Goal: Task Accomplishment & Management: Manage account settings

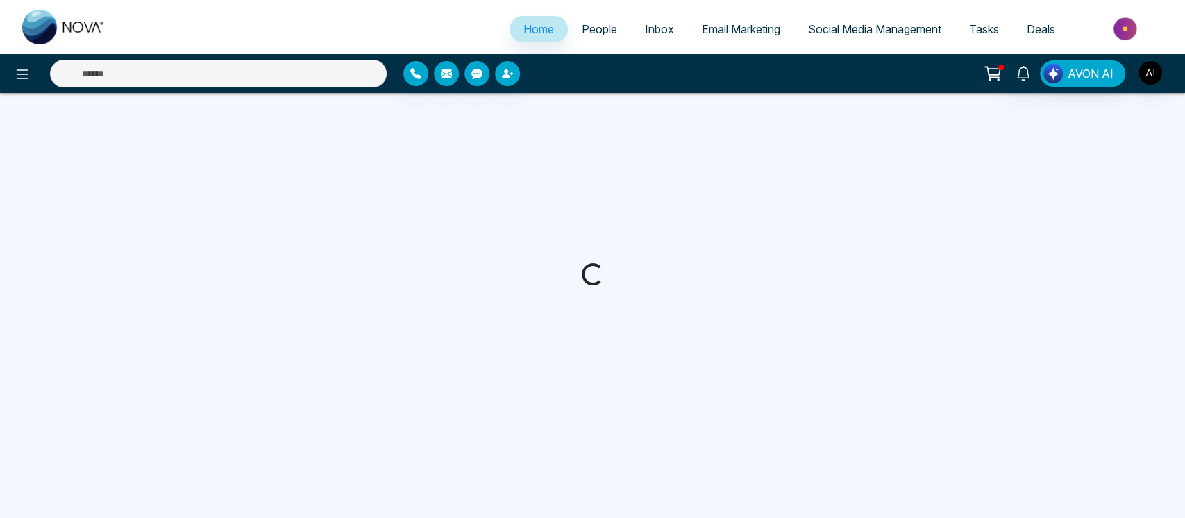
select select "*"
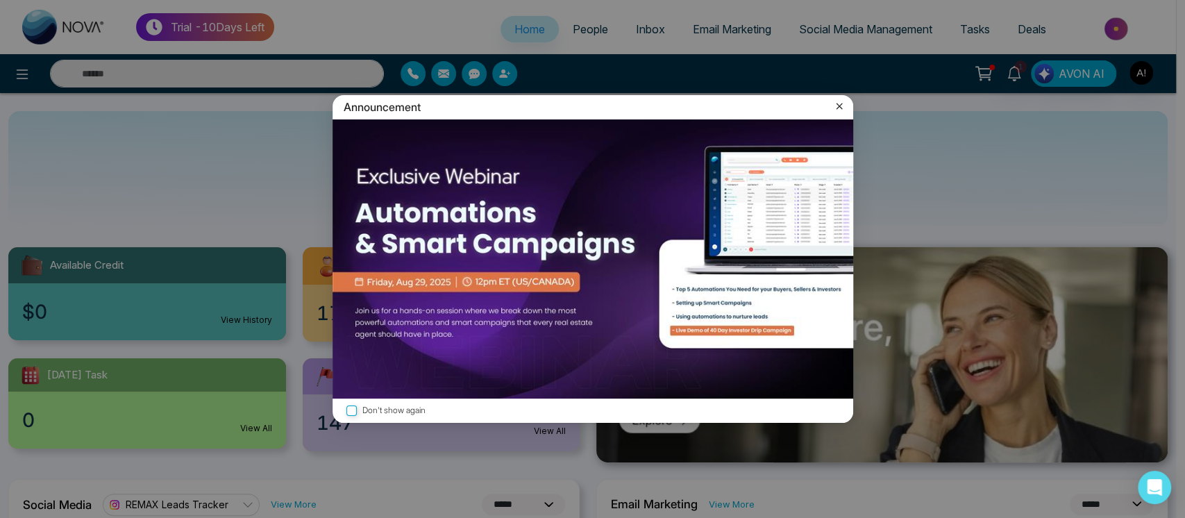
click at [842, 103] on icon at bounding box center [839, 106] width 14 height 14
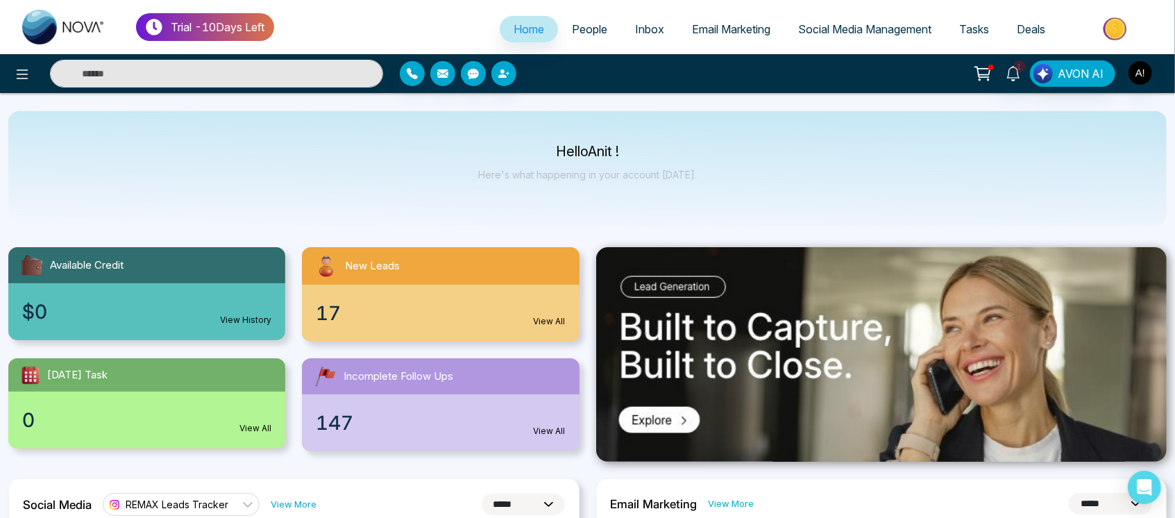
click at [570, 22] on link "People" at bounding box center [589, 29] width 63 height 26
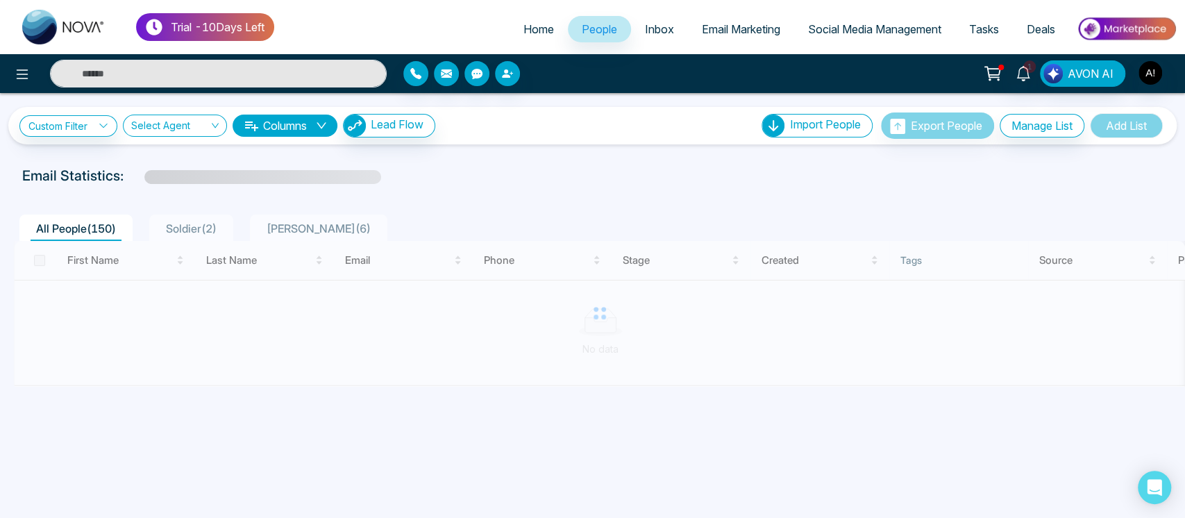
click at [540, 33] on span "Home" at bounding box center [538, 29] width 31 height 14
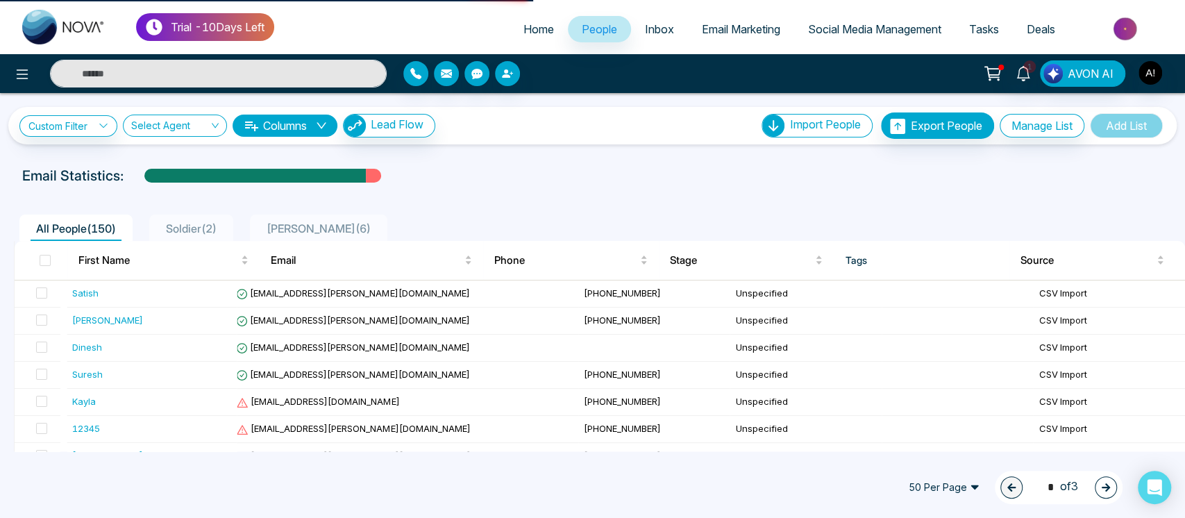
select select "*"
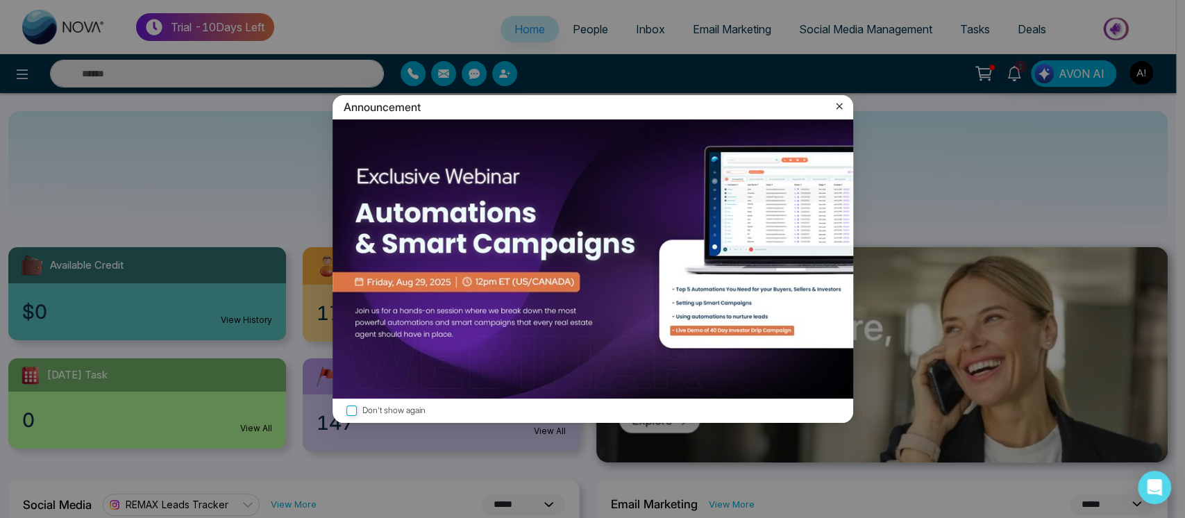
click at [834, 108] on icon at bounding box center [839, 106] width 14 height 14
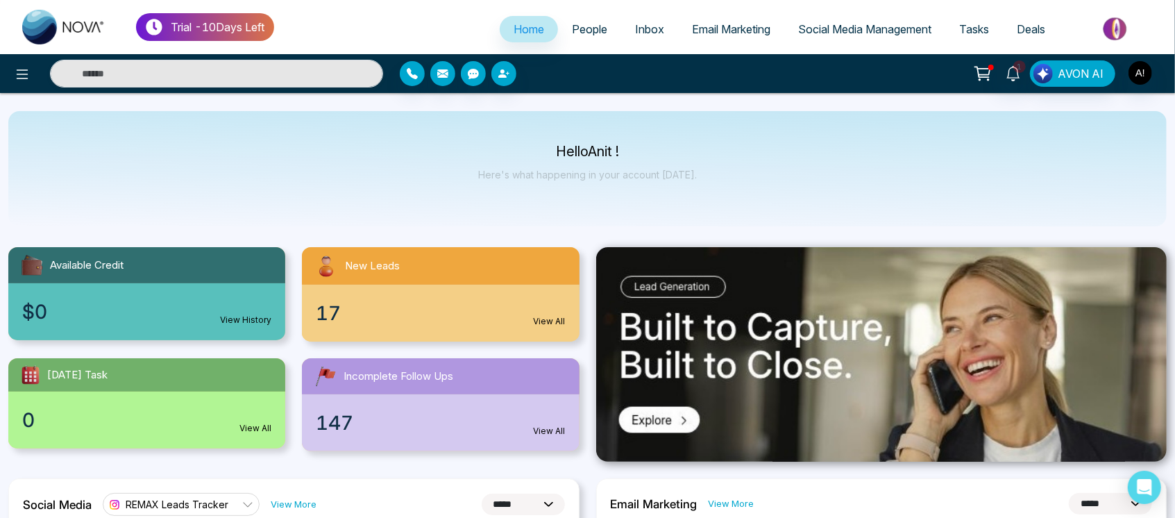
click at [569, 41] on link "People" at bounding box center [589, 29] width 63 height 26
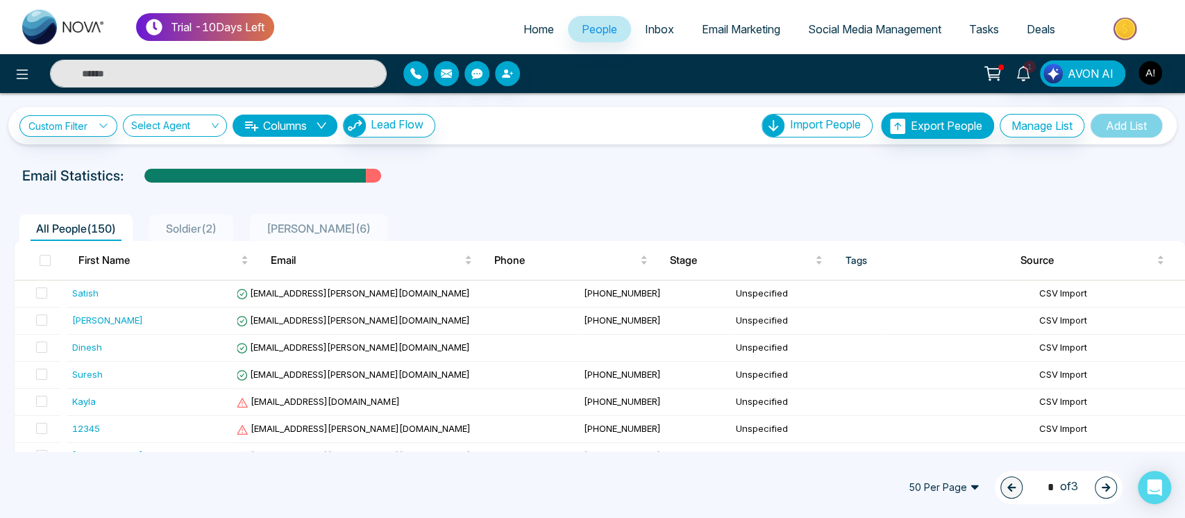
click at [991, 34] on span "Tasks" at bounding box center [984, 29] width 30 height 14
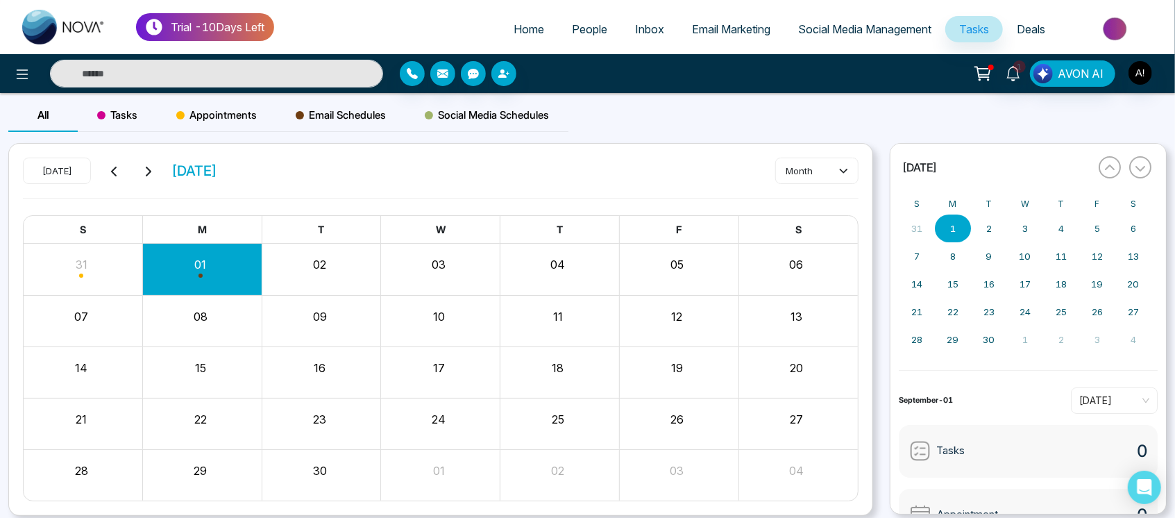
click at [205, 115] on span "Appointments" at bounding box center [216, 115] width 81 height 17
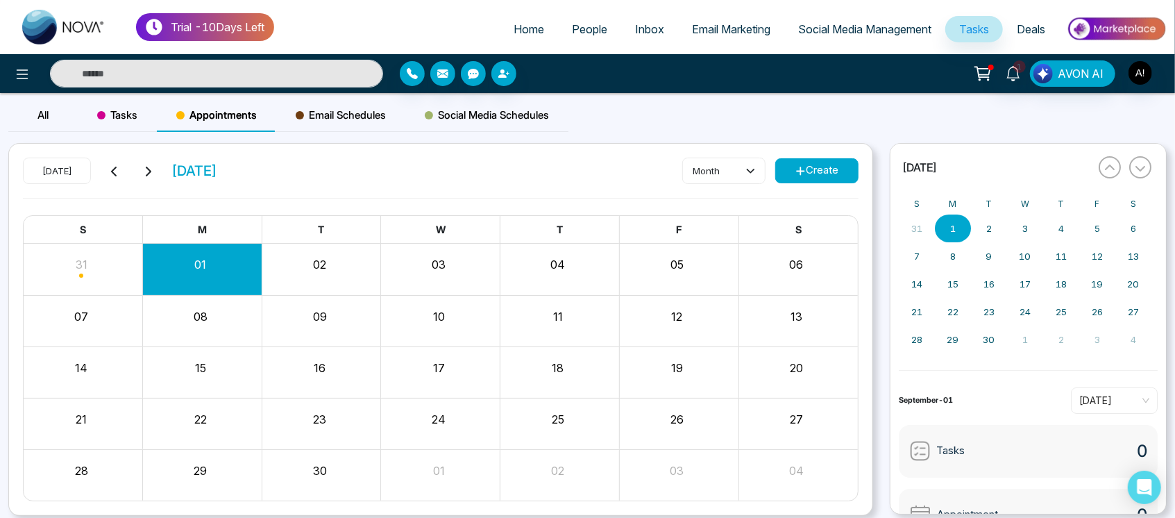
click at [844, 166] on button "Create" at bounding box center [816, 170] width 83 height 25
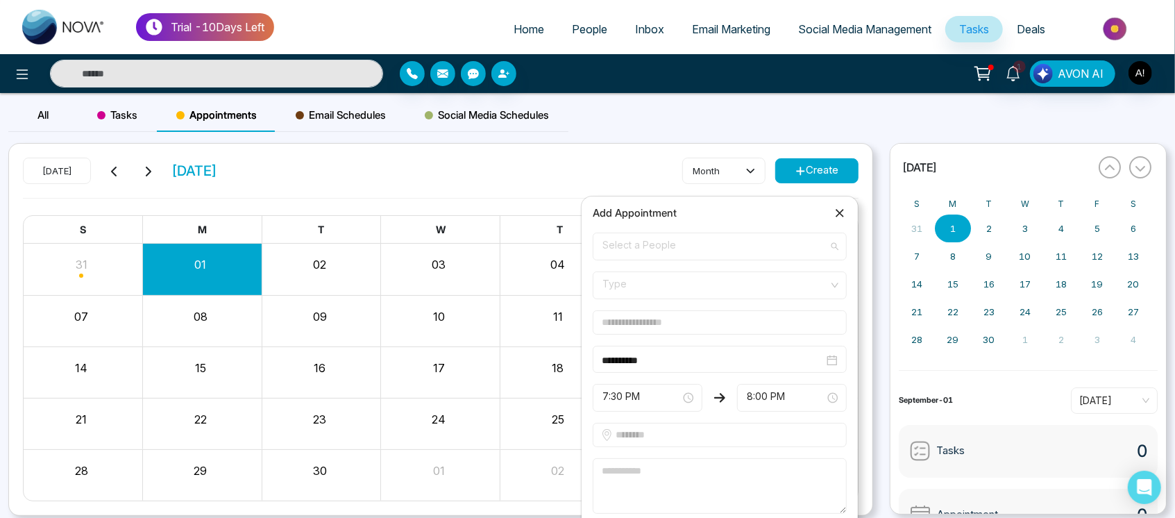
click at [792, 246] on span "Select a People" at bounding box center [720, 247] width 235 height 24
click at [746, 244] on span "Select a People" at bounding box center [720, 247] width 235 height 24
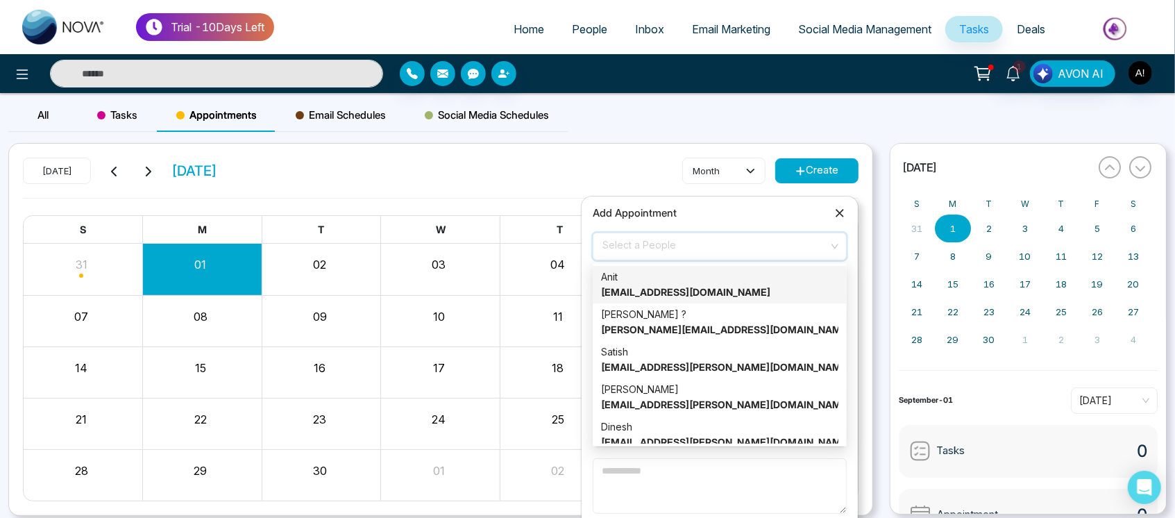
click at [746, 244] on span "Select a People" at bounding box center [720, 247] width 235 height 24
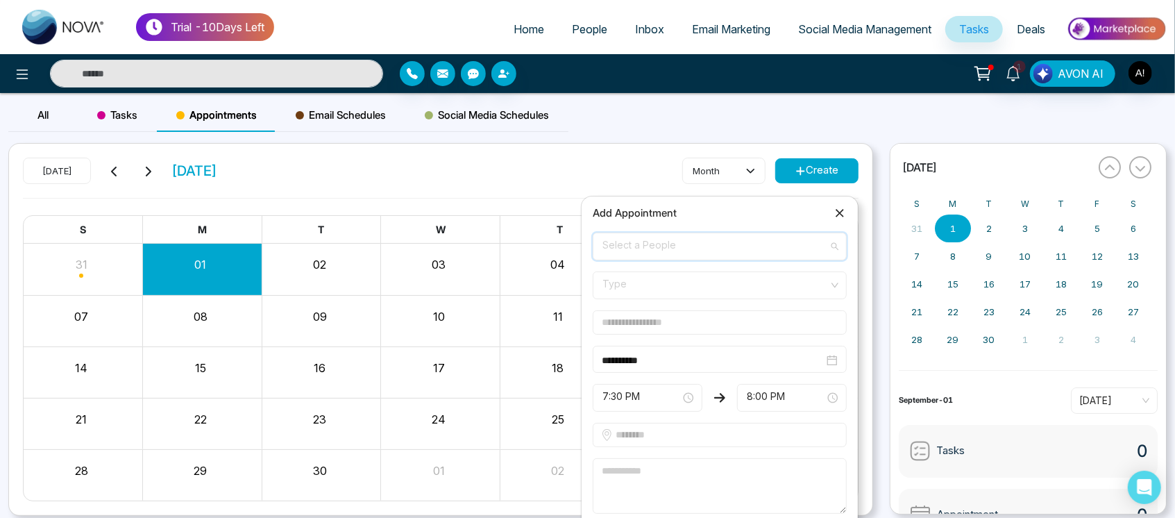
click at [746, 244] on span "Select a People" at bounding box center [720, 247] width 235 height 24
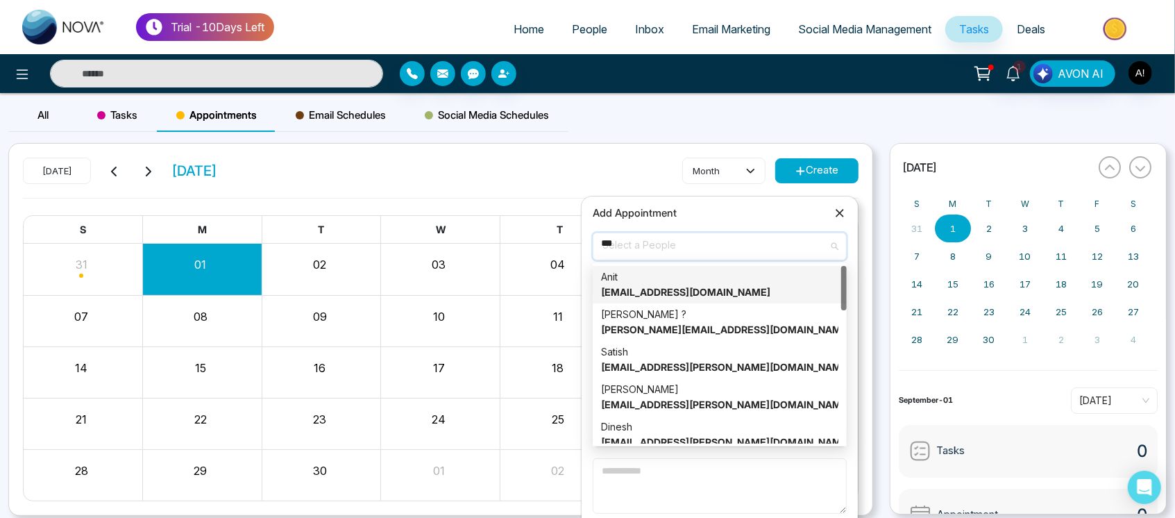
type input "****"
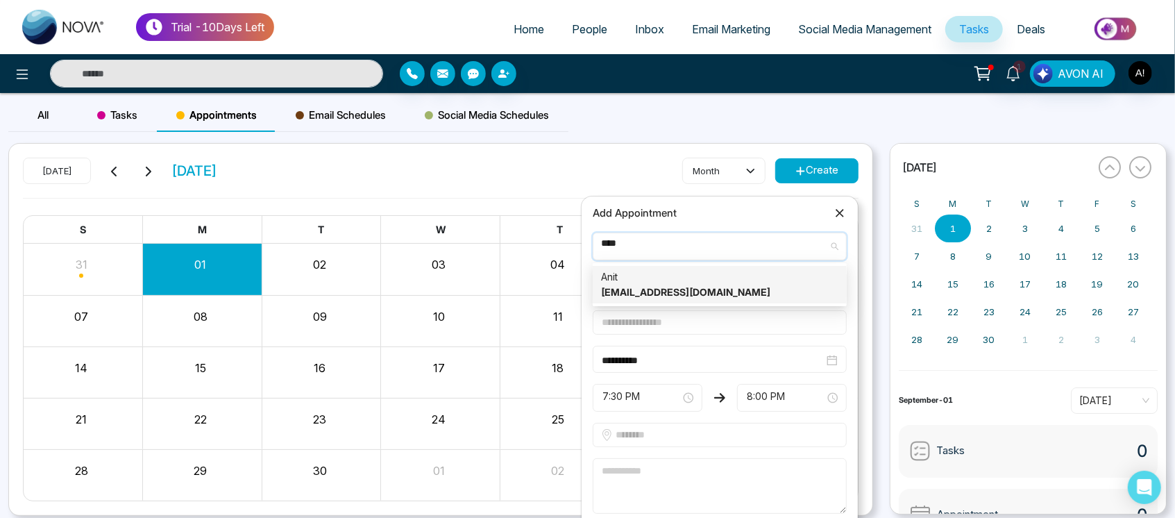
click at [766, 303] on div "Anit anit@mmnovatech.com" at bounding box center [720, 284] width 254 height 37
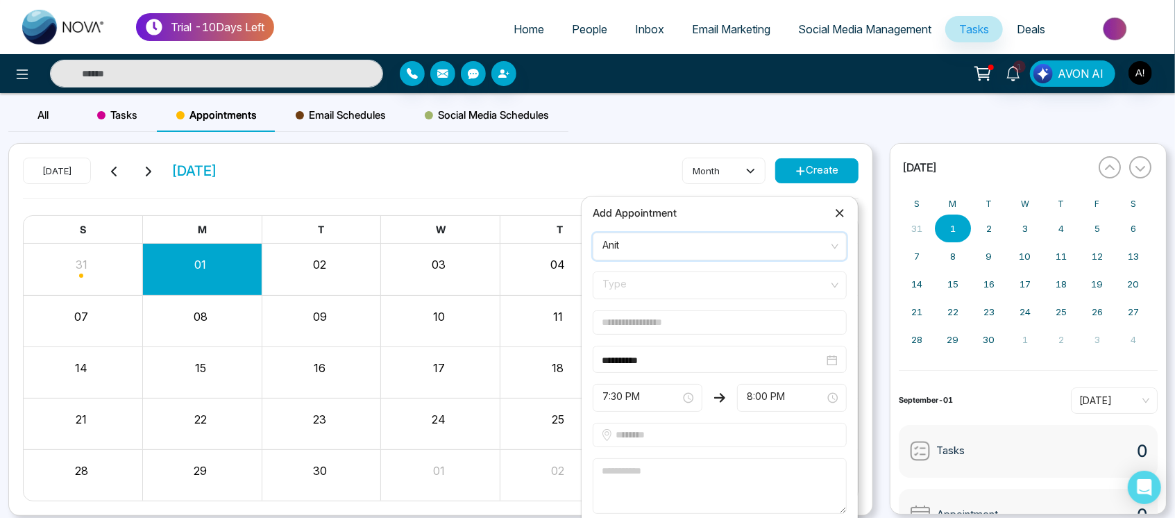
click at [694, 286] on span "Type" at bounding box center [720, 285] width 235 height 24
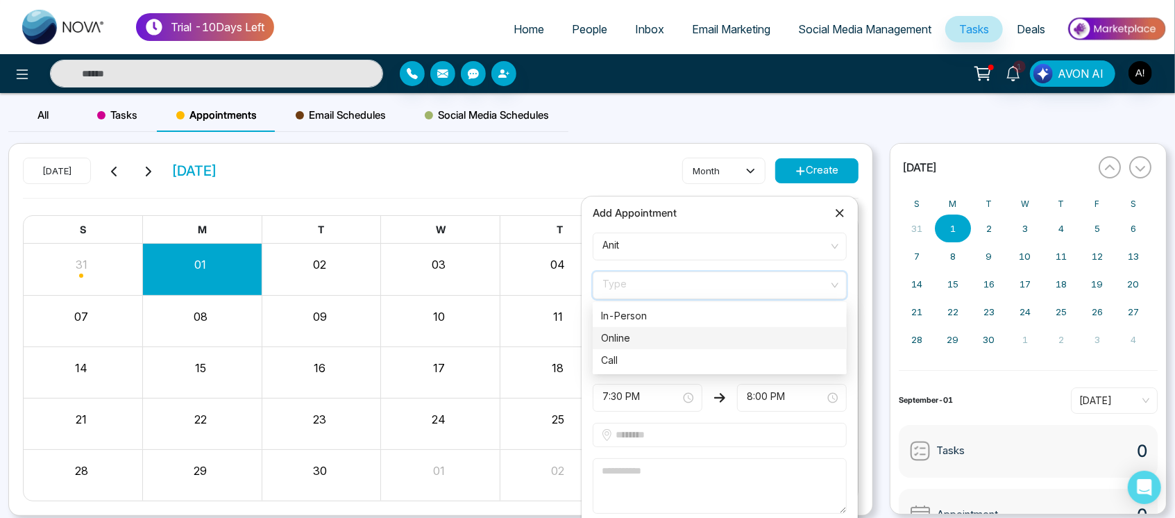
click at [698, 342] on div "Online" at bounding box center [719, 337] width 237 height 15
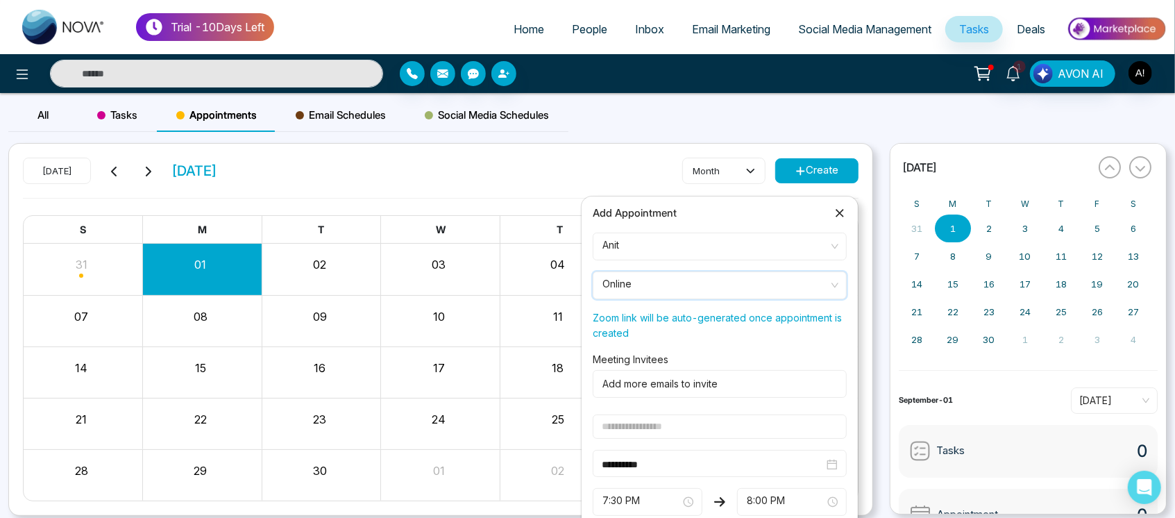
scroll to position [117, 0]
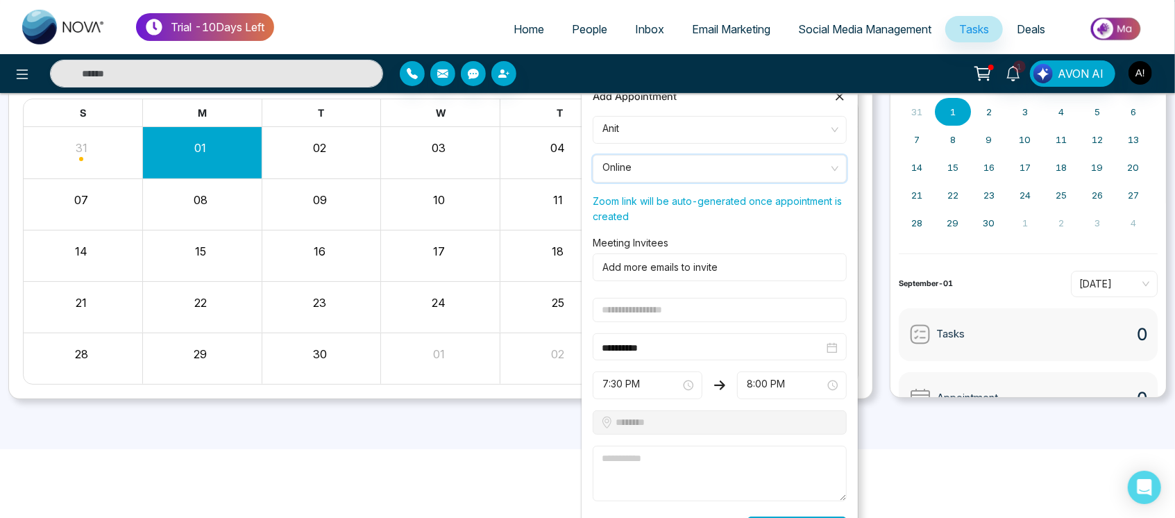
click at [695, 312] on input "text" at bounding box center [720, 310] width 254 height 24
click at [644, 312] on input "text" at bounding box center [720, 310] width 254 height 24
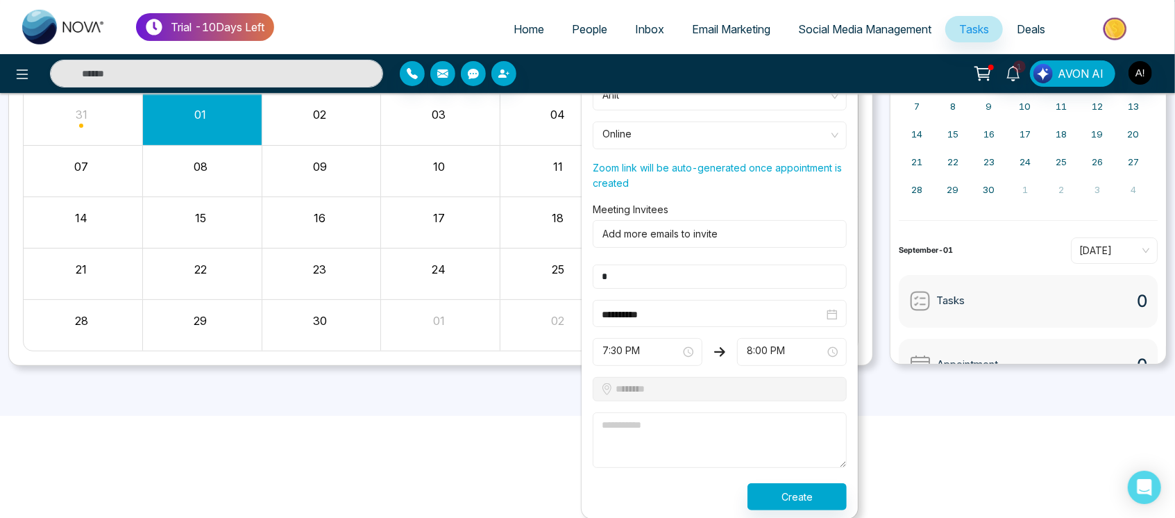
type input "*"
click at [716, 425] on textarea at bounding box center [720, 440] width 254 height 56
type textarea "**"
click at [840, 497] on button "Create" at bounding box center [797, 496] width 99 height 27
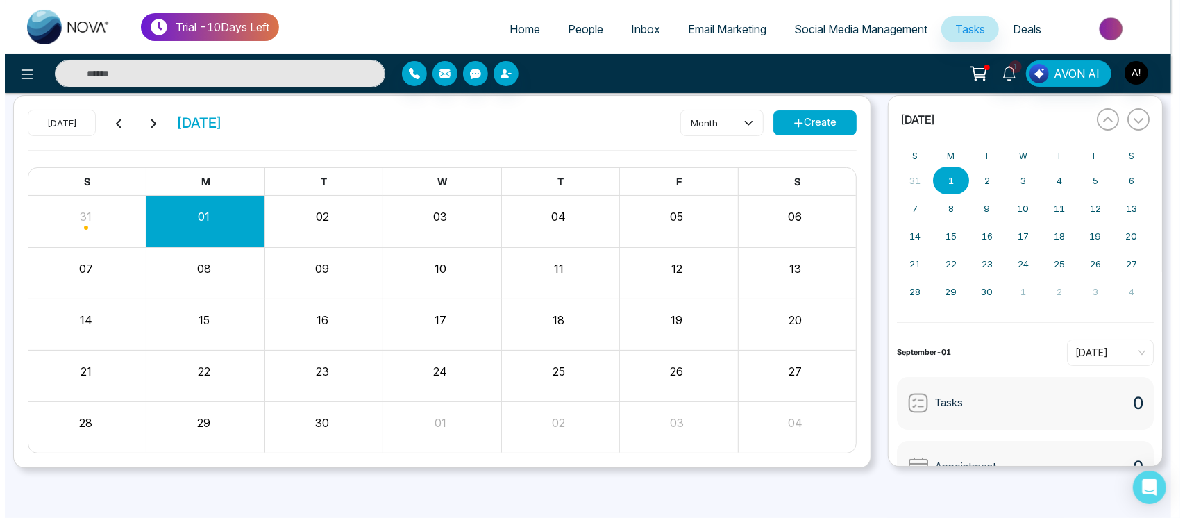
scroll to position [47, 0]
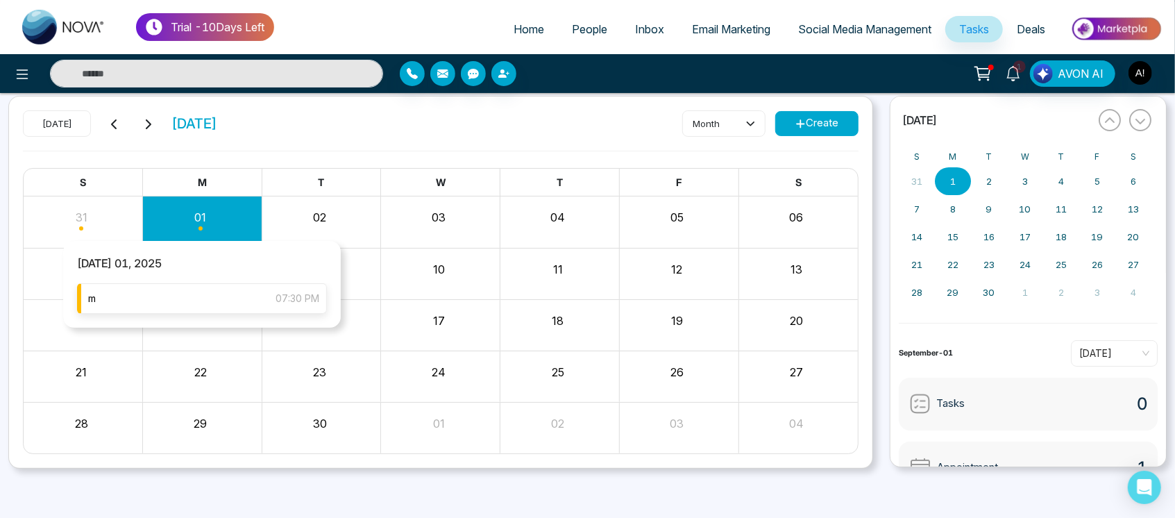
click at [221, 297] on div "m 07:30 PM" at bounding box center [202, 298] width 250 height 31
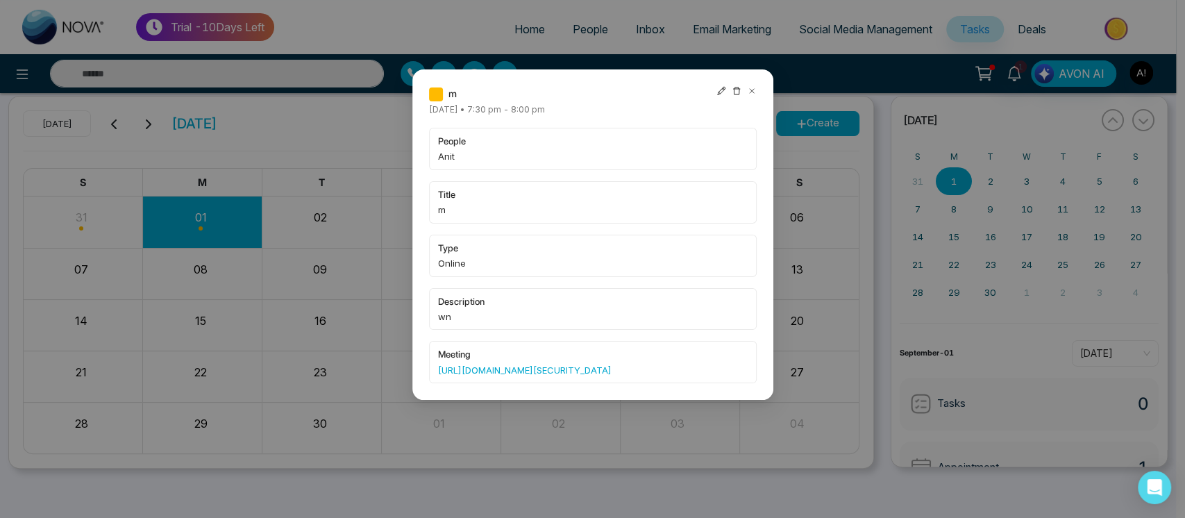
click at [720, 90] on icon at bounding box center [721, 91] width 8 height 8
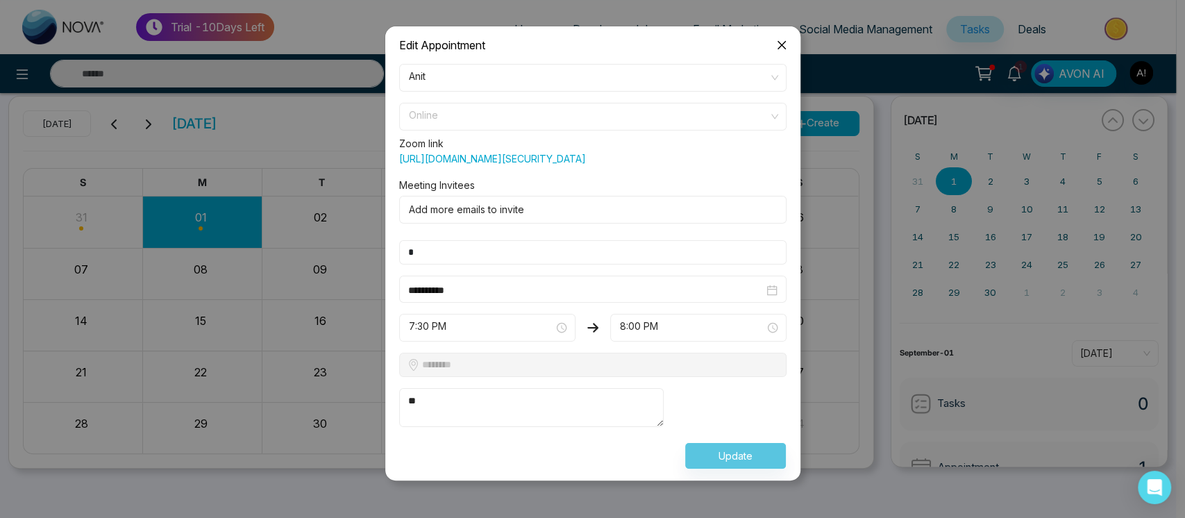
click at [605, 114] on span "Online" at bounding box center [593, 117] width 368 height 24
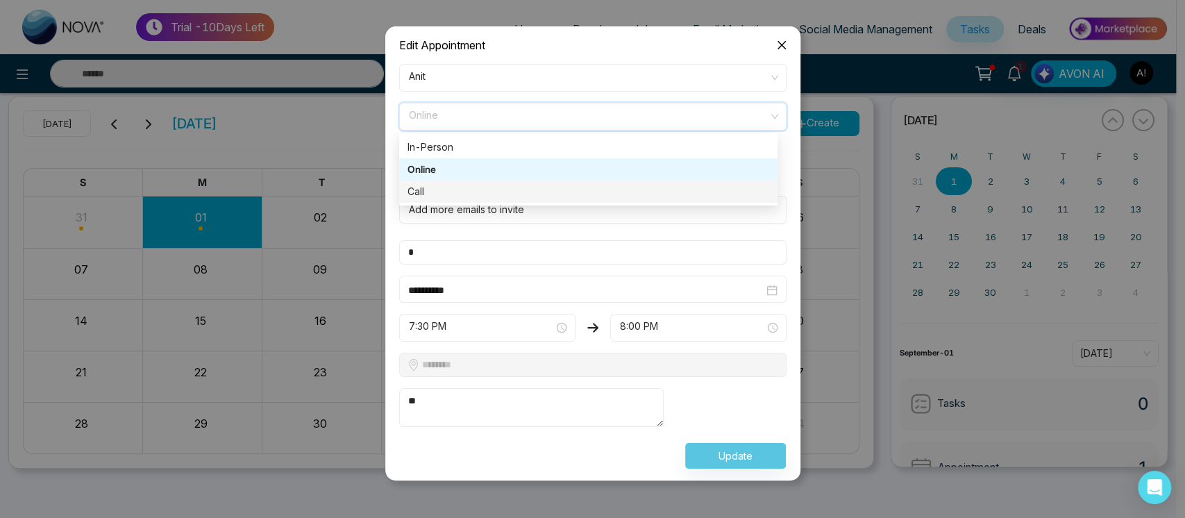
click at [588, 188] on div "Call" at bounding box center [588, 191] width 362 height 15
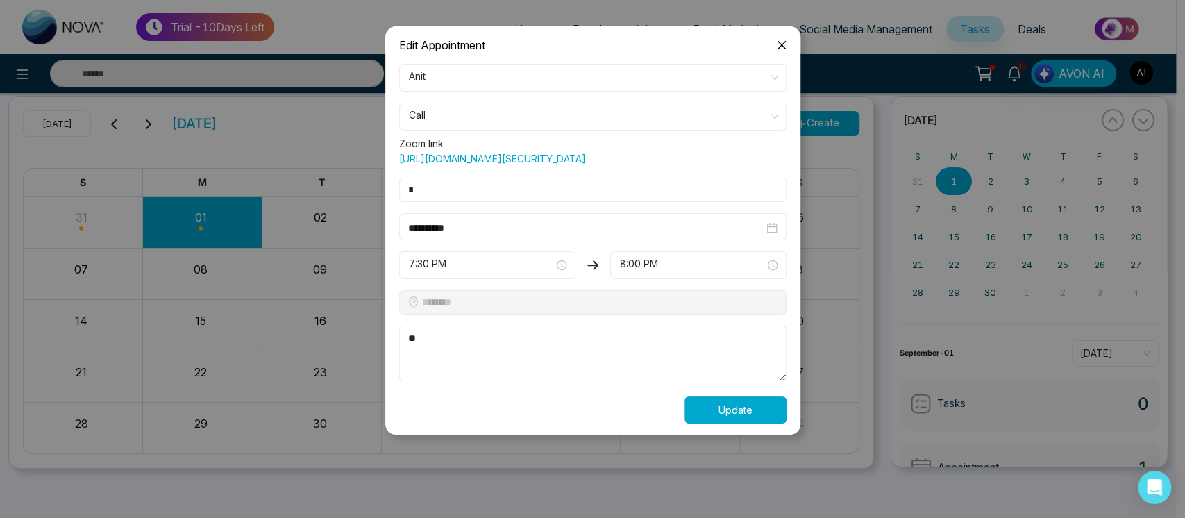
click at [755, 419] on button "Update" at bounding box center [735, 409] width 102 height 27
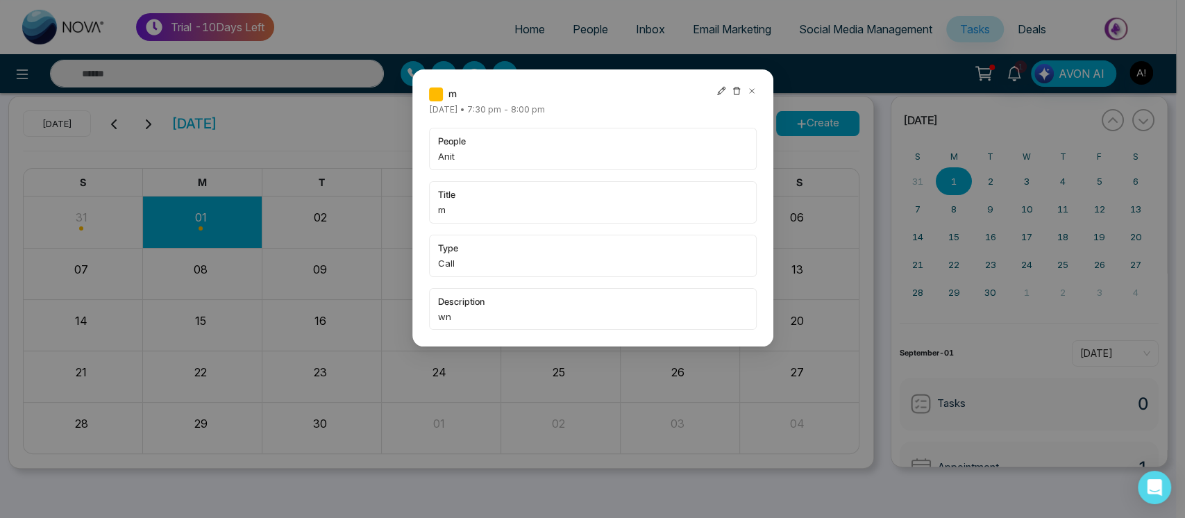
click at [719, 91] on icon at bounding box center [721, 91] width 8 height 8
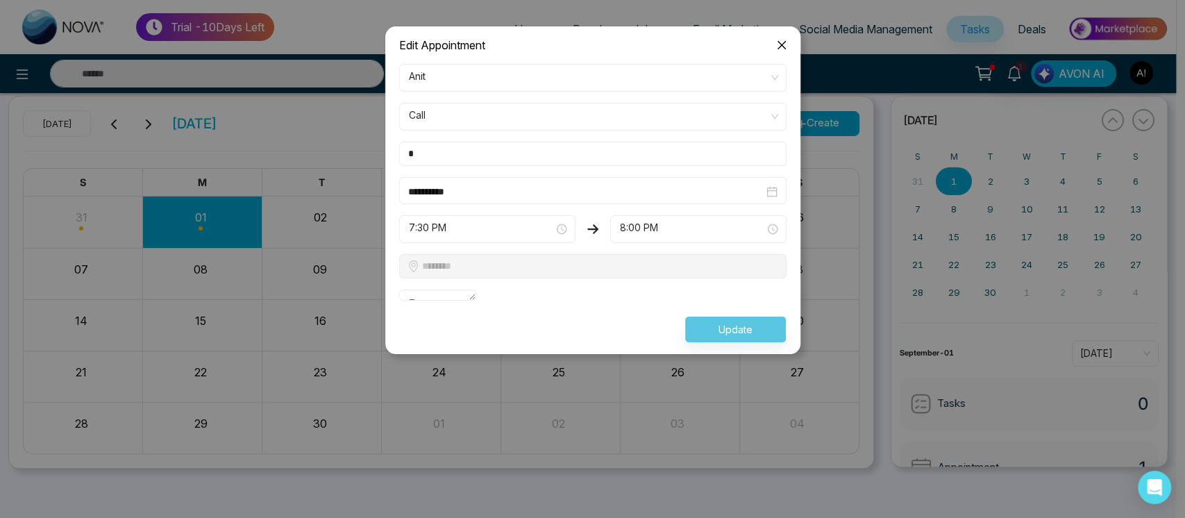
click at [566, 196] on input "**********" at bounding box center [585, 191] width 355 height 15
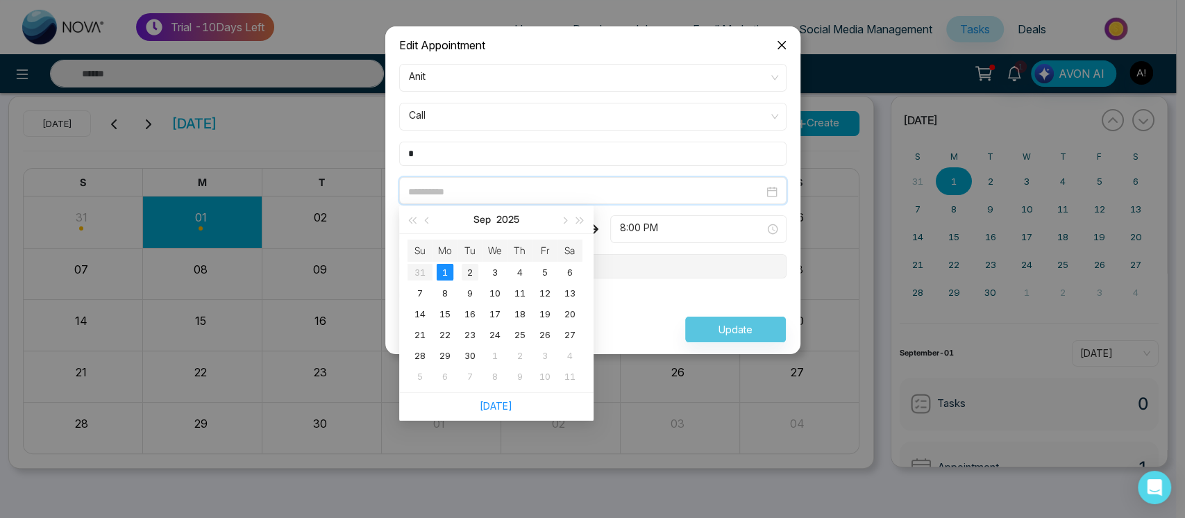
click at [460, 264] on td "2" at bounding box center [469, 272] width 25 height 21
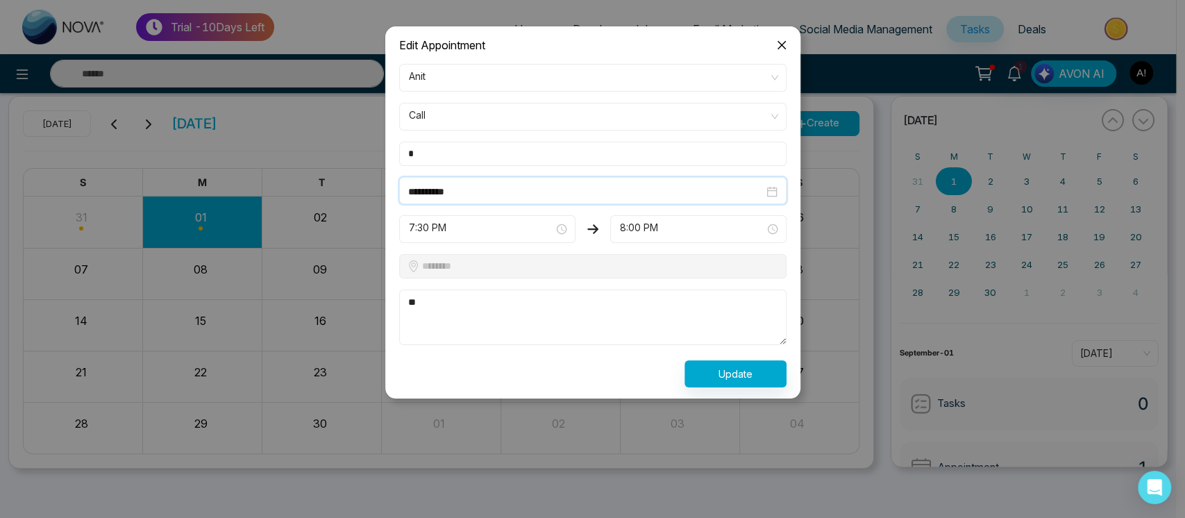
click at [509, 218] on span "7:30 PM" at bounding box center [487, 229] width 157 height 24
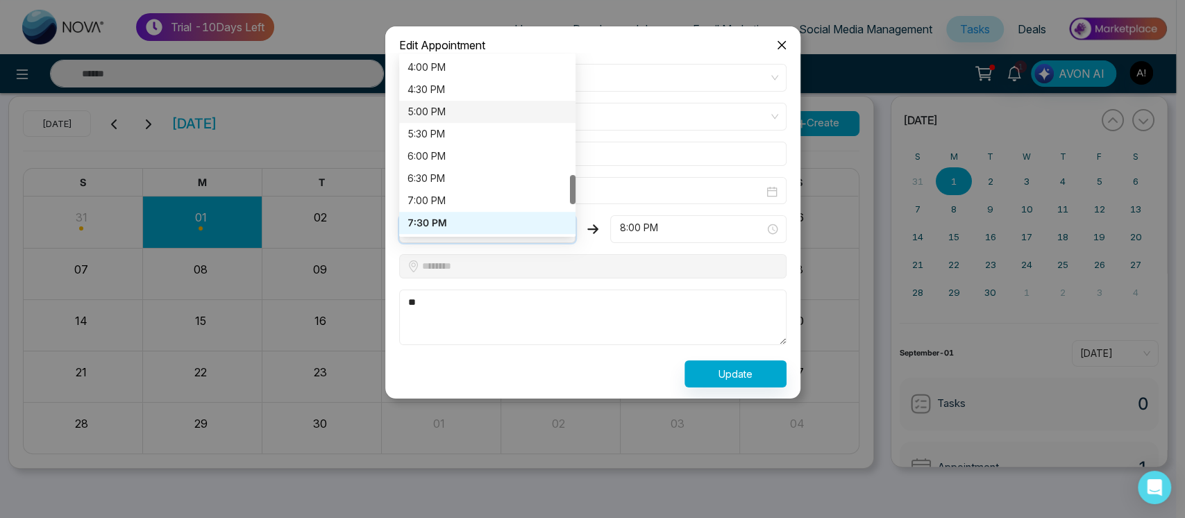
click at [489, 106] on div "5:00 PM" at bounding box center [487, 111] width 160 height 15
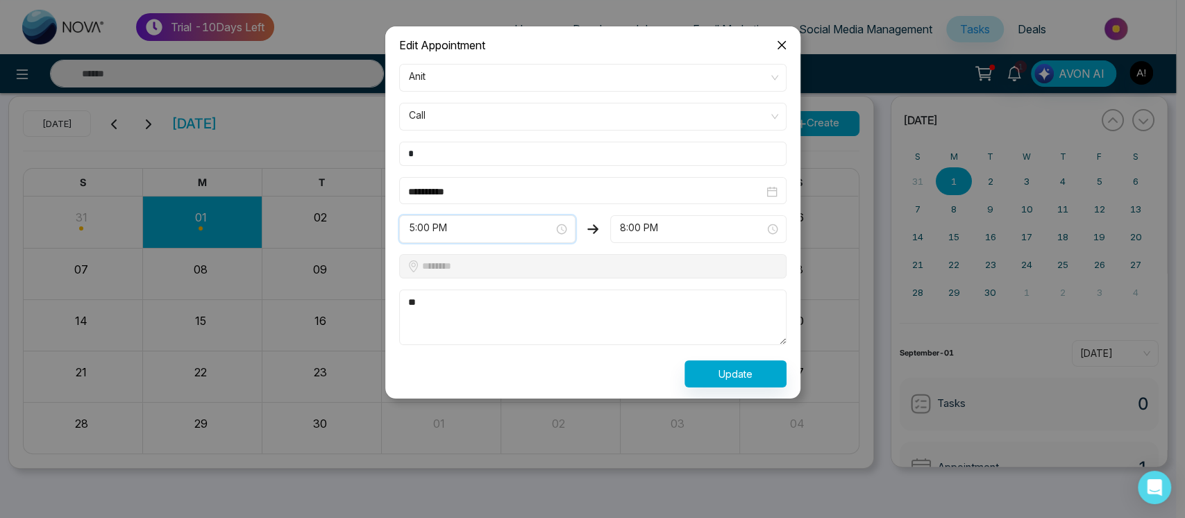
click at [665, 230] on span "8:00 PM" at bounding box center [698, 229] width 157 height 24
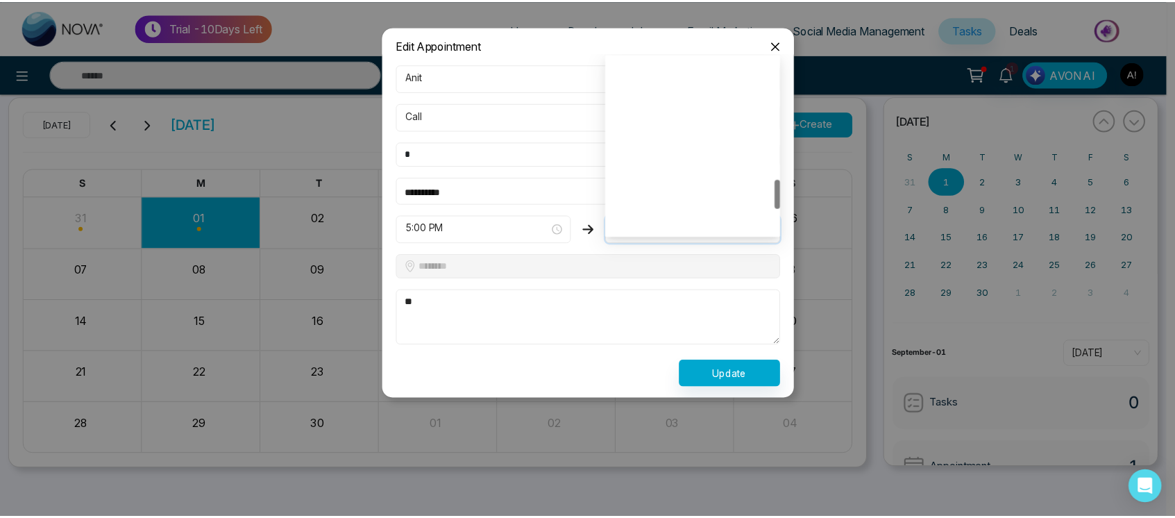
scroll to position [733, 0]
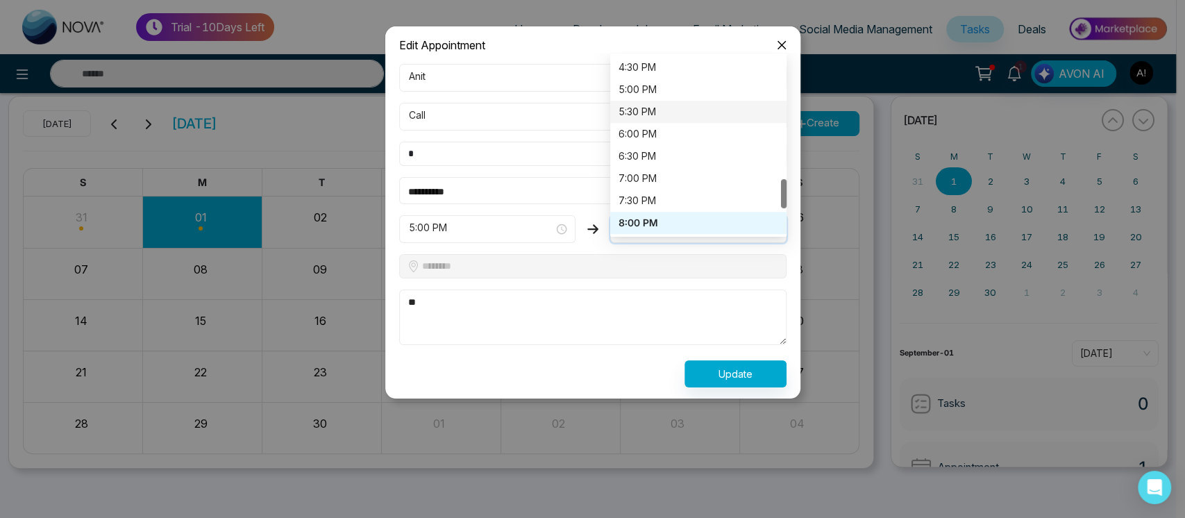
click at [664, 120] on div "5:30 PM" at bounding box center [698, 112] width 176 height 22
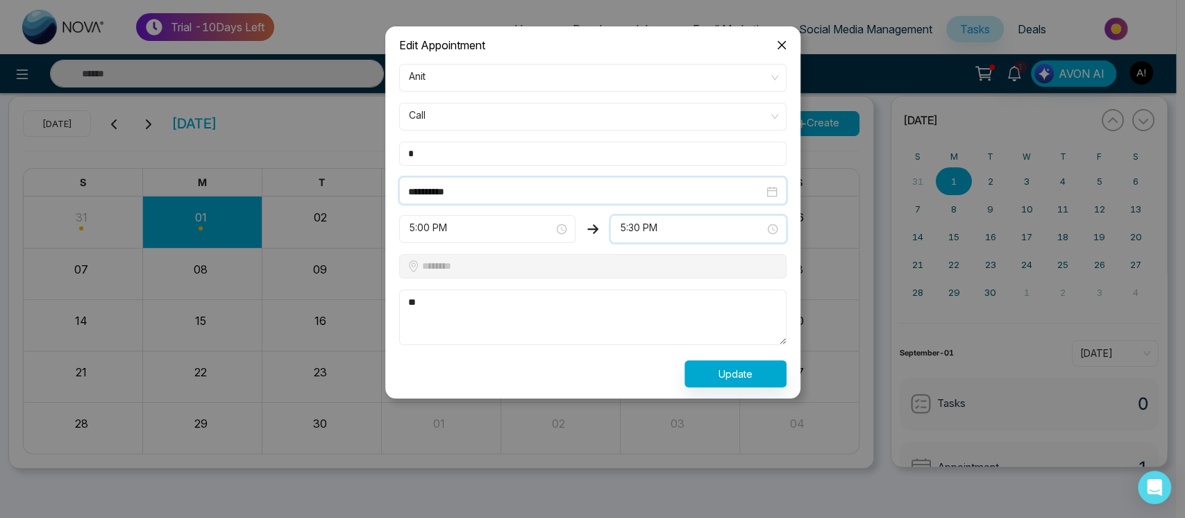
click at [573, 190] on input "**********" at bounding box center [585, 191] width 355 height 15
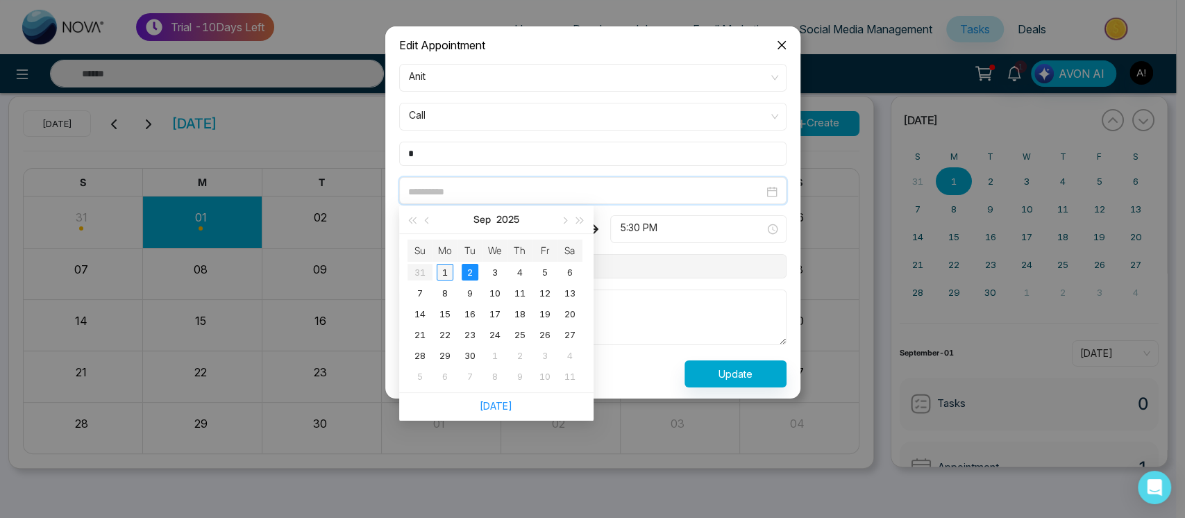
type input "**********"
click at [447, 271] on div "1" at bounding box center [445, 272] width 17 height 17
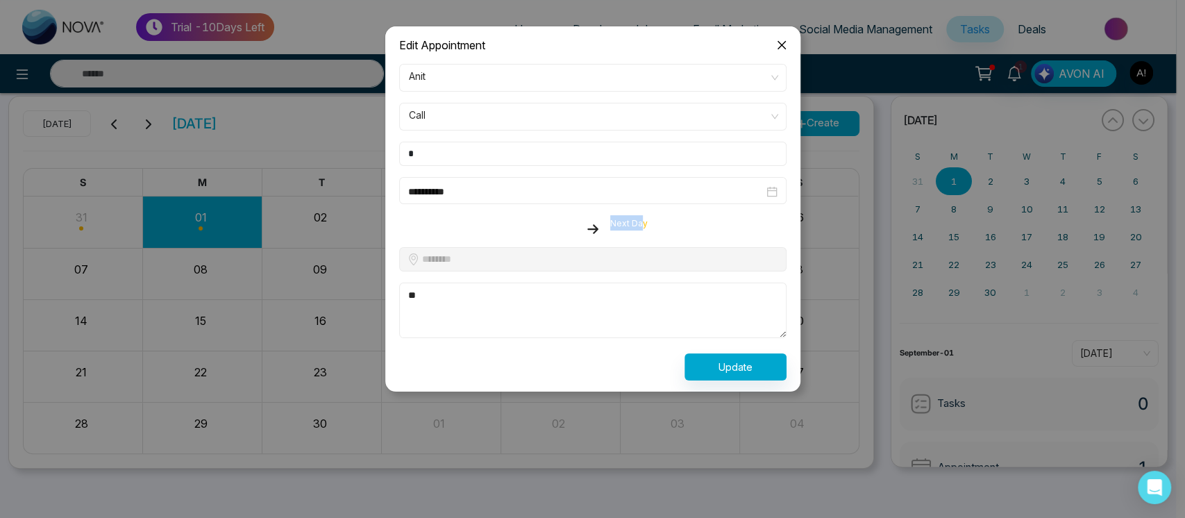
drag, startPoint x: 641, startPoint y: 226, endPoint x: 591, endPoint y: 226, distance: 50.7
click at [591, 226] on div "Next Day" at bounding box center [593, 225] width 404 height 21
click at [776, 42] on icon "close" at bounding box center [781, 45] width 11 height 11
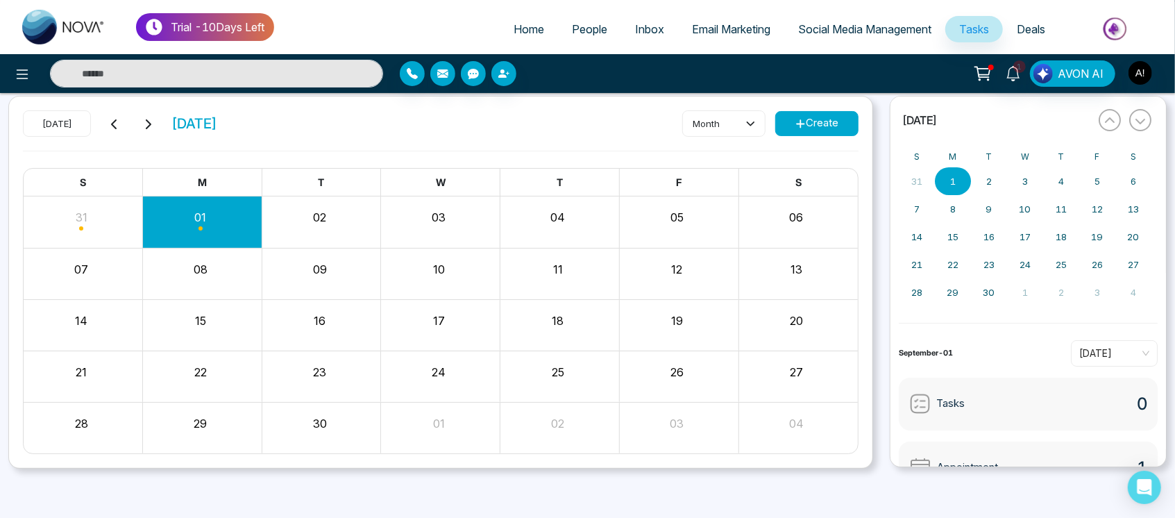
click at [641, 36] on link "Inbox" at bounding box center [649, 29] width 57 height 26
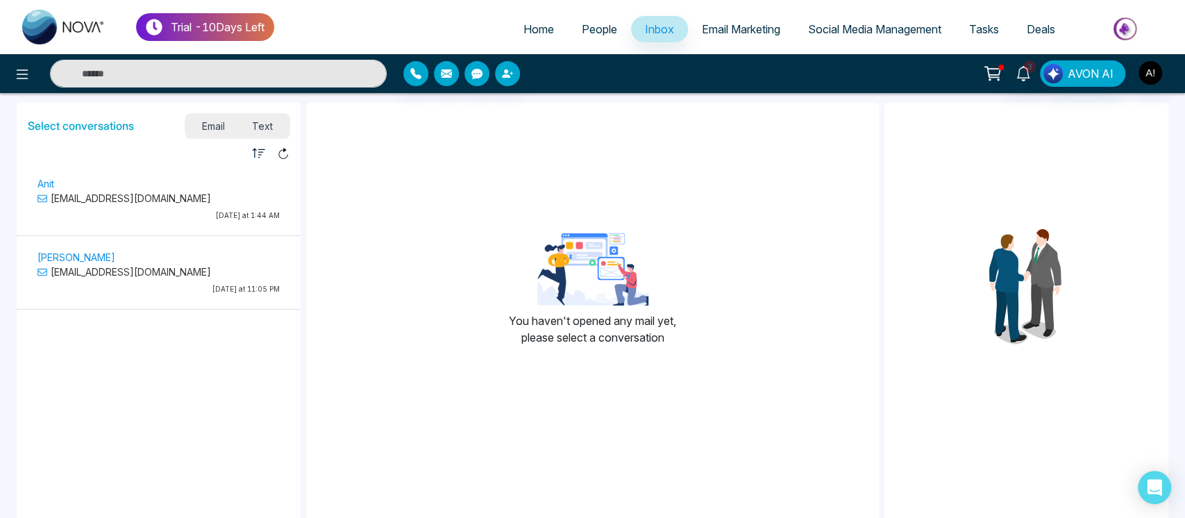
click at [186, 235] on li "Anit anit@mmnovatech.com Last Saturday at 1:44 AM" at bounding box center [159, 202] width 284 height 68
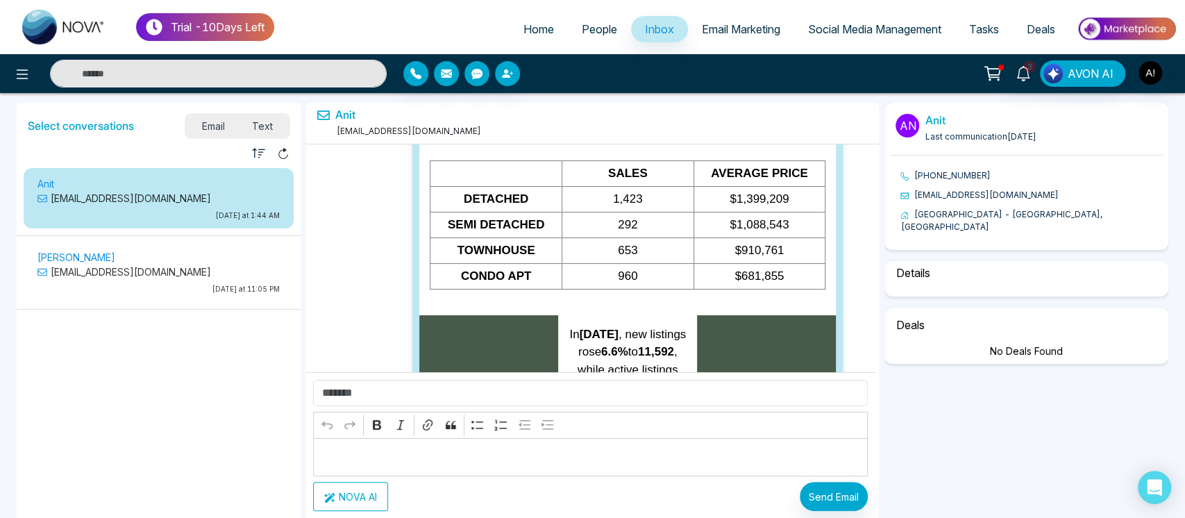
select select "****"
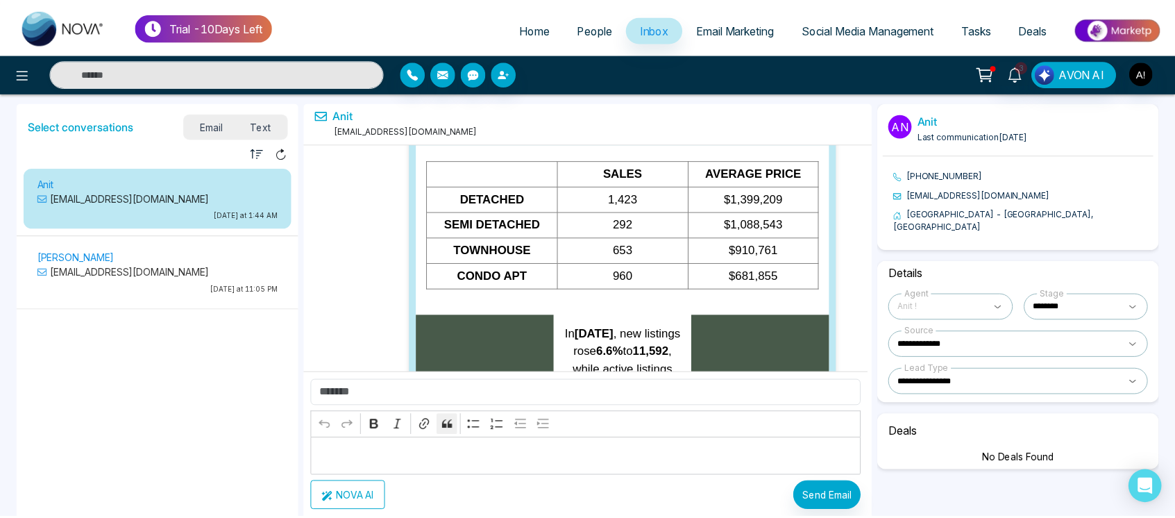
scroll to position [21409, 0]
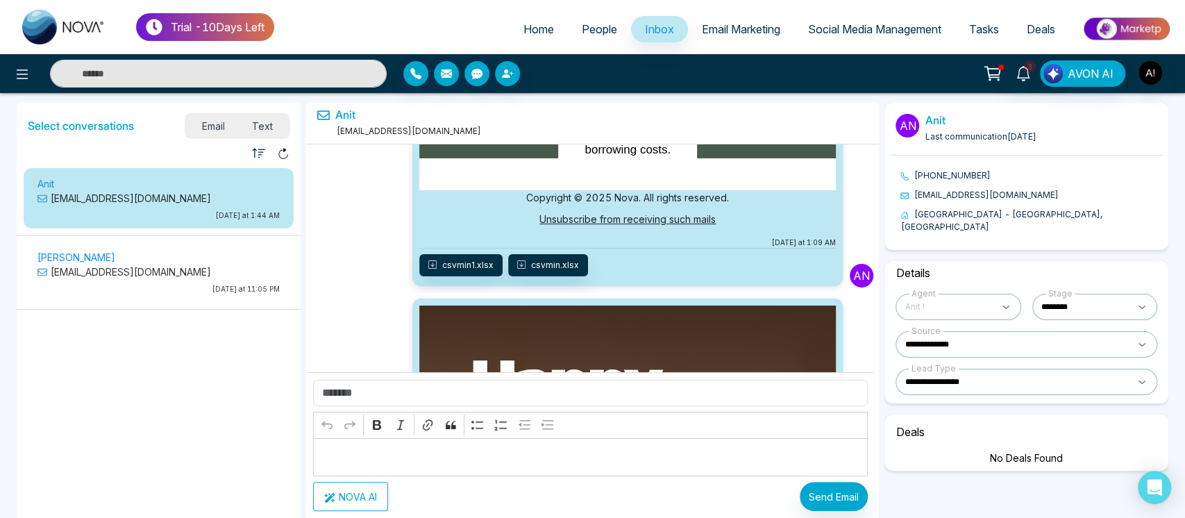
click at [359, 500] on button "NOVA AI" at bounding box center [350, 496] width 75 height 29
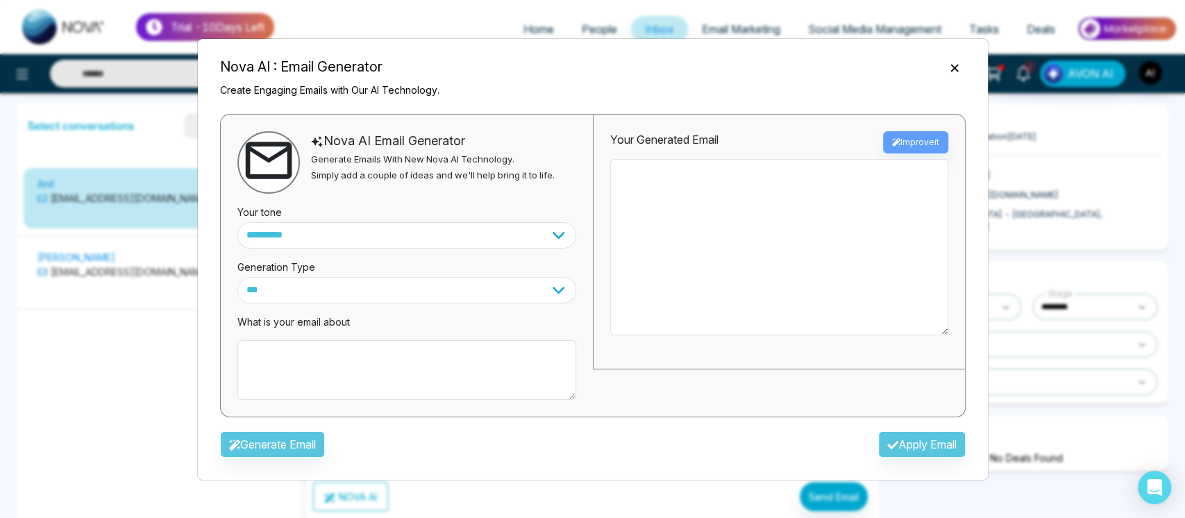
click at [951, 72] on icon "Close" at bounding box center [955, 68] width 14 height 14
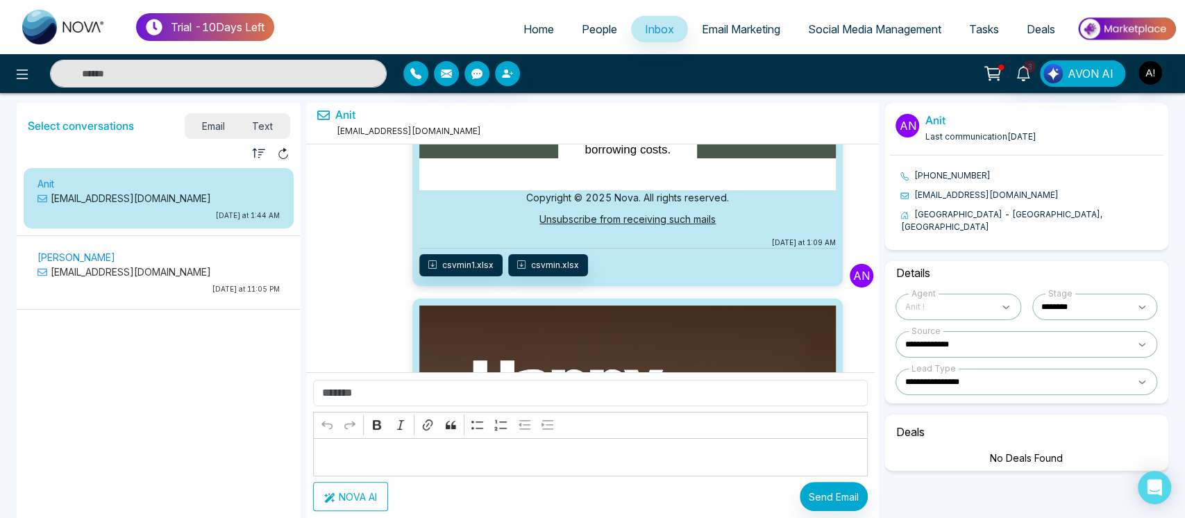
click at [545, 14] on ul "Home People Inbox Email Marketing Social Media Management Tasks Deals" at bounding box center [725, 30] width 902 height 38
click at [512, 26] on link "Home" at bounding box center [539, 29] width 58 height 26
select select "*"
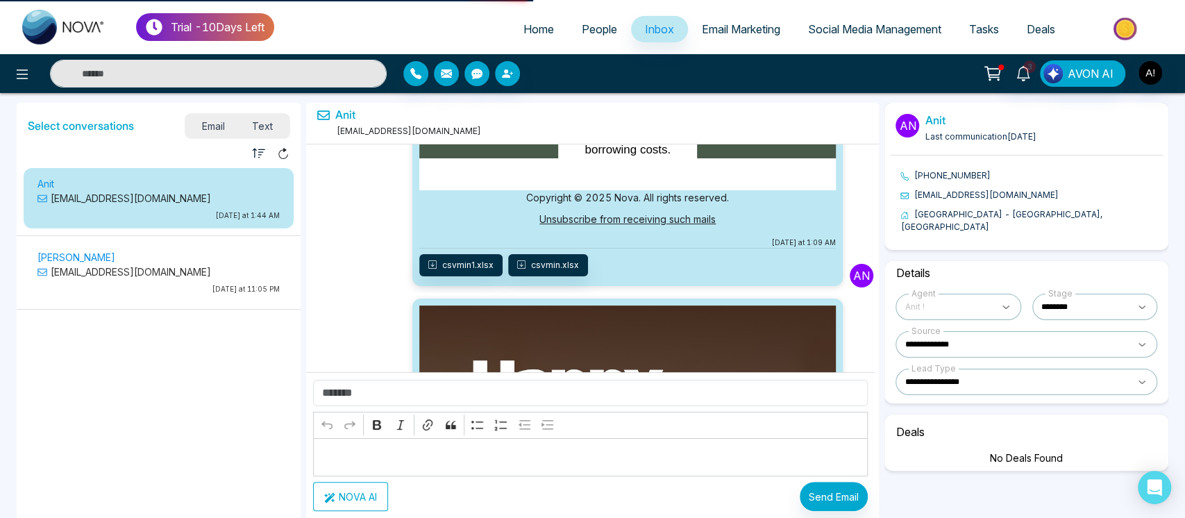
select select "*"
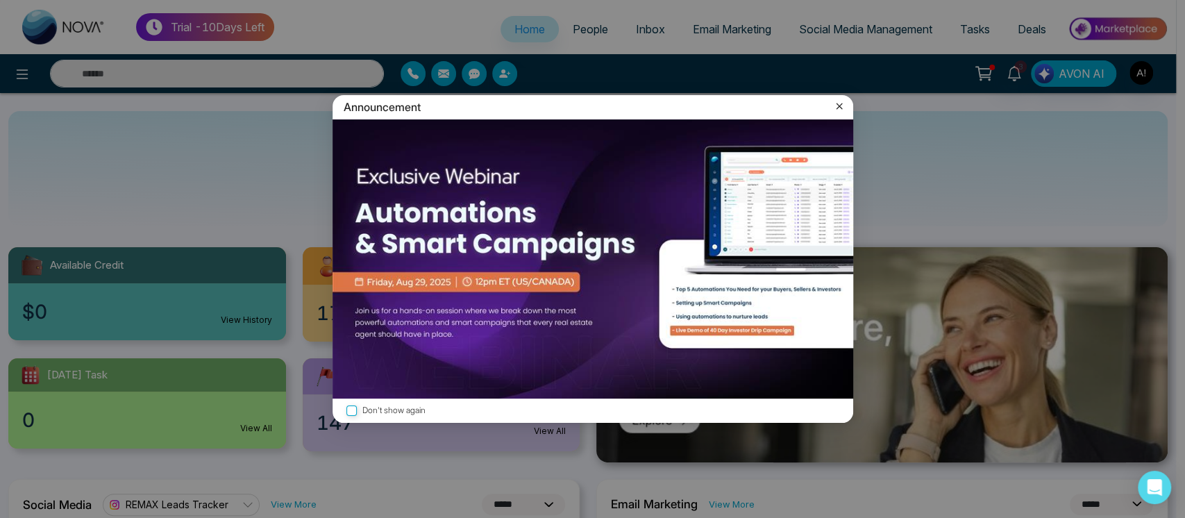
click at [839, 108] on icon at bounding box center [839, 106] width 14 height 14
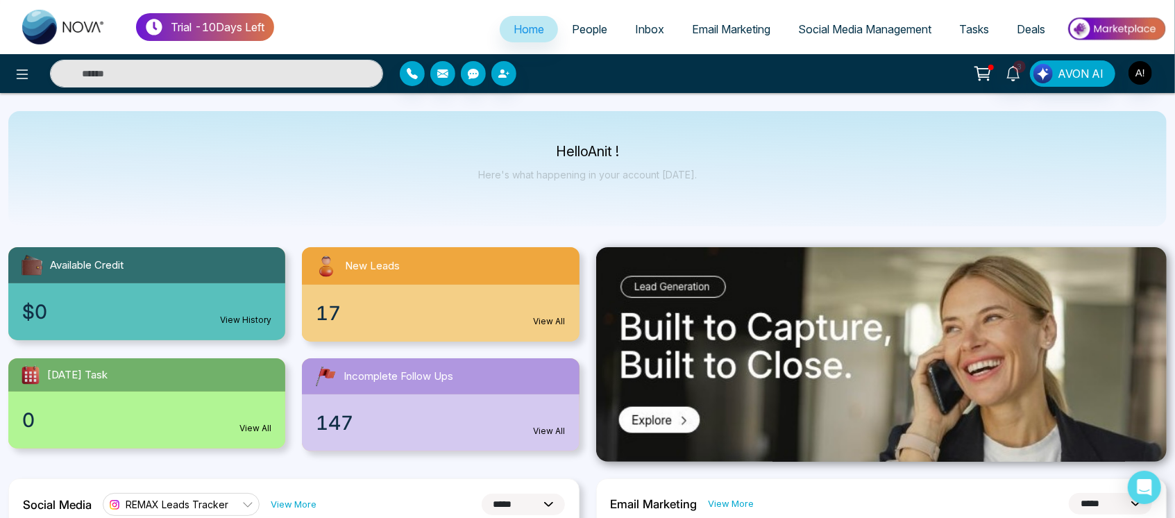
click at [205, 17] on div "Trial - 10 Days Left" at bounding box center [205, 27] width 138 height 28
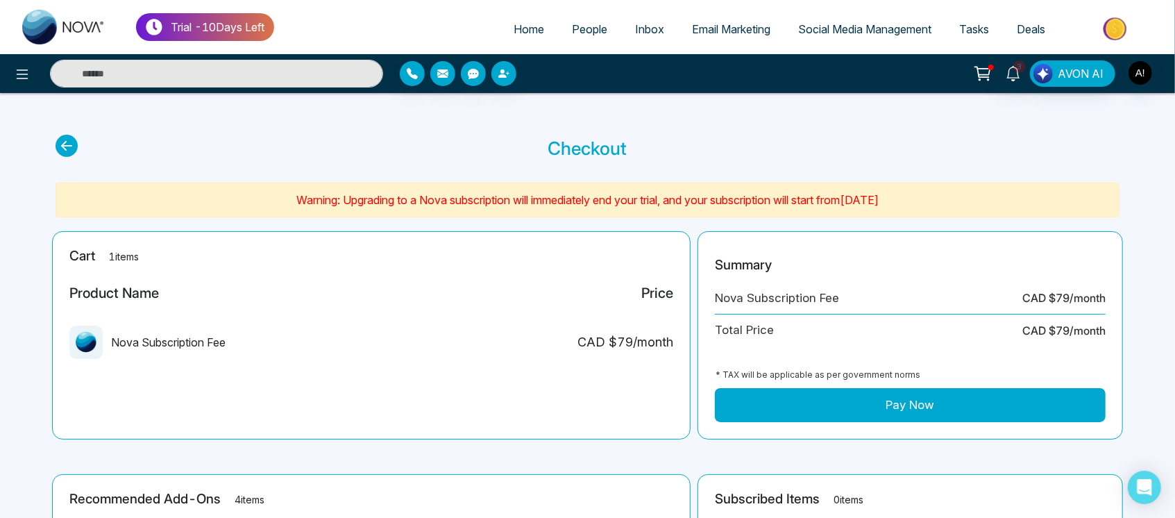
drag, startPoint x: 242, startPoint y: 199, endPoint x: 972, endPoint y: 196, distance: 729.6
click at [972, 196] on p "Warning: Upgrading to a Nova subscription will immediately end your trial, and …" at bounding box center [588, 200] width 1046 height 17
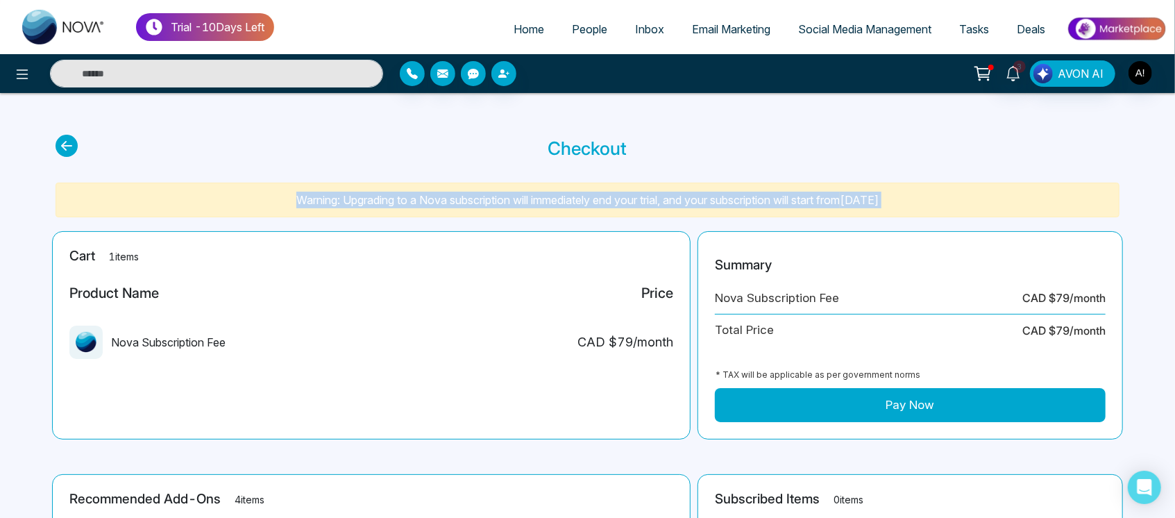
drag, startPoint x: 972, startPoint y: 196, endPoint x: 239, endPoint y: 180, distance: 732.5
click at [239, 180] on main "Checkout Warning: Upgrading to a Nova subscription will immediately end your tr…" at bounding box center [587, 467] width 1175 height 748
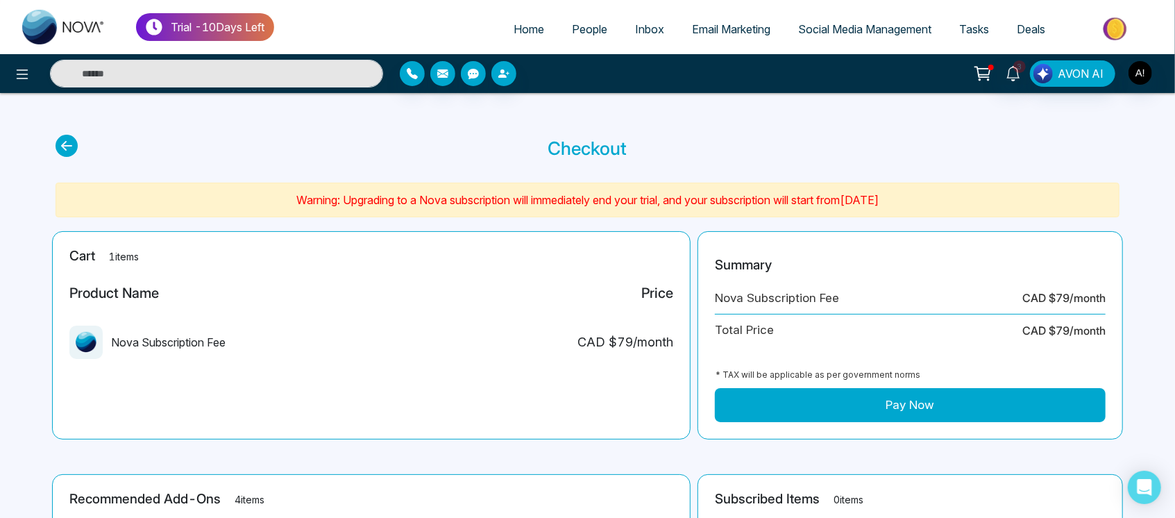
click at [548, 151] on p "Checkout" at bounding box center [587, 148] width 79 height 27
drag, startPoint x: 548, startPoint y: 151, endPoint x: 623, endPoint y: 158, distance: 75.3
click at [623, 158] on p "Checkout" at bounding box center [587, 148] width 79 height 27
drag, startPoint x: 230, startPoint y: 212, endPoint x: 977, endPoint y: 205, distance: 746.9
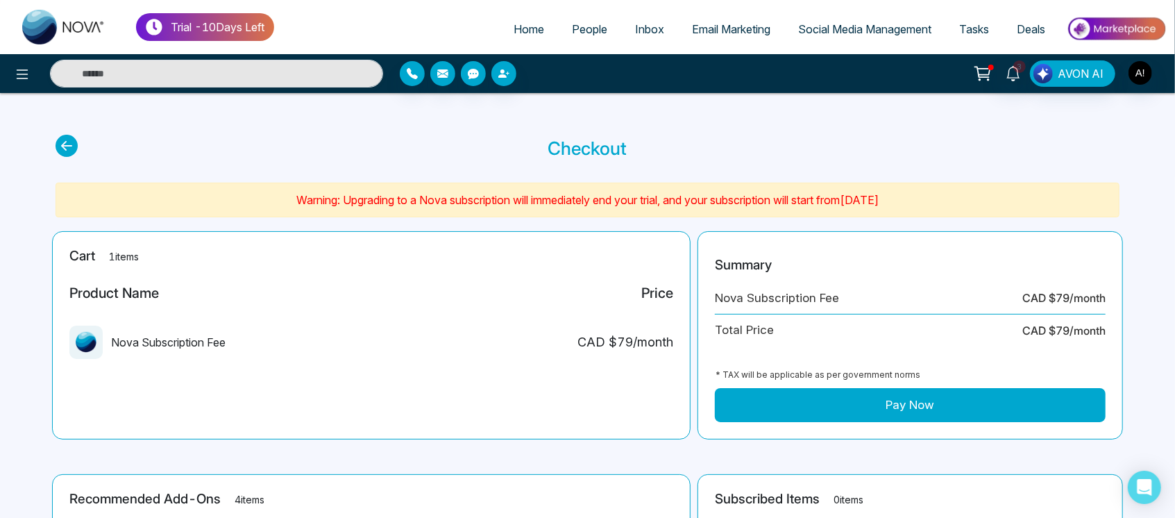
click at [977, 205] on section "Warning: Upgrading to a Nova subscription will immediately end your trial, and …" at bounding box center [588, 200] width 1064 height 35
click at [977, 205] on p "Warning: Upgrading to a Nova subscription will immediately end your trial, and …" at bounding box center [588, 200] width 1046 height 17
click at [249, 197] on p "Warning: Upgrading to a Nova subscription will immediately end your trial, and …" at bounding box center [588, 200] width 1046 height 17
drag, startPoint x: 924, startPoint y: 197, endPoint x: 283, endPoint y: 177, distance: 641.0
click at [283, 177] on main "Checkout Warning: Upgrading to a Nova subscription will immediately end your tr…" at bounding box center [587, 467] width 1175 height 748
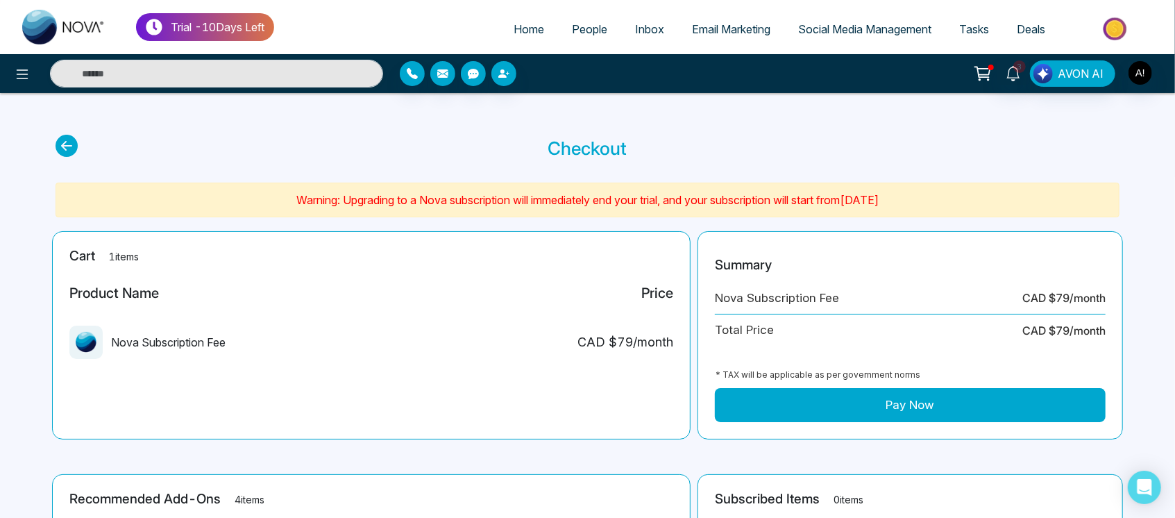
click at [444, 195] on p "Warning: Upgrading to a Nova subscription will immediately end your trial, and …" at bounding box center [588, 200] width 1046 height 17
click at [70, 143] on icon at bounding box center [67, 146] width 22 height 22
select select "*"
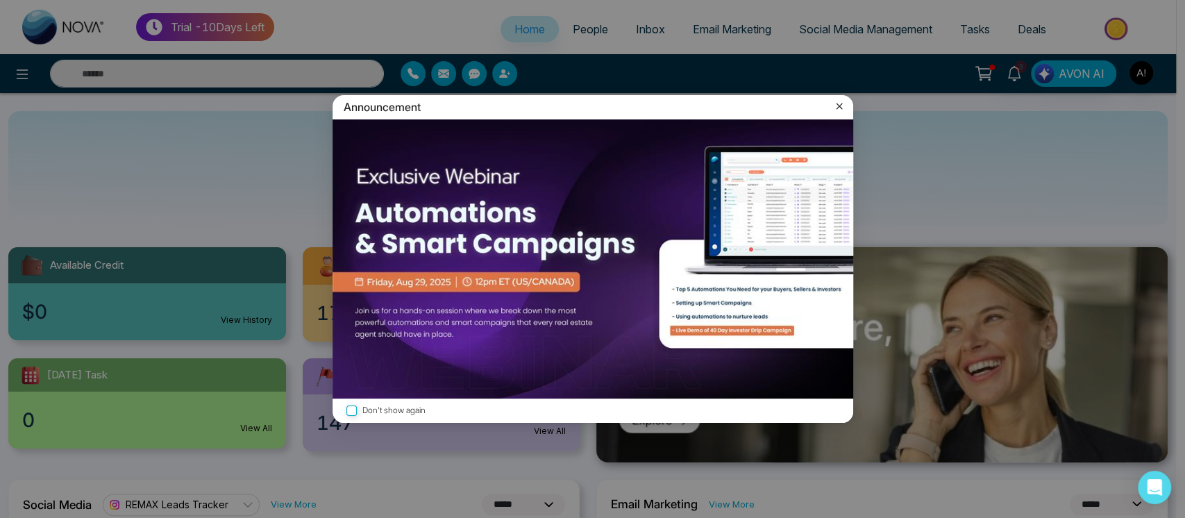
click at [837, 108] on icon at bounding box center [839, 106] width 6 height 6
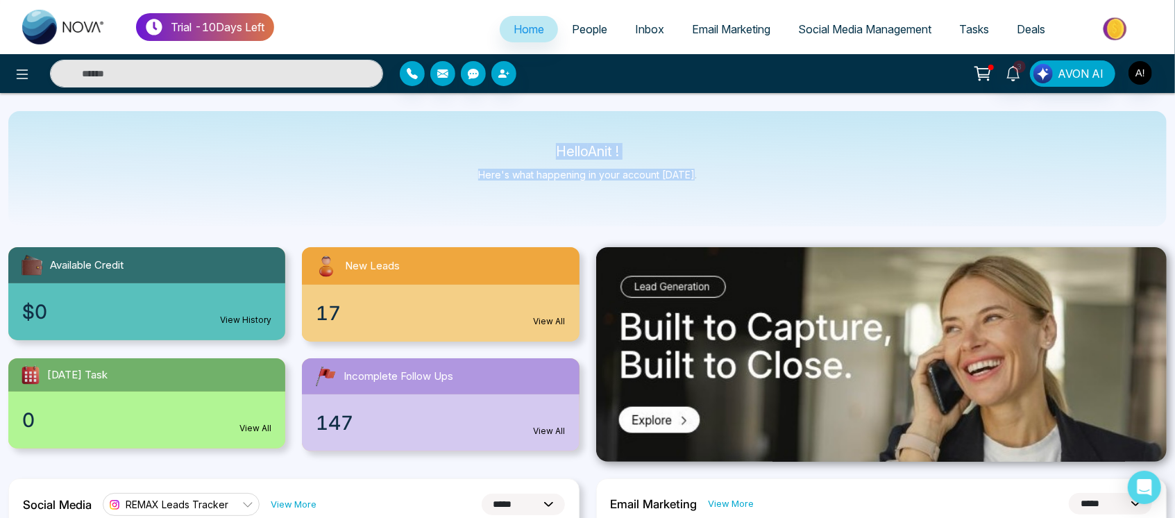
drag, startPoint x: 545, startPoint y: 149, endPoint x: 743, endPoint y: 199, distance: 204.7
click at [743, 199] on div "Hello Anit ! Here's what happening in your account [DATE]." at bounding box center [587, 168] width 1159 height 115
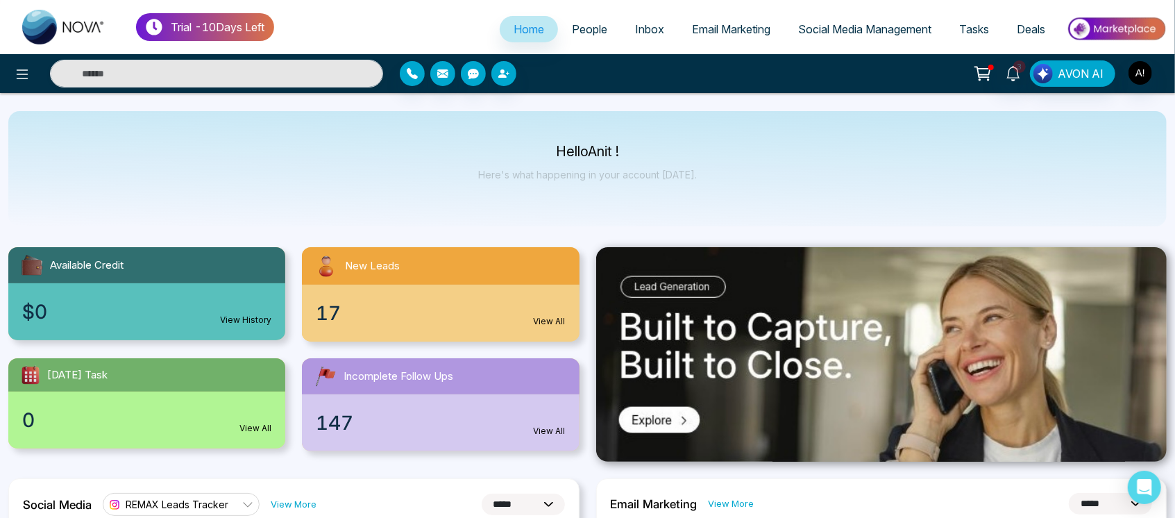
click at [169, 27] on div "Trial - 10 Days Left" at bounding box center [205, 27] width 138 height 28
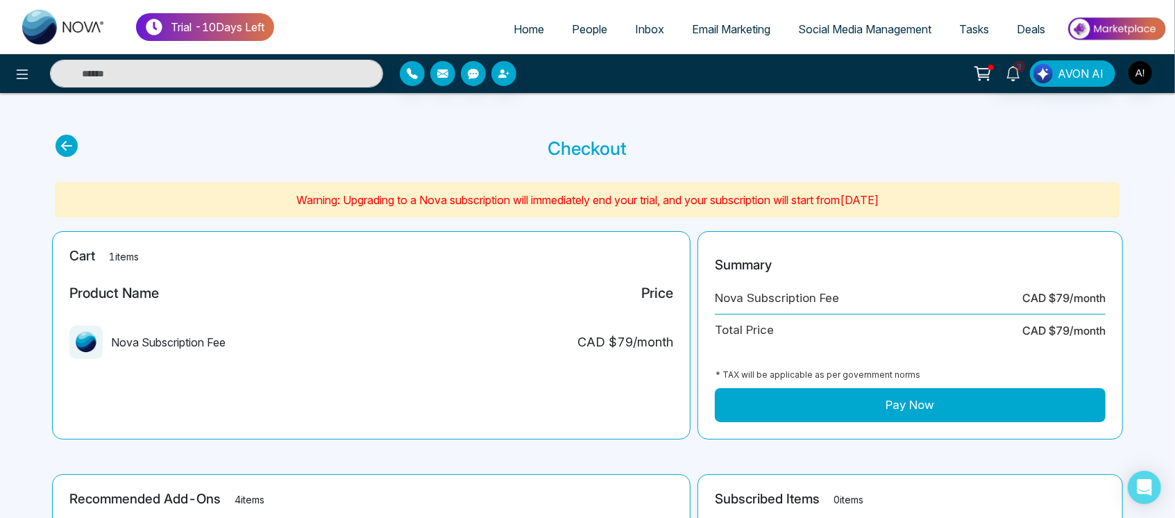
click at [61, 153] on icon at bounding box center [67, 146] width 22 height 22
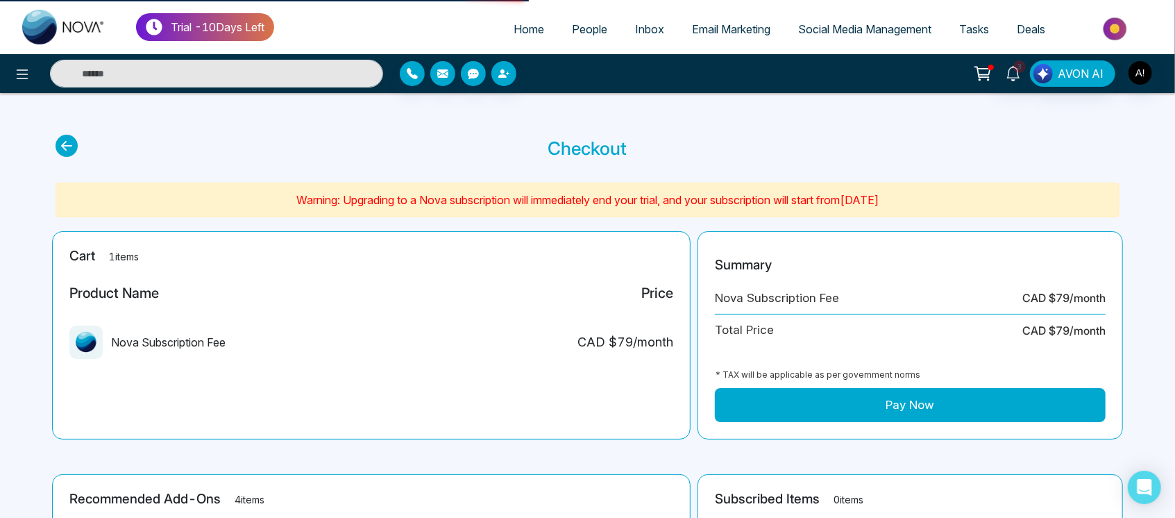
select select "*"
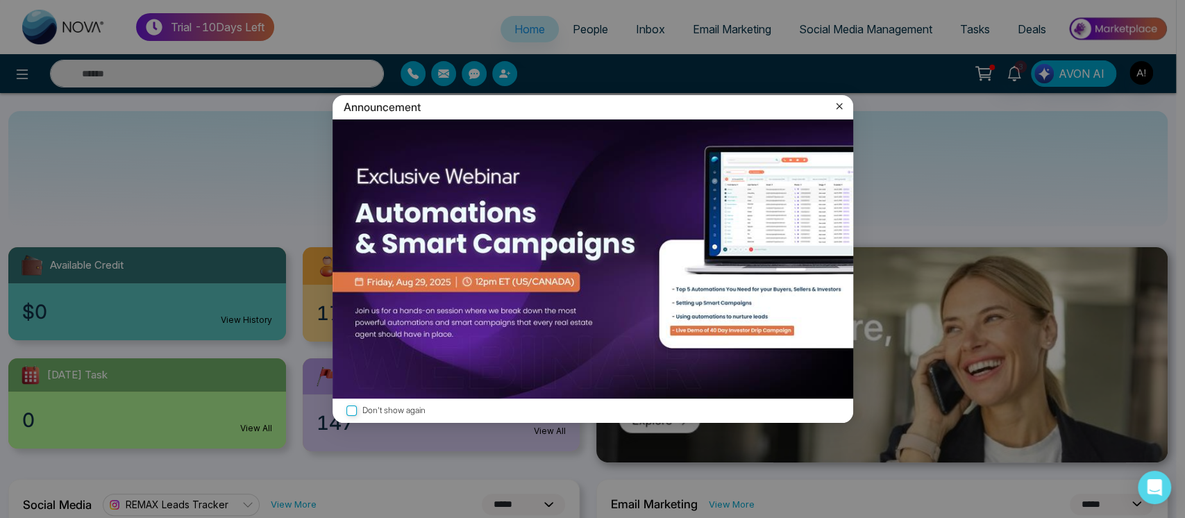
click at [15, 70] on div "Announcement Don't show again" at bounding box center [592, 259] width 1185 height 518
click at [834, 103] on icon at bounding box center [839, 106] width 14 height 14
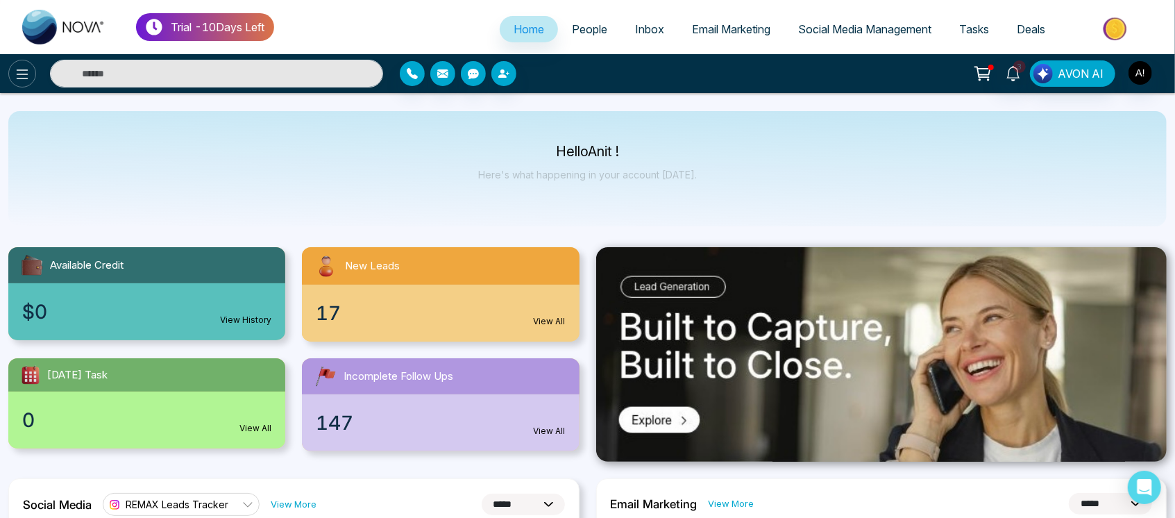
click at [35, 76] on button at bounding box center [22, 74] width 28 height 28
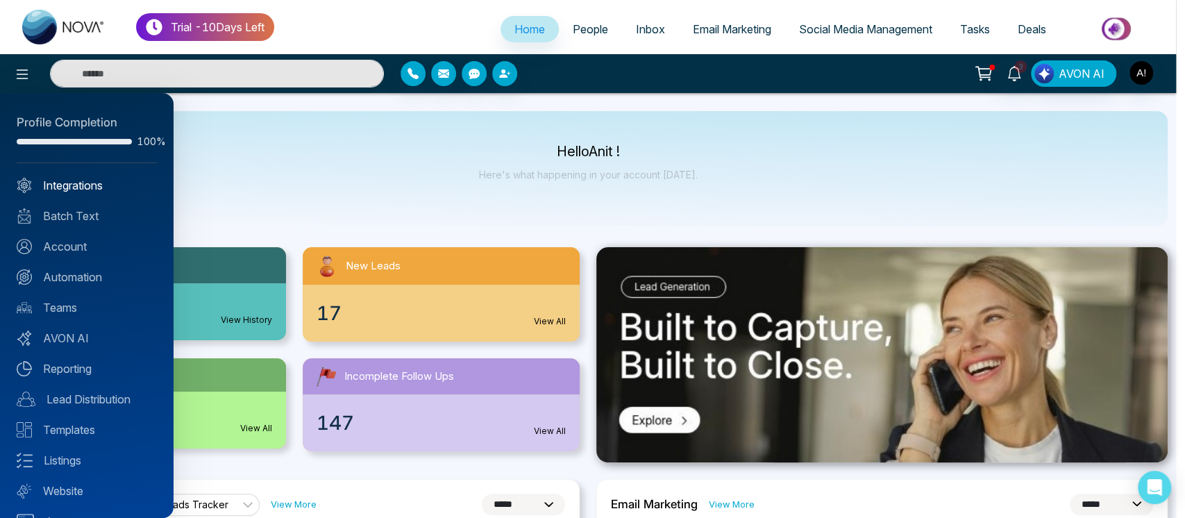
click at [61, 192] on link "Integrations" at bounding box center [87, 185] width 140 height 17
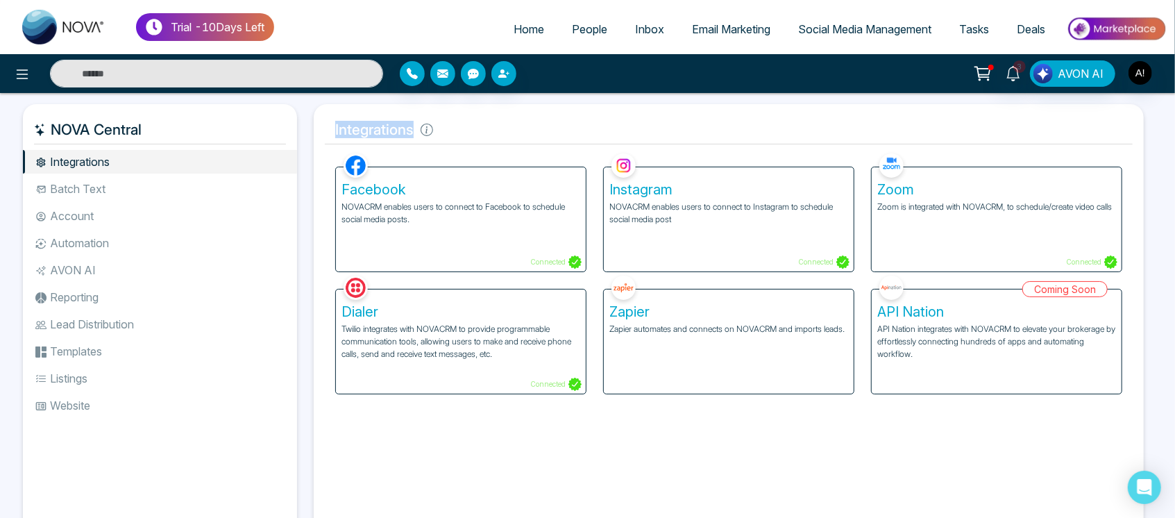
drag, startPoint x: 328, startPoint y: 130, endPoint x: 479, endPoint y: 145, distance: 152.1
click at [479, 145] on div "Integrations Facebook NOVACRM enables users to connect to Facebook to schedule …" at bounding box center [729, 321] width 830 height 435
click at [450, 114] on div "Integrations Facebook NOVACRM enables users to connect to Facebook to schedule …" at bounding box center [729, 321] width 830 height 435
drag, startPoint x: 330, startPoint y: 135, endPoint x: 439, endPoint y: 110, distance: 111.0
click at [439, 110] on div "Integrations Facebook NOVACRM enables users to connect to Facebook to schedule …" at bounding box center [729, 321] width 830 height 435
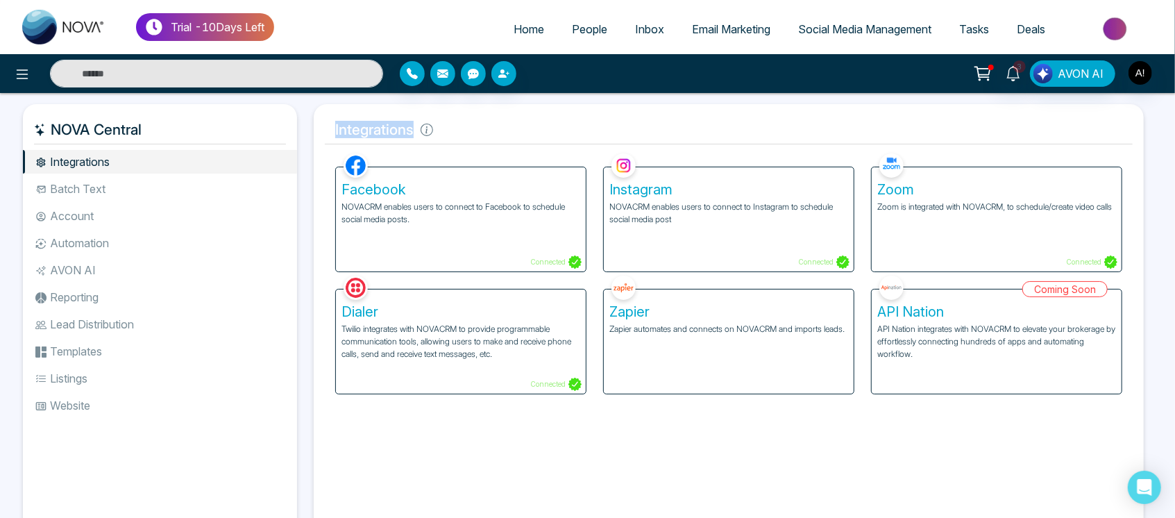
click at [575, 104] on div "Integrations Facebook NOVACRM enables users to connect to Facebook to schedule …" at bounding box center [729, 321] width 830 height 435
drag, startPoint x: 53, startPoint y: 118, endPoint x: 173, endPoint y: 126, distance: 119.6
click at [173, 126] on h5 "NOVA Central" at bounding box center [160, 129] width 252 height 29
click at [496, 141] on h5 "Integrations" at bounding box center [729, 129] width 808 height 29
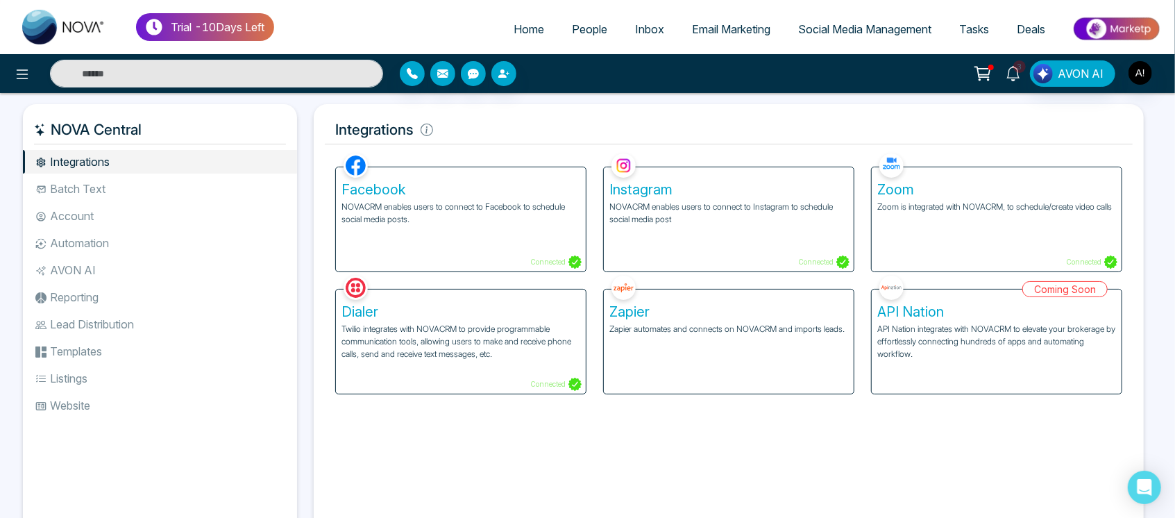
click at [1012, 80] on icon at bounding box center [1013, 73] width 15 height 15
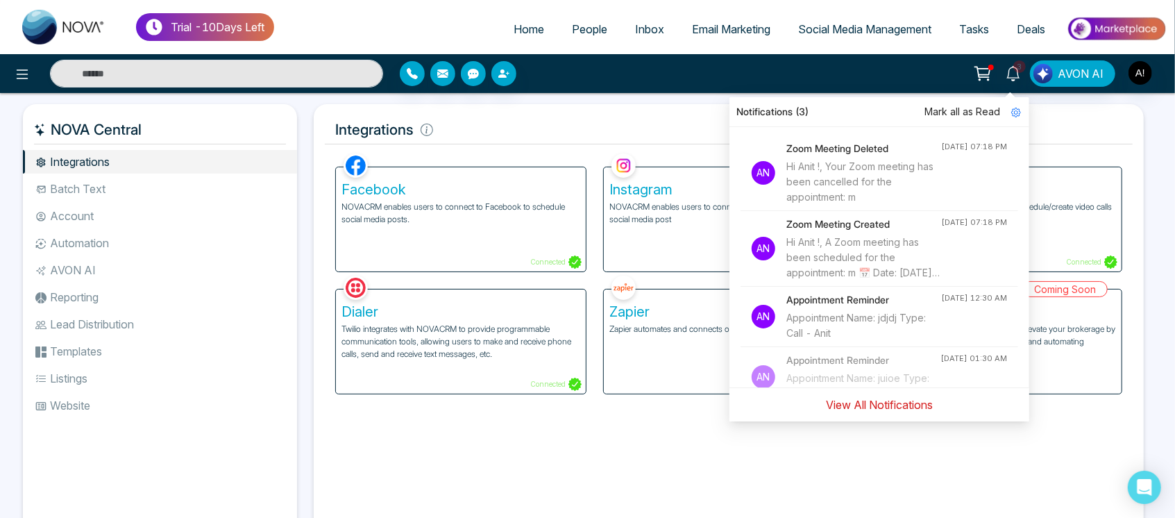
click at [882, 414] on button "View All Notifications" at bounding box center [879, 404] width 125 height 26
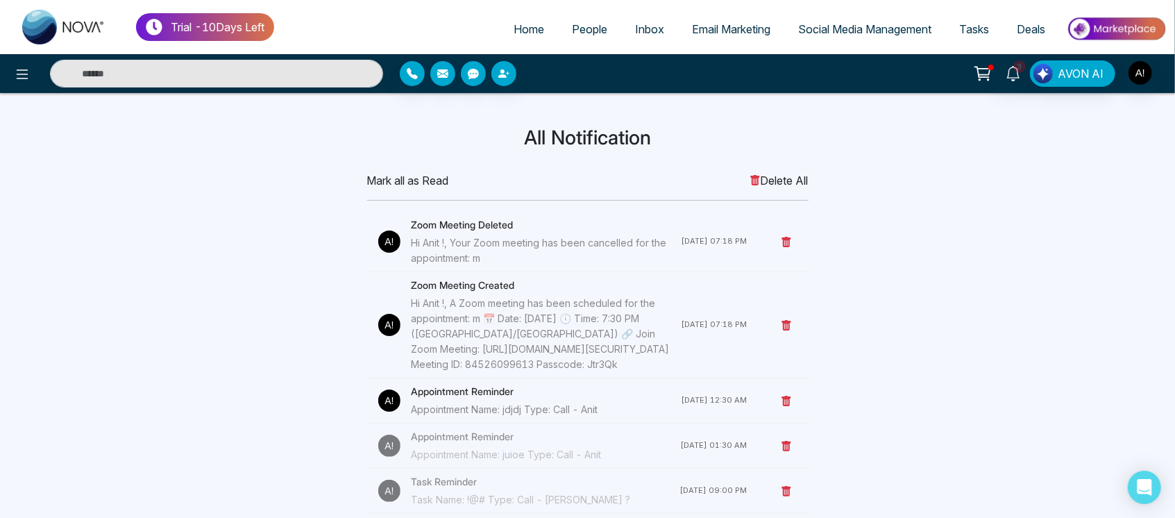
click at [395, 177] on span "Mark all as Read" at bounding box center [408, 180] width 82 height 17
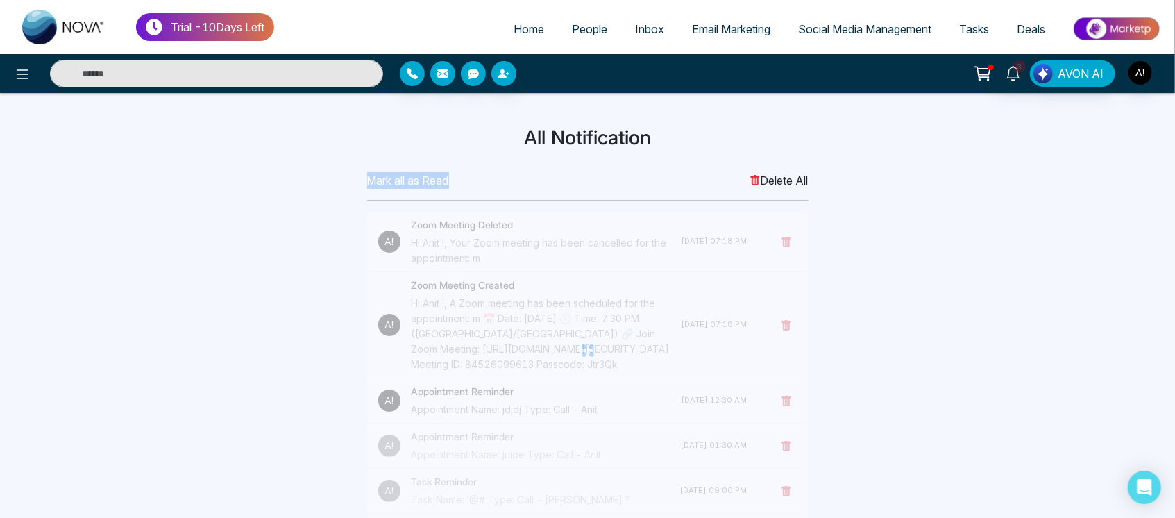
click at [395, 177] on span "Mark all as Read" at bounding box center [408, 180] width 82 height 17
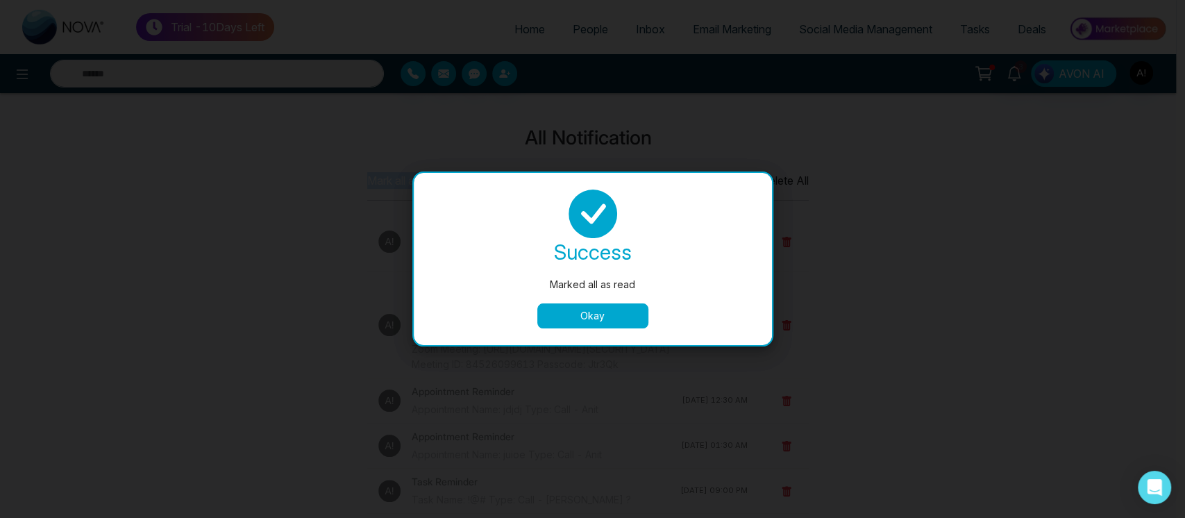
click at [580, 307] on button "Okay" at bounding box center [592, 315] width 111 height 25
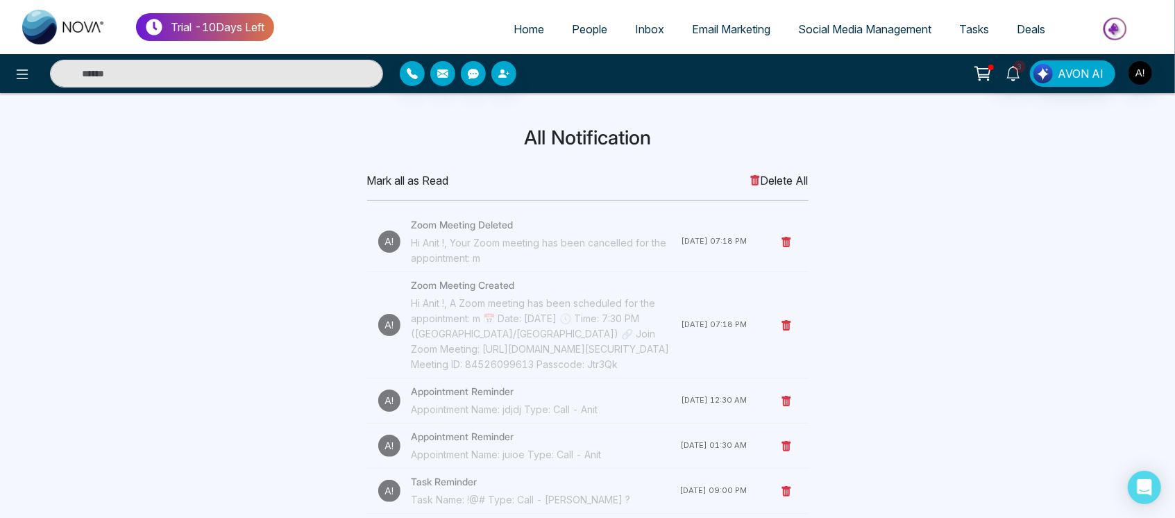
click at [580, 307] on div "Hi Anit !, A Zoom meeting has been scheduled for the appointment: m 📅 Date: [DA…" at bounding box center [547, 334] width 270 height 76
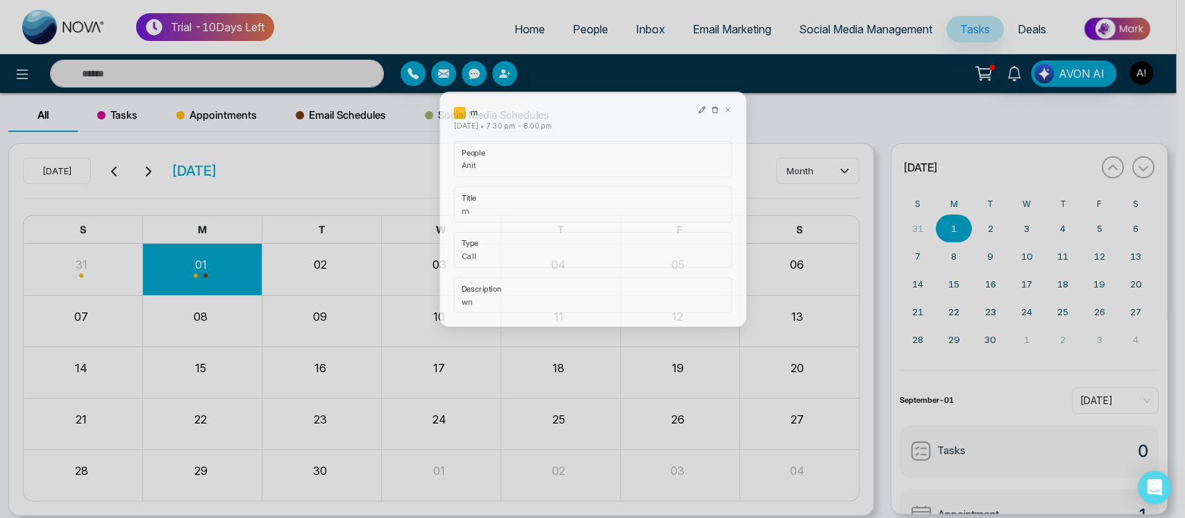
click at [521, 37] on div "m Monday September-01-2025 • 7:30 pm - 8:00 pm people Anit title m type Call de…" at bounding box center [592, 259] width 1185 height 518
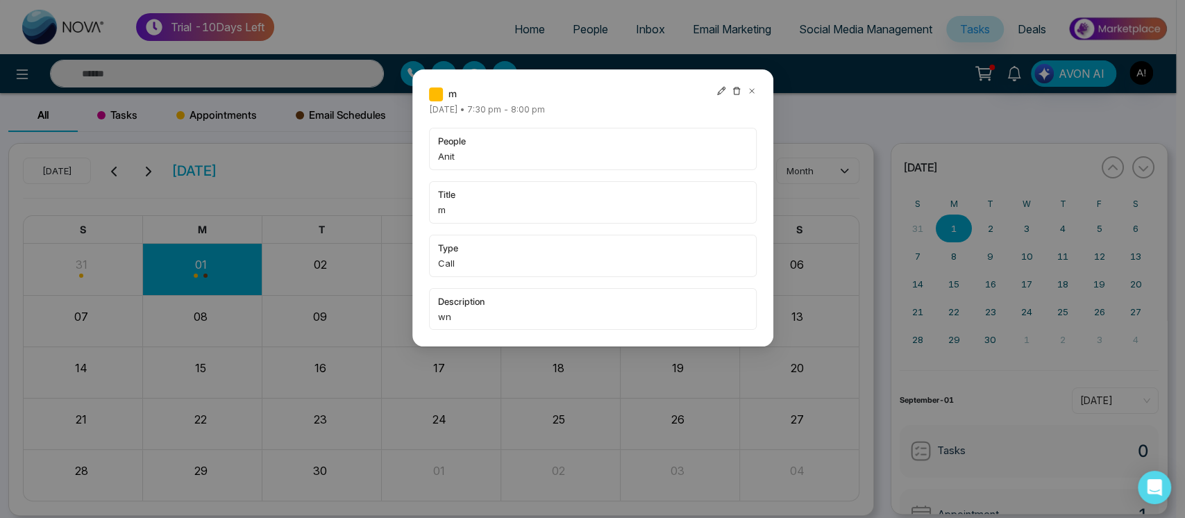
click at [752, 86] on icon at bounding box center [752, 91] width 10 height 10
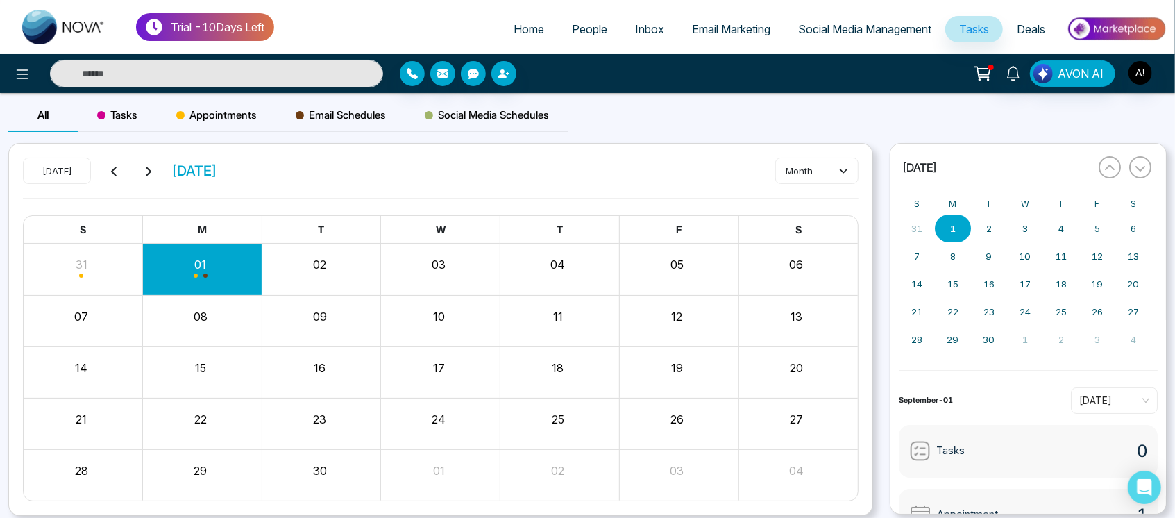
click at [96, 113] on div "Tasks" at bounding box center [117, 115] width 79 height 33
click at [228, 108] on span "Appointments" at bounding box center [216, 115] width 81 height 17
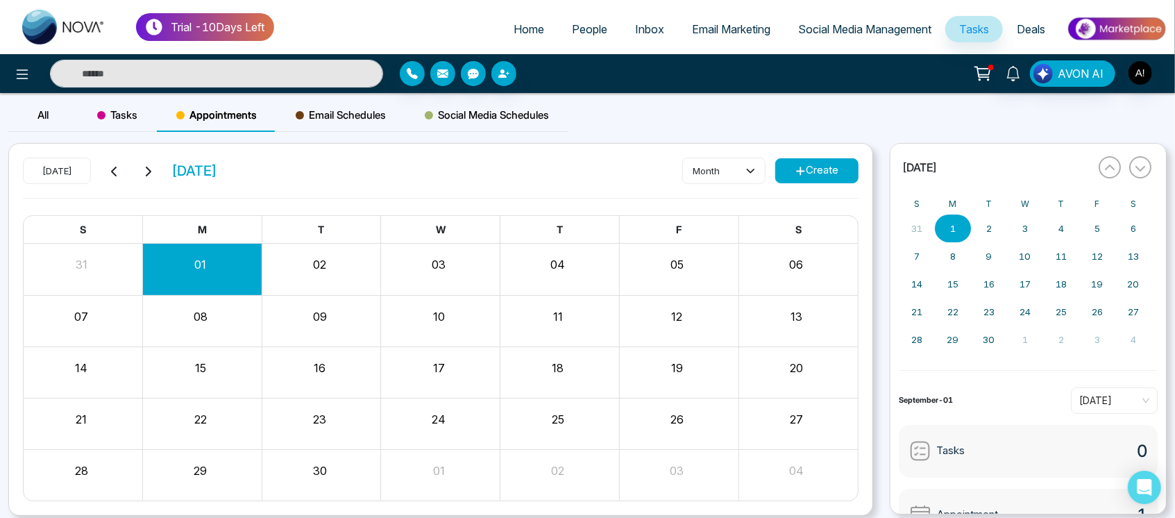
click at [108, 112] on span "Tasks" at bounding box center [117, 115] width 40 height 17
click at [28, 113] on div "All" at bounding box center [42, 115] width 69 height 33
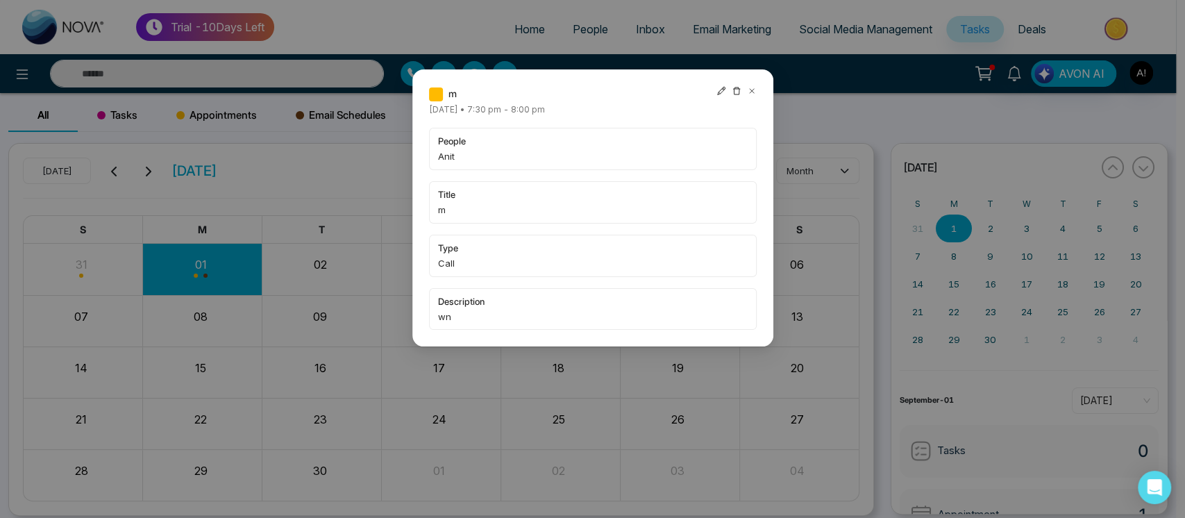
click at [143, 97] on div "m Monday September-01-2025 • 7:30 pm - 8:00 pm people Anit title m type Call de…" at bounding box center [592, 259] width 1185 height 518
click at [750, 92] on icon at bounding box center [752, 91] width 10 height 10
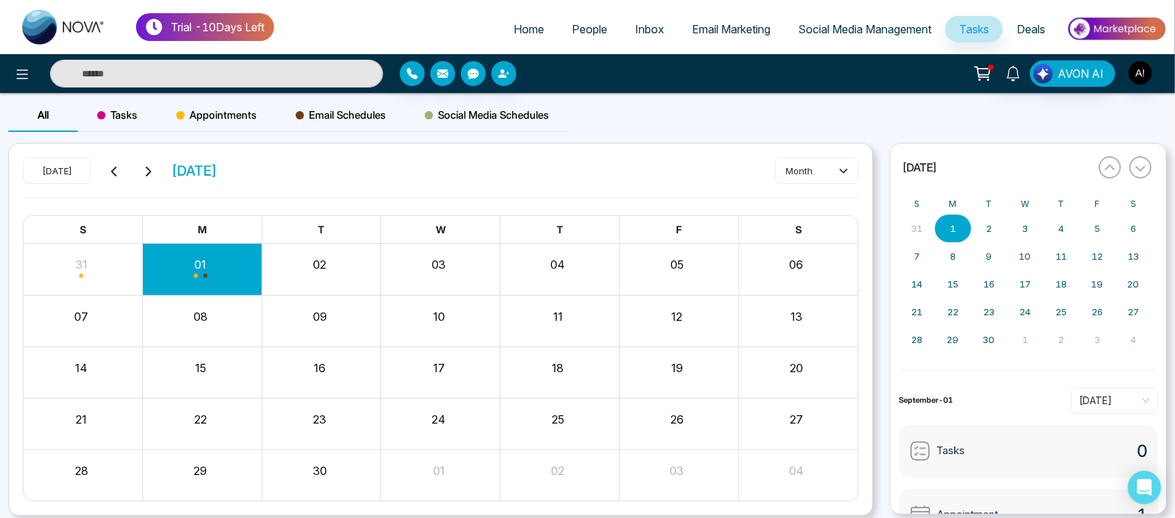
scroll to position [47, 0]
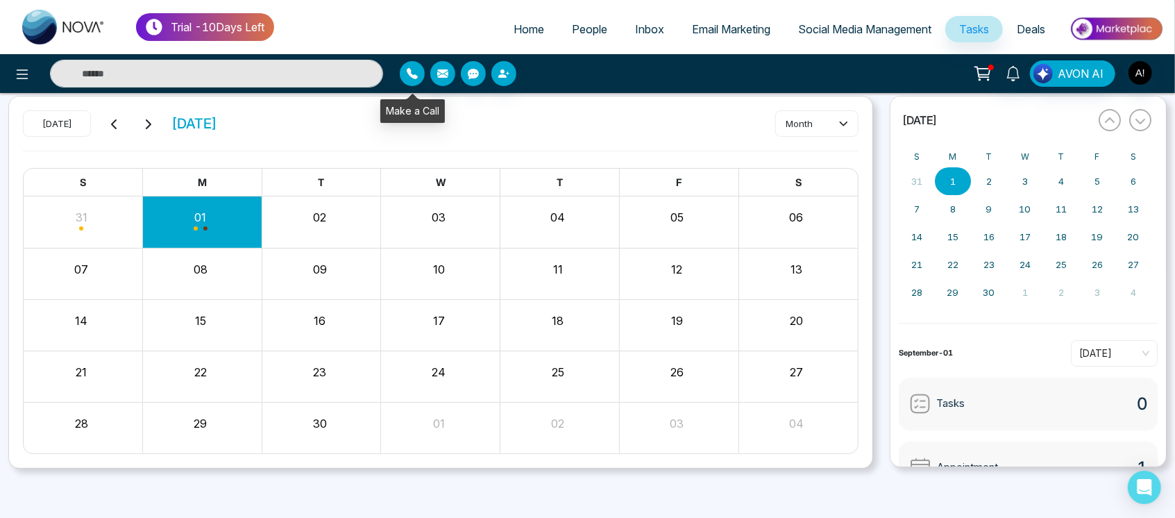
click at [408, 77] on icon "button" at bounding box center [412, 73] width 11 height 11
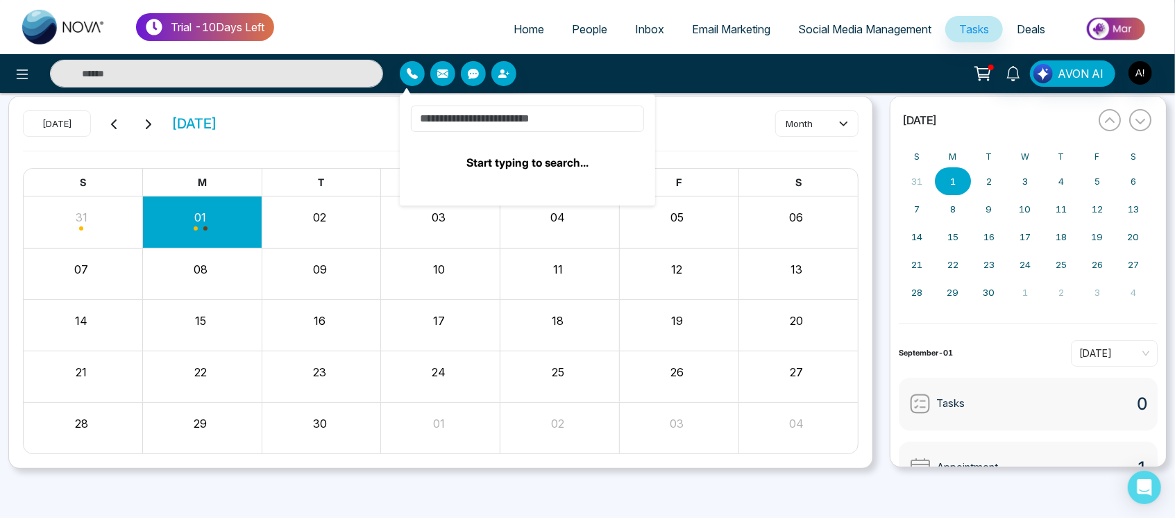
click at [561, 129] on input at bounding box center [527, 119] width 233 height 26
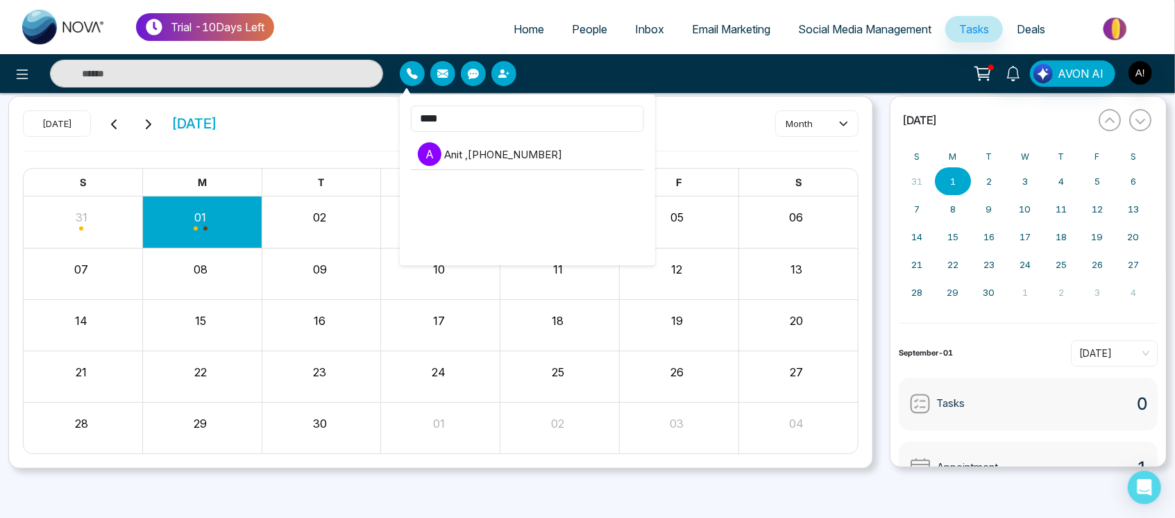
type input "****"
click at [560, 139] on li "A Anit , +919930053035" at bounding box center [527, 154] width 233 height 31
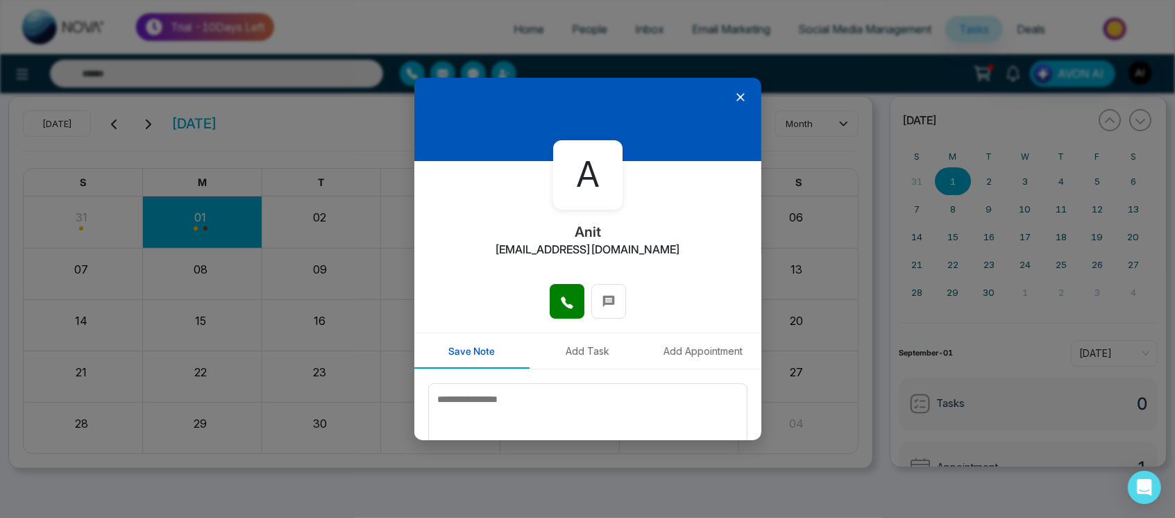
click at [569, 152] on div "A" at bounding box center [587, 174] width 69 height 69
click at [559, 320] on div at bounding box center [587, 308] width 347 height 49
click at [568, 293] on span at bounding box center [567, 301] width 14 height 21
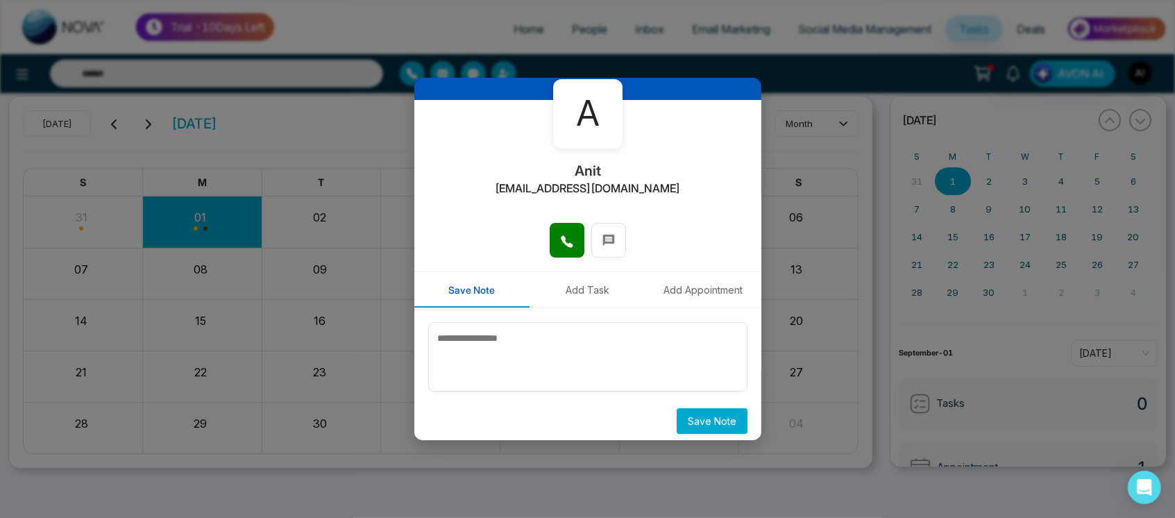
scroll to position [68, 0]
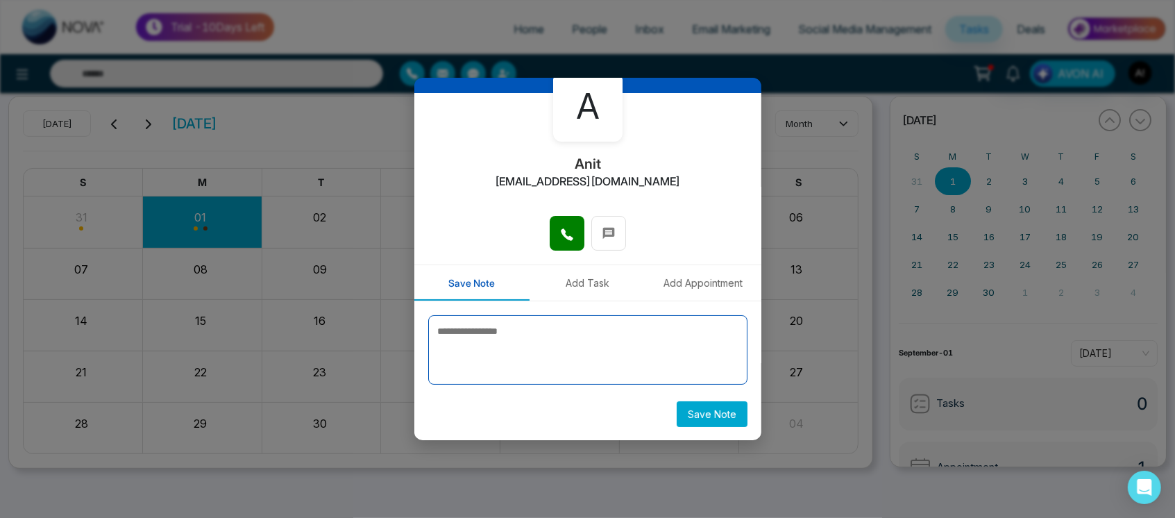
click at [508, 350] on textarea at bounding box center [587, 349] width 319 height 69
type textarea "****"
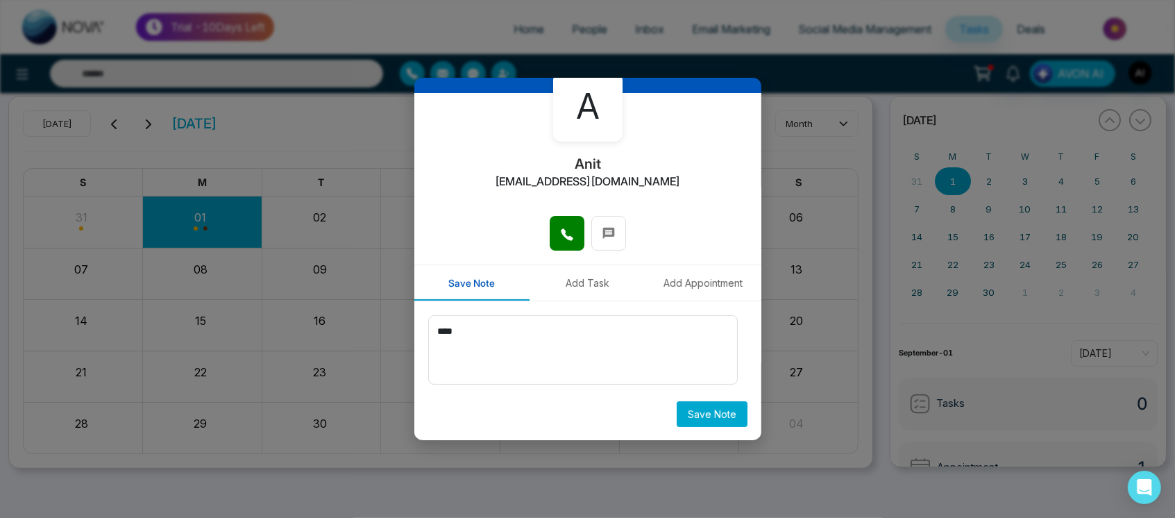
click at [698, 401] on button "Save Note" at bounding box center [712, 414] width 71 height 26
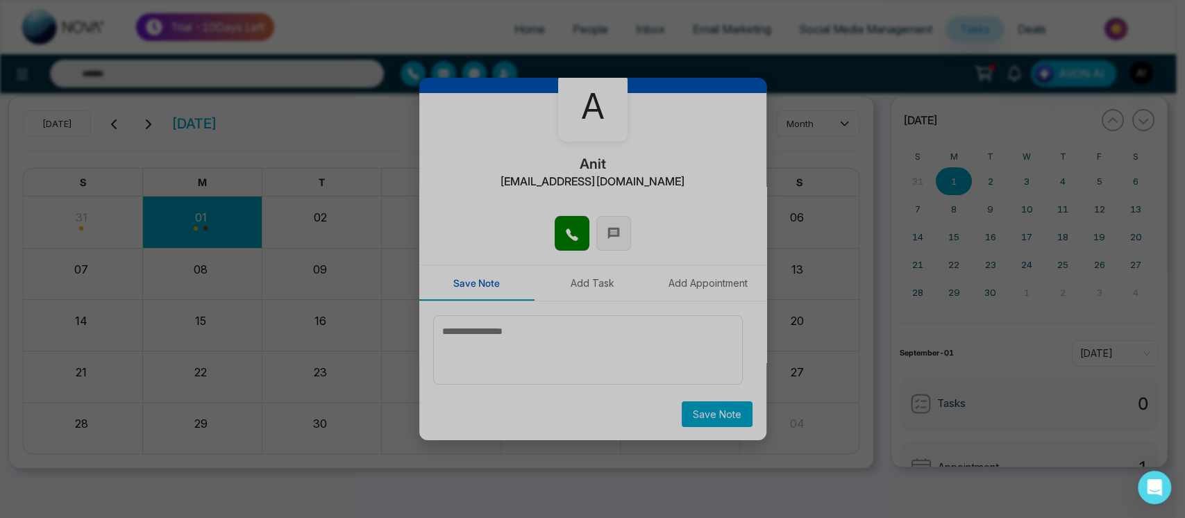
click at [600, 228] on icon at bounding box center [593, 214] width 49 height 49
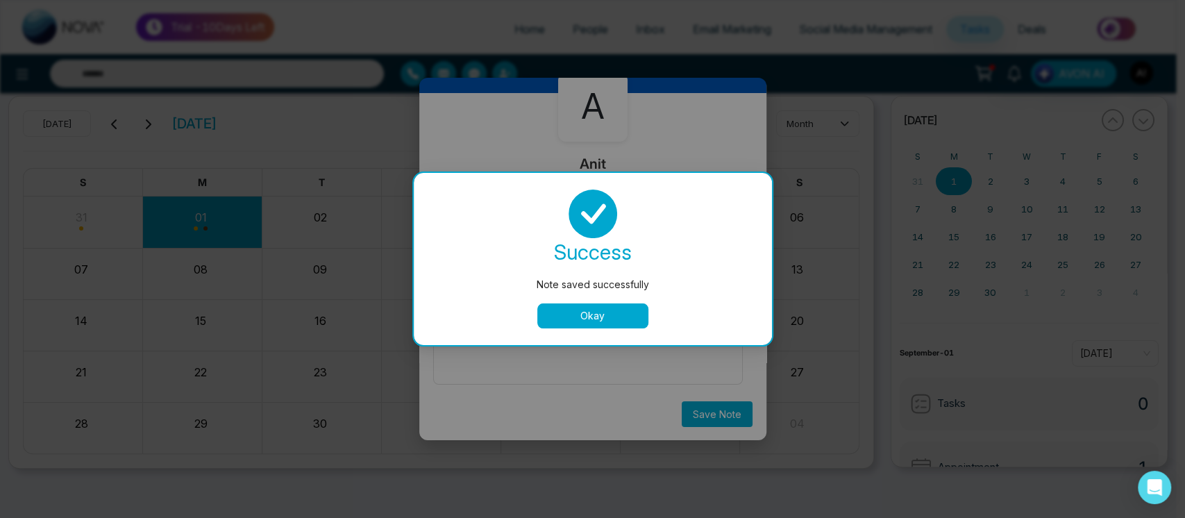
click at [598, 312] on button "Okay" at bounding box center [592, 315] width 111 height 25
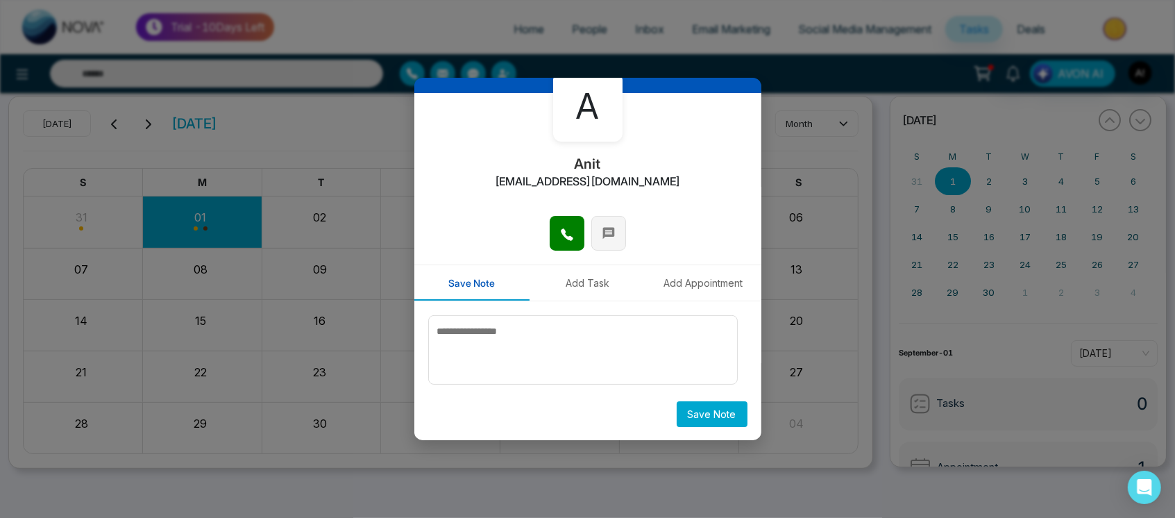
drag, startPoint x: 592, startPoint y: 254, endPoint x: 613, endPoint y: 223, distance: 37.5
click at [613, 223] on div at bounding box center [587, 240] width 347 height 49
click at [613, 223] on button at bounding box center [608, 233] width 35 height 35
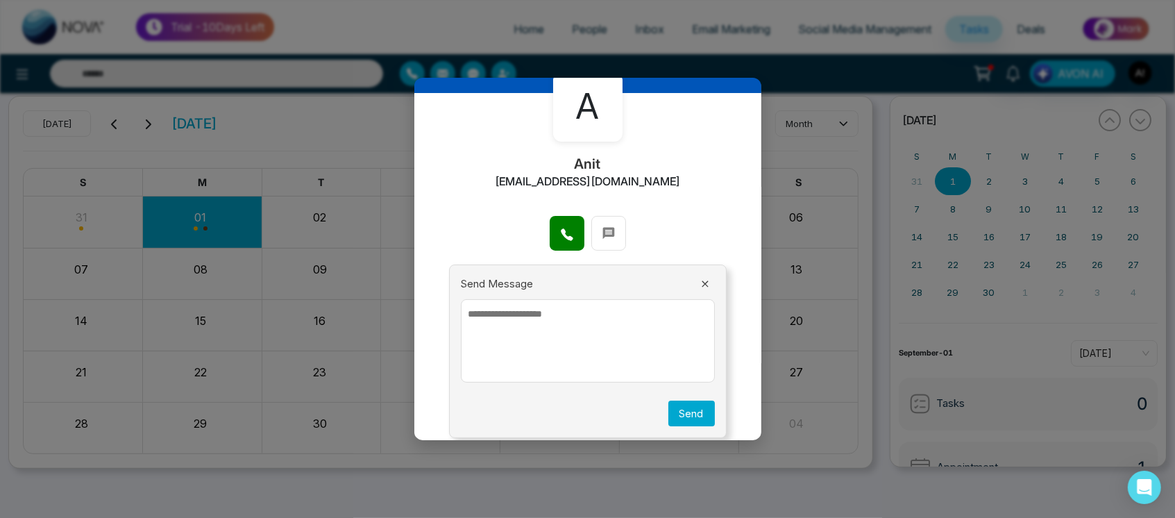
click at [571, 321] on textarea at bounding box center [588, 340] width 254 height 83
type textarea "**********"
click at [693, 410] on button "Send" at bounding box center [691, 414] width 47 height 26
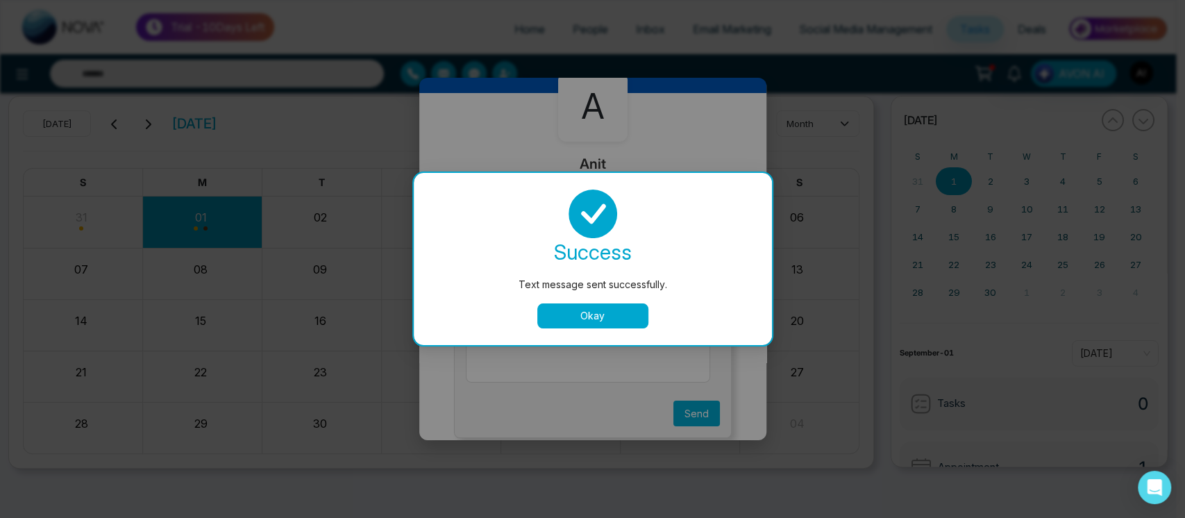
drag, startPoint x: 693, startPoint y: 410, endPoint x: 616, endPoint y: 319, distance: 119.6
click at [616, 319] on button "Okay" at bounding box center [592, 315] width 111 height 25
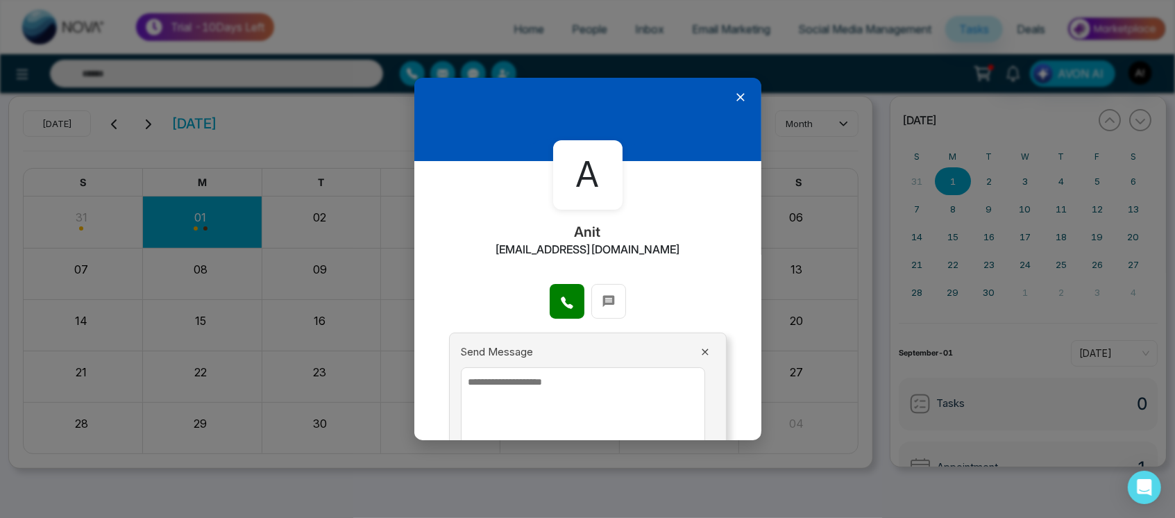
scroll to position [0, 0]
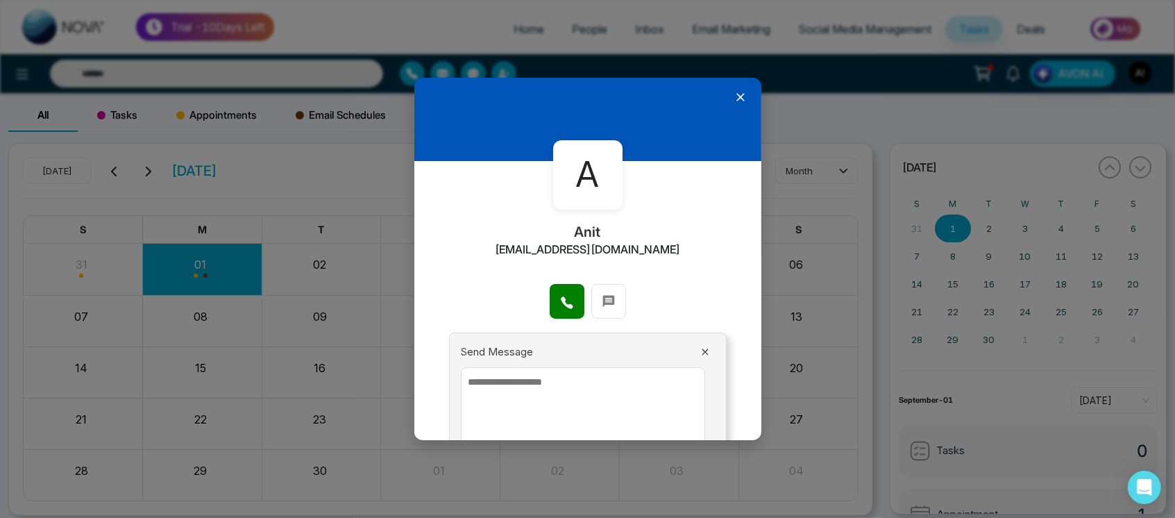
click at [736, 96] on icon at bounding box center [740, 97] width 8 height 8
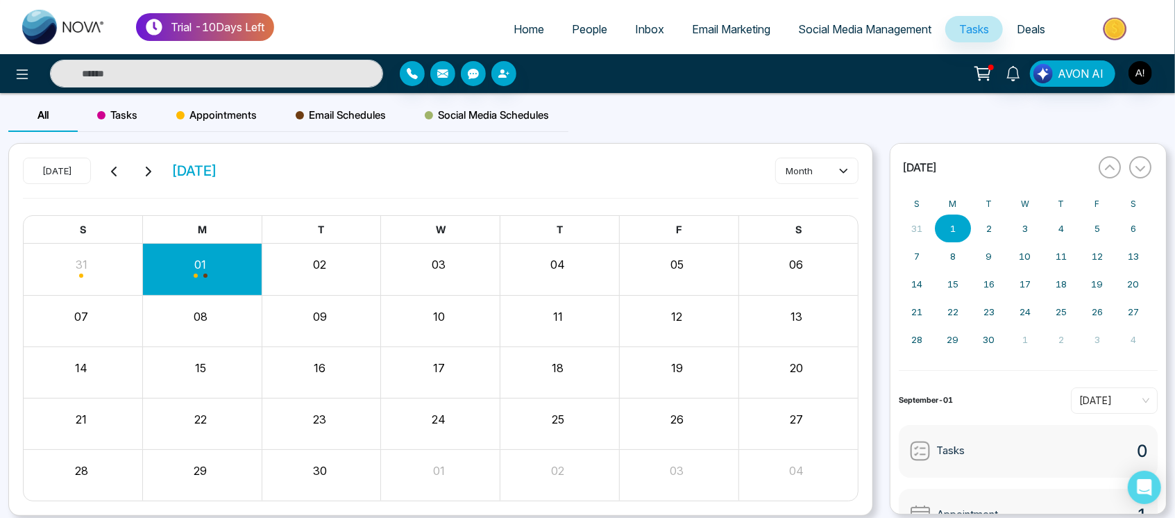
click at [18, 60] on div at bounding box center [195, 74] width 391 height 28
click at [28, 77] on icon at bounding box center [22, 74] width 17 height 17
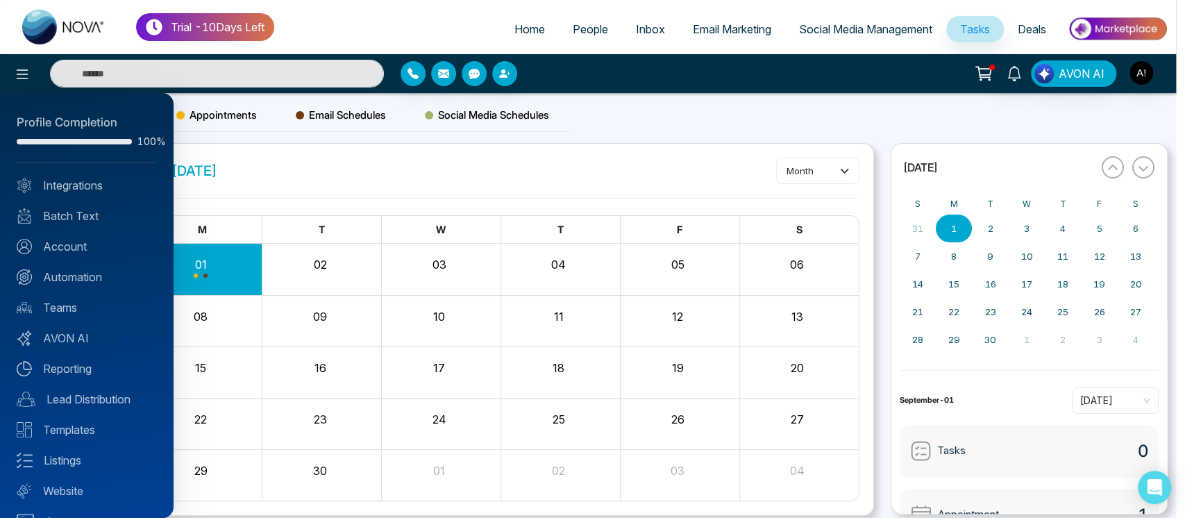
click at [440, 74] on div at bounding box center [592, 259] width 1185 height 518
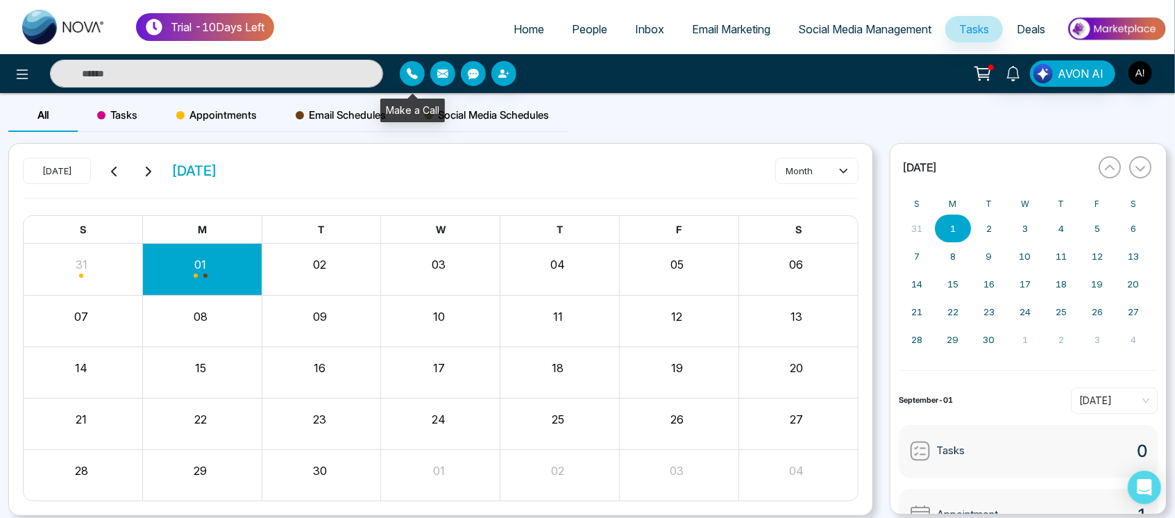
click at [418, 78] on button "button" at bounding box center [412, 73] width 25 height 25
click at [438, 112] on div "Make a Call" at bounding box center [412, 111] width 65 height 24
drag, startPoint x: 418, startPoint y: 85, endPoint x: 416, endPoint y: 77, distance: 8.6
click at [416, 77] on div at bounding box center [538, 73] width 277 height 25
click at [416, 77] on icon "button" at bounding box center [412, 73] width 11 height 11
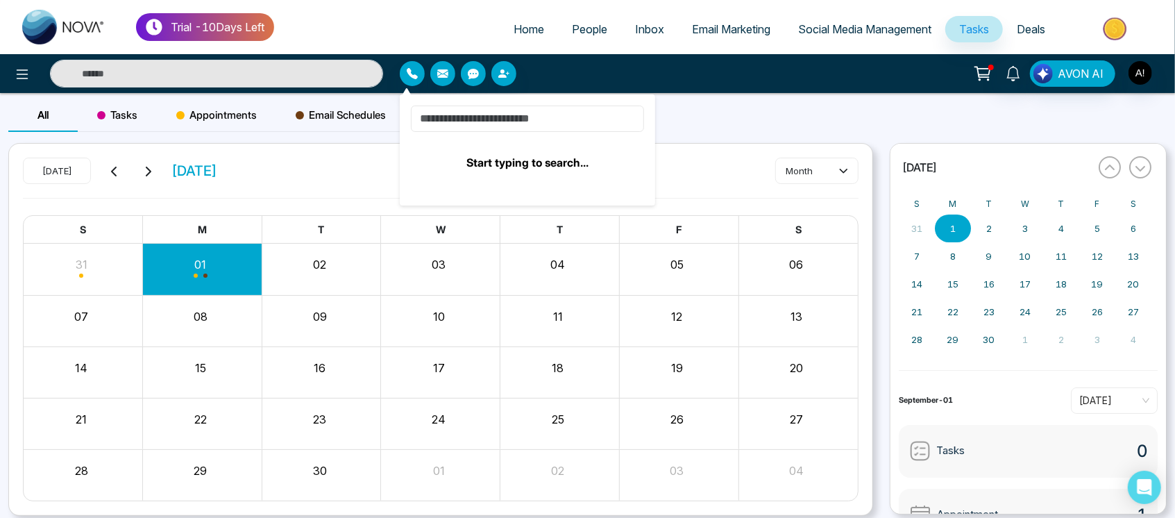
click at [536, 121] on input at bounding box center [527, 119] width 233 height 26
type input "*"
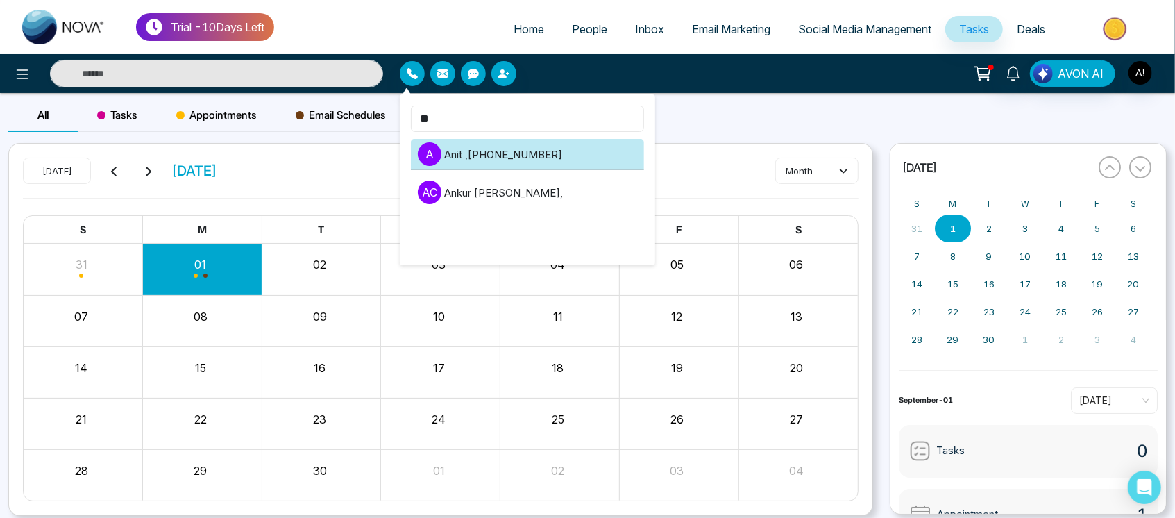
type input "**"
click at [556, 149] on li "A Anit , +919930053035" at bounding box center [527, 154] width 233 height 31
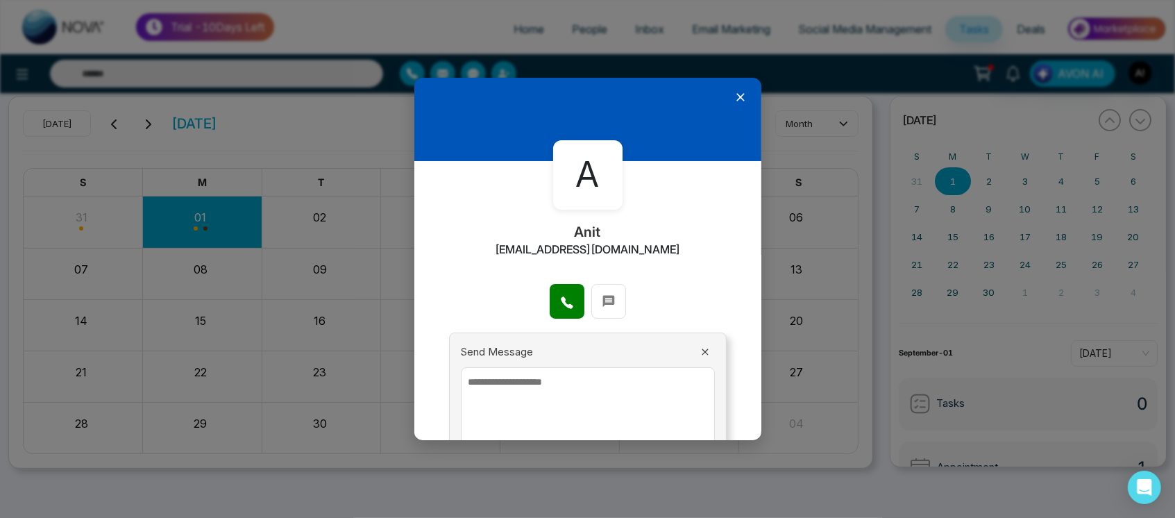
click at [700, 350] on icon at bounding box center [705, 351] width 11 height 11
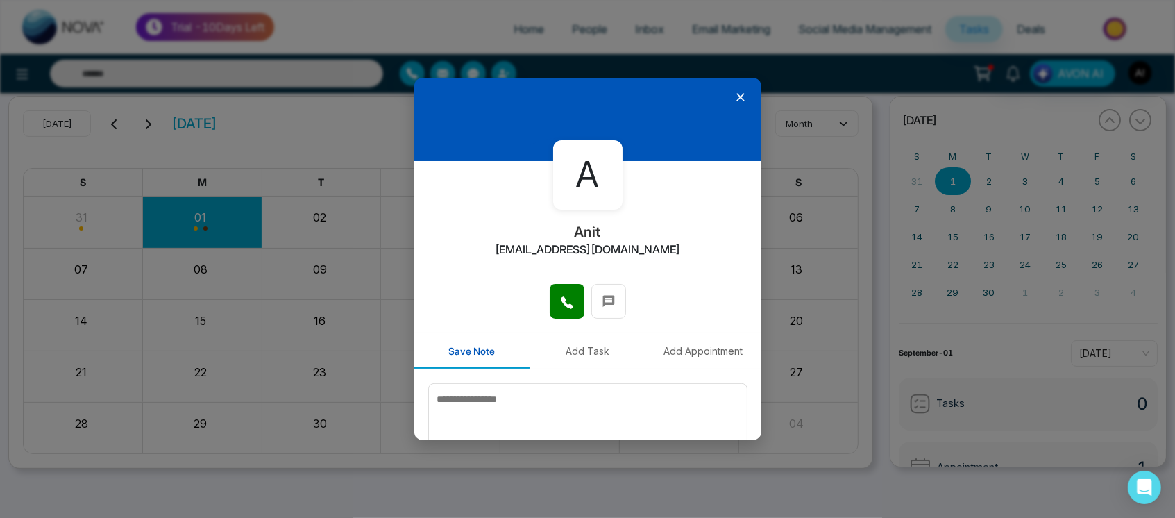
scroll to position [68, 0]
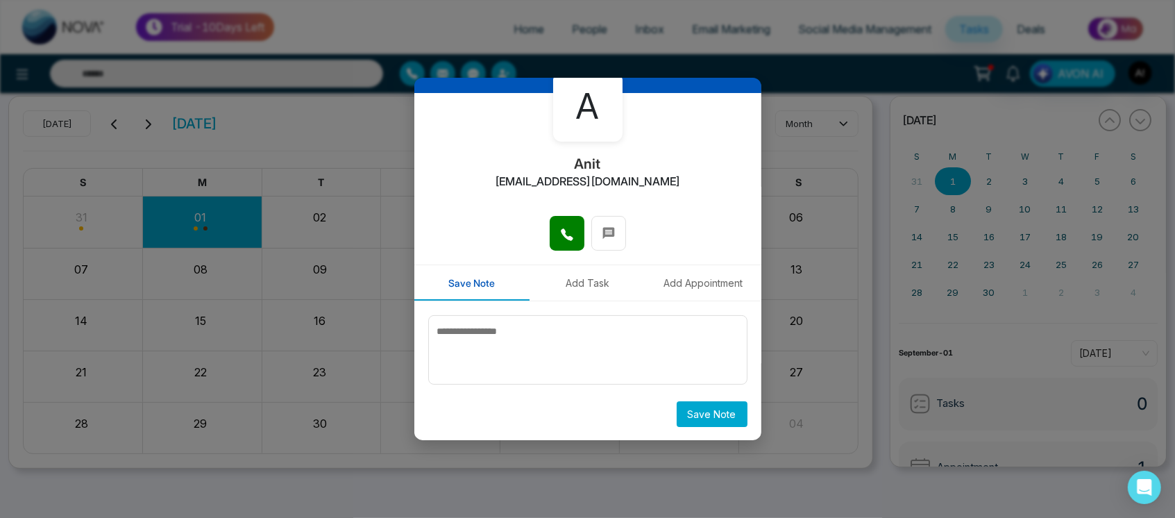
click at [611, 272] on button "Add Task" at bounding box center [588, 282] width 116 height 35
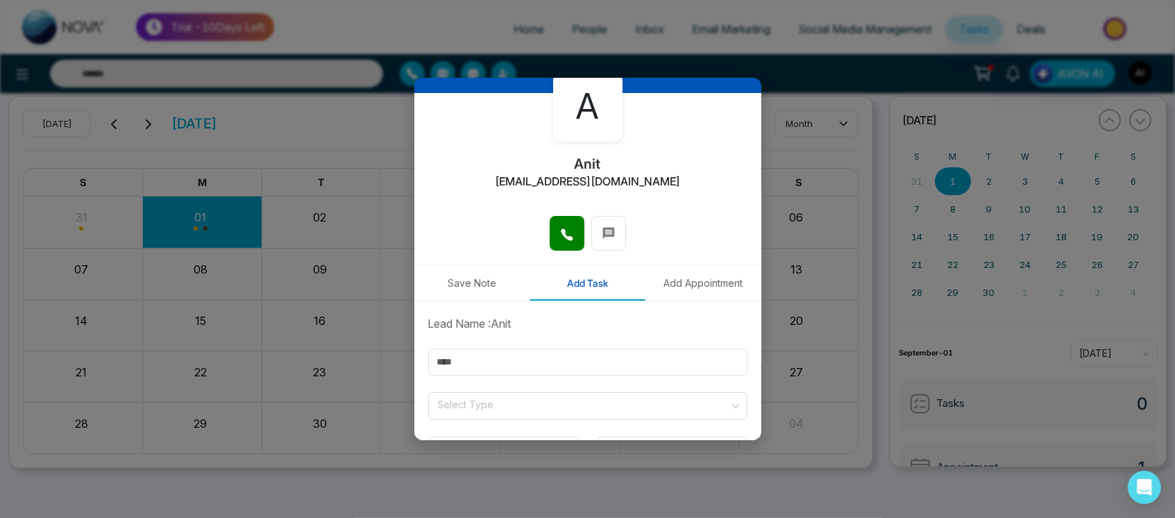
click at [461, 296] on button "Save Note" at bounding box center [472, 282] width 116 height 35
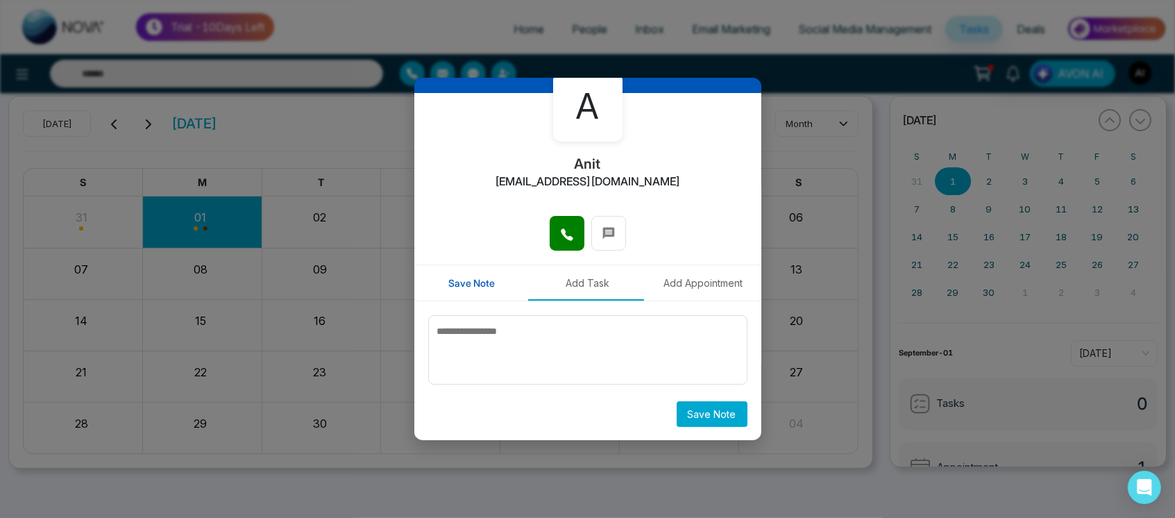
click at [461, 296] on button "Save Note" at bounding box center [472, 282] width 116 height 35
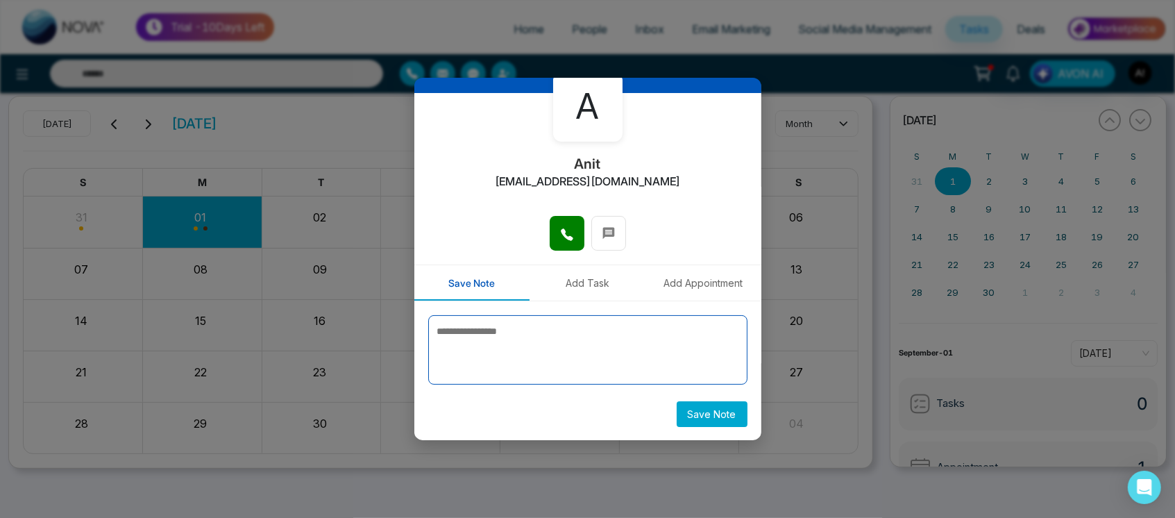
click at [559, 351] on textarea at bounding box center [587, 349] width 319 height 69
click at [569, 289] on button "Add Task" at bounding box center [588, 282] width 116 height 35
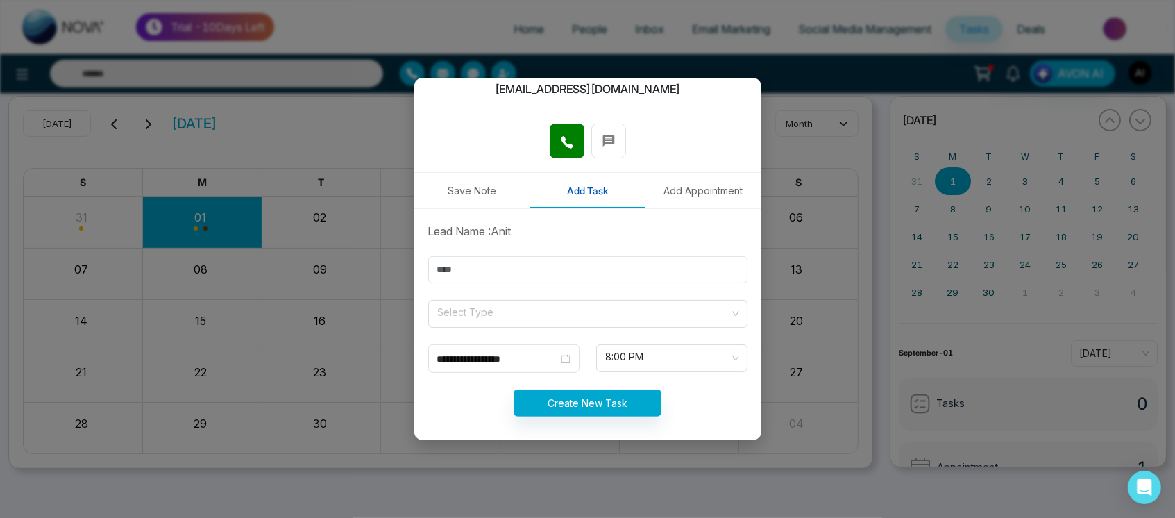
click at [469, 185] on button "Save Note" at bounding box center [472, 190] width 116 height 35
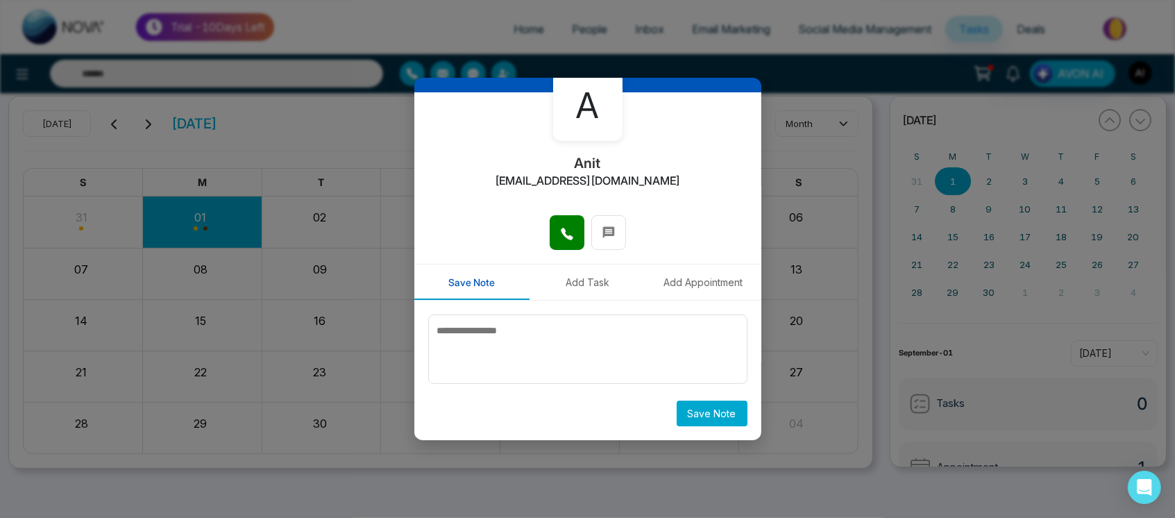
scroll to position [0, 0]
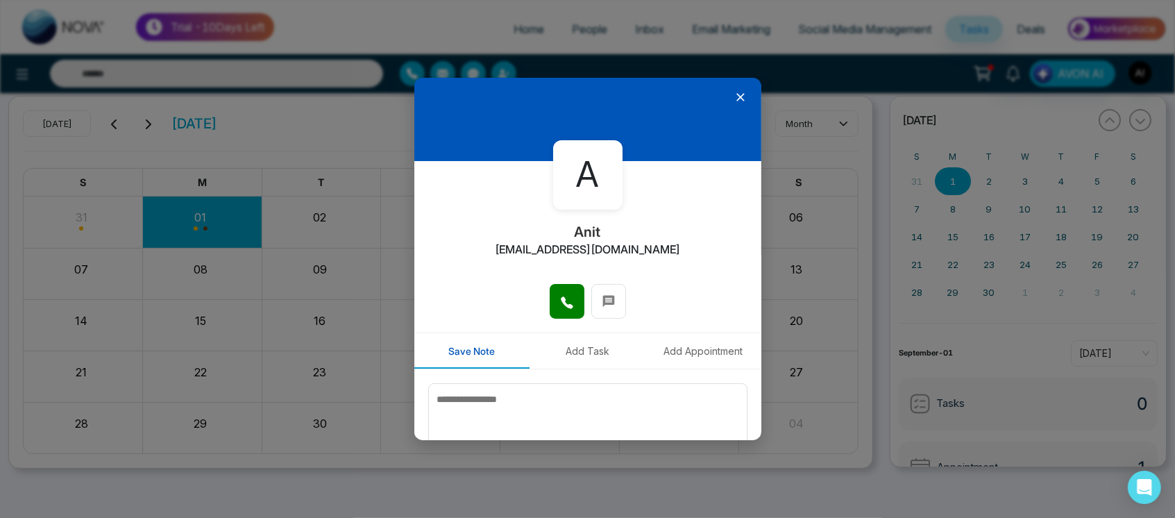
click at [566, 362] on button "Add Task" at bounding box center [588, 350] width 116 height 35
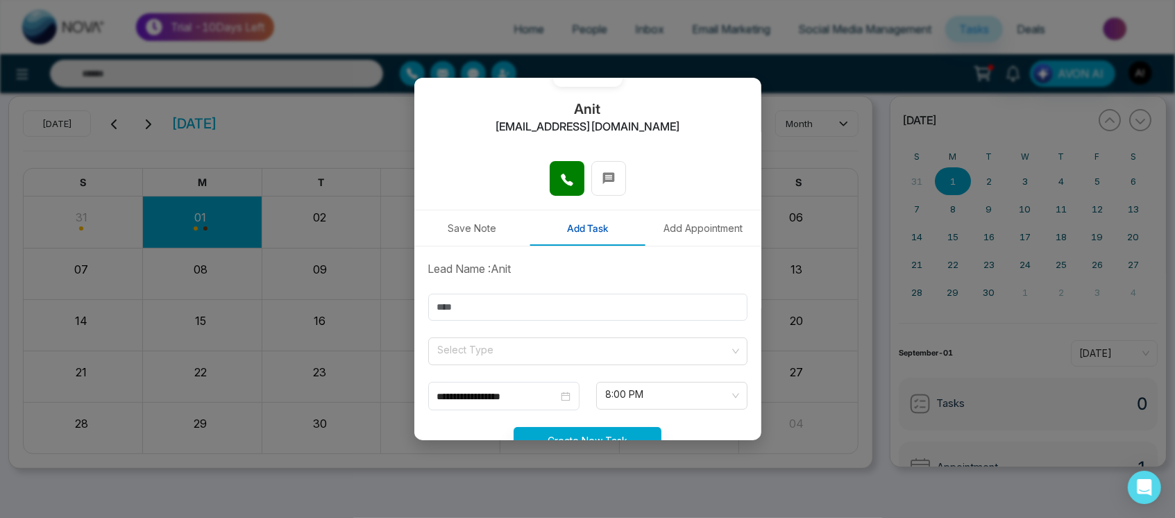
scroll to position [167, 0]
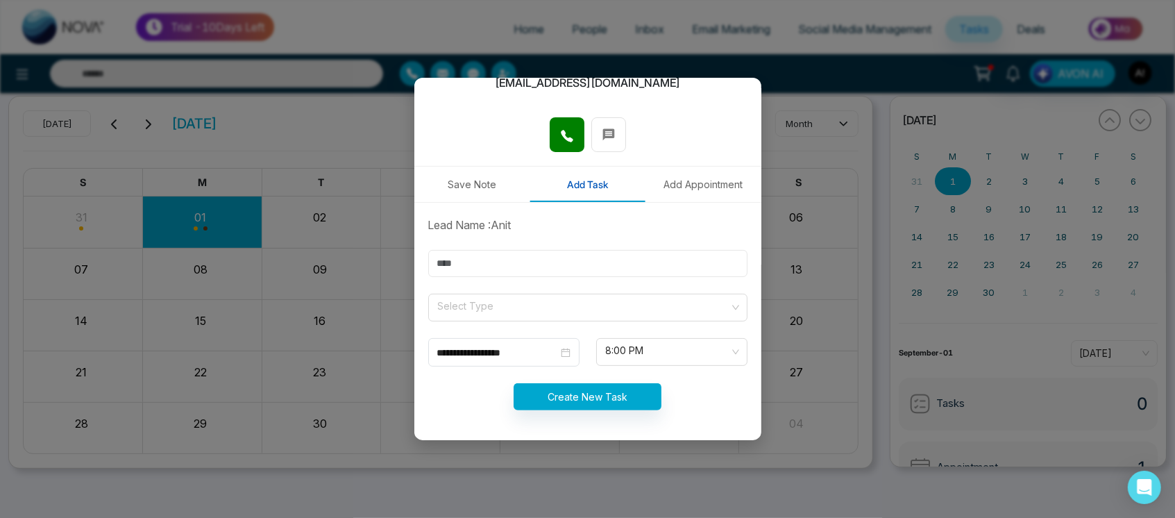
click at [507, 271] on input "text" at bounding box center [587, 263] width 319 height 27
click at [502, 267] on input "text" at bounding box center [587, 263] width 319 height 27
type input "******"
click at [581, 330] on form "**********" at bounding box center [588, 322] width 336 height 210
click at [660, 318] on span at bounding box center [583, 307] width 293 height 26
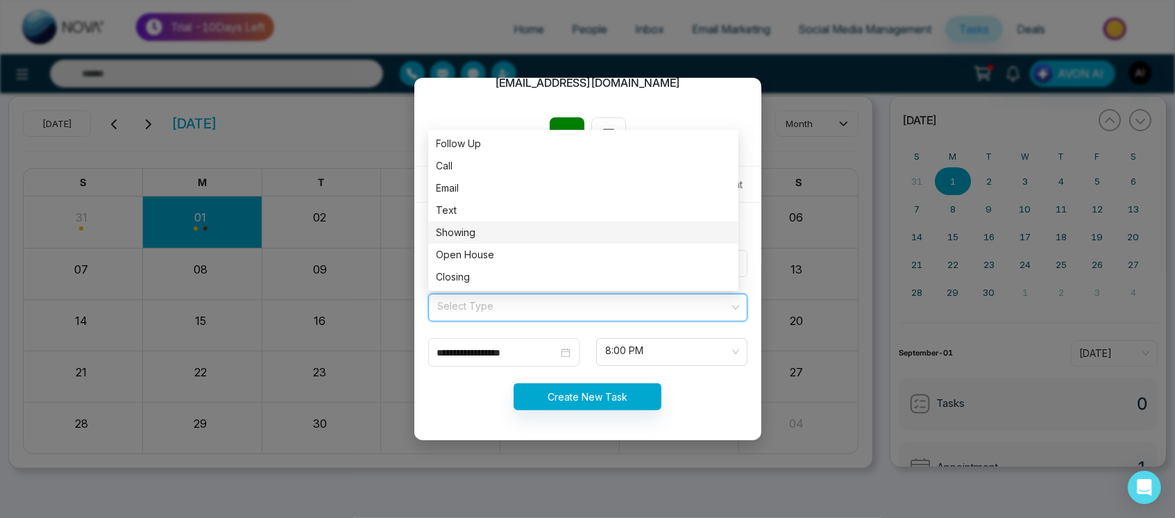
click at [526, 225] on div "Showing" at bounding box center [584, 232] width 294 height 15
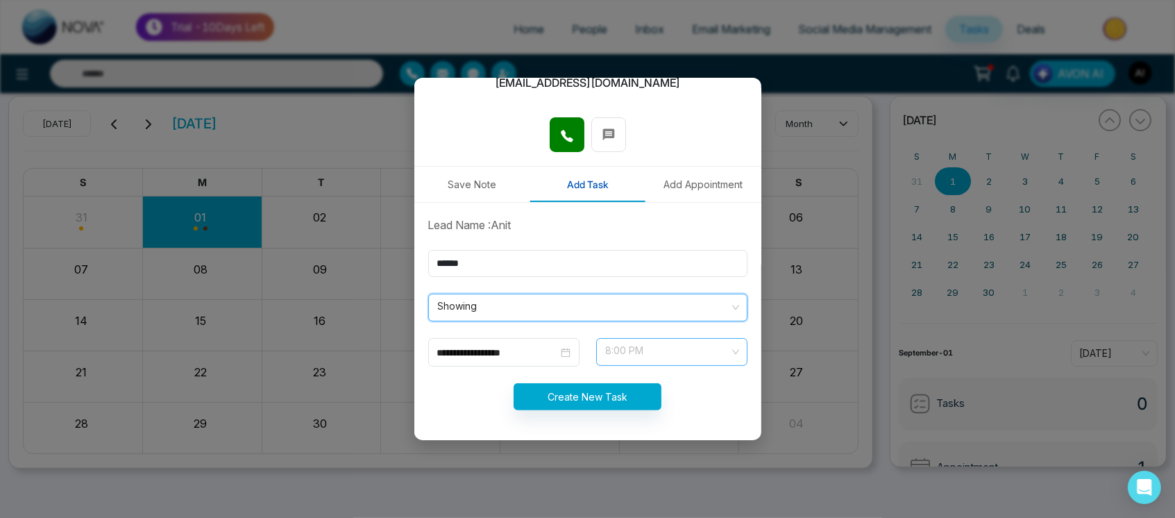
click at [711, 356] on span "8:00 PM" at bounding box center [672, 352] width 132 height 24
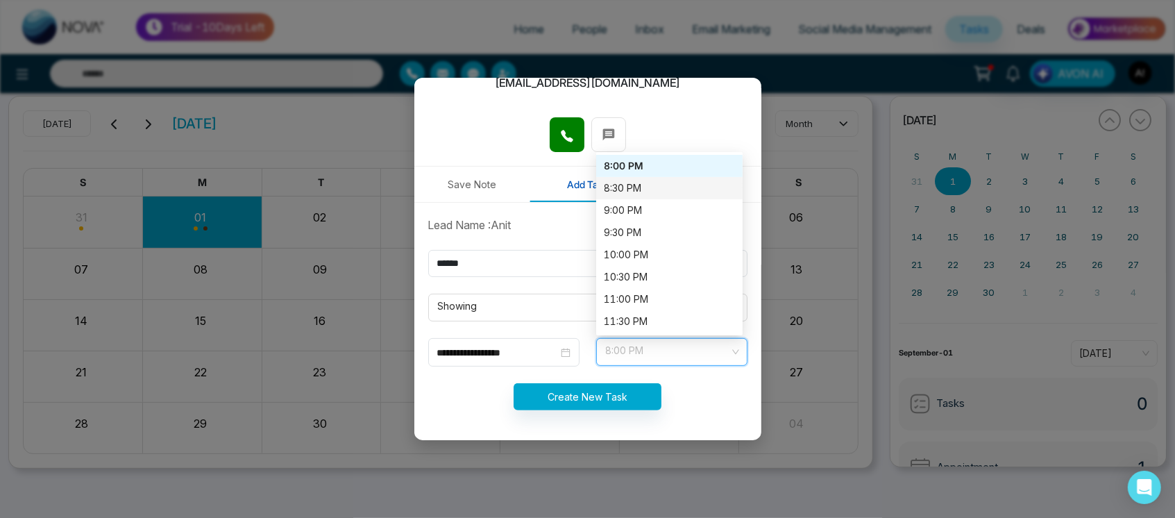
click at [640, 187] on div "8:30 PM" at bounding box center [670, 187] width 130 height 15
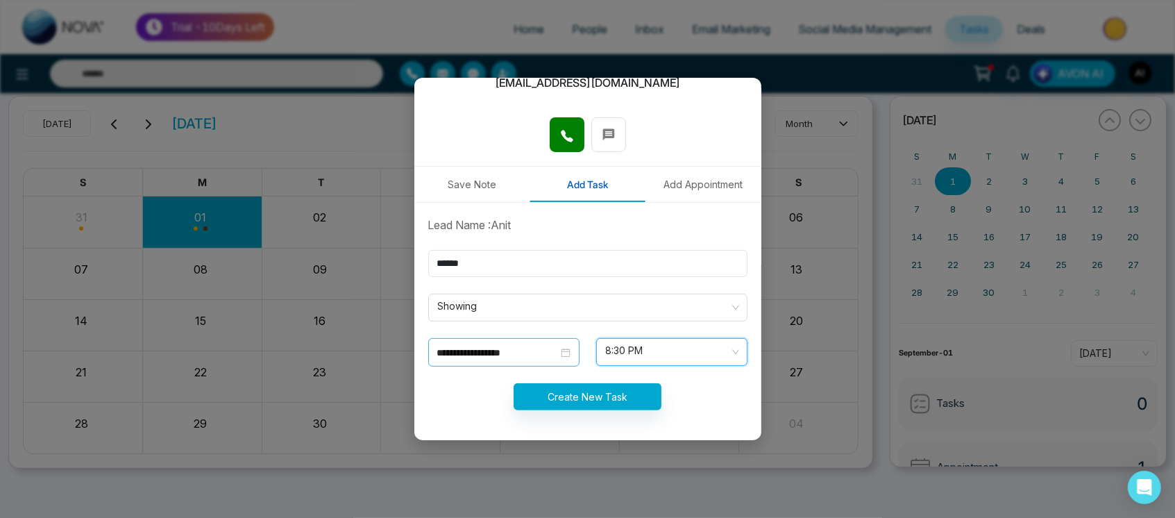
click at [534, 351] on input "**********" at bounding box center [497, 352] width 121 height 15
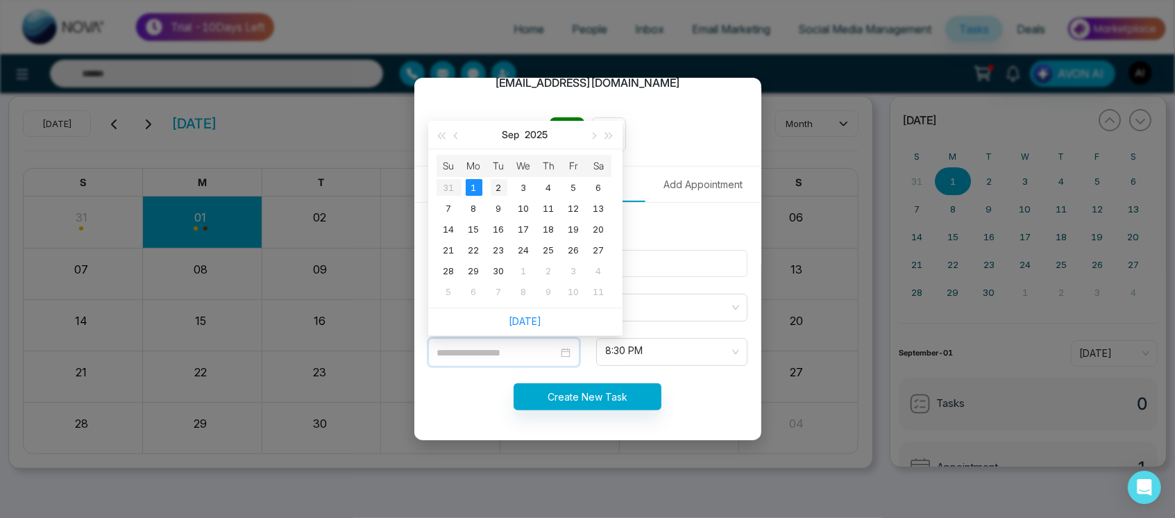
type input "**********"
click at [503, 186] on div "2" at bounding box center [499, 187] width 17 height 17
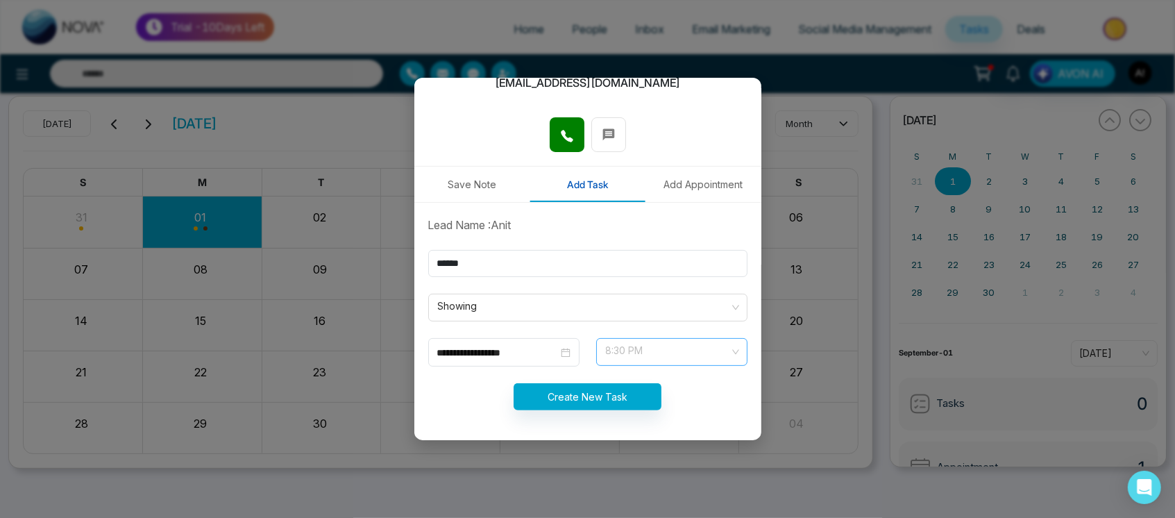
click at [648, 343] on span "8:30 PM" at bounding box center [672, 352] width 132 height 24
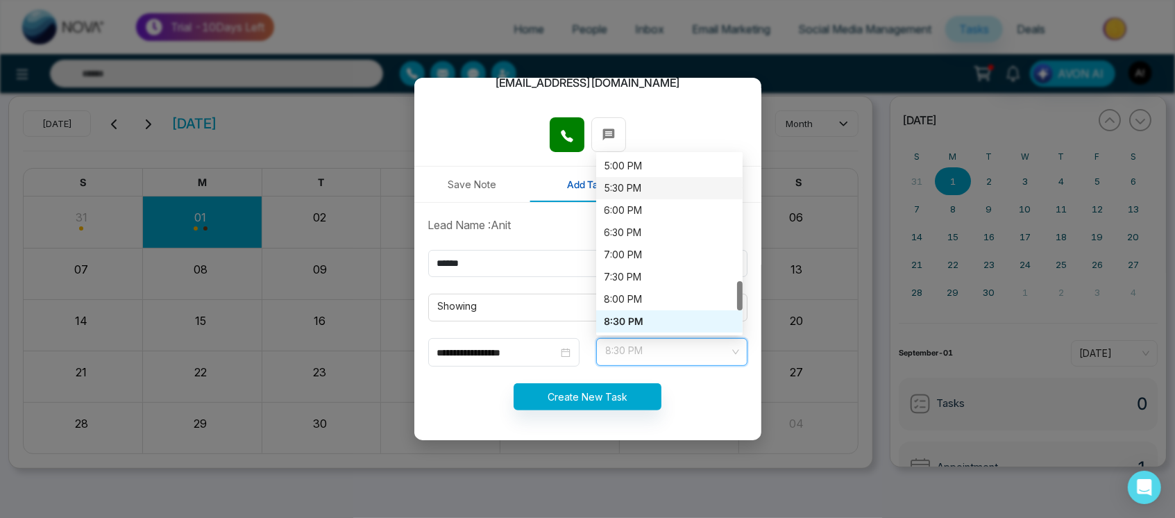
click at [639, 197] on div "5:30 PM" at bounding box center [669, 188] width 146 height 22
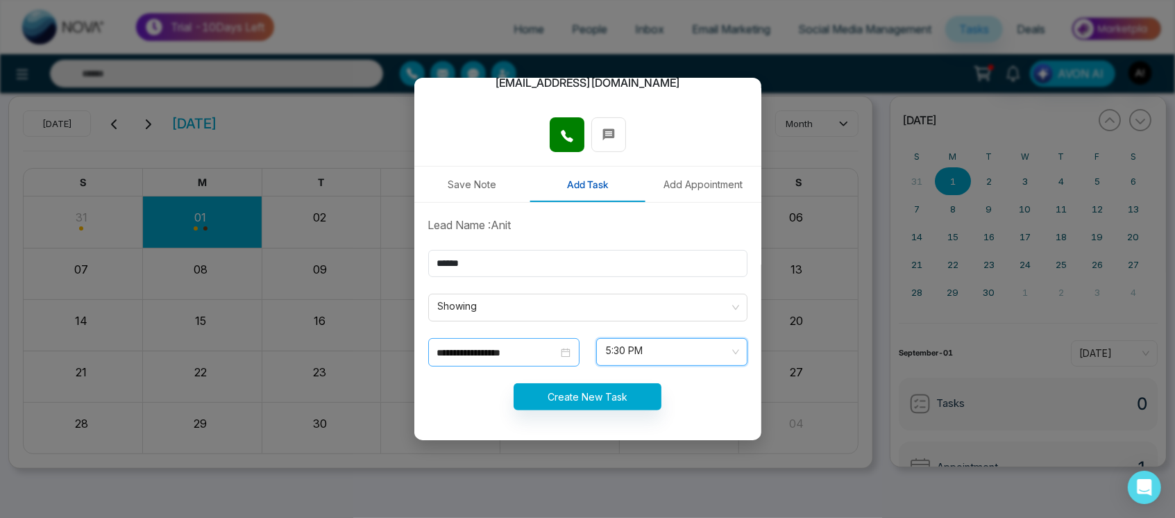
click at [528, 357] on input "**********" at bounding box center [497, 352] width 121 height 15
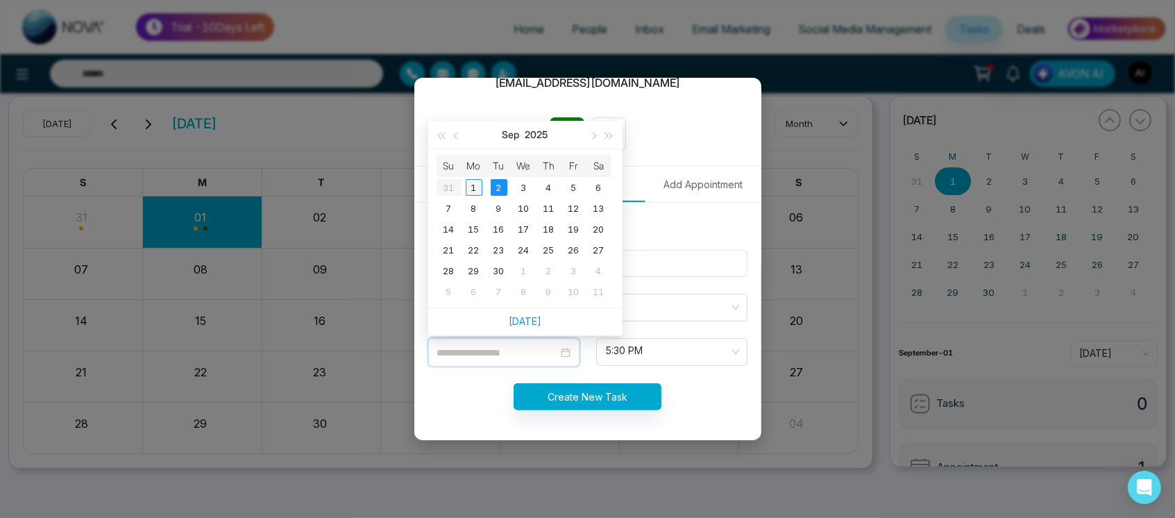
type input "**********"
click at [475, 186] on div "1" at bounding box center [474, 187] width 17 height 17
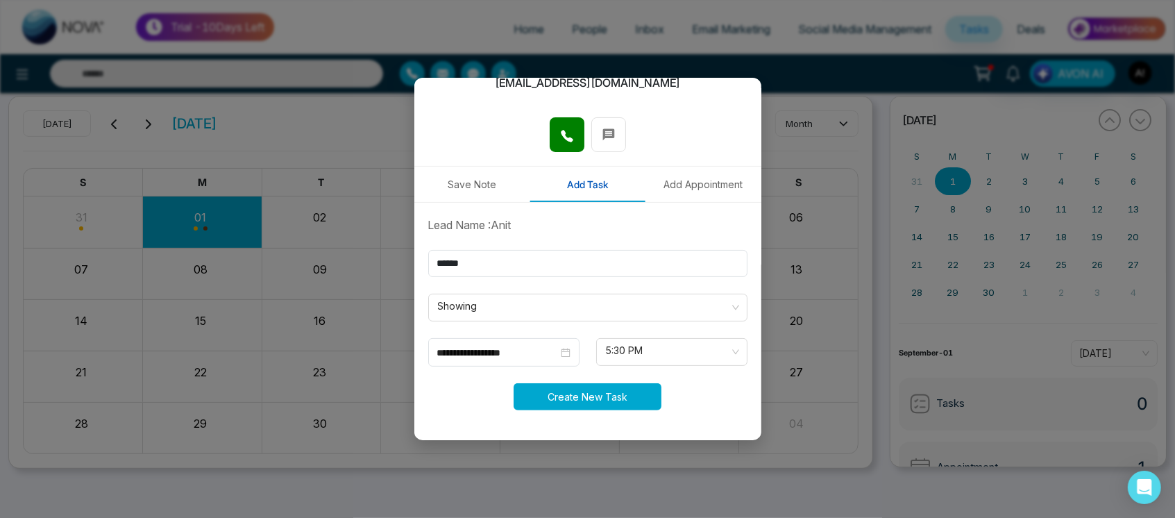
click at [589, 385] on button "Create New Task" at bounding box center [588, 396] width 148 height 27
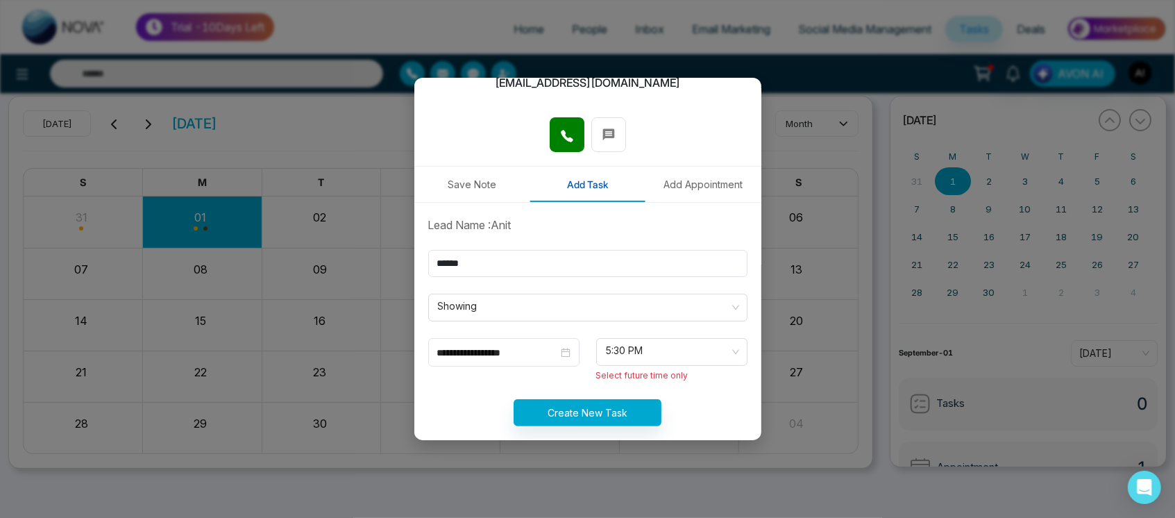
click at [679, 336] on form "**********" at bounding box center [588, 330] width 336 height 226
click at [682, 343] on span "5:30 PM" at bounding box center [672, 352] width 132 height 24
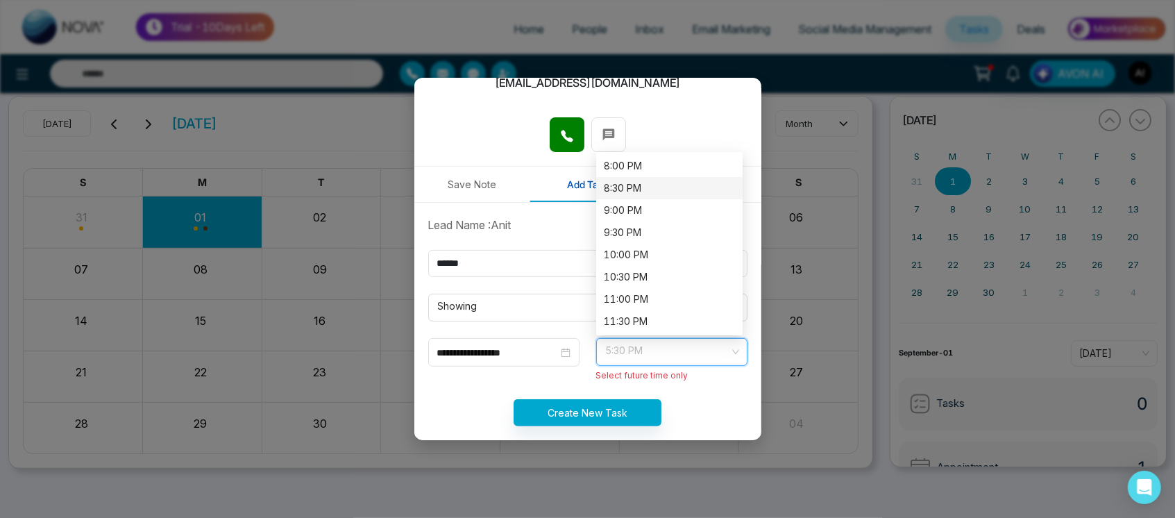
click at [637, 190] on div "8:30 PM" at bounding box center [670, 187] width 130 height 15
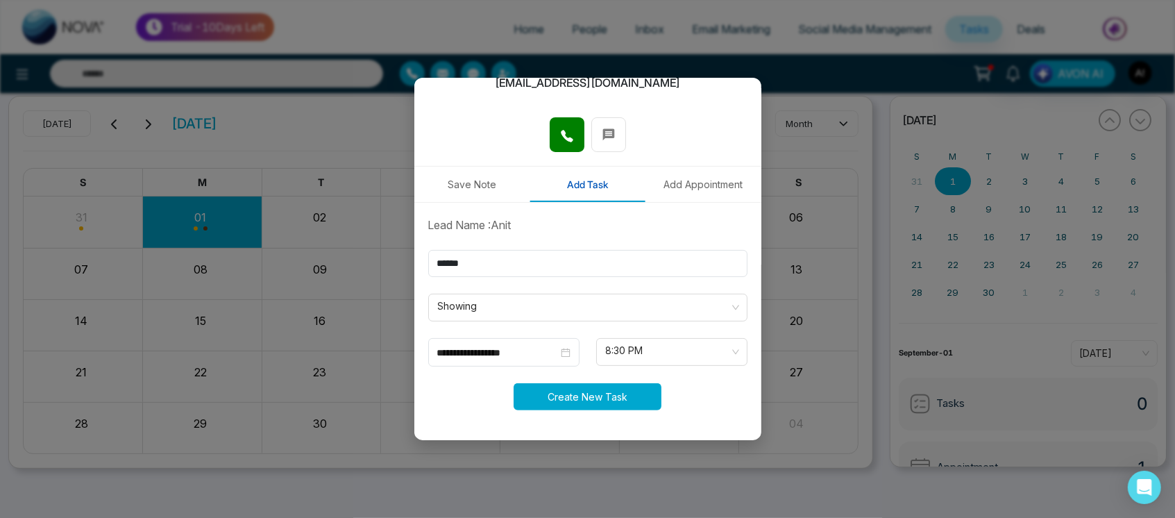
click at [625, 391] on button "Create New Task" at bounding box center [588, 396] width 148 height 27
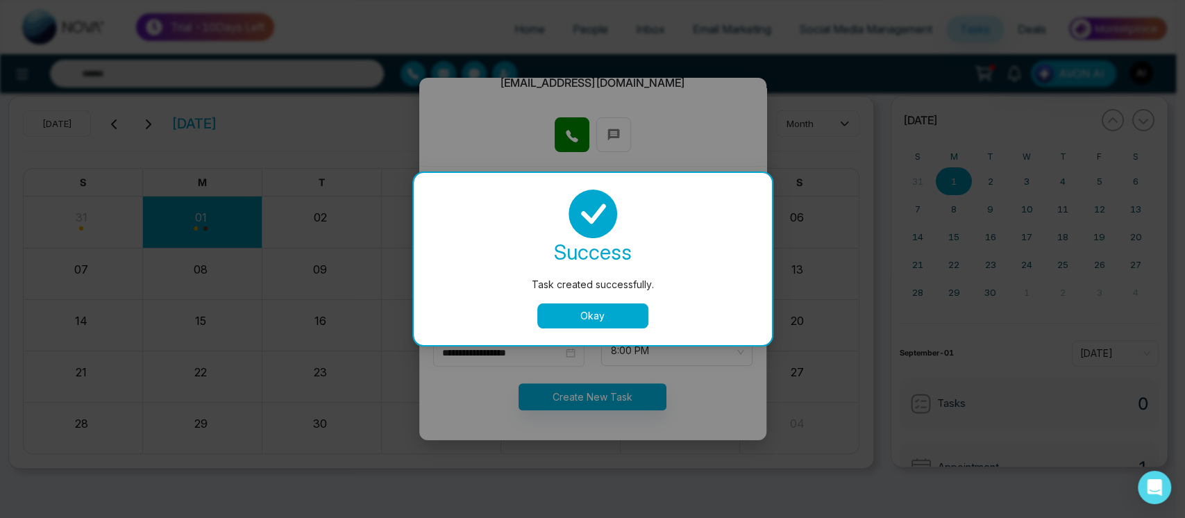
click at [603, 320] on button "Okay" at bounding box center [592, 315] width 111 height 25
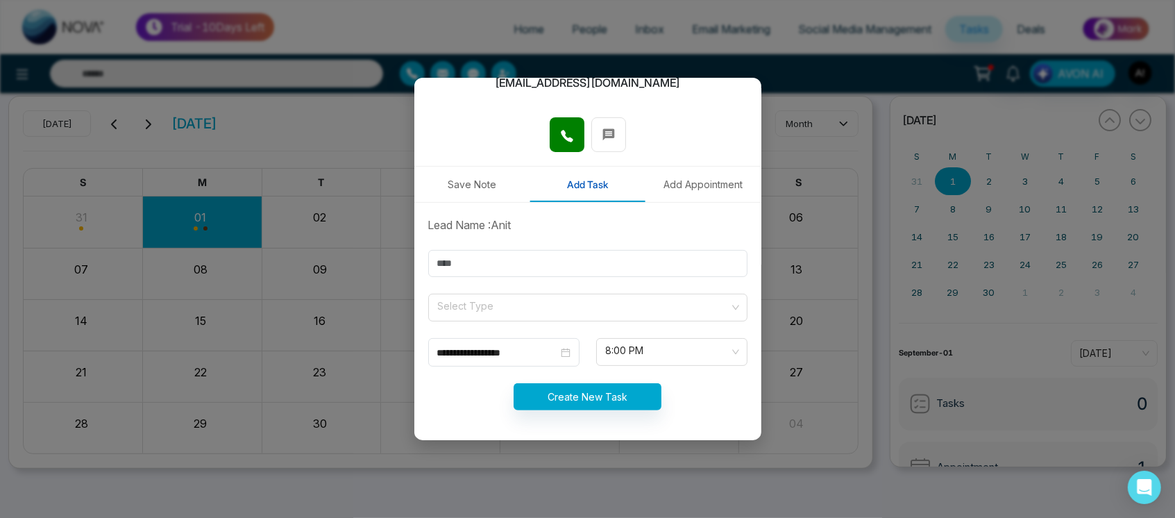
click at [679, 145] on div at bounding box center [587, 141] width 347 height 49
click at [698, 187] on button "Add Appointment" at bounding box center [704, 184] width 116 height 35
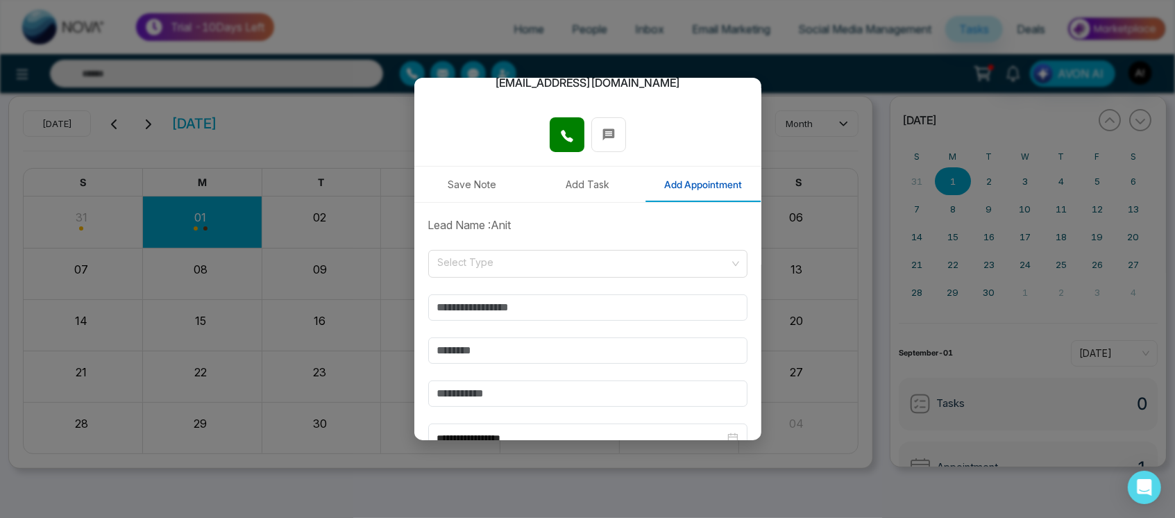
click at [698, 187] on button "Add Appointment" at bounding box center [704, 184] width 116 height 35
click at [570, 269] on input "search" at bounding box center [583, 261] width 293 height 21
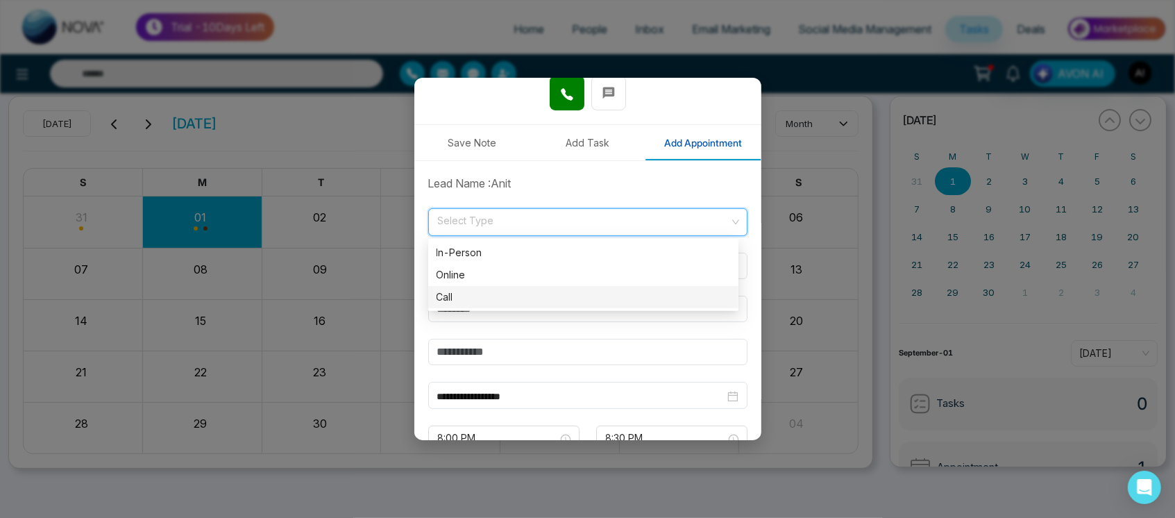
scroll to position [209, 0]
click at [578, 295] on div "Call" at bounding box center [584, 296] width 294 height 15
click at [564, 259] on input "text" at bounding box center [587, 265] width 319 height 26
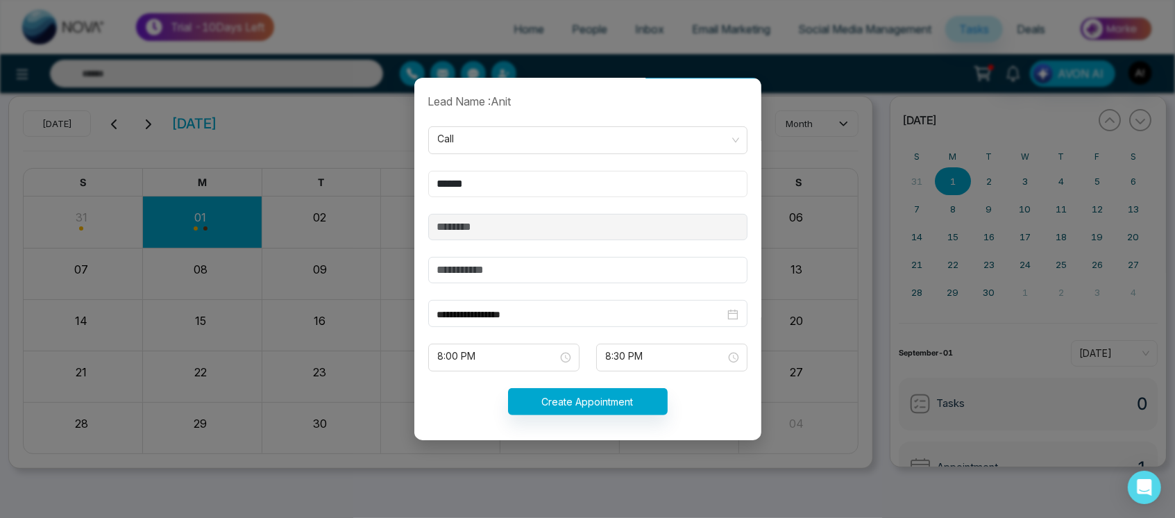
scroll to position [294, 0]
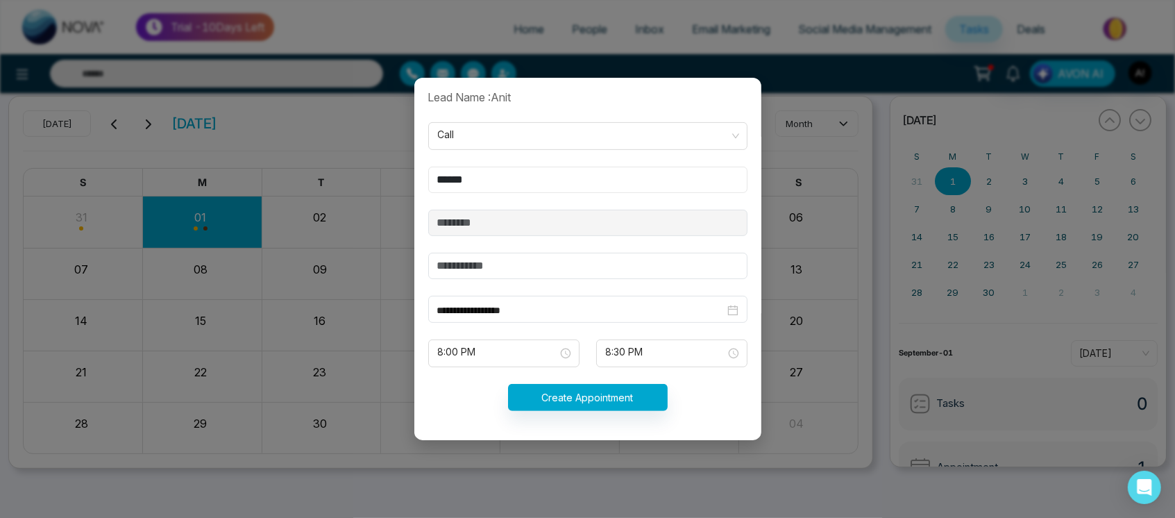
type input "******"
click at [619, 284] on form "**********" at bounding box center [588, 258] width 336 height 339
click at [621, 264] on input "text" at bounding box center [587, 266] width 319 height 26
type input "****"
drag, startPoint x: 530, startPoint y: 369, endPoint x: 550, endPoint y: 390, distance: 28.5
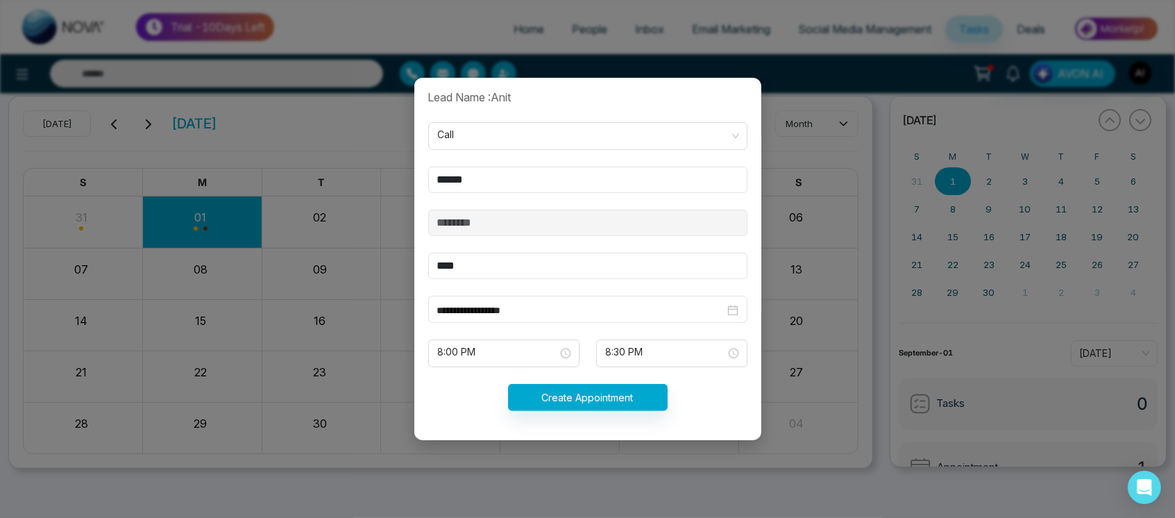
click at [550, 390] on form "**********" at bounding box center [588, 258] width 336 height 339
click at [550, 390] on button "Create Appointment" at bounding box center [588, 397] width 160 height 27
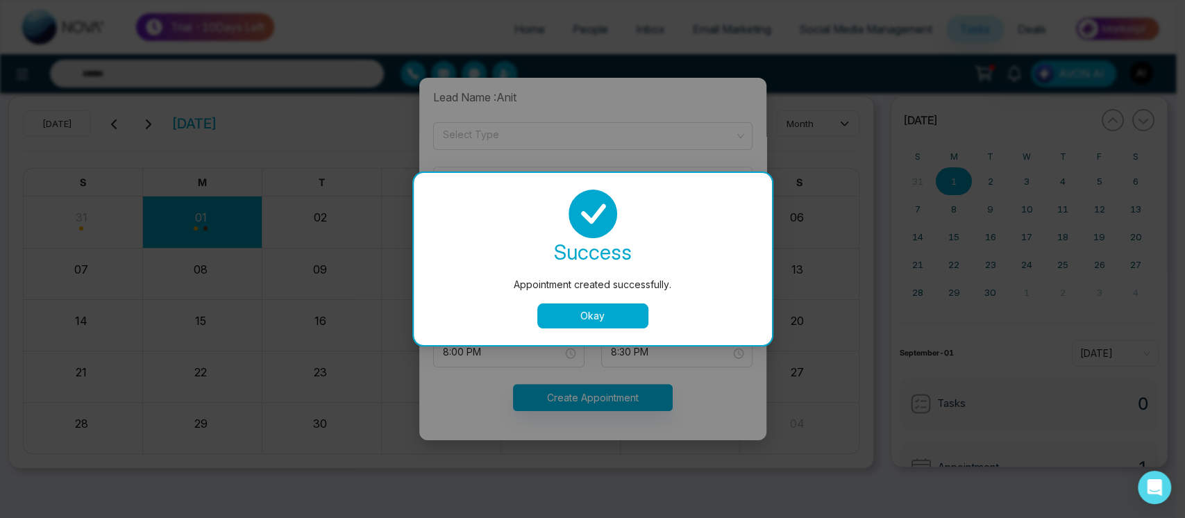
click at [574, 319] on button "Okay" at bounding box center [592, 315] width 111 height 25
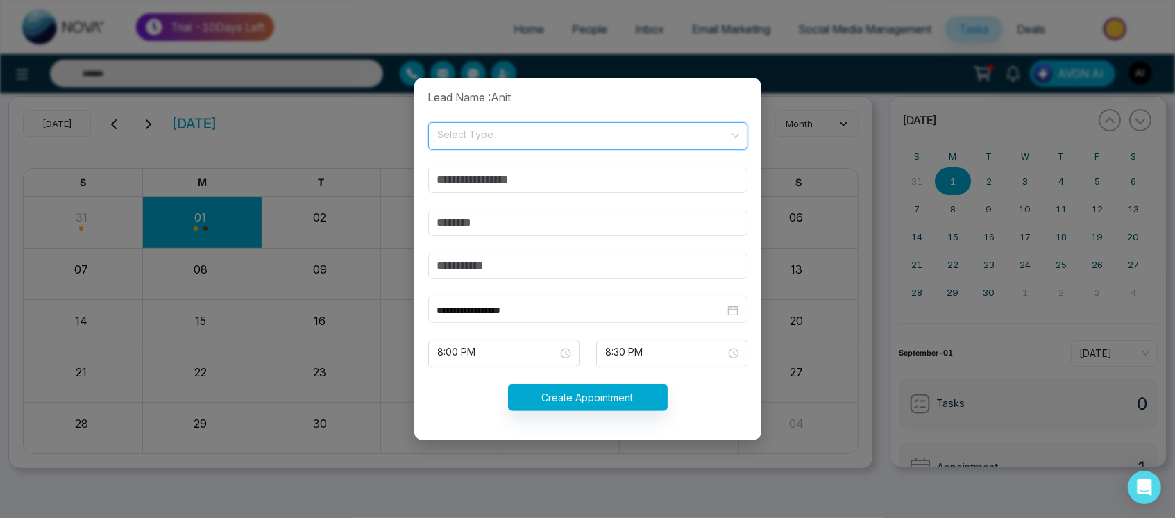
click at [564, 130] on input "search" at bounding box center [583, 133] width 293 height 21
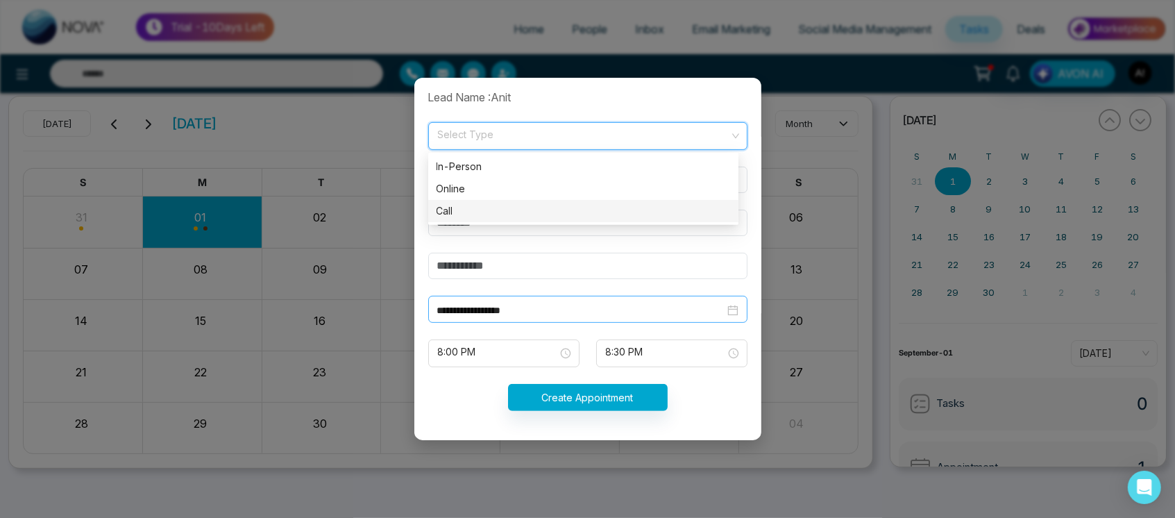
click at [552, 310] on input "**********" at bounding box center [580, 310] width 287 height 15
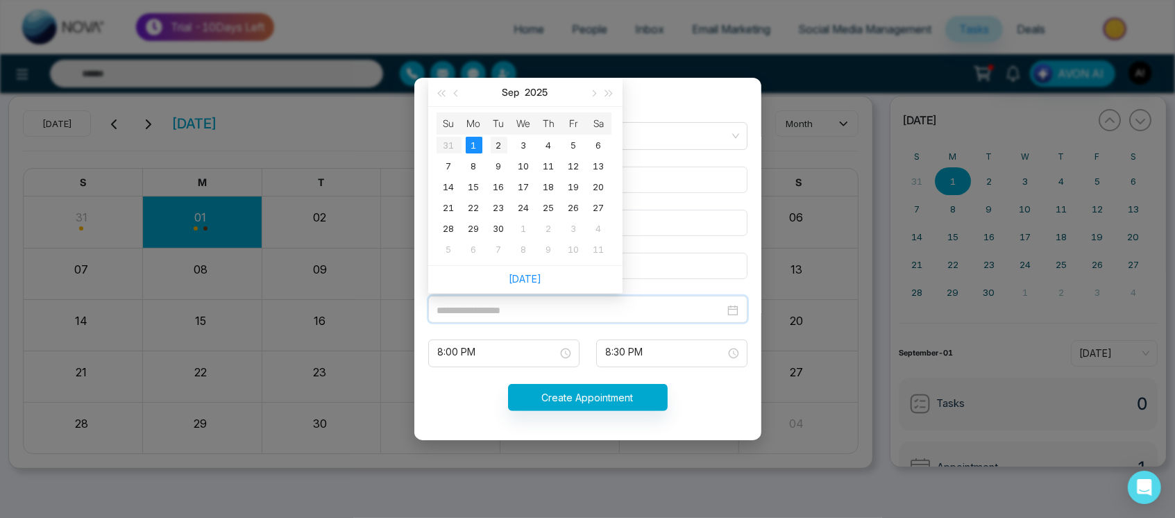
type input "**********"
click at [503, 149] on div "2" at bounding box center [499, 145] width 17 height 17
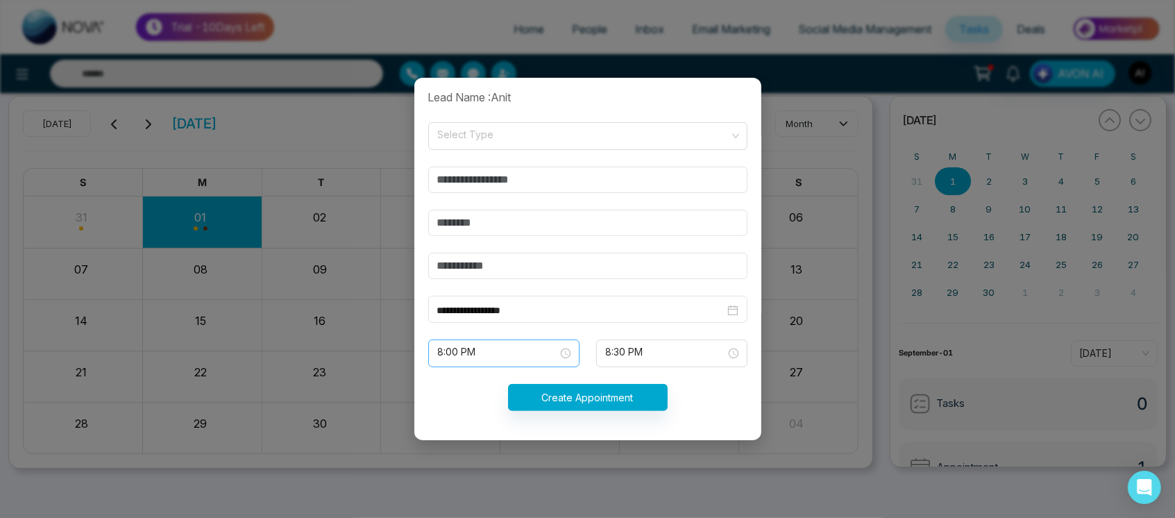
click at [535, 346] on span "8:00 PM" at bounding box center [504, 354] width 132 height 24
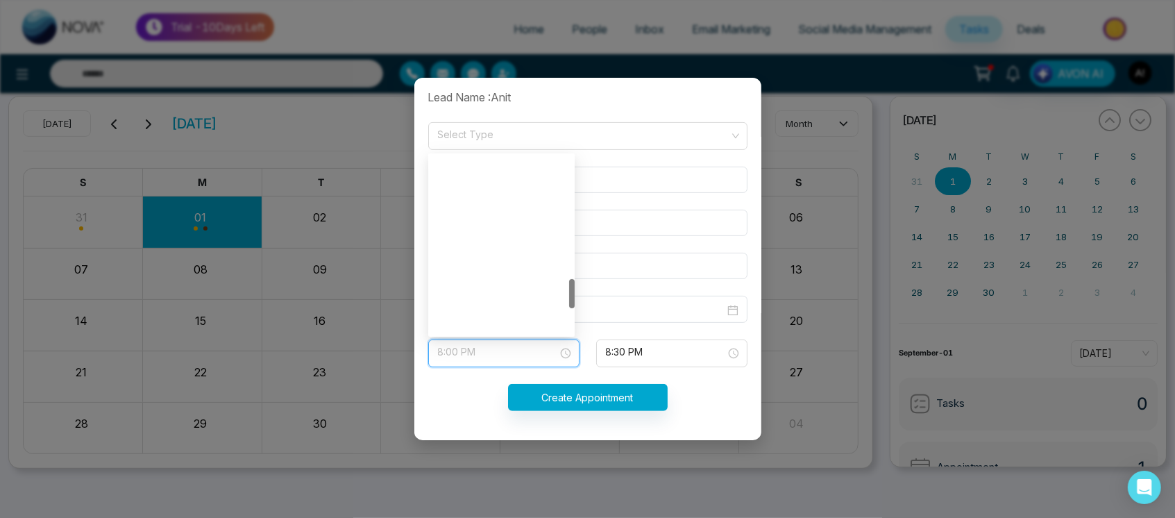
scroll to position [733, 0]
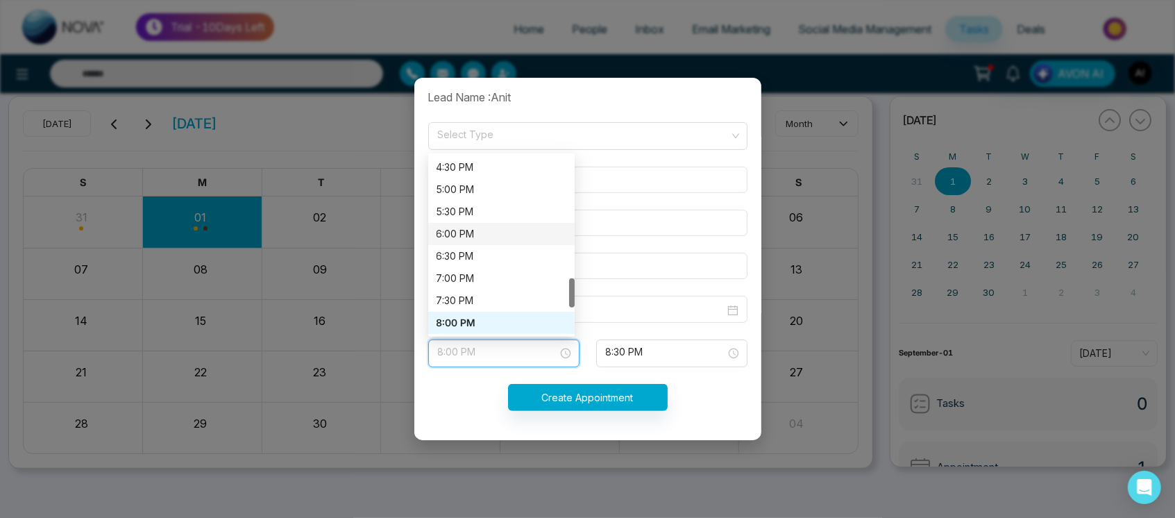
click at [500, 223] on div "6:00 PM" at bounding box center [501, 234] width 146 height 22
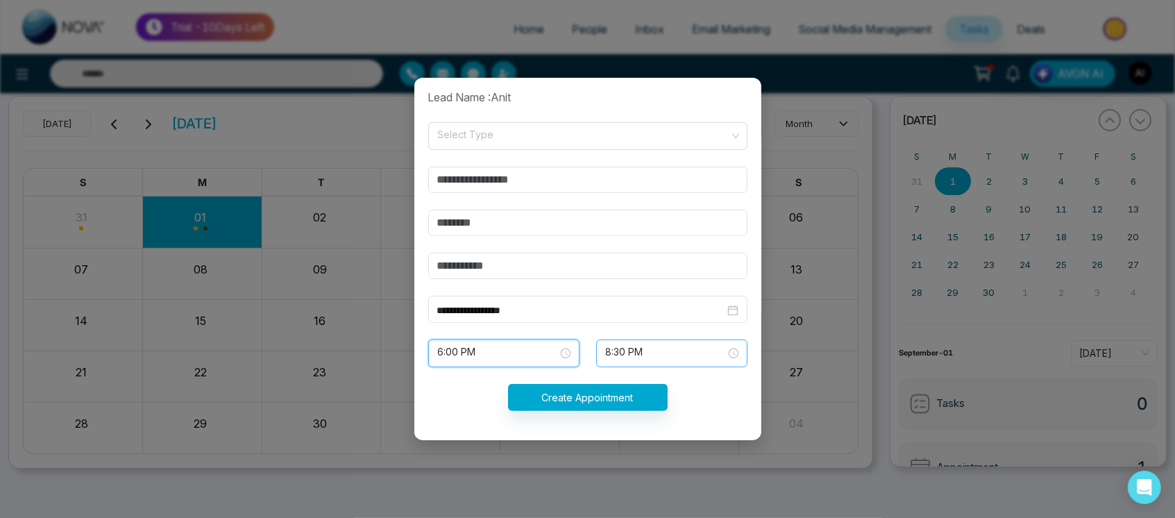
click at [621, 353] on span "8:30 PM" at bounding box center [672, 354] width 132 height 24
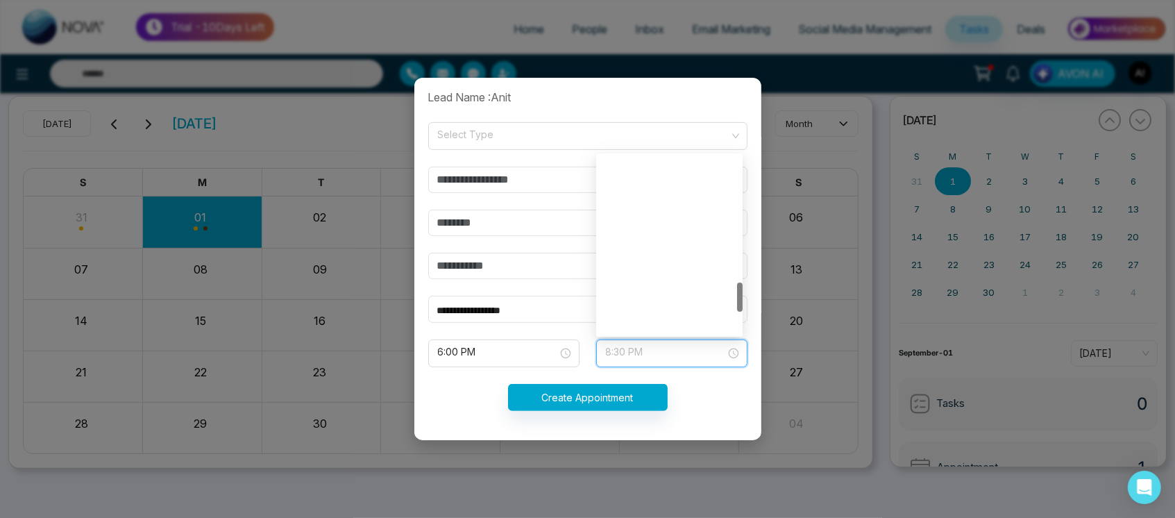
scroll to position [755, 0]
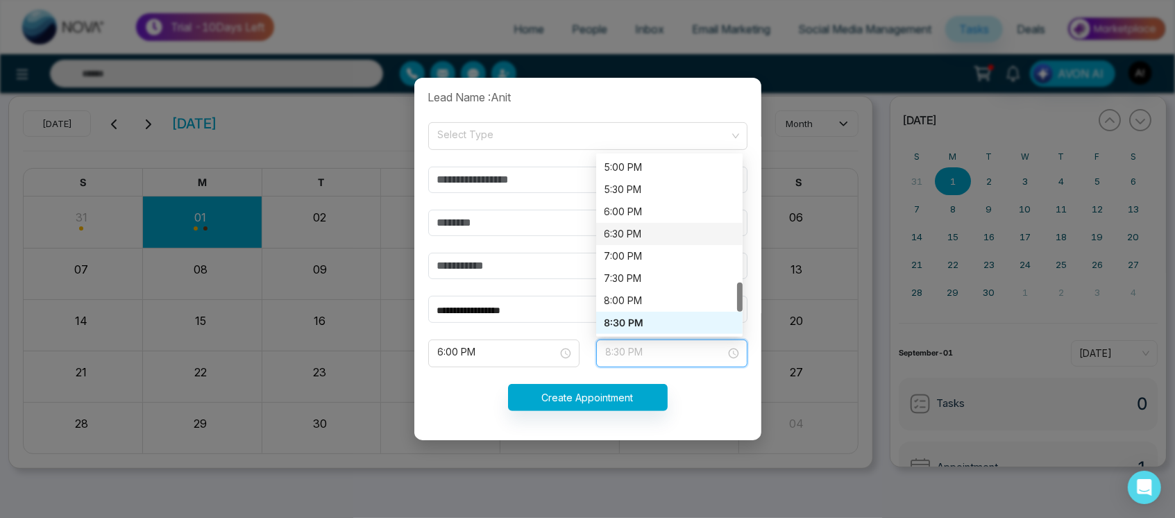
click at [624, 226] on div "6:30 PM" at bounding box center [670, 233] width 130 height 15
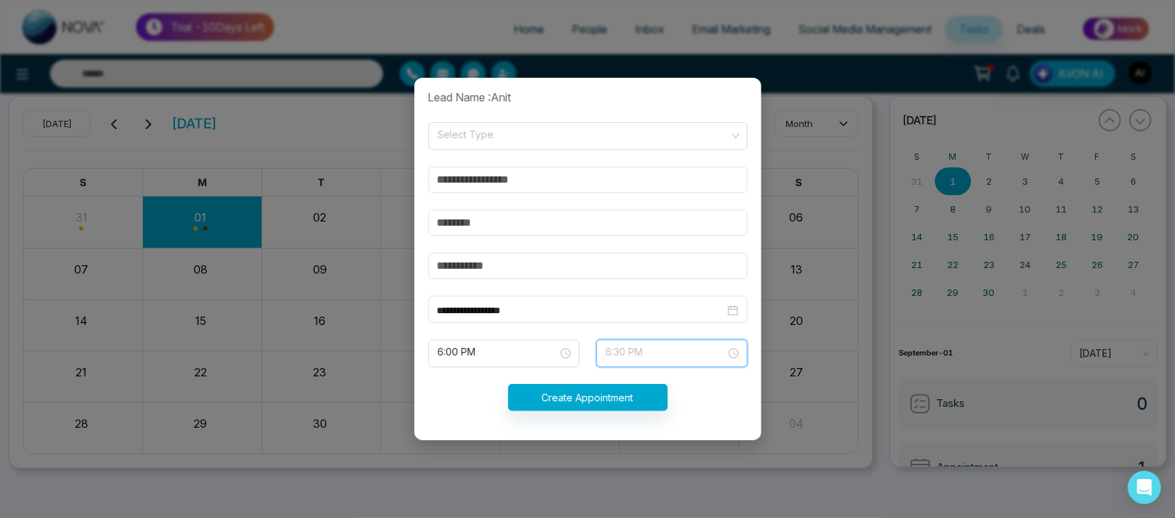
click at [694, 355] on span "6:30 PM" at bounding box center [672, 354] width 132 height 24
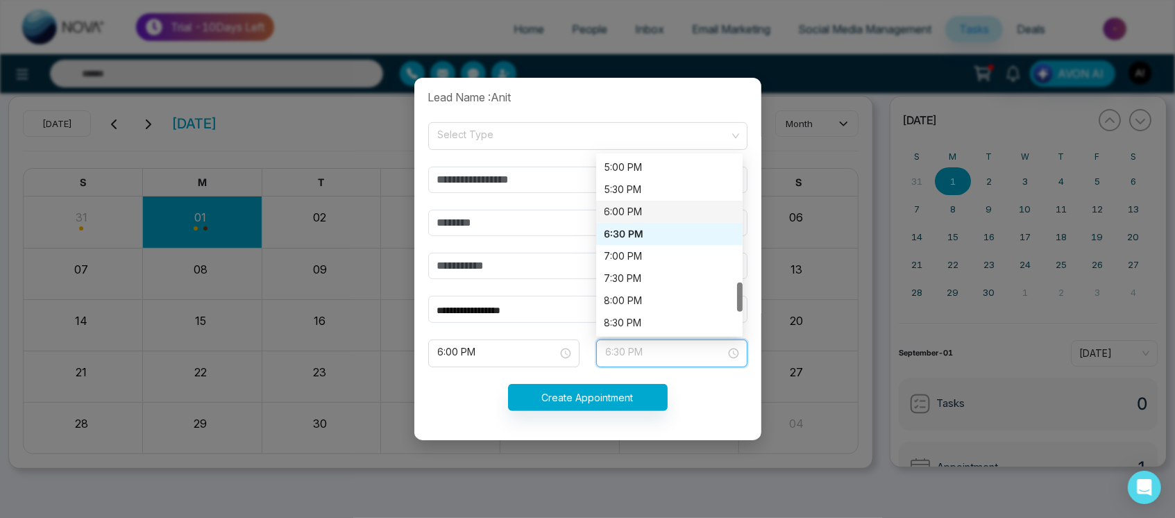
click at [639, 206] on div "6:00 PM" at bounding box center [670, 211] width 130 height 15
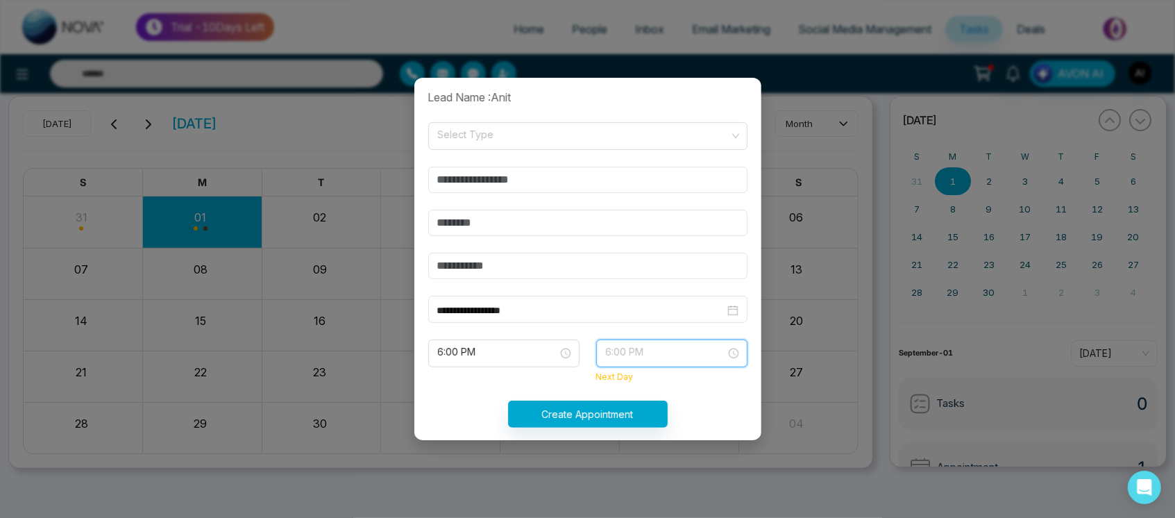
click at [677, 355] on span "6:00 PM" at bounding box center [672, 354] width 132 height 24
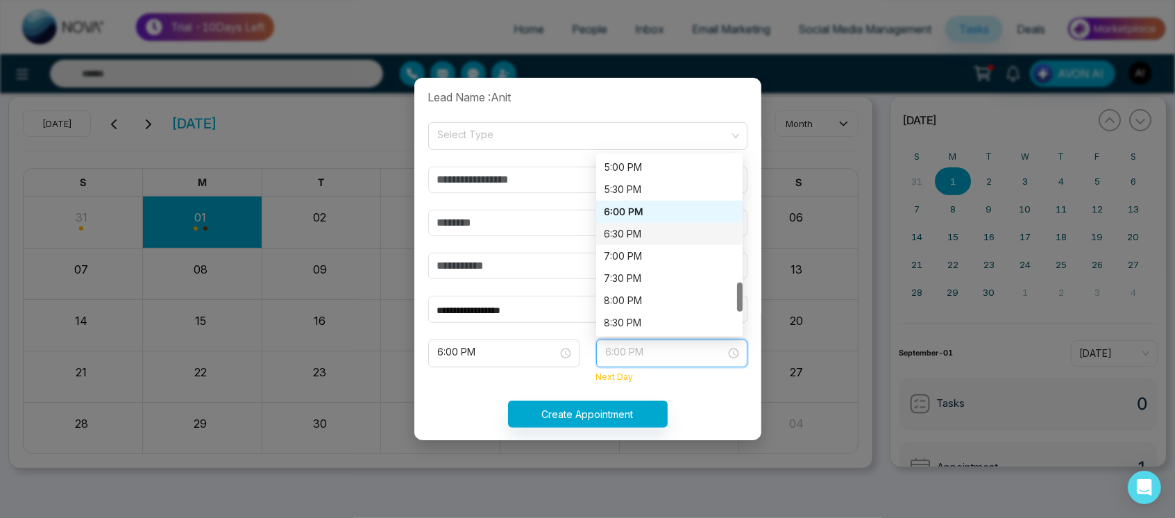
click at [641, 231] on div "6:30 PM" at bounding box center [670, 233] width 130 height 15
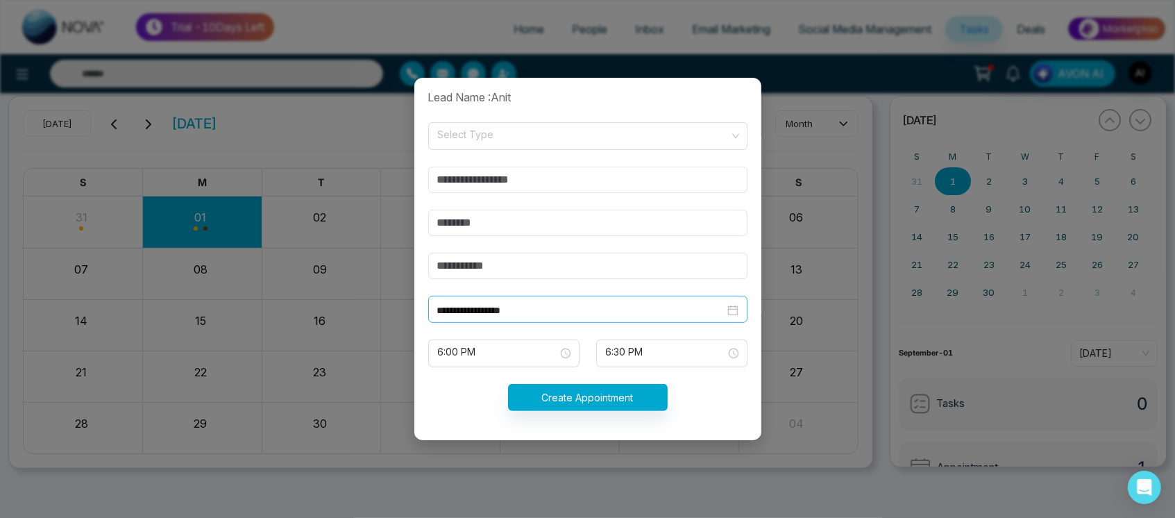
click at [551, 320] on div "**********" at bounding box center [587, 309] width 319 height 27
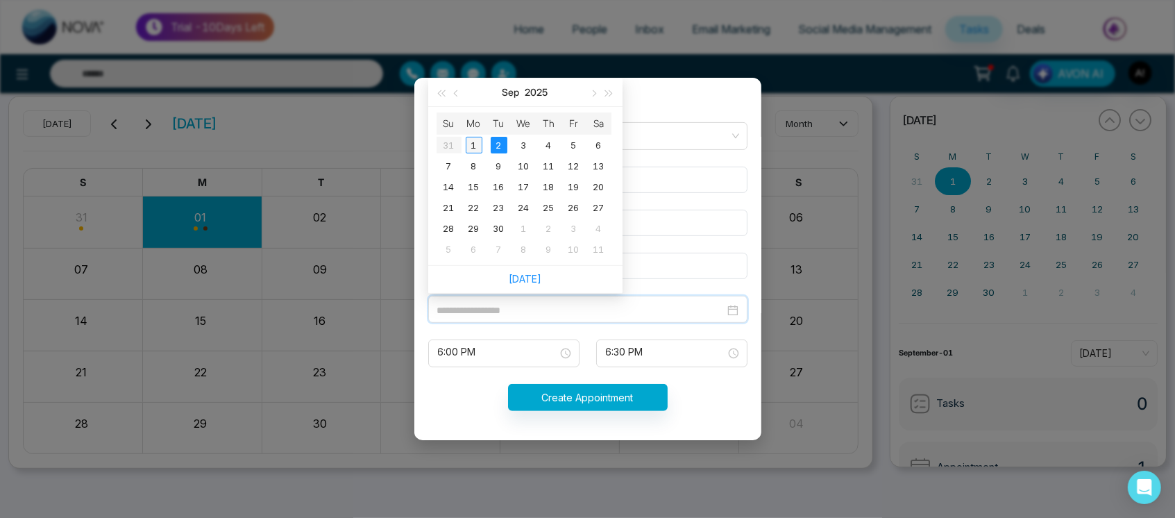
type input "**********"
click at [471, 145] on div "1" at bounding box center [474, 145] width 17 height 17
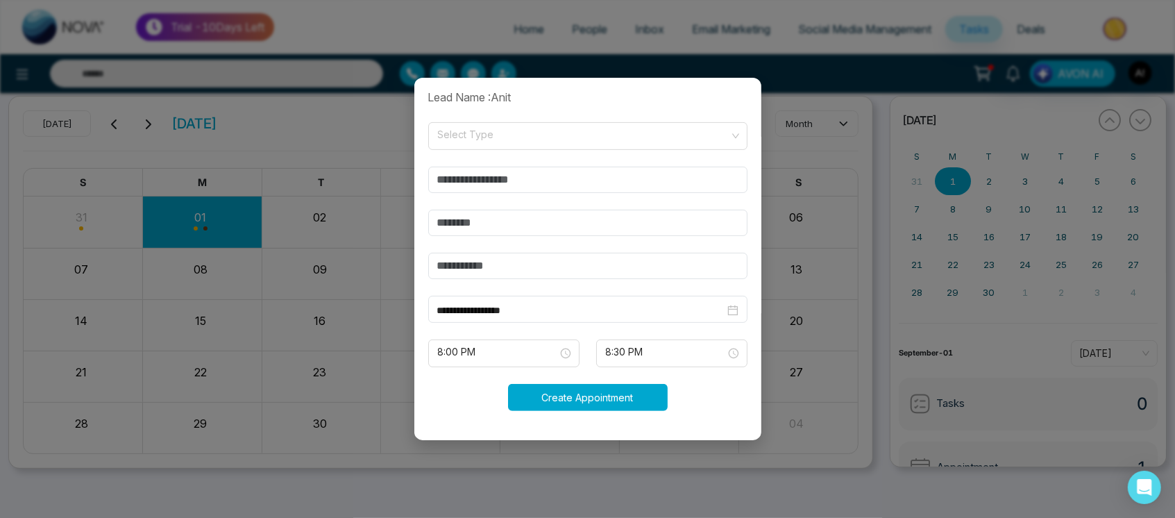
click at [577, 397] on button "Create Appointment" at bounding box center [588, 397] width 160 height 27
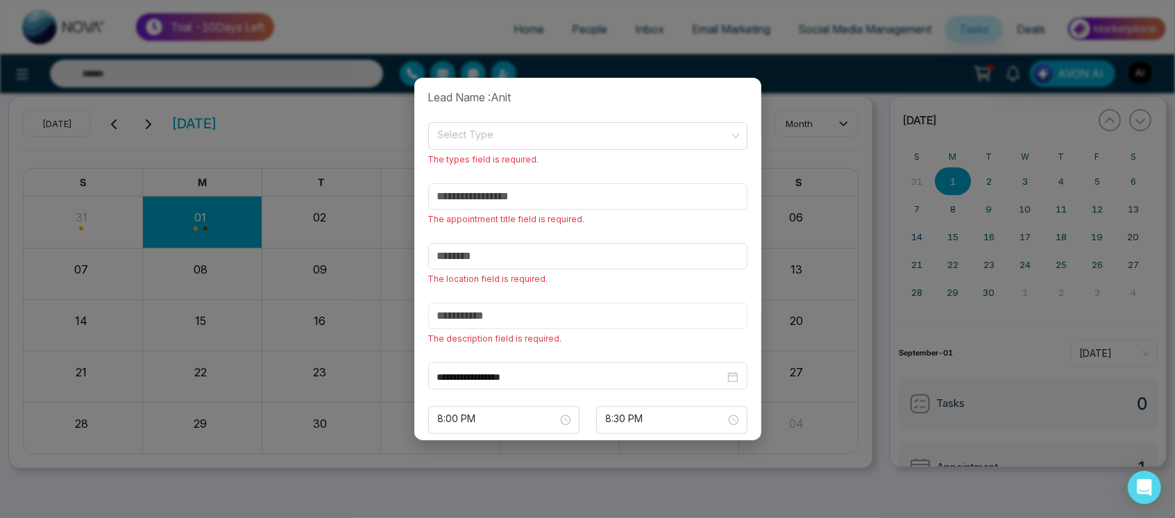
click at [565, 303] on input "text" at bounding box center [587, 316] width 319 height 26
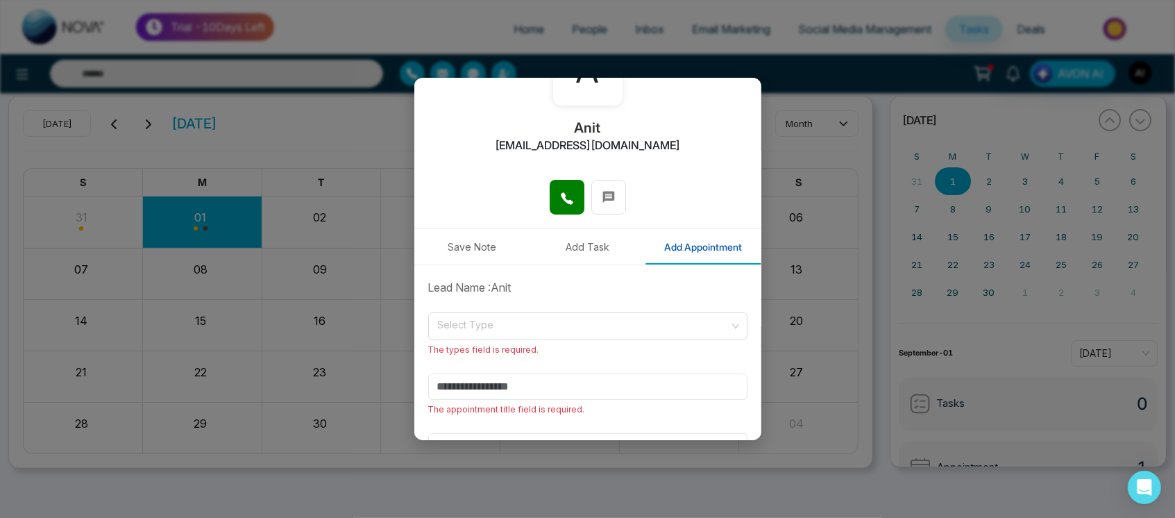
scroll to position [103, 0]
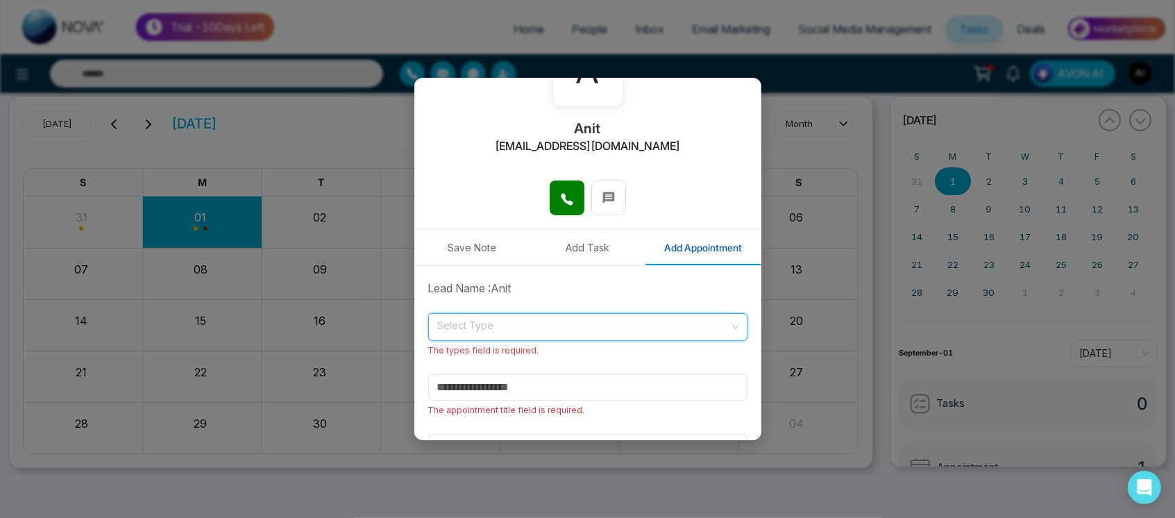
click at [491, 321] on input "search" at bounding box center [583, 324] width 293 height 21
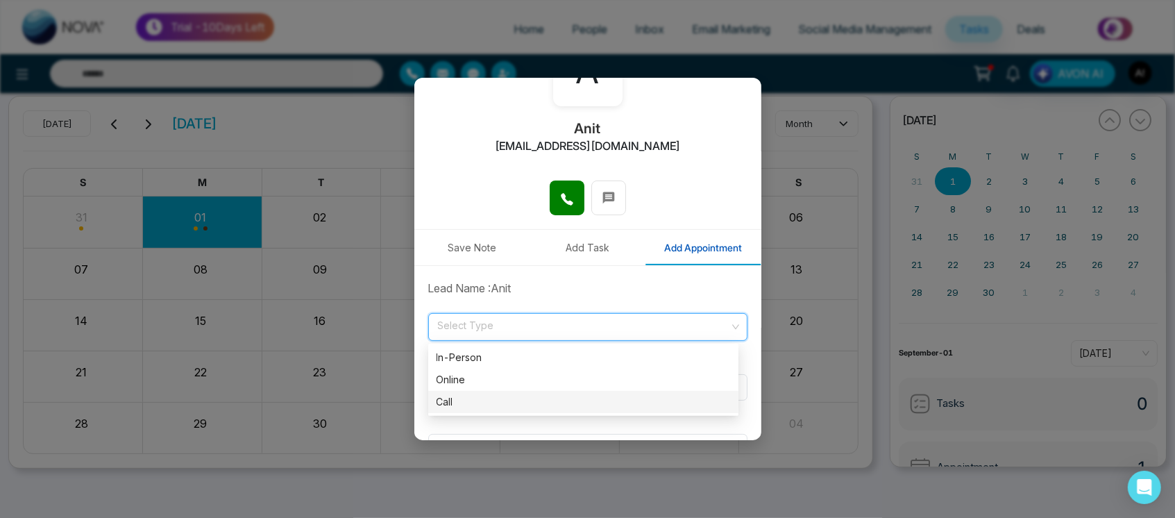
click at [507, 397] on div "Call" at bounding box center [584, 401] width 294 height 15
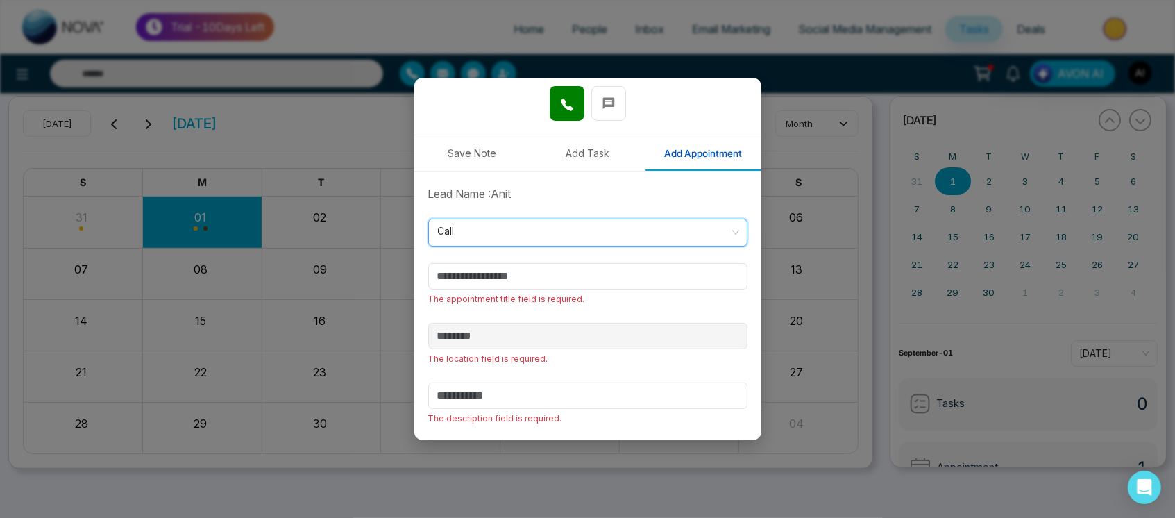
scroll to position [205, 0]
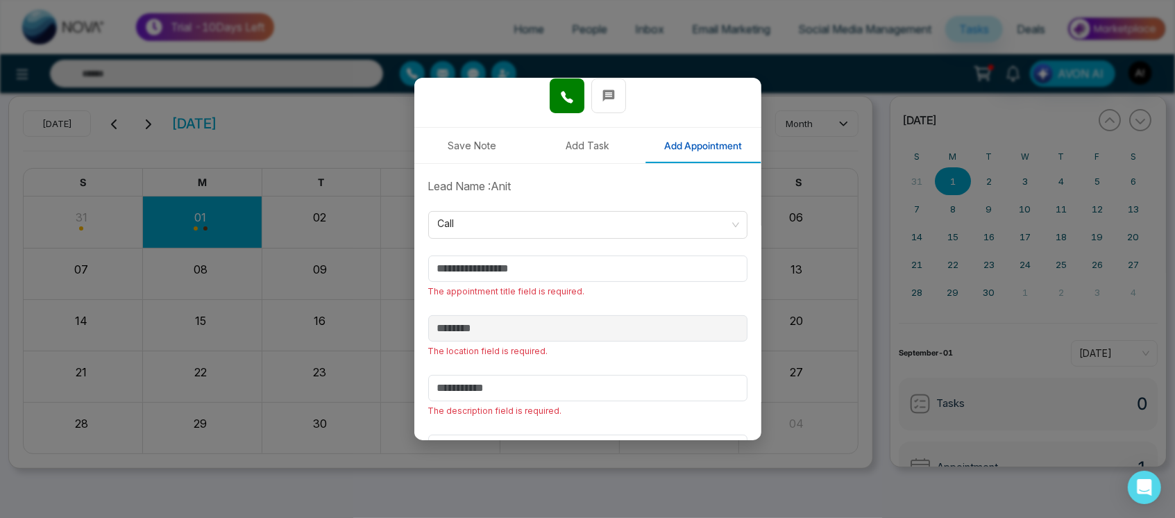
click at [607, 246] on form "**********" at bounding box center [588, 372] width 336 height 389
click at [524, 266] on input "text" at bounding box center [587, 268] width 319 height 26
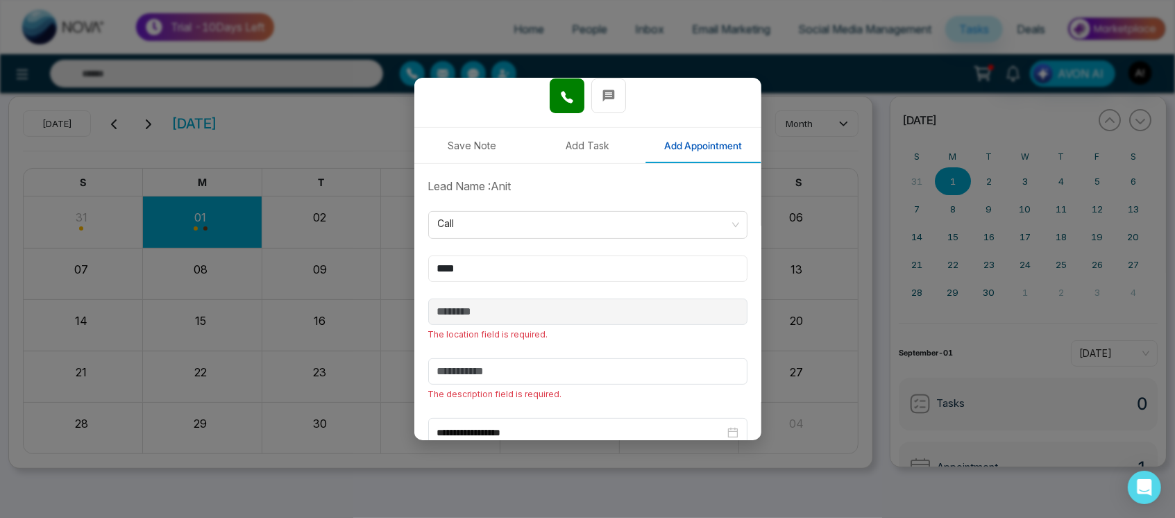
scroll to position [328, 0]
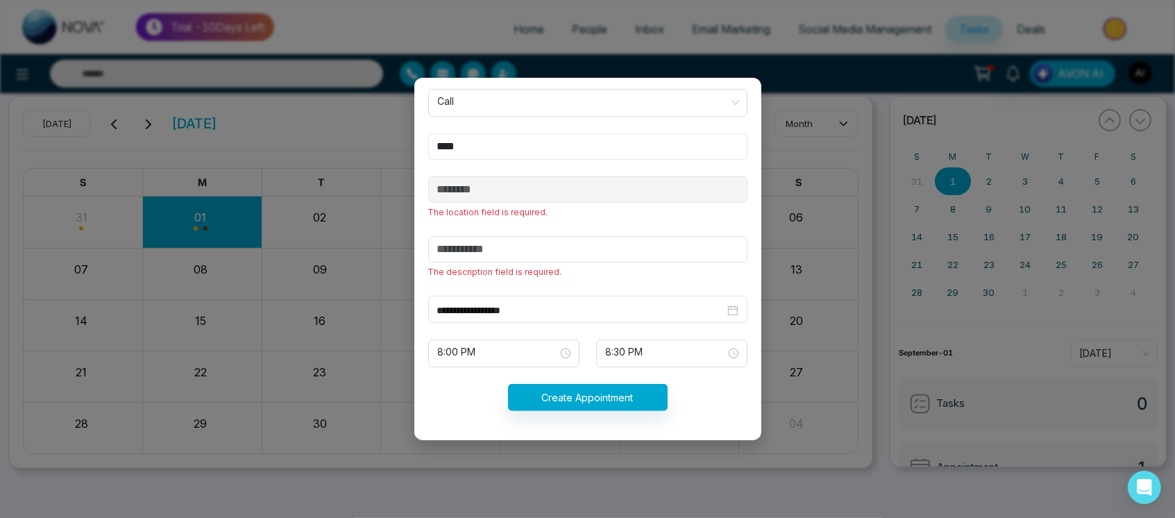
type input "****"
click at [524, 246] on input "text" at bounding box center [587, 249] width 319 height 26
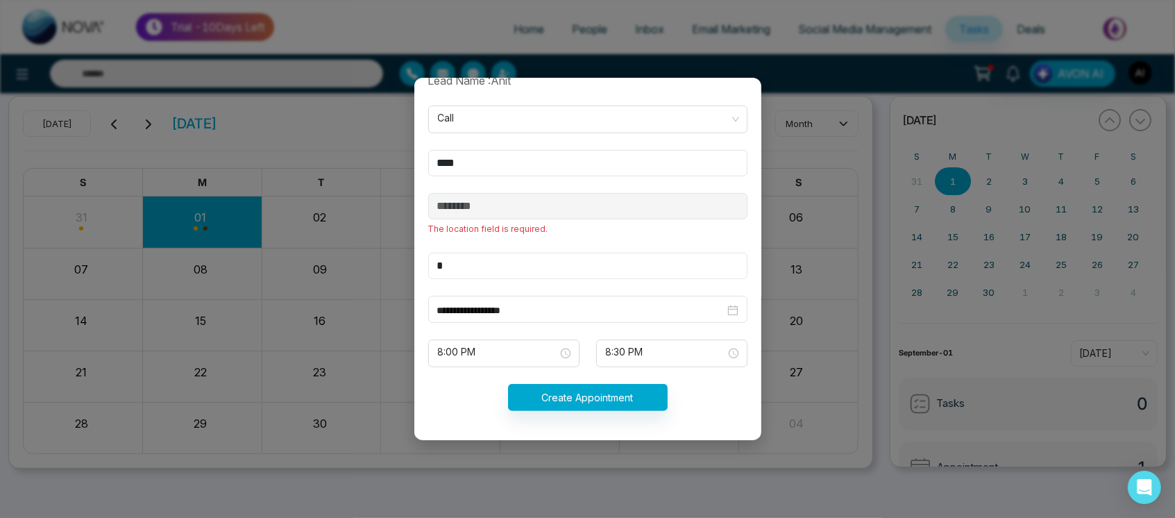
type input "*"
click at [622, 387] on button "Create Appointment" at bounding box center [588, 397] width 160 height 27
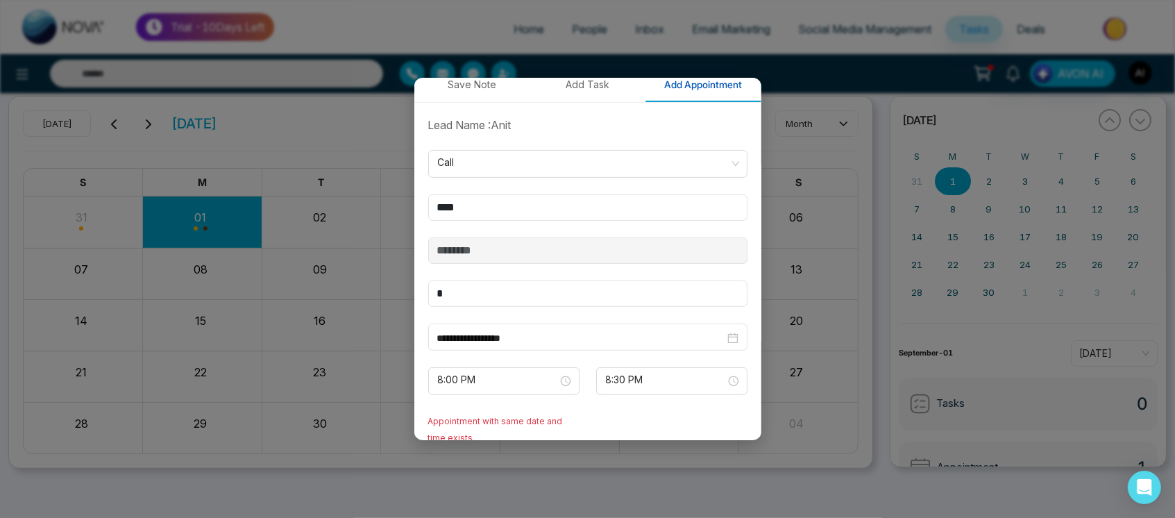
scroll to position [344, 0]
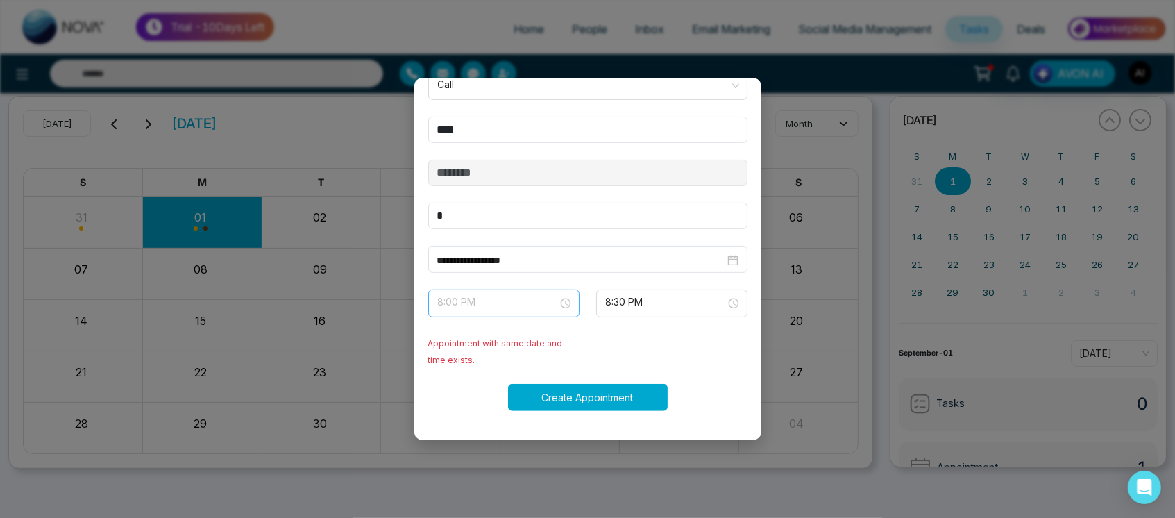
click at [504, 302] on span "8:00 PM" at bounding box center [504, 304] width 132 height 24
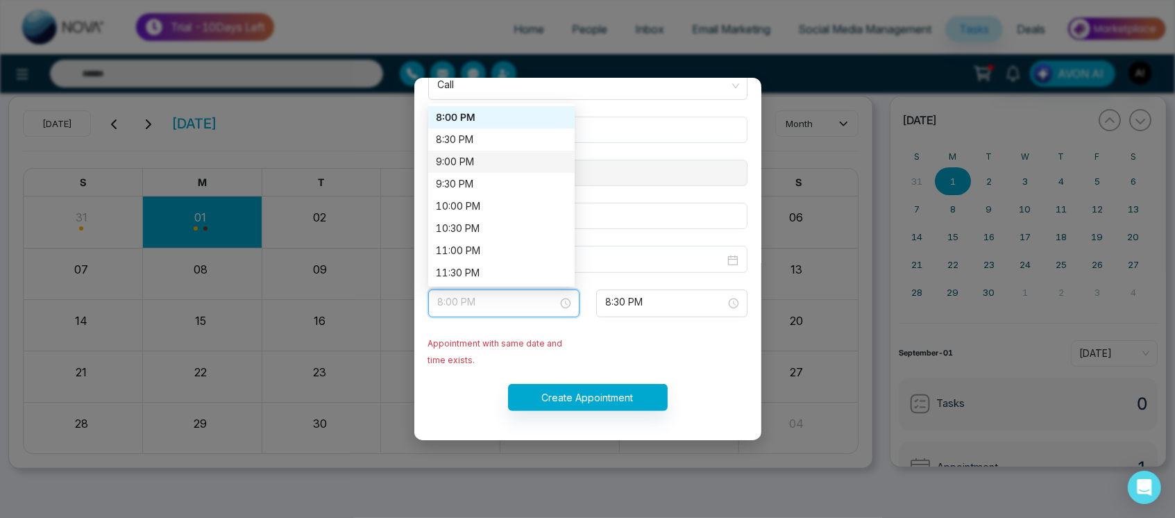
click at [506, 158] on div "9:00 PM" at bounding box center [502, 161] width 130 height 15
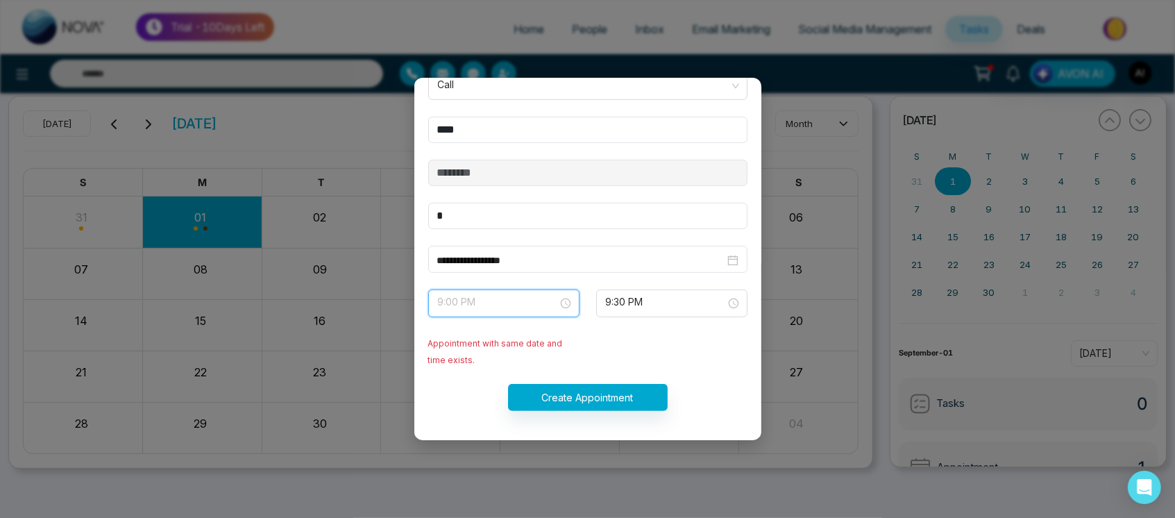
click at [548, 304] on span "9:00 PM" at bounding box center [504, 304] width 132 height 24
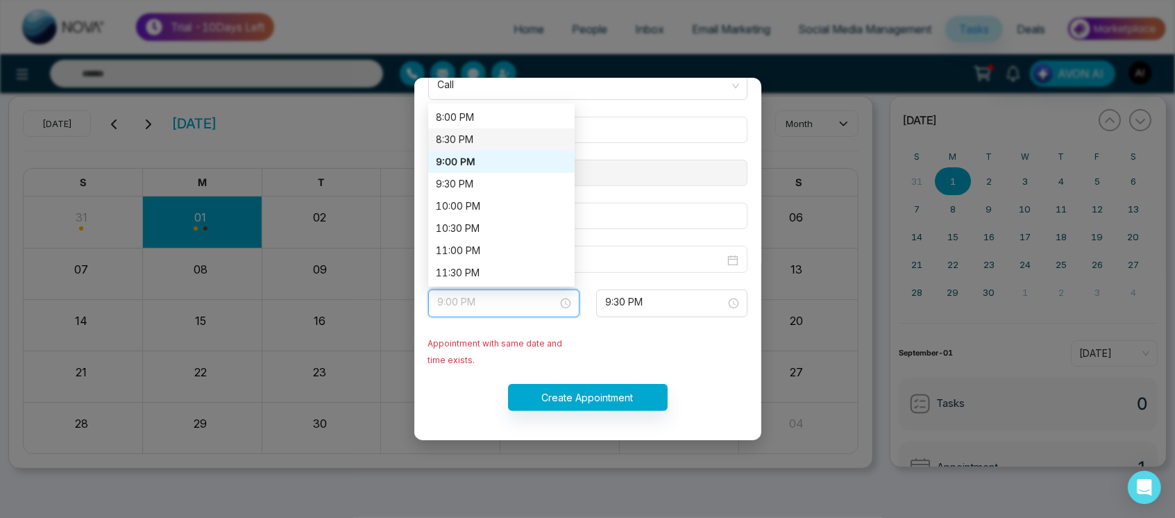
click at [539, 137] on div "8:30 PM" at bounding box center [502, 139] width 130 height 15
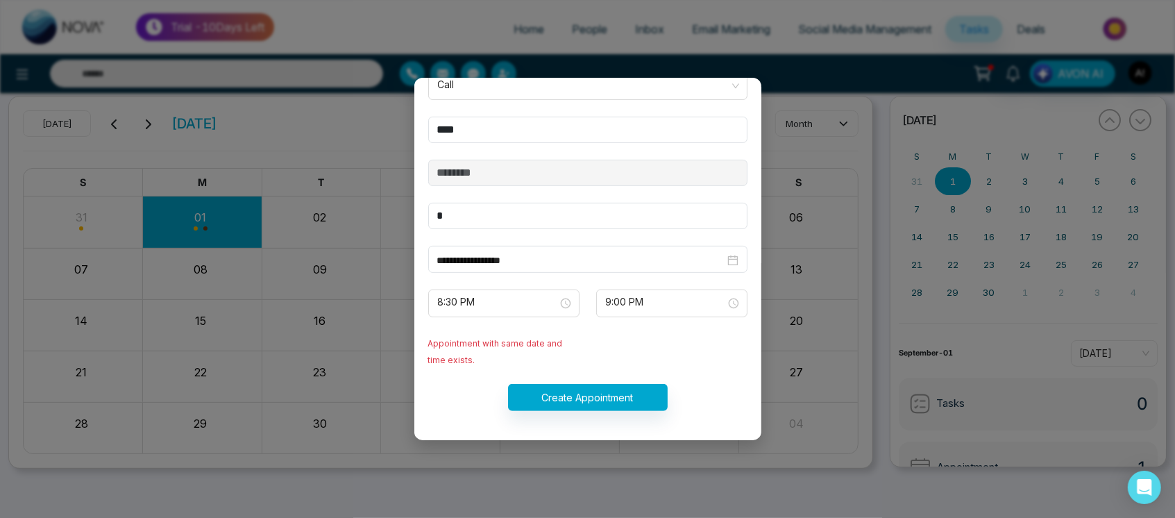
click at [605, 414] on form "**********" at bounding box center [588, 233] width 336 height 389
click at [641, 394] on button "Create Appointment" at bounding box center [588, 397] width 160 height 27
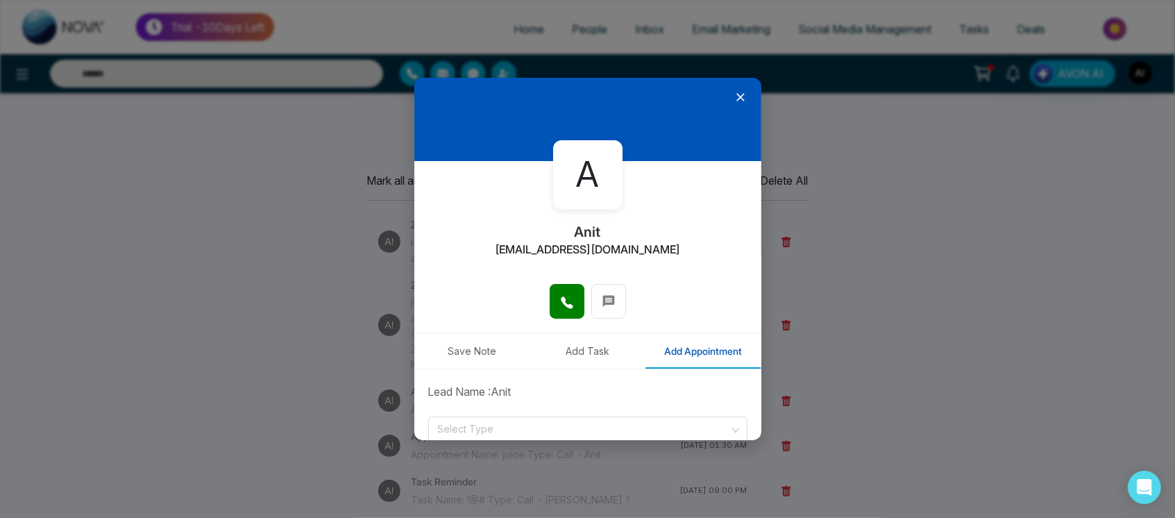
click at [736, 95] on icon at bounding box center [740, 97] width 8 height 8
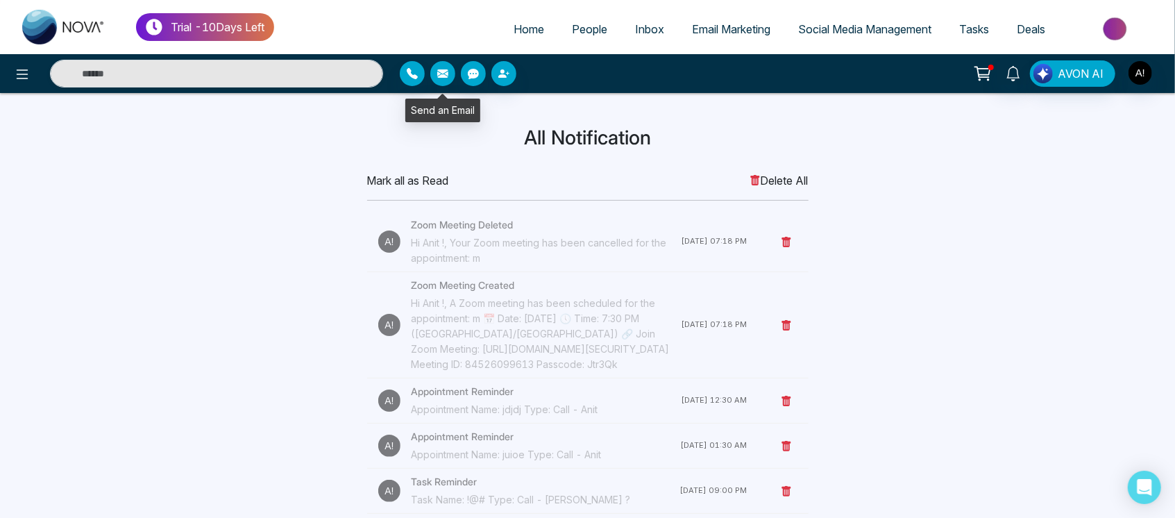
click at [450, 71] on button "button" at bounding box center [442, 73] width 25 height 25
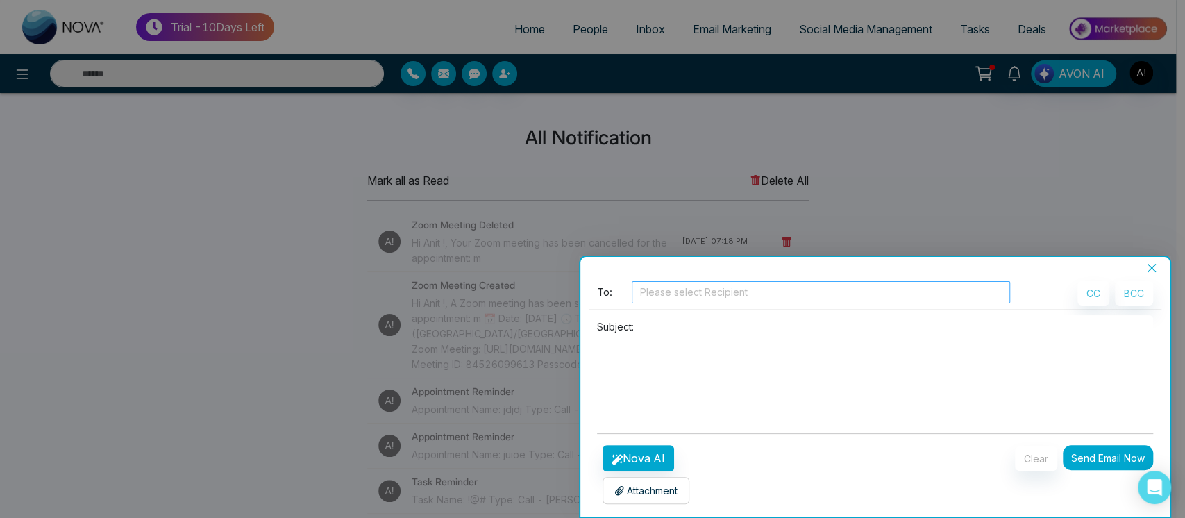
click at [722, 289] on div at bounding box center [820, 292] width 371 height 17
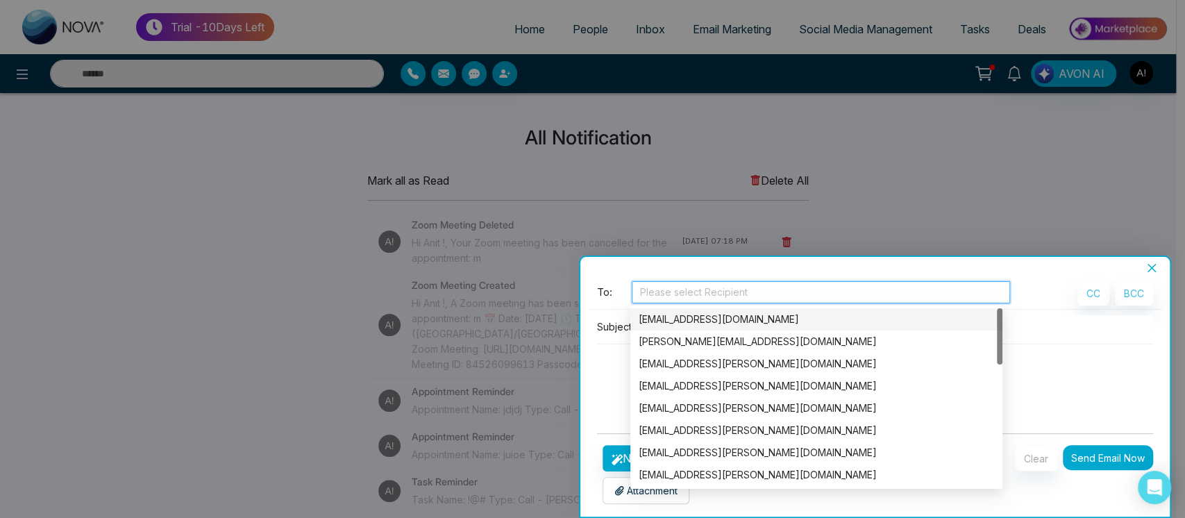
click at [736, 324] on div "[EMAIL_ADDRESS][DOMAIN_NAME]" at bounding box center [816, 319] width 355 height 15
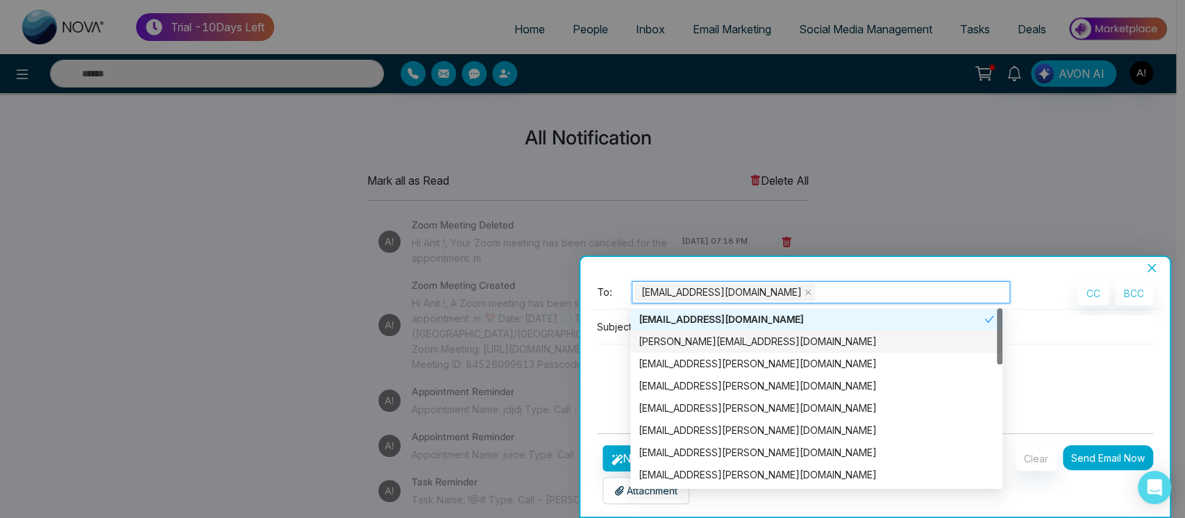
click at [597, 388] on textarea at bounding box center [875, 377] width 557 height 67
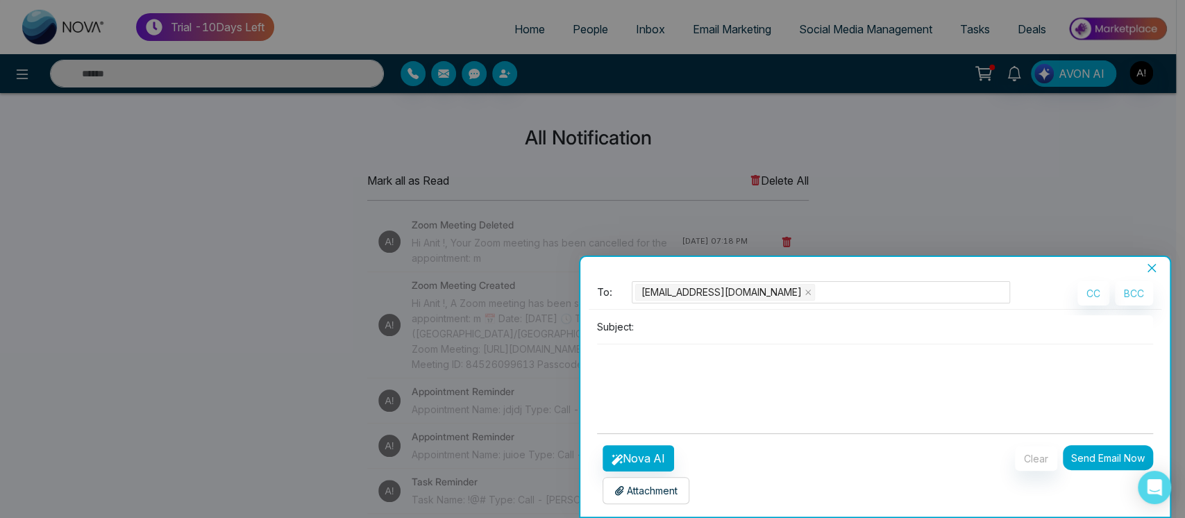
click at [705, 324] on input at bounding box center [896, 326] width 514 height 23
type input "*"
click at [690, 329] on input "**********" at bounding box center [896, 326] width 514 height 23
drag, startPoint x: 755, startPoint y: 323, endPoint x: 621, endPoint y: 318, distance: 134.8
click at [621, 318] on div "**********" at bounding box center [875, 326] width 557 height 23
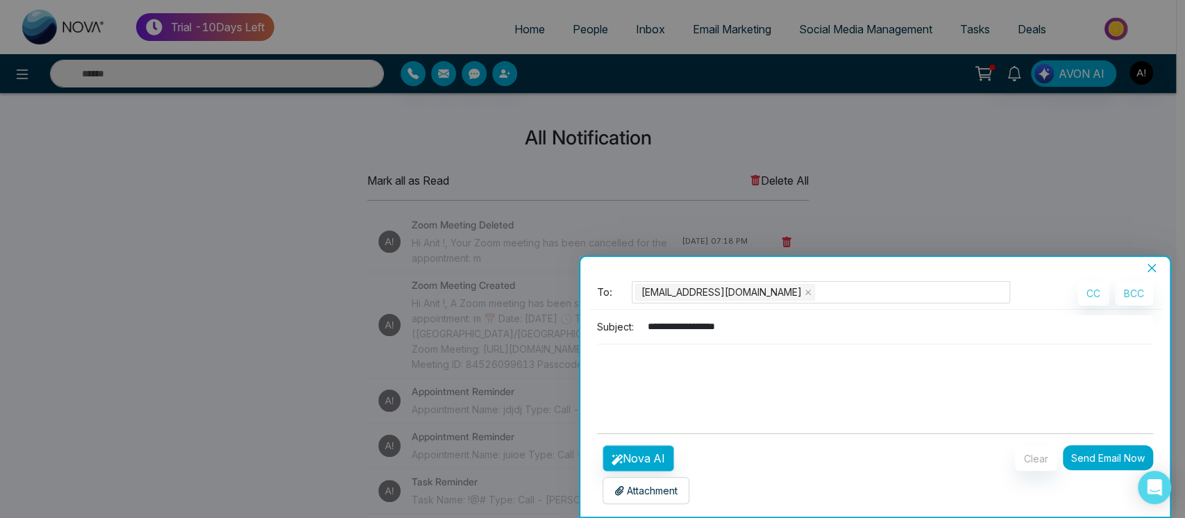
type input "**********"
click at [649, 454] on button "Nova AI" at bounding box center [638, 458] width 71 height 26
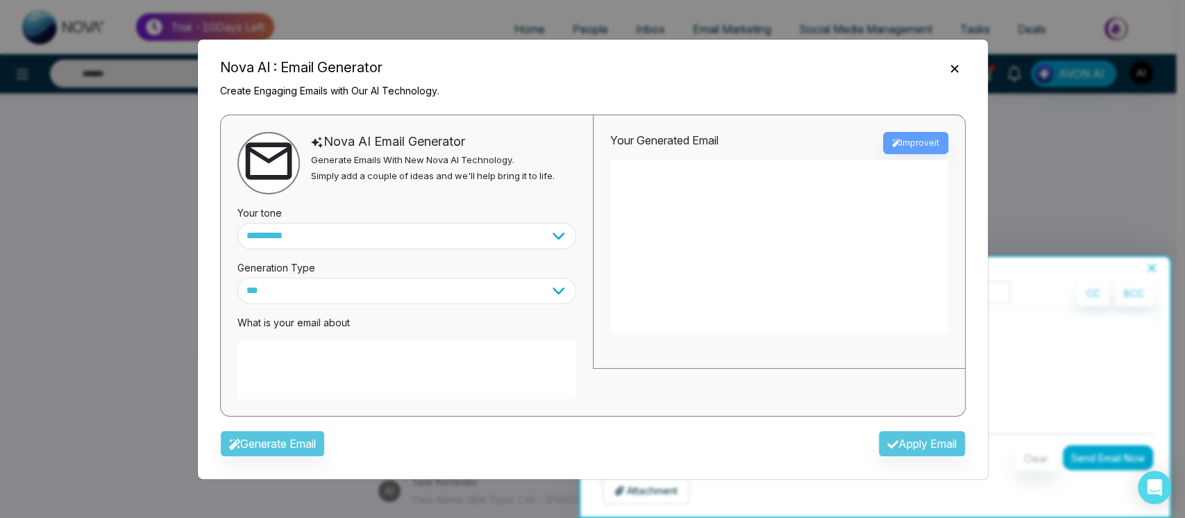
click at [548, 355] on textarea at bounding box center [406, 370] width 339 height 58
paste textarea "**********"
type textarea "**********"
click at [305, 454] on button "Generate Email" at bounding box center [272, 443] width 105 height 26
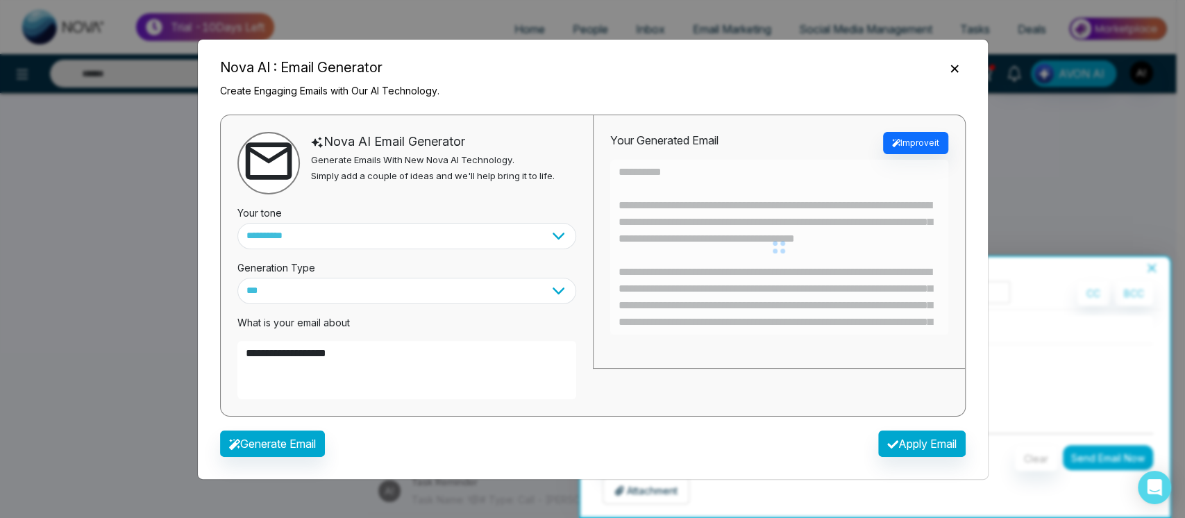
type textarea "**********"
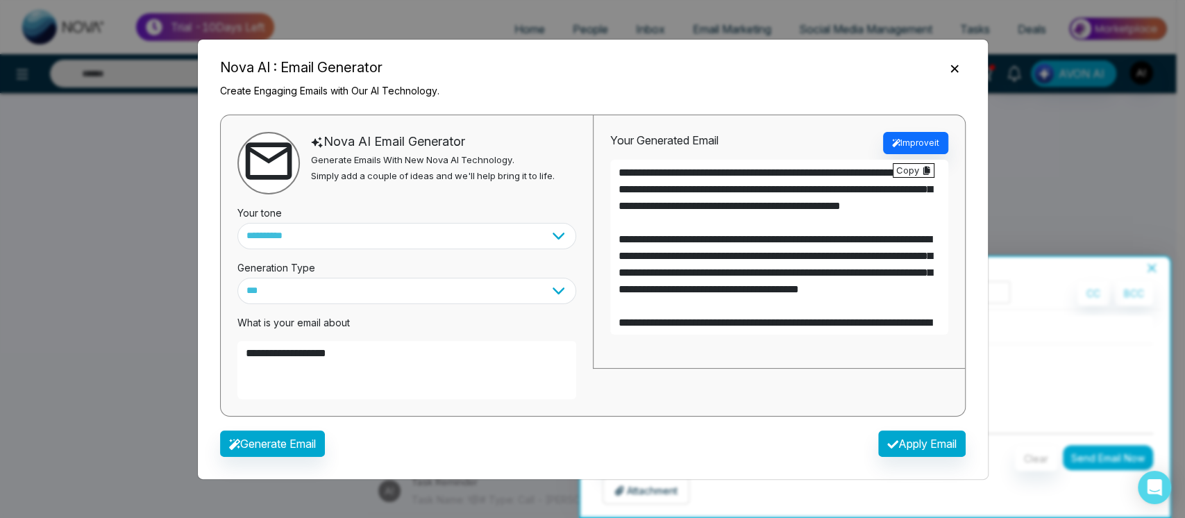
scroll to position [317, 0]
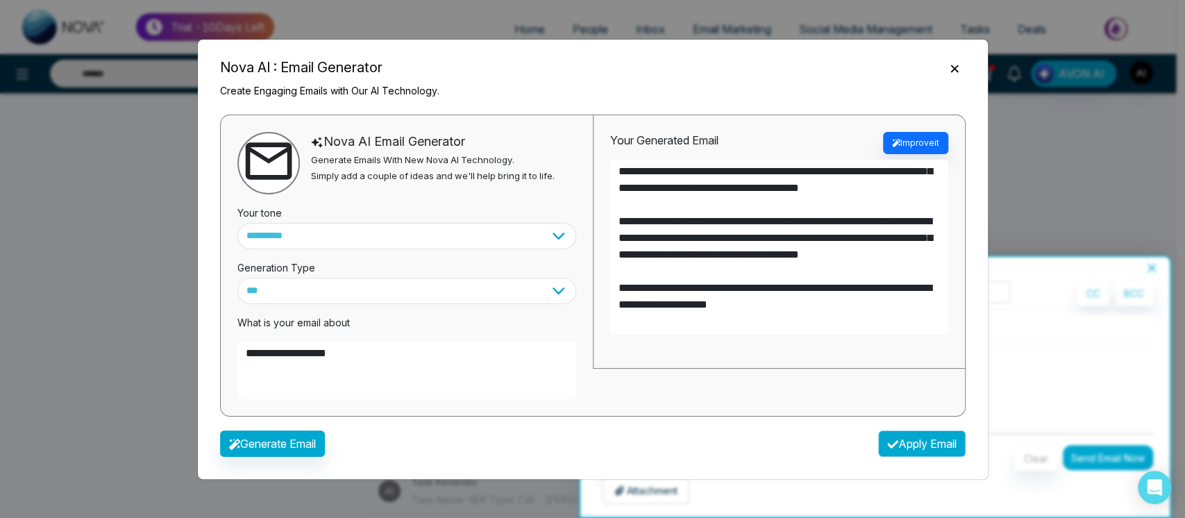
click at [920, 451] on button "Apply Email" at bounding box center [921, 443] width 87 height 26
type textarea "**********"
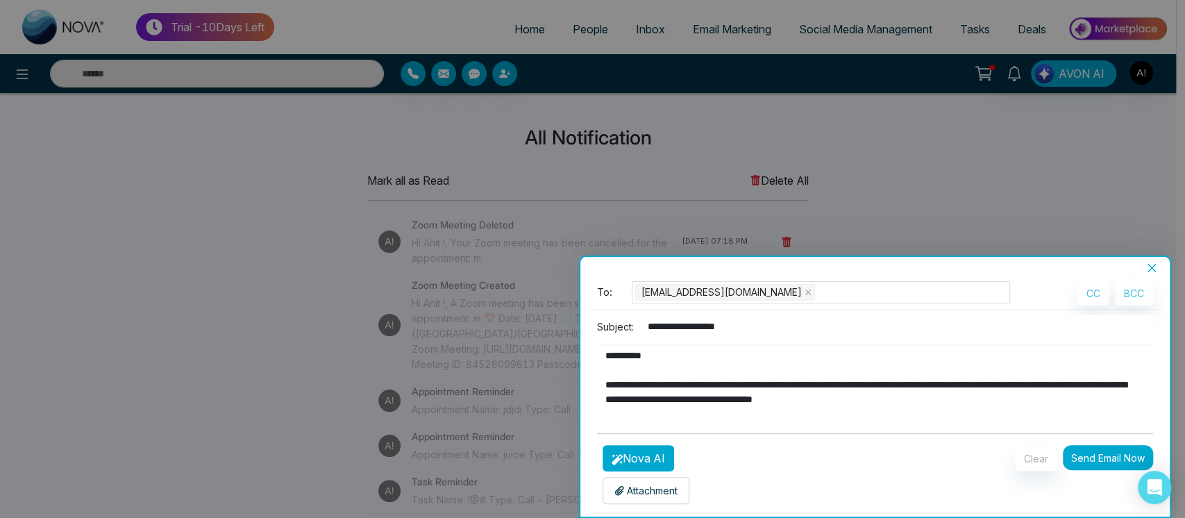
scroll to position [3, 0]
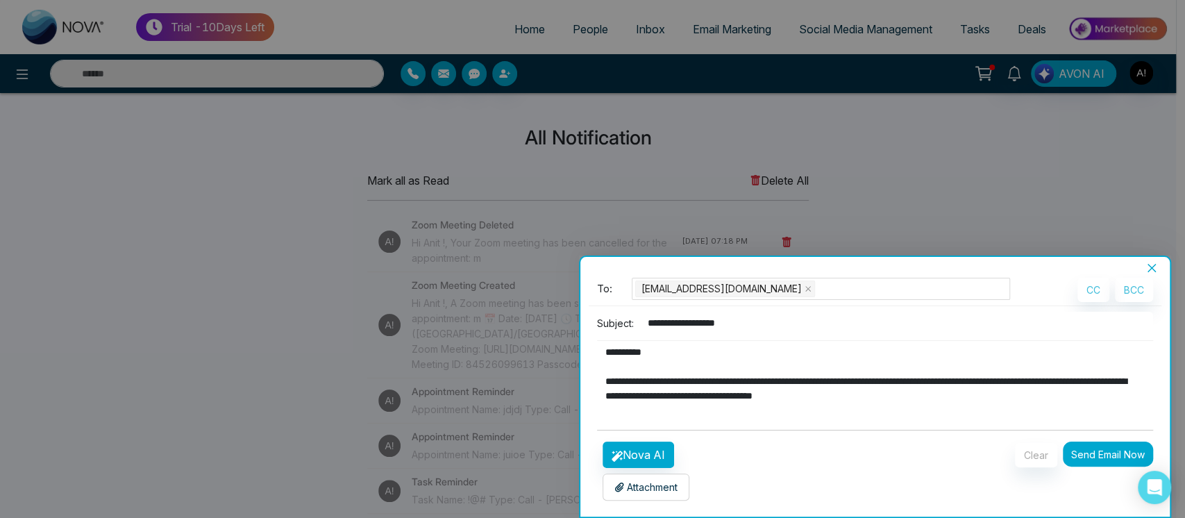
drag, startPoint x: 698, startPoint y: 470, endPoint x: 661, endPoint y: 484, distance: 40.0
click at [661, 484] on div "Attachment Choose File" at bounding box center [708, 484] width 222 height 33
click at [661, 484] on p "Attachment" at bounding box center [645, 487] width 63 height 15
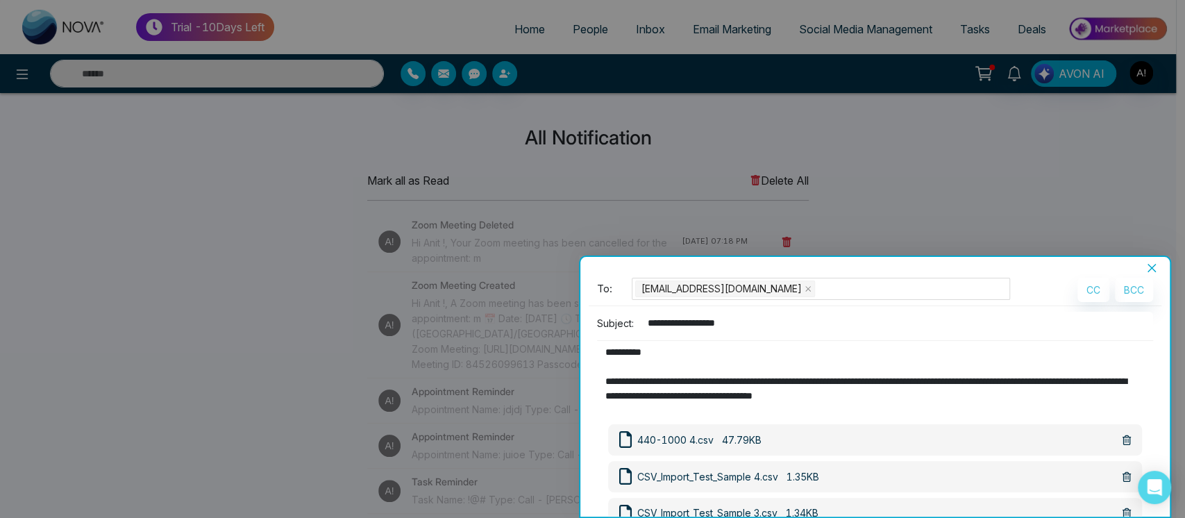
scroll to position [114, 0]
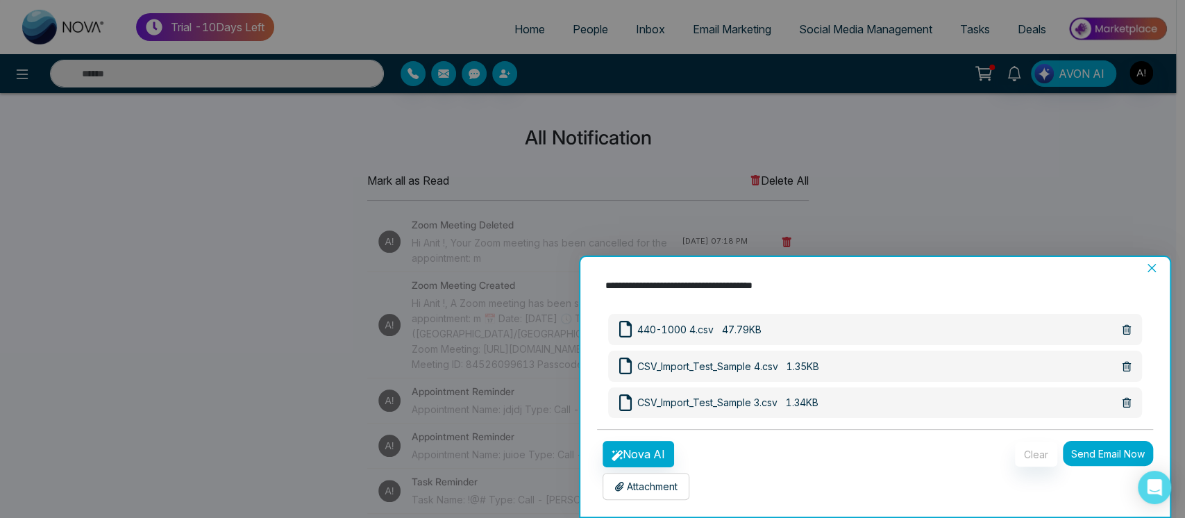
click at [1110, 458] on button "Send Email Now" at bounding box center [1108, 453] width 90 height 25
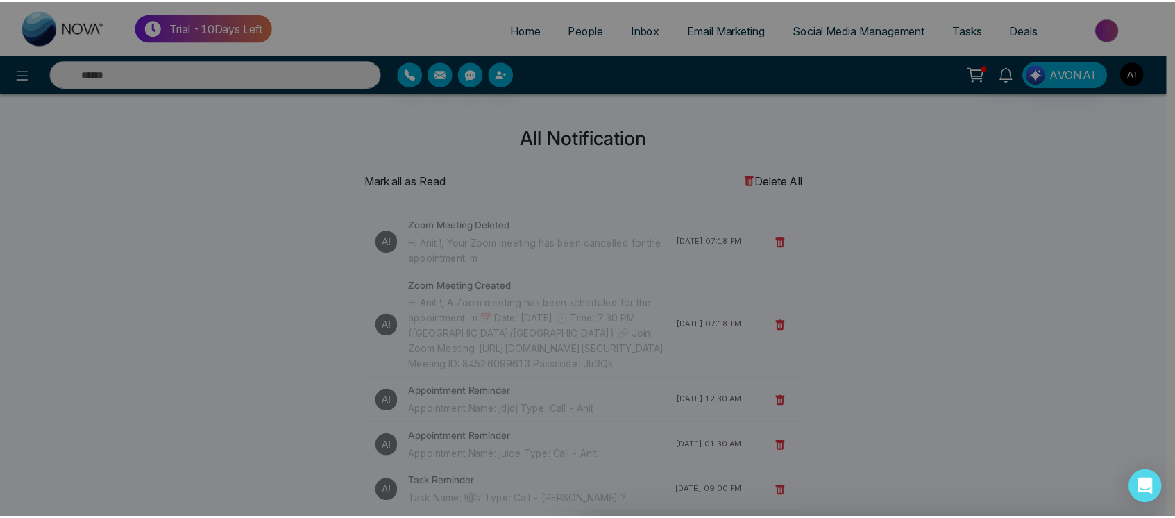
scroll to position [3, 0]
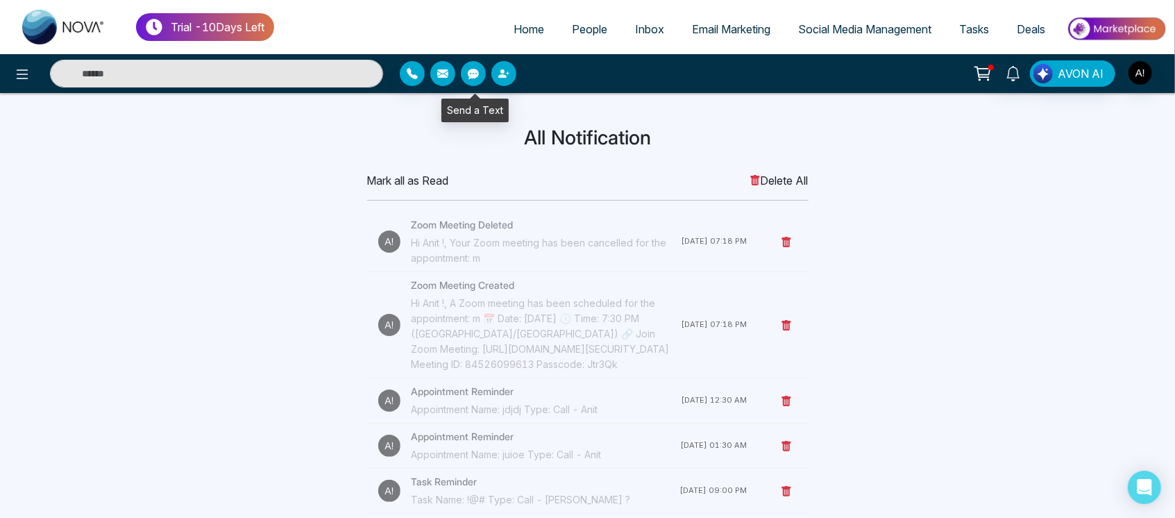
click at [463, 75] on button "button" at bounding box center [473, 73] width 25 height 25
click at [546, 24] on link "Home" at bounding box center [529, 29] width 58 height 26
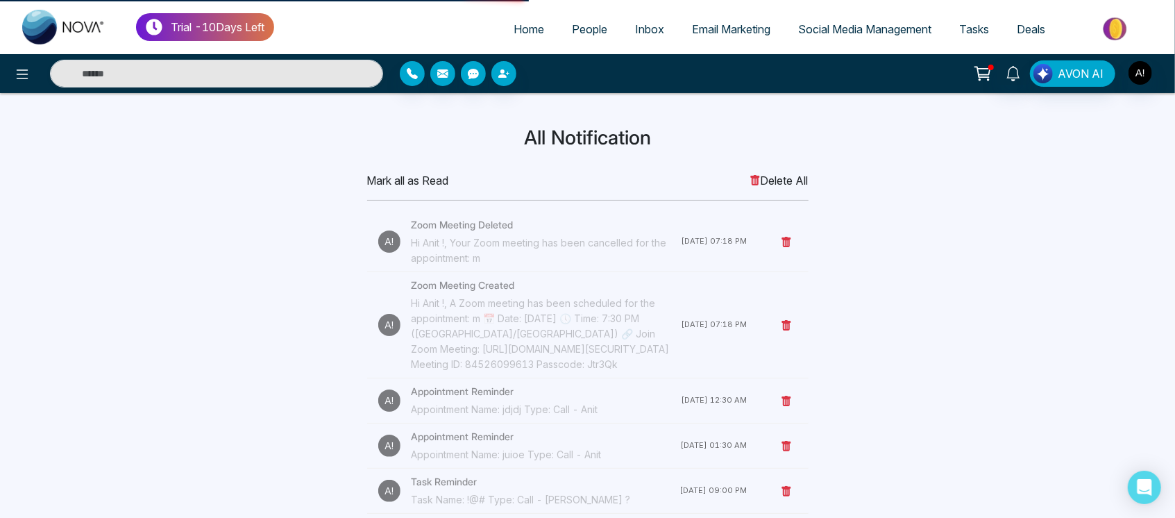
select select "*"
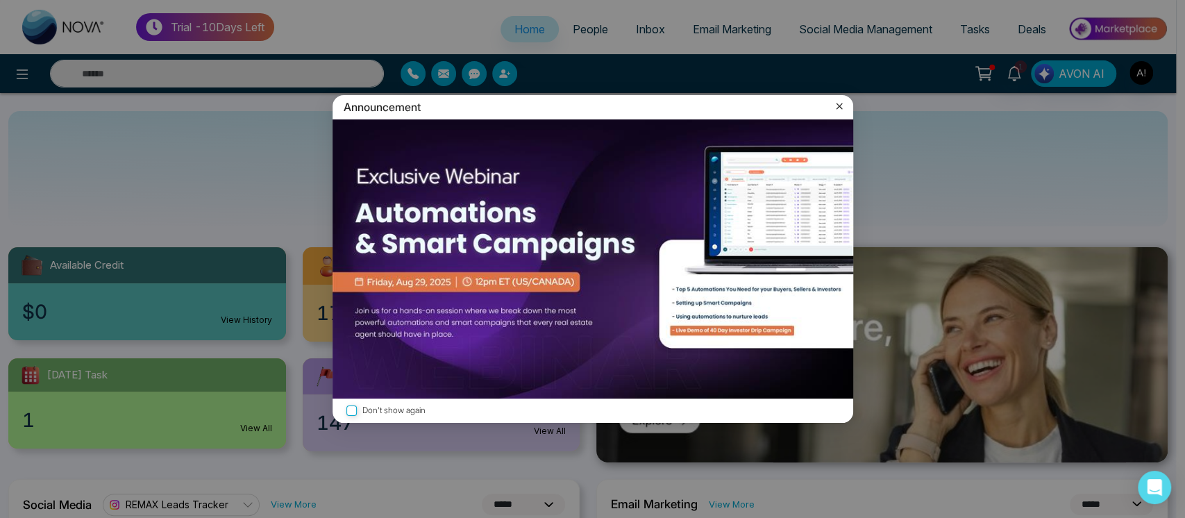
click at [838, 106] on icon at bounding box center [839, 106] width 14 height 14
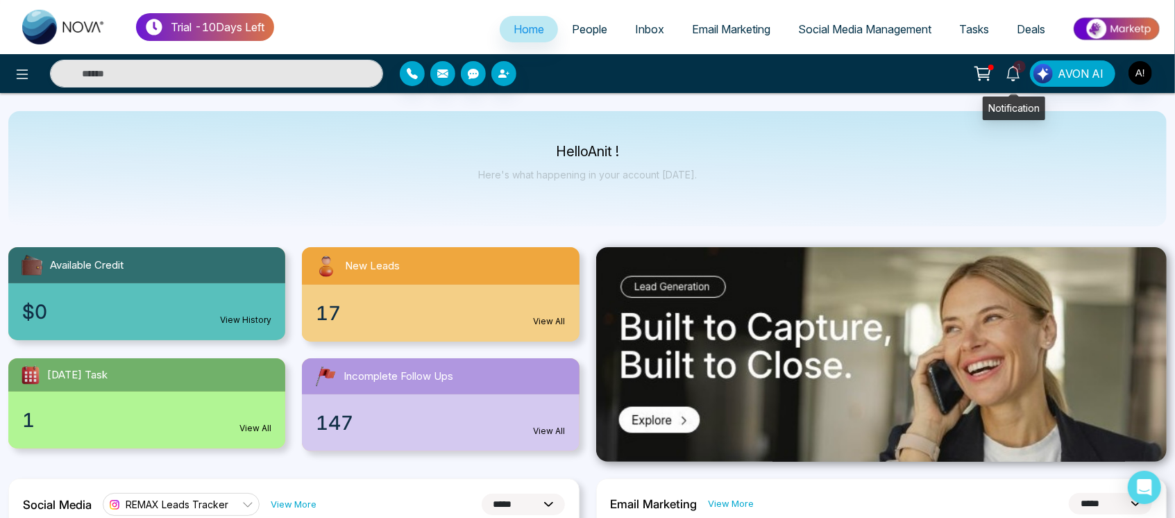
click at [1016, 79] on icon at bounding box center [1013, 73] width 13 height 15
click at [985, 69] on icon at bounding box center [982, 73] width 19 height 19
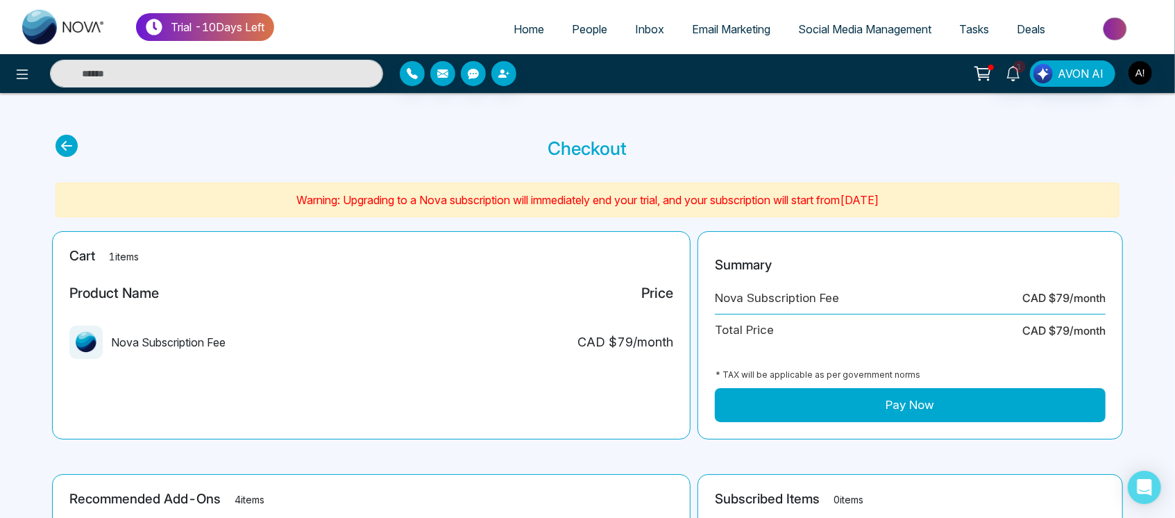
click at [56, 142] on icon at bounding box center [67, 146] width 22 height 22
select select "*"
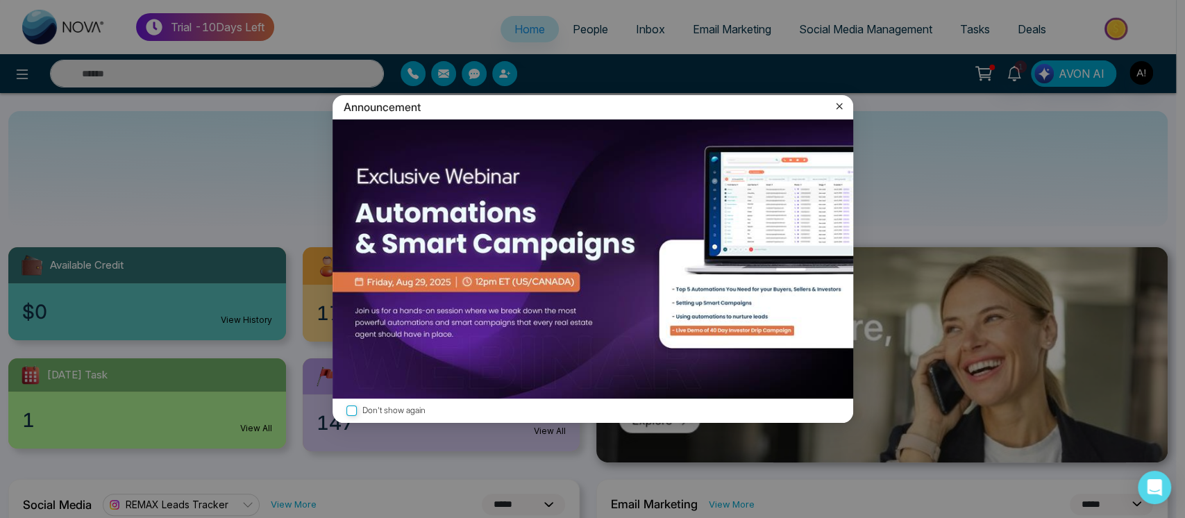
click at [844, 109] on icon at bounding box center [839, 106] width 14 height 14
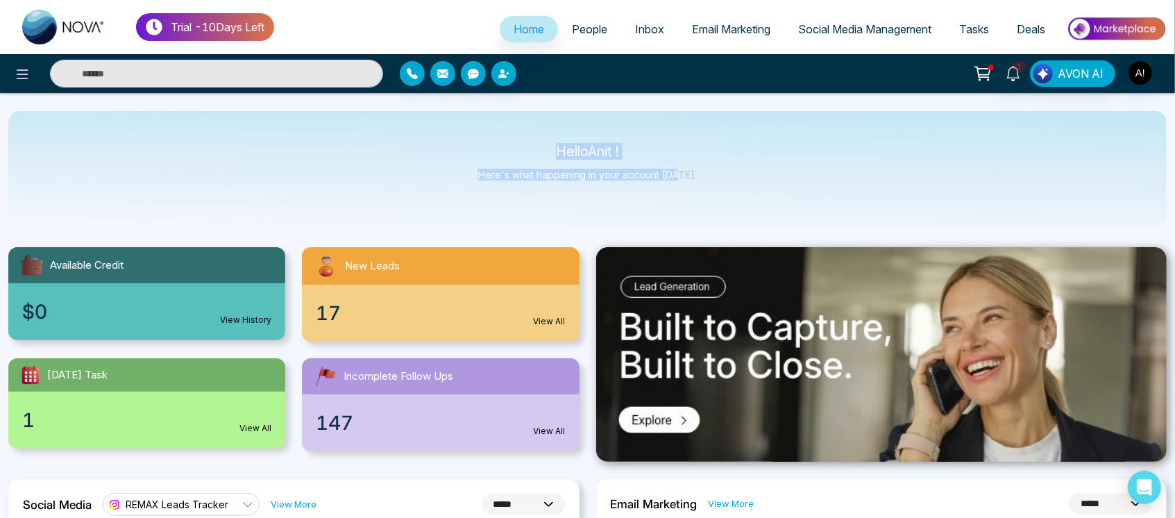
drag, startPoint x: 532, startPoint y: 155, endPoint x: 680, endPoint y: 218, distance: 160.5
click at [680, 218] on div "Hello Anit ! Here's what happening in your account [DATE]." at bounding box center [587, 168] width 1159 height 115
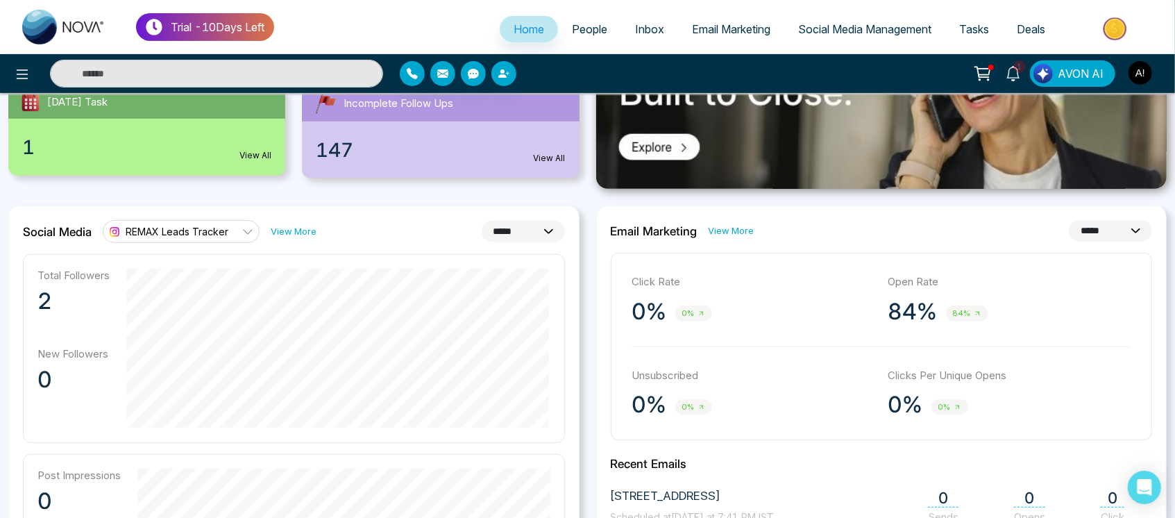
scroll to position [283, 0]
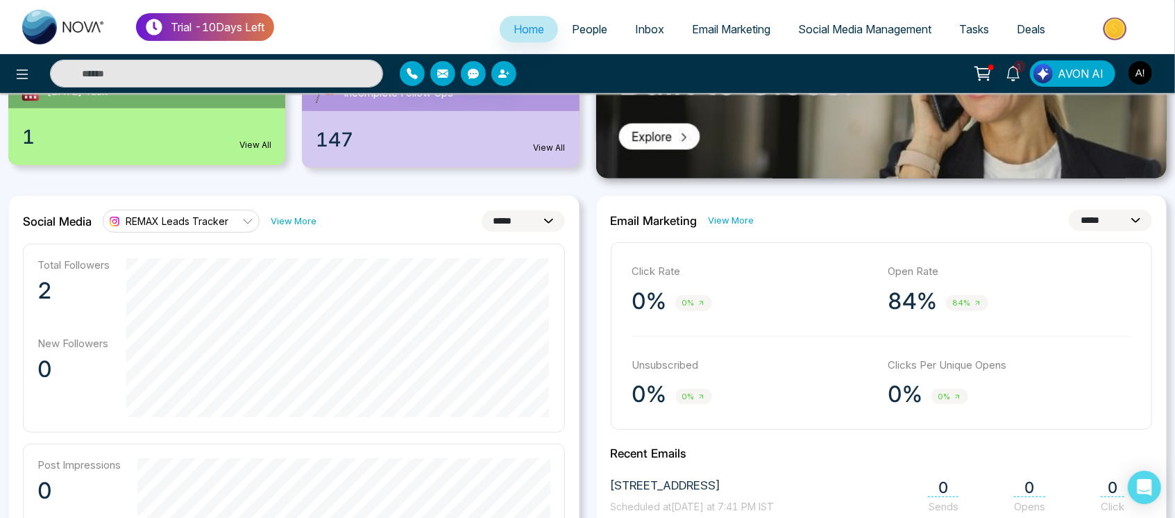
click at [505, 225] on select "**********" at bounding box center [523, 221] width 83 height 22
click at [222, 224] on span "REMAX Leads Tracker" at bounding box center [177, 220] width 103 height 13
click at [519, 224] on select "**********" at bounding box center [523, 221] width 83 height 22
select select "*"
click at [482, 210] on select "**********" at bounding box center [523, 221] width 83 height 22
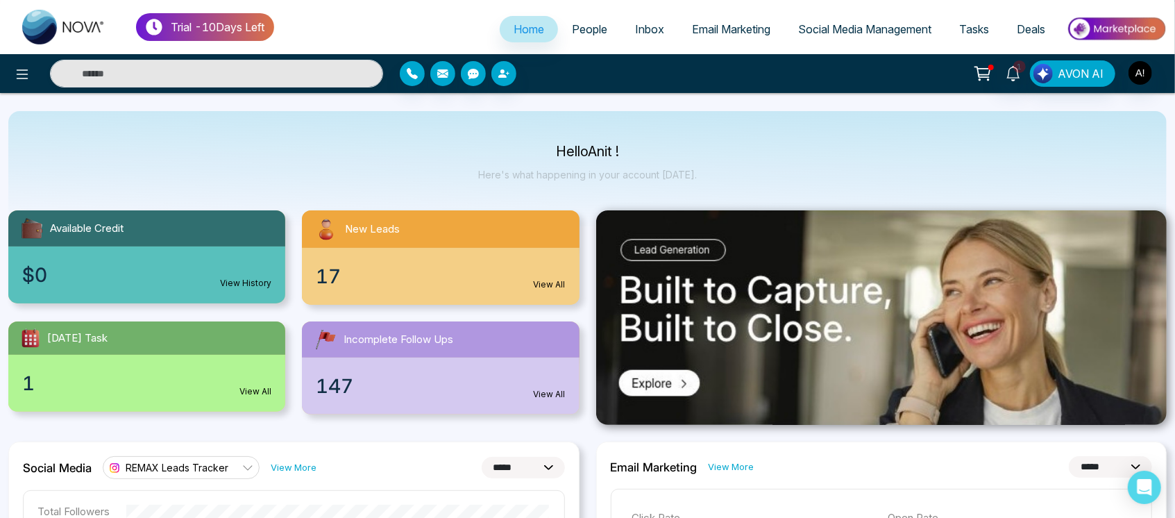
scroll to position [0, 0]
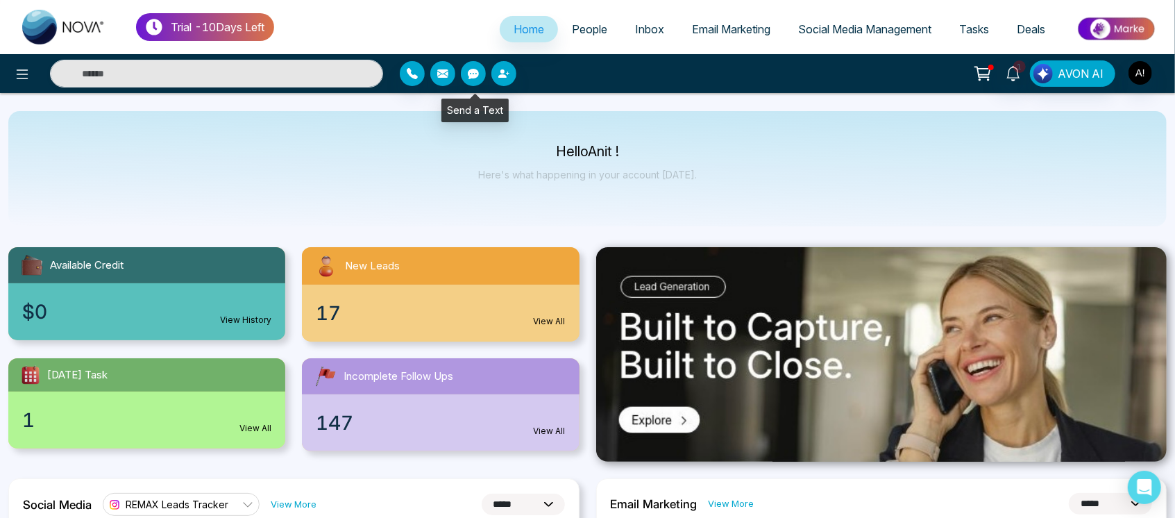
click at [477, 78] on icon "button" at bounding box center [473, 73] width 11 height 11
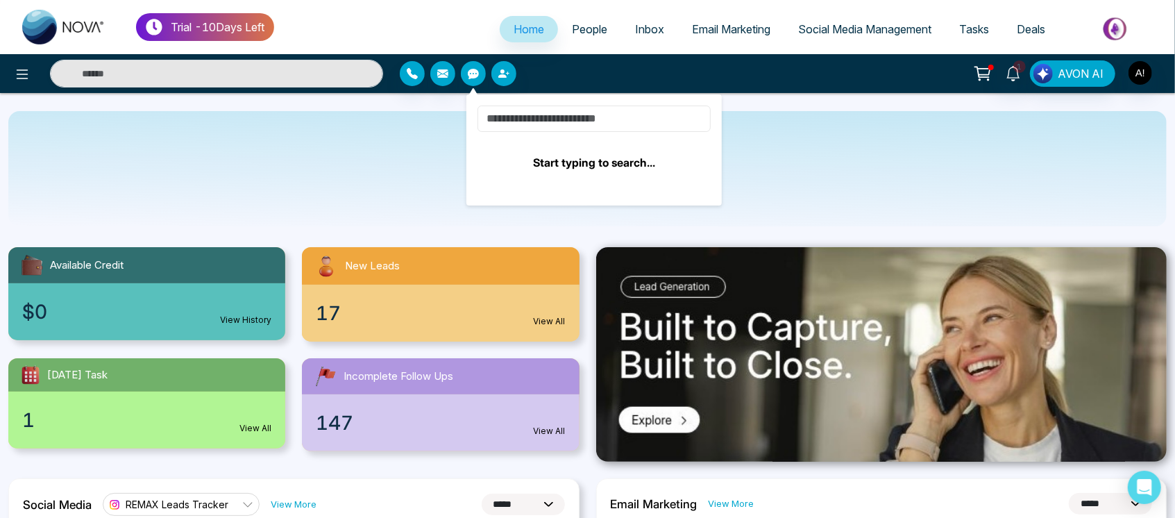
click at [594, 122] on input at bounding box center [594, 119] width 233 height 26
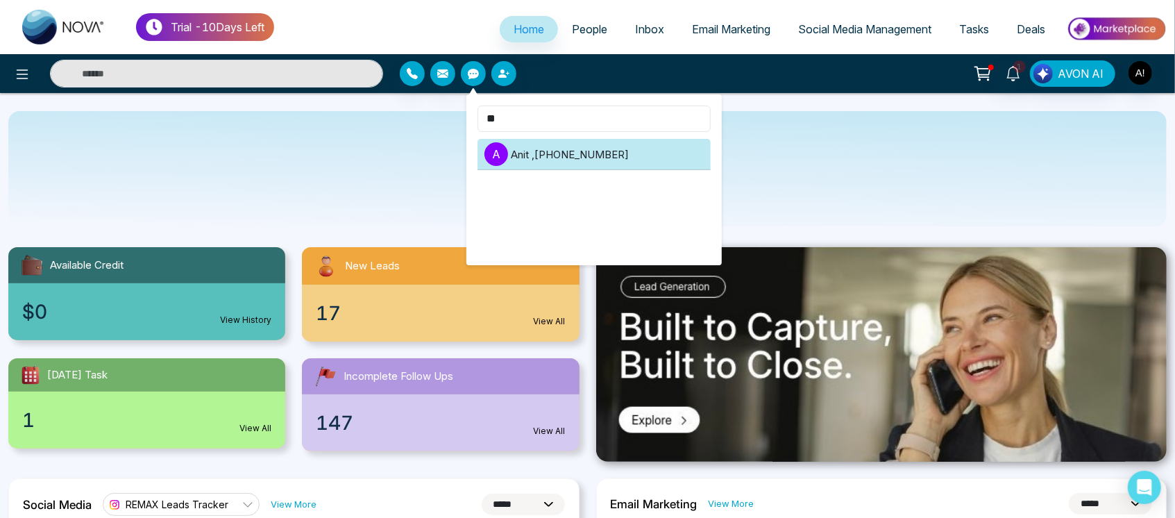
type input "**"
click at [571, 142] on li "A Anit , +919930053035" at bounding box center [594, 154] width 233 height 31
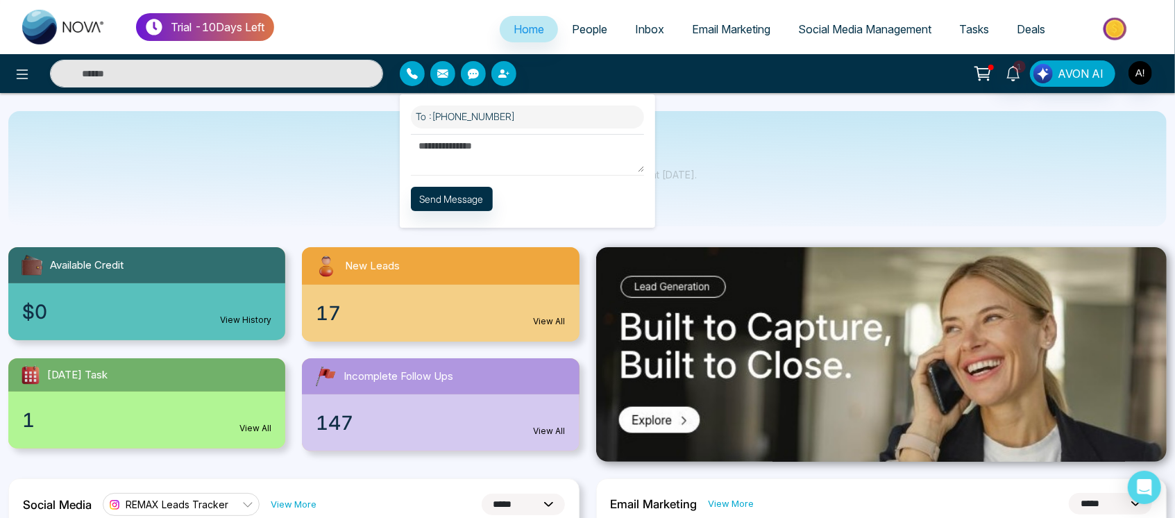
click at [528, 150] on textarea at bounding box center [527, 153] width 233 height 38
type textarea "**"
click at [455, 199] on button "Send Message" at bounding box center [452, 199] width 82 height 24
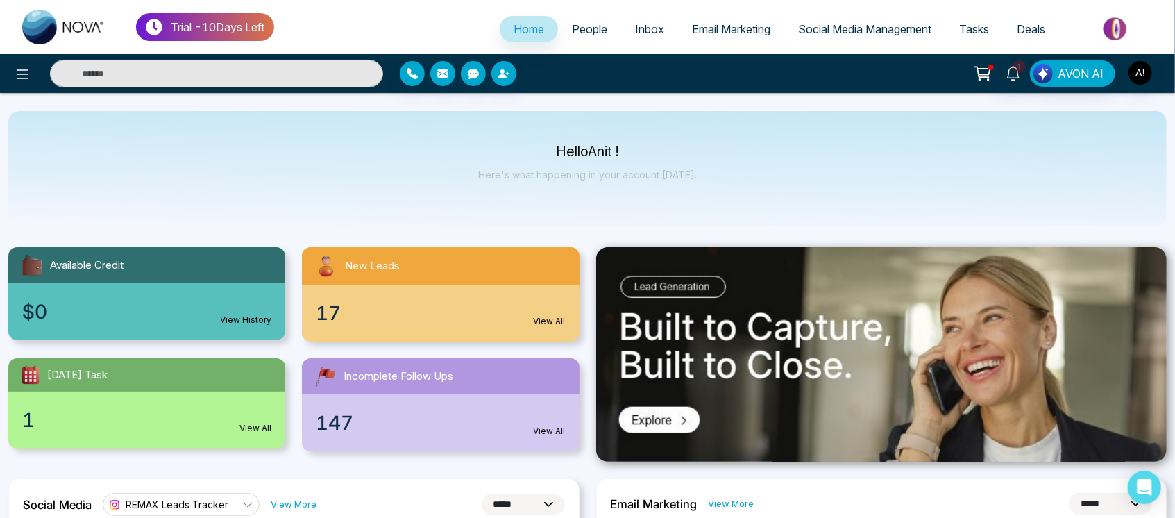
click at [581, 314] on link "New Leads 17 View All" at bounding box center [441, 294] width 294 height 94
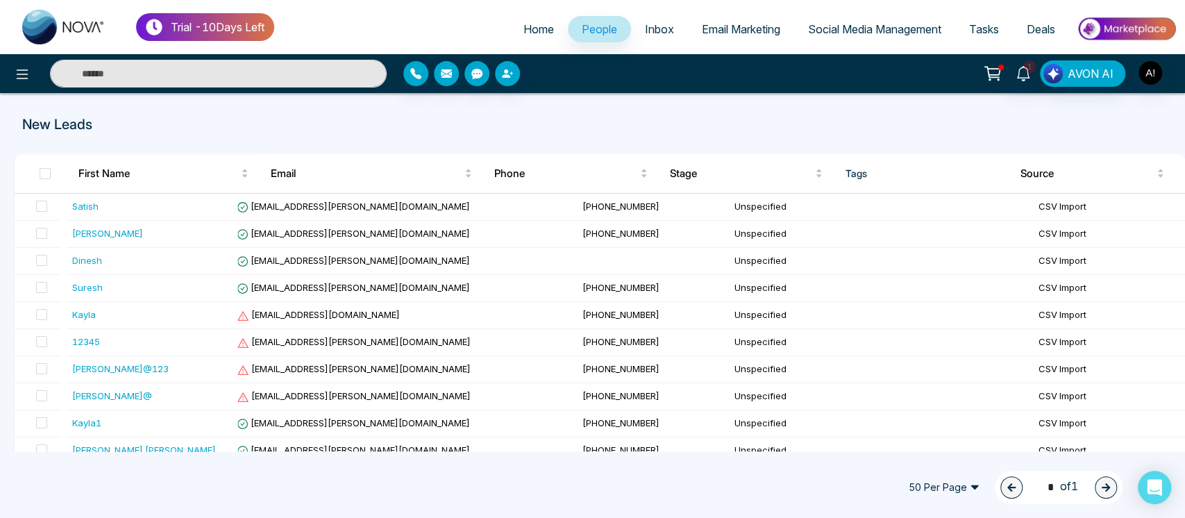
click at [510, 24] on link "Home" at bounding box center [539, 29] width 58 height 26
select select "*"
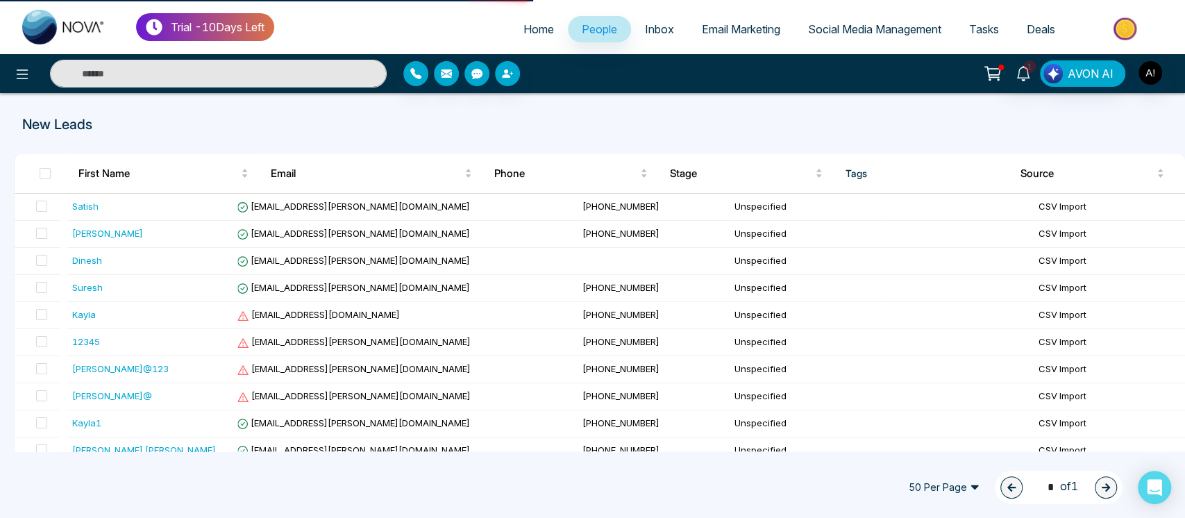
select select "*"
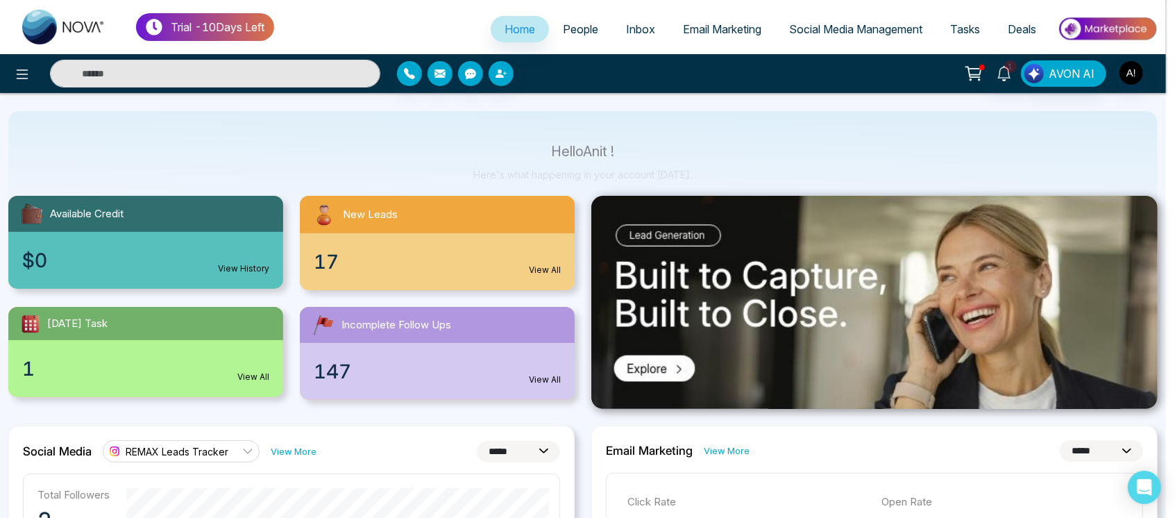
scroll to position [72, 0]
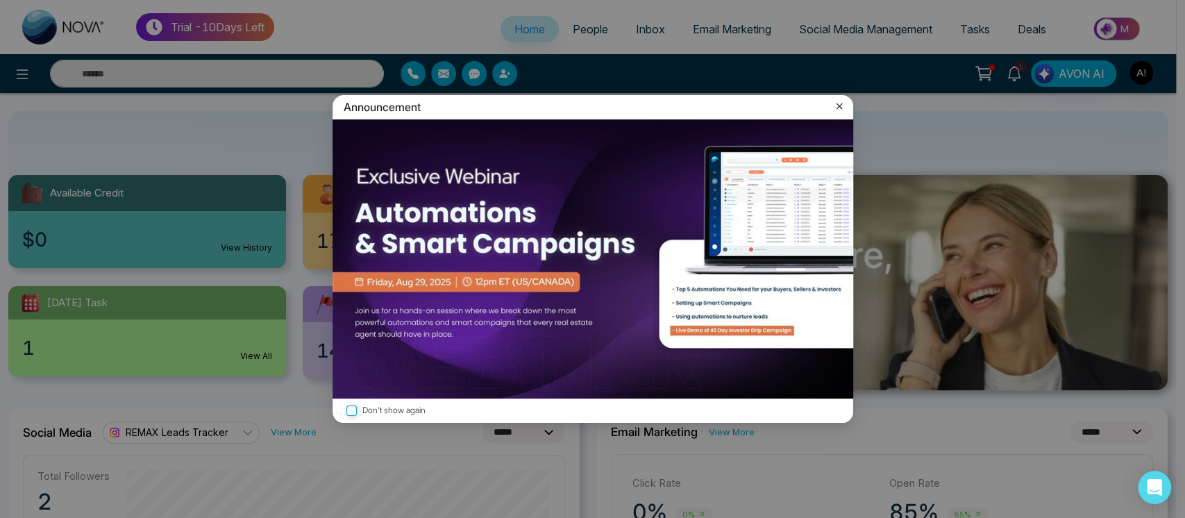
click at [840, 109] on icon at bounding box center [839, 106] width 14 height 14
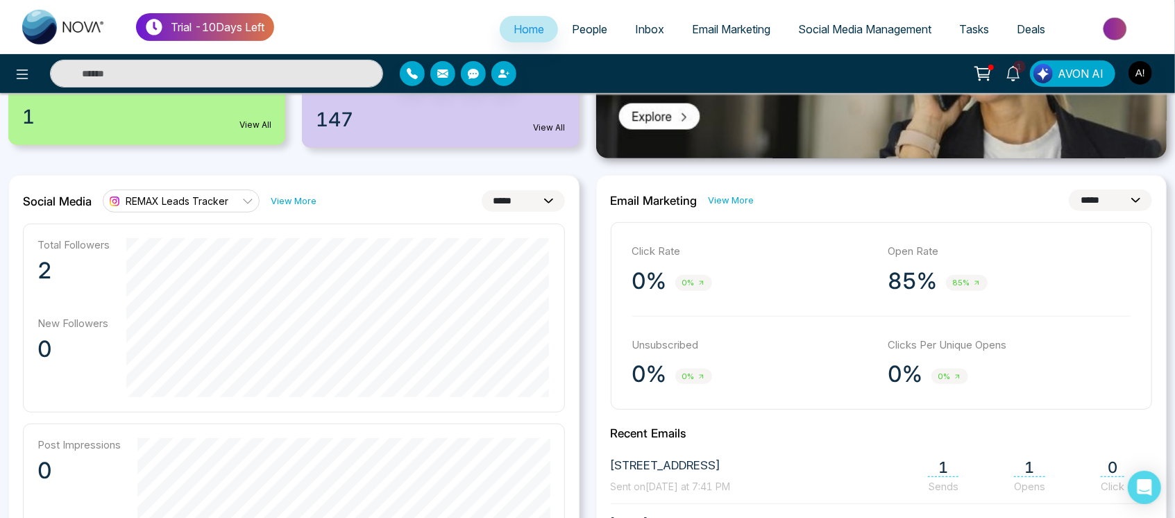
scroll to position [327, 0]
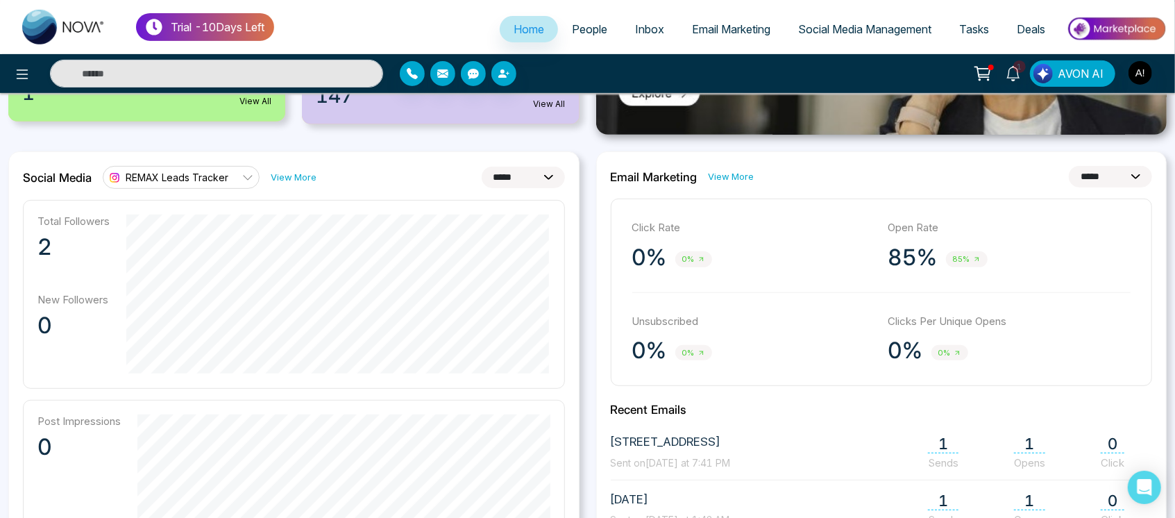
click at [255, 179] on link "REMAX Leads Tracker" at bounding box center [181, 177] width 157 height 22
click at [888, 26] on span "Social Media Management" at bounding box center [864, 29] width 133 height 14
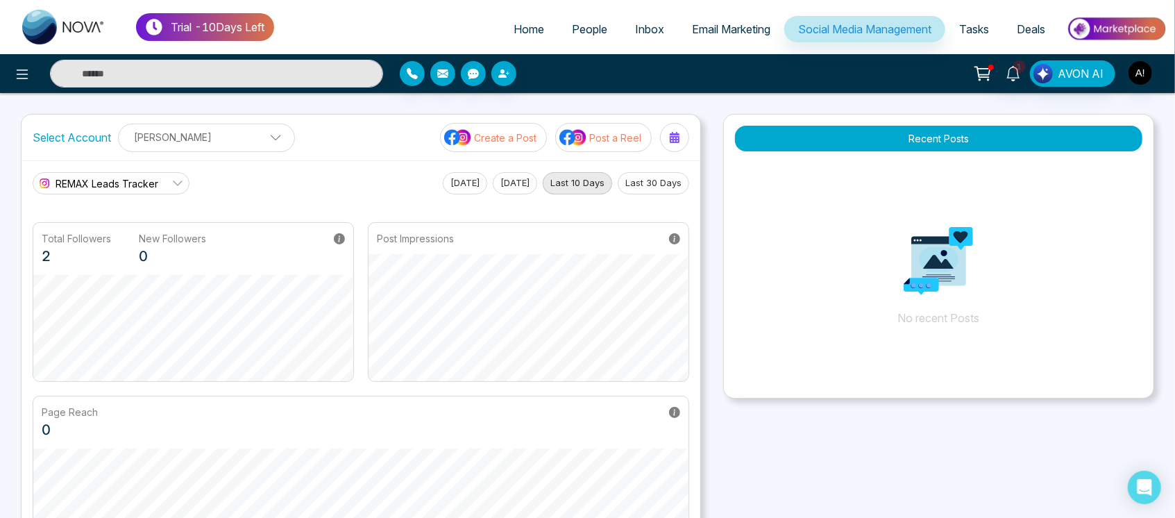
click at [196, 142] on p "Anit Gupta" at bounding box center [206, 137] width 159 height 23
click at [268, 144] on p "Anit Gupta" at bounding box center [206, 137] width 159 height 23
click at [255, 168] on icon "button" at bounding box center [254, 172] width 9 height 10
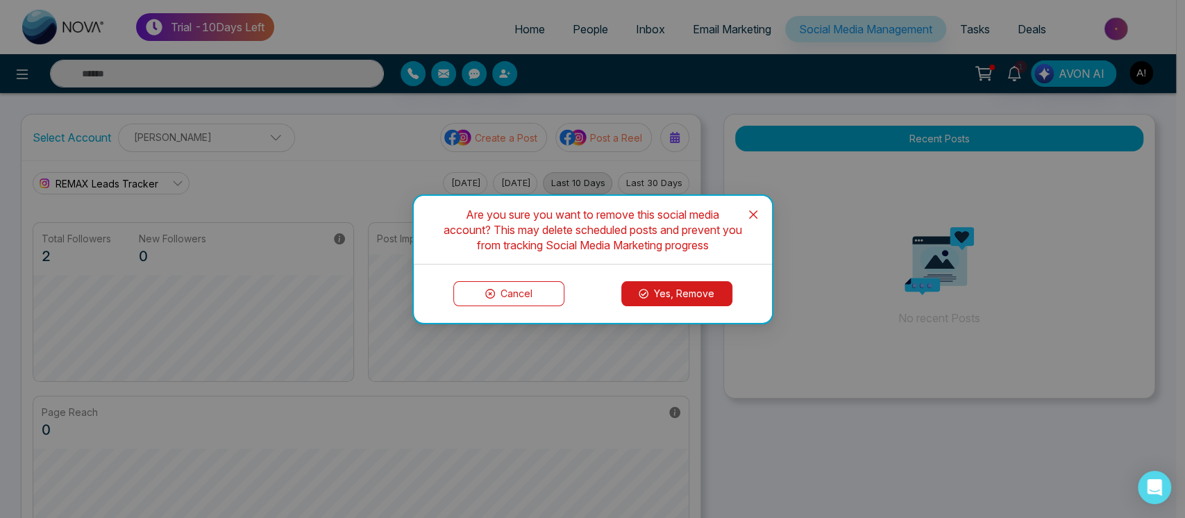
click at [672, 296] on button "Yes, Remove" at bounding box center [676, 293] width 111 height 25
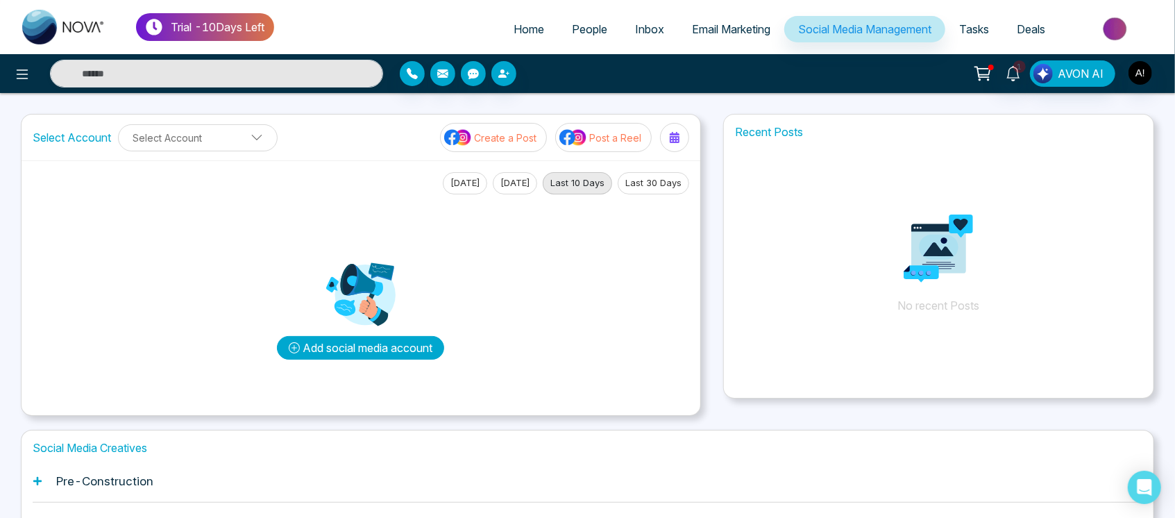
click at [339, 345] on button "Add social media account" at bounding box center [360, 348] width 167 height 24
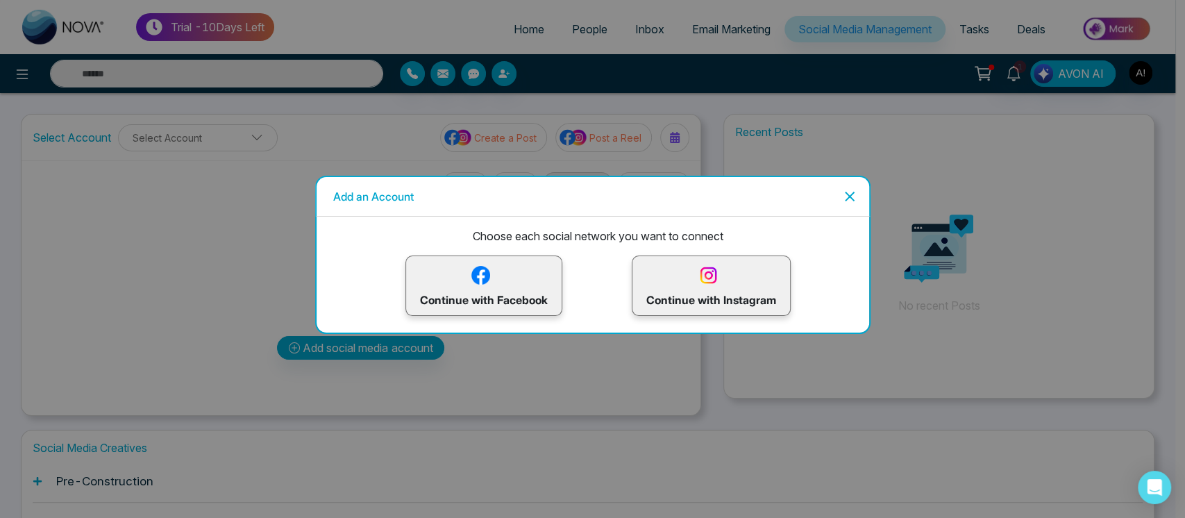
click at [517, 281] on p "Continue with Facebook" at bounding box center [484, 285] width 128 height 45
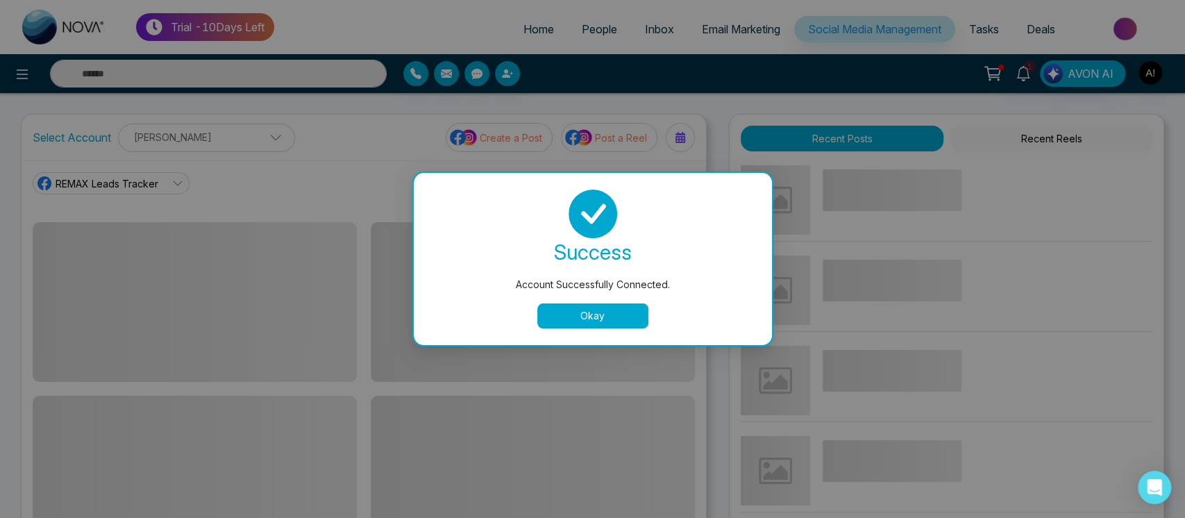
click at [594, 312] on button "Okay" at bounding box center [592, 315] width 111 height 25
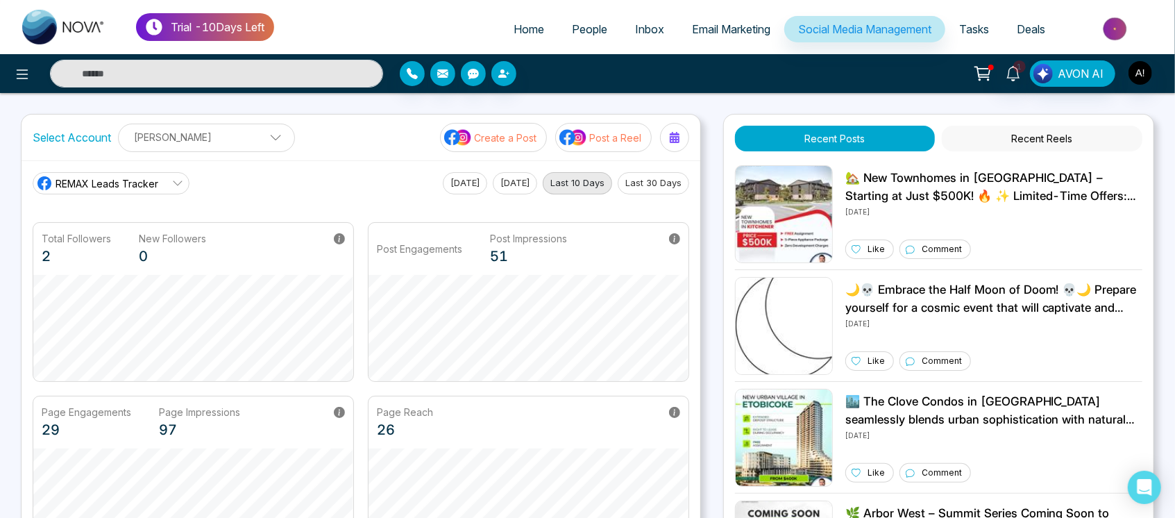
click at [152, 175] on div "REMAX Leads Tracker" at bounding box center [97, 183] width 122 height 17
click at [512, 69] on button "button" at bounding box center [503, 73] width 25 height 25
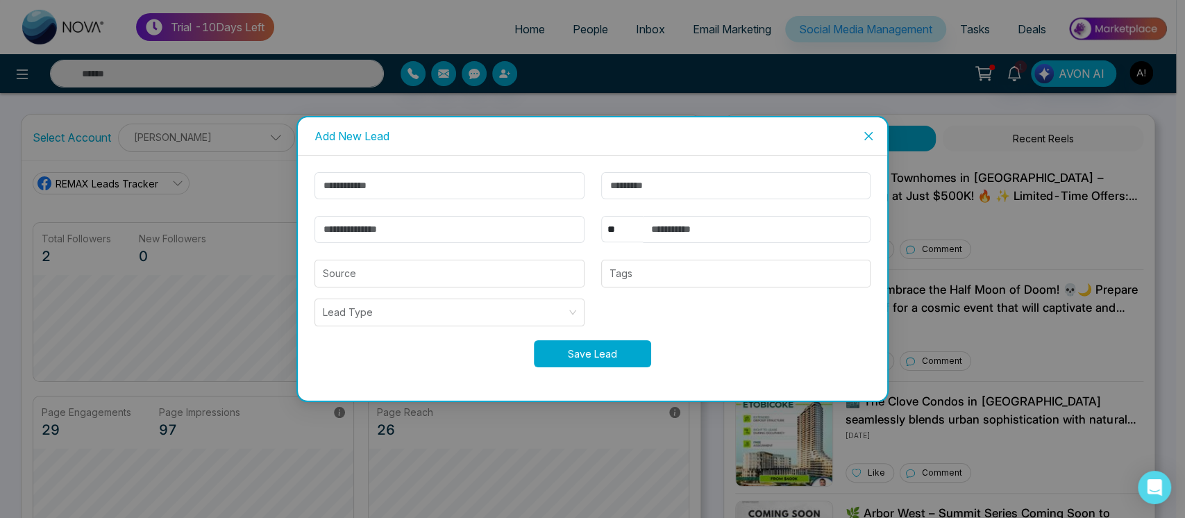
click at [594, 366] on button "Save Lead" at bounding box center [592, 353] width 117 height 27
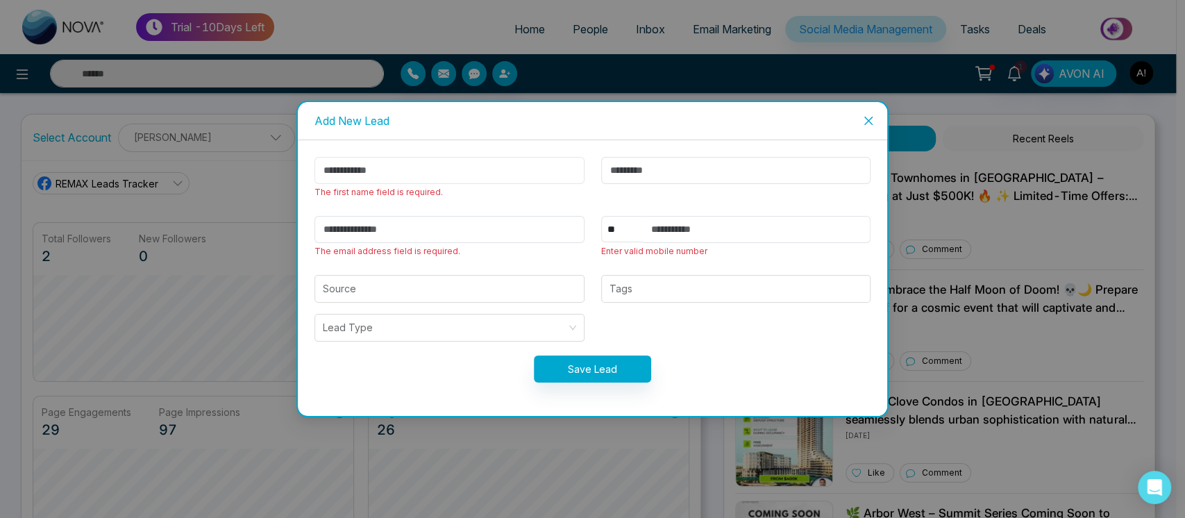
click at [463, 158] on input "text" at bounding box center [449, 170] width 270 height 27
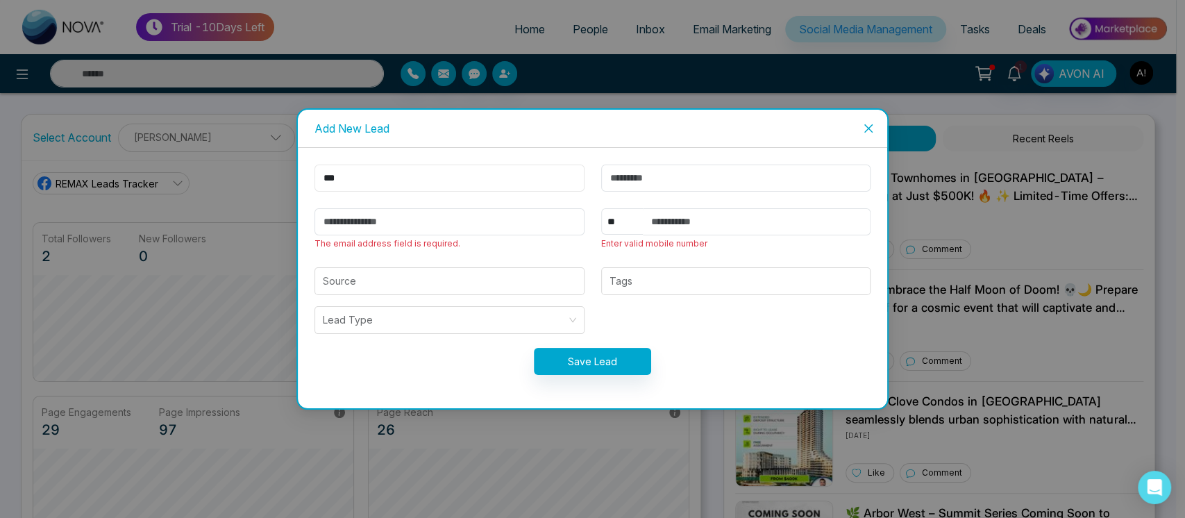
type input "***"
click at [422, 227] on input "email" at bounding box center [449, 221] width 270 height 27
type input "**********"
click at [736, 220] on input "text" at bounding box center [757, 221] width 228 height 27
type input "**********"
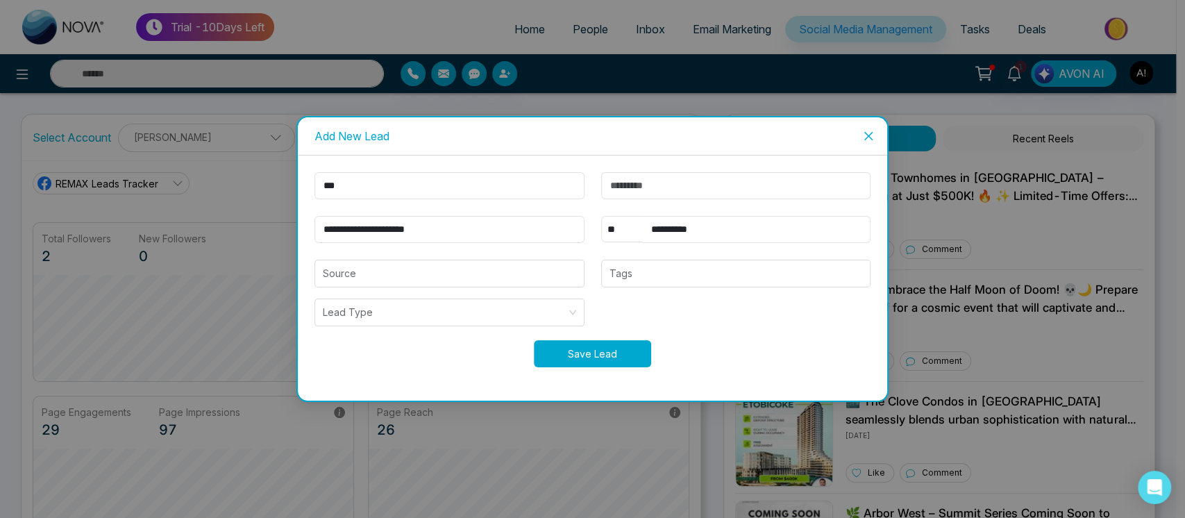
click at [578, 361] on button "Save Lead" at bounding box center [592, 353] width 117 height 27
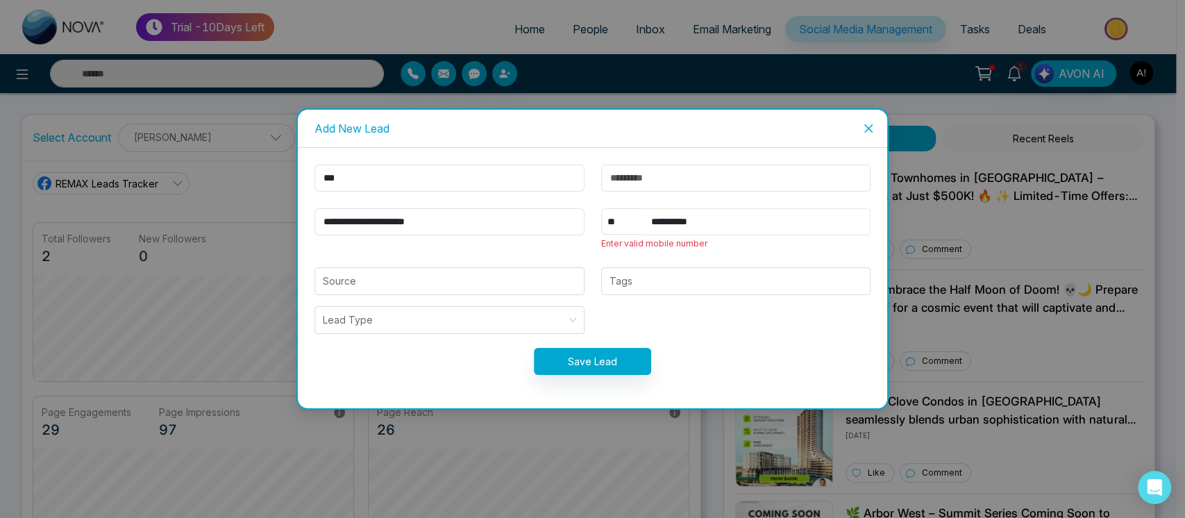
click at [762, 219] on input "**********" at bounding box center [757, 221] width 228 height 27
click at [613, 219] on select "** **** *** *** *** **** ***" at bounding box center [622, 221] width 42 height 26
select select "***"
click at [601, 208] on select "** **** *** *** *** **** ***" at bounding box center [622, 221] width 42 height 26
click at [577, 364] on button "Save Lead" at bounding box center [592, 361] width 117 height 27
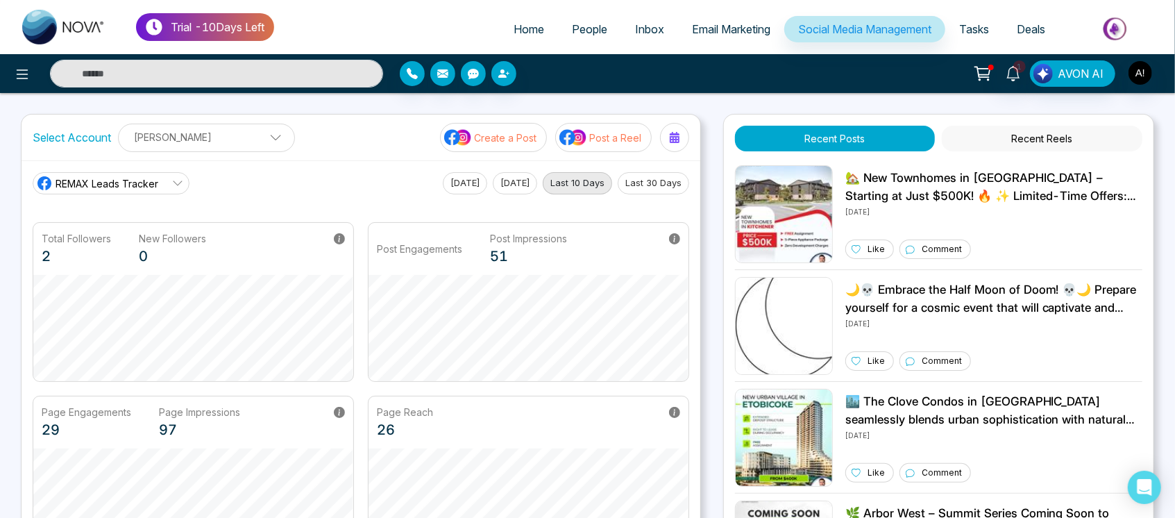
click at [605, 26] on link "People" at bounding box center [589, 29] width 63 height 26
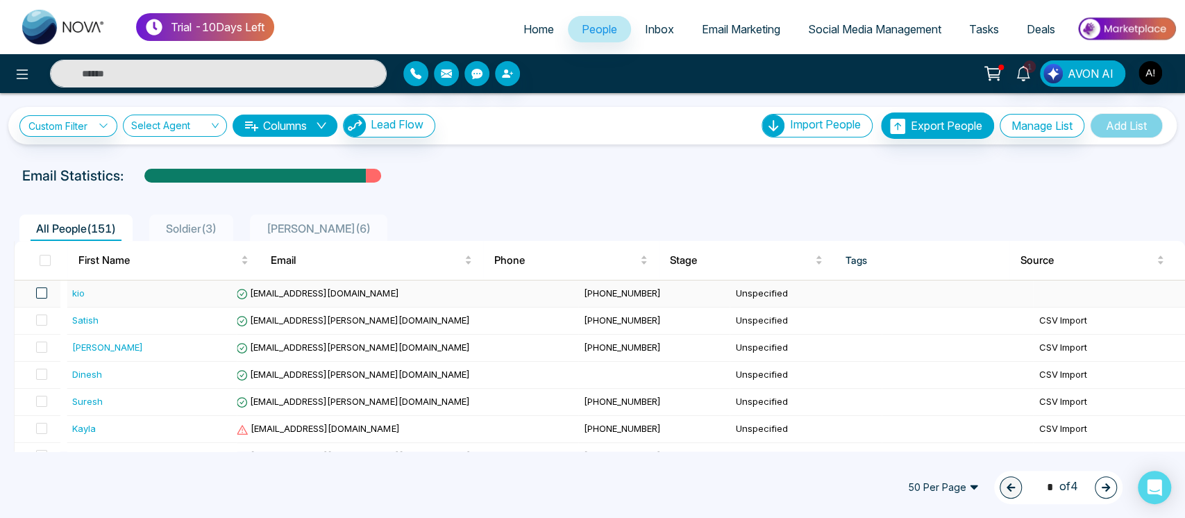
click at [39, 290] on span at bounding box center [41, 292] width 11 height 11
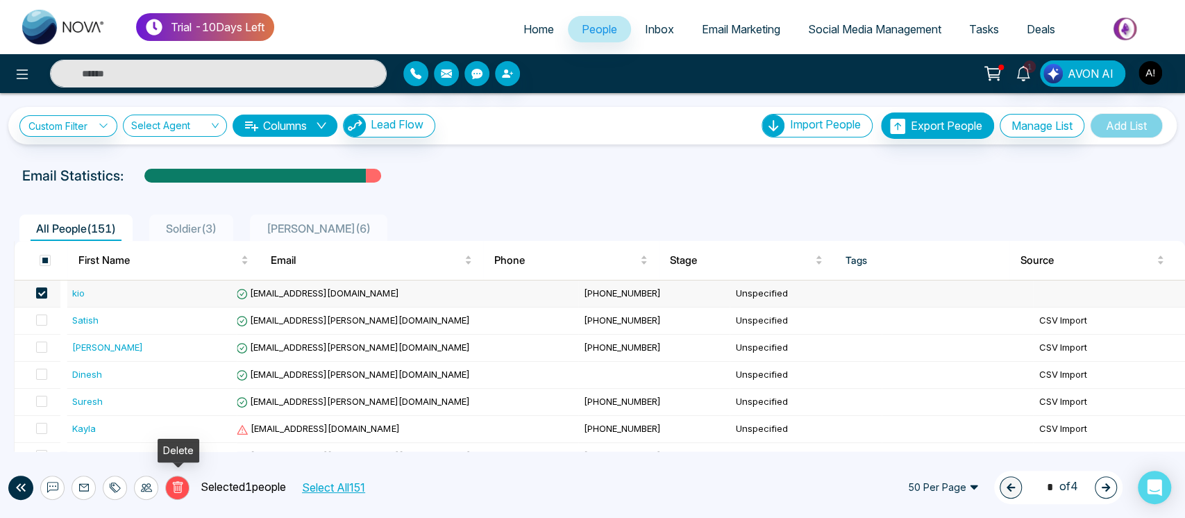
click at [184, 491] on button "Delete" at bounding box center [177, 487] width 24 height 24
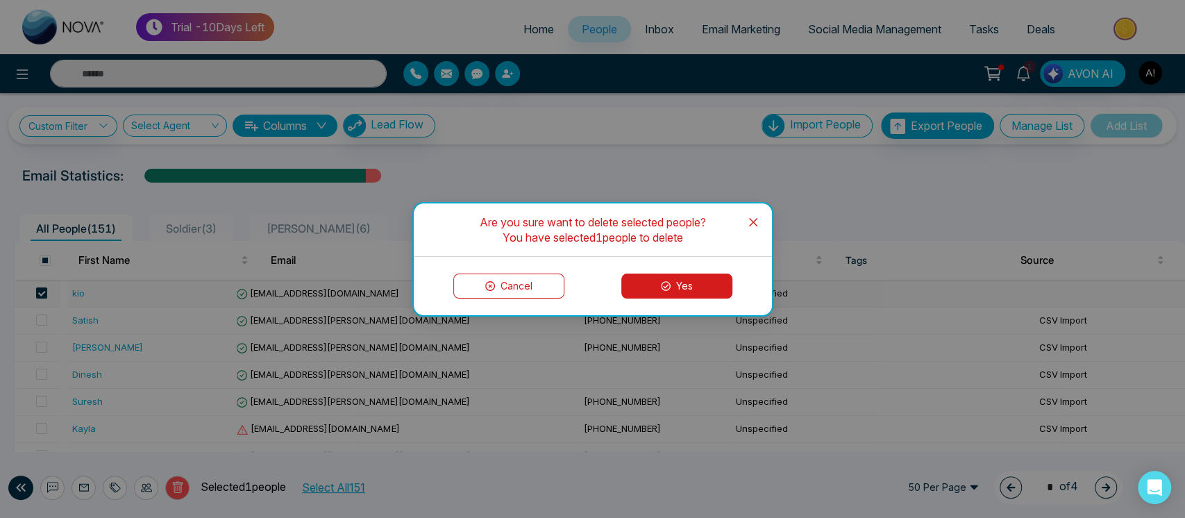
click at [689, 292] on button "Yes" at bounding box center [676, 285] width 111 height 25
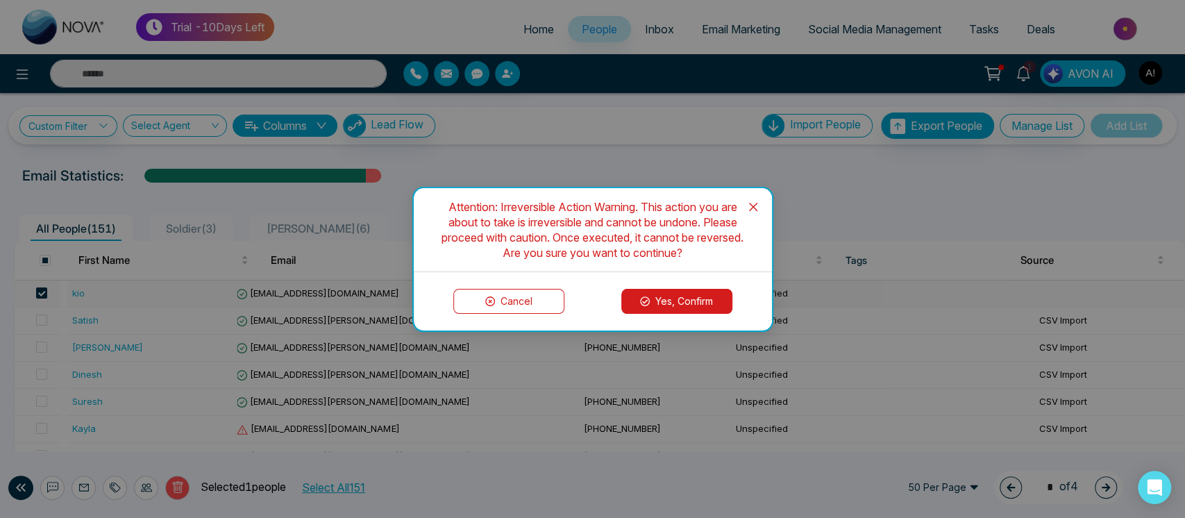
click at [689, 303] on button "Yes, Confirm" at bounding box center [676, 301] width 111 height 25
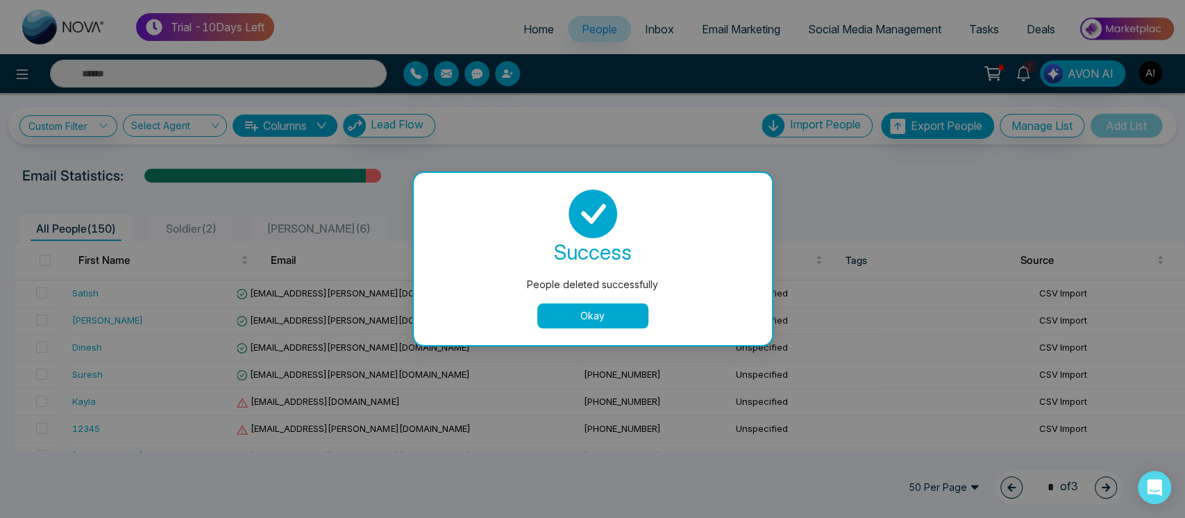
click at [600, 313] on button "Okay" at bounding box center [592, 315] width 111 height 25
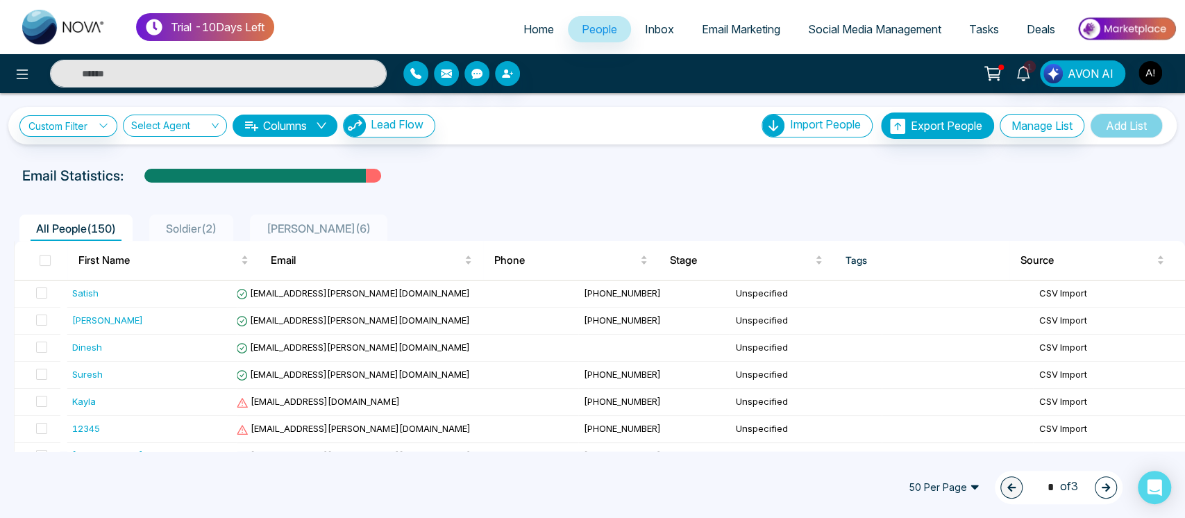
click at [923, 494] on span "50 Per Page" at bounding box center [944, 487] width 90 height 22
click at [938, 462] on div "100 Per Page" at bounding box center [944, 459] width 74 height 15
click at [1102, 478] on button "button" at bounding box center [1106, 487] width 22 height 22
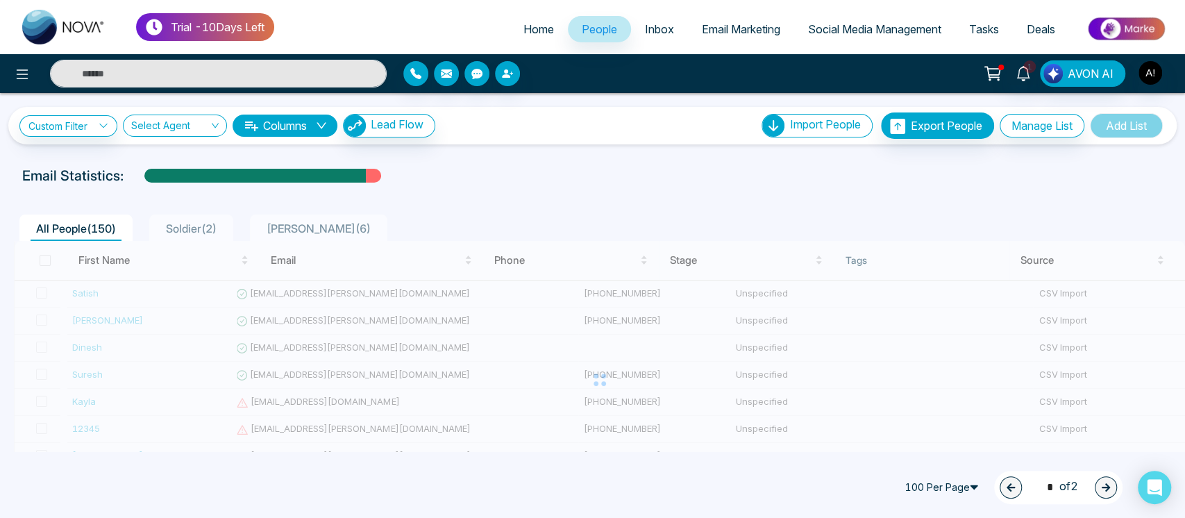
click at [963, 487] on span "100 Per Page" at bounding box center [943, 487] width 90 height 22
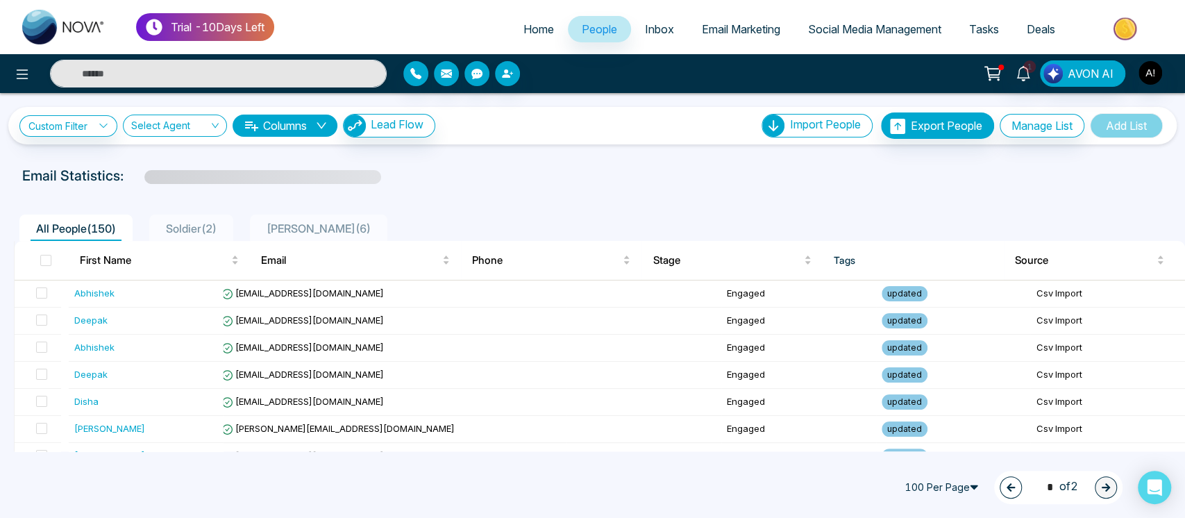
click at [955, 482] on span "100 Per Page" at bounding box center [943, 487] width 90 height 22
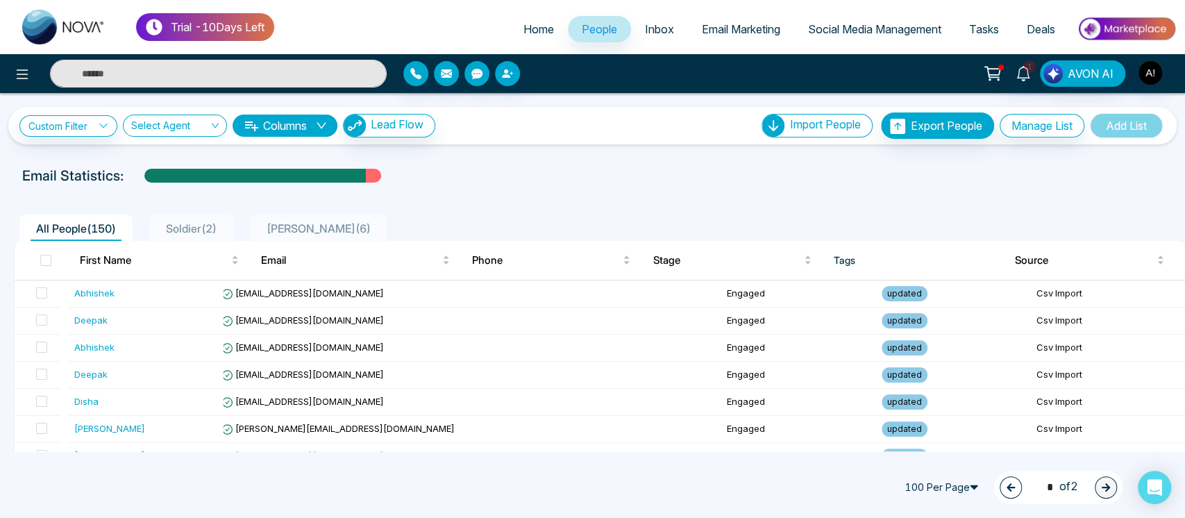
click at [967, 491] on span "100 Per Page" at bounding box center [943, 487] width 90 height 22
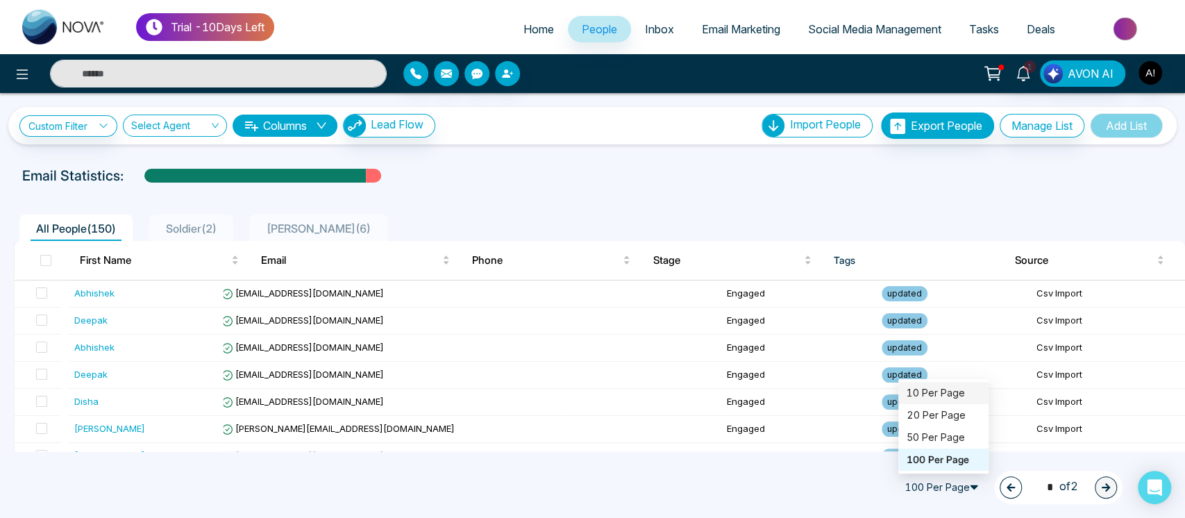
click at [954, 386] on div "10 Per Page" at bounding box center [944, 392] width 74 height 15
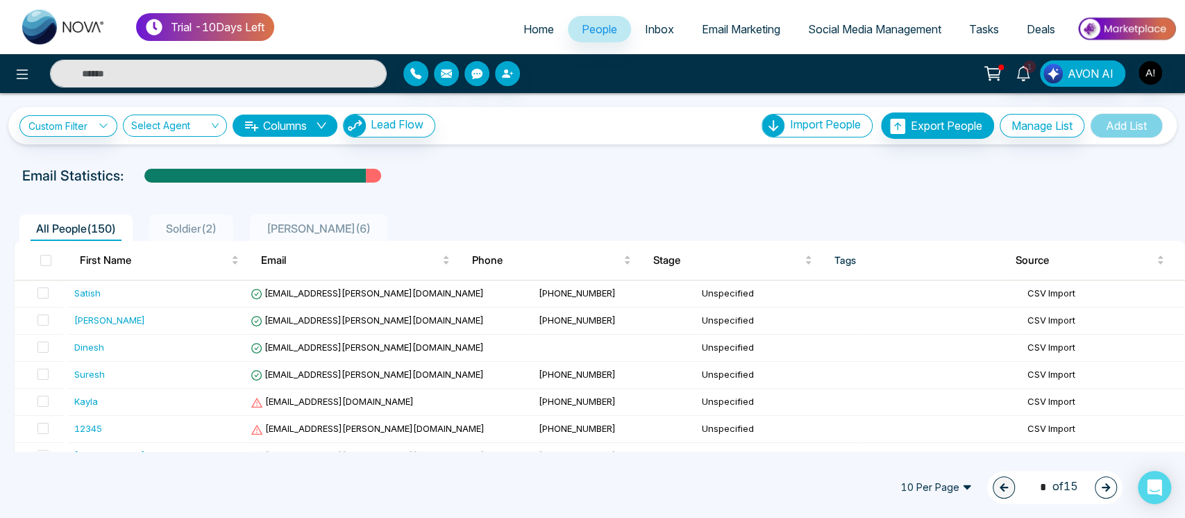
click at [1105, 484] on icon "button" at bounding box center [1106, 487] width 8 height 8
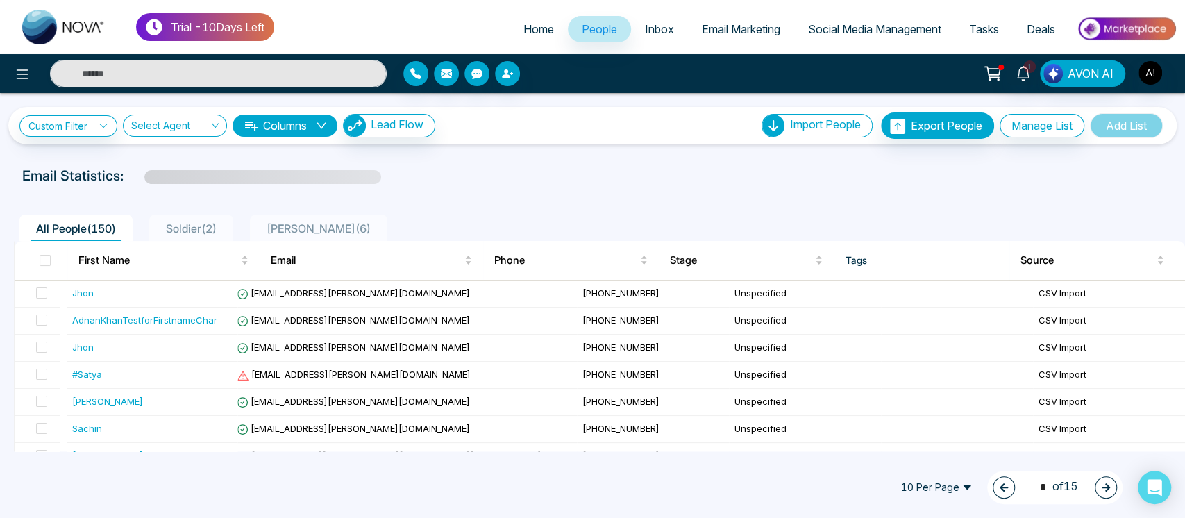
click at [1105, 484] on icon "button" at bounding box center [1106, 487] width 8 height 8
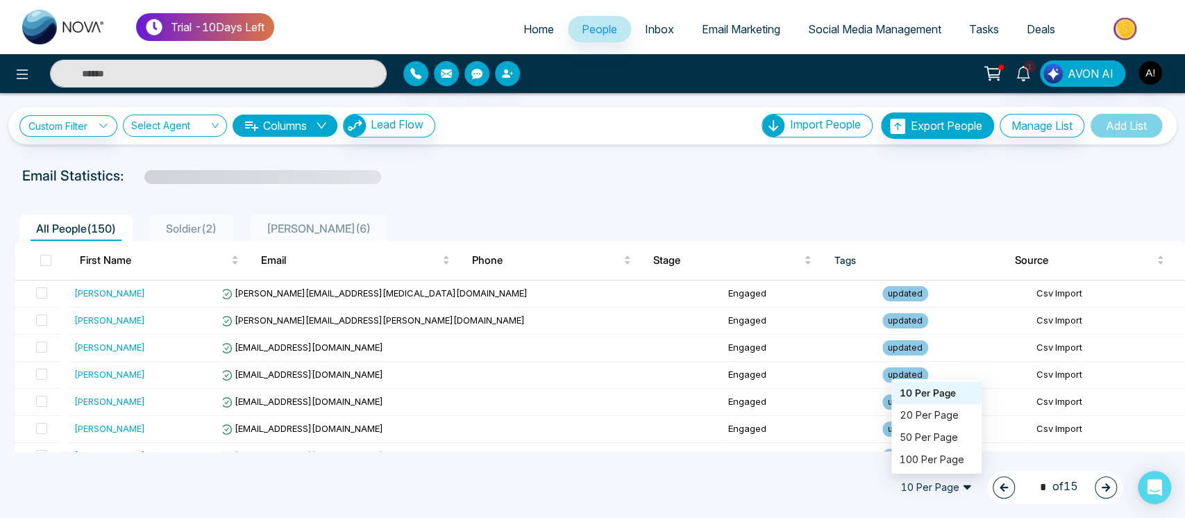
click at [938, 479] on span "10 Per Page" at bounding box center [936, 487] width 90 height 22
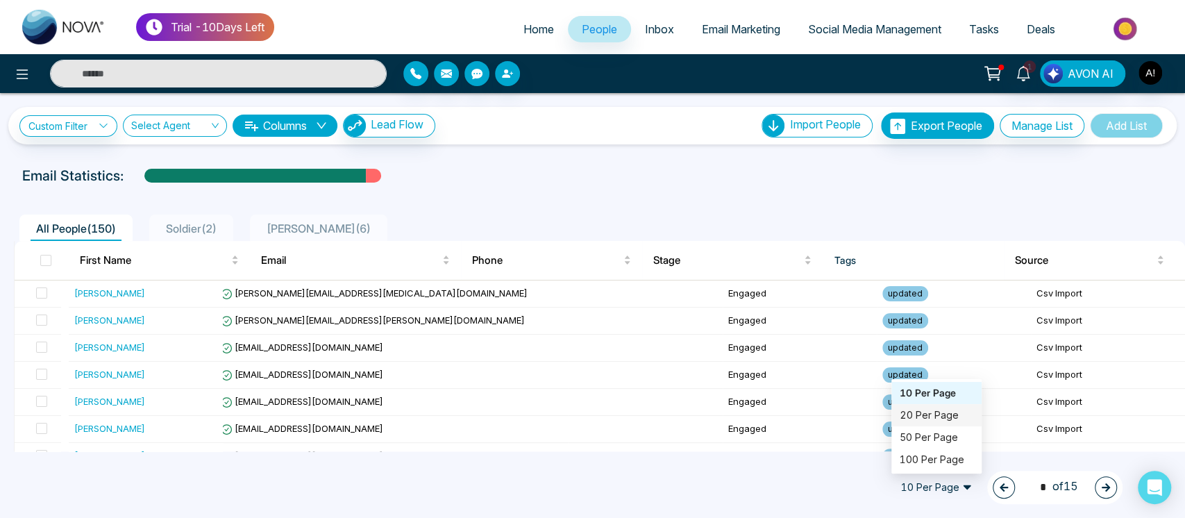
click at [932, 416] on div "20 Per Page" at bounding box center [937, 414] width 74 height 15
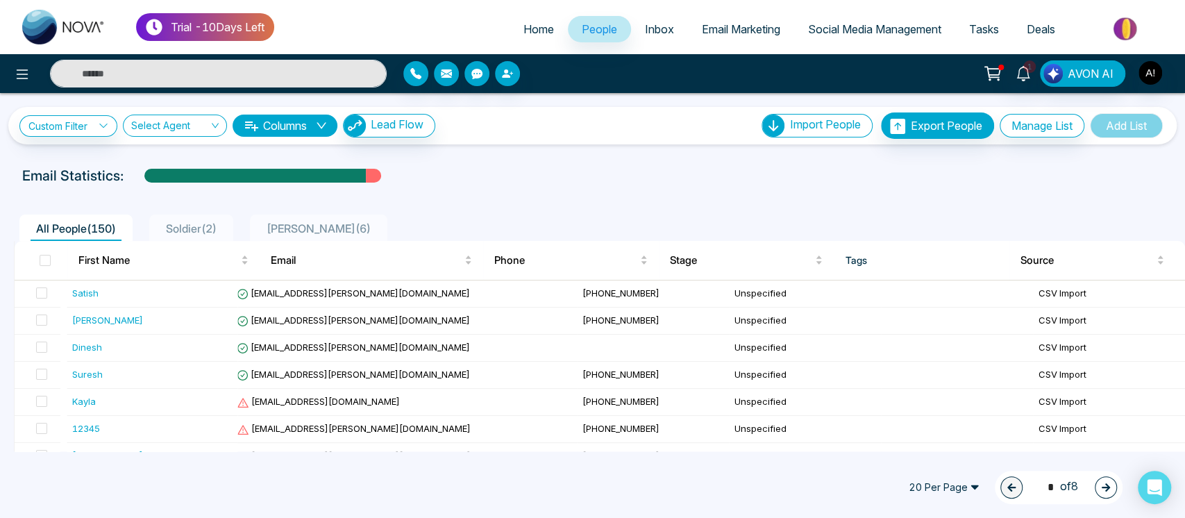
click at [1107, 487] on icon "button" at bounding box center [1106, 487] width 8 height 8
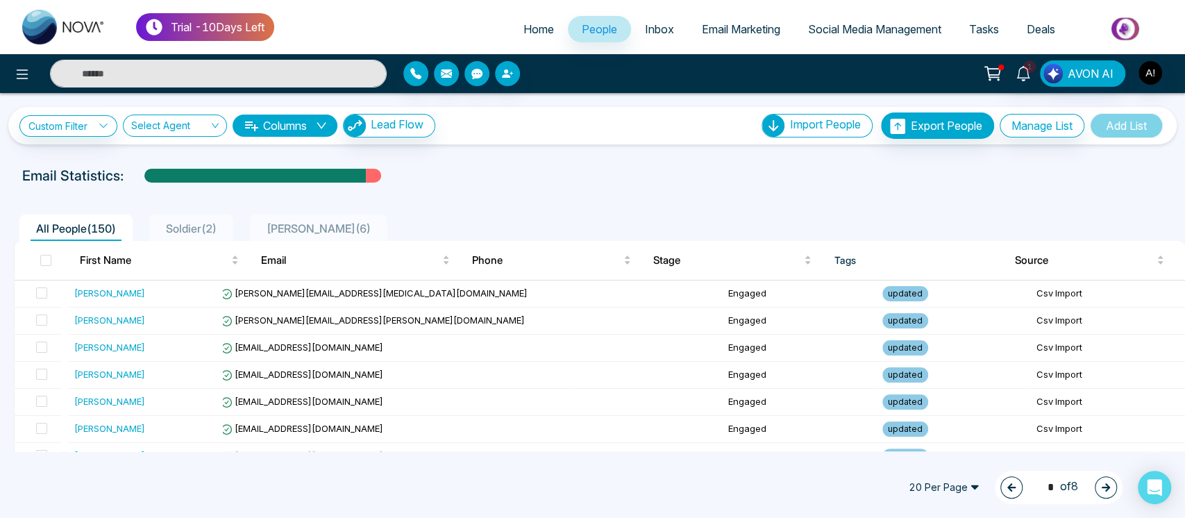
click at [1107, 487] on icon "button" at bounding box center [1106, 487] width 8 height 8
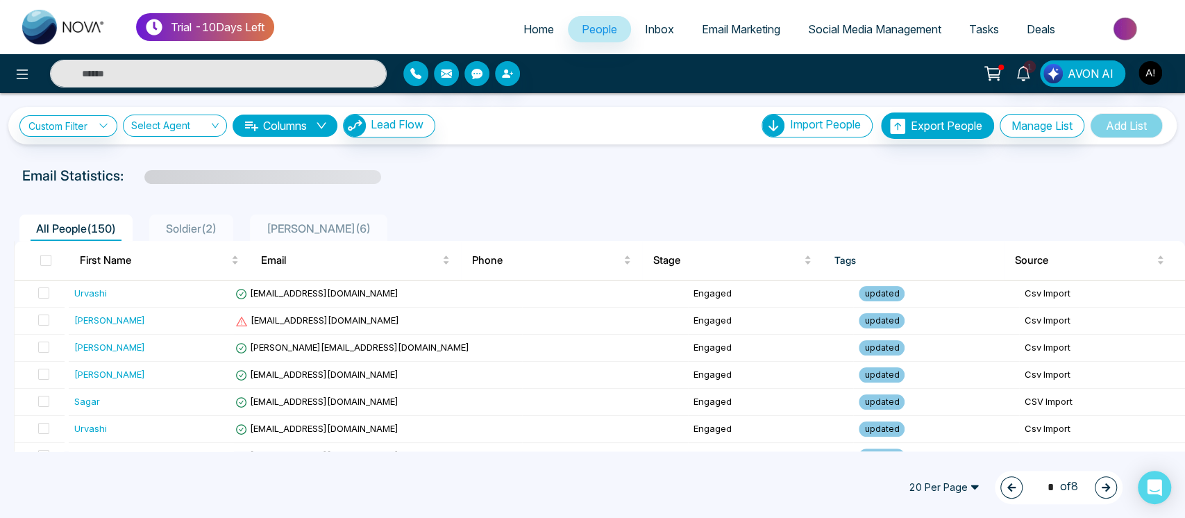
click at [1107, 489] on icon "button" at bounding box center [1106, 487] width 10 height 10
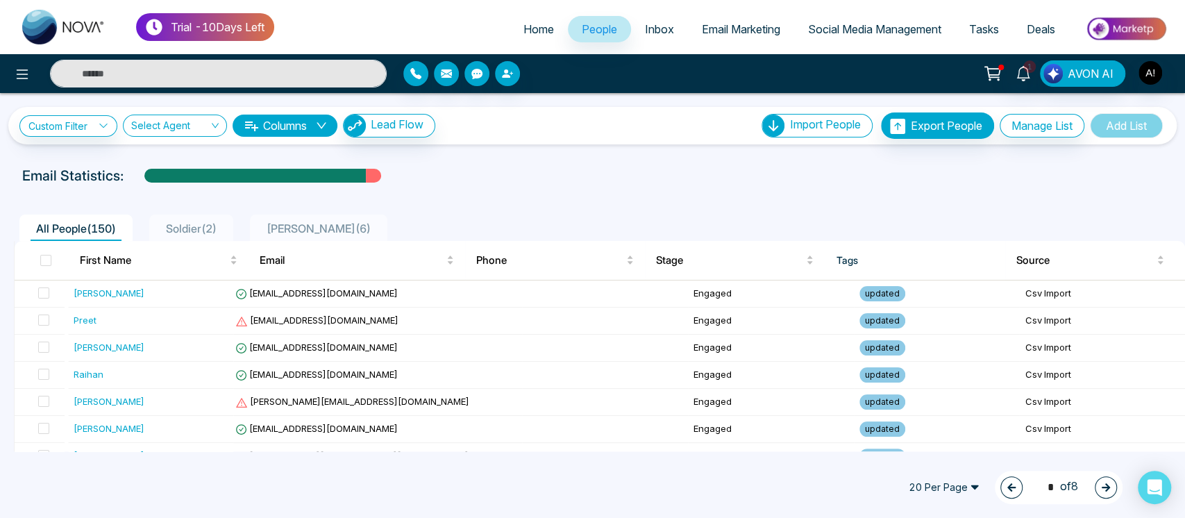
click at [949, 479] on span "20 Per Page" at bounding box center [944, 487] width 90 height 22
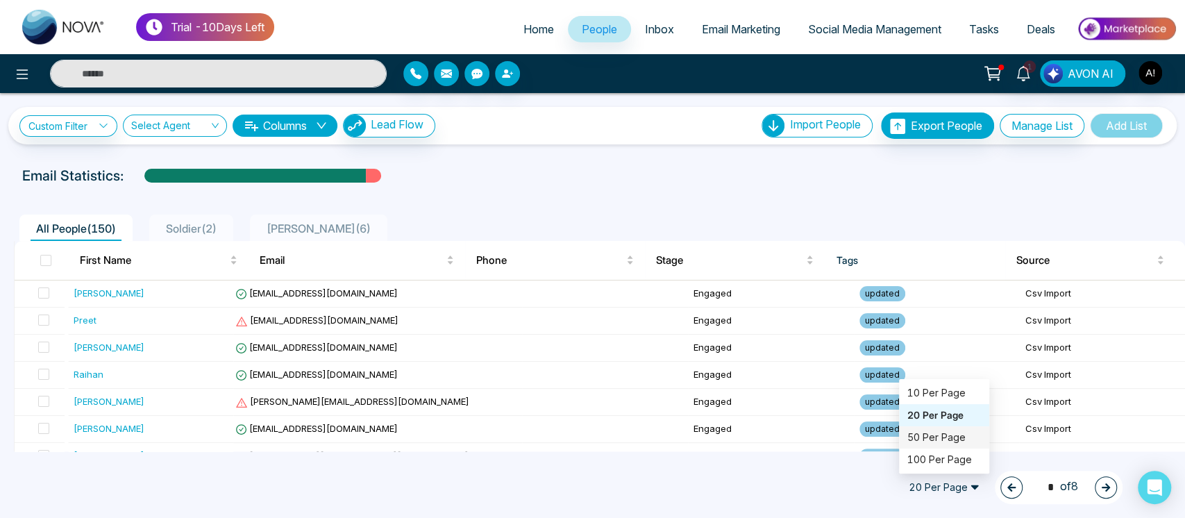
click at [931, 435] on div "50 Per Page" at bounding box center [944, 437] width 74 height 15
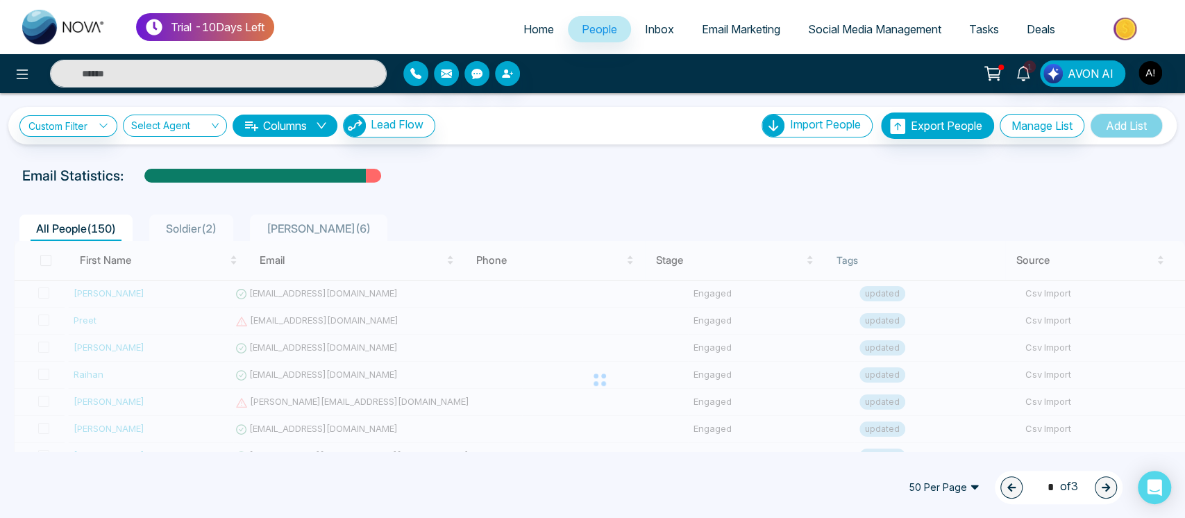
type input "*"
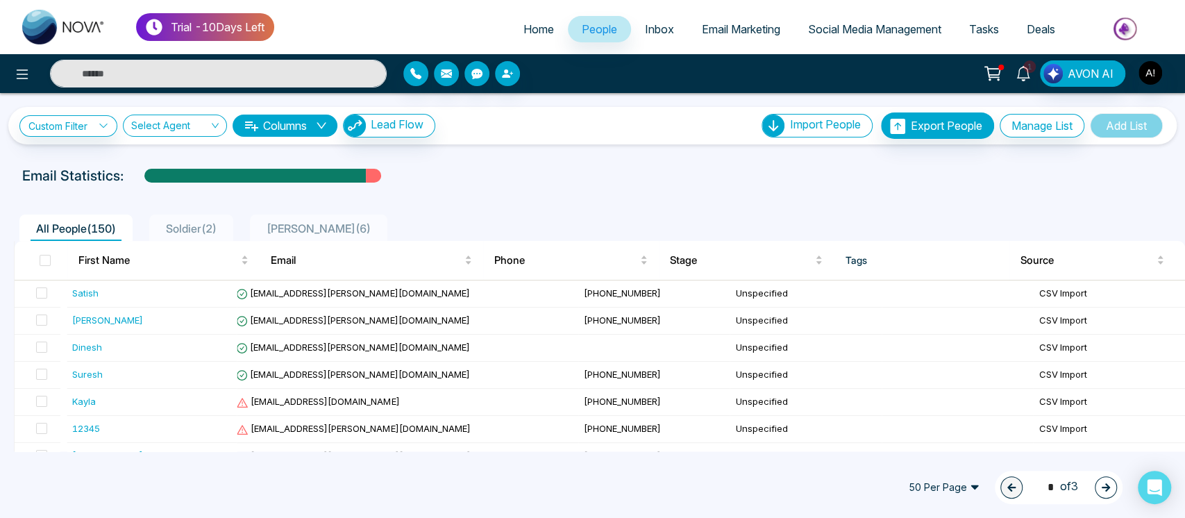
click at [1020, 74] on icon at bounding box center [1022, 73] width 13 height 15
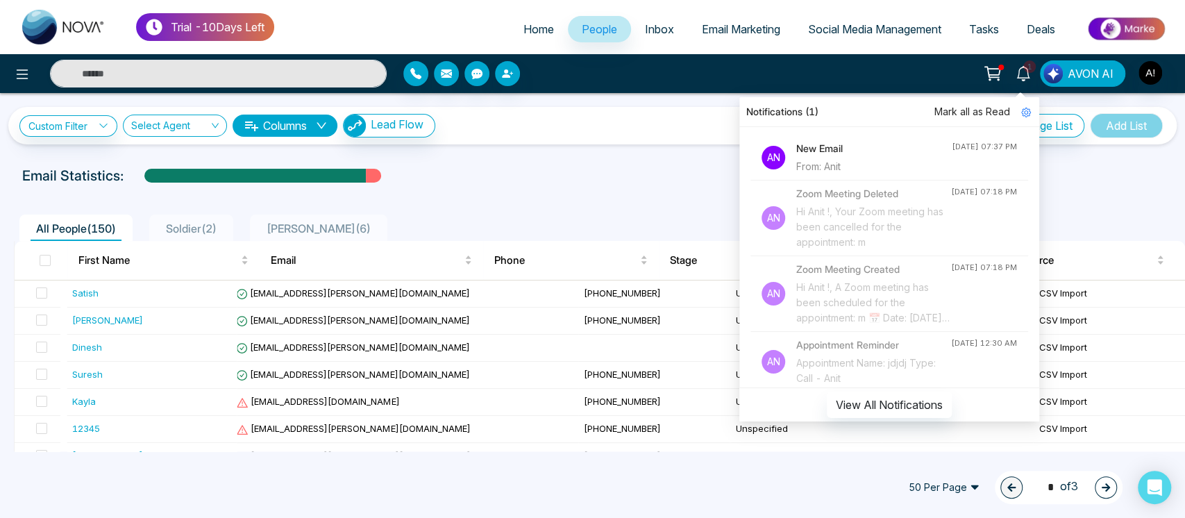
click at [825, 142] on h4 "New Email" at bounding box center [873, 148] width 155 height 15
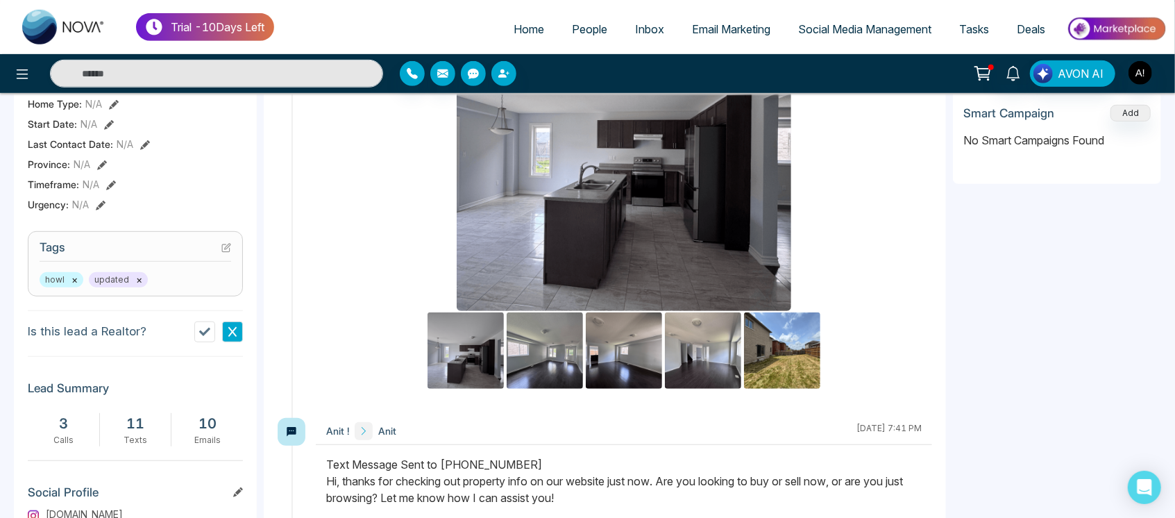
scroll to position [706, 0]
click at [1033, 37] on link "Deals" at bounding box center [1031, 29] width 56 height 26
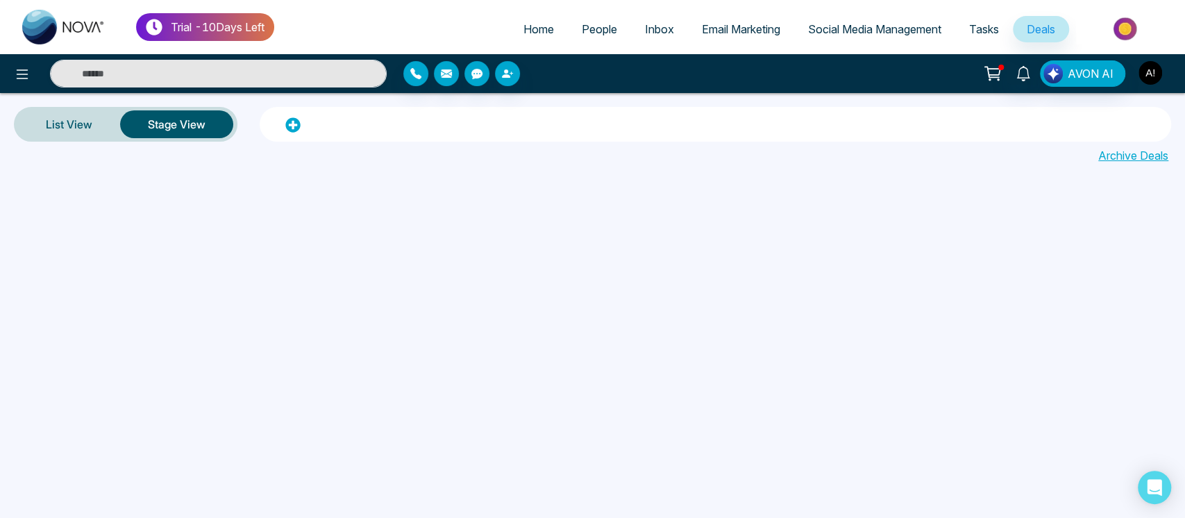
click at [1150, 71] on img "button" at bounding box center [1150, 73] width 24 height 24
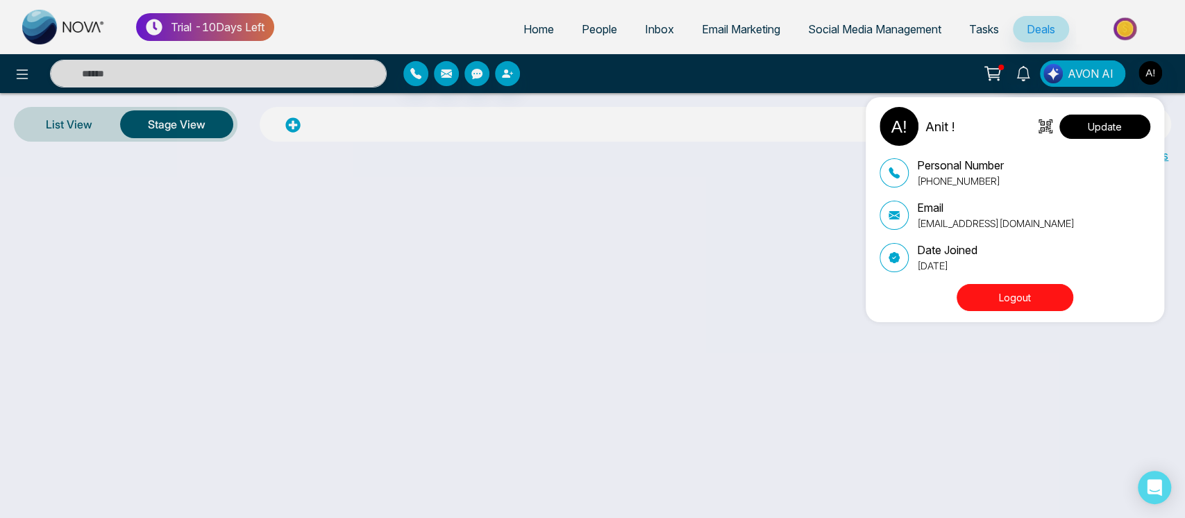
click at [1131, 125] on button "Update" at bounding box center [1104, 127] width 91 height 24
select select
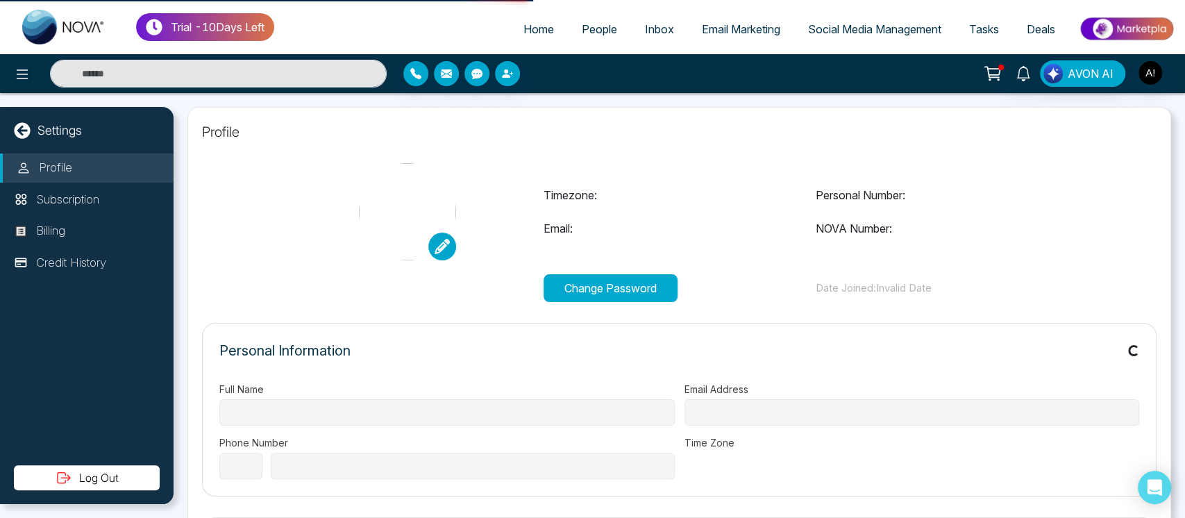
type input "******"
type input "**********"
select select "***"
type input "**********"
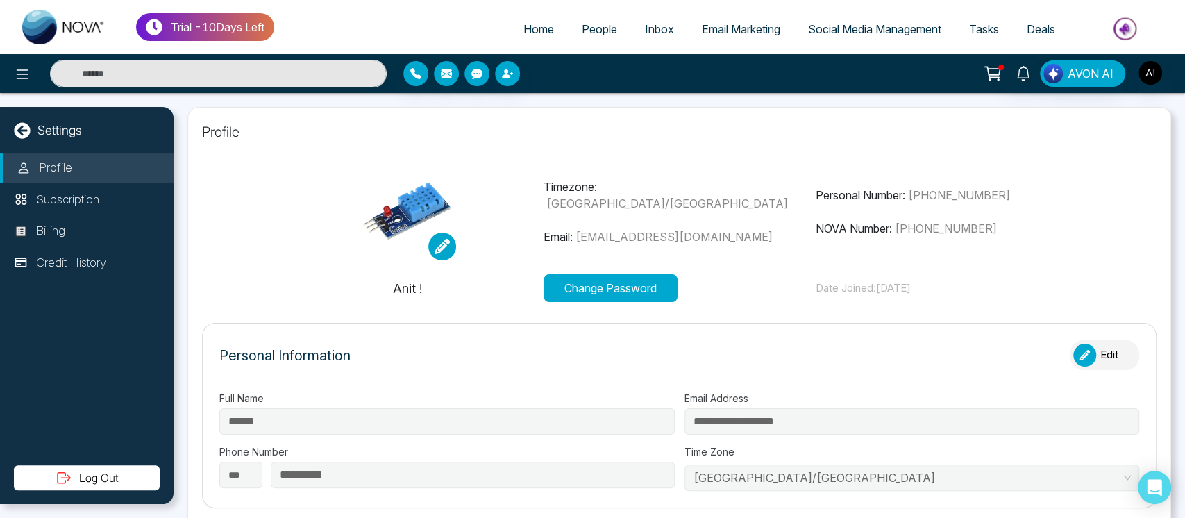
type input "*********"
type input "**********"
click at [22, 128] on icon at bounding box center [22, 130] width 16 height 16
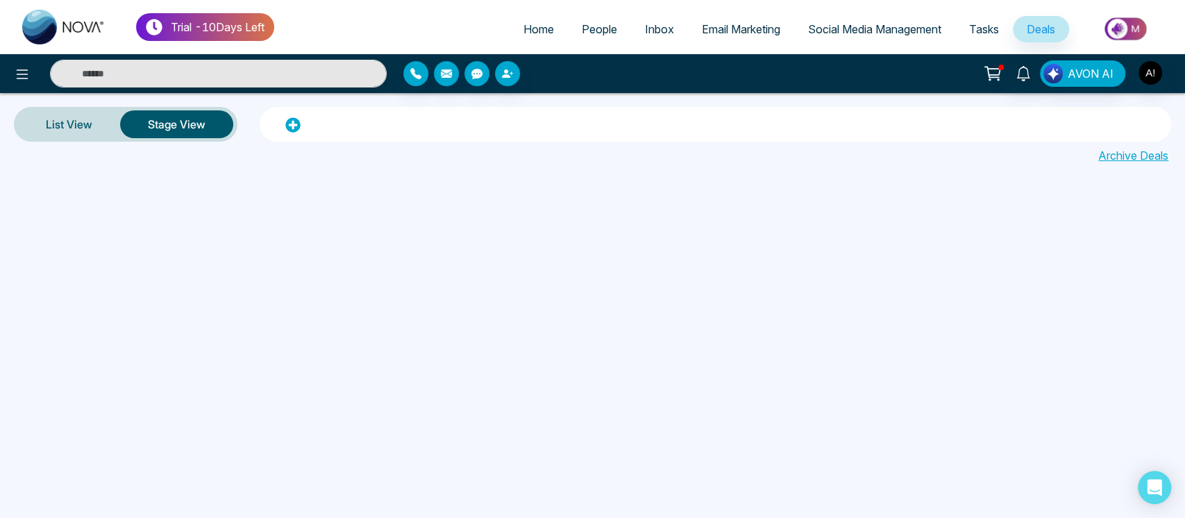
select select
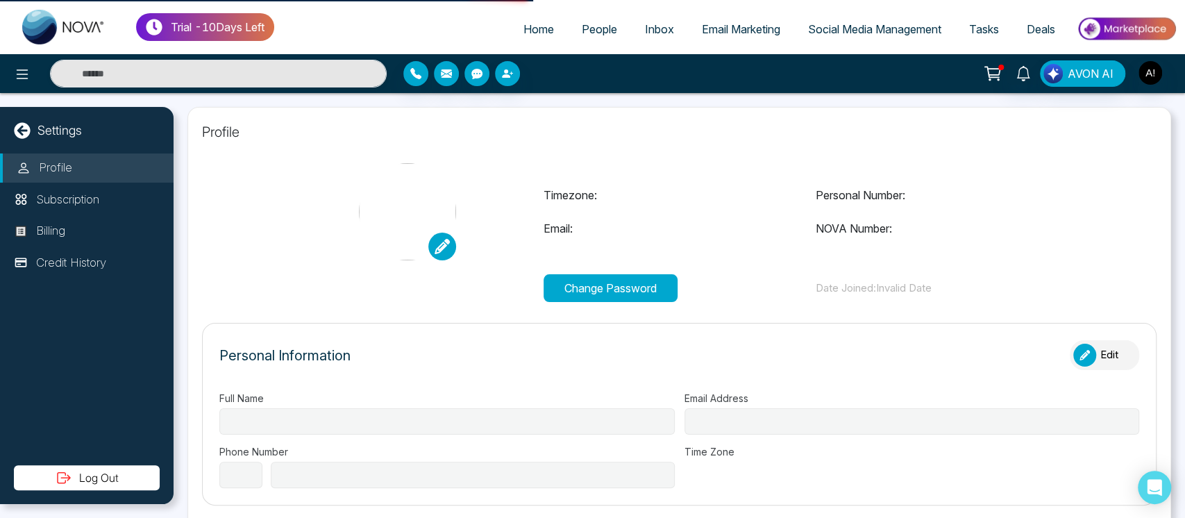
type input "******"
type input "**********"
select select "***"
type input "**********"
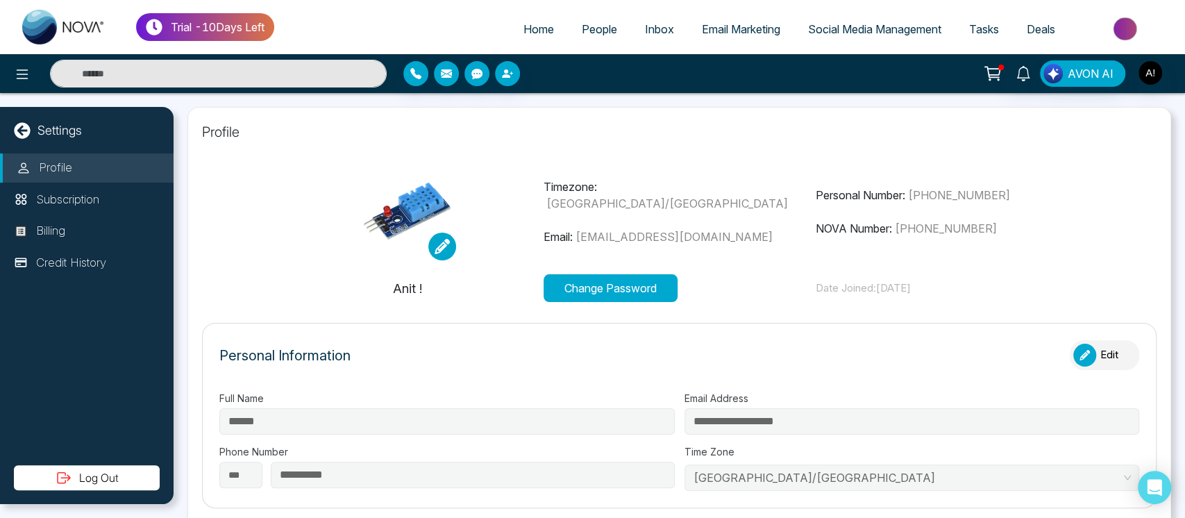
type input "*********"
type input "**********"
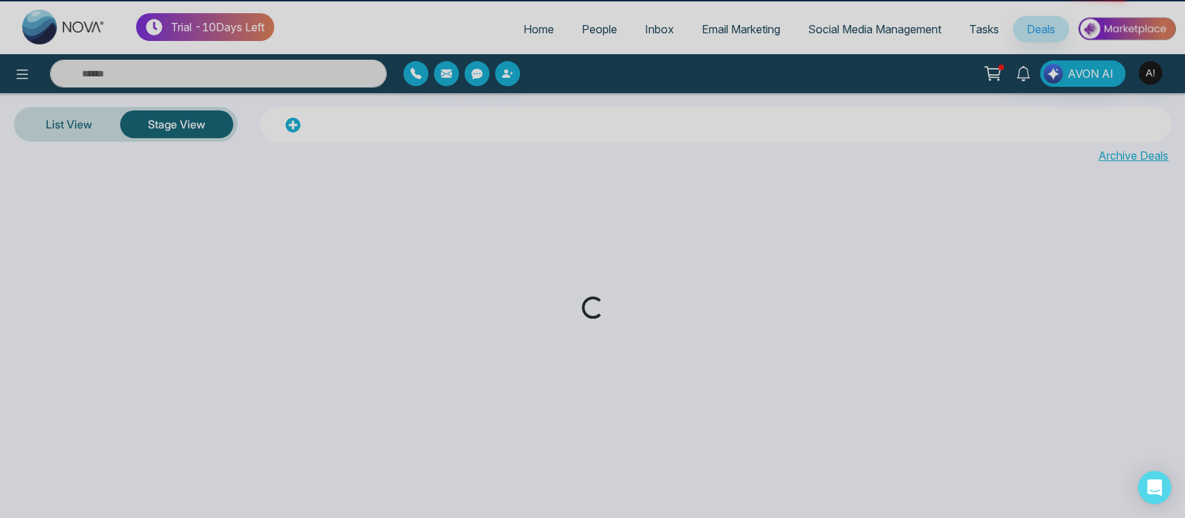
select select
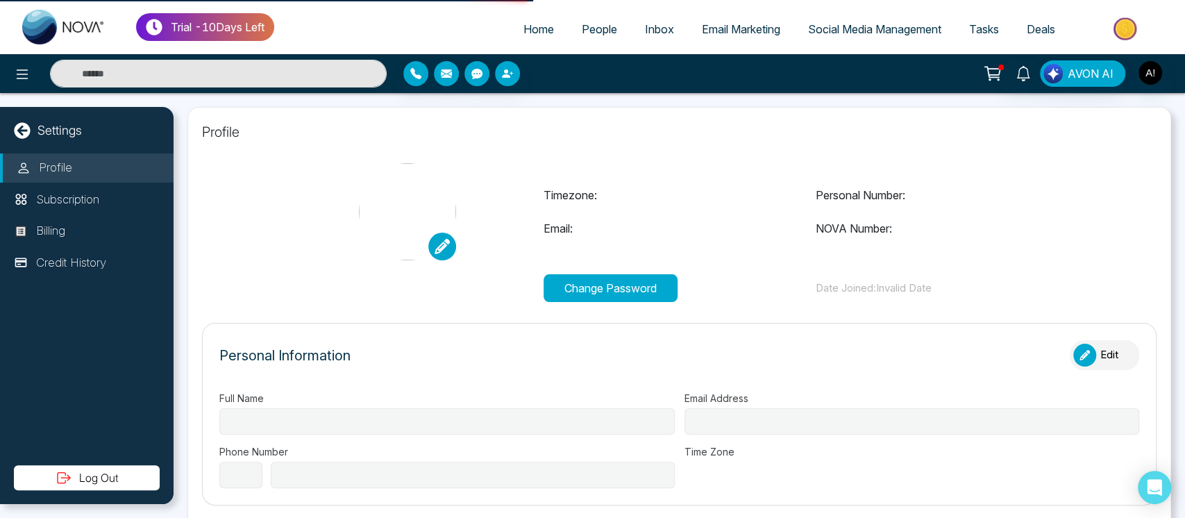
type input "******"
type input "**********"
select select "***"
type input "**********"
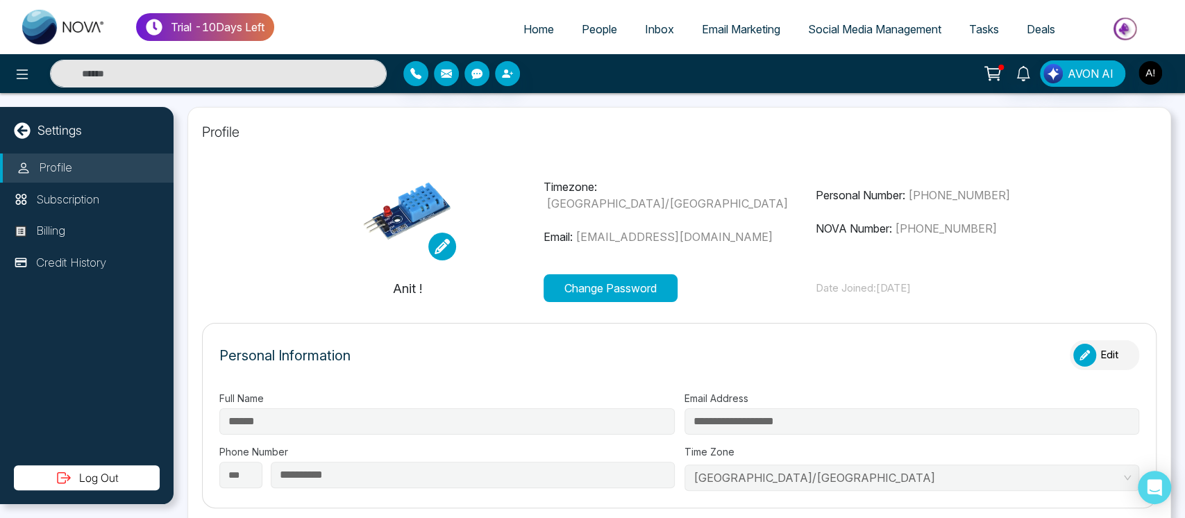
type input "*********"
type input "**********"
click at [440, 230] on img at bounding box center [407, 211] width 97 height 97
drag, startPoint x: 440, startPoint y: 230, endPoint x: 440, endPoint y: 239, distance: 9.0
click at [440, 239] on div at bounding box center [407, 211] width 97 height 97
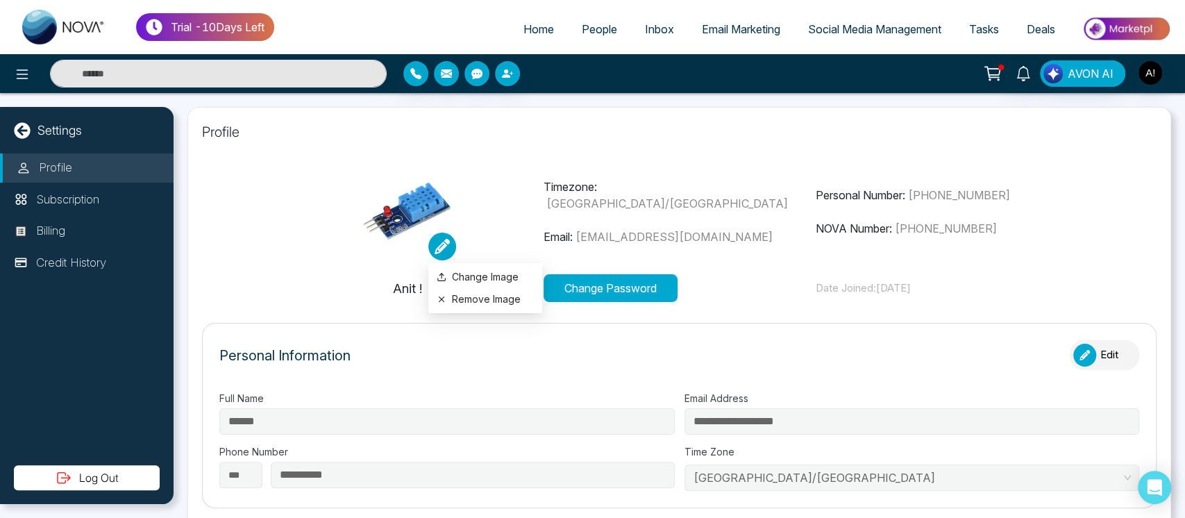
click at [440, 239] on icon at bounding box center [442, 246] width 15 height 15
click at [489, 276] on label "Change Image" at bounding box center [485, 276] width 97 height 15
click at [0, 0] on input "Change Image" at bounding box center [0, 0] width 0 height 0
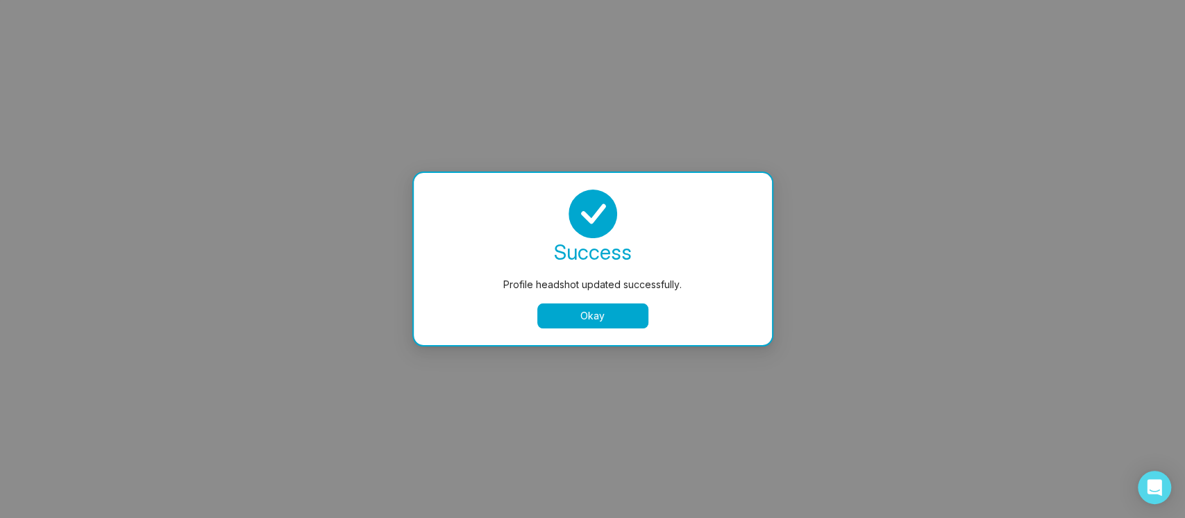
click at [594, 319] on button "Okay" at bounding box center [592, 315] width 111 height 25
select select
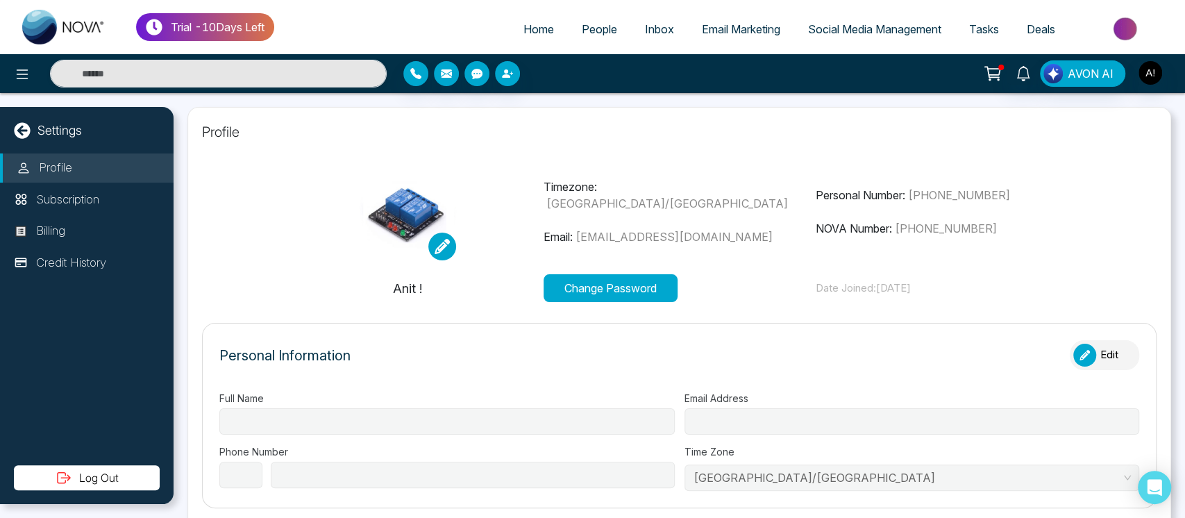
type input "******"
type input "**********"
select select "***"
type input "**********"
type input "*********"
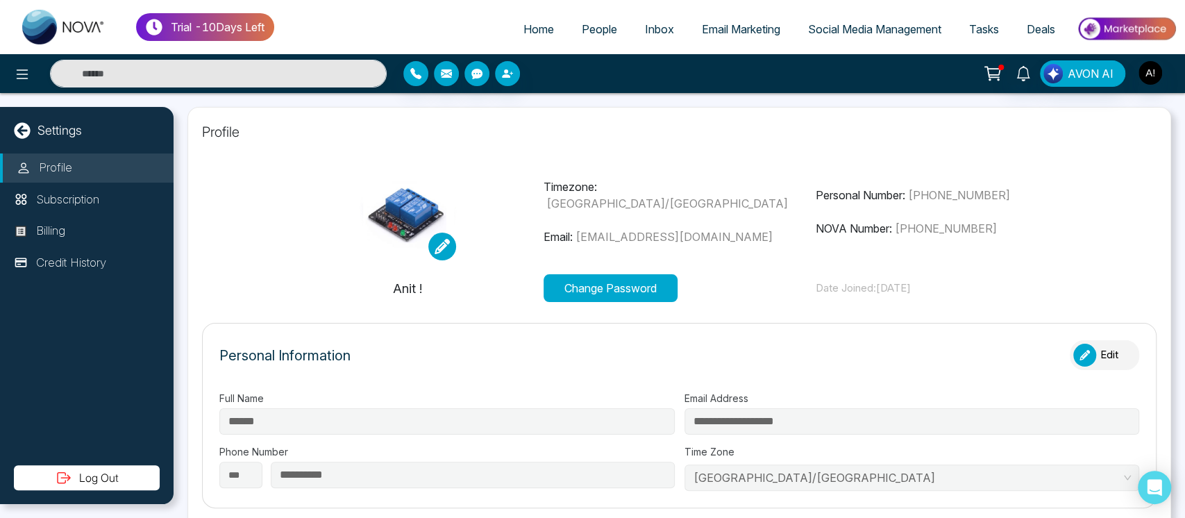
type input "**********"
click at [664, 274] on button "Change Password" at bounding box center [611, 288] width 134 height 28
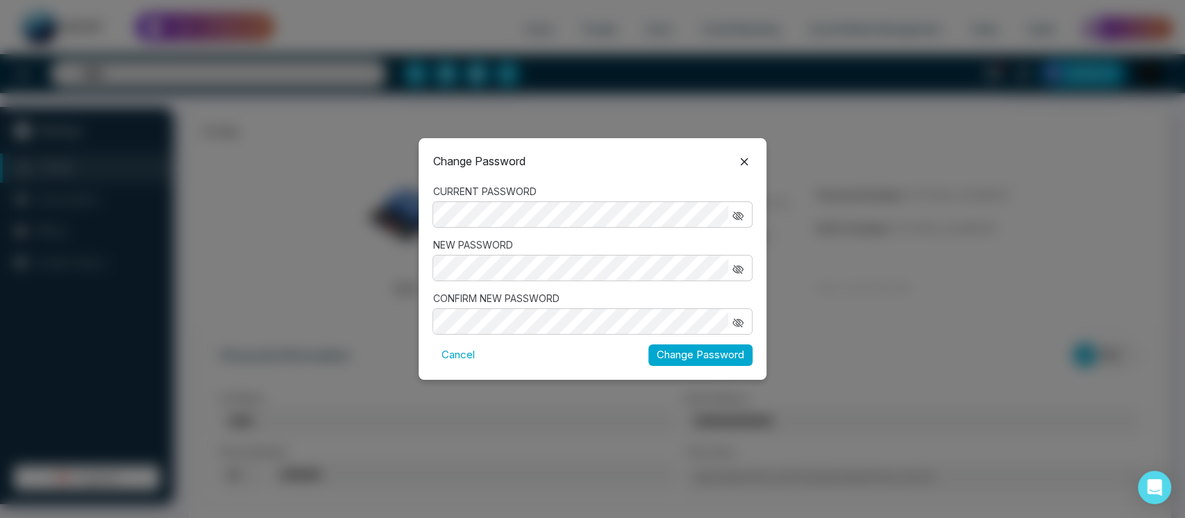
click at [575, 219] on div "CURRENT PASSWORD" at bounding box center [591, 206] width 319 height 44
click at [583, 308] on div at bounding box center [591, 321] width 319 height 26
click at [622, 314] on form "CURRENT PASSWORD NEW PASSWORD CONFIRM NEW PASSWORD Cancel Change Password" at bounding box center [591, 275] width 319 height 182
click at [737, 324] on icon "button" at bounding box center [737, 322] width 5 height 5
click at [738, 268] on icon "button" at bounding box center [737, 269] width 11 height 11
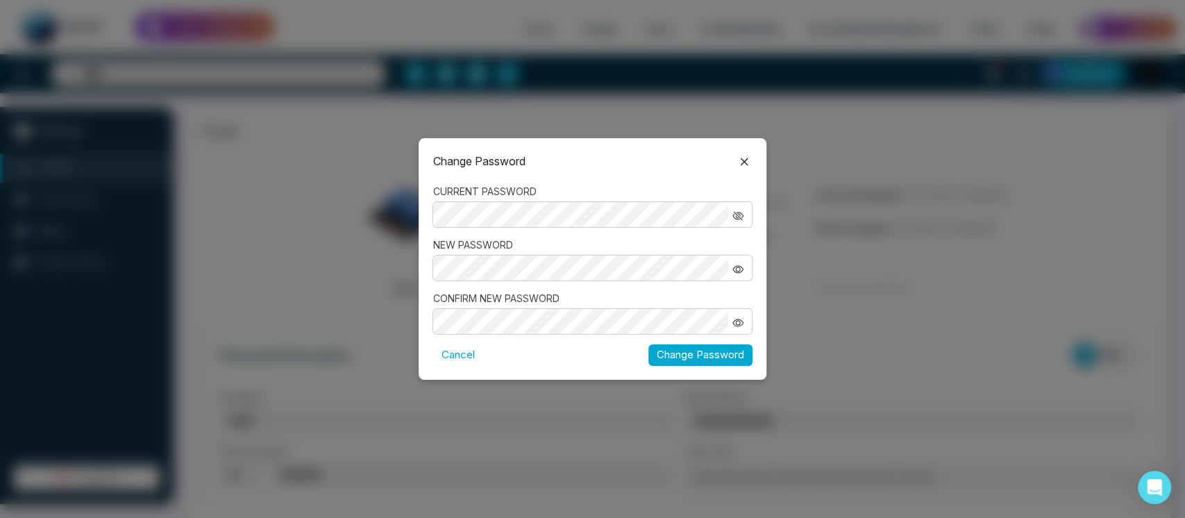
click at [744, 218] on button "button" at bounding box center [737, 214] width 19 height 18
click at [712, 354] on button "Change Password" at bounding box center [700, 355] width 104 height 22
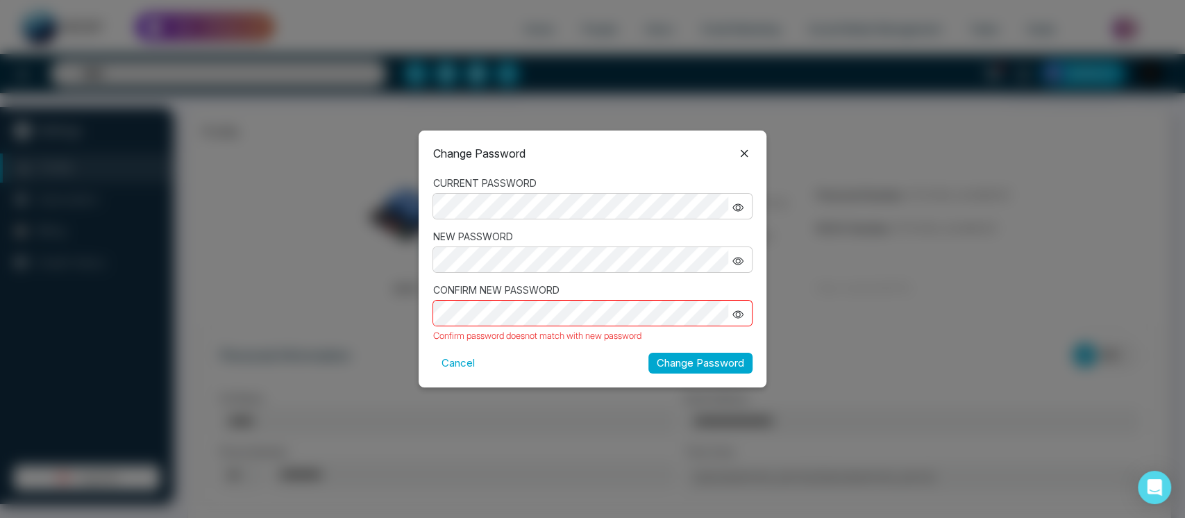
click at [716, 368] on button "Change Password" at bounding box center [700, 364] width 104 height 22
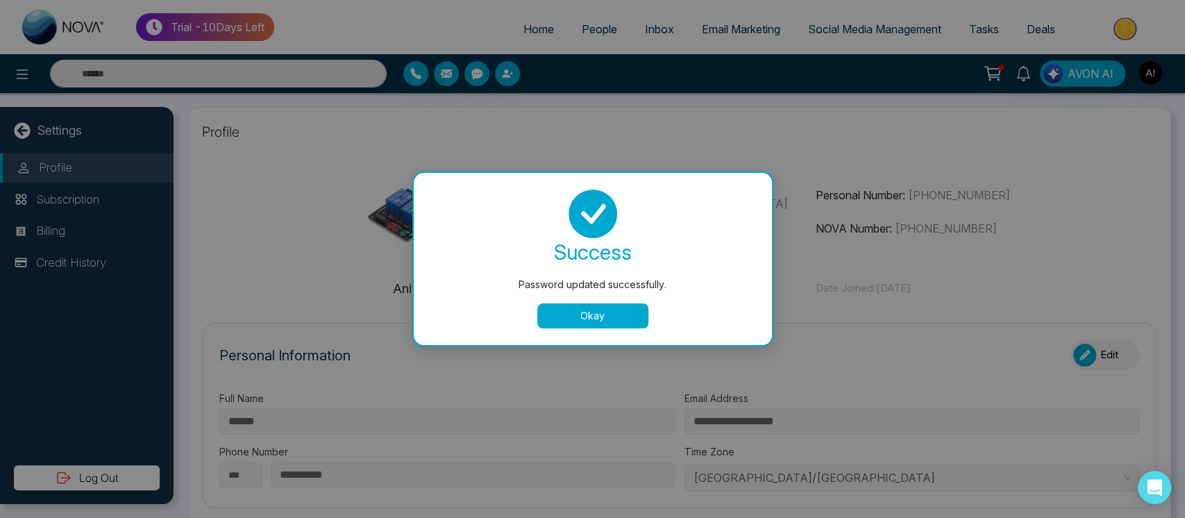
click at [612, 304] on button "Okay" at bounding box center [592, 315] width 111 height 25
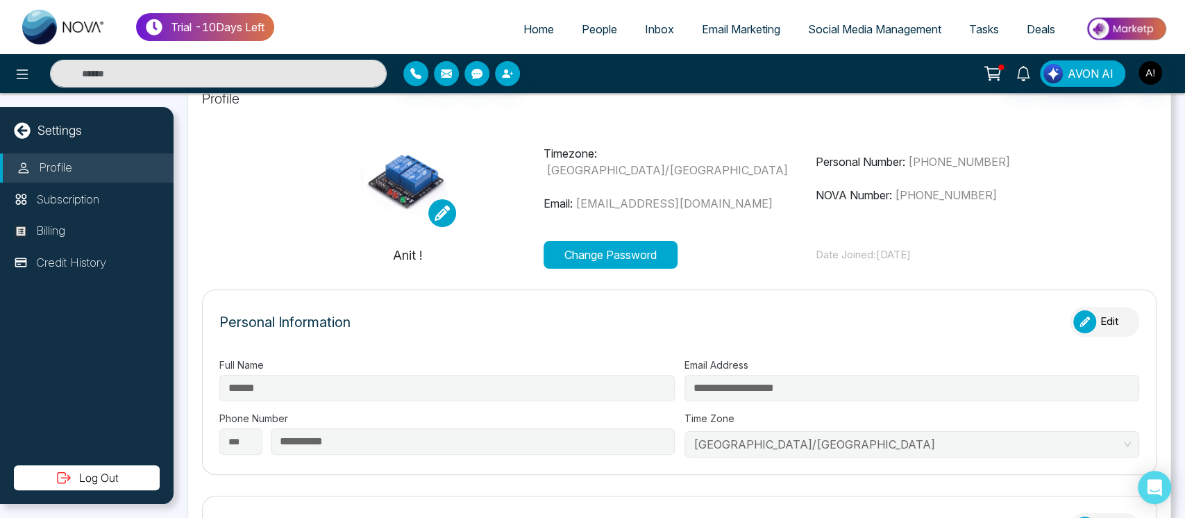
scroll to position [35, 0]
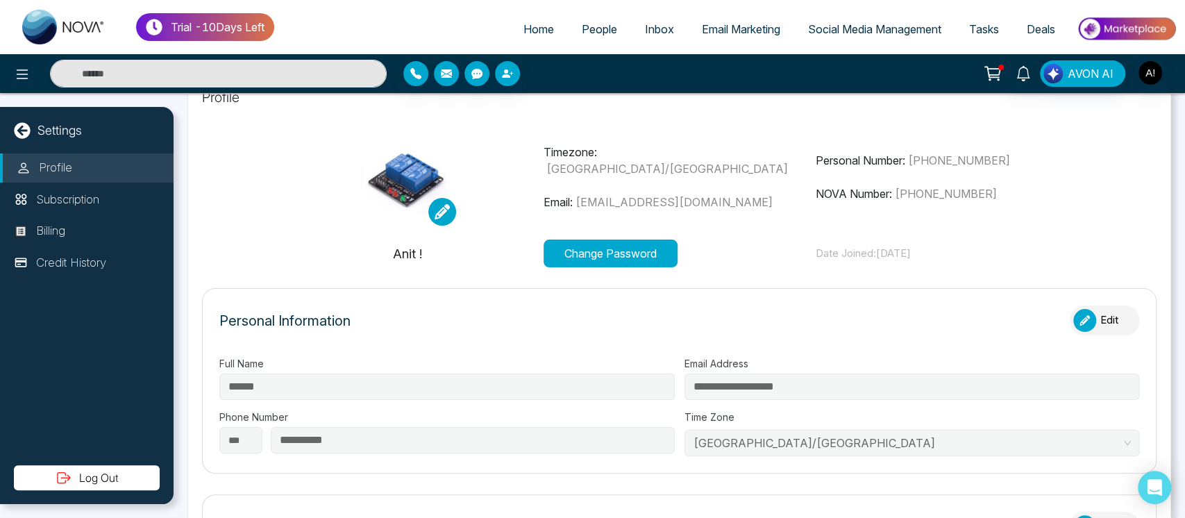
click at [133, 480] on button "Log Out" at bounding box center [87, 477] width 146 height 25
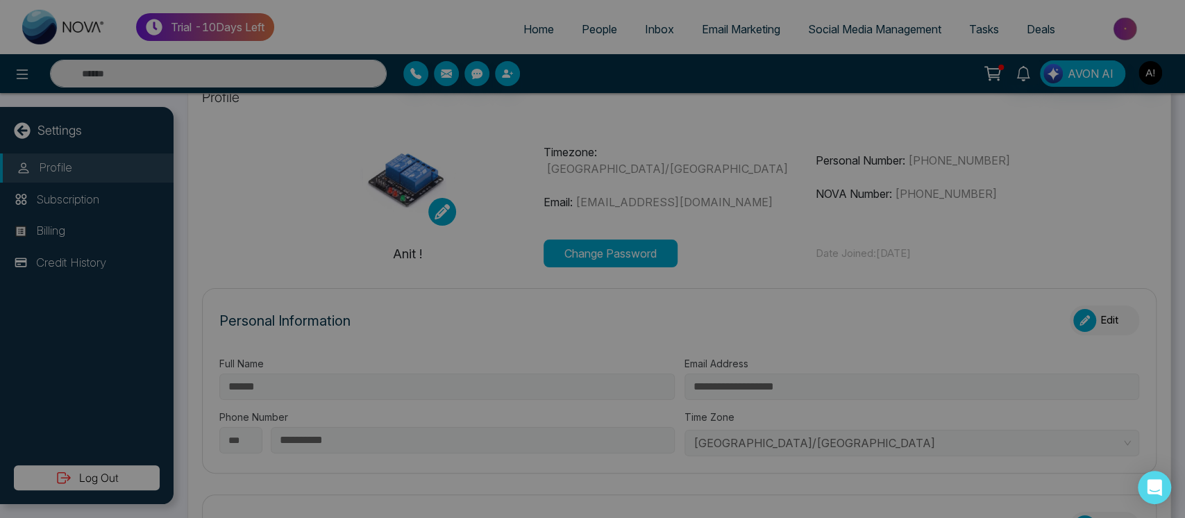
click at [133, 480] on div "Are you sure you want to log out? Cancel Yes" at bounding box center [592, 259] width 1185 height 518
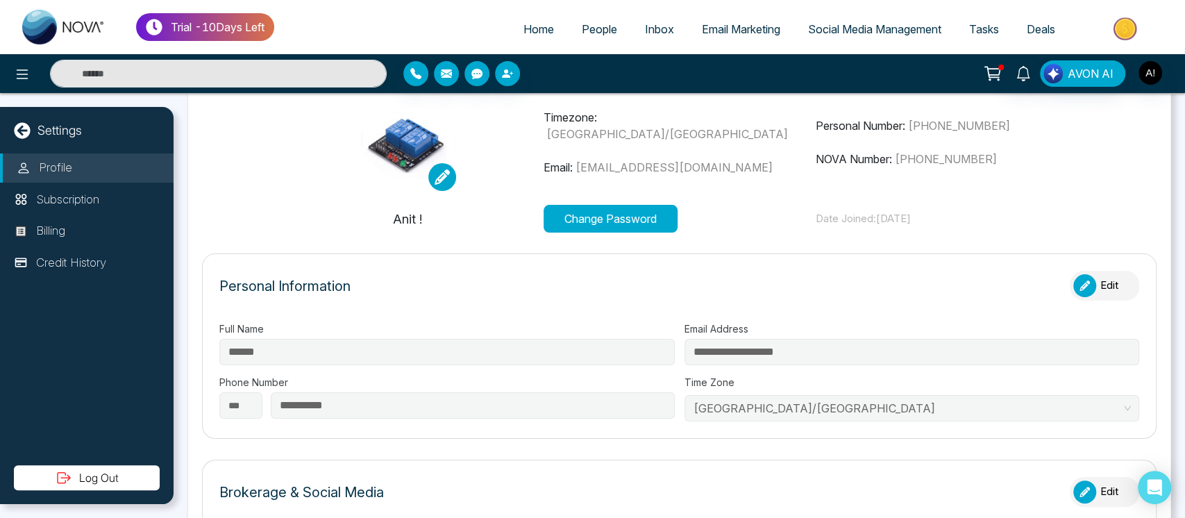
scroll to position [42, 0]
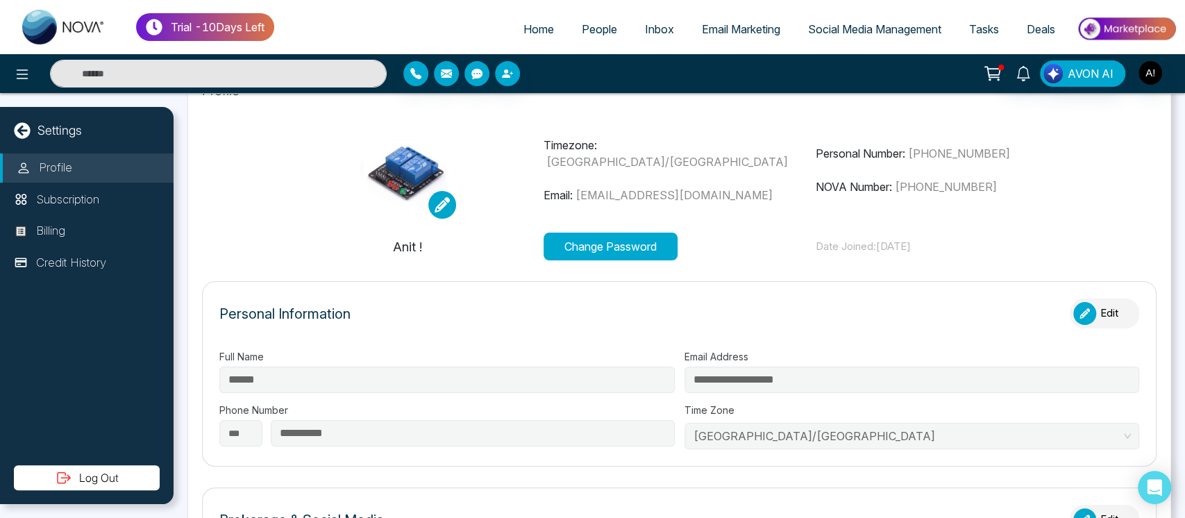
click at [1073, 314] on div "button" at bounding box center [1084, 313] width 23 height 23
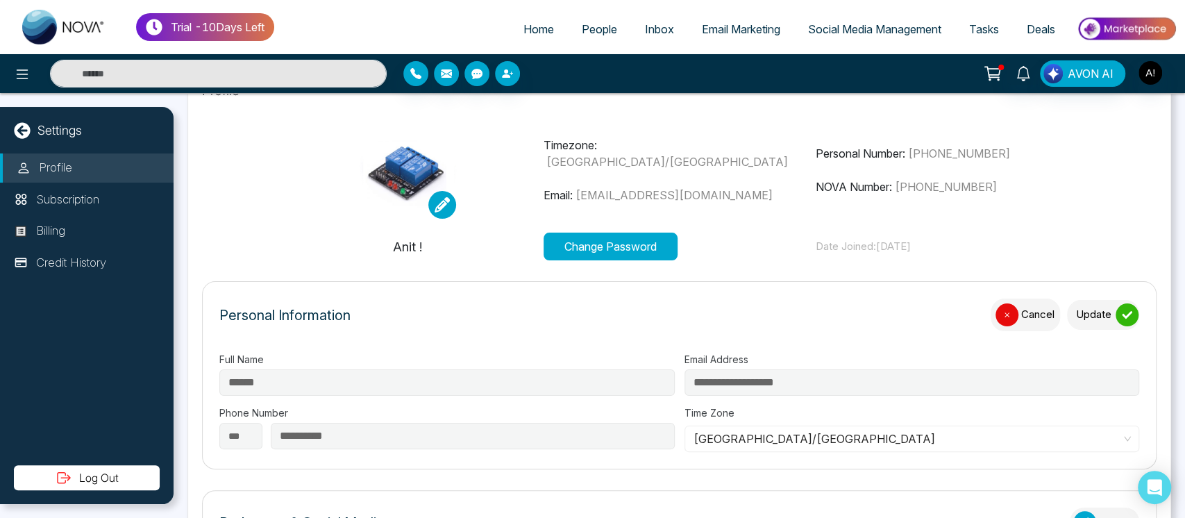
click at [1128, 308] on button "Update" at bounding box center [1103, 315] width 72 height 30
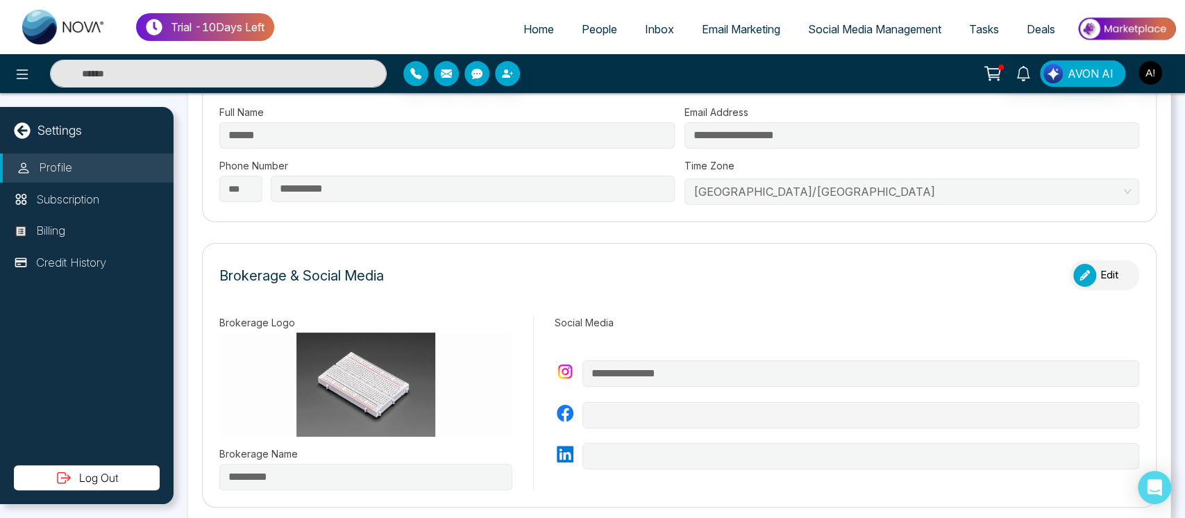
scroll to position [301, 0]
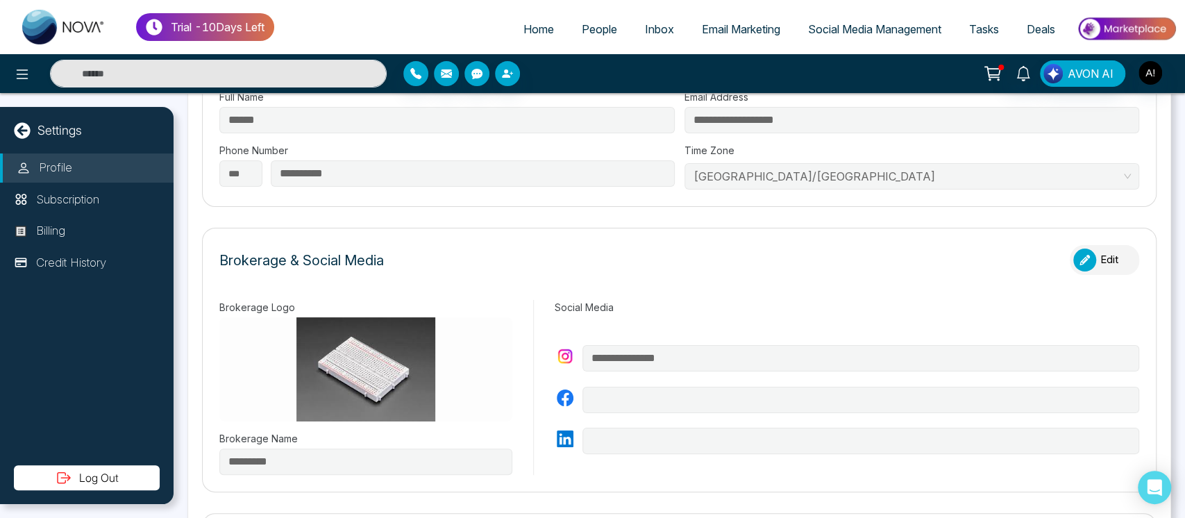
click at [1083, 250] on button "Edit" at bounding box center [1104, 260] width 69 height 30
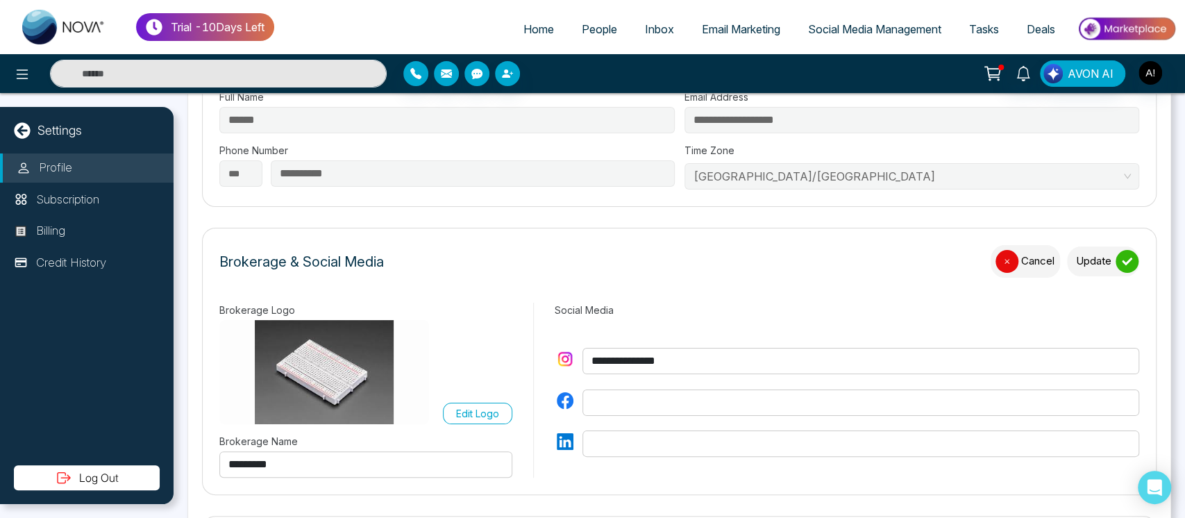
click at [464, 403] on label "Edit Logo" at bounding box center [477, 414] width 69 height 22
click at [0, 0] on input "Edit Logo" at bounding box center [0, 0] width 0 height 0
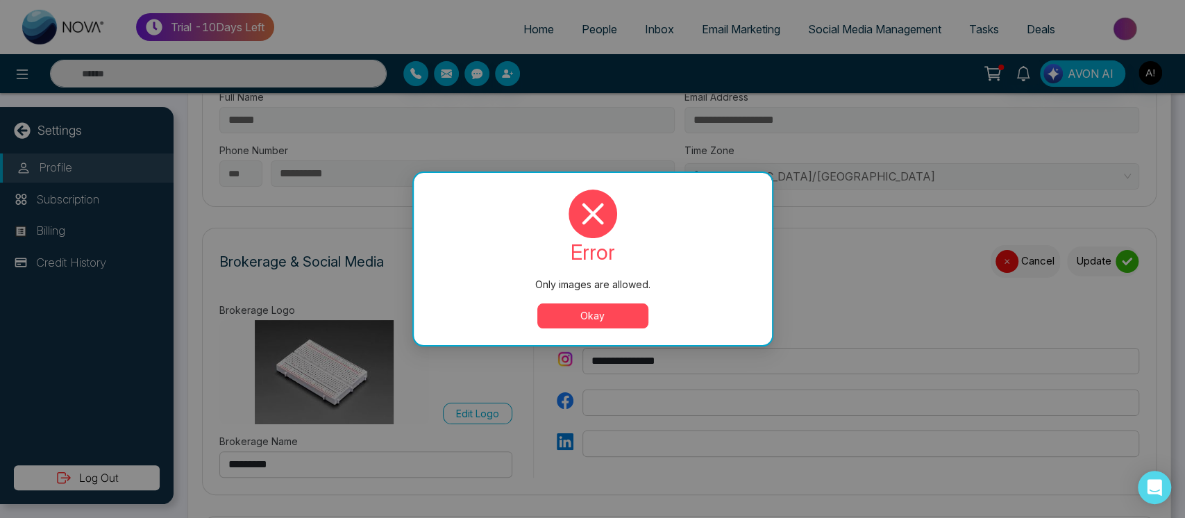
click at [569, 318] on button "Okay" at bounding box center [592, 315] width 111 height 25
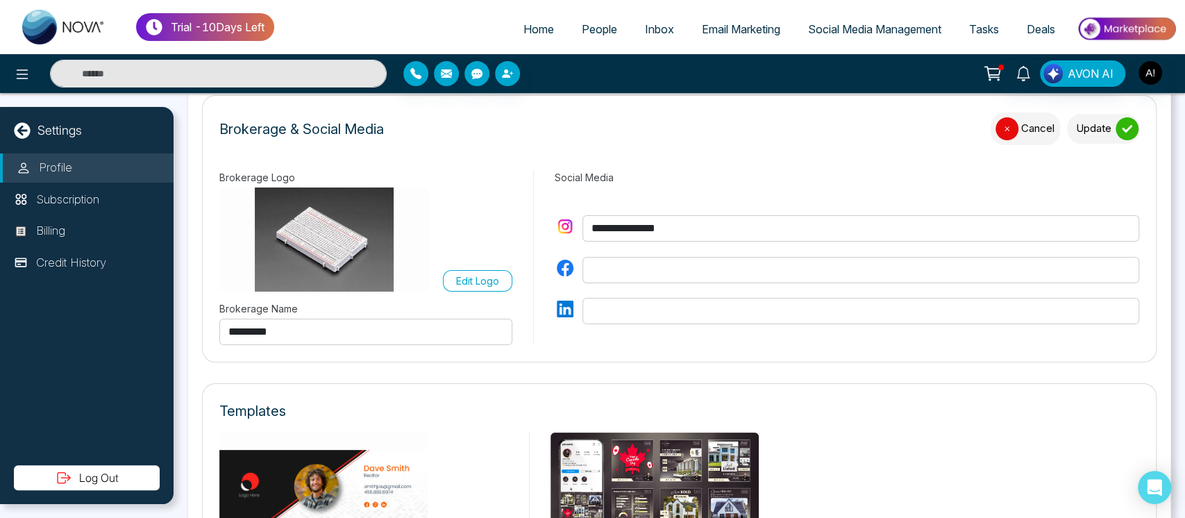
scroll to position [435, 0]
click at [503, 285] on label "Edit Logo" at bounding box center [477, 280] width 69 height 22
click at [0, 0] on input "Edit Logo" at bounding box center [0, 0] width 0 height 0
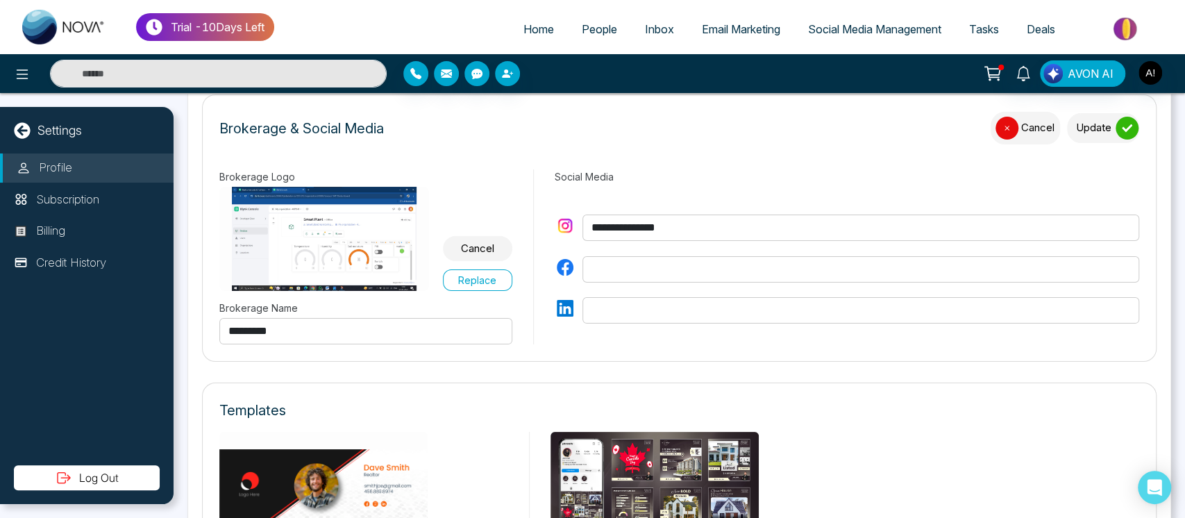
click at [490, 276] on label "Replace" at bounding box center [477, 280] width 69 height 22
click at [0, 0] on input "Replace" at bounding box center [0, 0] width 0 height 0
click at [1127, 119] on div "submit" at bounding box center [1126, 128] width 23 height 23
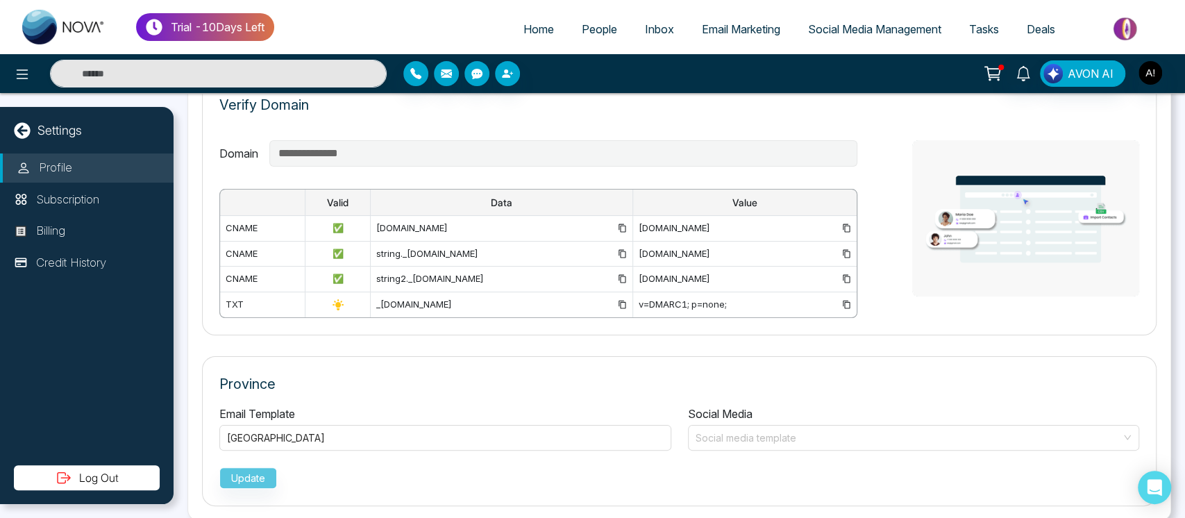
scroll to position [1011, 0]
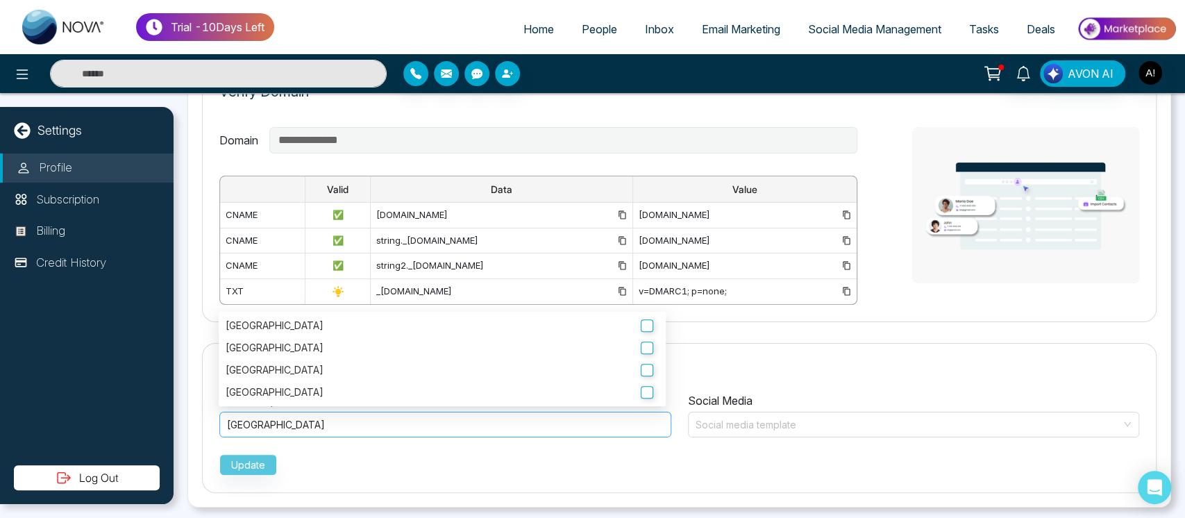
click at [376, 416] on div "Ontario" at bounding box center [445, 424] width 437 height 17
click at [389, 319] on label "Ontario" at bounding box center [442, 325] width 433 height 15
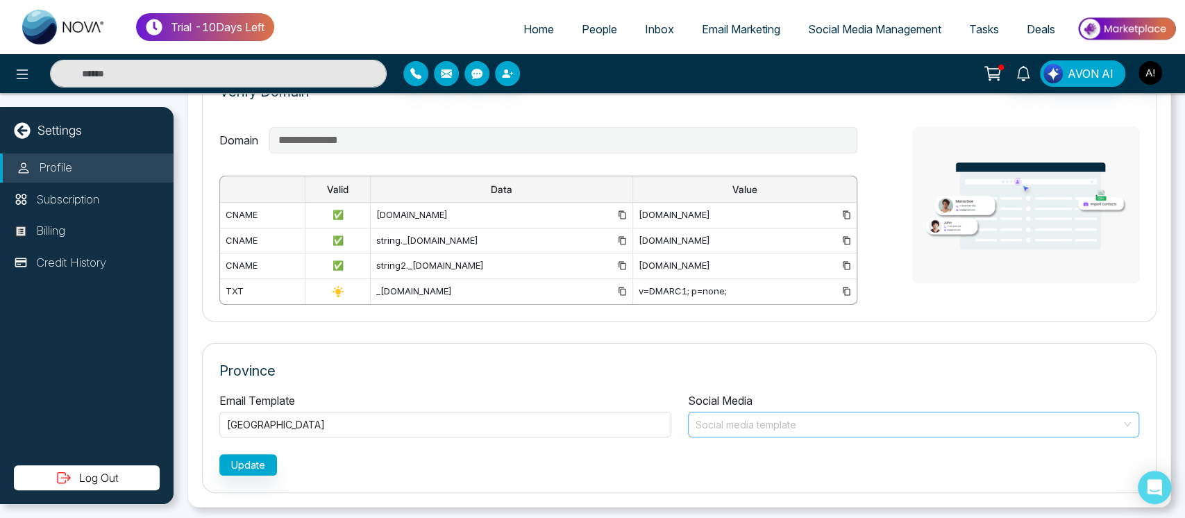
click at [807, 416] on input "search" at bounding box center [909, 422] width 426 height 21
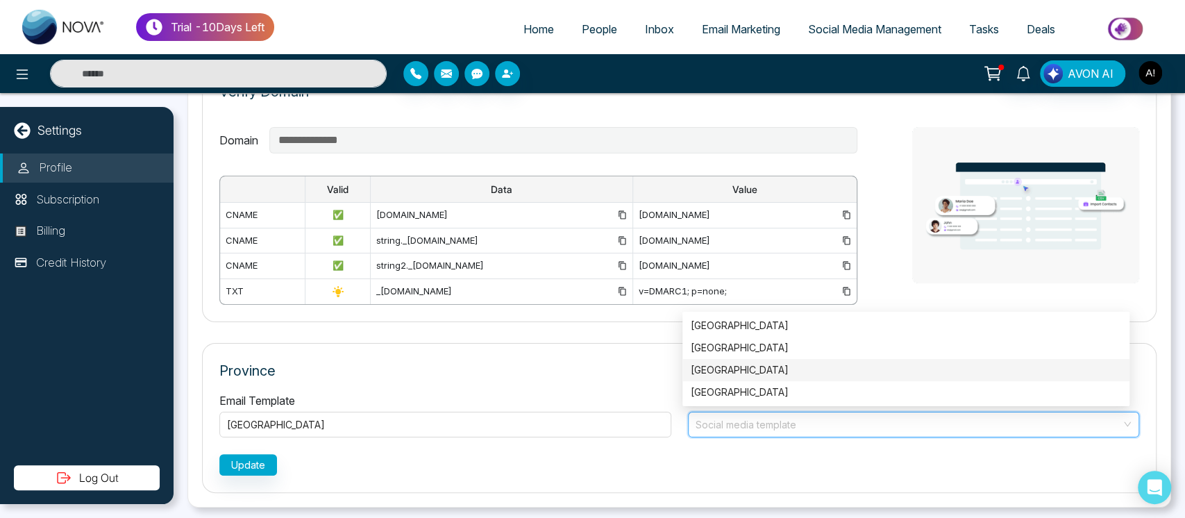
click at [756, 359] on div "Alberta" at bounding box center [905, 370] width 447 height 22
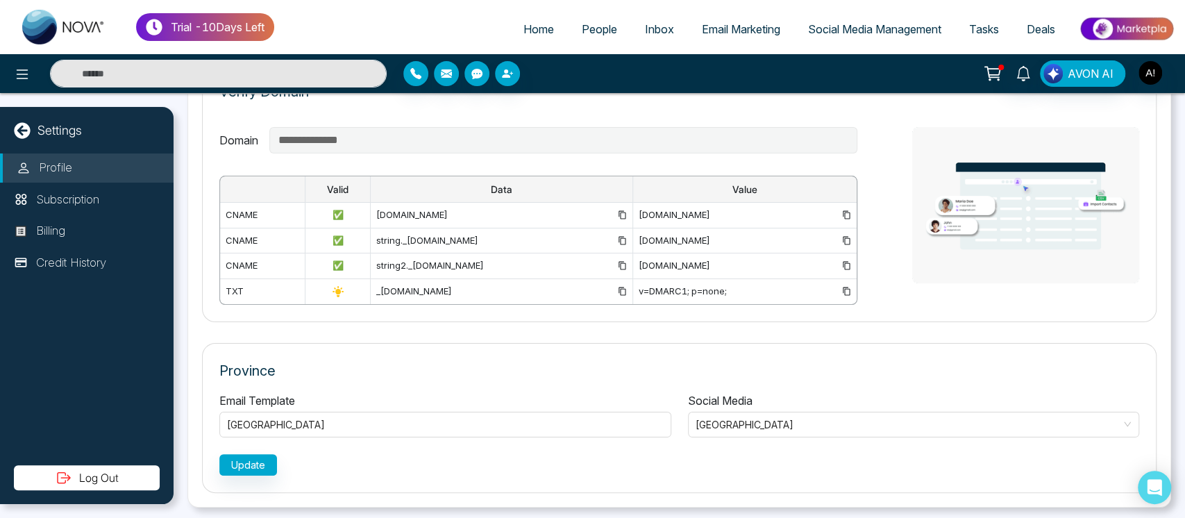
drag, startPoint x: 144, startPoint y: 447, endPoint x: 137, endPoint y: 466, distance: 20.0
click at [137, 466] on div "Settings Profile Subscription Billing Credit History Log Out" at bounding box center [87, 305] width 174 height 397
click at [137, 466] on button "Log Out" at bounding box center [87, 477] width 146 height 25
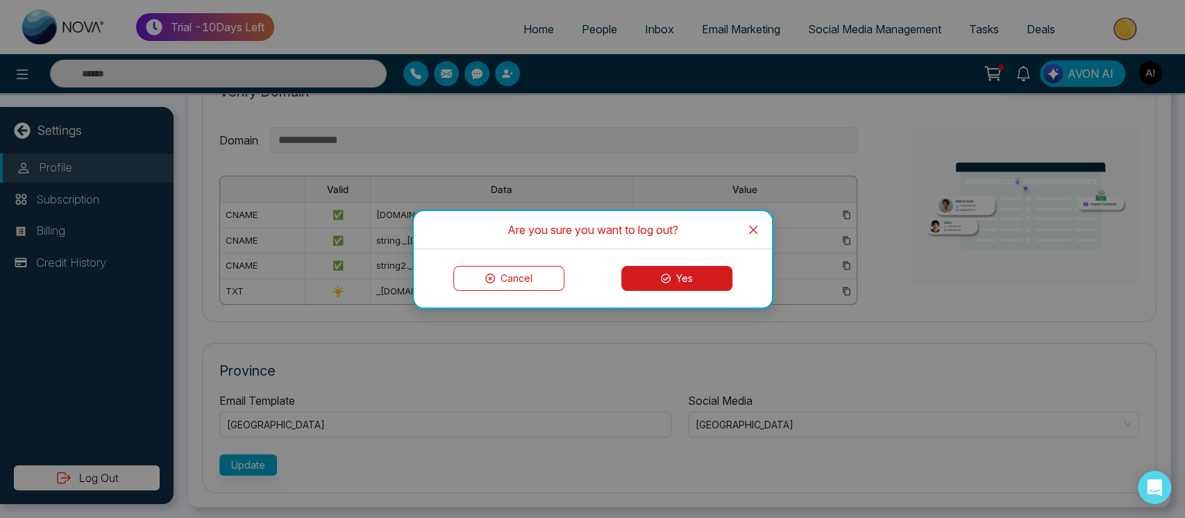
click at [700, 276] on button "Yes" at bounding box center [676, 278] width 111 height 25
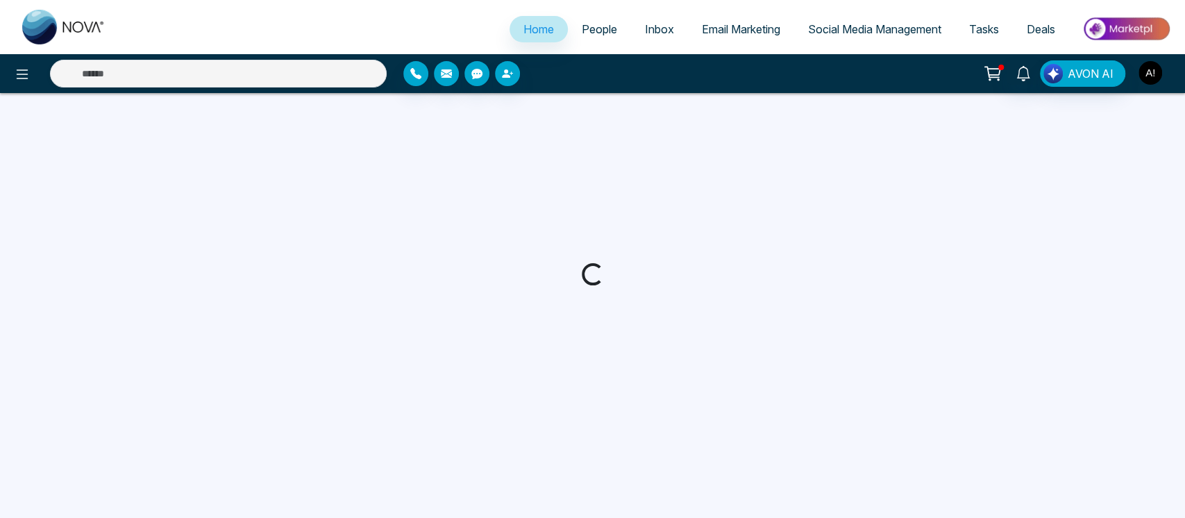
click at [1145, 79] on img "button" at bounding box center [1150, 73] width 24 height 24
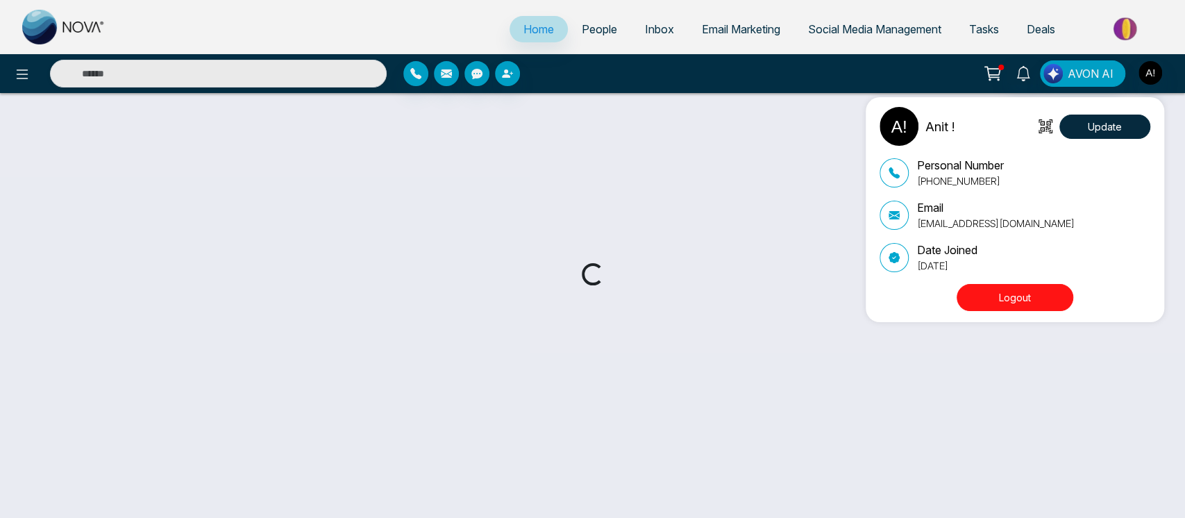
click at [31, 72] on div "Anit ! Update Personal Number +919930053035 Email anit@mmnovatech.com Date Join…" at bounding box center [592, 259] width 1185 height 518
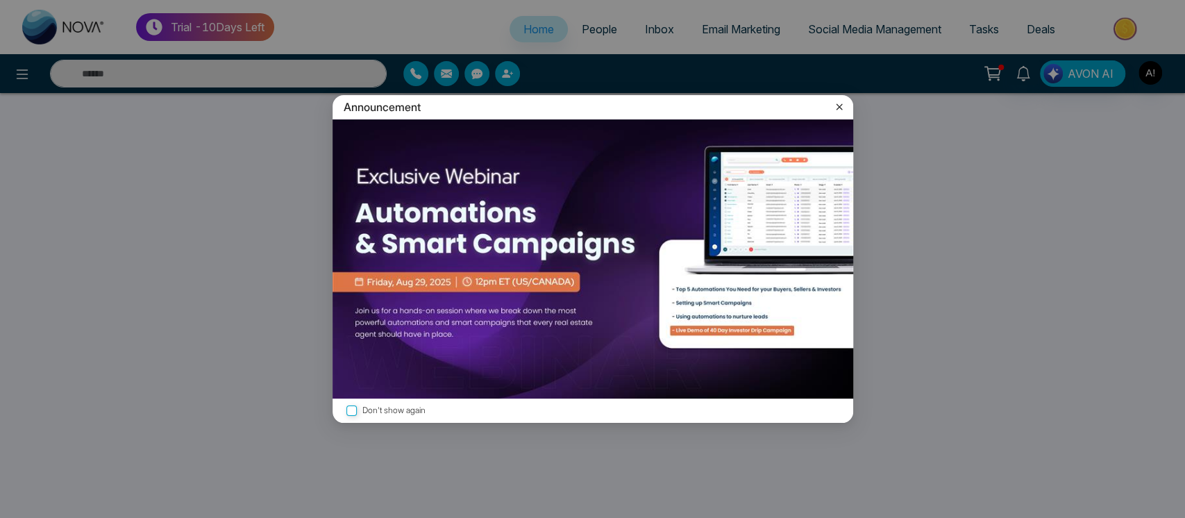
select select "*"
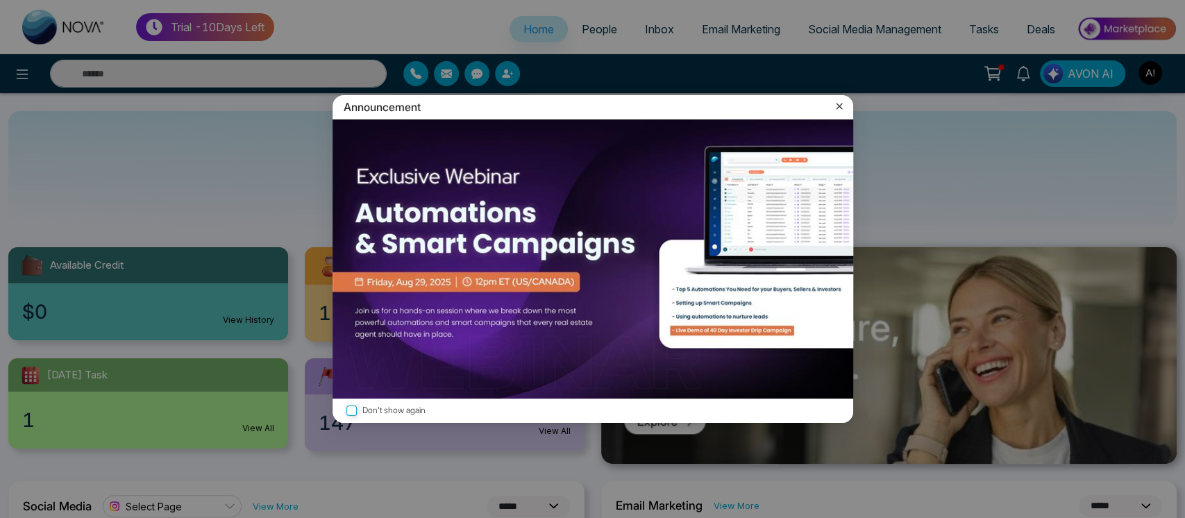
click at [838, 102] on icon at bounding box center [839, 106] width 14 height 14
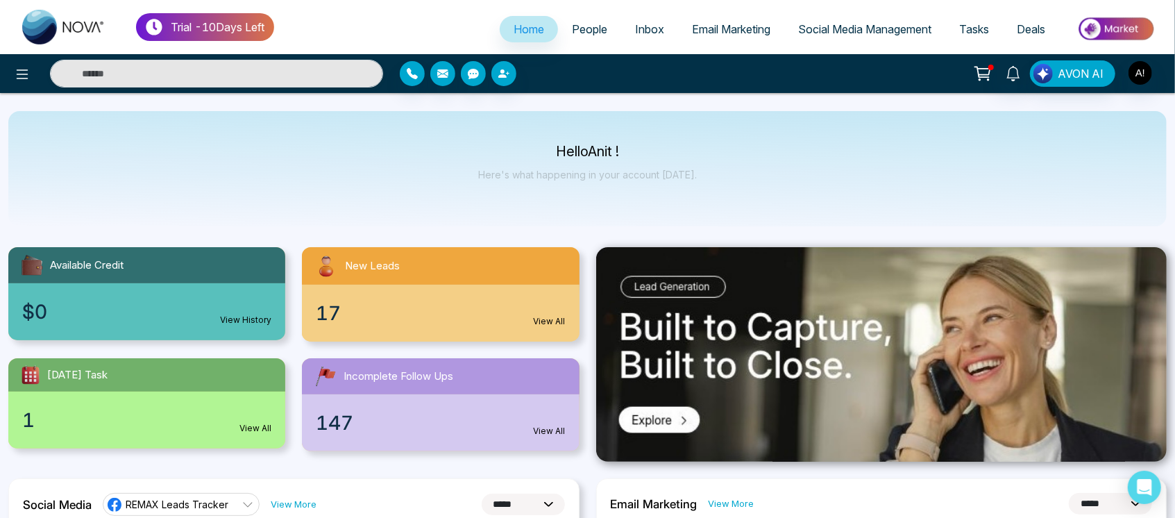
click at [21, 79] on icon at bounding box center [22, 74] width 17 height 17
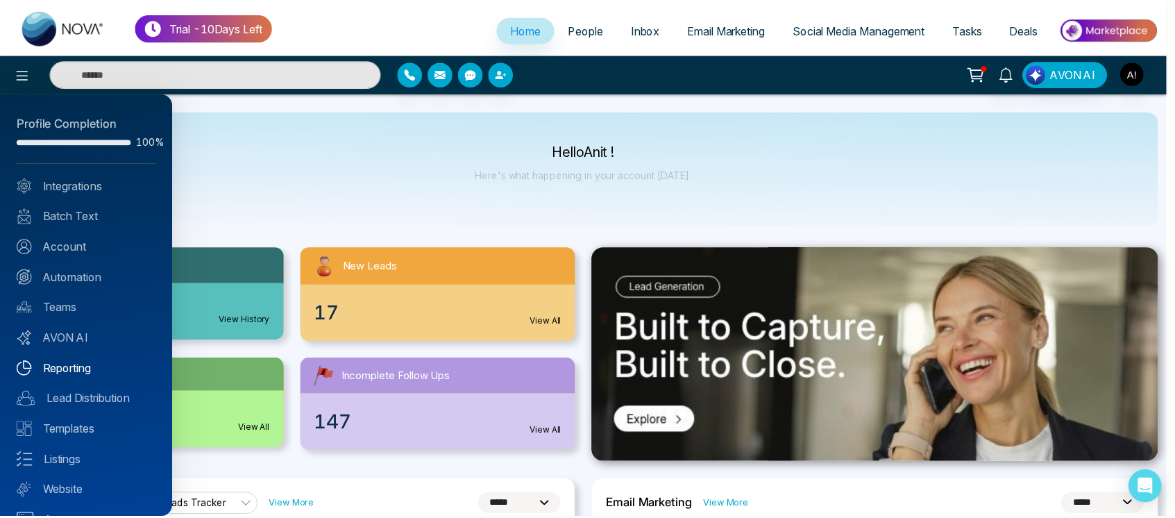
scroll to position [28, 0]
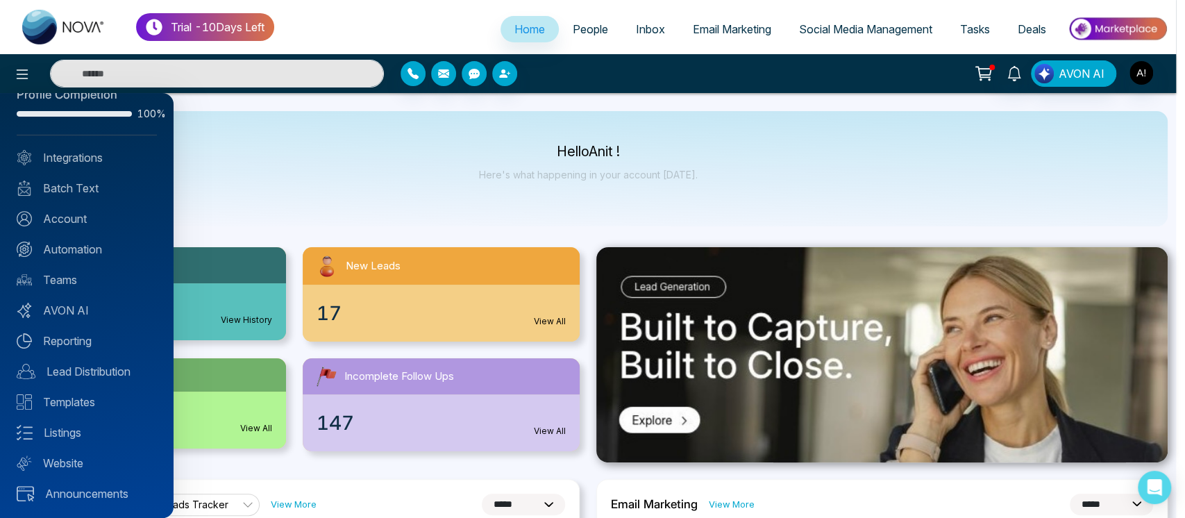
click at [516, 127] on div at bounding box center [592, 259] width 1185 height 518
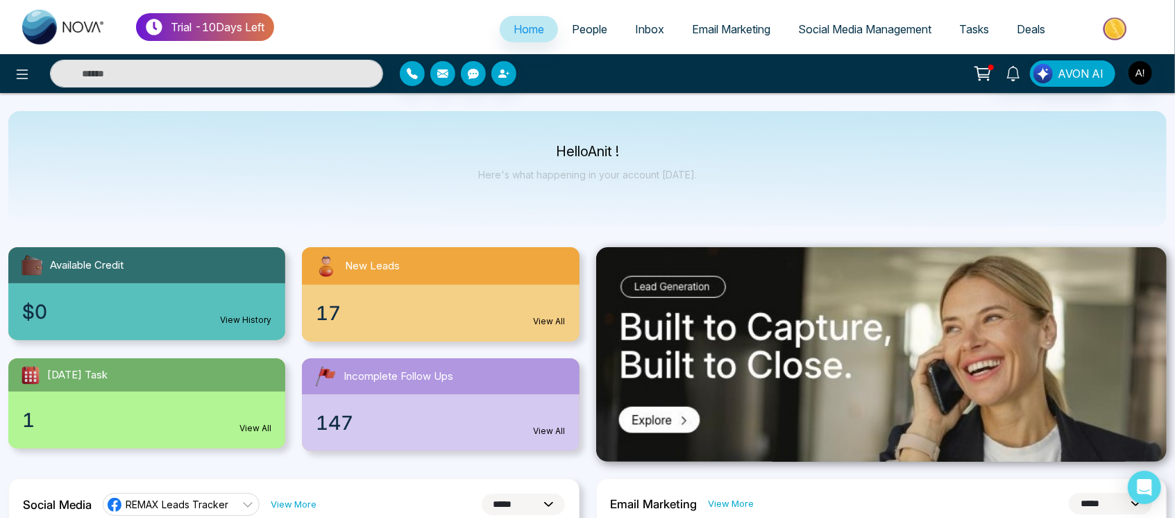
drag, startPoint x: 1155, startPoint y: 78, endPoint x: 1149, endPoint y: 71, distance: 9.3
click at [1149, 71] on div "AVON AI" at bounding box center [930, 73] width 473 height 26
click at [1149, 71] on img "button" at bounding box center [1141, 73] width 24 height 24
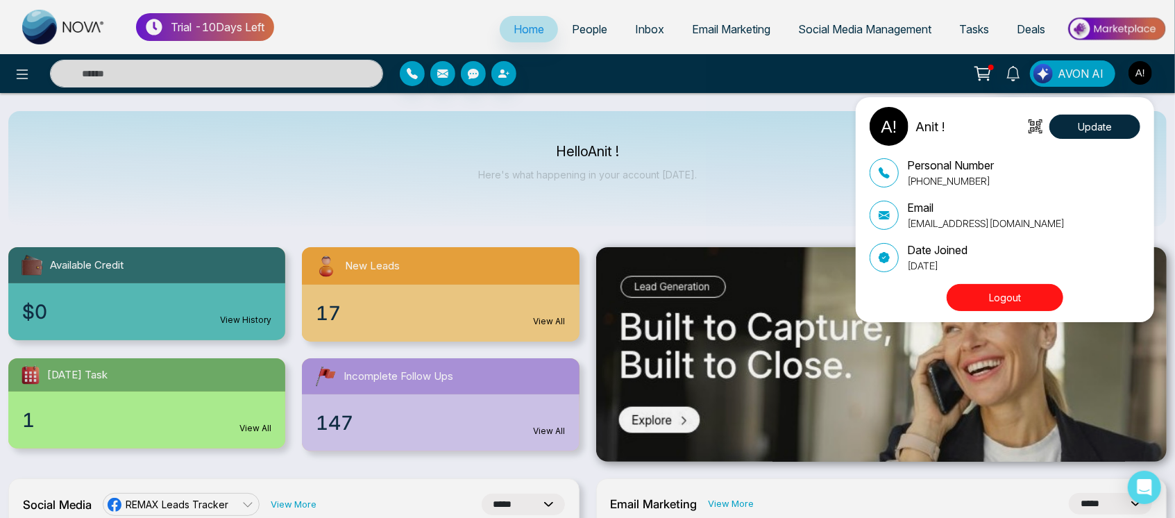
click at [1029, 288] on button "Logout" at bounding box center [1005, 297] width 117 height 27
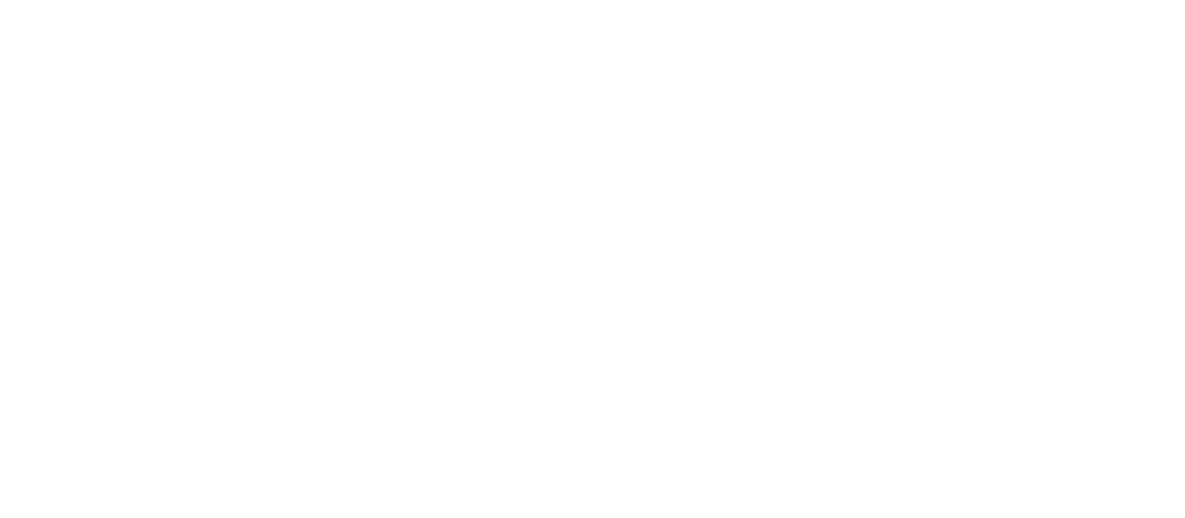
select select "*"
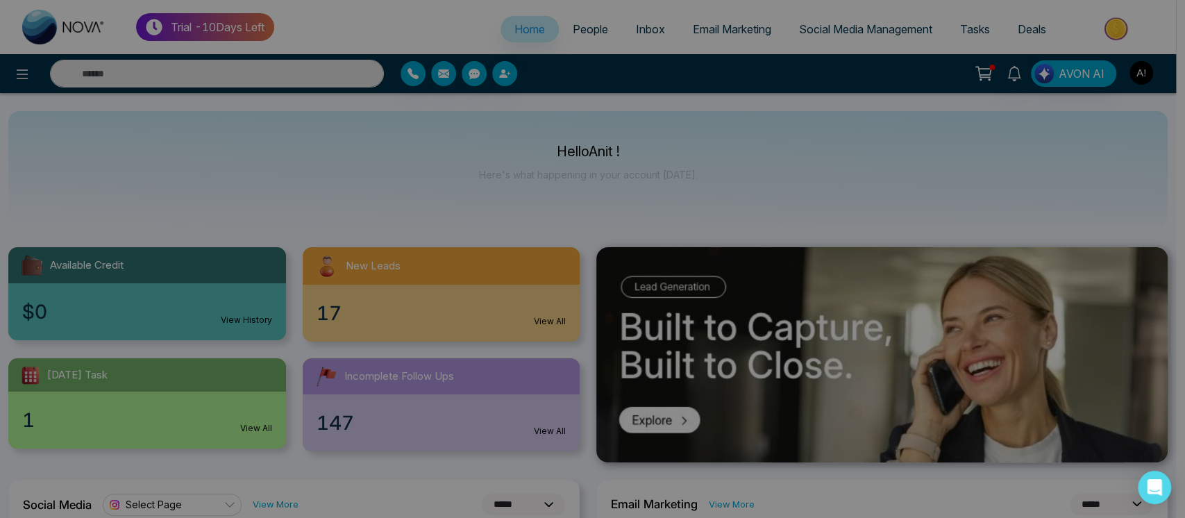
click at [1147, 81] on body "**********" at bounding box center [588, 259] width 1176 height 518
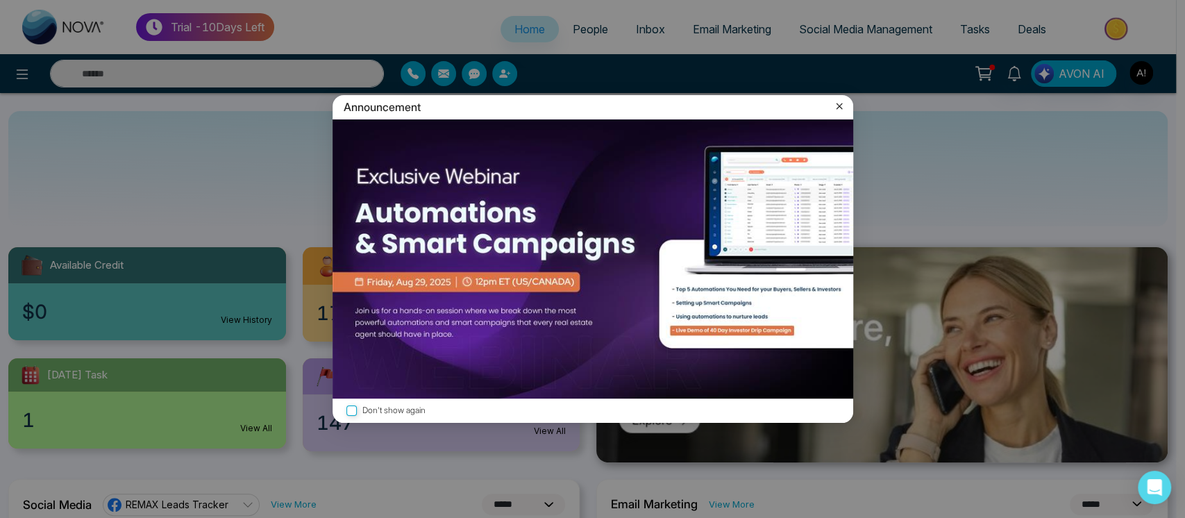
click at [835, 101] on icon at bounding box center [839, 106] width 14 height 14
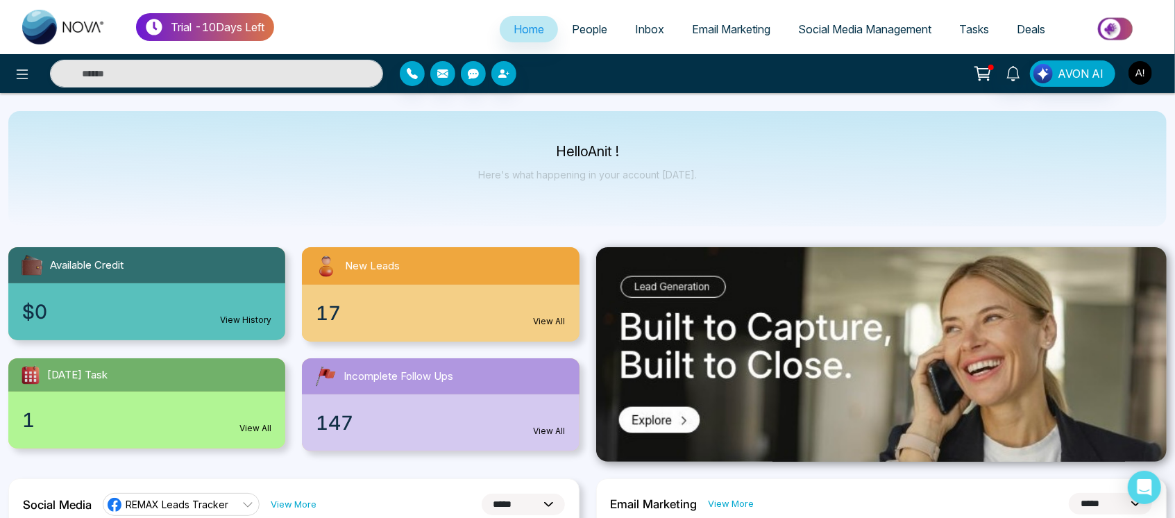
click at [1152, 73] on img "button" at bounding box center [1141, 73] width 24 height 24
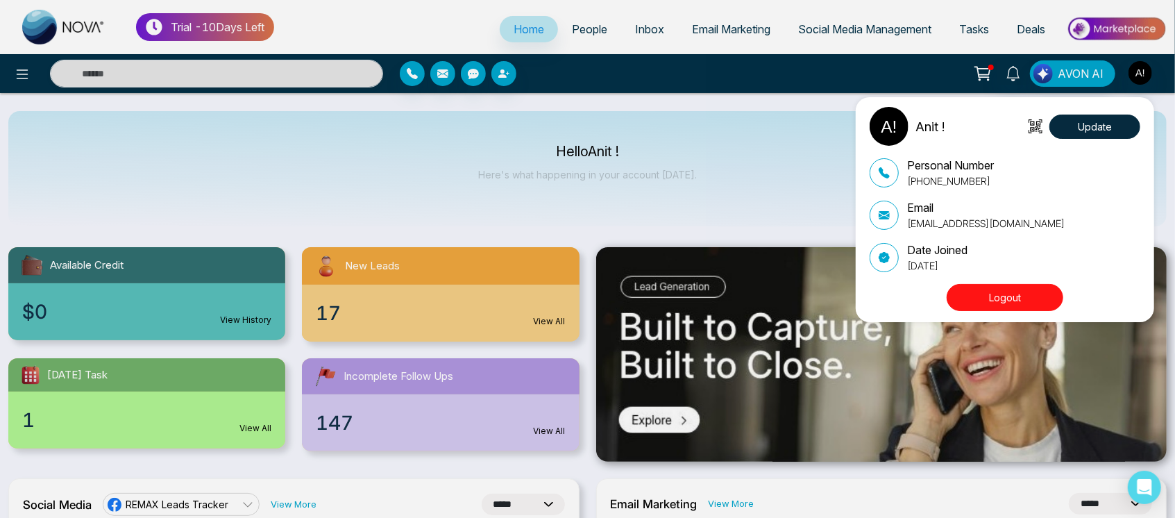
click at [1004, 306] on button "Logout" at bounding box center [1005, 297] width 117 height 27
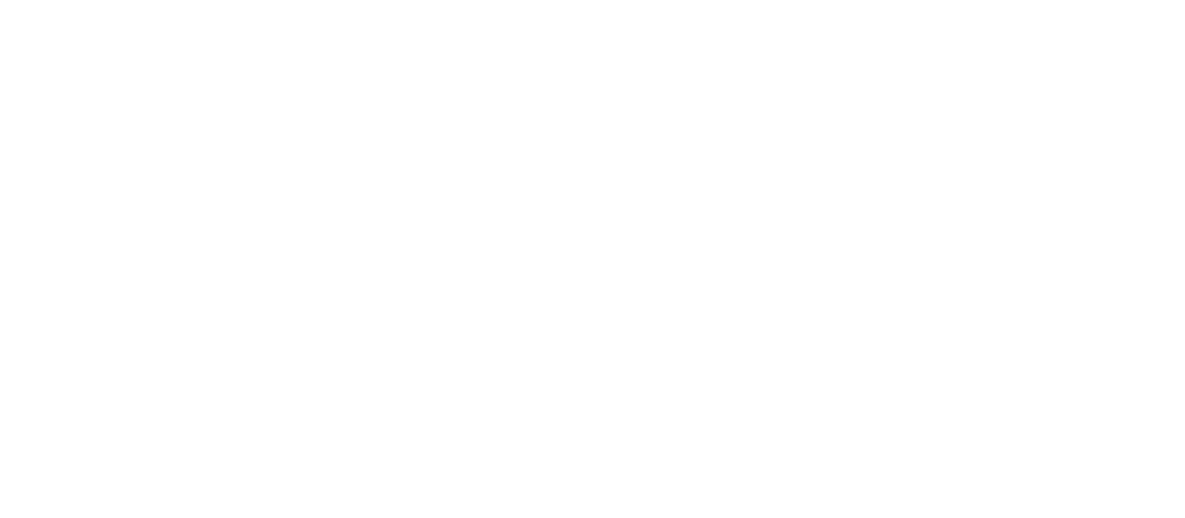
select select "*"
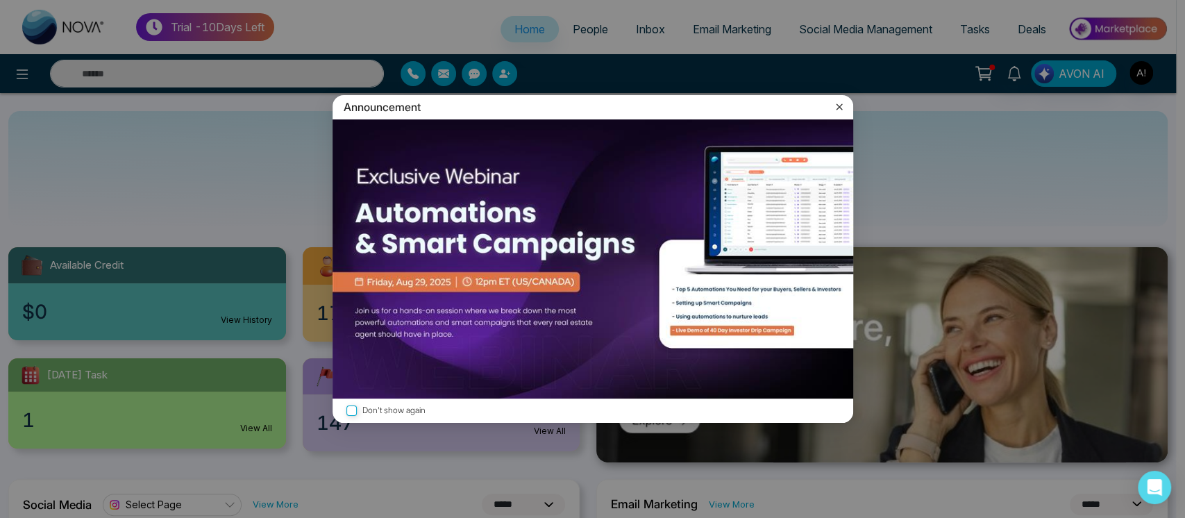
click at [1156, 69] on div "Announcement Don't show again" at bounding box center [592, 259] width 1185 height 518
click at [843, 109] on icon at bounding box center [839, 106] width 14 height 14
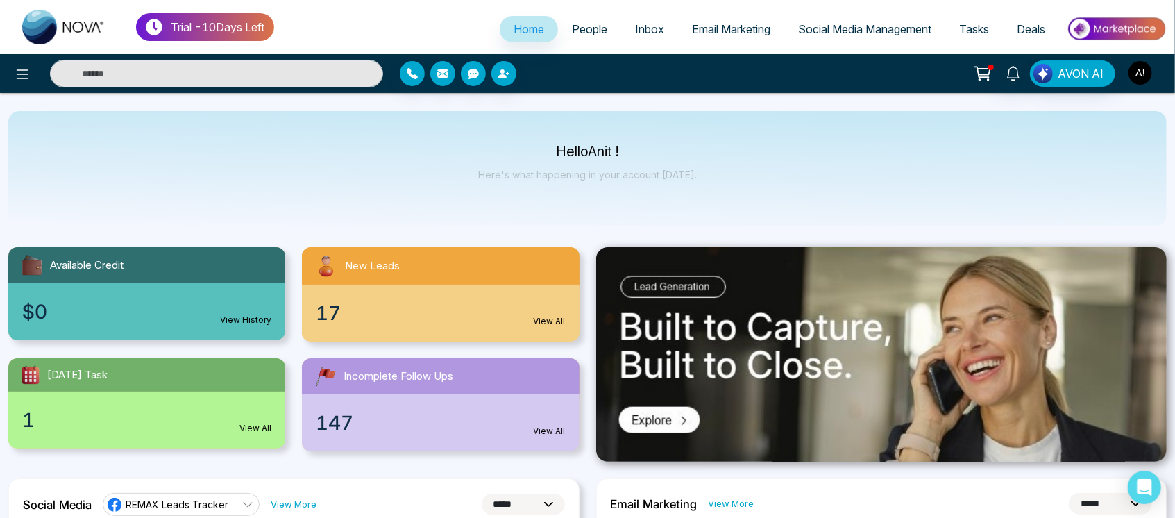
click at [1143, 69] on img "button" at bounding box center [1141, 73] width 24 height 24
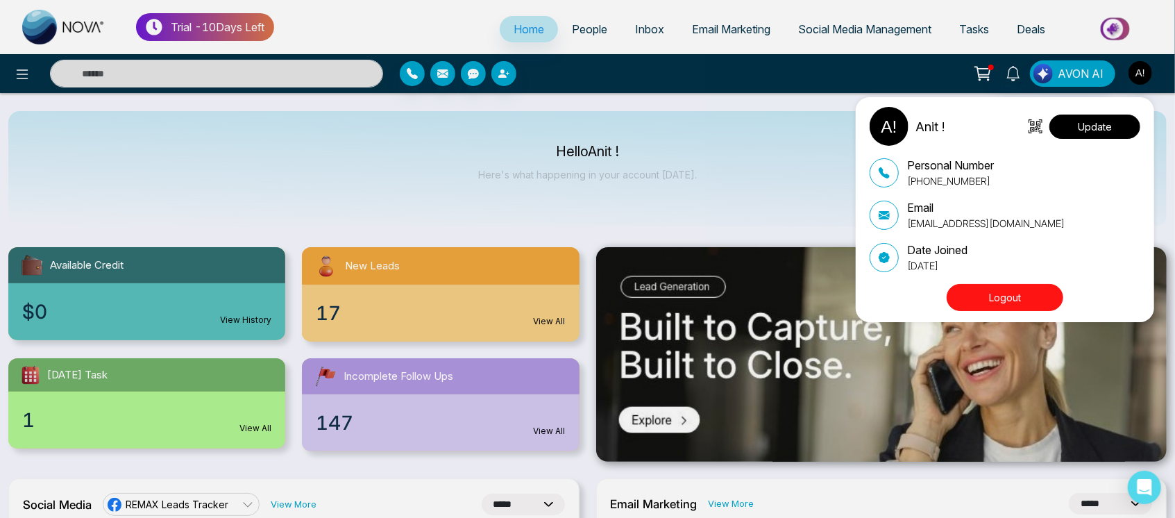
click at [1081, 130] on button "Update" at bounding box center [1095, 127] width 91 height 24
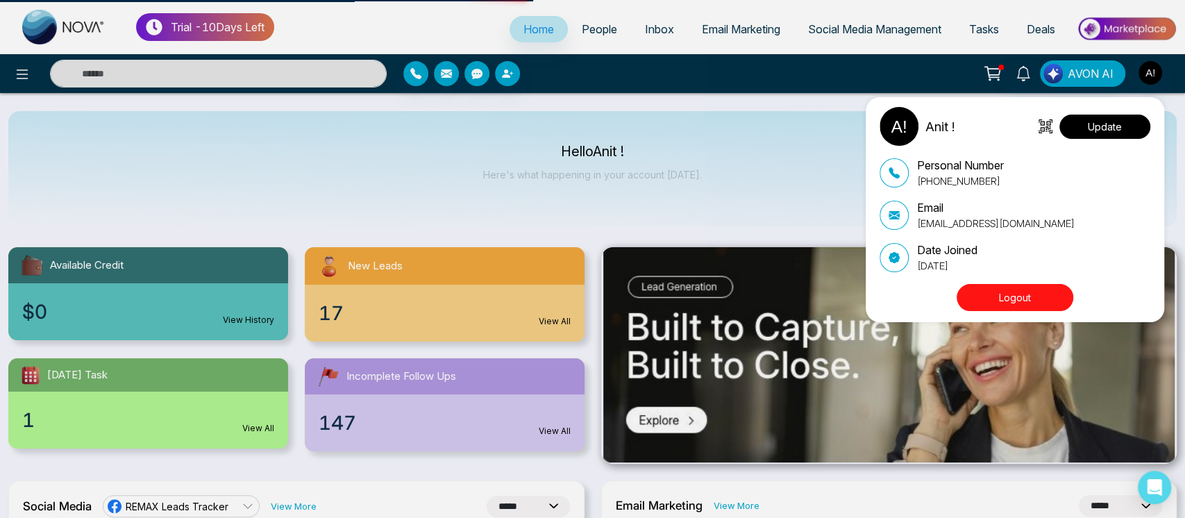
select select
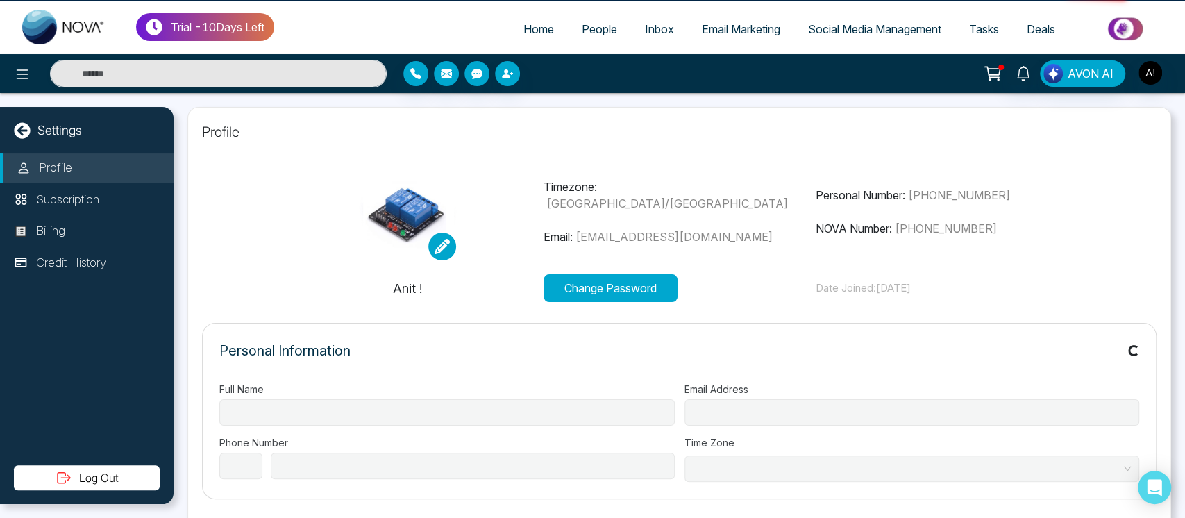
type input "******"
type input "**********"
select select "***"
type input "**********"
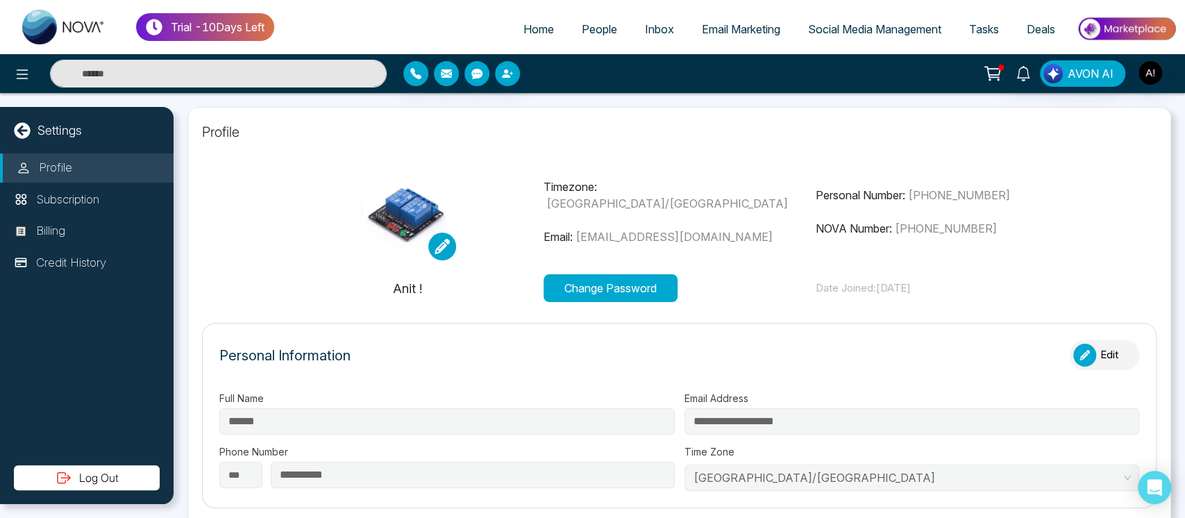
type input "*********"
type input "**********"
click at [607, 289] on button "Change Password" at bounding box center [611, 288] width 134 height 28
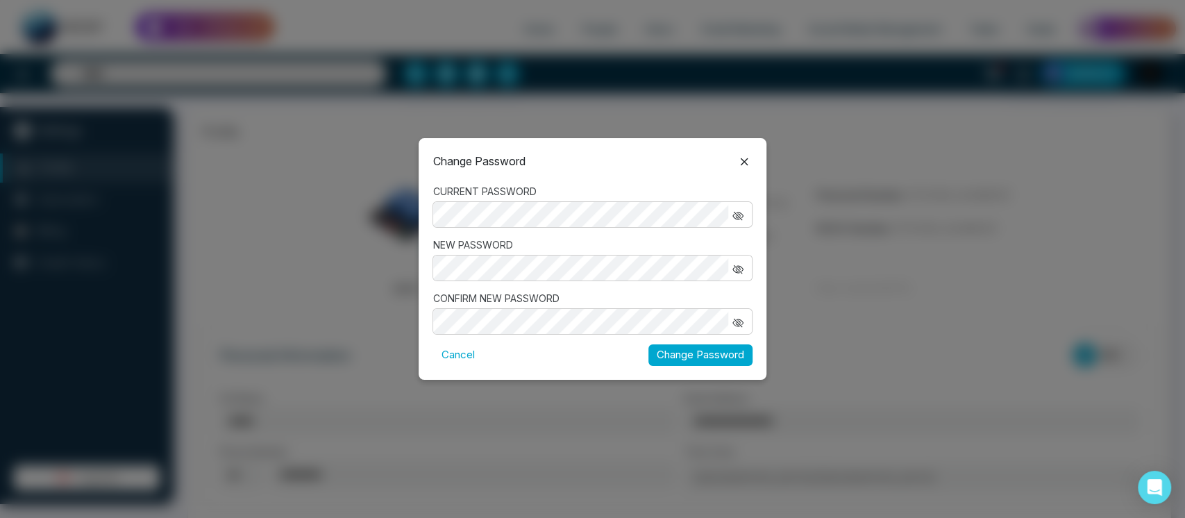
click at [632, 253] on div "NEW PASSWORD" at bounding box center [591, 259] width 319 height 44
click at [731, 355] on button "Change Password" at bounding box center [700, 355] width 104 height 22
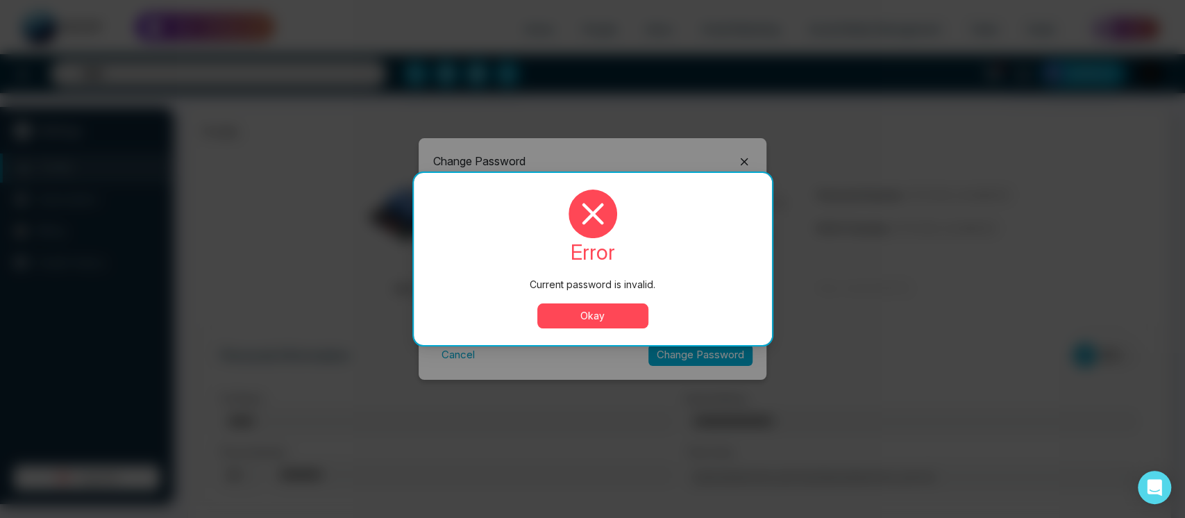
click at [619, 308] on button "Okay" at bounding box center [592, 315] width 111 height 25
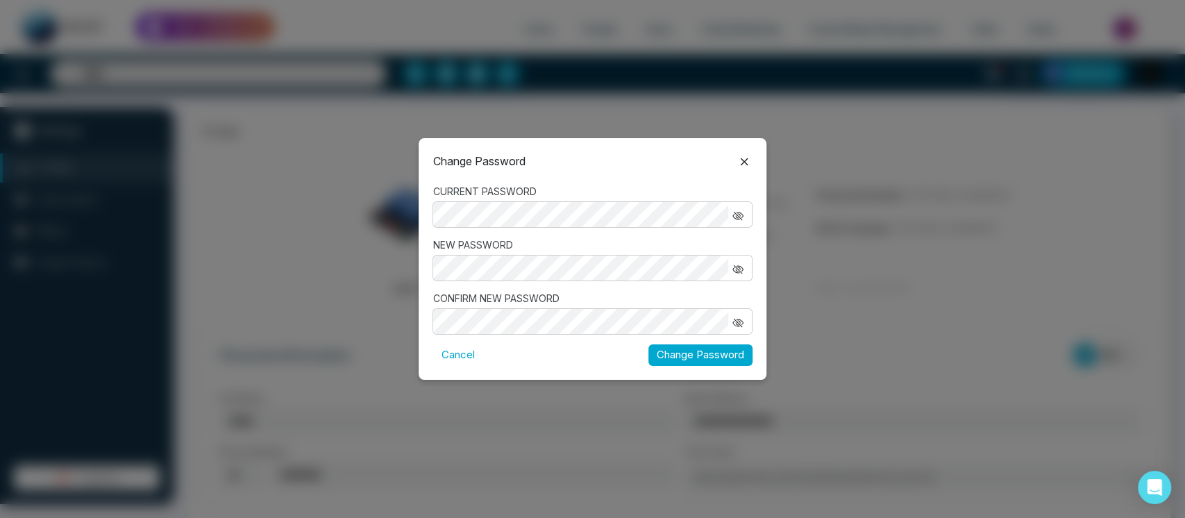
click at [739, 212] on icon "button" at bounding box center [740, 215] width 8 height 6
click at [718, 357] on button "Change Password" at bounding box center [700, 355] width 104 height 22
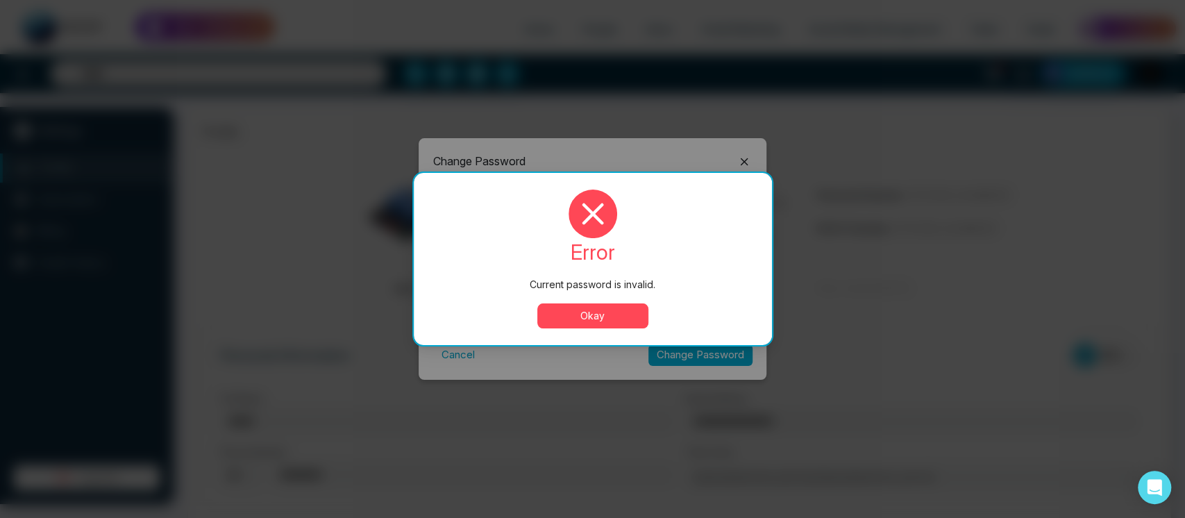
click at [616, 325] on button "Okay" at bounding box center [592, 315] width 111 height 25
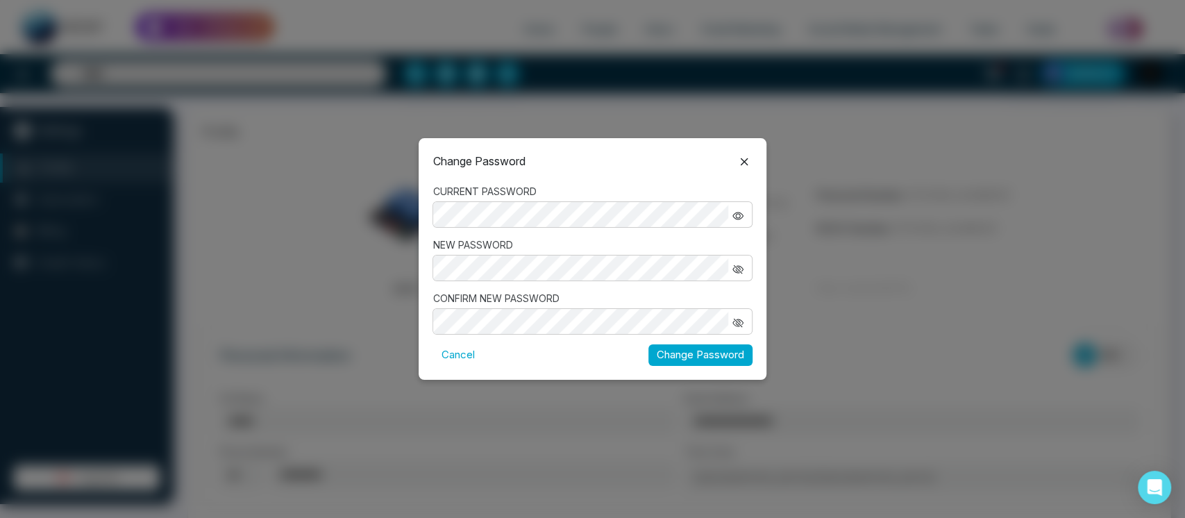
click at [686, 353] on button "Change Password" at bounding box center [700, 355] width 104 height 22
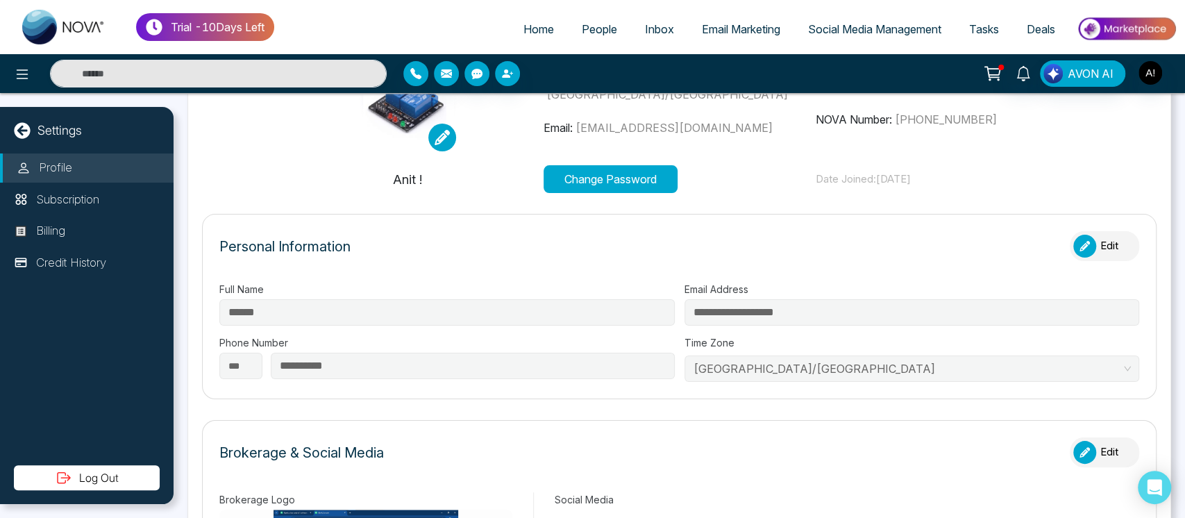
scroll to position [110, 0]
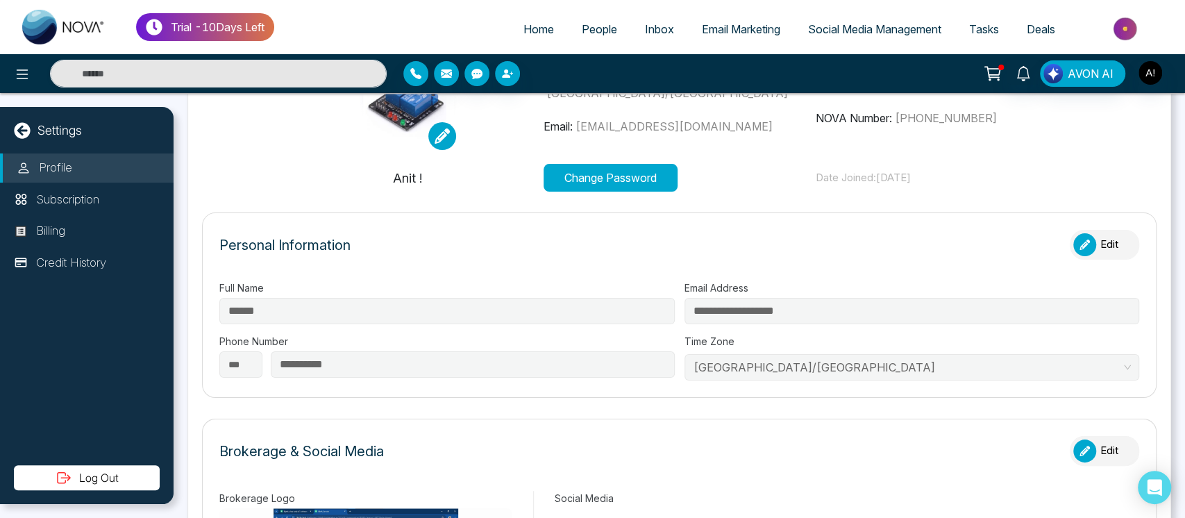
click at [449, 133] on link at bounding box center [442, 136] width 28 height 28
click at [472, 185] on button "Remove Image" at bounding box center [485, 188] width 97 height 15
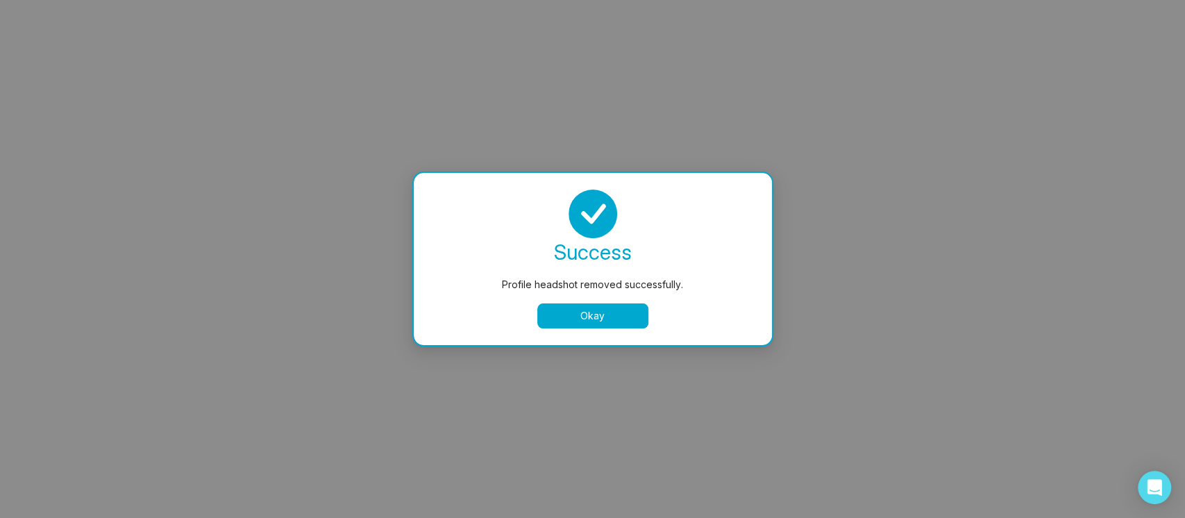
select select
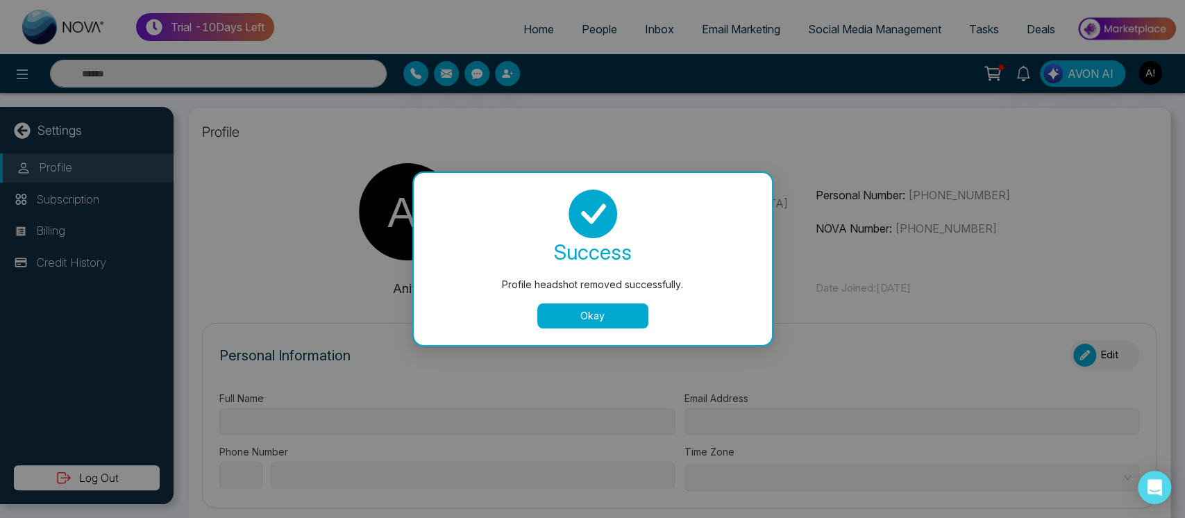
type input "******"
type input "**********"
select select "***"
type input "**********"
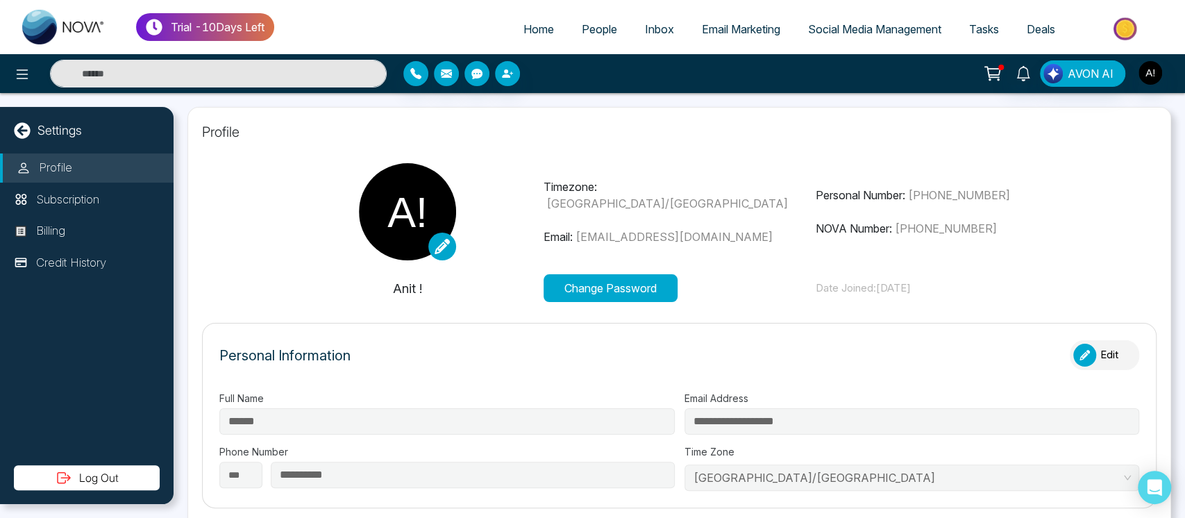
type input "*********"
type input "**********"
click at [444, 251] on icon at bounding box center [442, 246] width 15 height 15
click at [446, 247] on icon at bounding box center [442, 246] width 15 height 15
click at [471, 301] on button "Remove Image" at bounding box center [485, 299] width 97 height 15
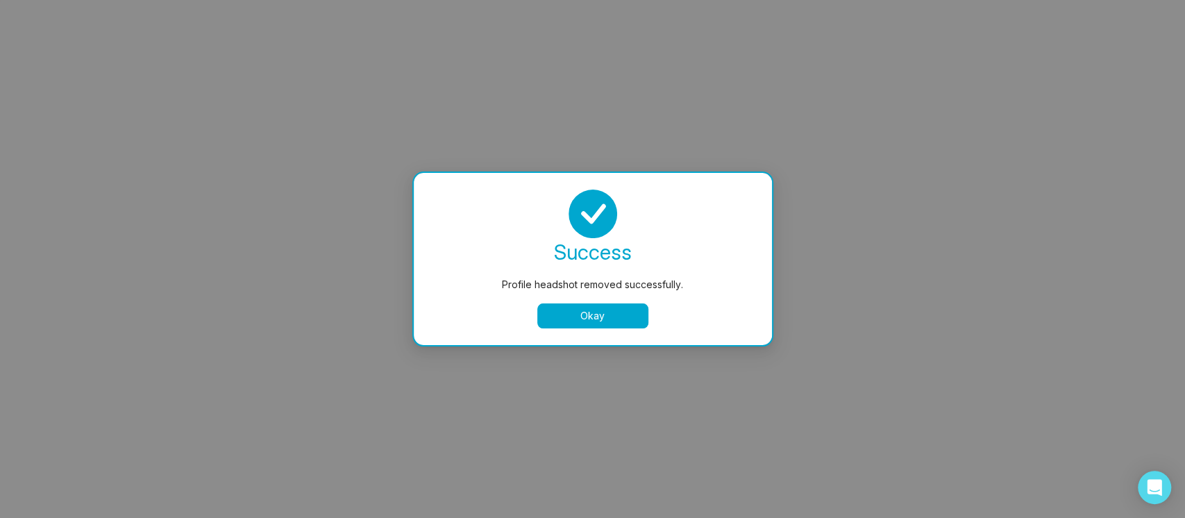
select select
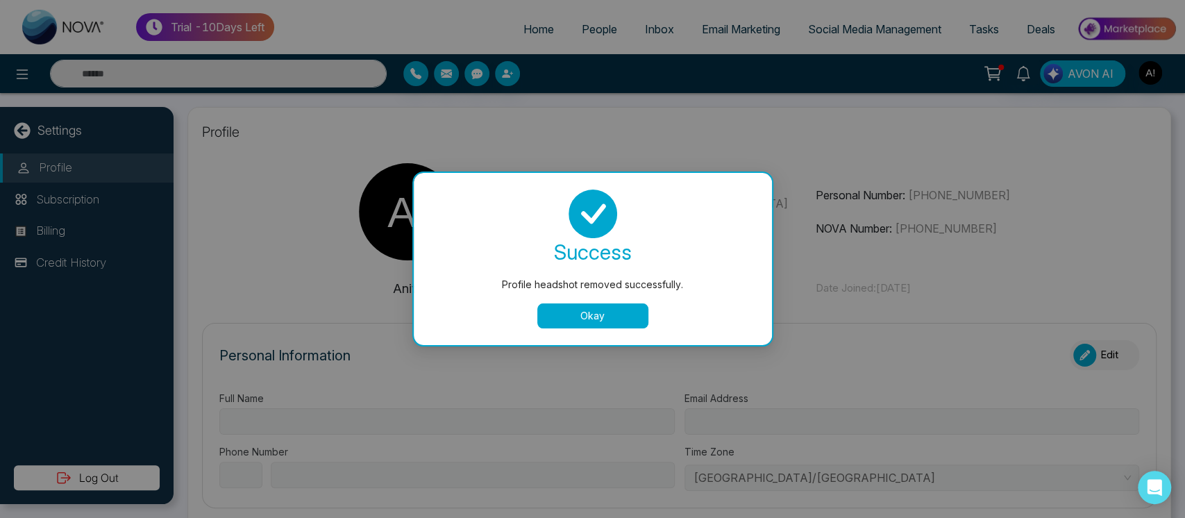
type input "******"
type input "**********"
select select "***"
type input "**********"
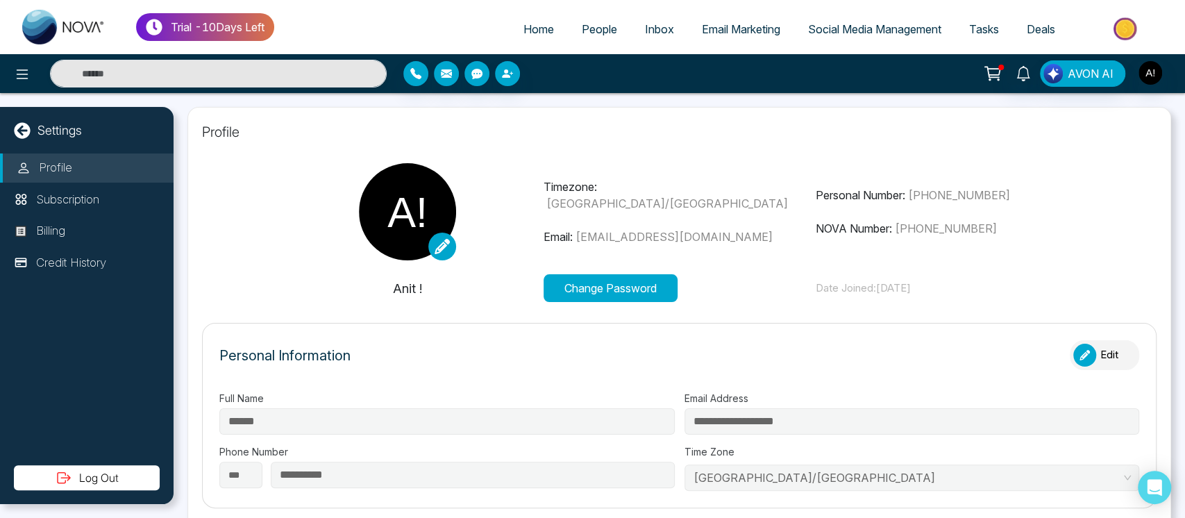
type input "*********"
type input "**********"
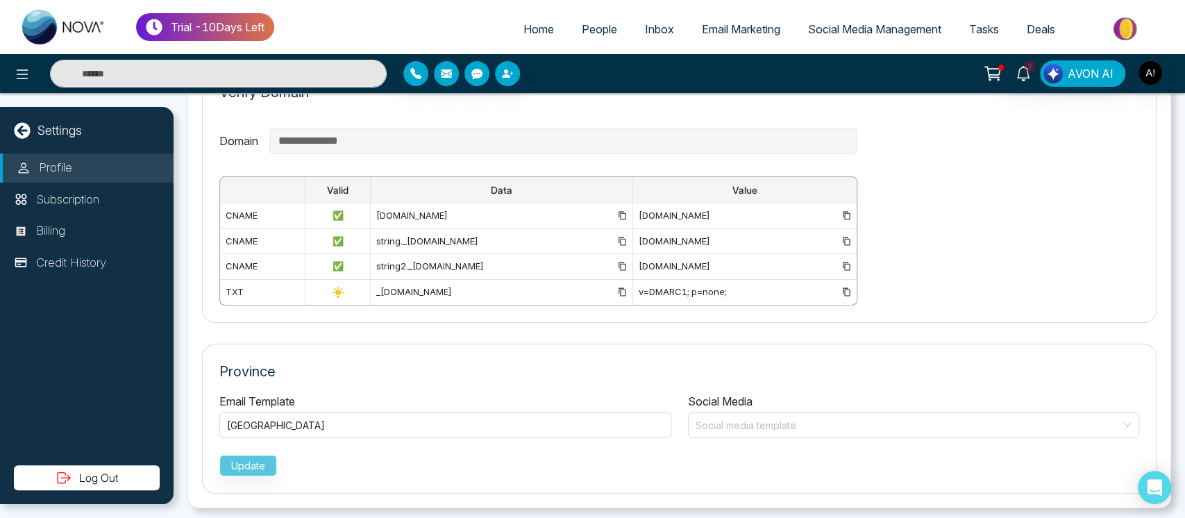
scroll to position [1011, 0]
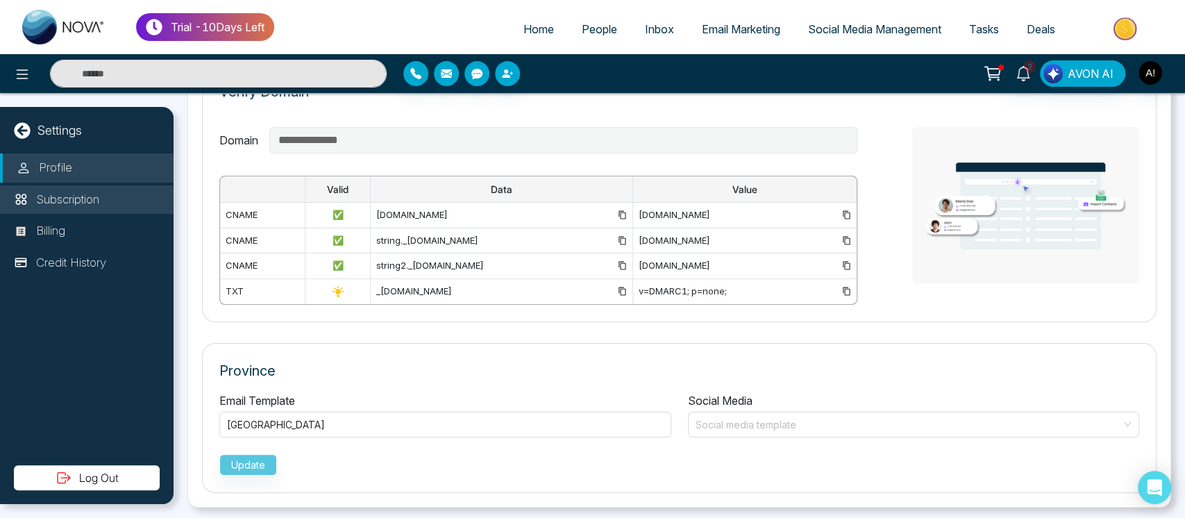
click at [69, 202] on p "Subscription" at bounding box center [67, 200] width 63 height 18
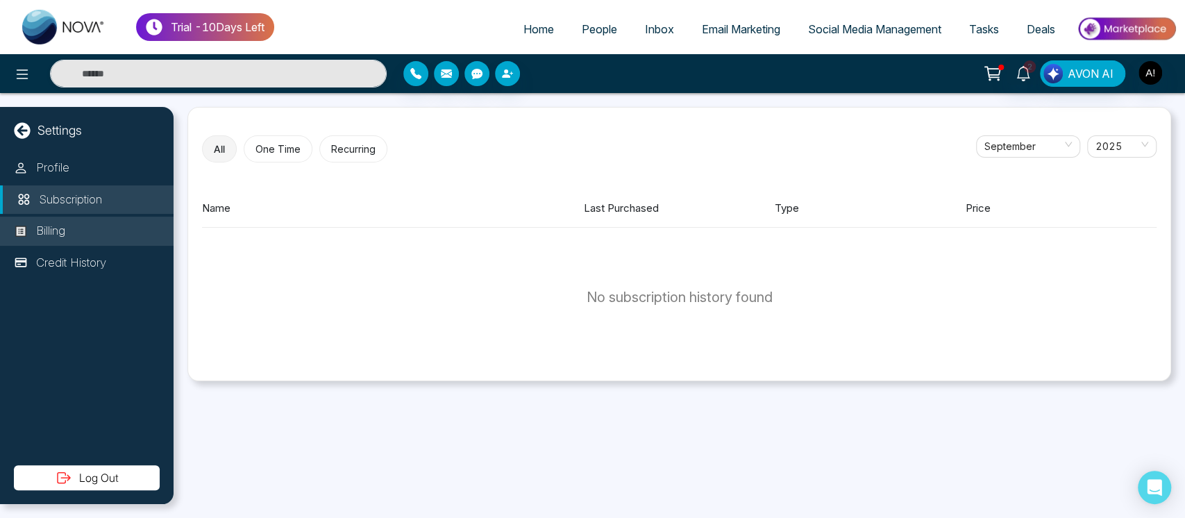
click at [84, 221] on li "Billing" at bounding box center [87, 231] width 174 height 29
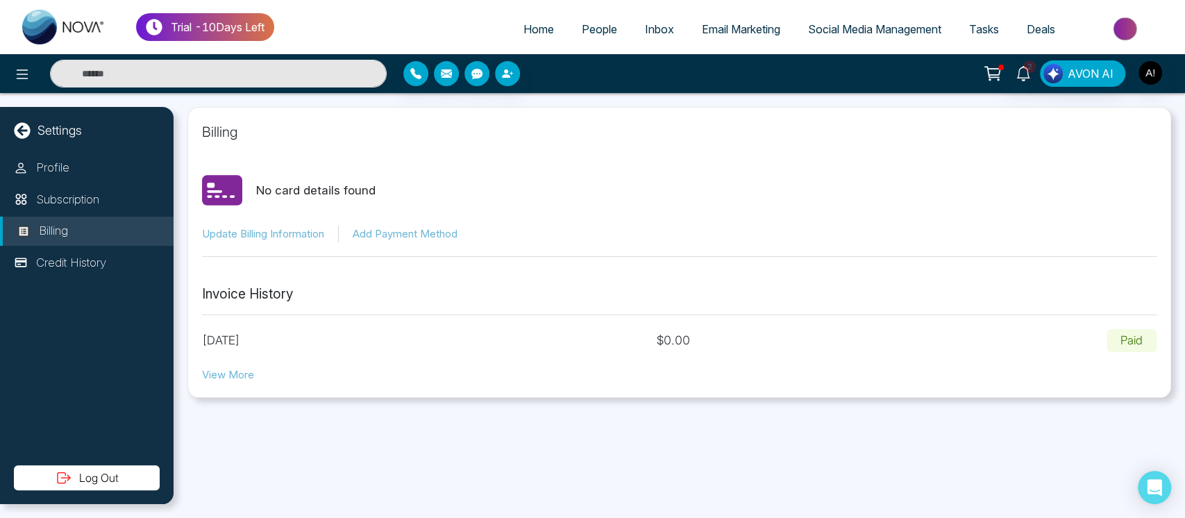
click at [242, 376] on button "View More" at bounding box center [228, 375] width 52 height 16
click at [224, 385] on div "Billing No card details found Update Billing Information Add Payment Method Inv…" at bounding box center [679, 252] width 984 height 291
click at [238, 371] on button "View More" at bounding box center [228, 375] width 52 height 16
click at [67, 271] on p "Credit History" at bounding box center [71, 263] width 70 height 18
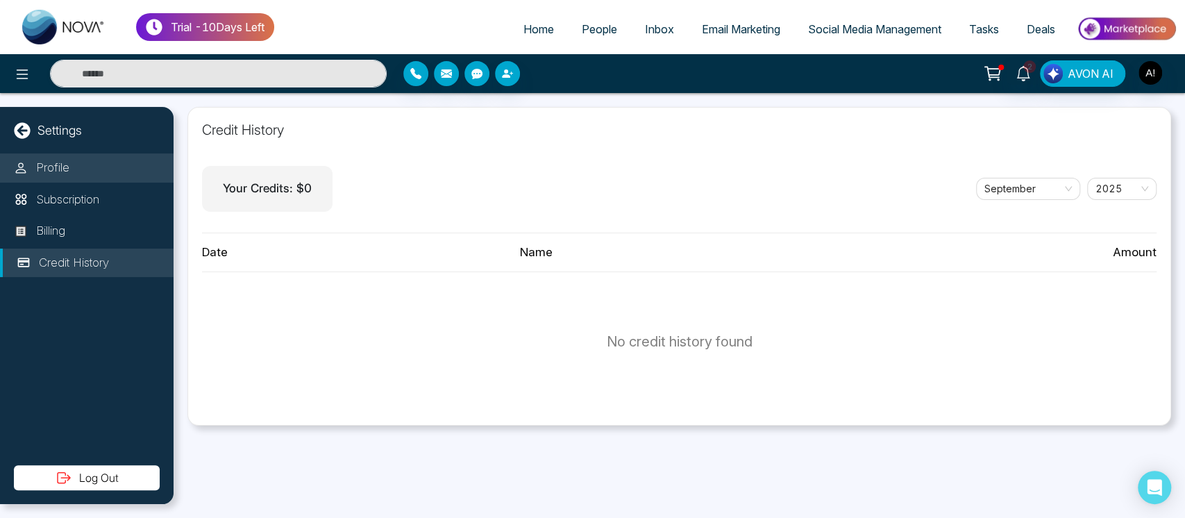
click at [74, 169] on li "Profile" at bounding box center [87, 167] width 174 height 29
select select "***"
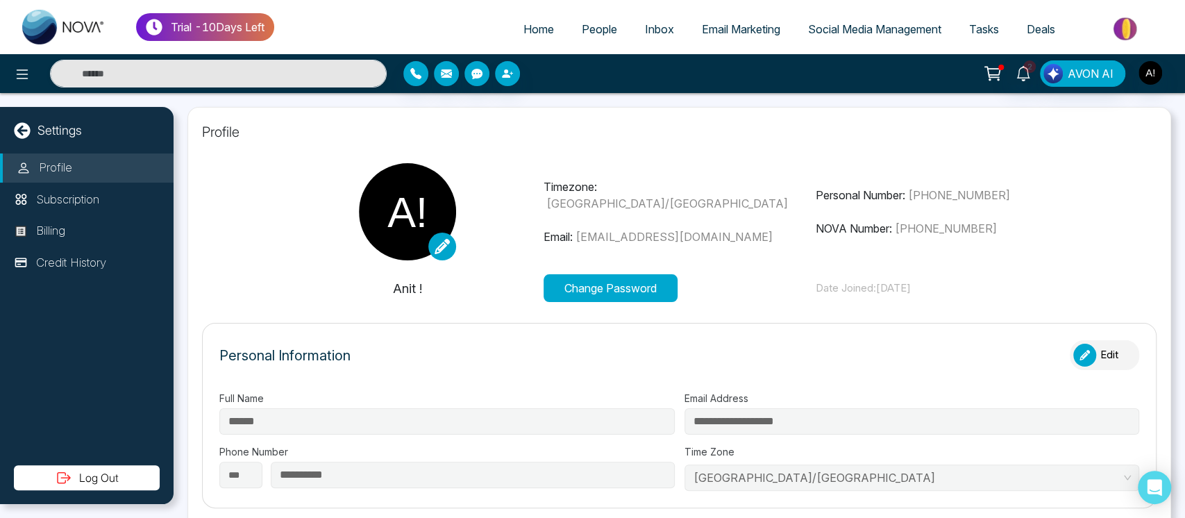
type input "*********"
type input "**********"
click at [24, 126] on icon at bounding box center [22, 130] width 16 height 16
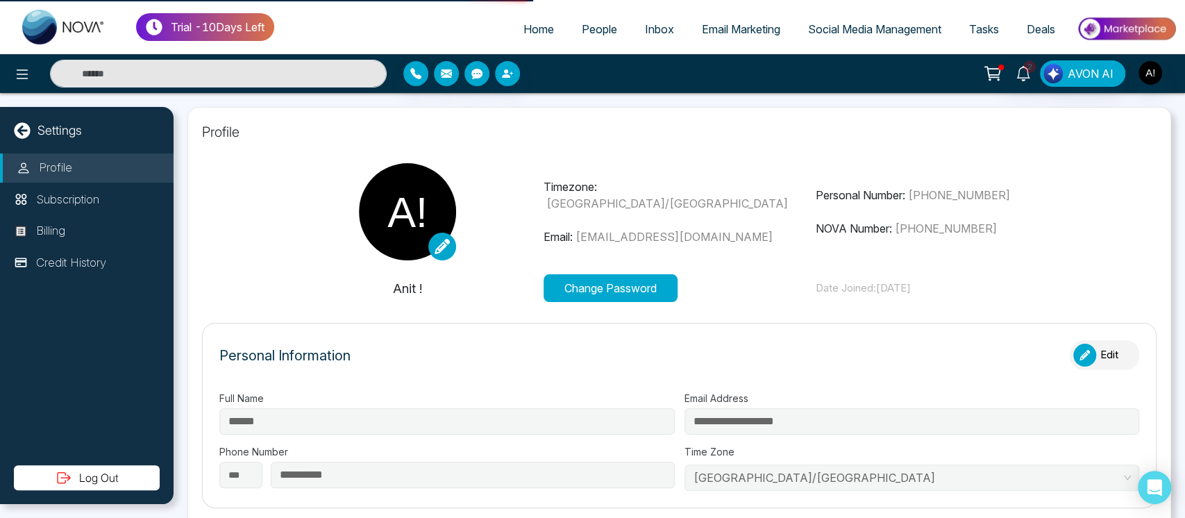
select select "*"
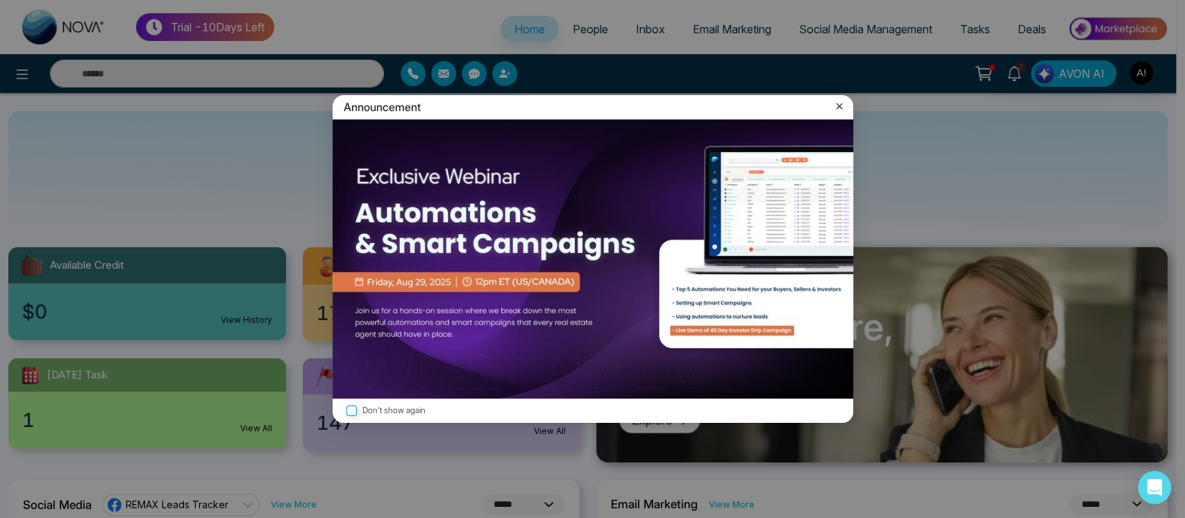
click at [843, 104] on icon at bounding box center [839, 106] width 14 height 14
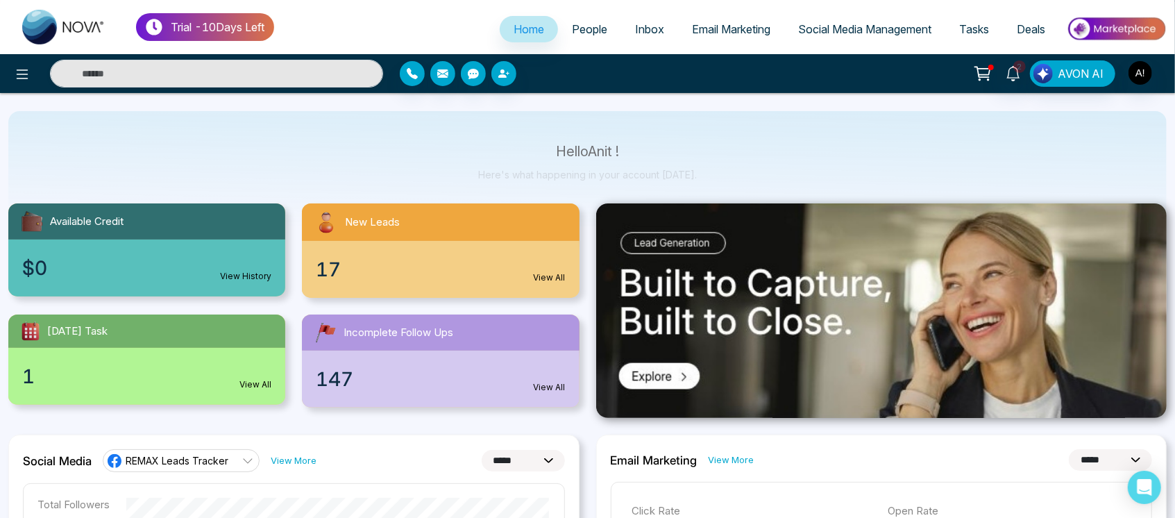
scroll to position [61, 0]
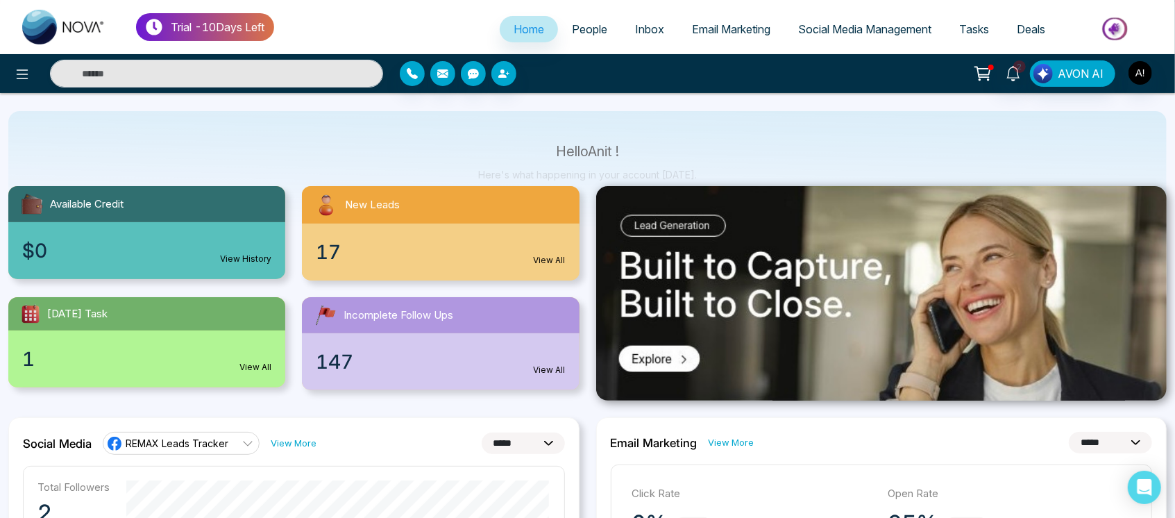
click at [152, 242] on div "$0 View History" at bounding box center [146, 250] width 277 height 57
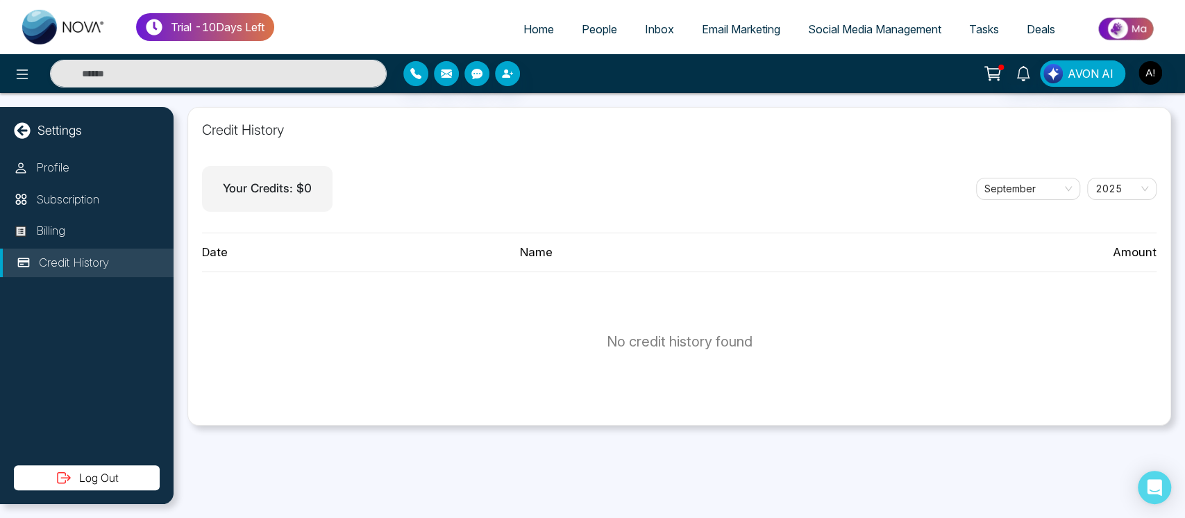
drag, startPoint x: 503, startPoint y: 49, endPoint x: 519, endPoint y: 34, distance: 22.1
click at [519, 34] on div "Trial - 10 Days Left Home People Inbox Email Marketing Social Media Management …" at bounding box center [592, 27] width 1185 height 54
click at [523, 34] on span "Home" at bounding box center [538, 29] width 31 height 14
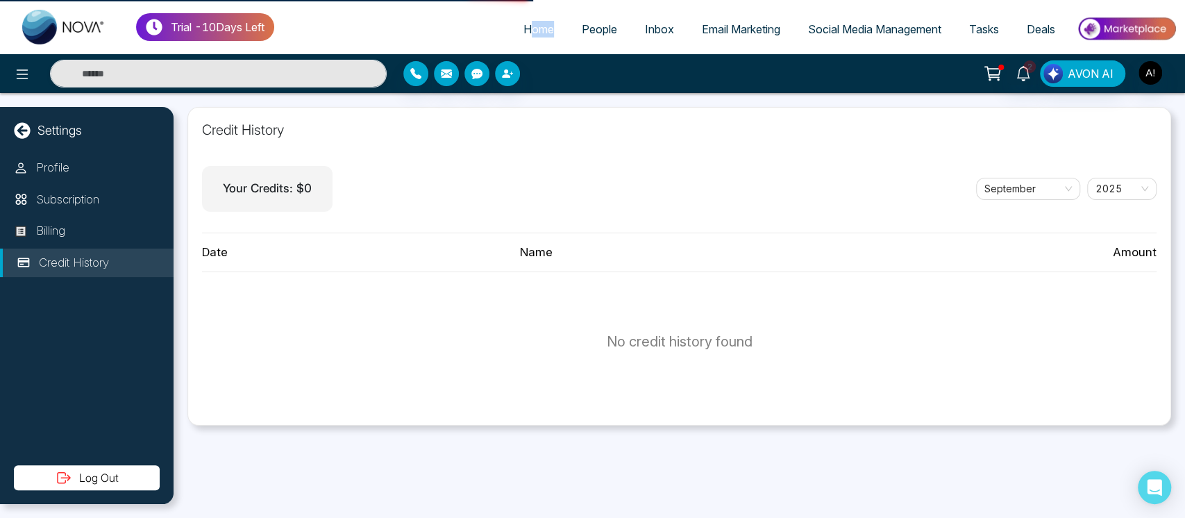
select select "*"
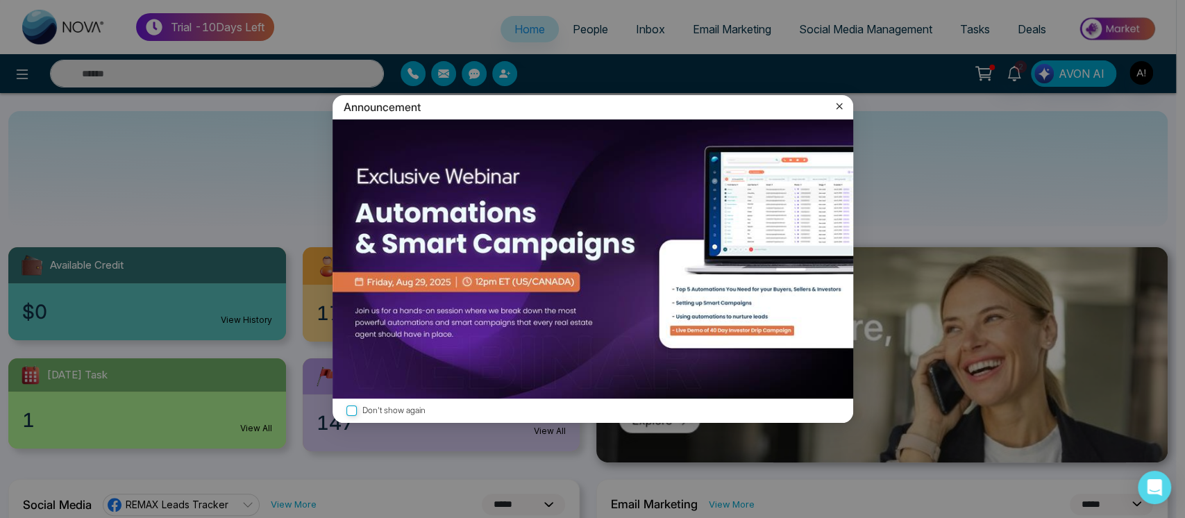
click at [1140, 74] on div "Announcement Don't show again" at bounding box center [592, 259] width 1185 height 518
click at [831, 103] on div "Announcement" at bounding box center [592, 107] width 521 height 24
click at [844, 103] on icon at bounding box center [839, 106] width 14 height 14
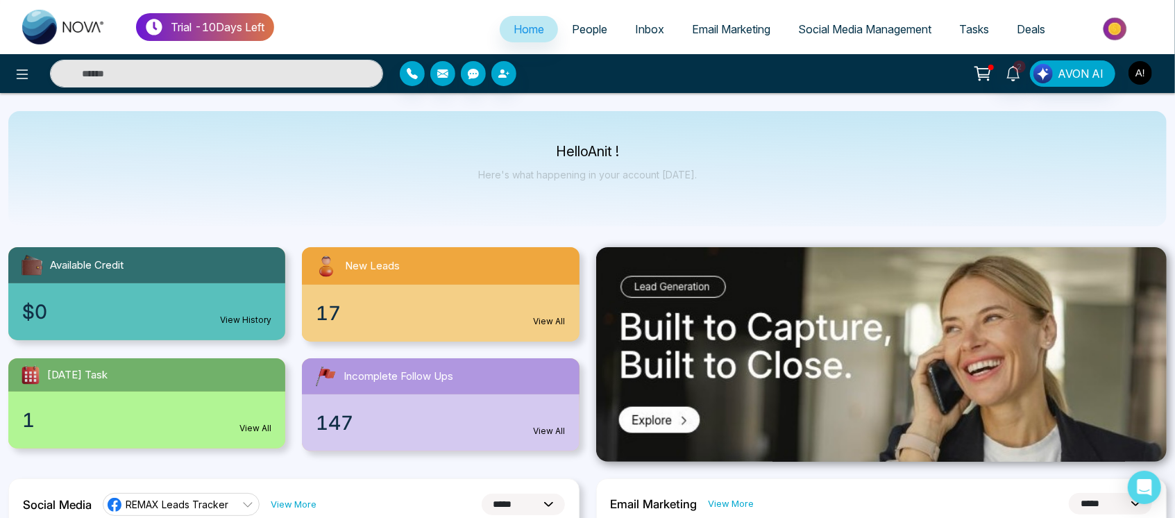
click at [1139, 79] on img "button" at bounding box center [1141, 73] width 24 height 24
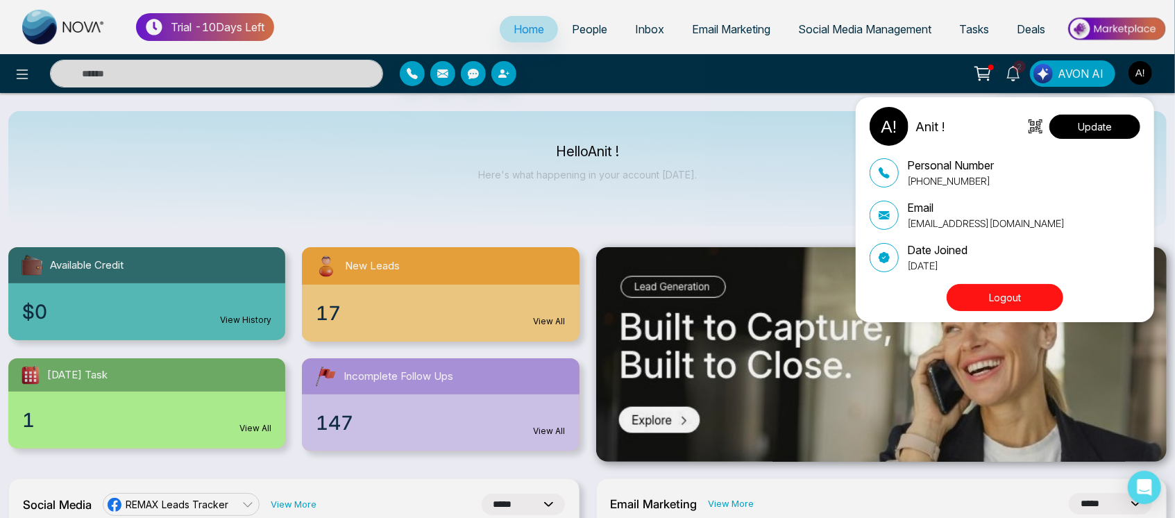
click at [1130, 128] on button "Update" at bounding box center [1095, 127] width 91 height 24
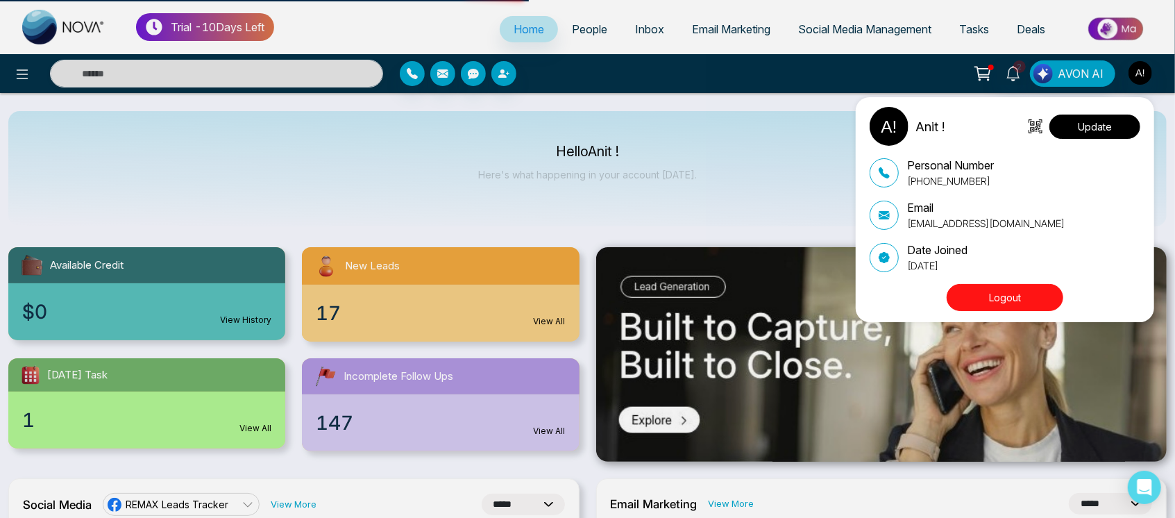
select select
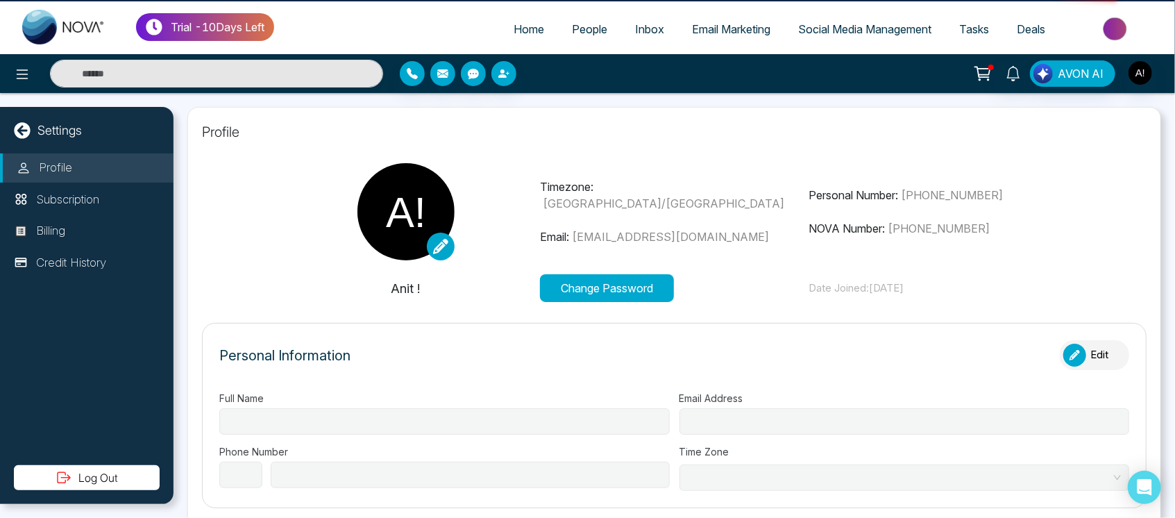
type input "******"
type input "**********"
select select "***"
type input "**********"
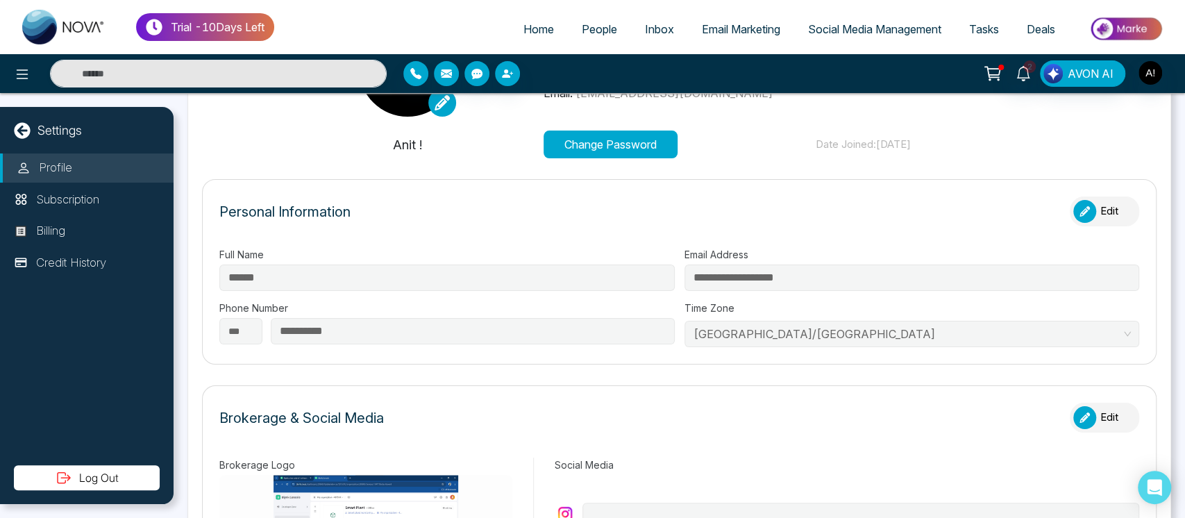
type input "*********"
type input "**********"
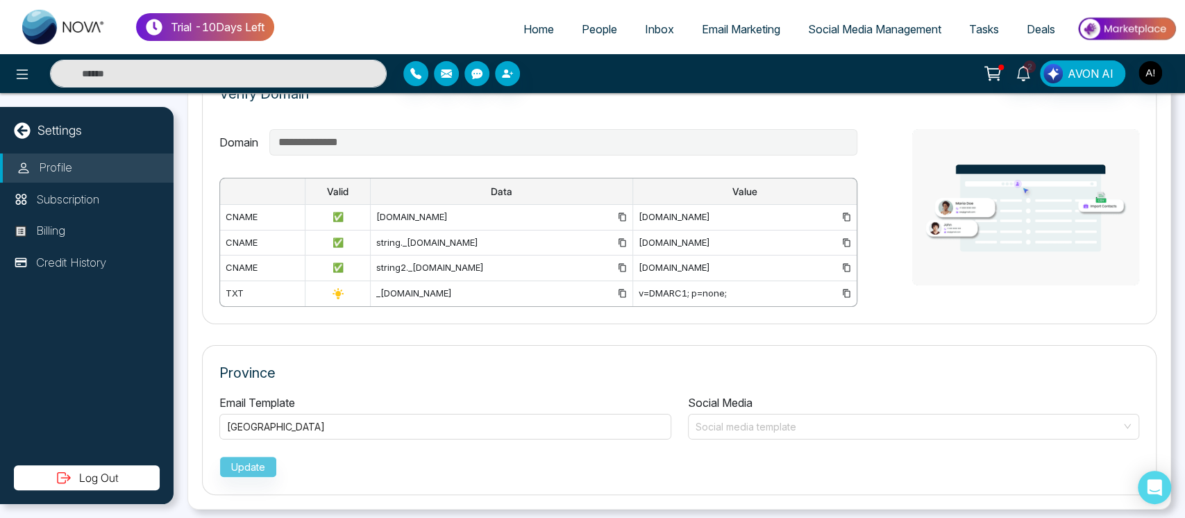
scroll to position [1011, 0]
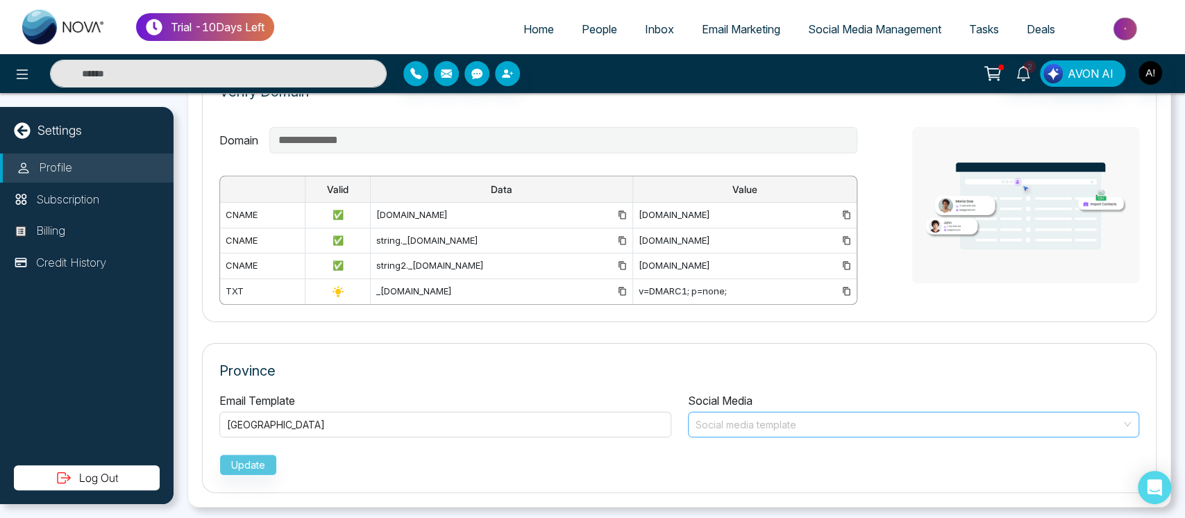
click at [808, 431] on span at bounding box center [909, 424] width 426 height 24
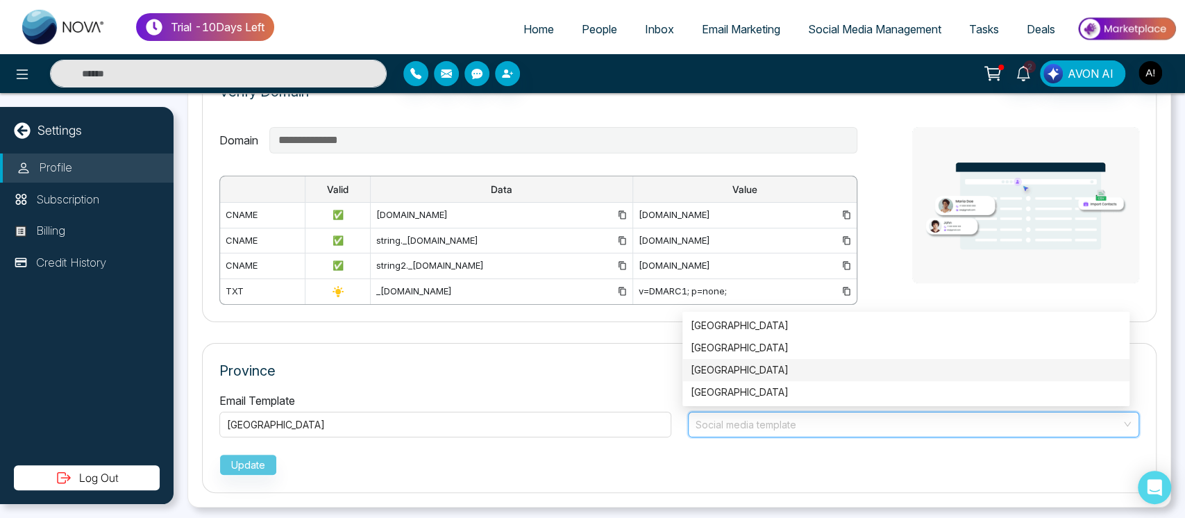
click at [717, 372] on div "Alberta" at bounding box center [906, 369] width 430 height 15
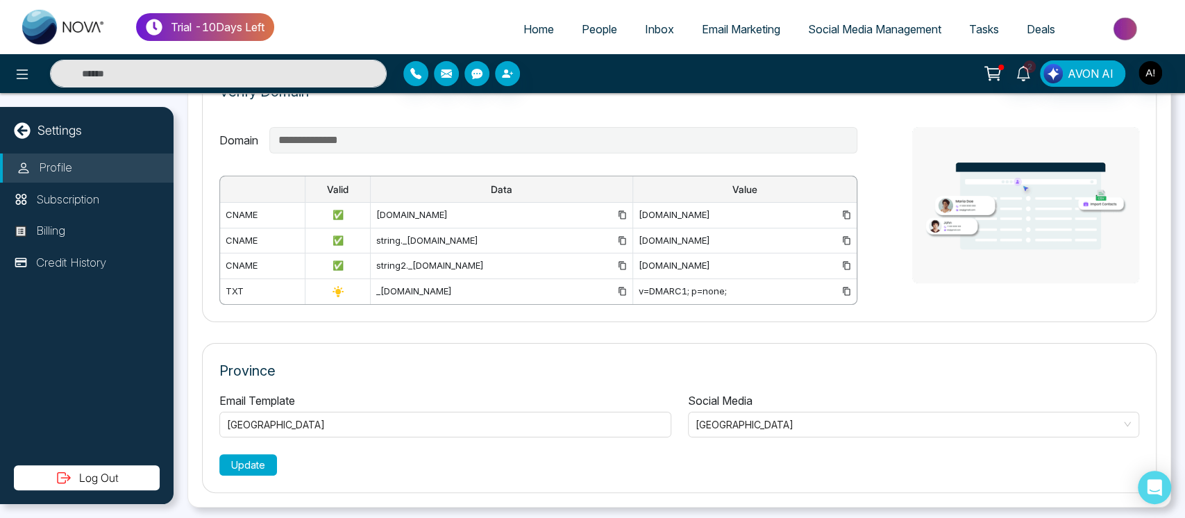
click at [226, 462] on button "Update" at bounding box center [248, 465] width 58 height 22
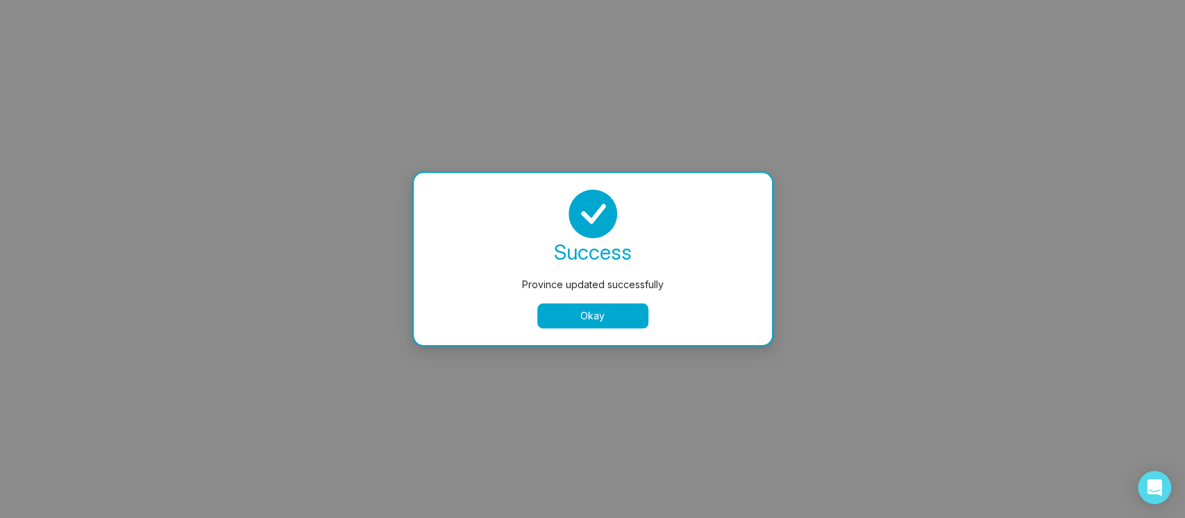
click at [591, 315] on button "Okay" at bounding box center [592, 315] width 111 height 25
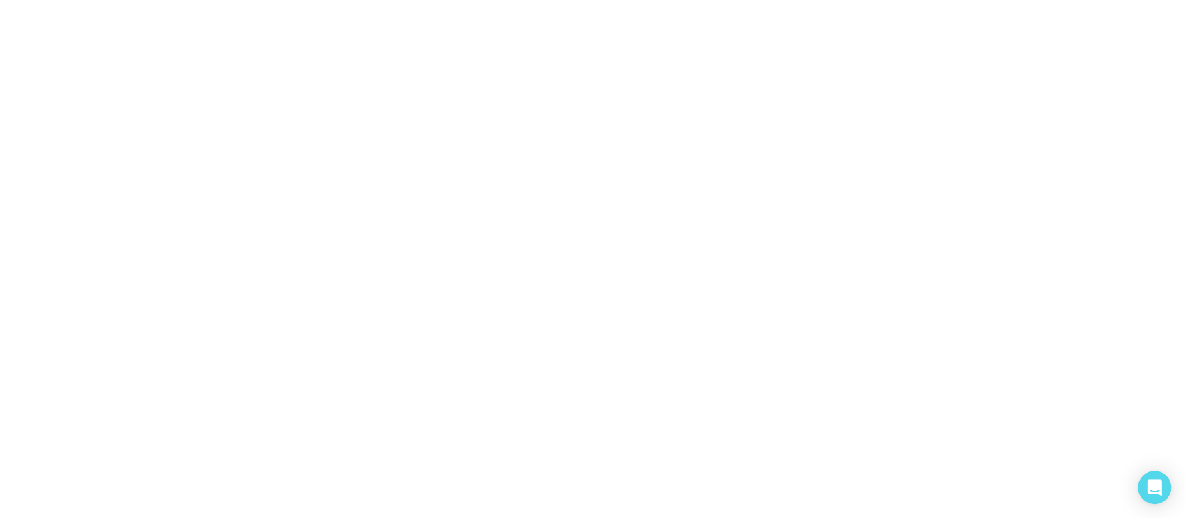
select select
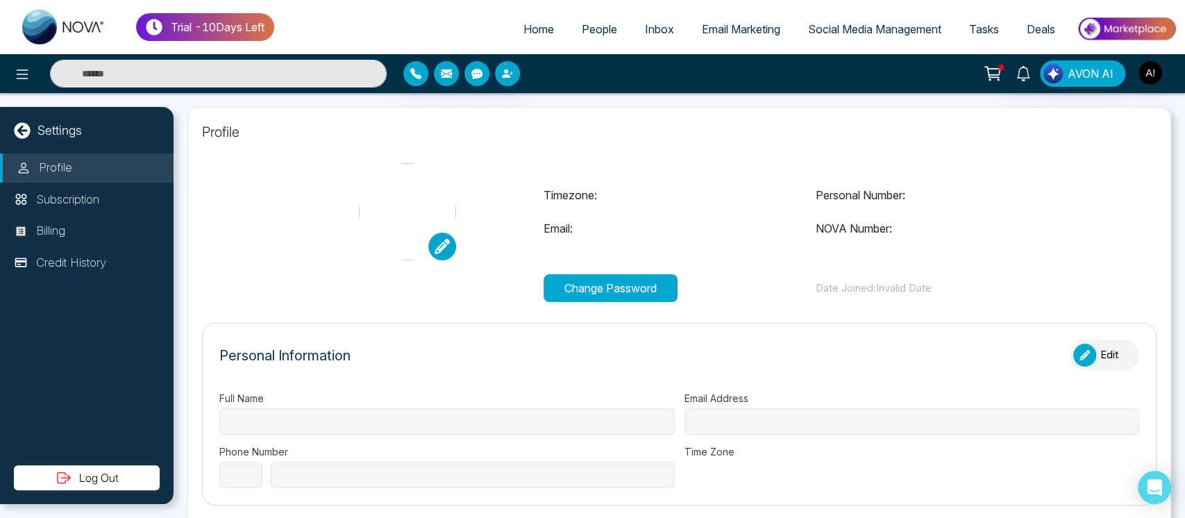
type input "******"
type input "**********"
select select "***"
type input "**********"
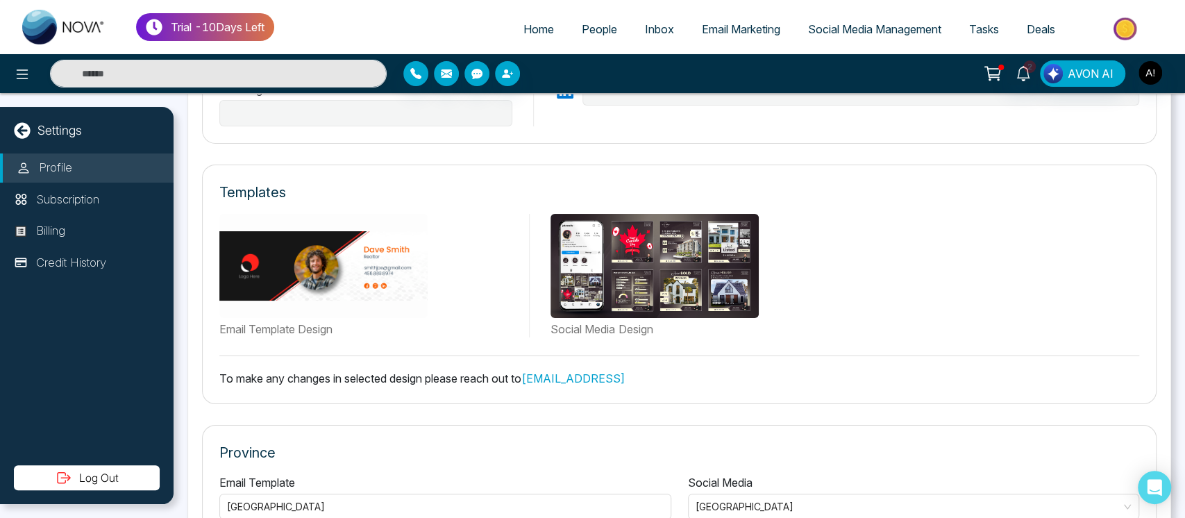
type input "*********"
type input "**********"
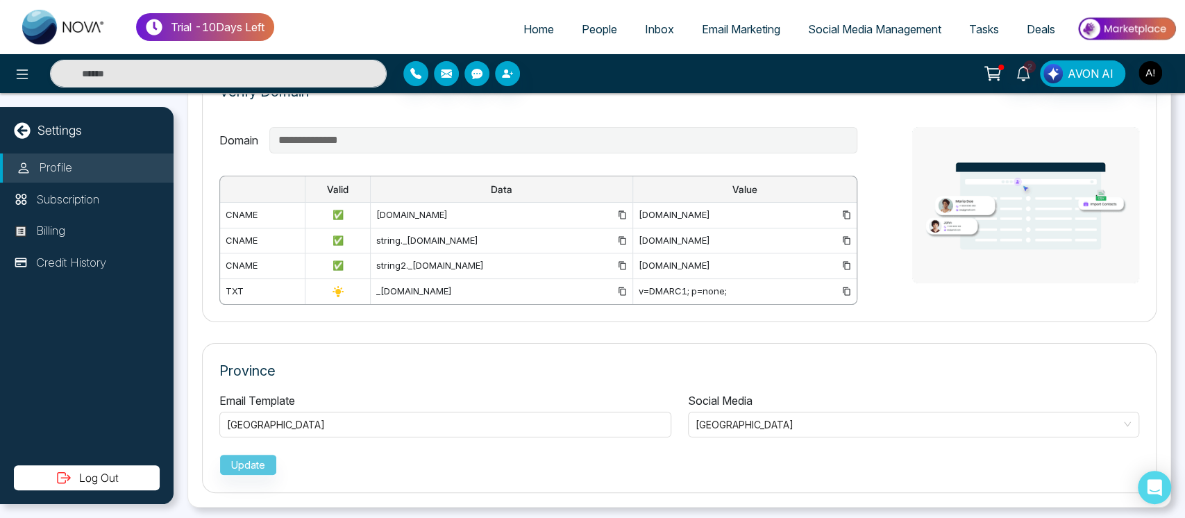
click at [761, 405] on div "Social Media Alberta" at bounding box center [914, 414] width 469 height 45
click at [764, 414] on span "Alberta" at bounding box center [914, 424] width 437 height 20
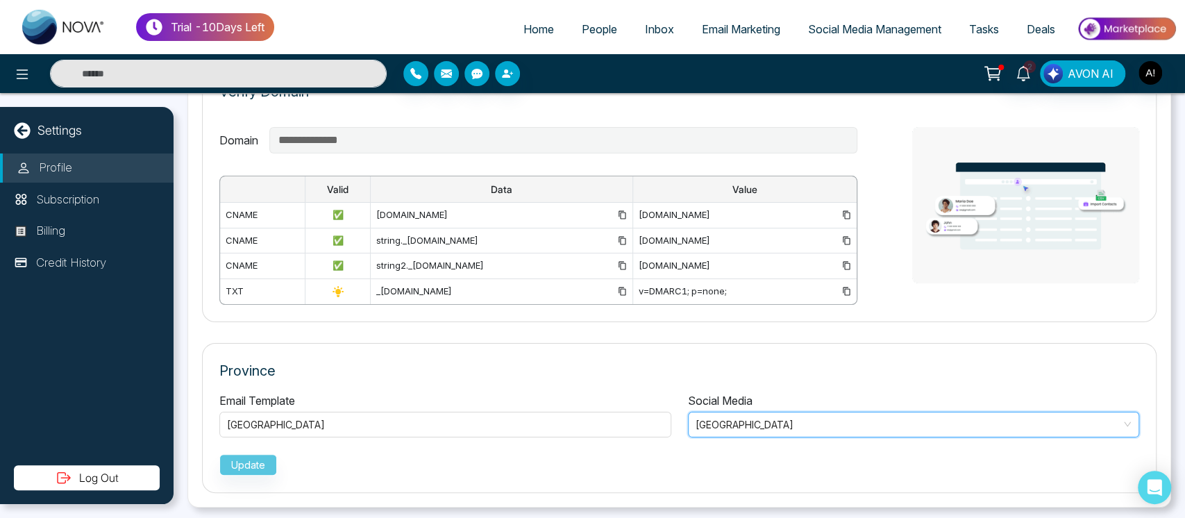
click at [764, 414] on span "Alberta" at bounding box center [914, 424] width 437 height 20
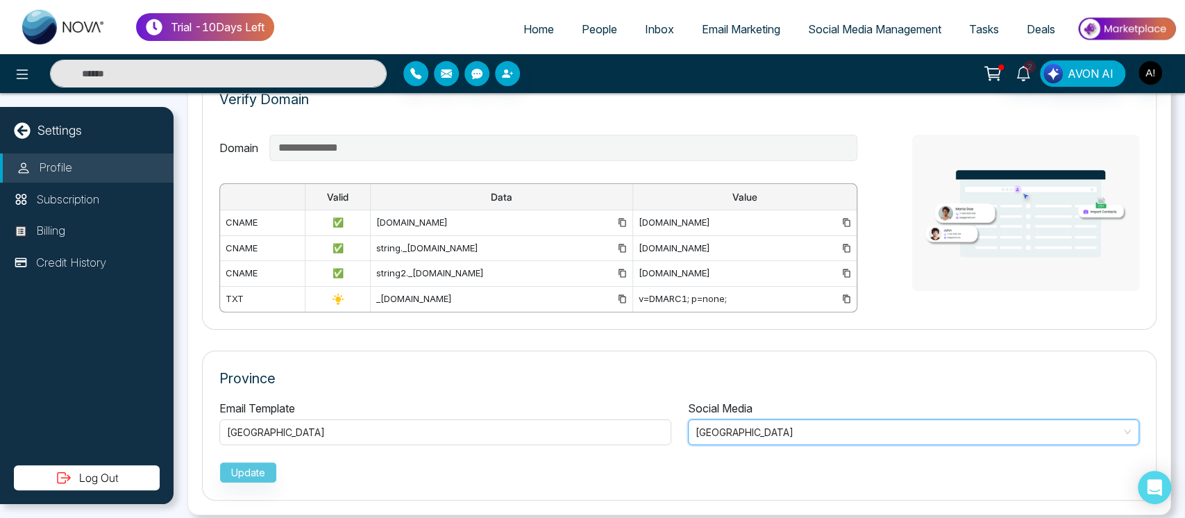
scroll to position [1004, 0]
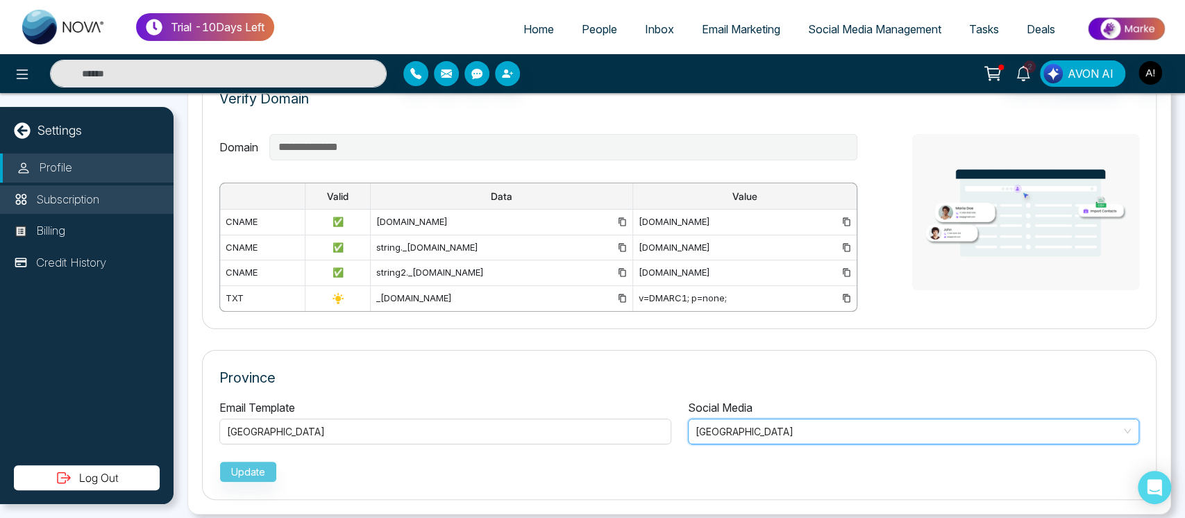
click at [72, 190] on li "Subscription" at bounding box center [87, 199] width 174 height 29
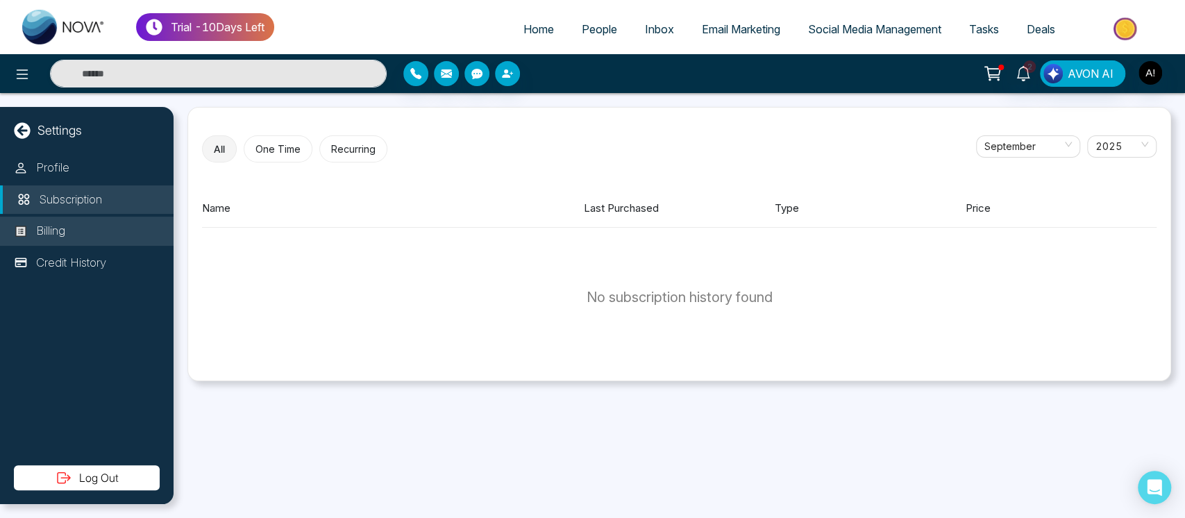
click at [92, 240] on li "Billing" at bounding box center [87, 231] width 174 height 29
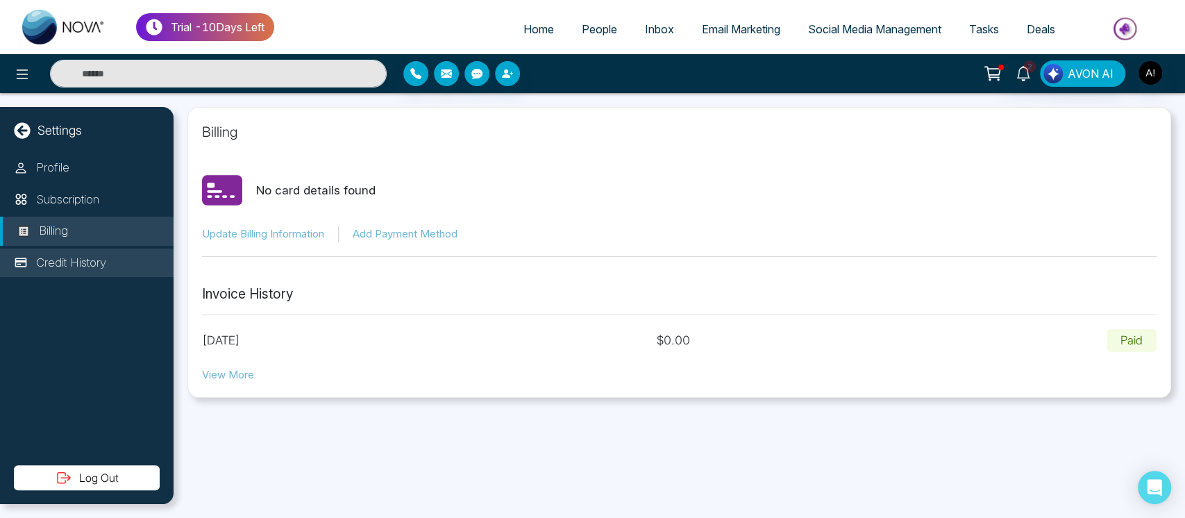
click at [96, 266] on p "Credit History" at bounding box center [71, 263] width 70 height 18
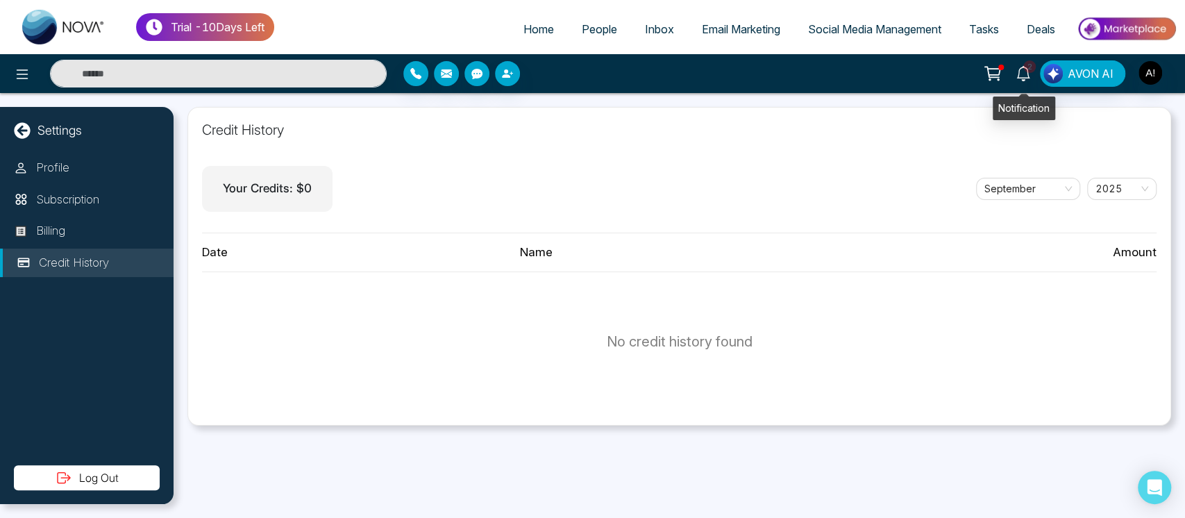
click at [1024, 74] on icon at bounding box center [1023, 73] width 15 height 15
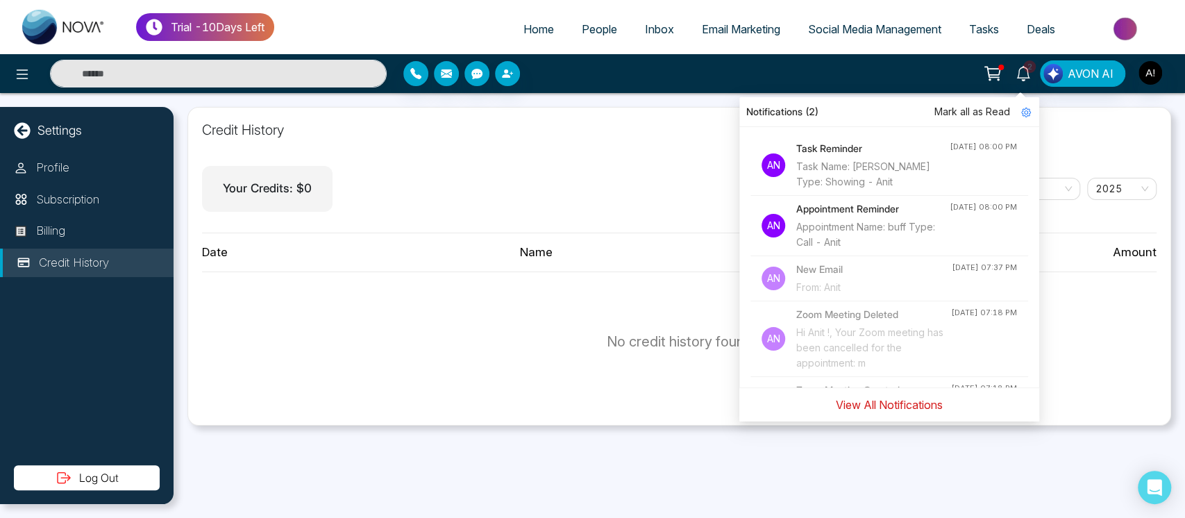
click at [886, 406] on button "View All Notifications" at bounding box center [889, 404] width 125 height 26
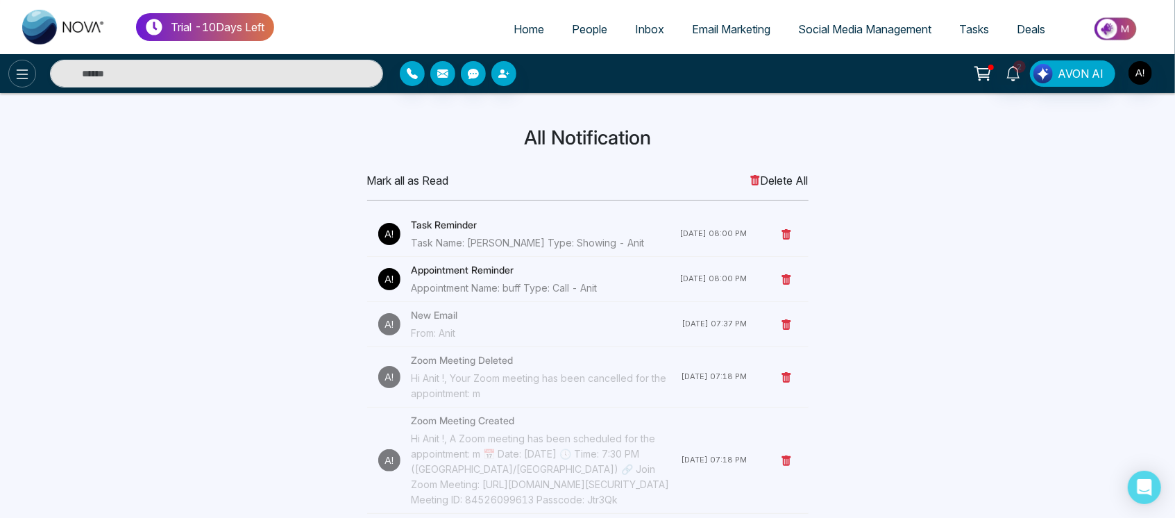
click at [8, 71] on button at bounding box center [22, 74] width 28 height 28
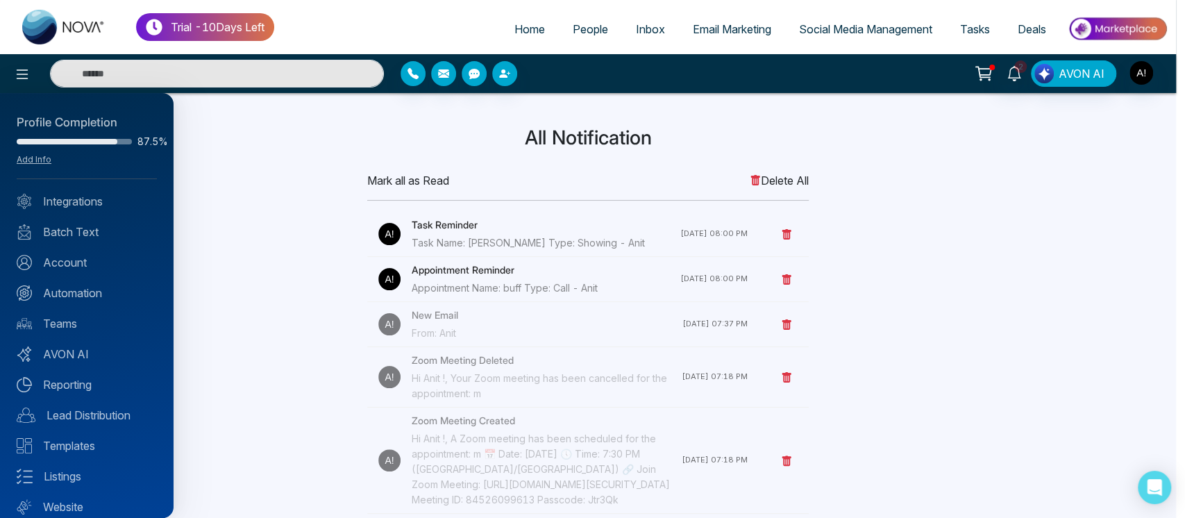
click at [213, 81] on div at bounding box center [592, 259] width 1185 height 518
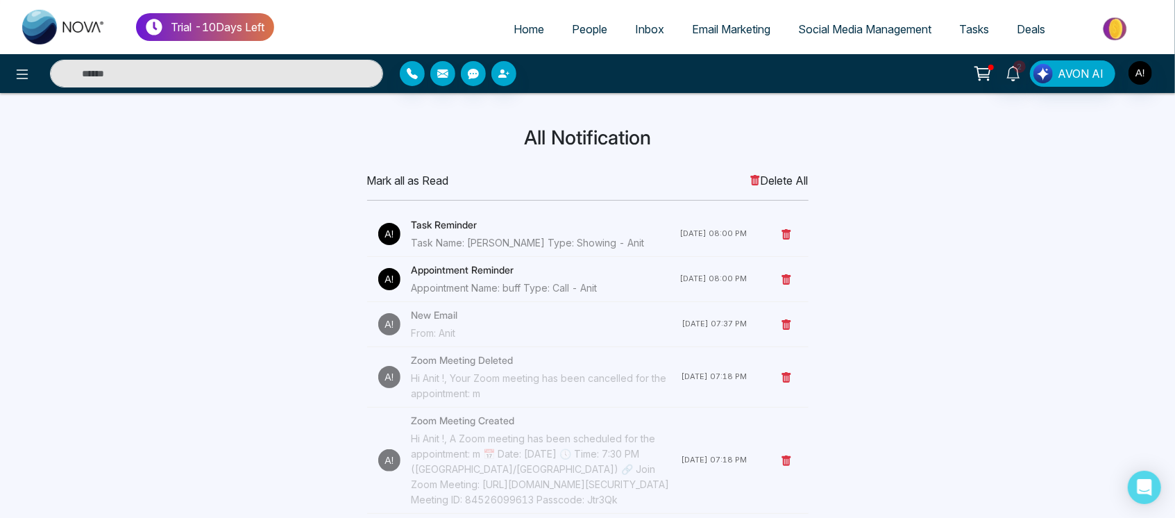
click at [201, 76] on input "text" at bounding box center [216, 74] width 333 height 28
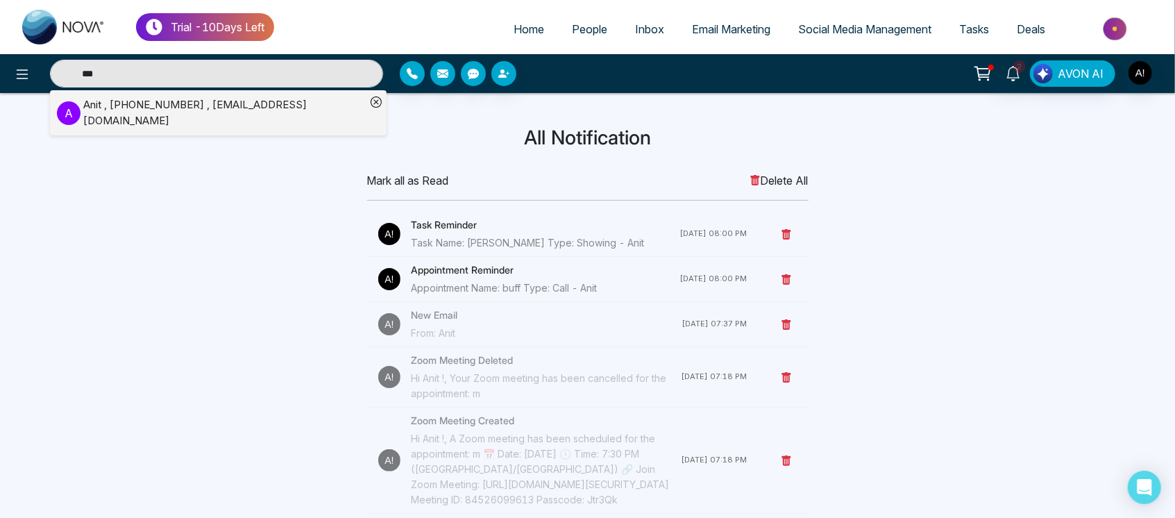
type input "***"
click at [241, 96] on li "A Anit , +919930053035 , anit@mmnovatech.com" at bounding box center [211, 112] width 309 height 45
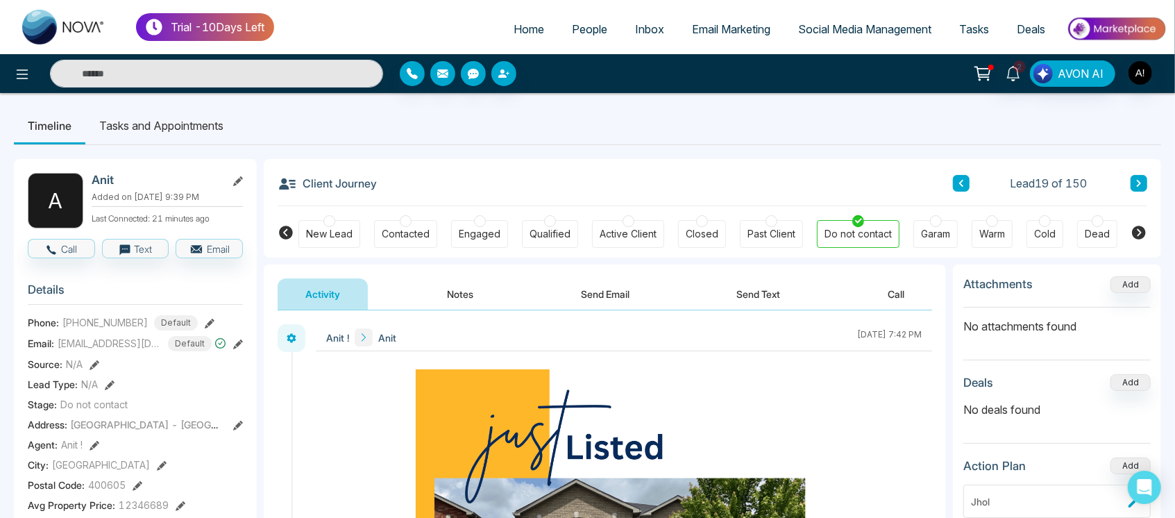
click at [1136, 179] on icon at bounding box center [1139, 183] width 7 height 8
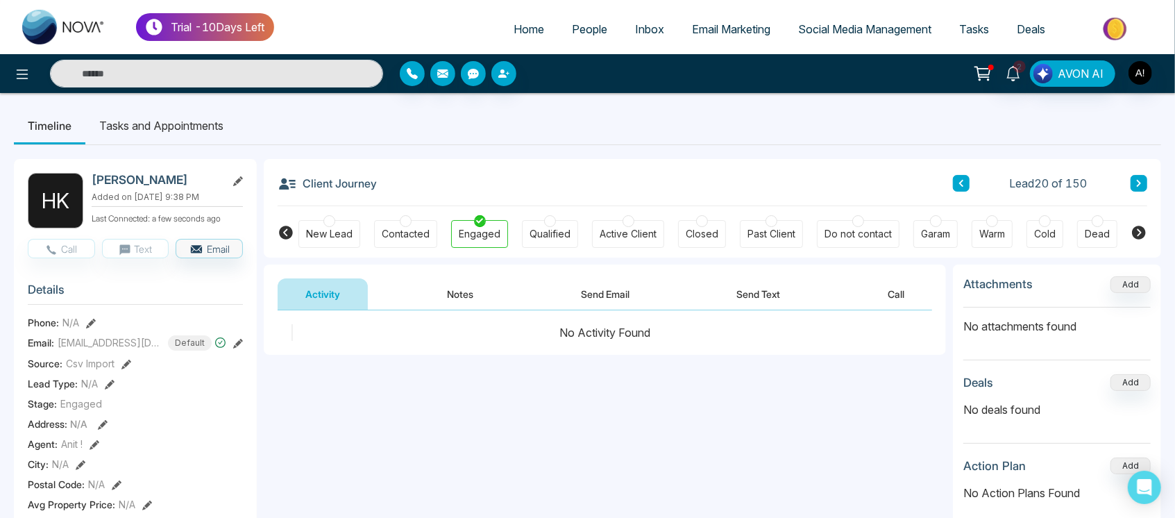
click at [965, 179] on icon at bounding box center [961, 183] width 7 height 8
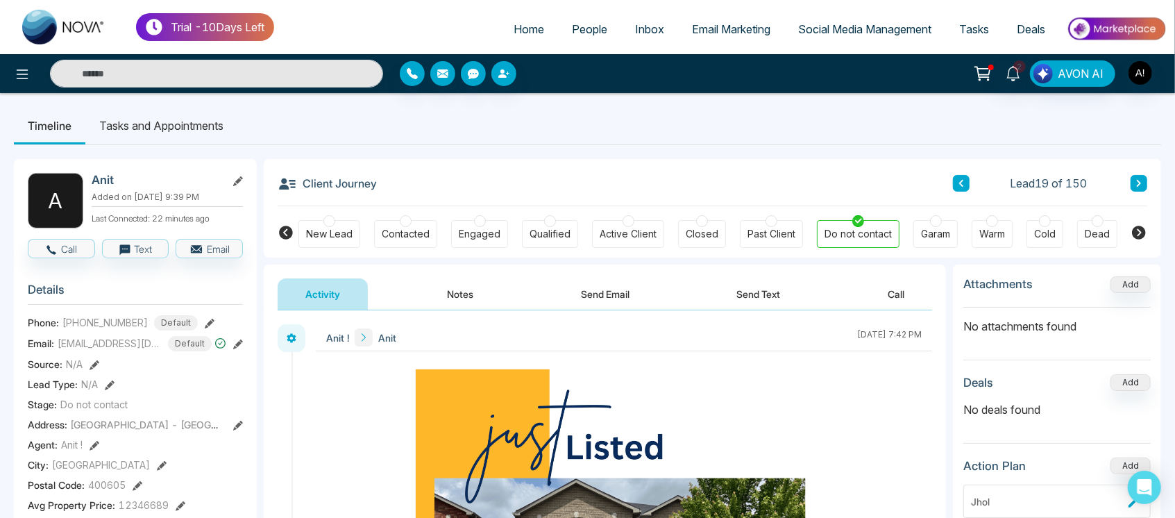
click at [1139, 181] on icon at bounding box center [1139, 183] width 4 height 7
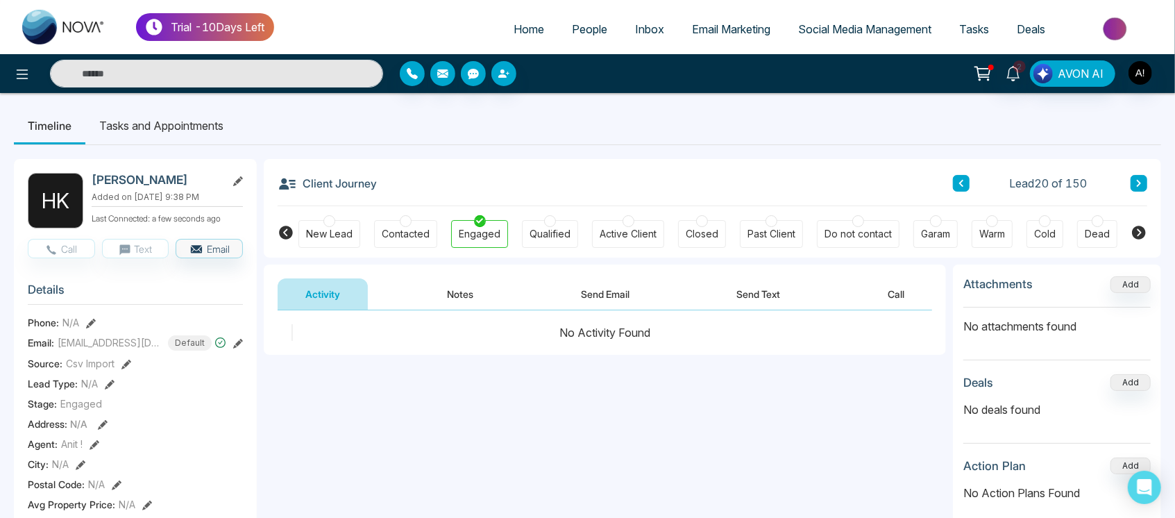
click at [1139, 181] on icon at bounding box center [1139, 183] width 4 height 7
click at [516, 24] on span "Home" at bounding box center [529, 29] width 31 height 14
select select "*"
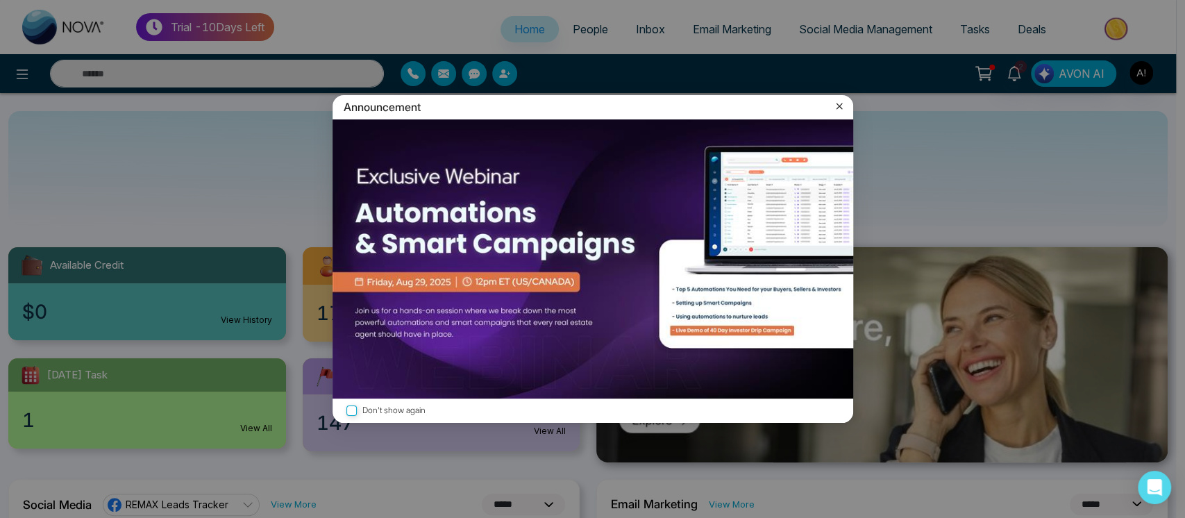
click at [841, 105] on icon at bounding box center [839, 106] width 14 height 14
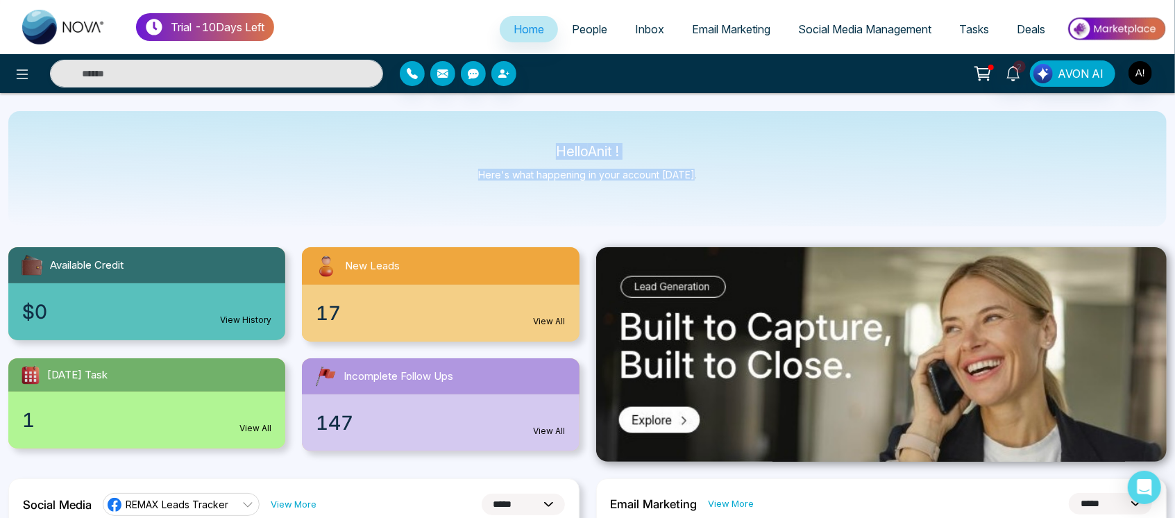
drag, startPoint x: 515, startPoint y: 135, endPoint x: 757, endPoint y: 200, distance: 250.2
click at [757, 200] on div "Hello Anit ! Here's what happening in your account [DATE]." at bounding box center [587, 168] width 1159 height 115
drag, startPoint x: 558, startPoint y: 139, endPoint x: 735, endPoint y: 192, distance: 184.7
click at [735, 192] on div "Hello Anit ! Here's what happening in your account [DATE]." at bounding box center [587, 168] width 1159 height 115
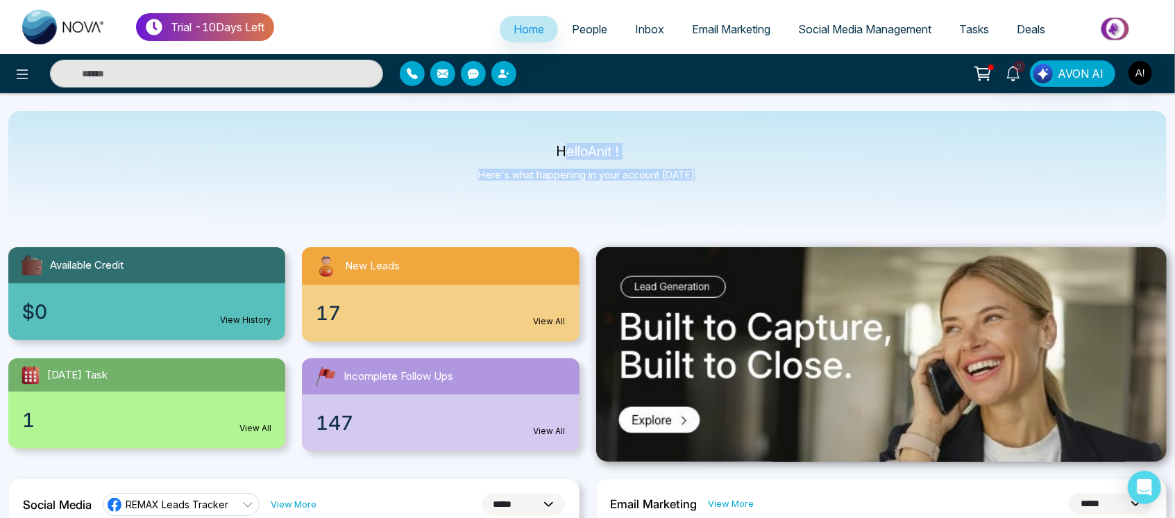
click at [735, 192] on div "Hello Anit ! Here's what happening in your account [DATE]." at bounding box center [587, 168] width 1159 height 115
drag, startPoint x: 735, startPoint y: 192, endPoint x: 486, endPoint y: 132, distance: 256.2
click at [486, 132] on div "Hello Anit ! Here's what happening in your account [DATE]." at bounding box center [587, 168] width 1159 height 115
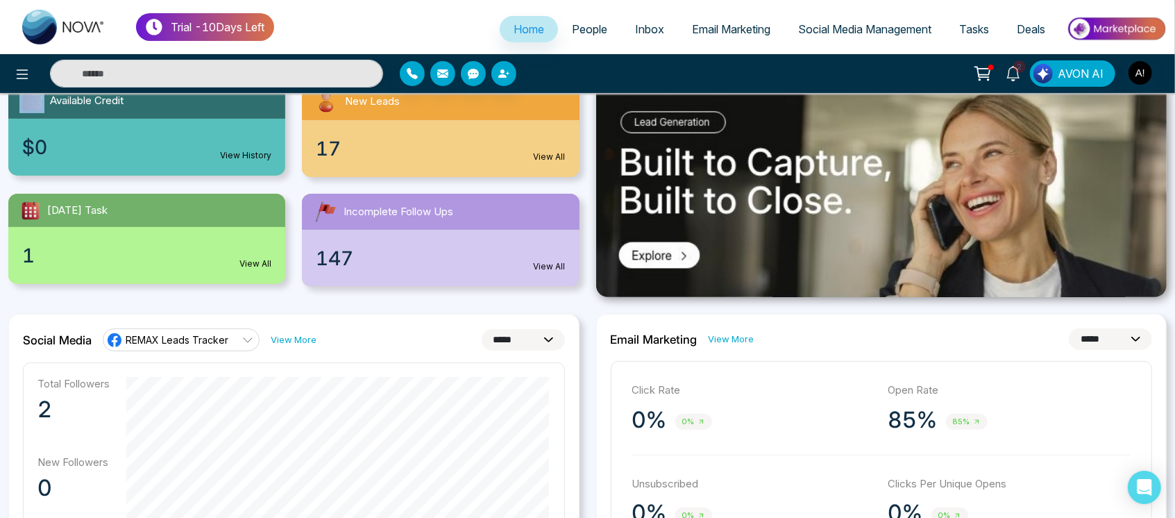
scroll to position [172, 0]
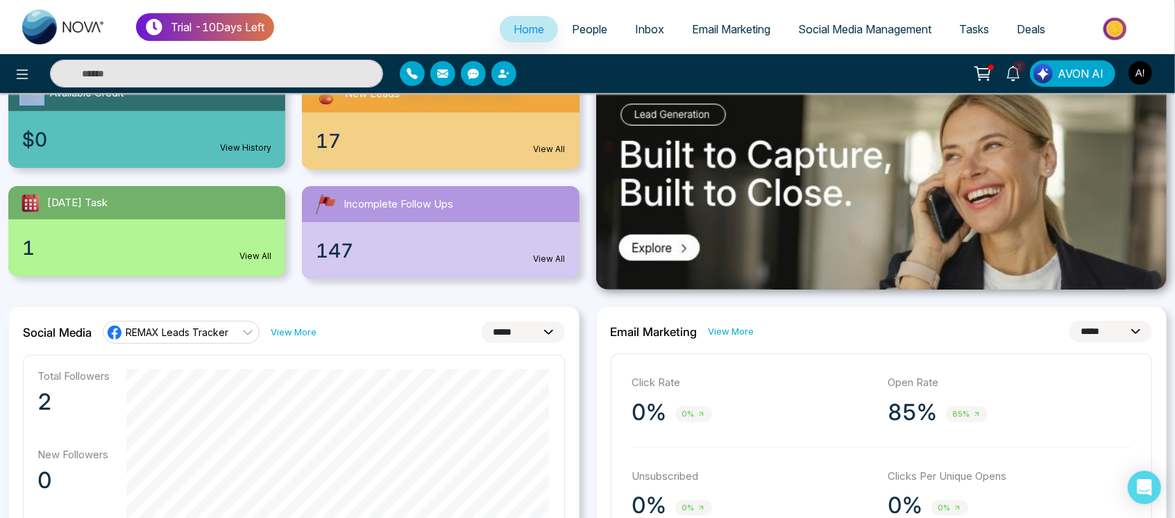
click at [777, 180] on img at bounding box center [881, 182] width 571 height 215
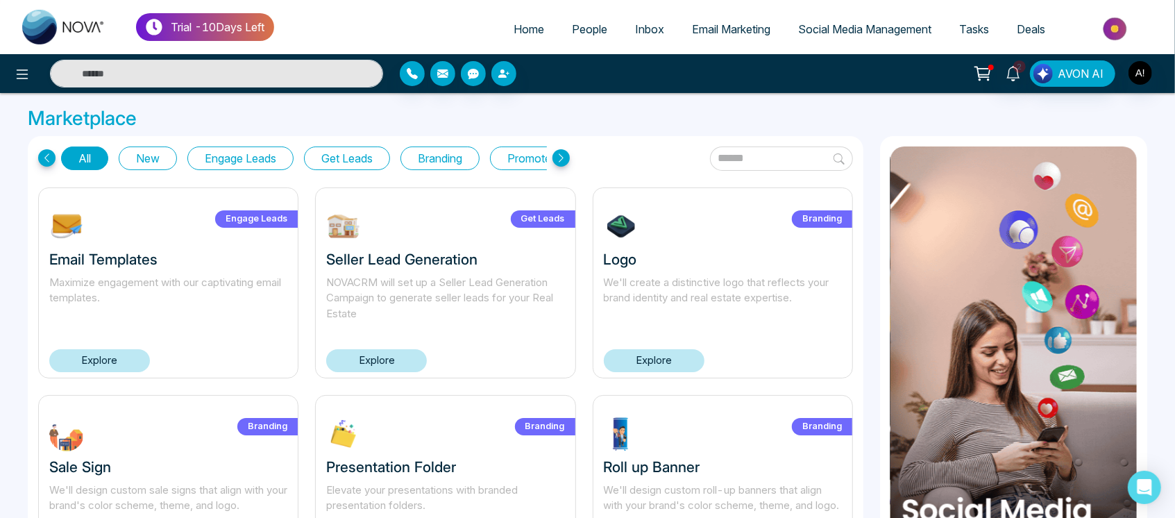
click at [94, 346] on div "Engage Leads Email Templates Maximize engagement with our captivating email tem…" at bounding box center [168, 282] width 260 height 191
click at [107, 360] on link "Explore" at bounding box center [99, 360] width 101 height 23
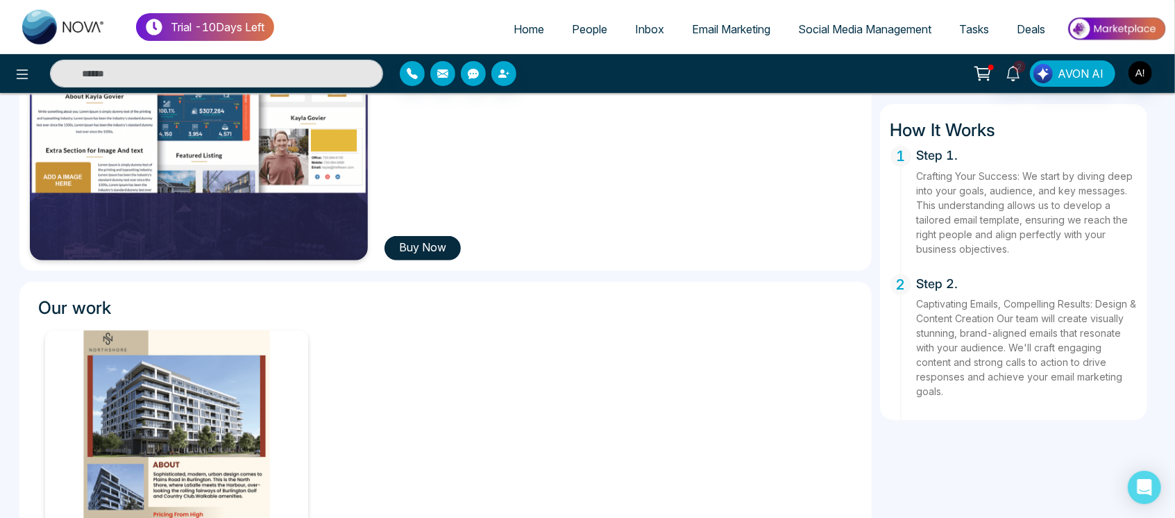
scroll to position [278, 0]
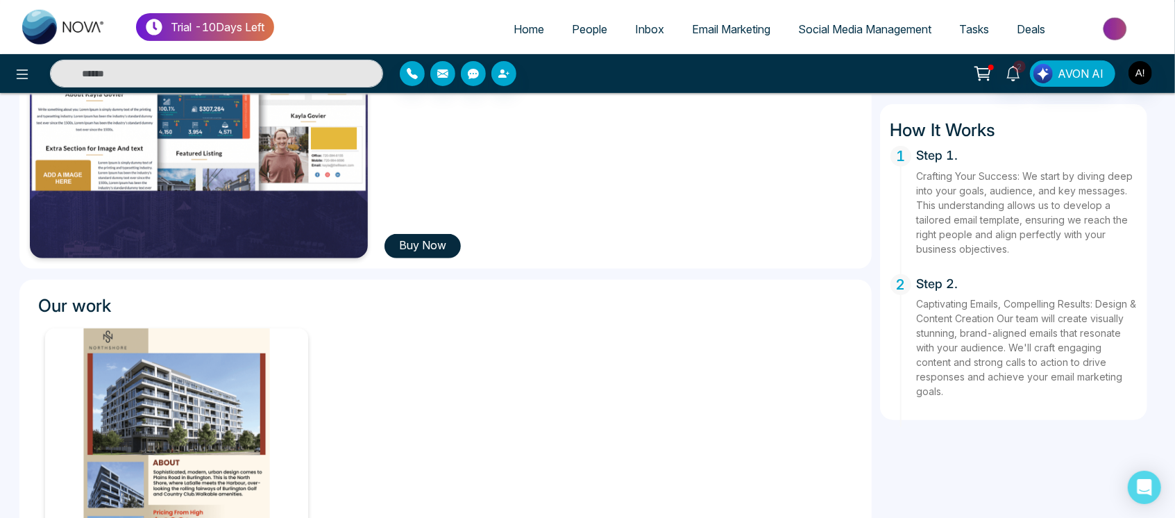
drag, startPoint x: 443, startPoint y: 258, endPoint x: 439, endPoint y: 246, distance: 13.2
click at [439, 246] on div "Email Templates We'll craft tailored emails designed to nurture leads and drive…" at bounding box center [445, 67] width 852 height 404
click at [439, 246] on button "Buy Now" at bounding box center [423, 246] width 76 height 24
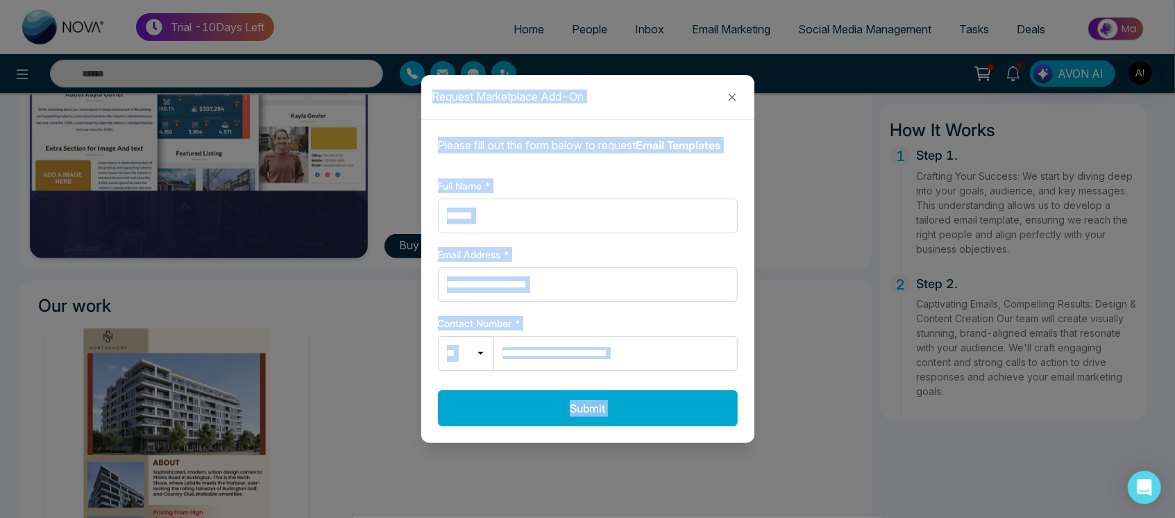
scroll to position [314, 0]
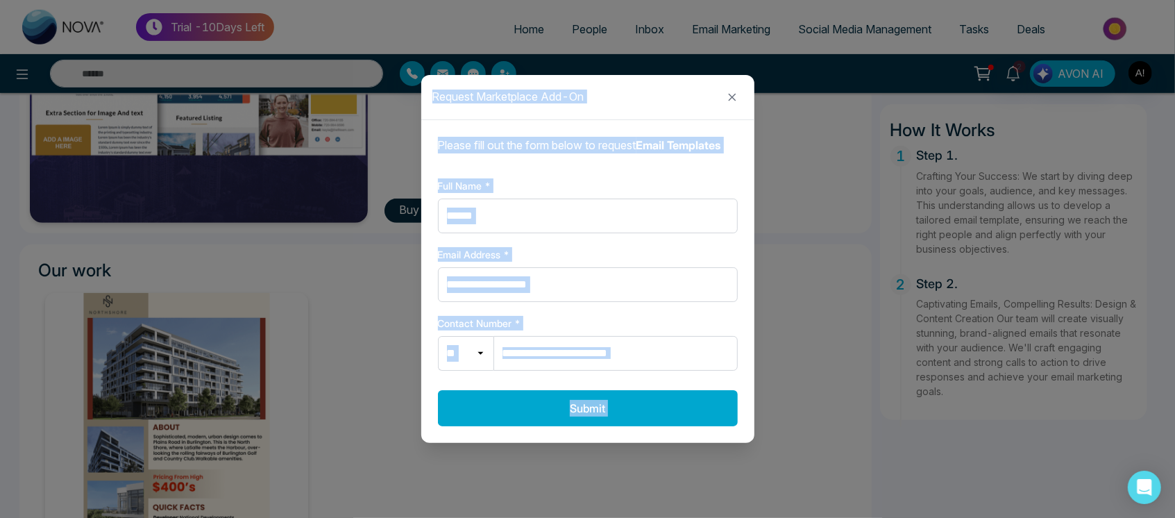
click at [800, 305] on div "**********" at bounding box center [587, 259] width 1175 height 518
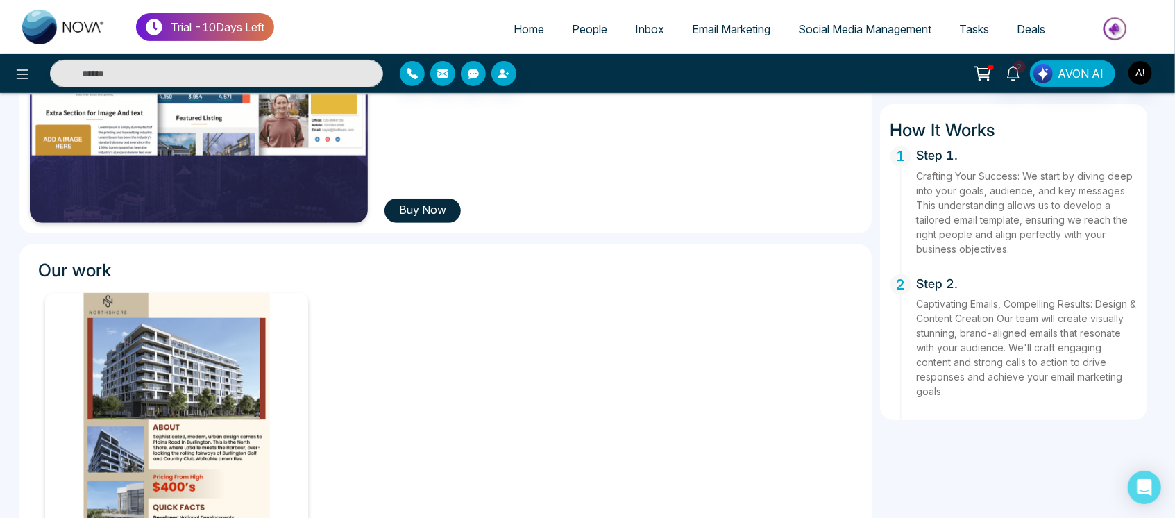
click at [411, 209] on button "Buy Now" at bounding box center [423, 211] width 76 height 24
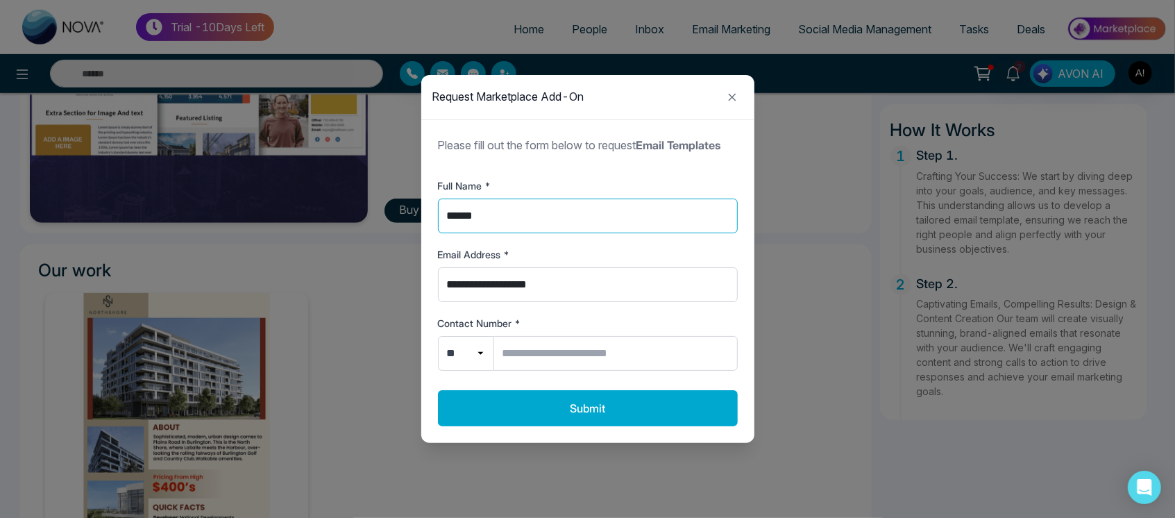
click at [565, 214] on input "******" at bounding box center [588, 216] width 300 height 35
click at [591, 342] on input "Contact Number *" at bounding box center [616, 353] width 244 height 35
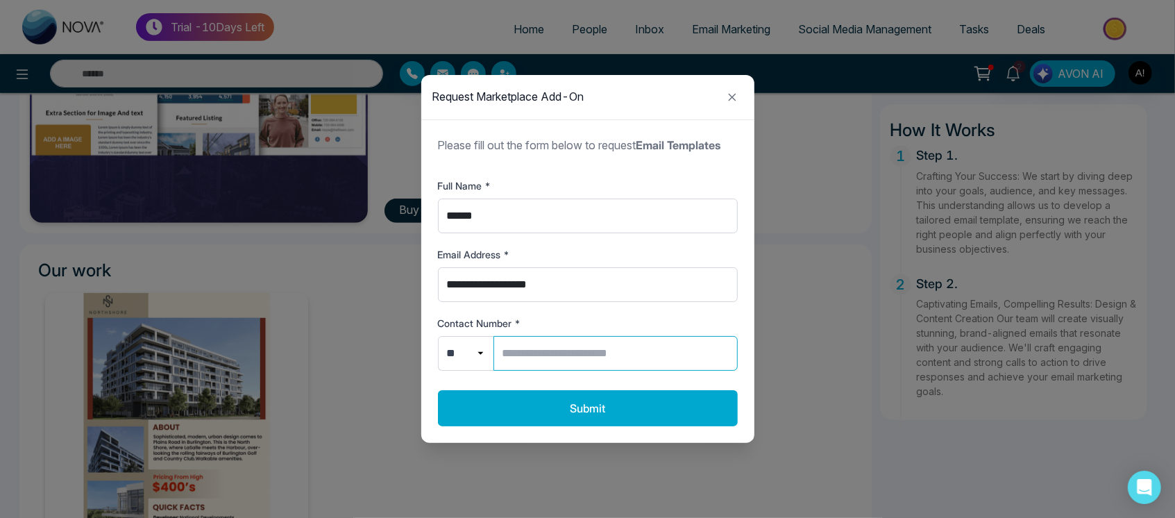
type input "**********"
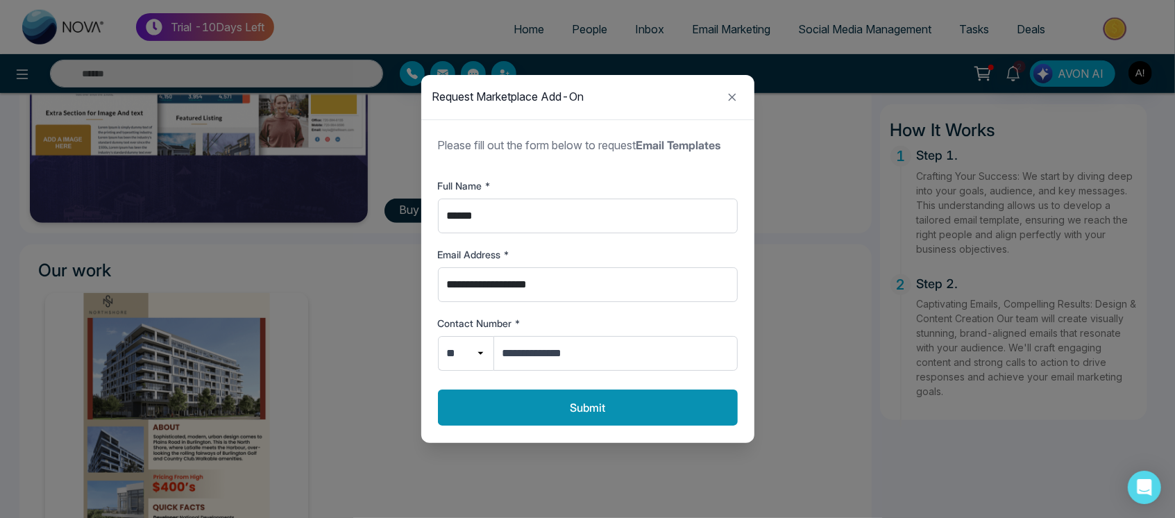
click at [573, 410] on button "Submit" at bounding box center [588, 407] width 300 height 36
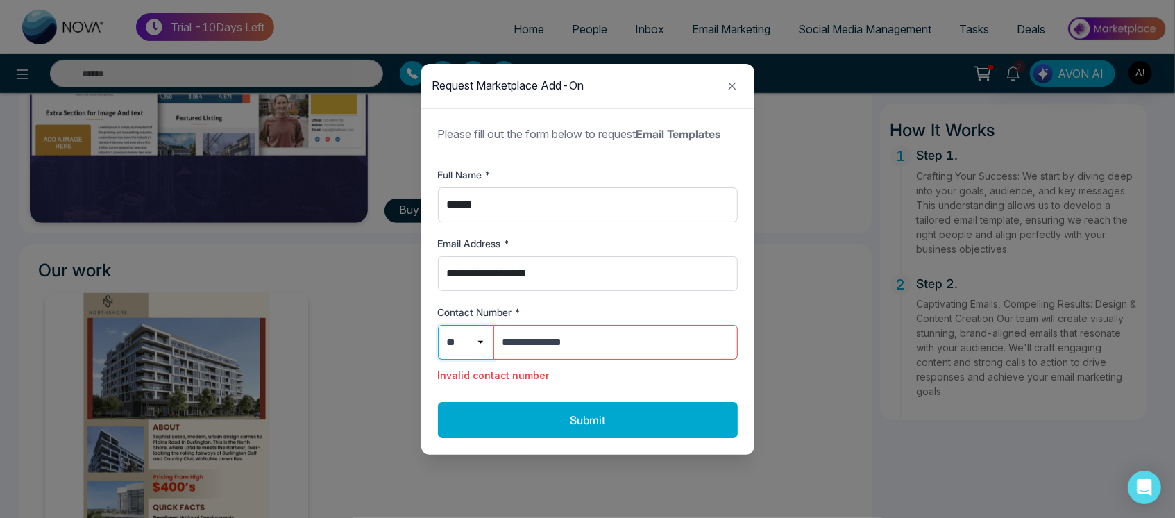
click at [460, 330] on select "** ***" at bounding box center [466, 342] width 56 height 35
select select "**"
click at [438, 325] on select "** ***" at bounding box center [466, 342] width 56 height 35
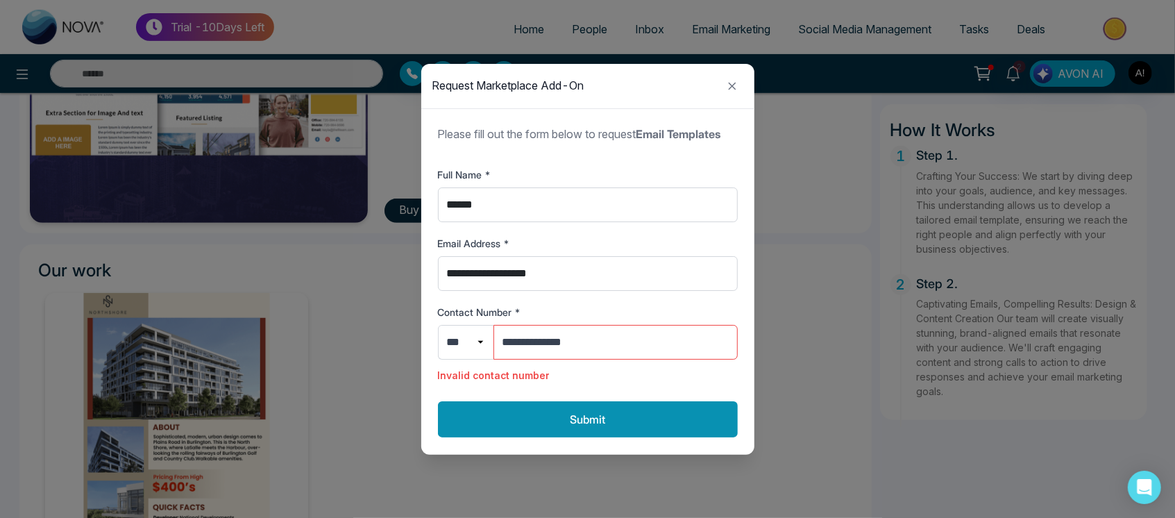
click at [515, 425] on button "Submit" at bounding box center [588, 419] width 300 height 36
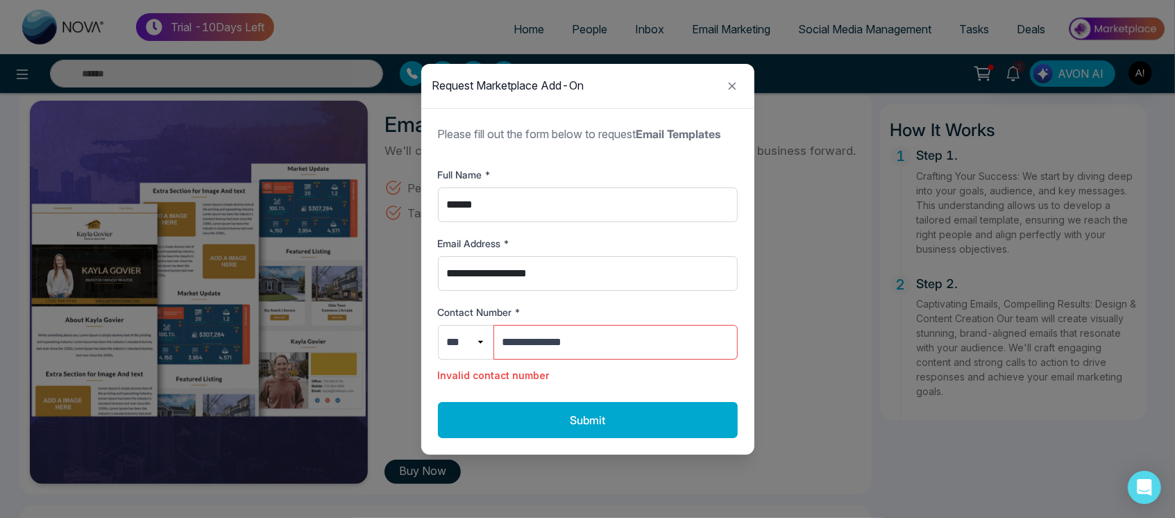
scroll to position [0, 0]
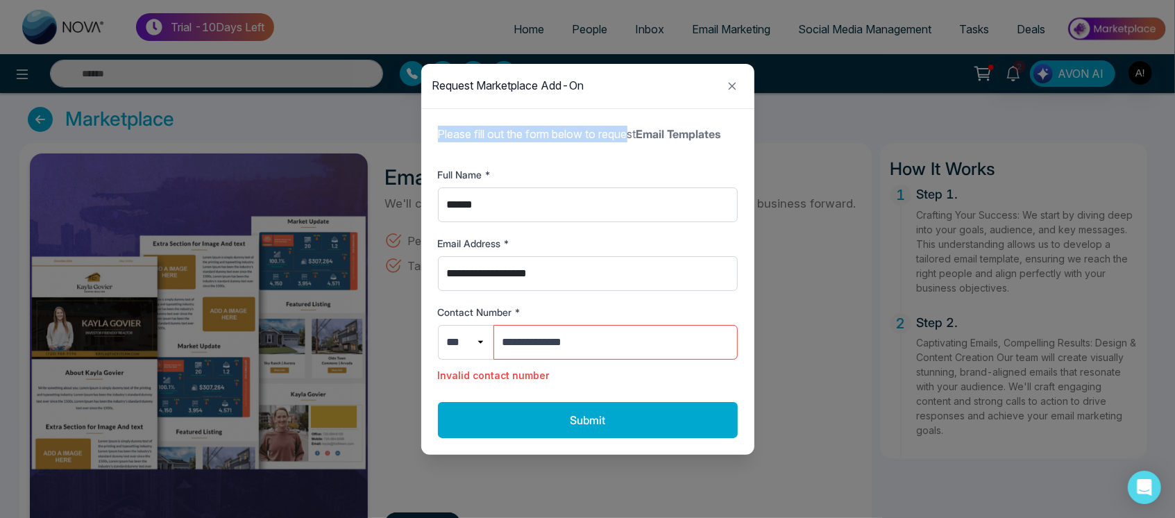
drag, startPoint x: 437, startPoint y: 142, endPoint x: 661, endPoint y: 130, distance: 223.8
click at [661, 130] on div "**********" at bounding box center [587, 290] width 333 height 329
click at [734, 88] on icon "Close modal" at bounding box center [732, 86] width 8 height 8
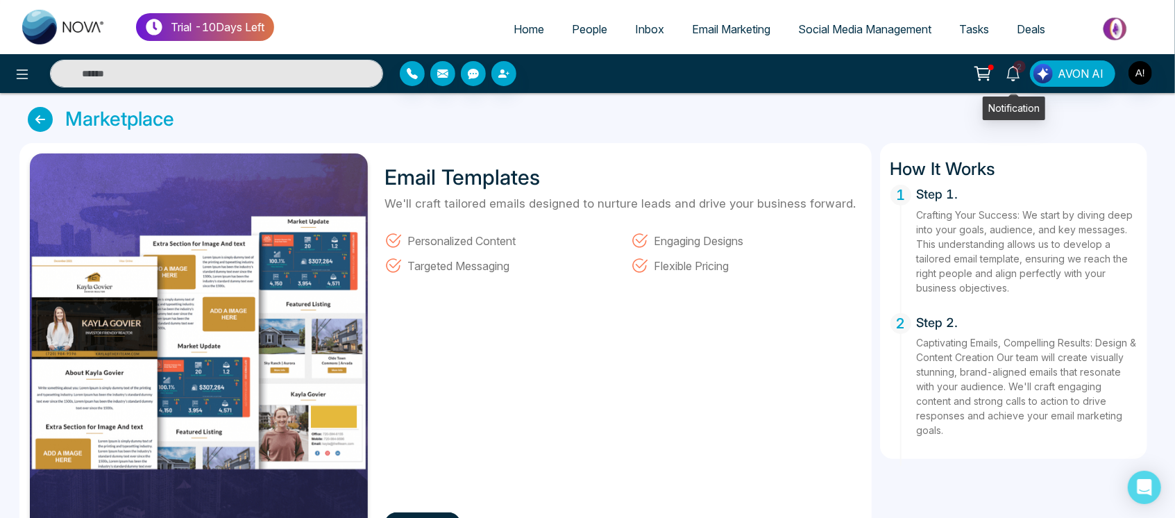
click at [1001, 74] on link "2" at bounding box center [1013, 72] width 33 height 24
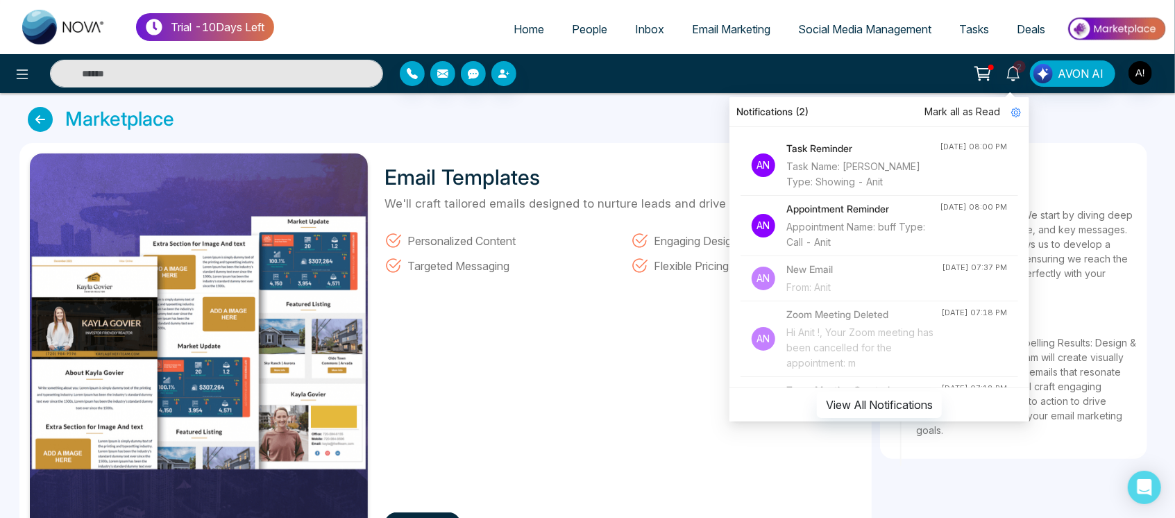
click at [195, 80] on input "text" at bounding box center [216, 74] width 333 height 28
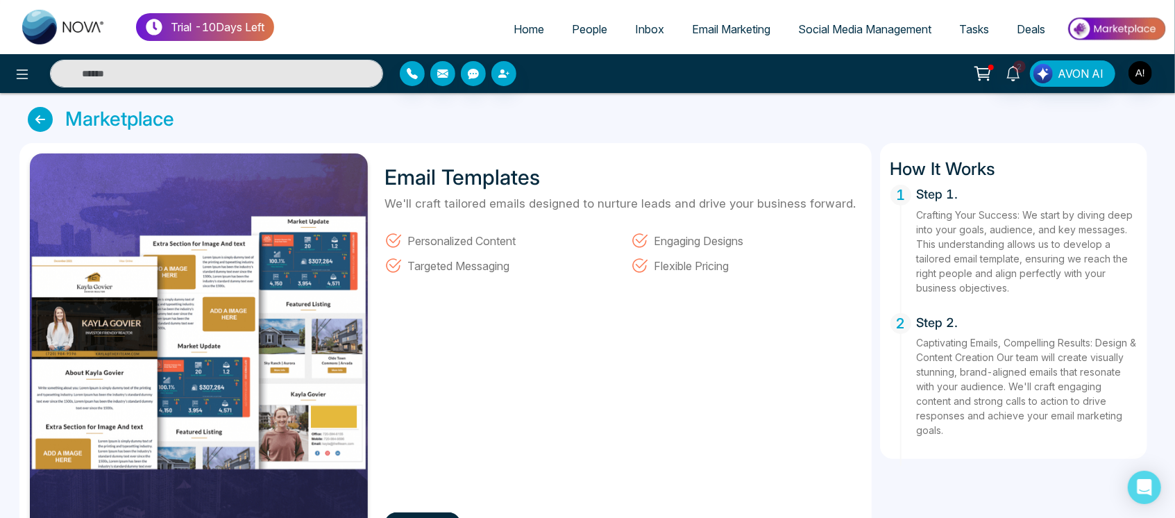
click at [3, 74] on div at bounding box center [195, 74] width 391 height 28
click at [31, 127] on icon at bounding box center [40, 119] width 25 height 25
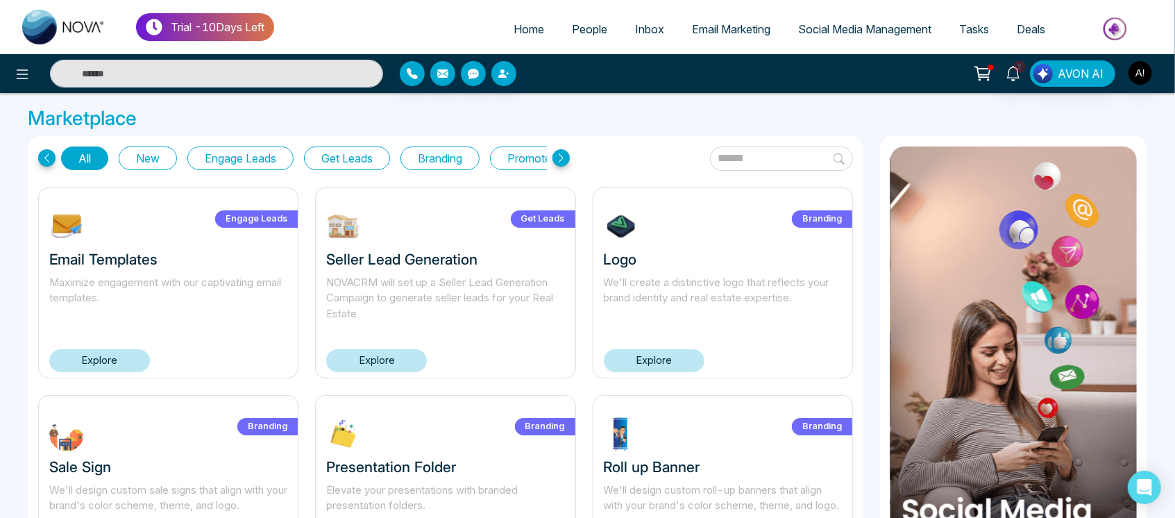
click at [47, 158] on icon at bounding box center [46, 157] width 17 height 17
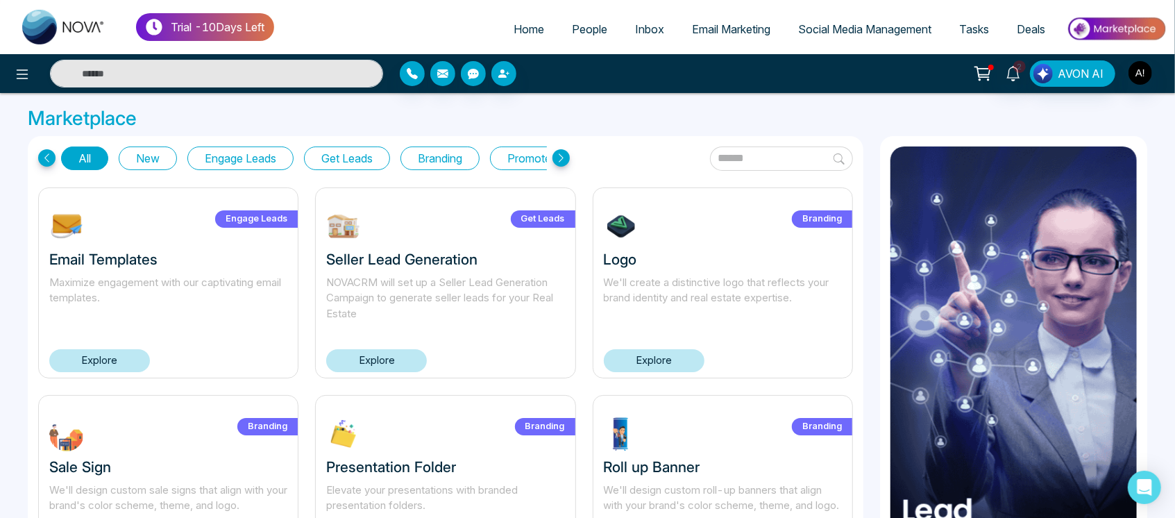
click at [559, 152] on icon at bounding box center [561, 157] width 17 height 17
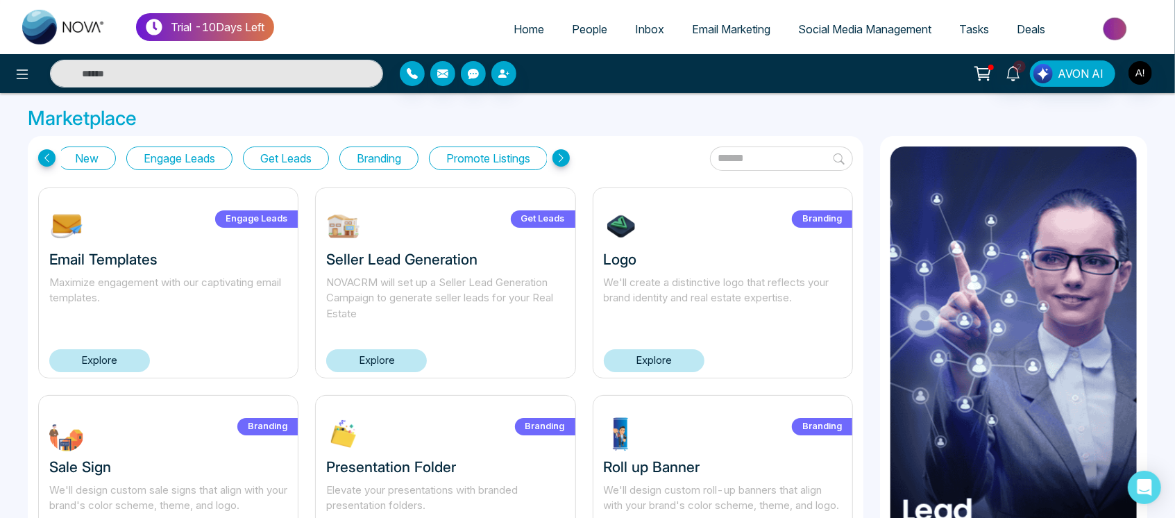
click at [559, 152] on icon at bounding box center [561, 157] width 17 height 17
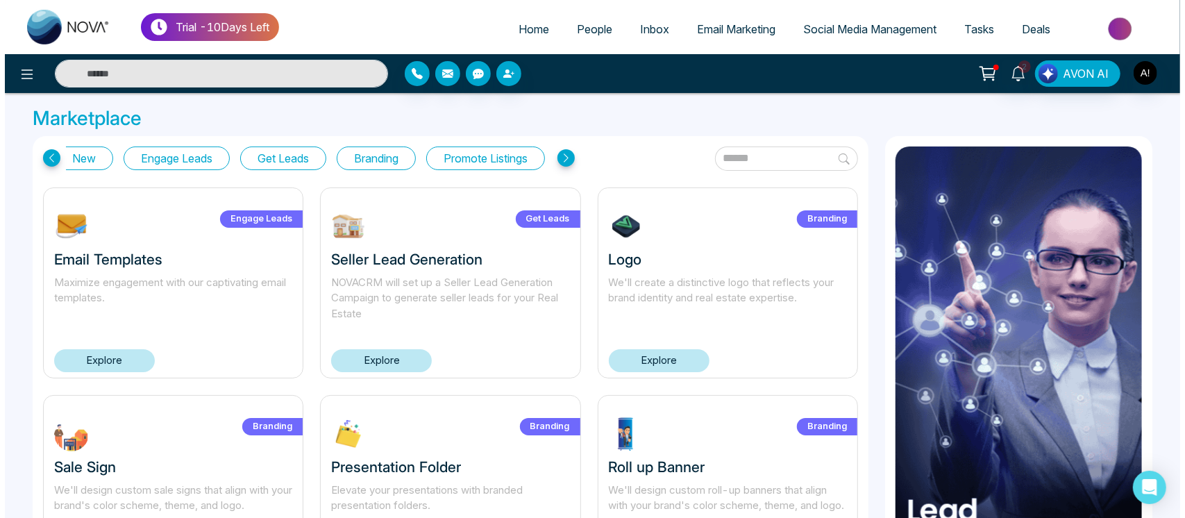
scroll to position [0, 77]
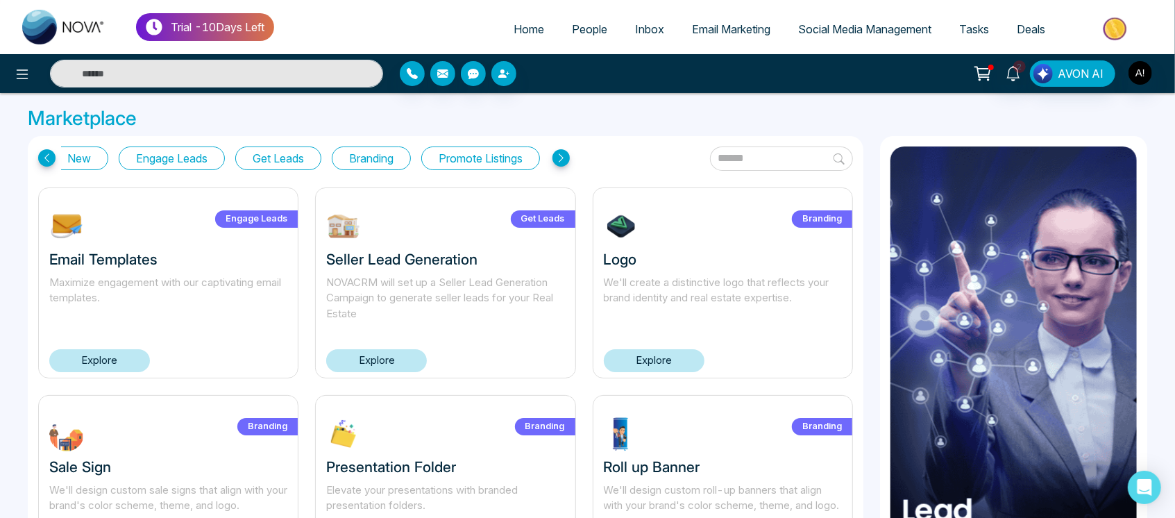
click at [559, 152] on icon at bounding box center [561, 157] width 17 height 17
click at [726, 154] on input "text" at bounding box center [781, 158] width 143 height 24
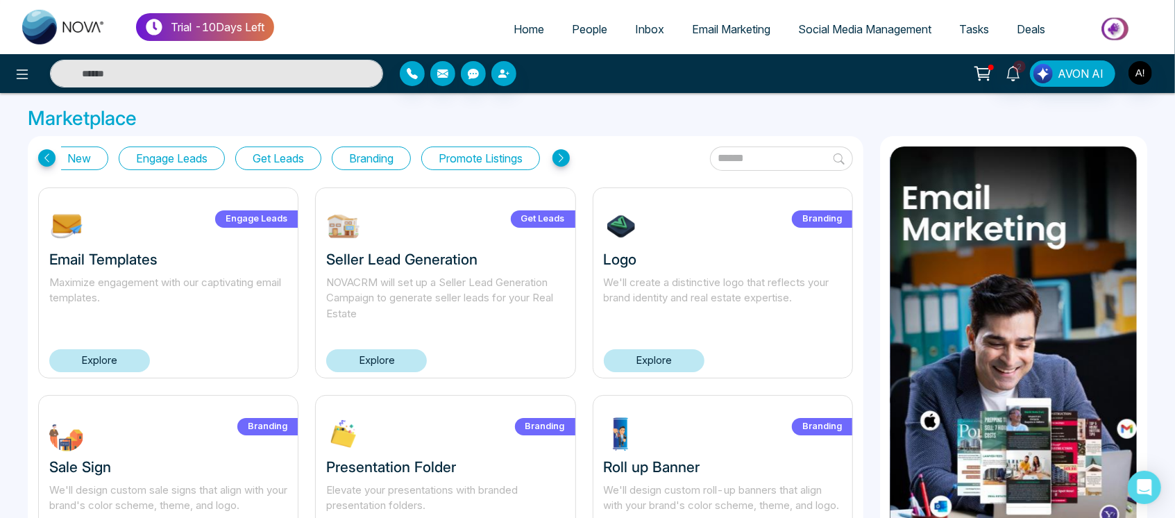
type input "********"
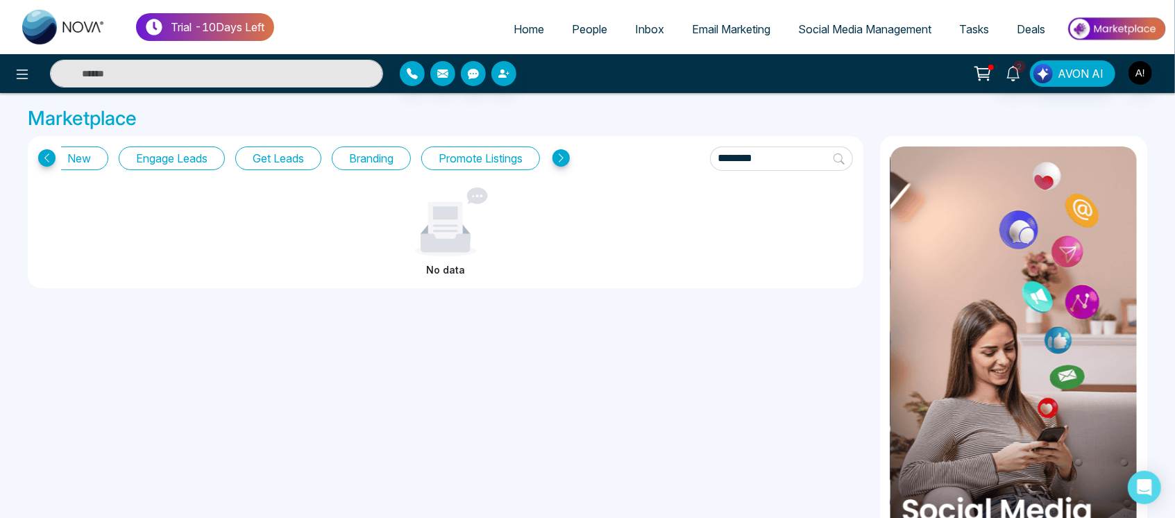
drag, startPoint x: 752, startPoint y: 144, endPoint x: 584, endPoint y: 136, distance: 168.2
click at [584, 136] on div "All New Engage Leads Get Leads Branding Promote Listings ******** No data" at bounding box center [446, 212] width 836 height 152
click at [744, 156] on input "********" at bounding box center [781, 158] width 143 height 24
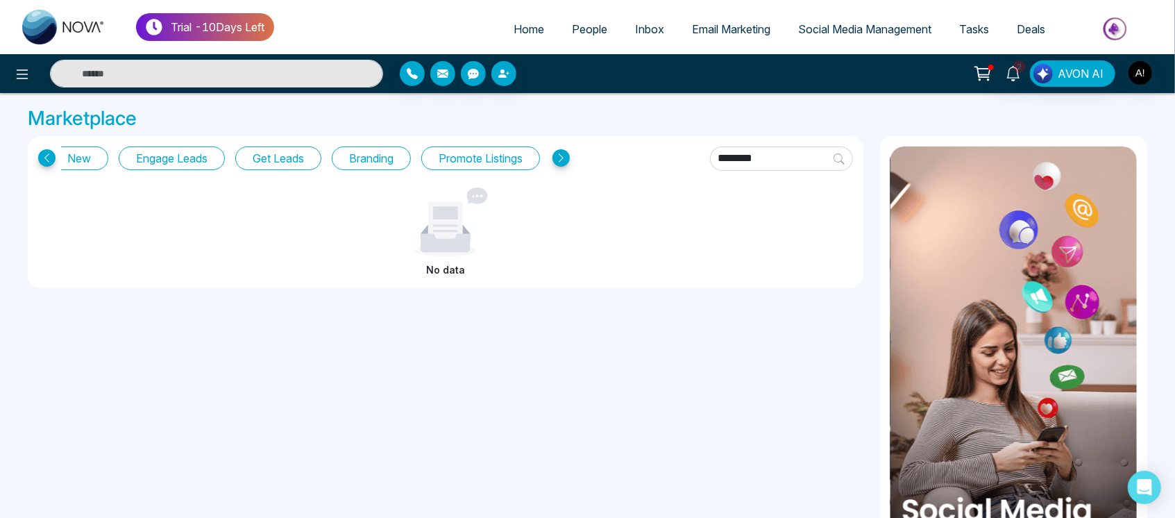
click at [744, 156] on input "********" at bounding box center [781, 158] width 143 height 24
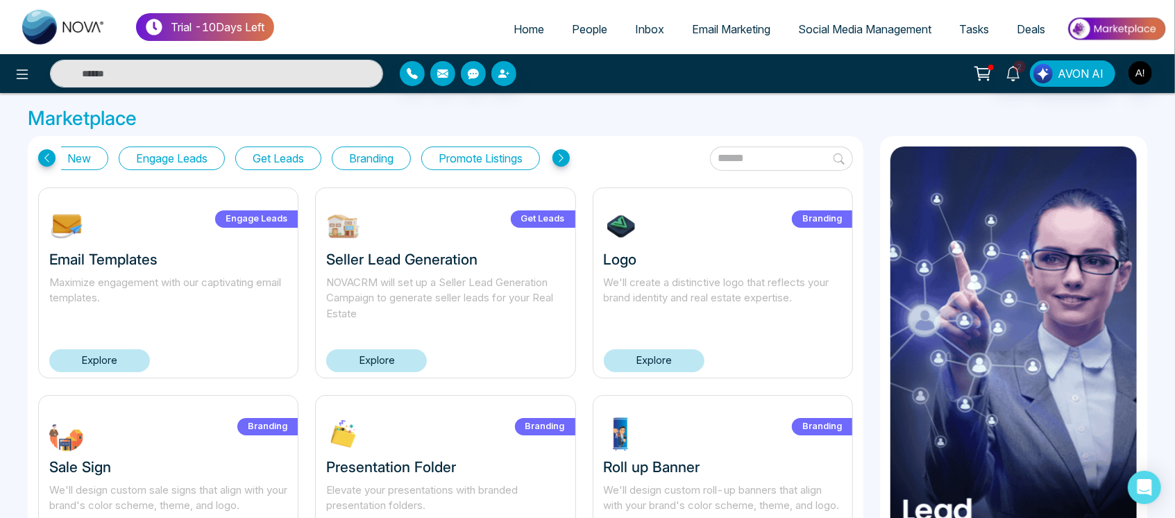
click at [524, 35] on span "Home" at bounding box center [529, 29] width 31 height 14
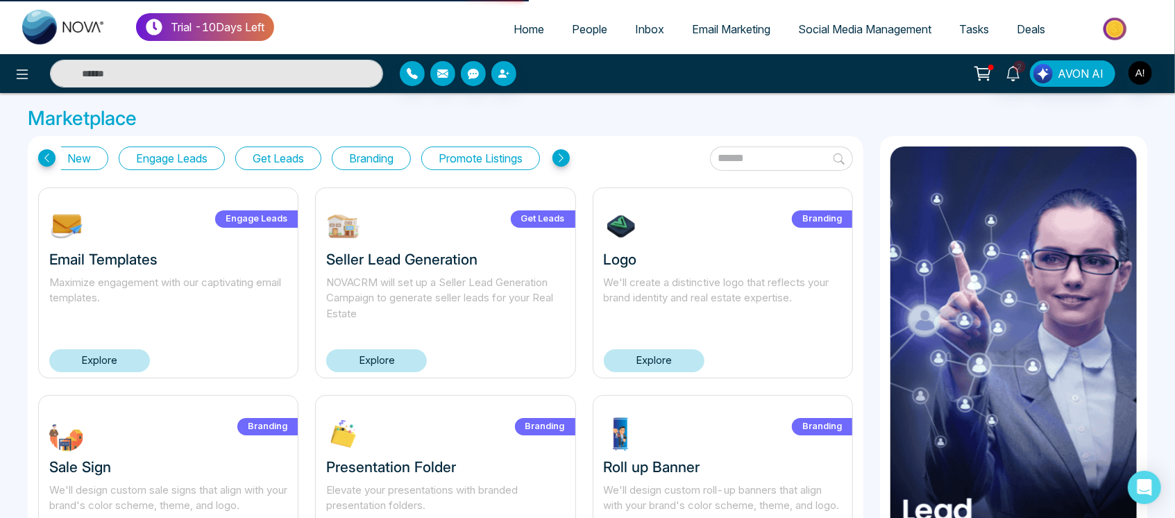
select select "*"
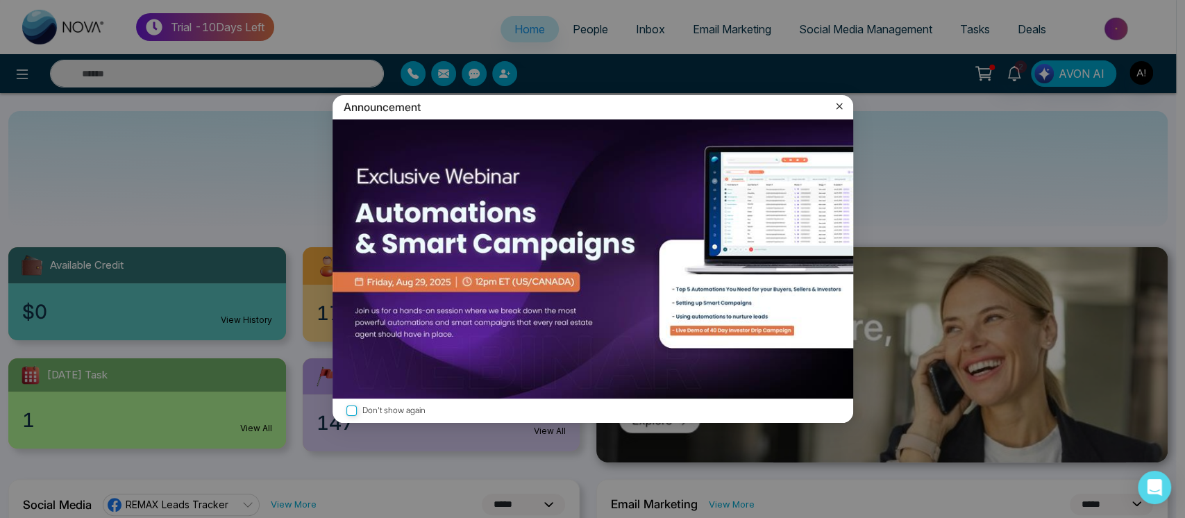
click at [843, 103] on icon at bounding box center [839, 106] width 14 height 14
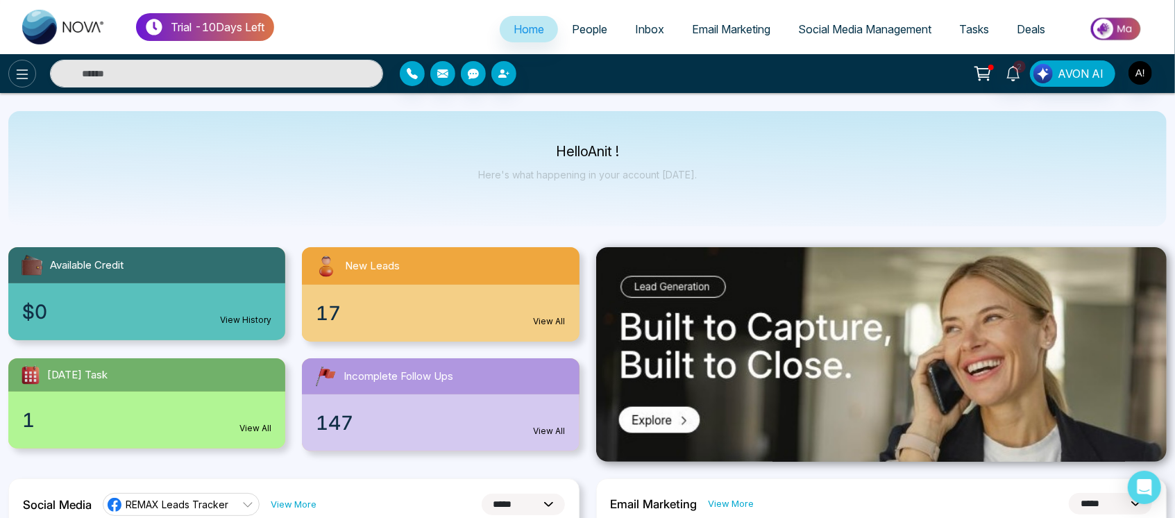
click at [30, 67] on icon at bounding box center [22, 74] width 17 height 17
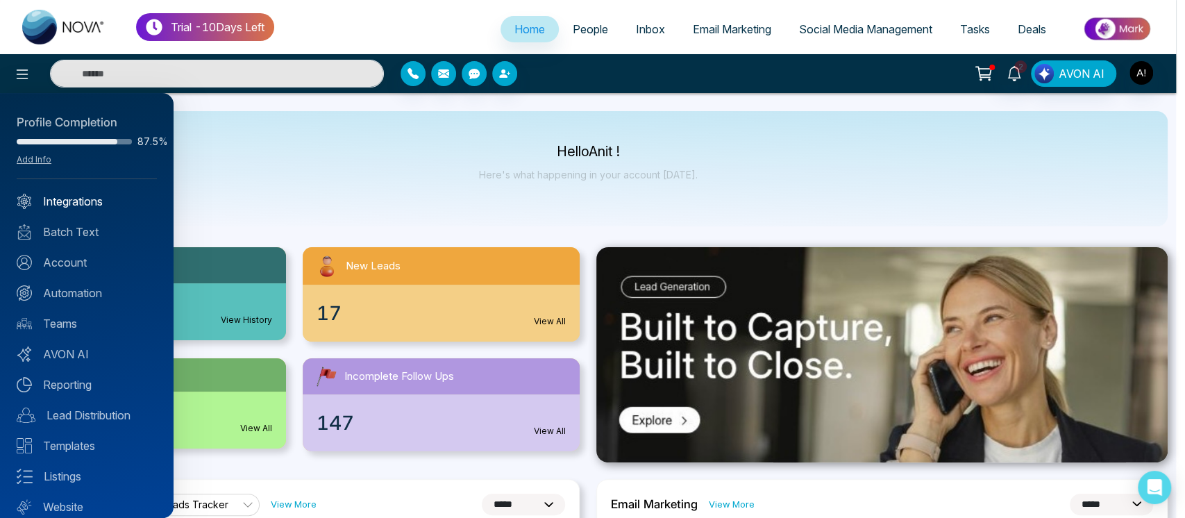
click at [108, 202] on link "Integrations" at bounding box center [87, 201] width 140 height 17
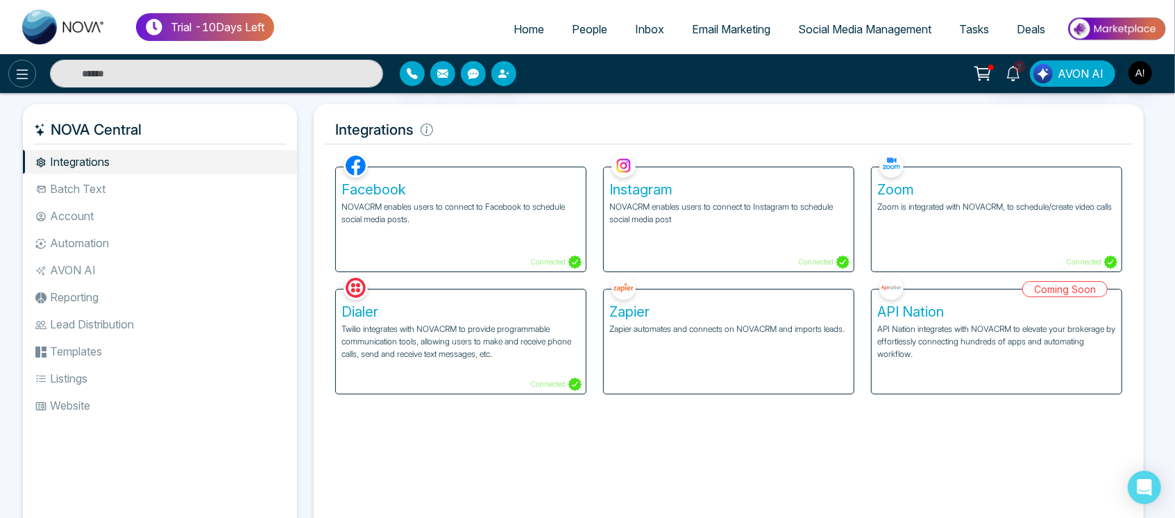
click at [30, 77] on icon at bounding box center [22, 74] width 17 height 17
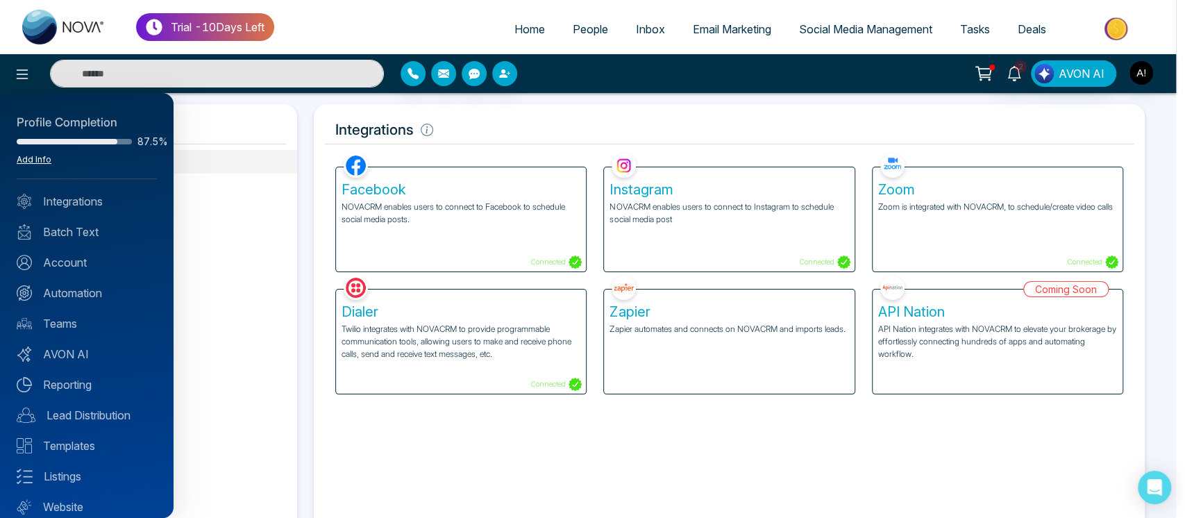
click at [31, 161] on link "Add Info" at bounding box center [34, 159] width 35 height 10
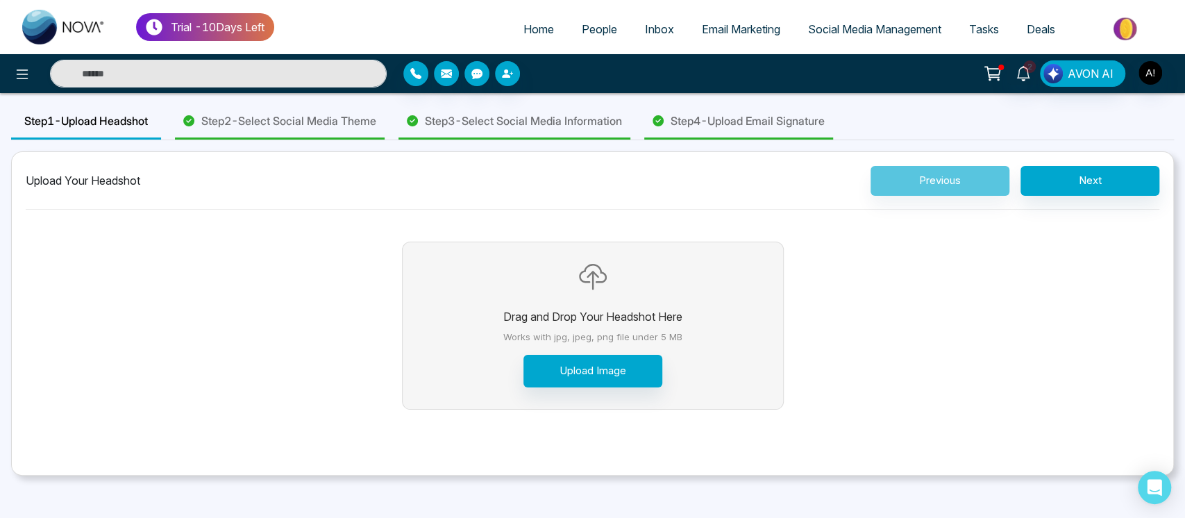
click at [146, 129] on div "Step 1 - Upload Headshot" at bounding box center [86, 121] width 150 height 35
click at [228, 133] on div "Step 2 - Select Social Media Theme" at bounding box center [280, 121] width 210 height 35
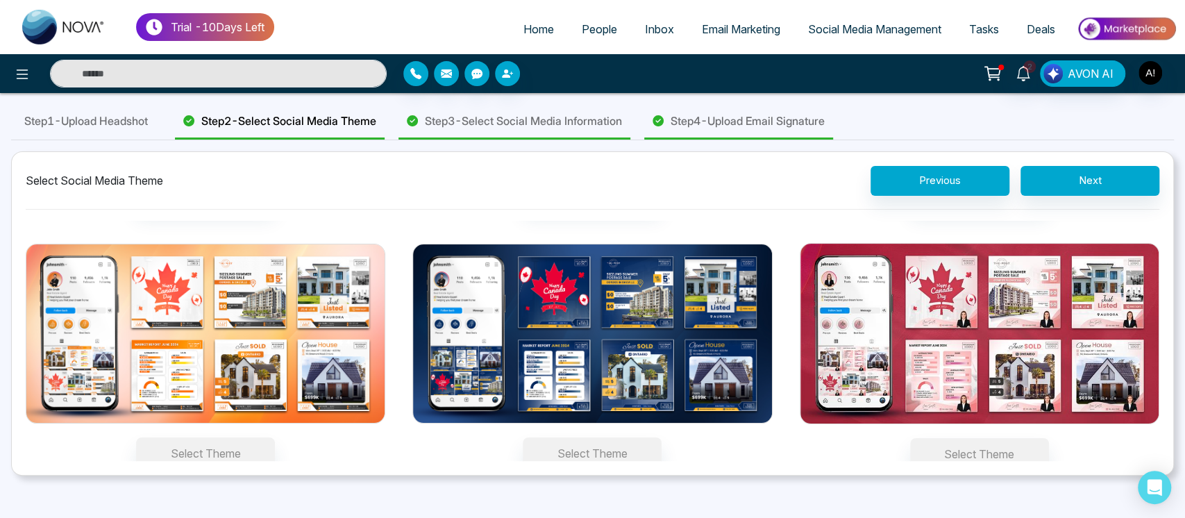
scroll to position [250, 0]
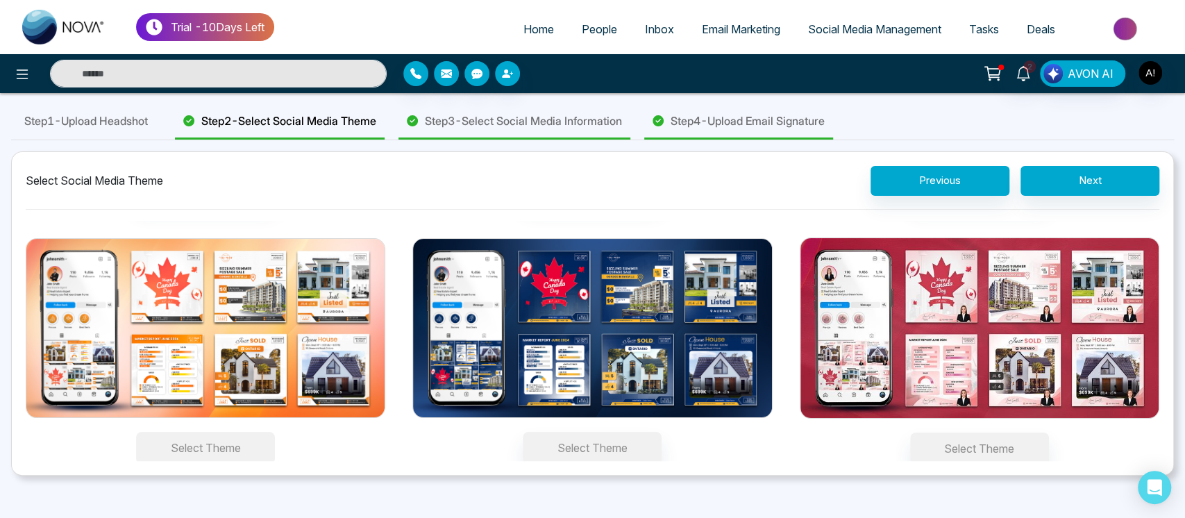
click at [235, 453] on button "Select Theme" at bounding box center [205, 448] width 139 height 32
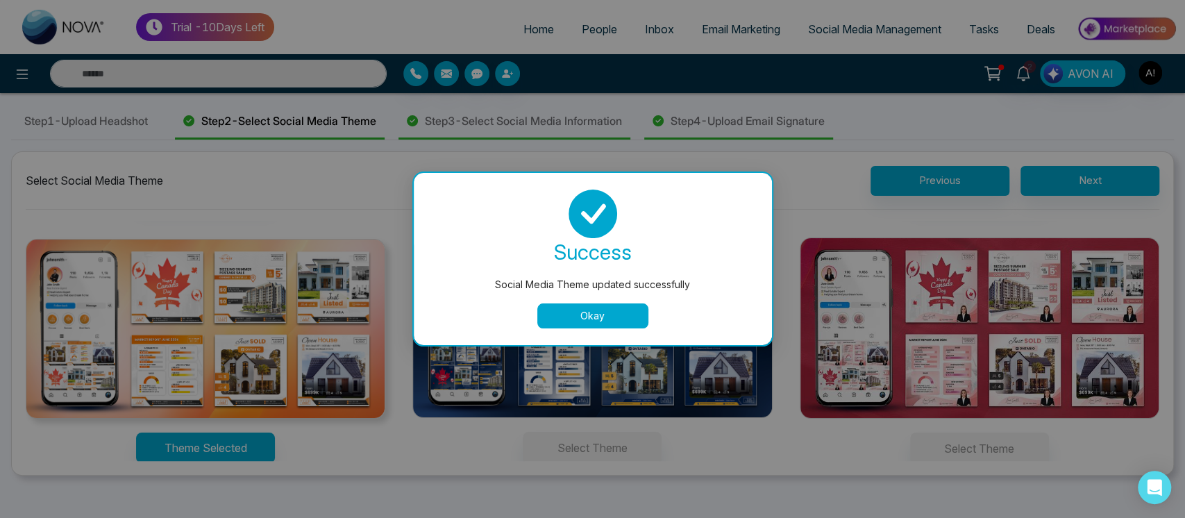
click at [612, 321] on button "Okay" at bounding box center [592, 315] width 111 height 25
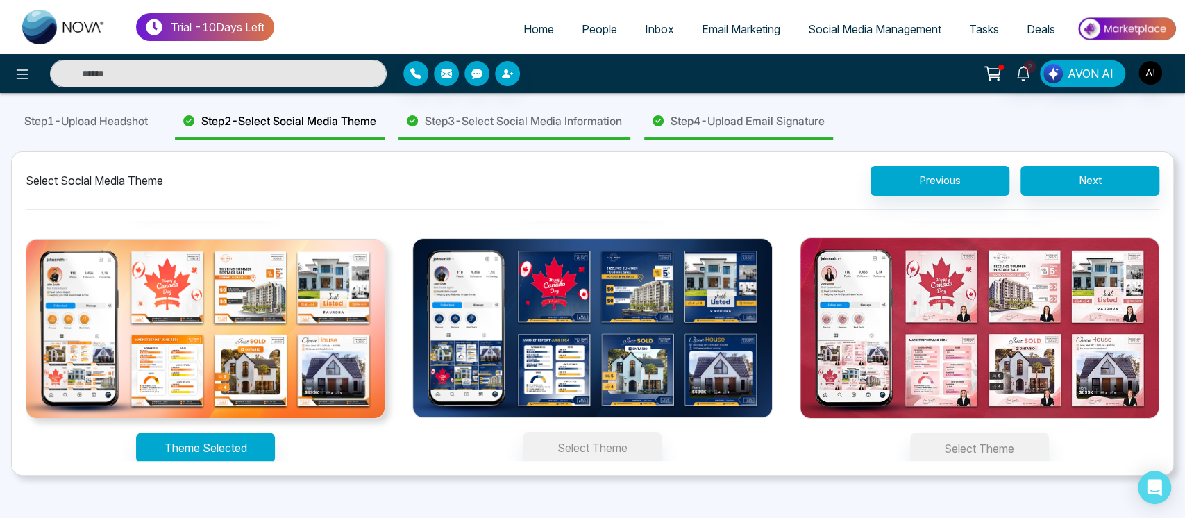
click at [774, 140] on div "Step 1 - Upload Headshot Step 2 - Select Social Media Theme Step 3 - Select Soc…" at bounding box center [592, 122] width 1163 height 36
click at [566, 121] on span "Step 3 - Select Social Media Information" at bounding box center [523, 120] width 197 height 17
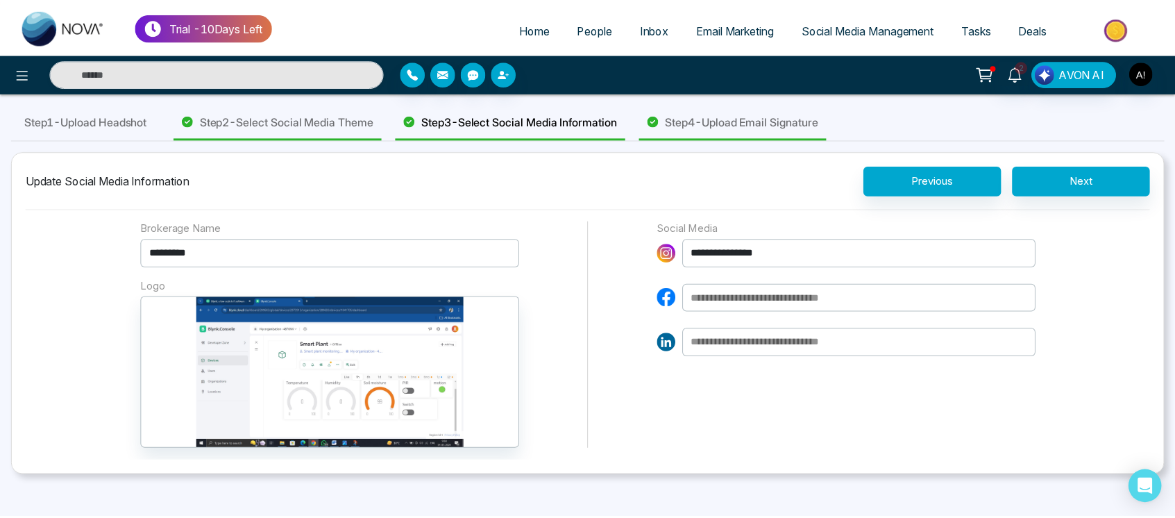
scroll to position [56, 0]
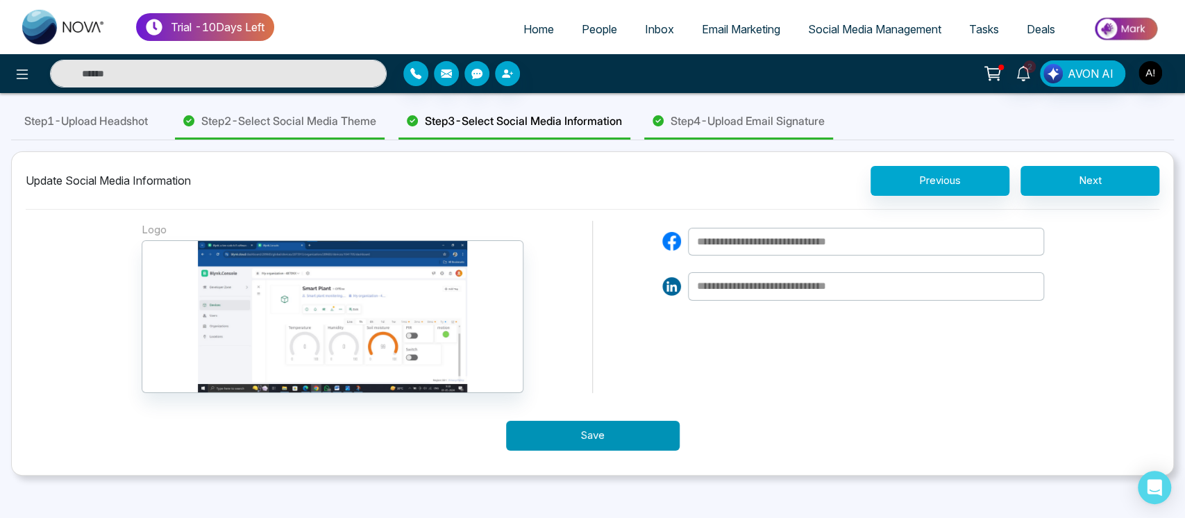
click at [572, 436] on button "Save" at bounding box center [593, 436] width 174 height 30
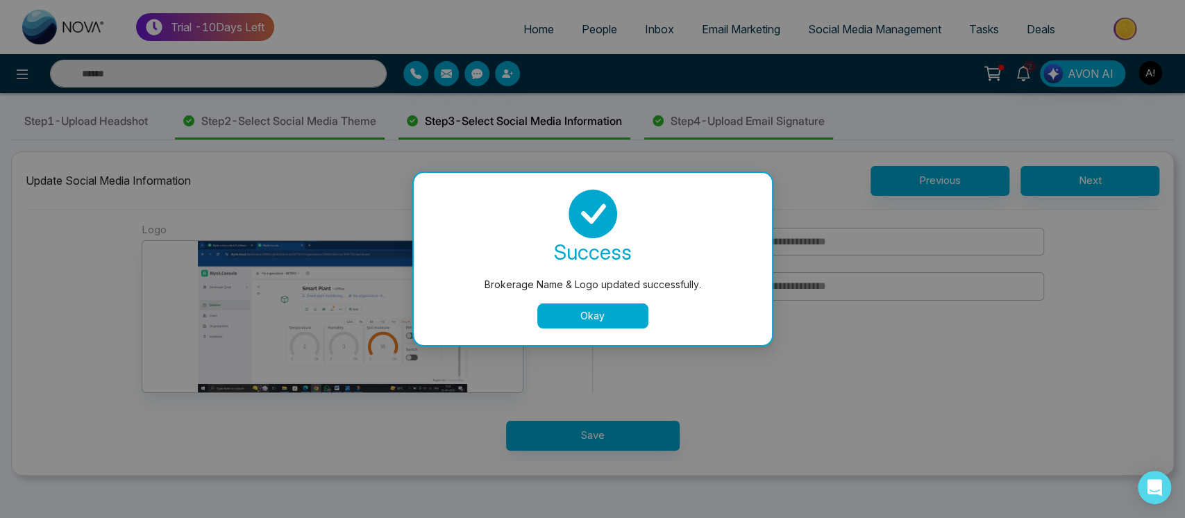
click at [576, 310] on button "Okay" at bounding box center [592, 315] width 111 height 25
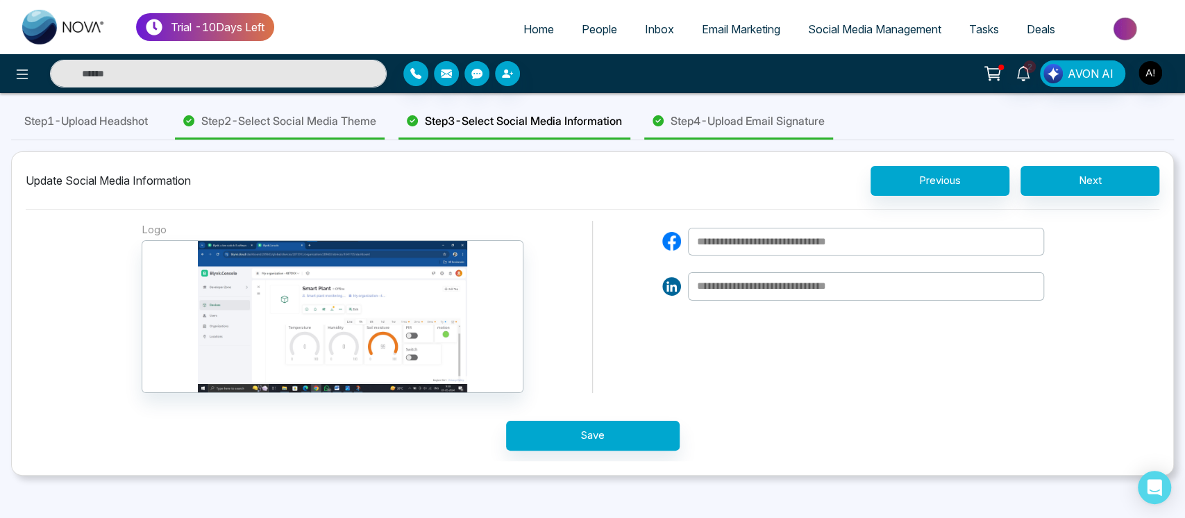
click at [727, 133] on div "Step 4 - Upload Email Signature" at bounding box center [738, 121] width 189 height 35
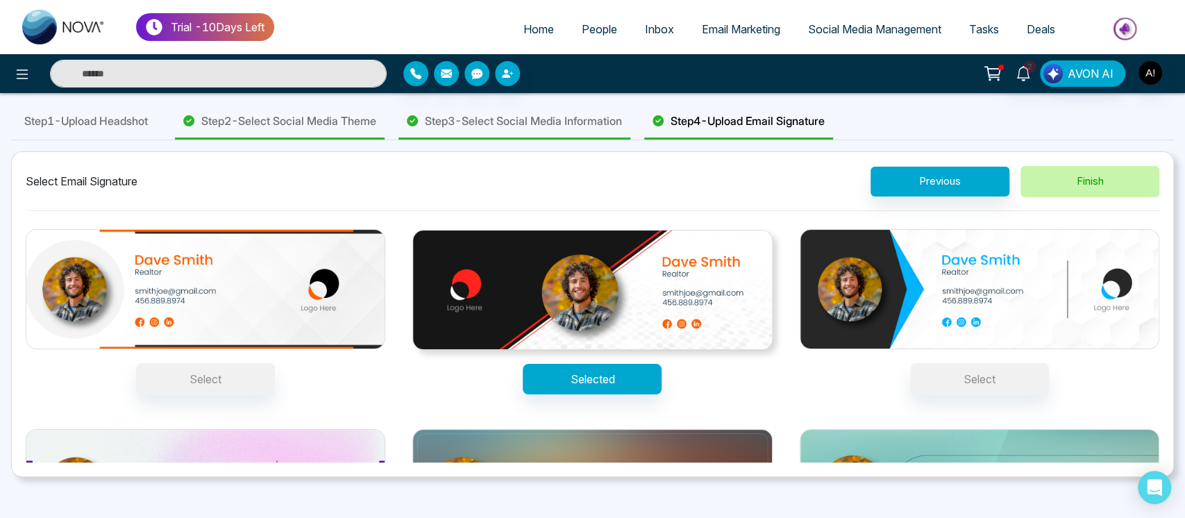
click at [1092, 186] on button "Finish" at bounding box center [1089, 181] width 139 height 31
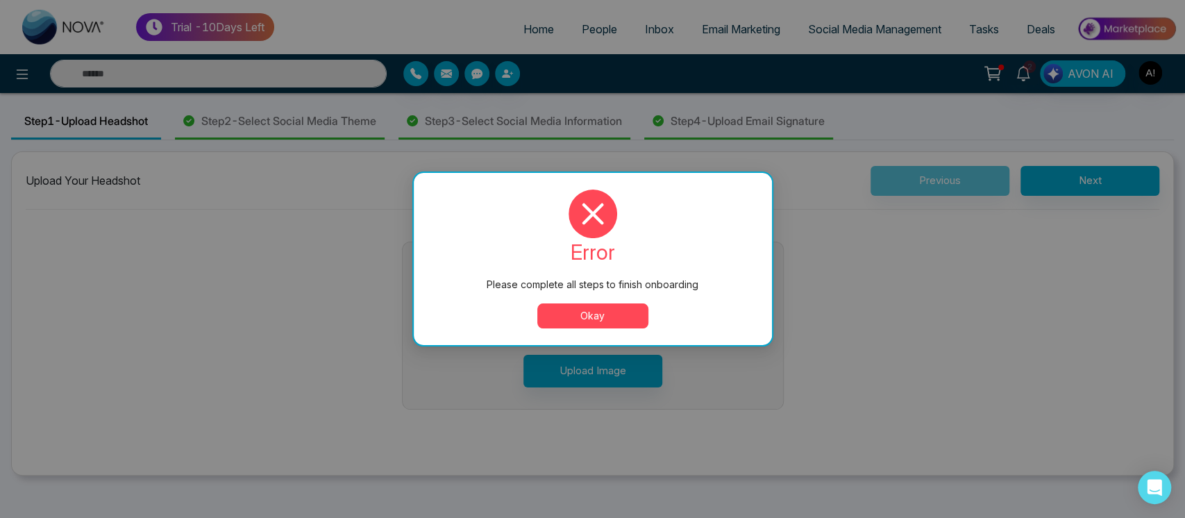
click at [603, 316] on button "Okay" at bounding box center [592, 315] width 111 height 25
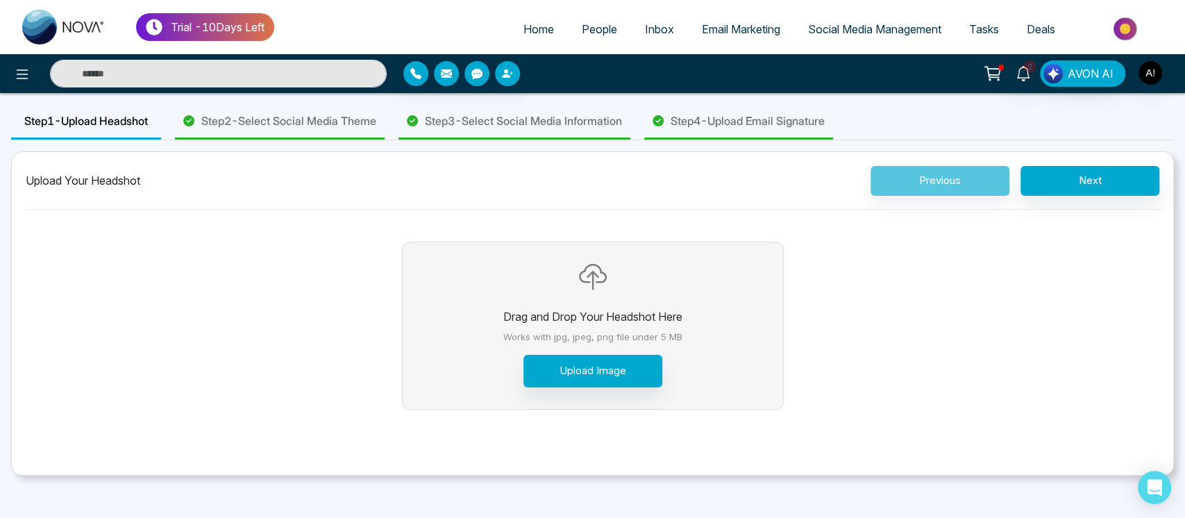
click at [523, 30] on span "Home" at bounding box center [538, 29] width 31 height 14
select select "*"
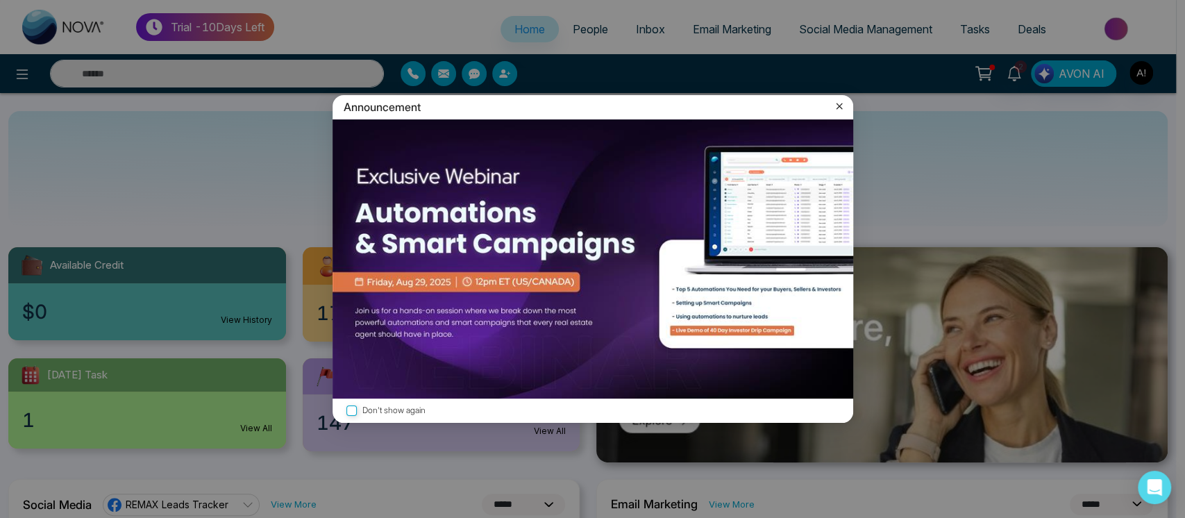
click at [836, 106] on icon at bounding box center [839, 106] width 14 height 14
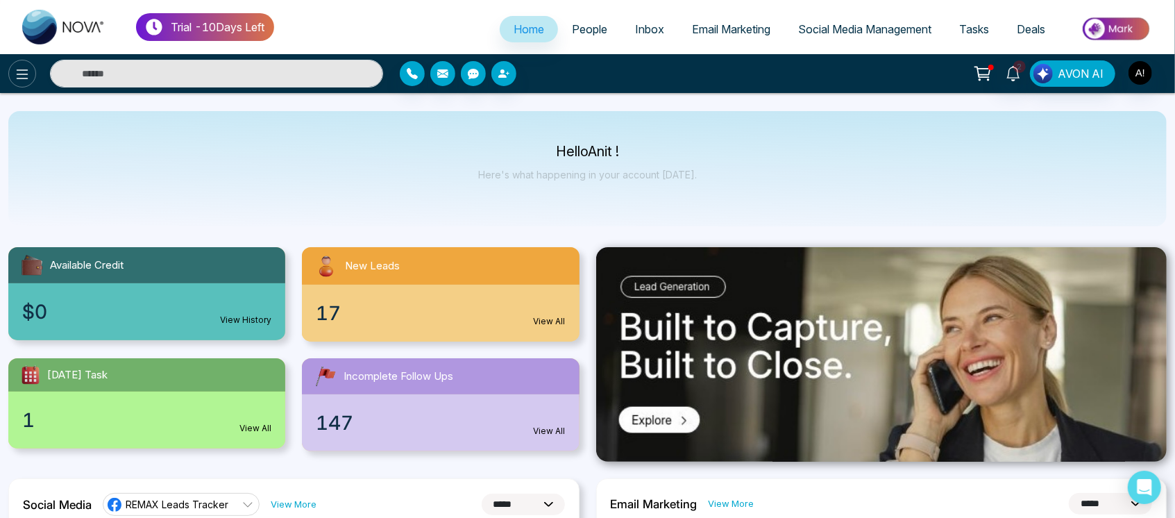
click at [17, 67] on icon at bounding box center [22, 74] width 17 height 17
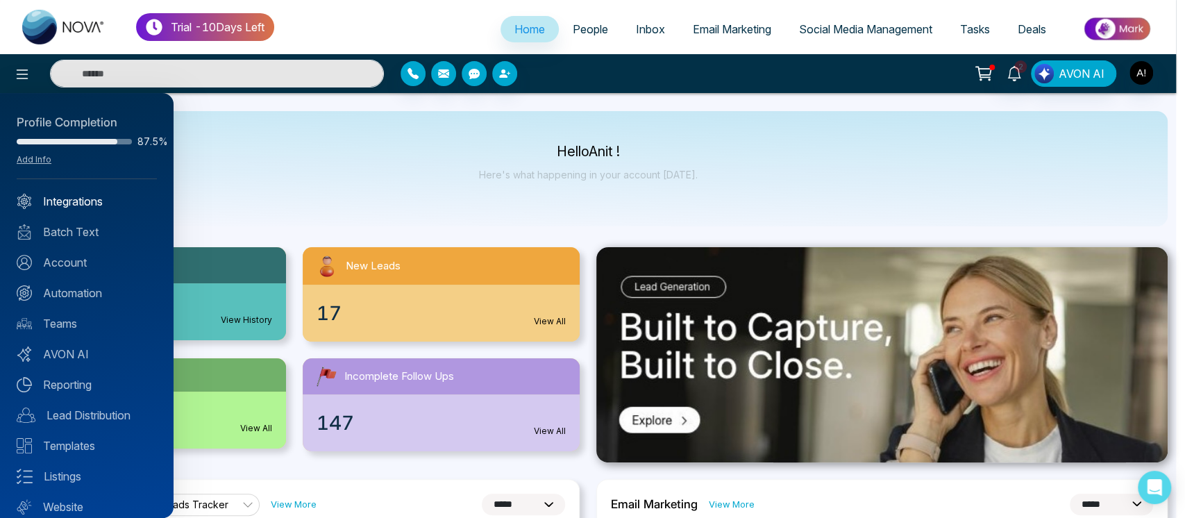
click at [91, 199] on link "Integrations" at bounding box center [87, 201] width 140 height 17
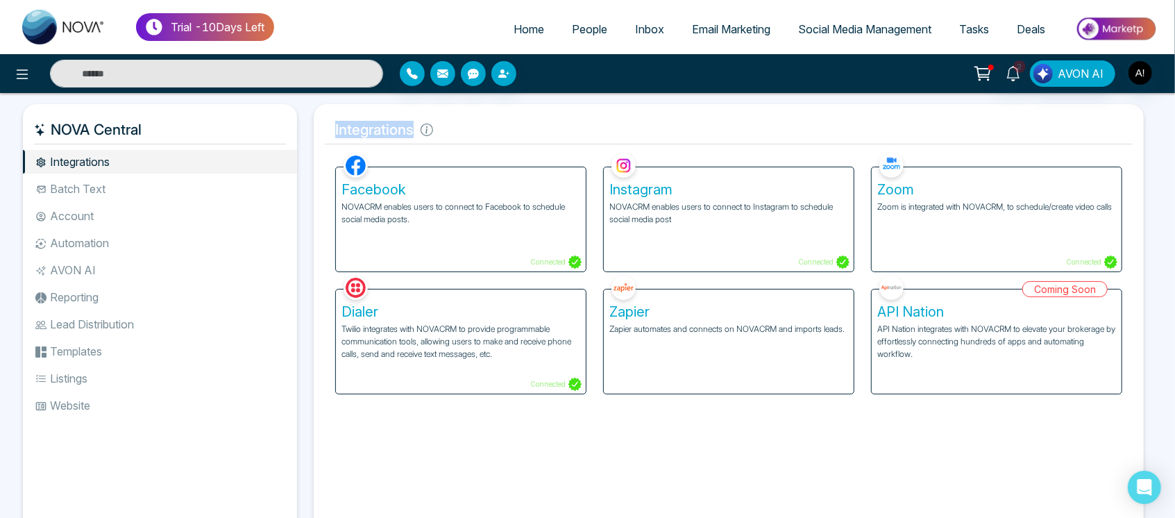
drag, startPoint x: 335, startPoint y: 132, endPoint x: 500, endPoint y: 131, distance: 164.5
click at [500, 131] on h5 "Integrations" at bounding box center [729, 129] width 808 height 29
click at [489, 205] on p "NOVACRM enables users to connect to Facebook to schedule social media posts." at bounding box center [461, 213] width 239 height 25
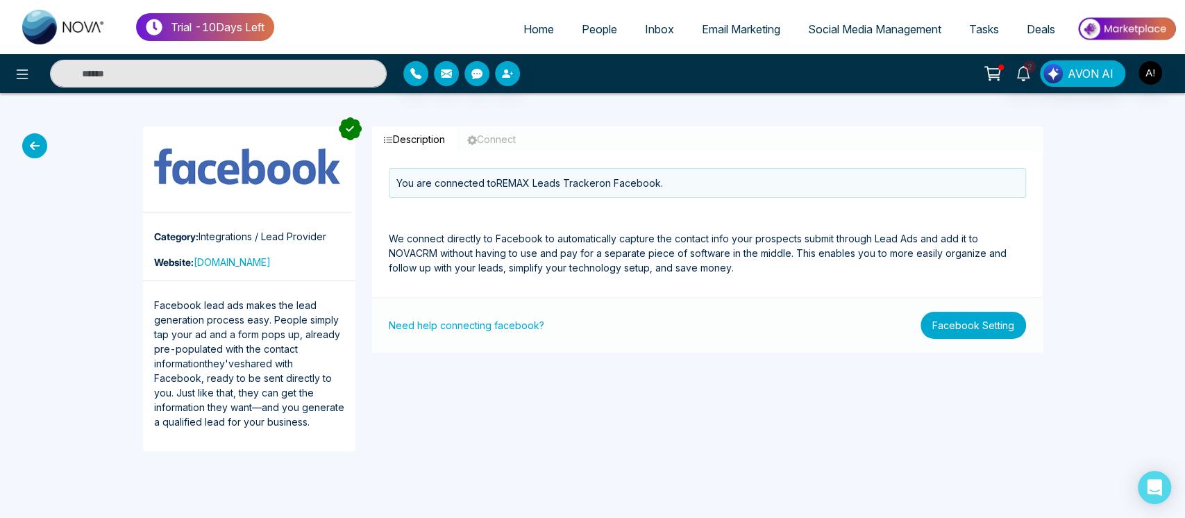
click at [983, 330] on button "Facebook Setting" at bounding box center [973, 325] width 106 height 27
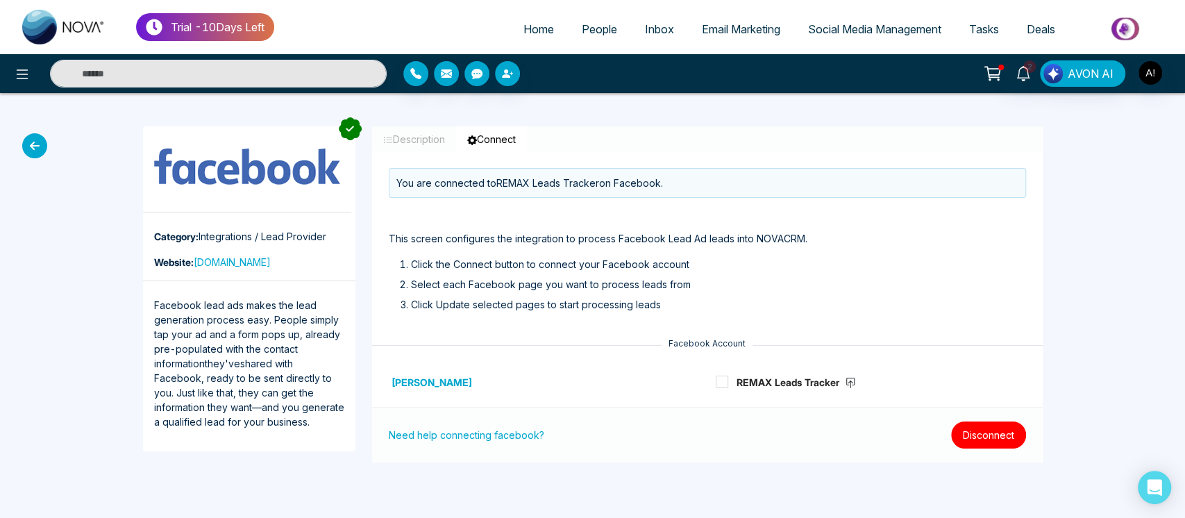
click at [983, 428] on button "Disconnect" at bounding box center [988, 434] width 75 height 27
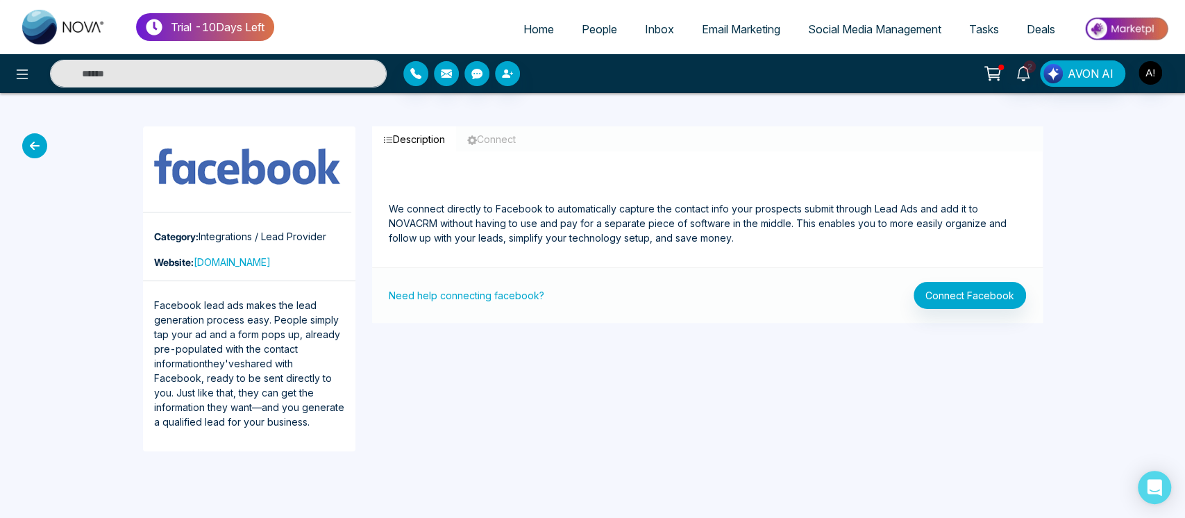
click at [31, 140] on icon at bounding box center [34, 145] width 25 height 25
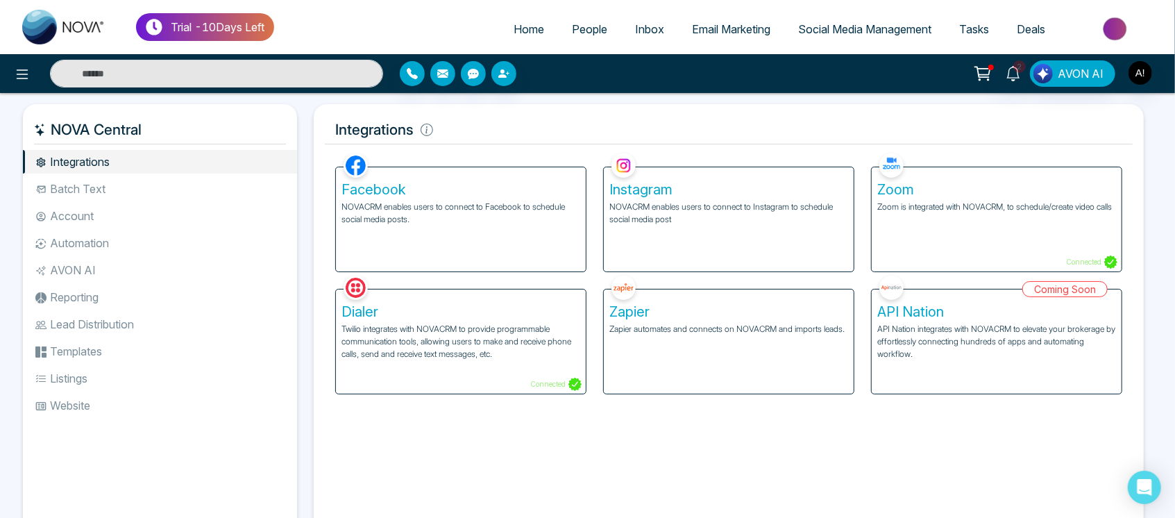
click at [432, 203] on p "NOVACRM enables users to connect to Facebook to schedule social media posts." at bounding box center [461, 213] width 239 height 25
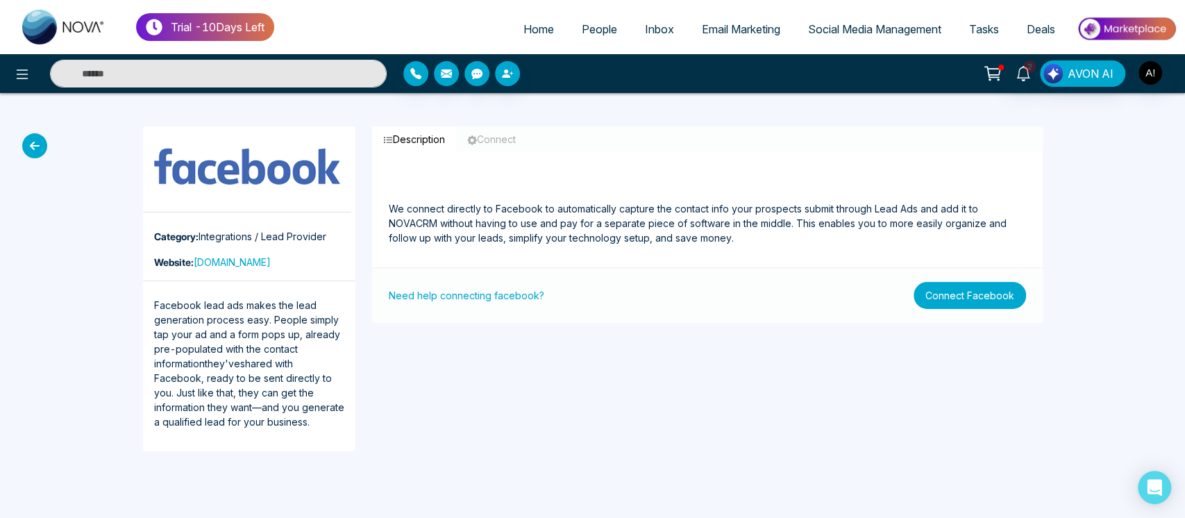
click at [995, 305] on button "Connect Facebook" at bounding box center [969, 295] width 112 height 27
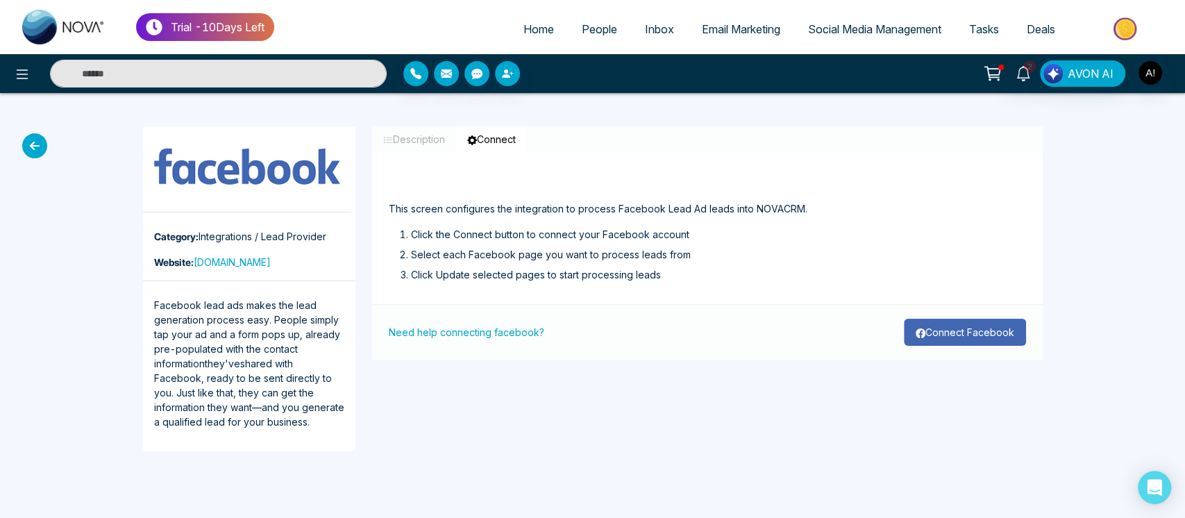
click at [958, 342] on button "Connect Facebook" at bounding box center [965, 332] width 122 height 27
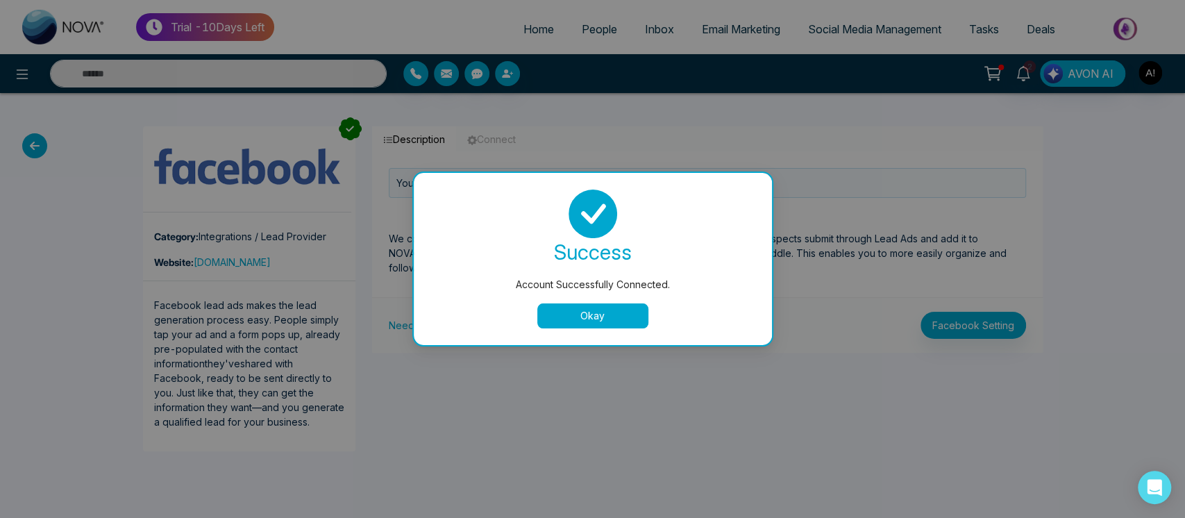
click at [625, 316] on button "Okay" at bounding box center [592, 315] width 111 height 25
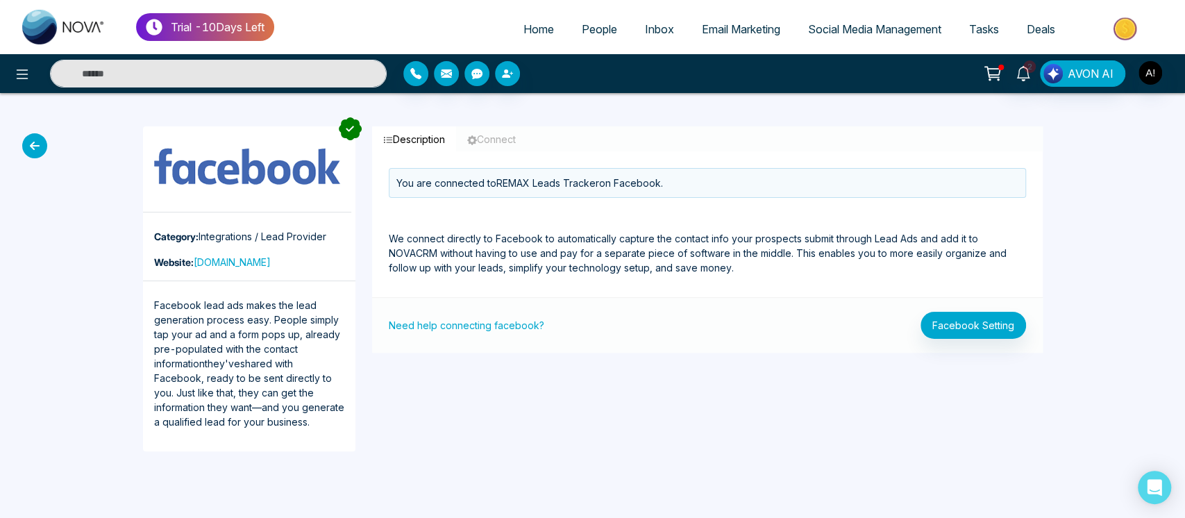
click at [23, 143] on icon at bounding box center [34, 145] width 25 height 25
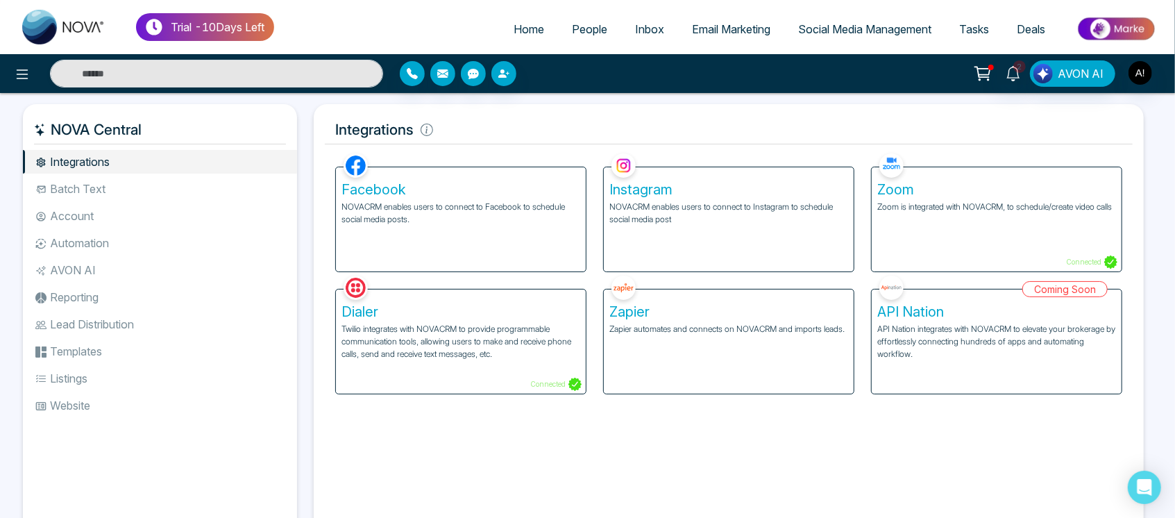
click at [773, 230] on div "Instagram NOVACRM enables users to connect to Instagram to schedule social medi…" at bounding box center [729, 219] width 250 height 104
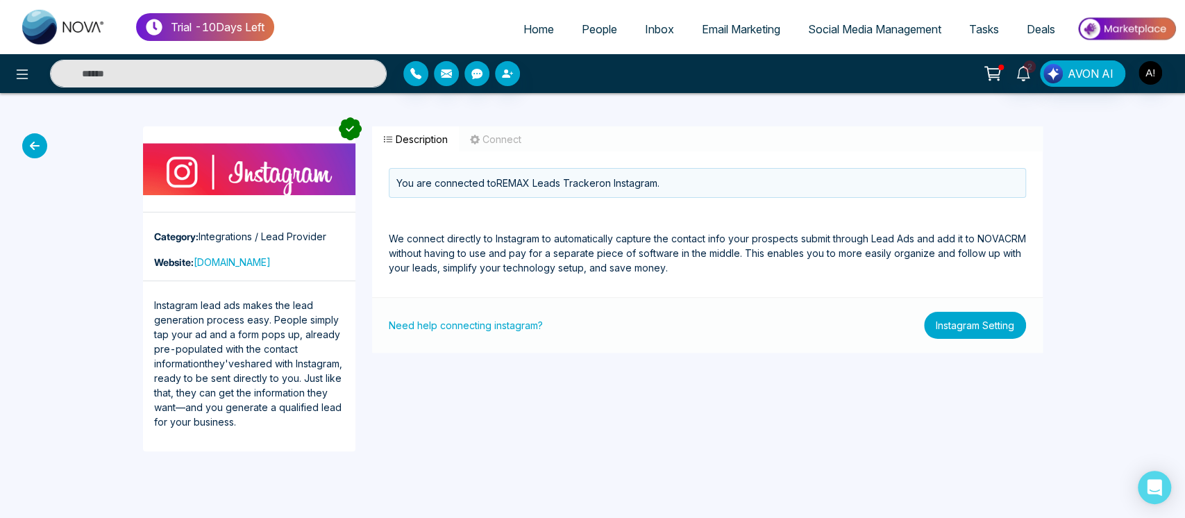
click at [962, 330] on button "Instagram Setting" at bounding box center [975, 325] width 102 height 27
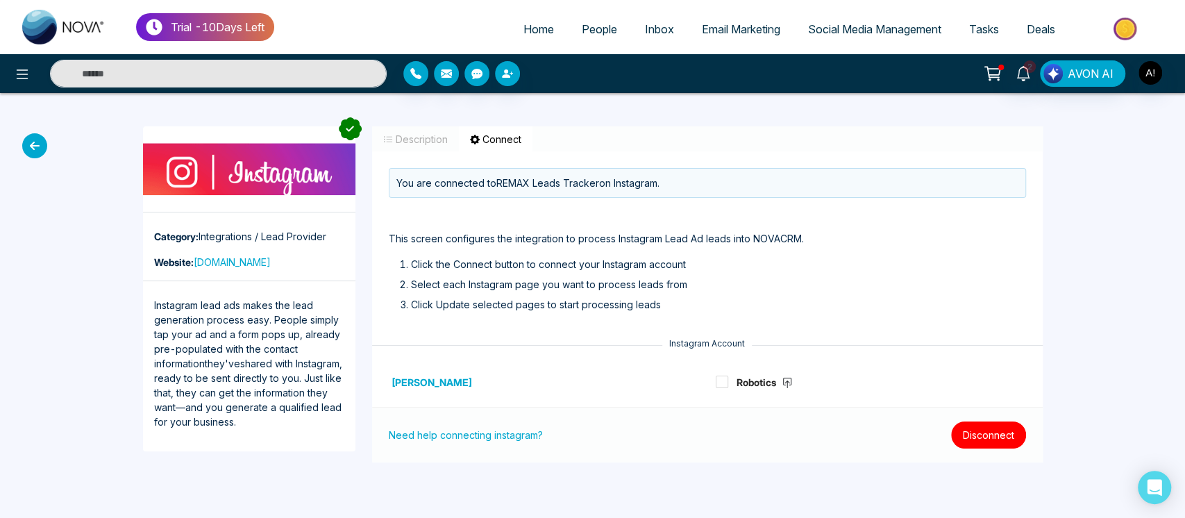
click at [975, 435] on button "Disconnect" at bounding box center [988, 434] width 75 height 27
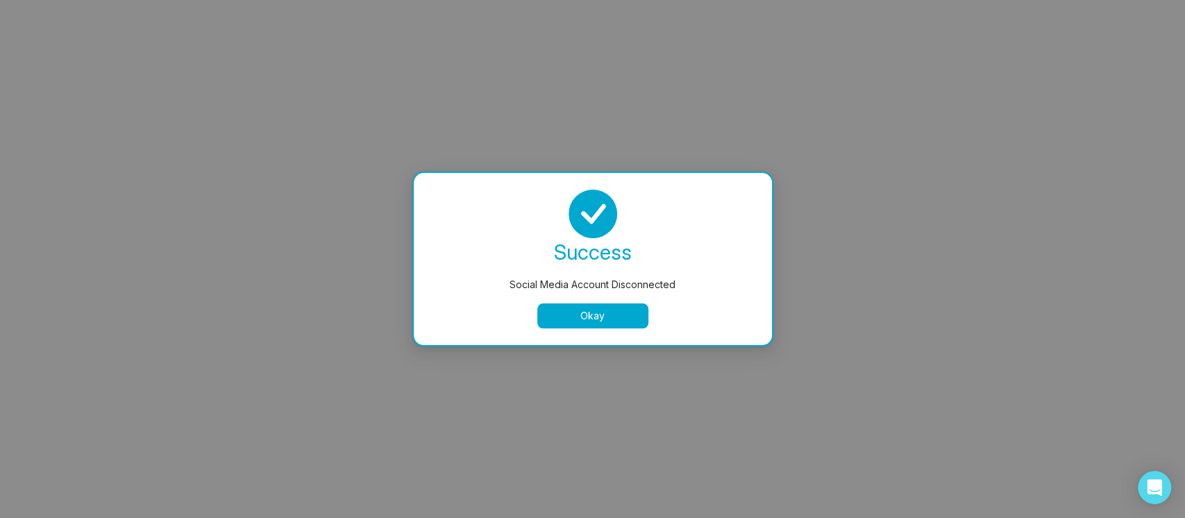
click at [572, 317] on button "Okay" at bounding box center [592, 315] width 111 height 25
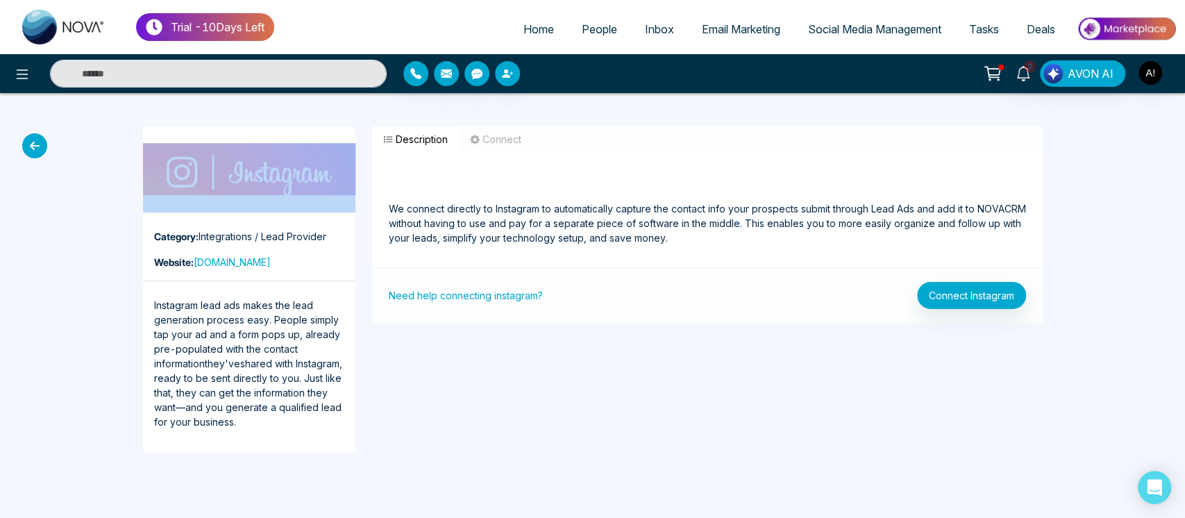
drag, startPoint x: 18, startPoint y: 149, endPoint x: 37, endPoint y: 147, distance: 19.5
click at [37, 147] on div "Category: Integrations / Lead Provider Website: instagram.com Instagram lead ad…" at bounding box center [592, 288] width 1185 height 391
click at [37, 147] on icon at bounding box center [34, 145] width 25 height 25
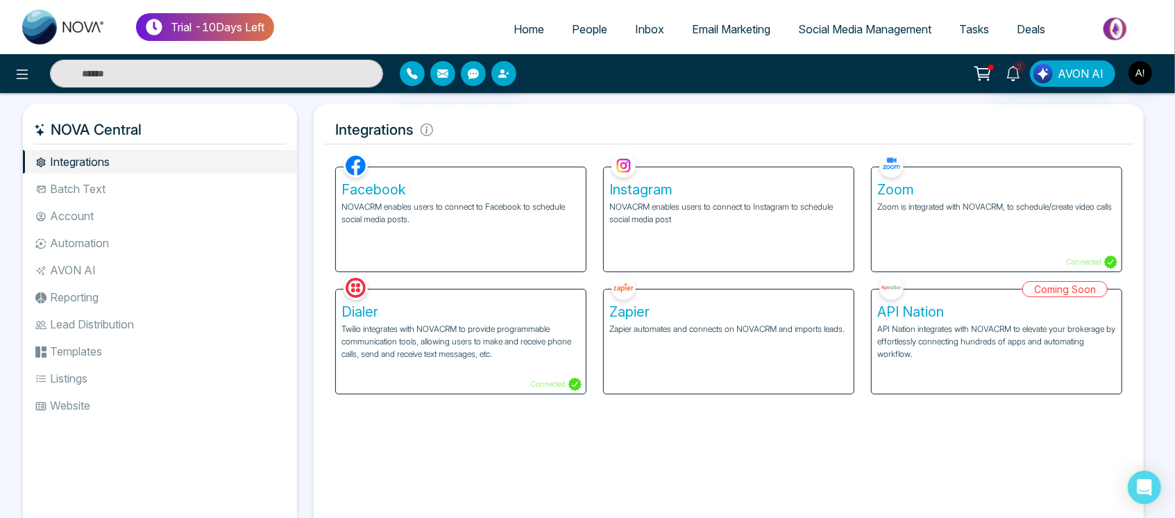
click at [757, 232] on div "Instagram NOVACRM enables users to connect to Instagram to schedule social medi…" at bounding box center [729, 219] width 250 height 104
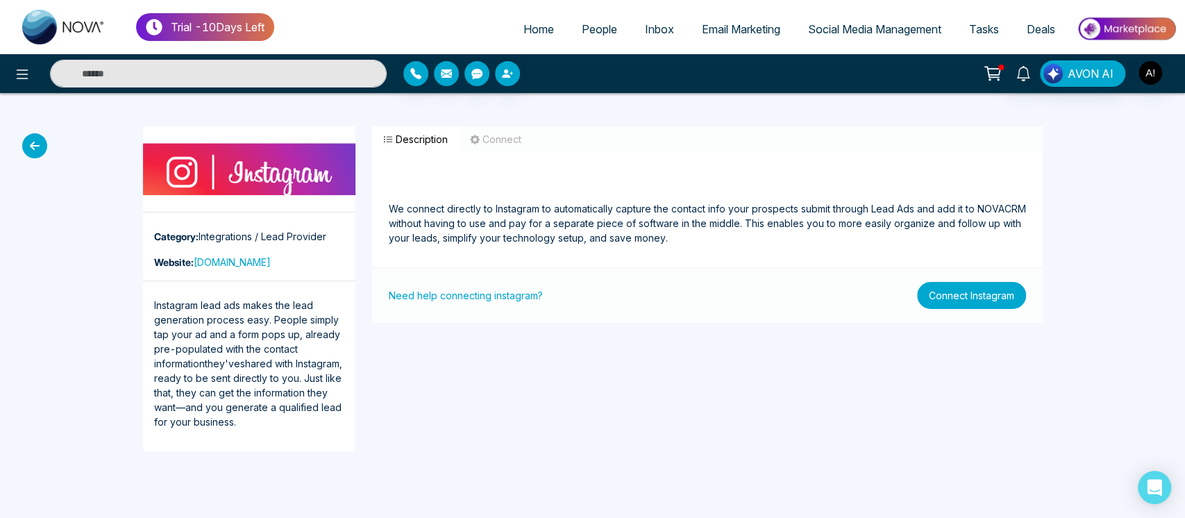
click at [959, 307] on button "Connect Instagram" at bounding box center [971, 295] width 109 height 27
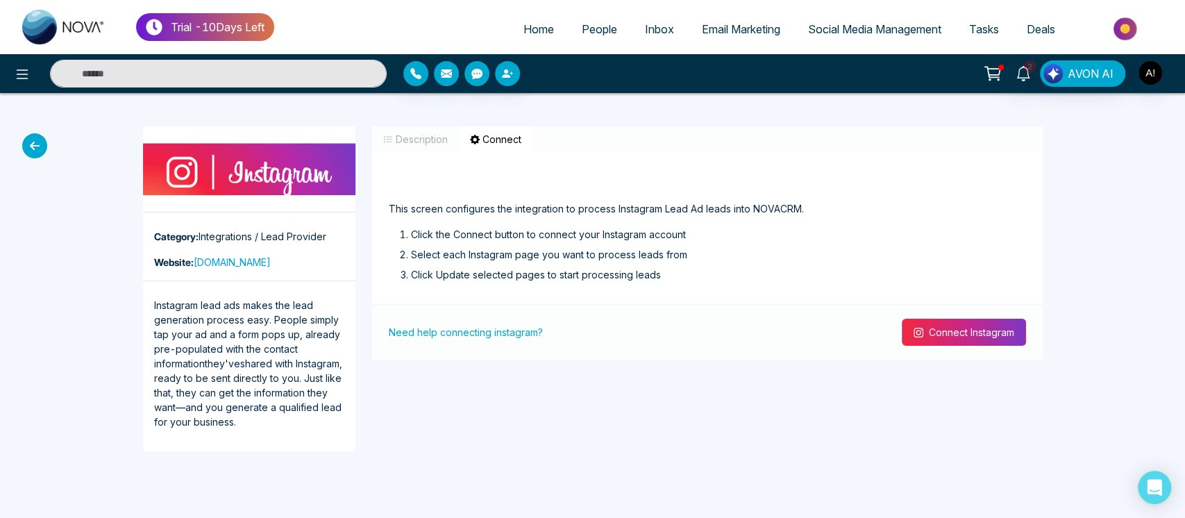
click at [975, 343] on button "Connect Instagram" at bounding box center [964, 332] width 124 height 27
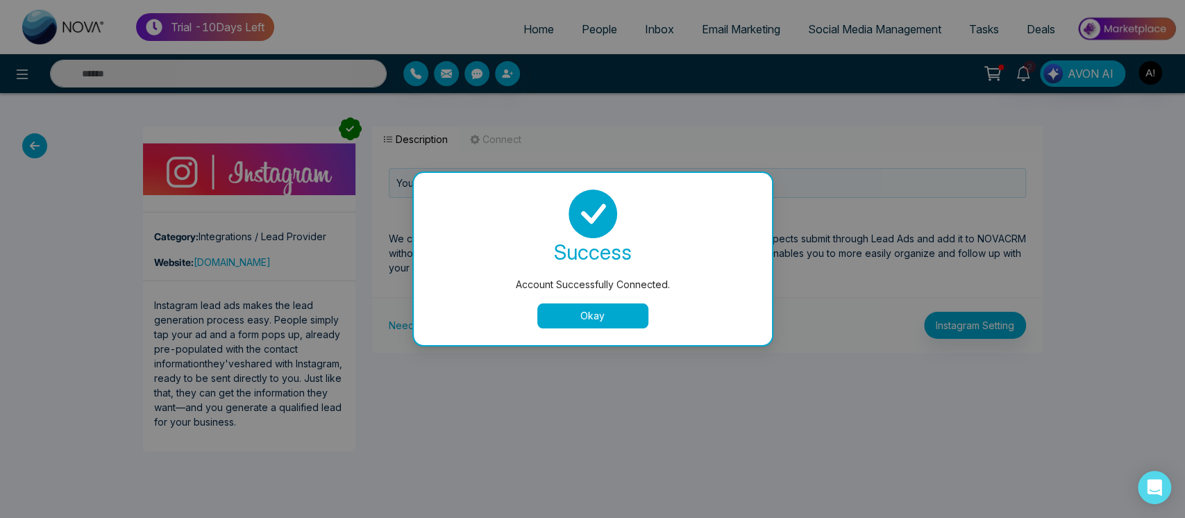
click at [599, 319] on button "Okay" at bounding box center [592, 315] width 111 height 25
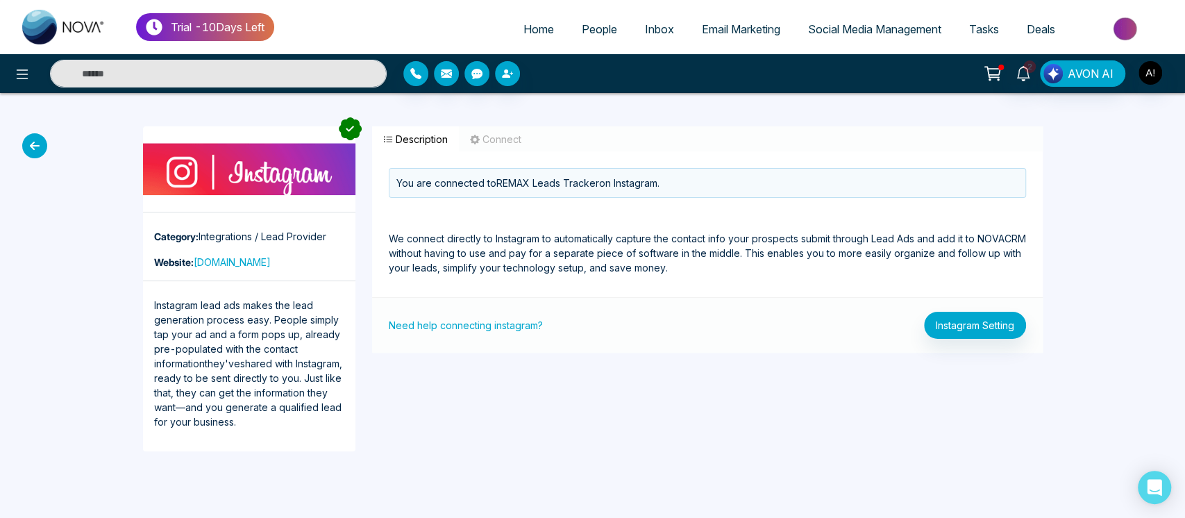
click at [24, 148] on icon at bounding box center [34, 145] width 25 height 25
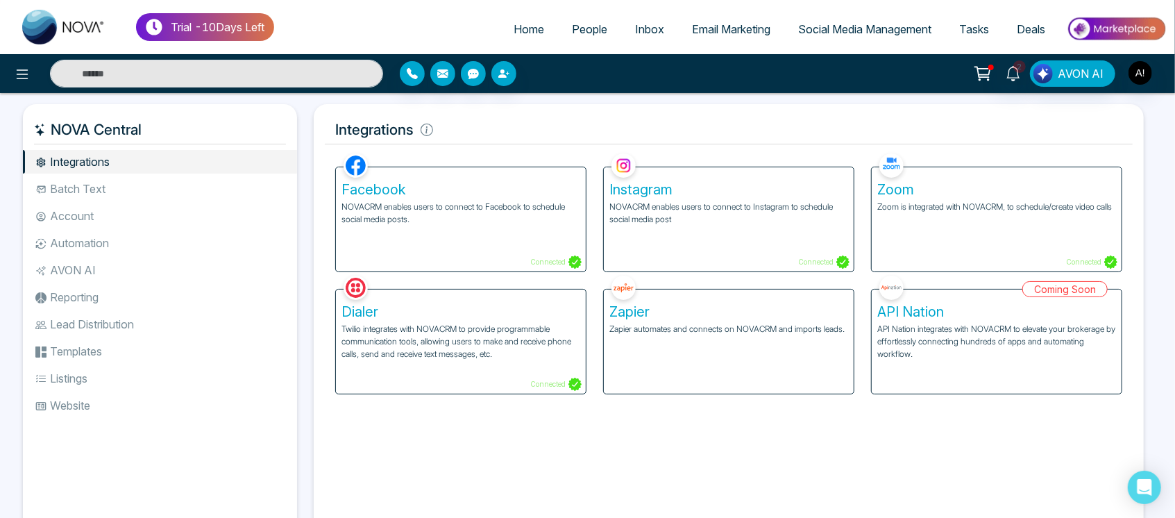
click at [1020, 244] on div "Zoom Zoom is integrated with NOVACRM, to schedule/create video calls Connected" at bounding box center [997, 219] width 250 height 104
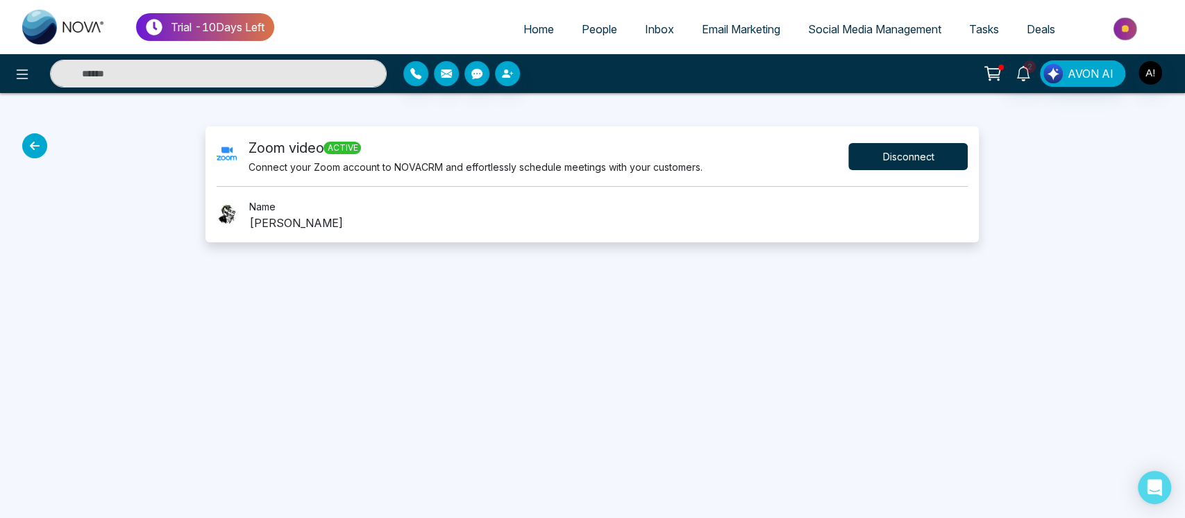
click at [899, 155] on button "Disconnect" at bounding box center [907, 156] width 119 height 27
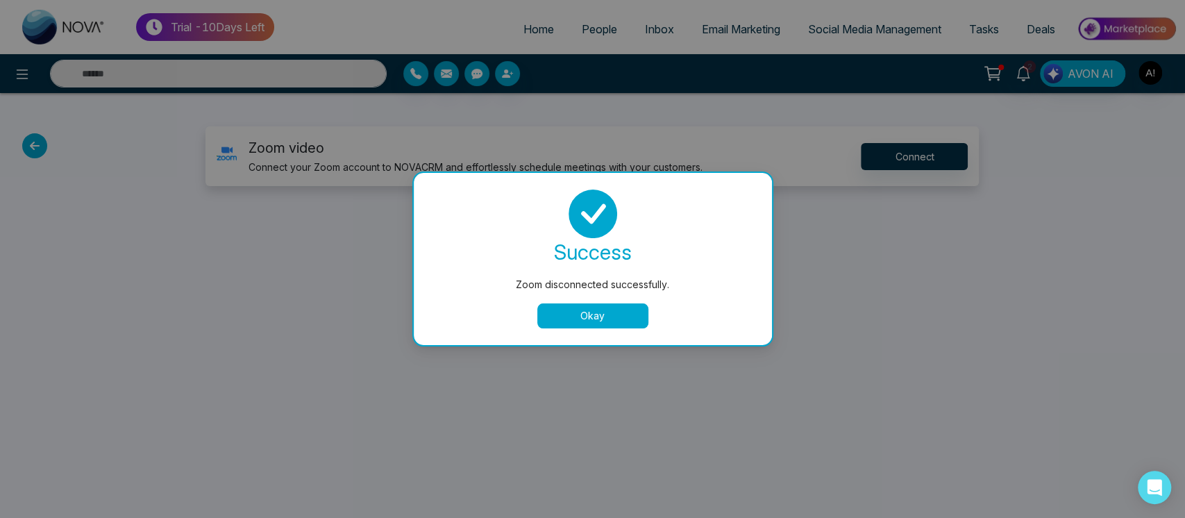
click at [602, 330] on div "success Zoom disconnected successfully. Okay" at bounding box center [593, 259] width 358 height 172
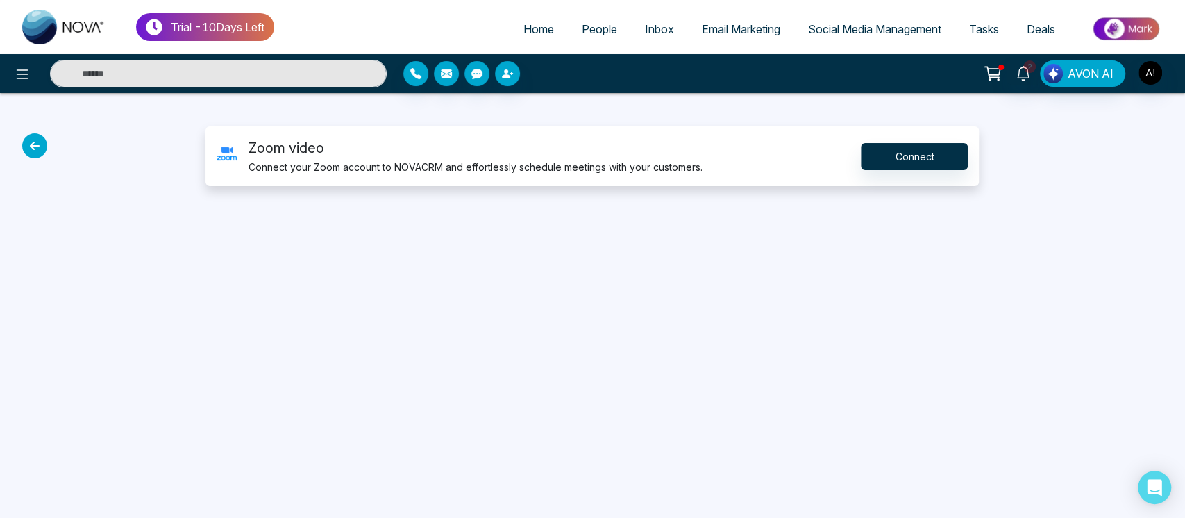
click at [607, 319] on div "Trial - 10 Days Left Home People Inbox Email Marketing Social Media Management …" at bounding box center [592, 259] width 1185 height 518
click at [941, 158] on button "Connect" at bounding box center [914, 156] width 107 height 27
click at [948, 162] on button "Connect" at bounding box center [914, 156] width 107 height 27
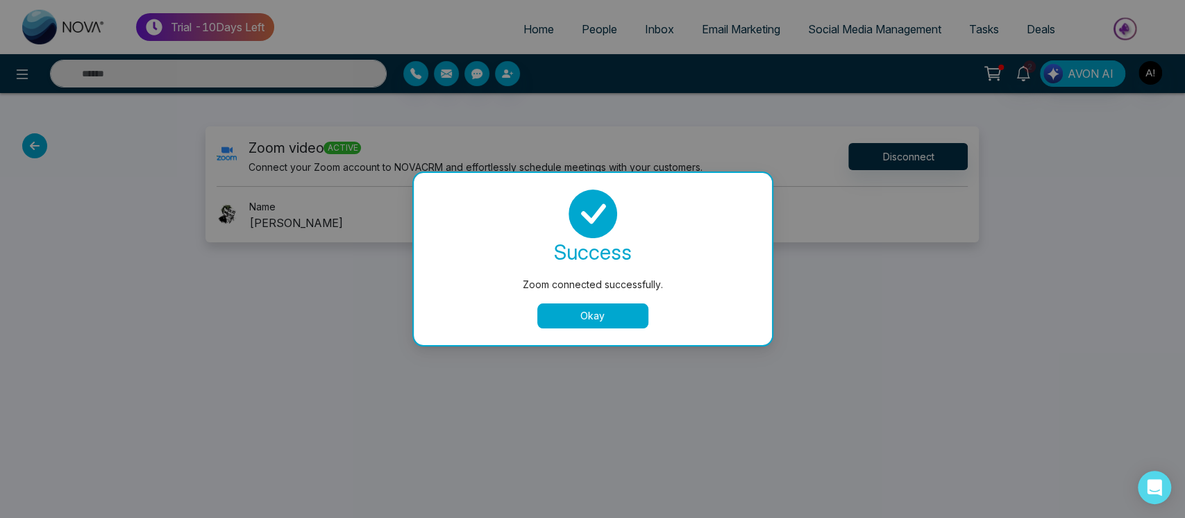
click at [586, 314] on button "Okay" at bounding box center [592, 315] width 111 height 25
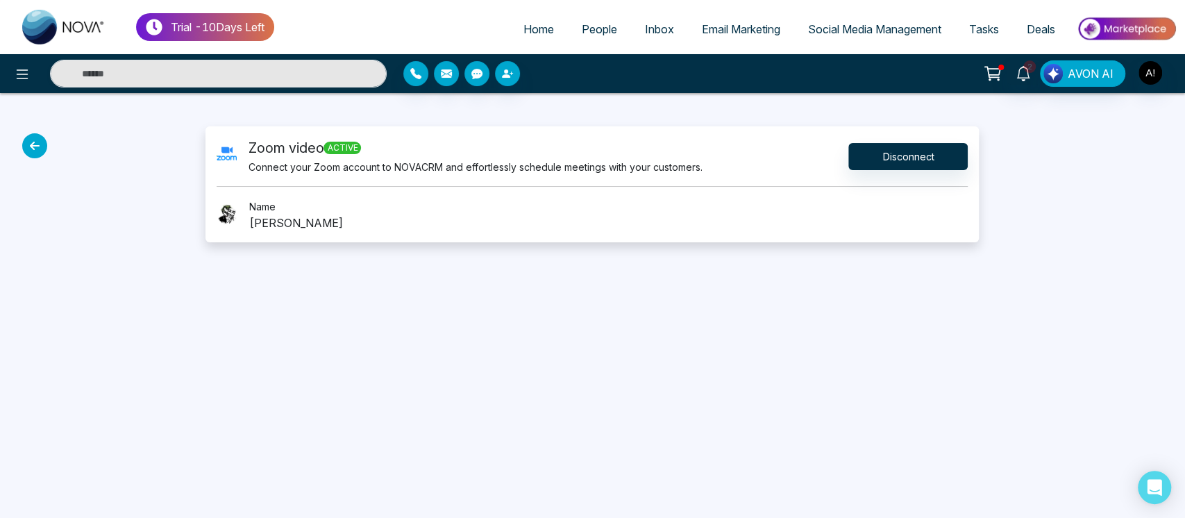
click at [40, 144] on icon at bounding box center [34, 145] width 25 height 25
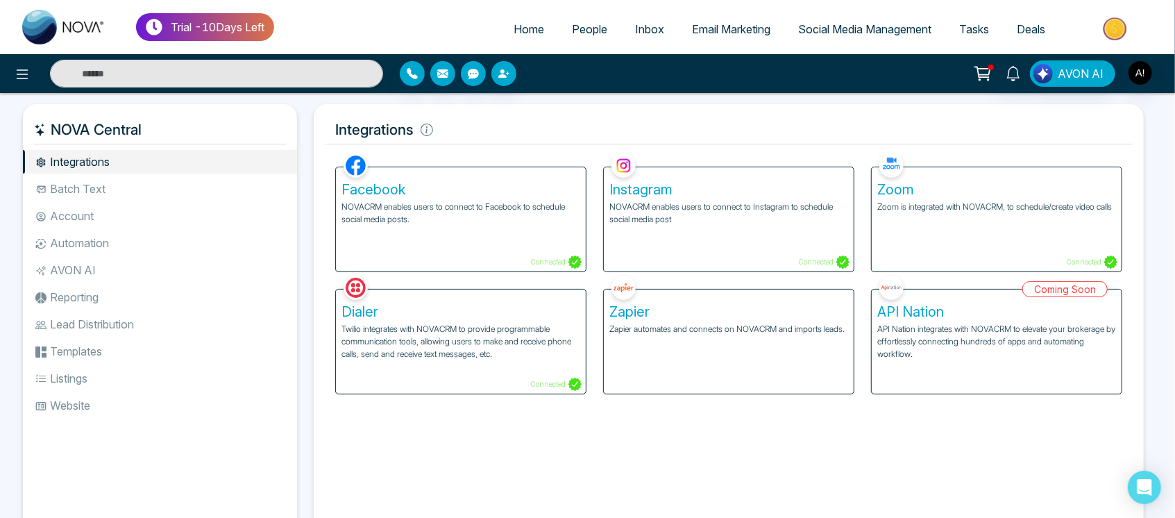
click at [849, 330] on div "Zapier Zapier automates and connects on NOVACRM and imports leads." at bounding box center [729, 341] width 250 height 104
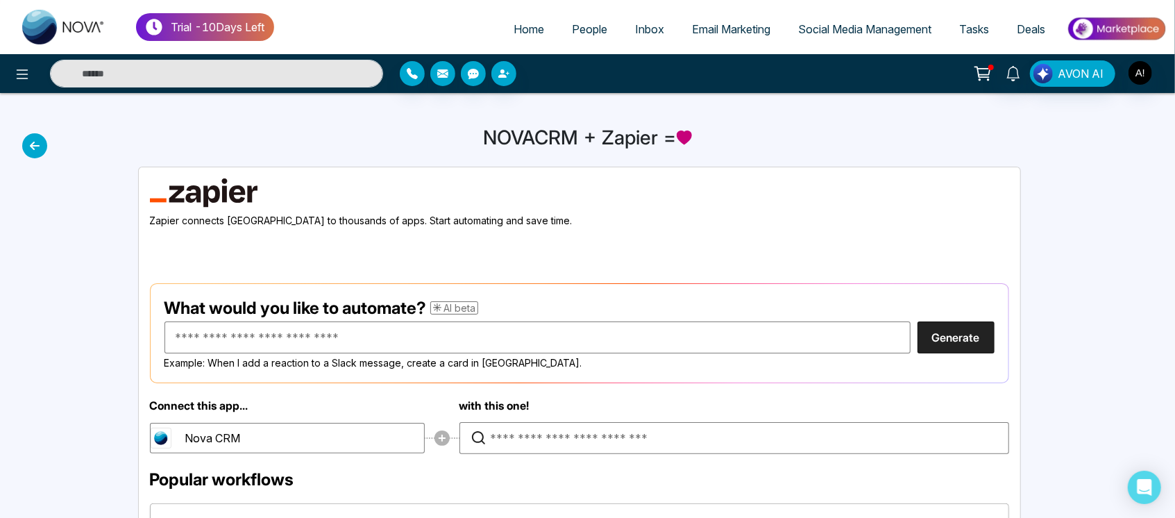
click at [23, 144] on icon at bounding box center [34, 145] width 25 height 25
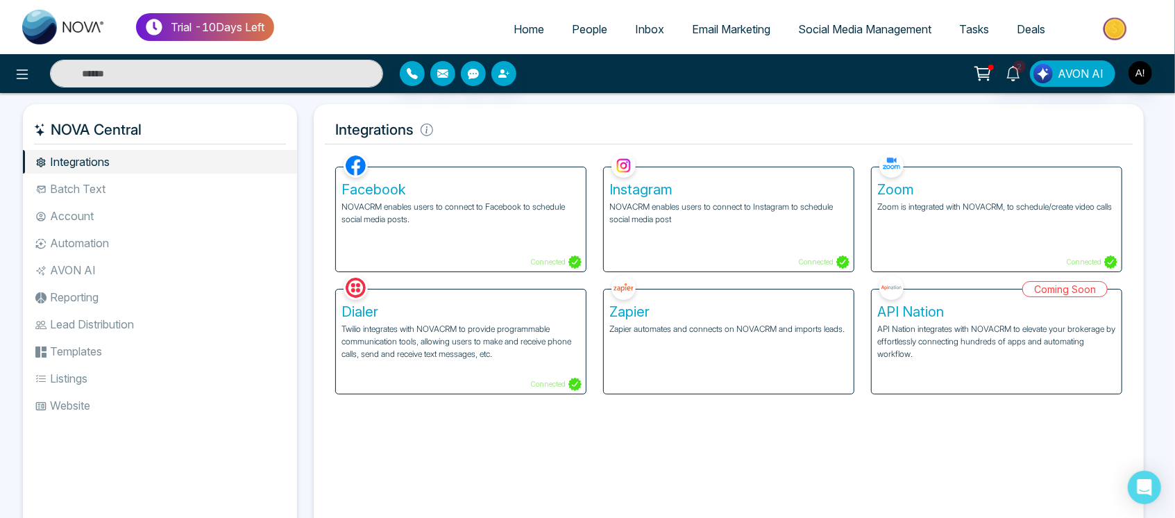
click at [114, 180] on li "Batch Text" at bounding box center [160, 189] width 274 height 24
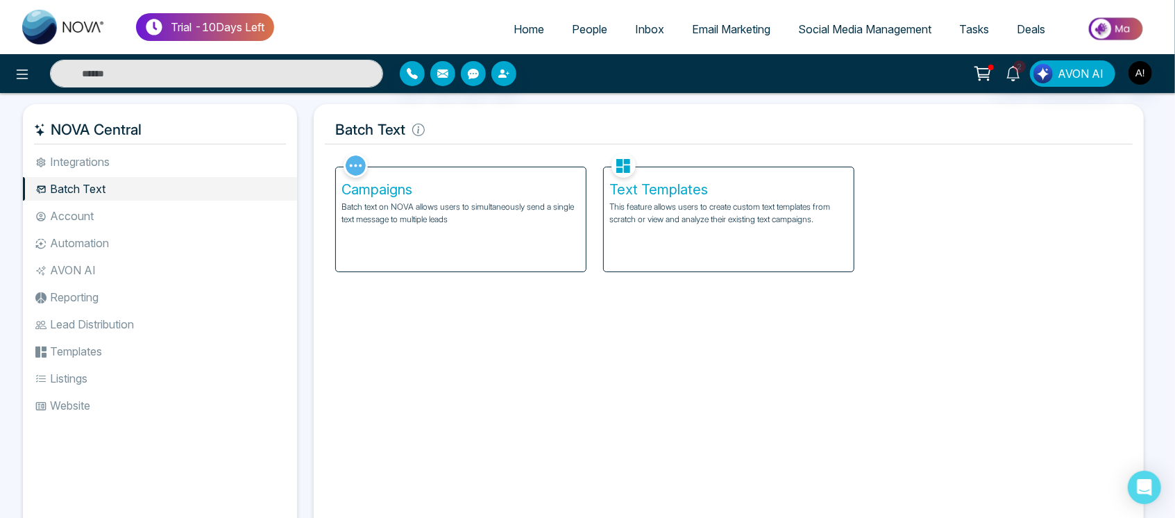
click at [139, 162] on li "Integrations" at bounding box center [160, 162] width 274 height 24
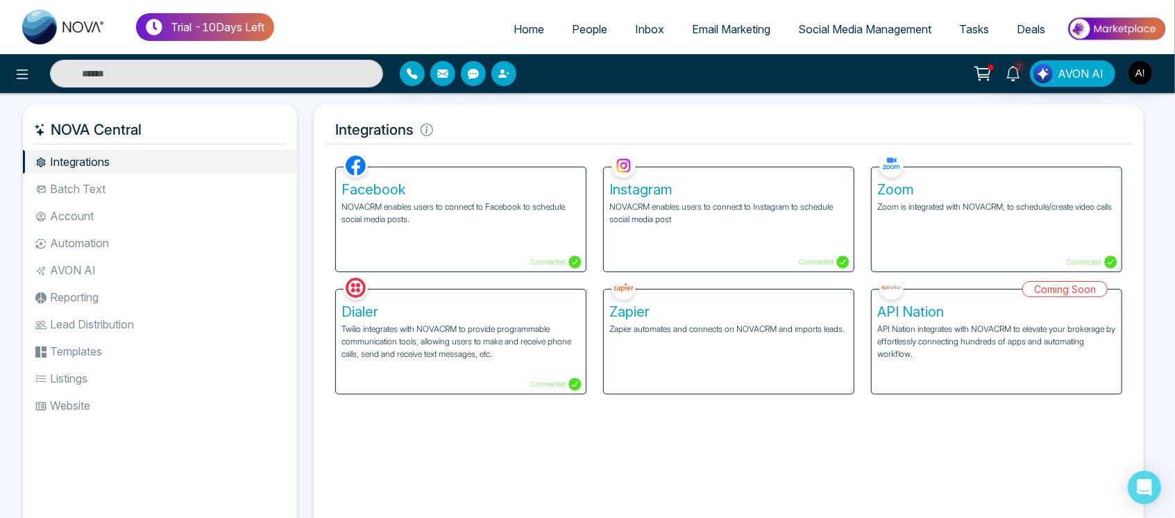
drag, startPoint x: 25, startPoint y: 137, endPoint x: 188, endPoint y: 130, distance: 163.3
click at [188, 130] on div "NOVA Central" at bounding box center [160, 129] width 274 height 29
click at [124, 185] on li "Batch Text" at bounding box center [160, 189] width 274 height 24
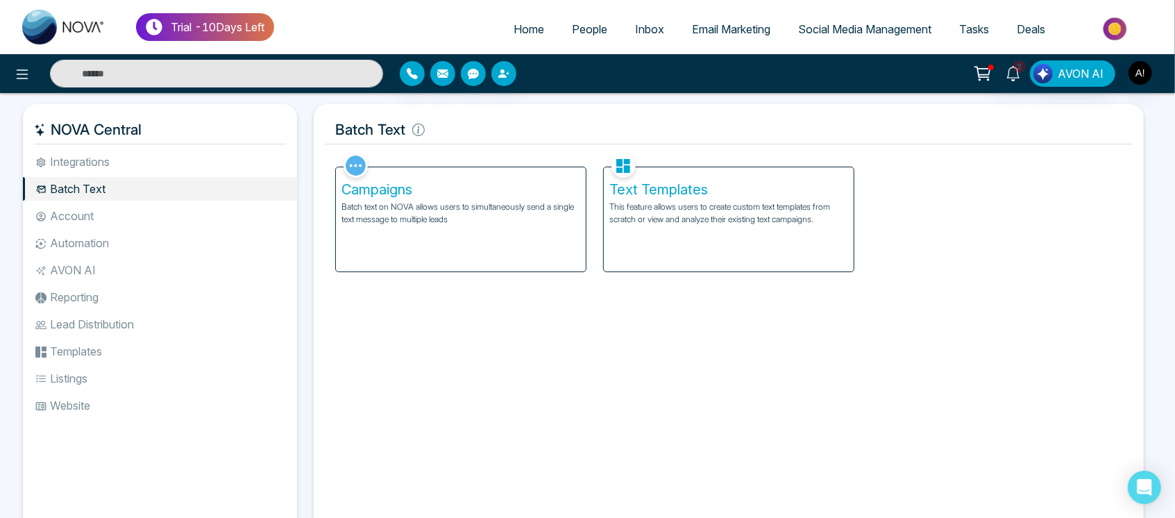
click at [514, 199] on div "Campaigns Batch text on NOVA allows users to simultaneously send a single text …" at bounding box center [461, 219] width 250 height 104
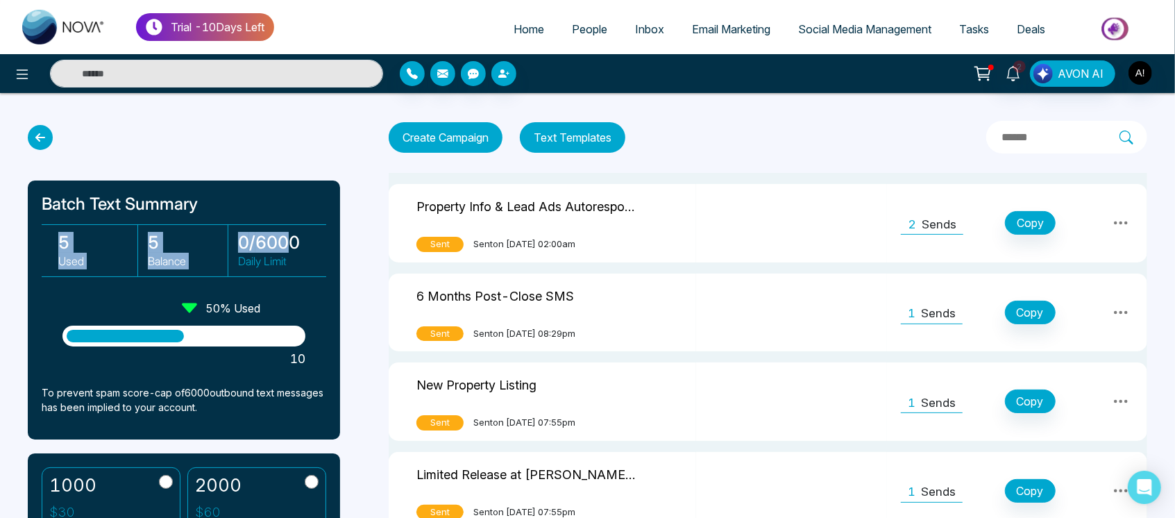
drag, startPoint x: 58, startPoint y: 232, endPoint x: 291, endPoint y: 237, distance: 233.3
click at [291, 237] on div "5 Used 5 Balance 0 / 6000 Daily Limit" at bounding box center [184, 250] width 285 height 53
click at [291, 237] on h3 "0 / 6000" at bounding box center [278, 242] width 80 height 21
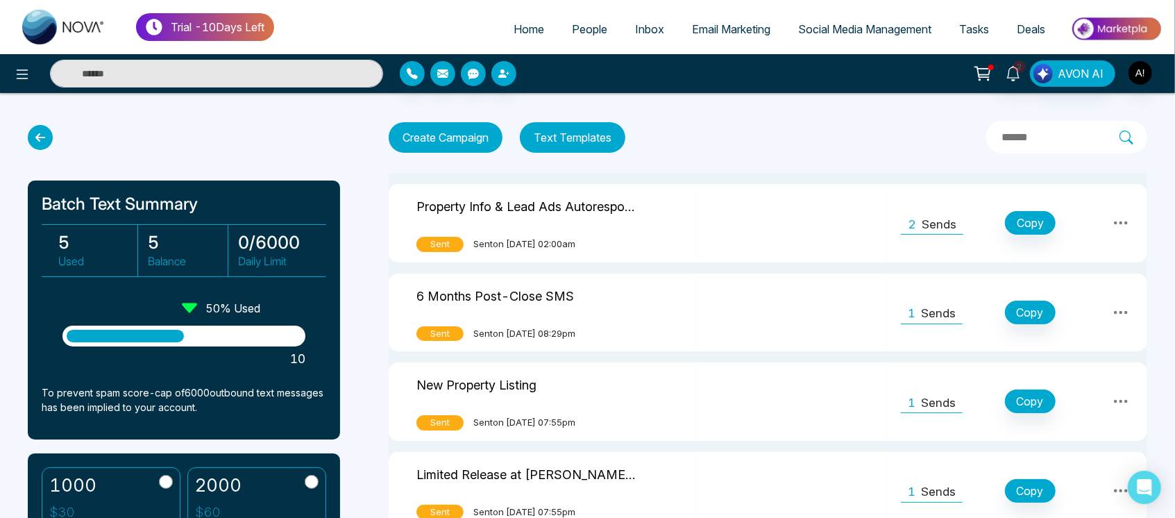
click at [584, 132] on button "Text Templates" at bounding box center [573, 137] width 106 height 31
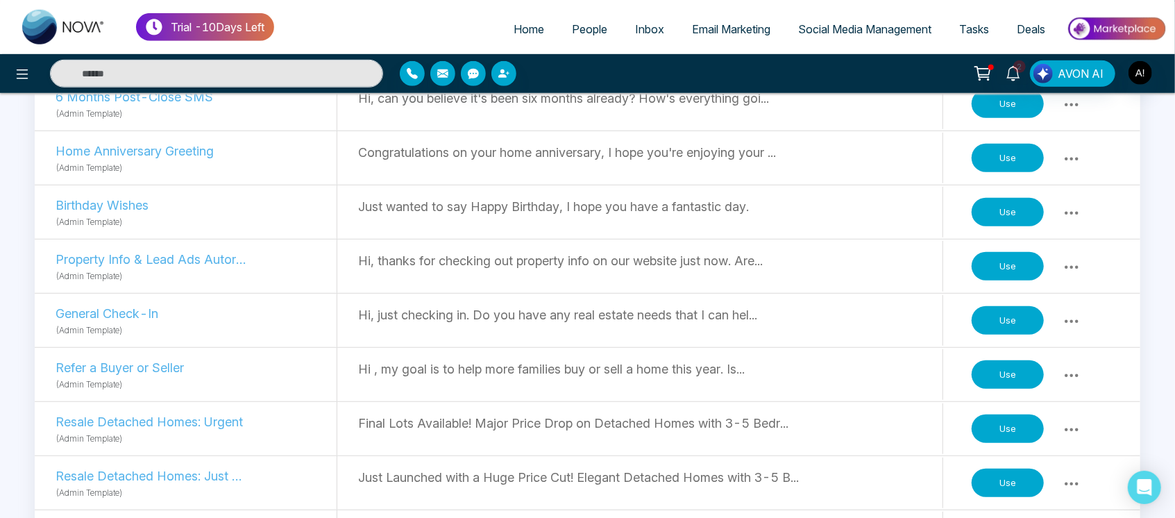
scroll to position [539, 0]
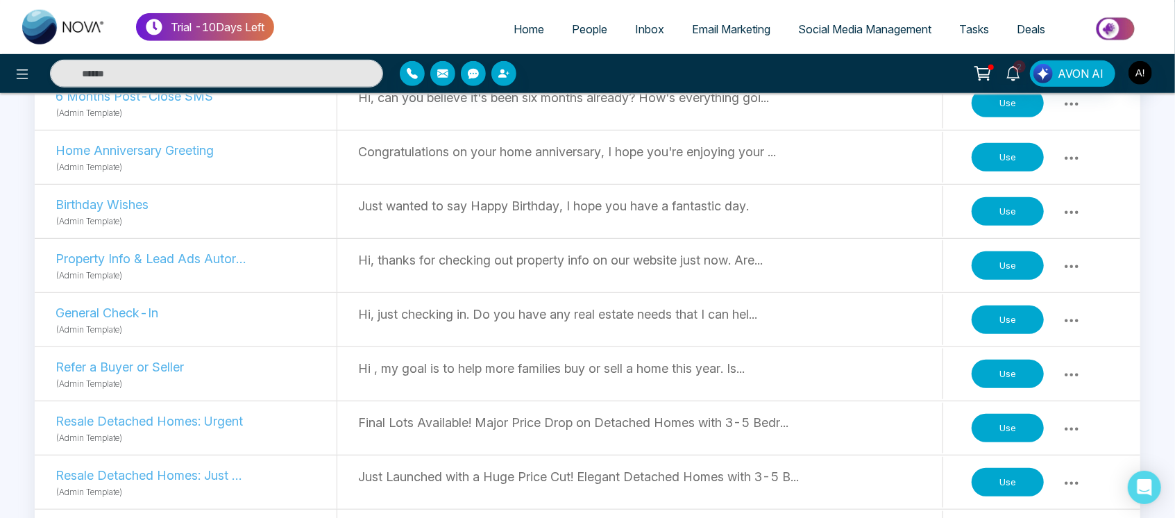
click at [1016, 425] on button "Use" at bounding box center [1008, 428] width 72 height 29
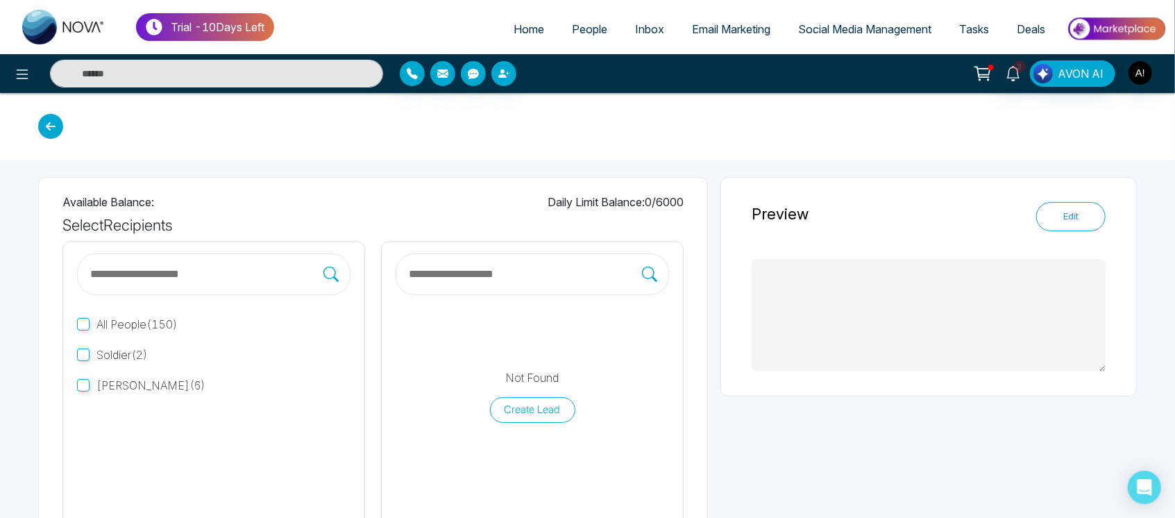
scroll to position [67, 0]
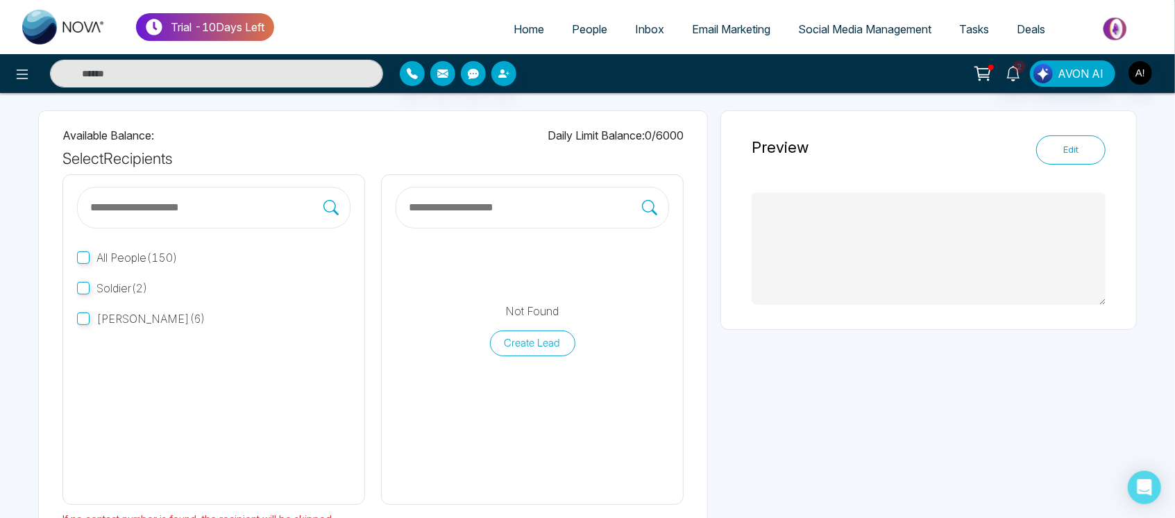
type textarea "**********"
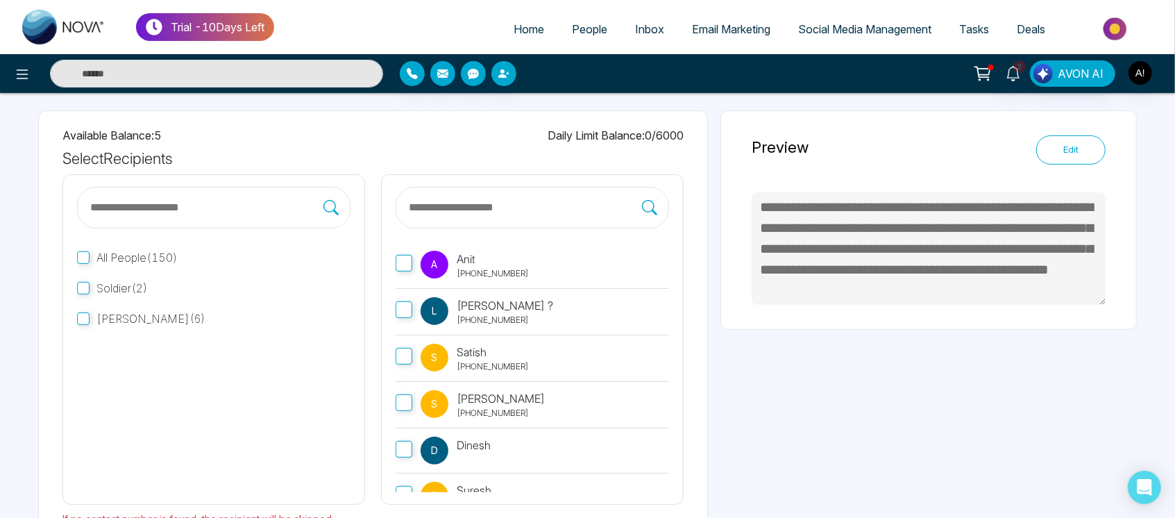
click at [372, 252] on div "All People ( 150 ) Soldier ( 2 ) lokesh ( 6 ) A Anit +919930053035 L Lokesh ? +…" at bounding box center [372, 339] width 621 height 330
click at [435, 259] on span "A" at bounding box center [435, 265] width 6 height 28
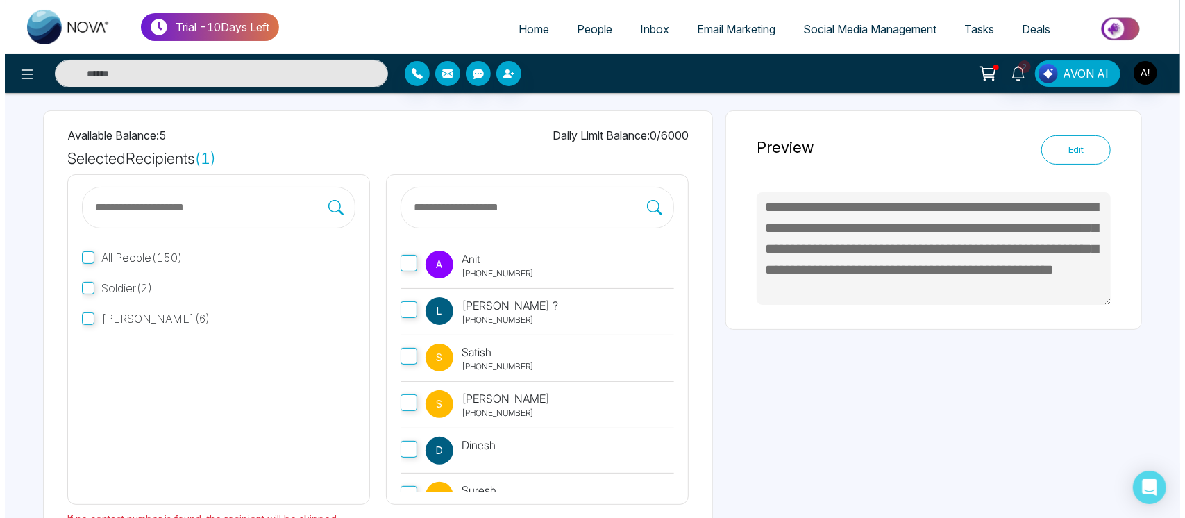
scroll to position [155, 0]
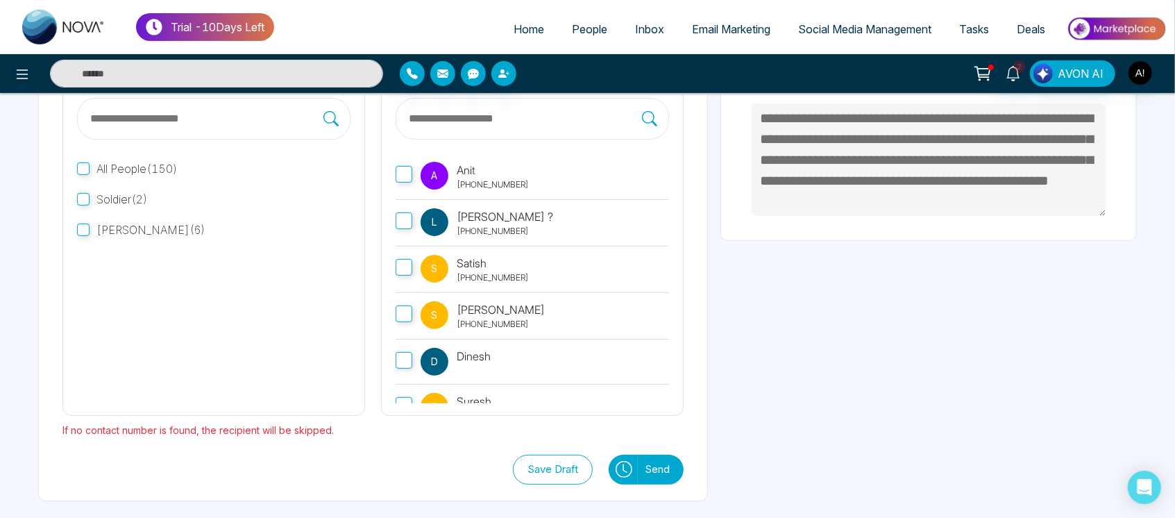
click at [630, 464] on icon at bounding box center [624, 469] width 17 height 17
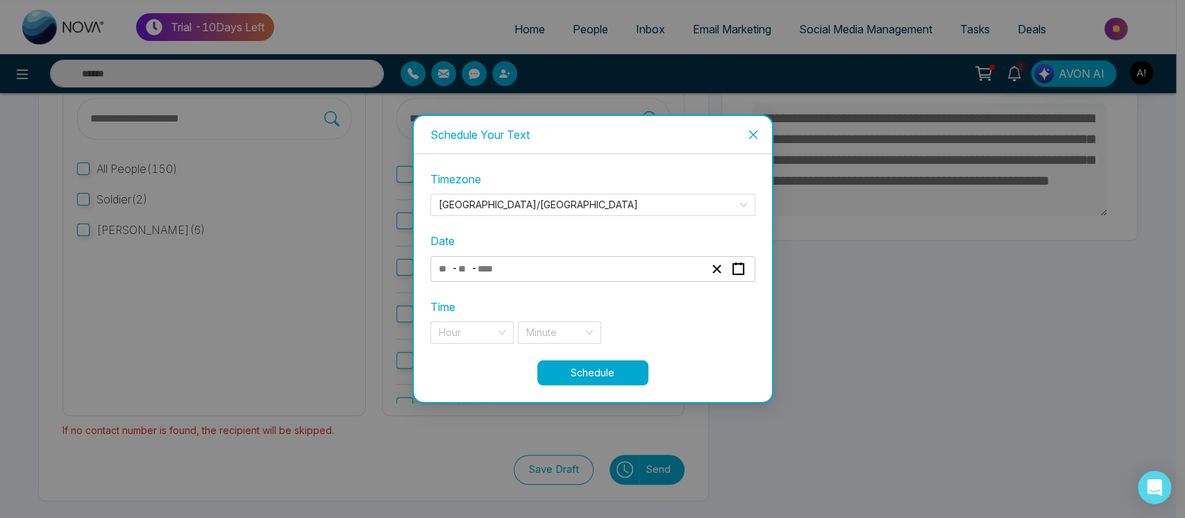
click at [646, 279] on div "- -" at bounding box center [592, 269] width 325 height 26
click at [611, 277] on div "- -" at bounding box center [571, 269] width 269 height 19
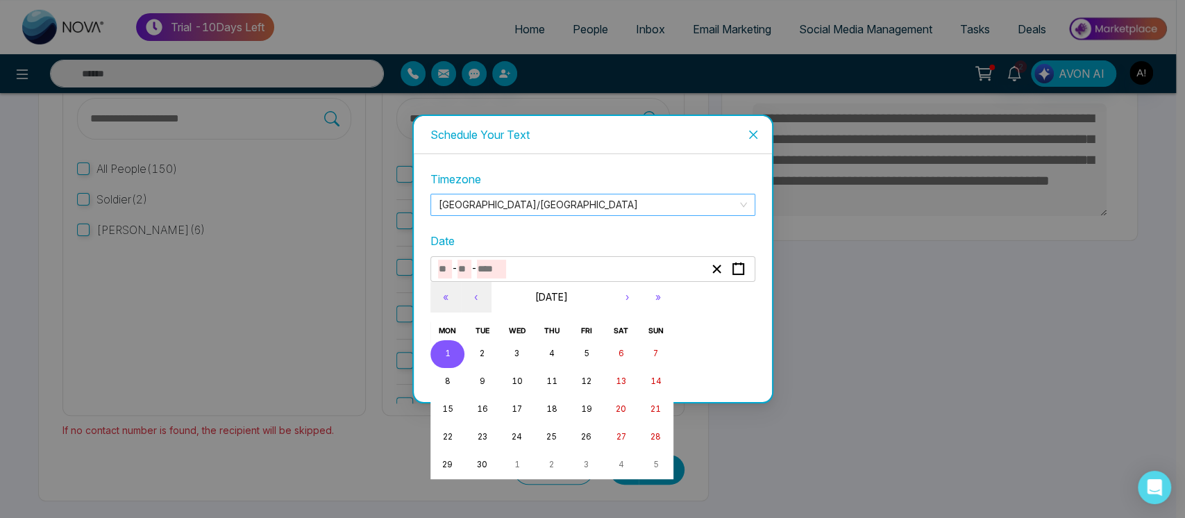
click at [677, 200] on span "Asia/Kolkata" at bounding box center [593, 204] width 308 height 21
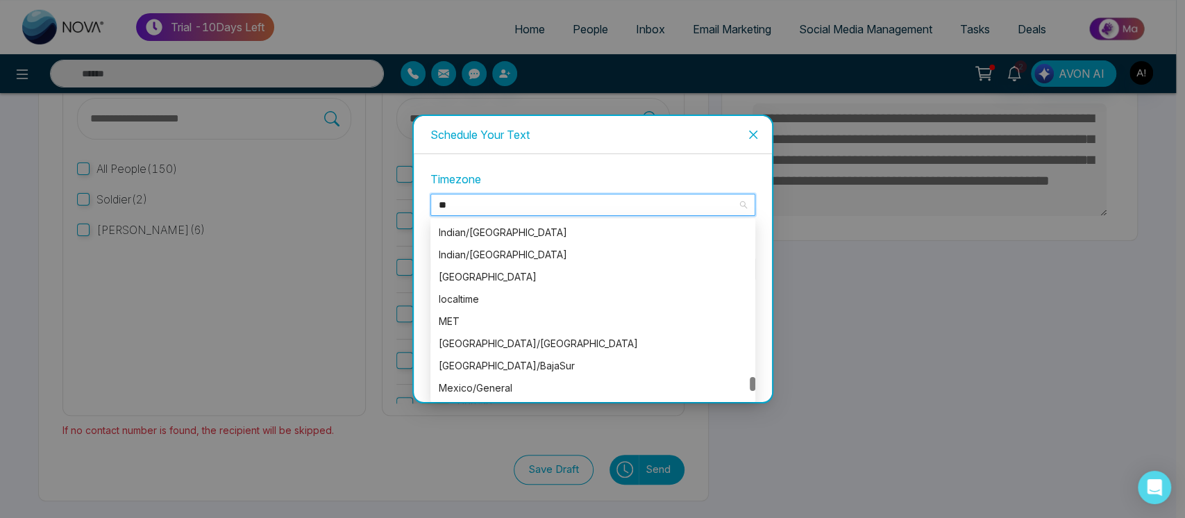
scroll to position [0, 0]
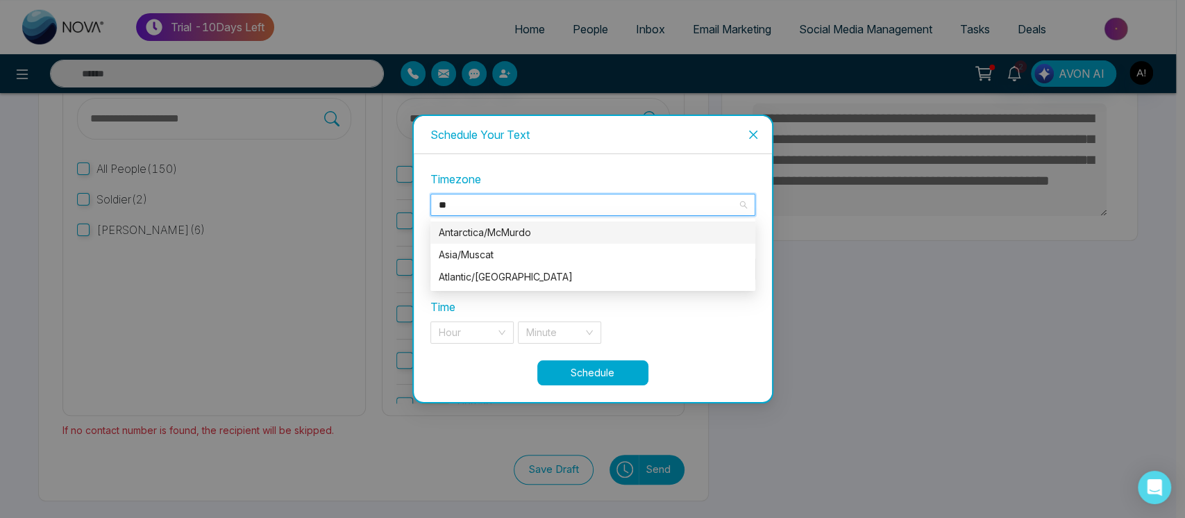
type input "*"
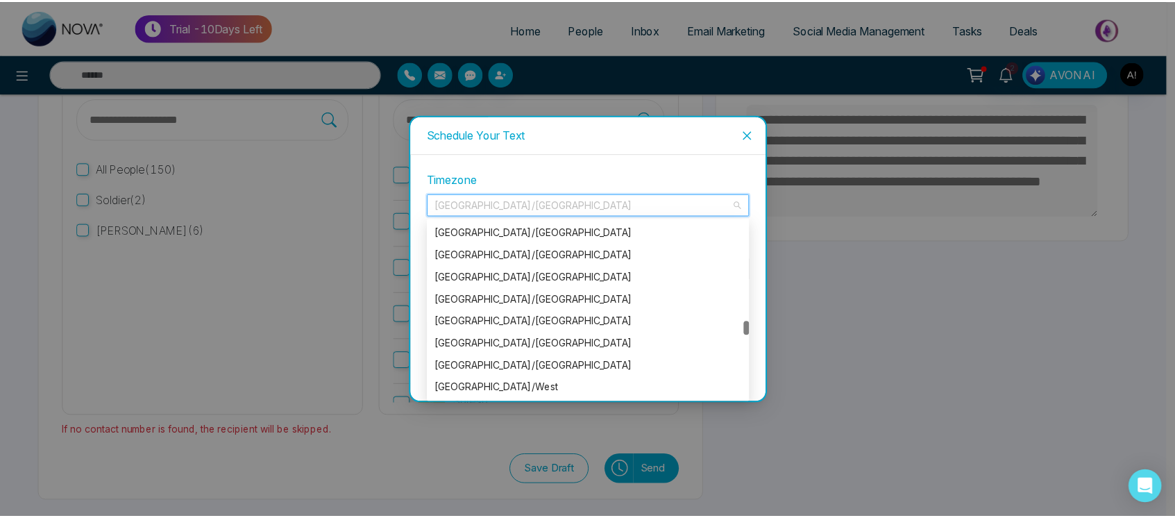
scroll to position [8028, 0]
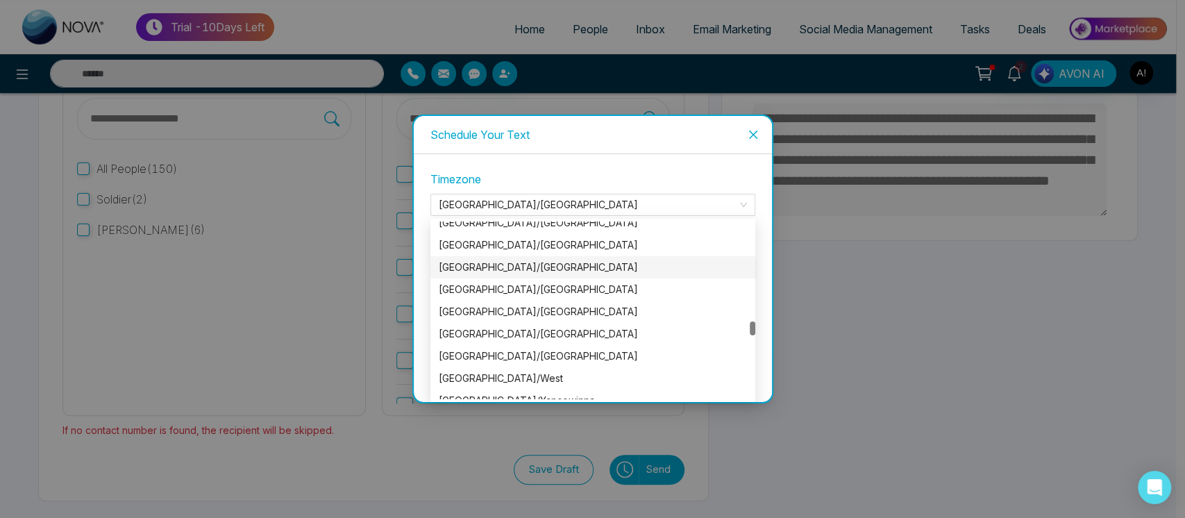
click at [752, 138] on icon "close" at bounding box center [753, 134] width 11 height 11
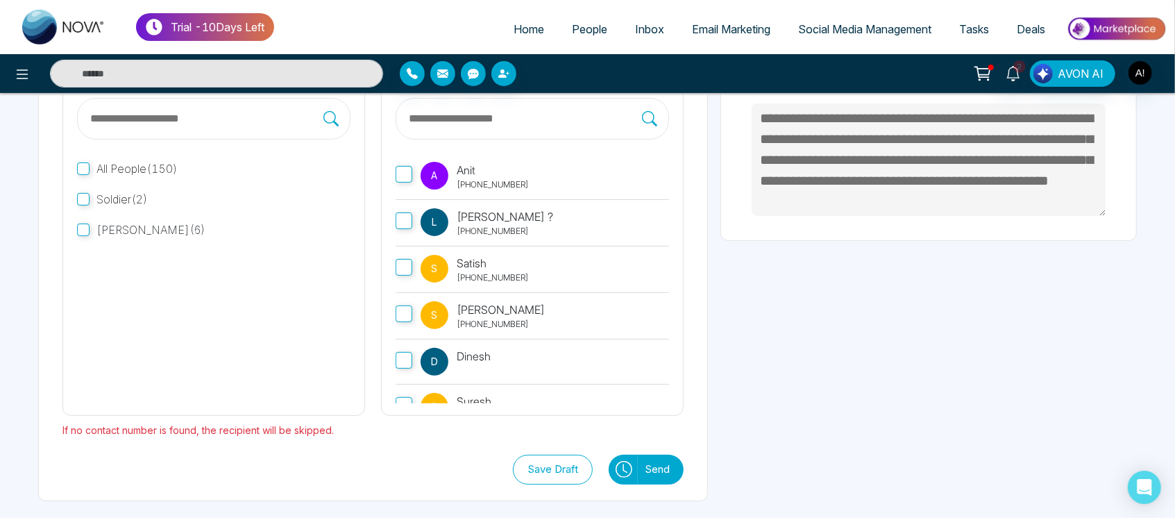
drag, startPoint x: 626, startPoint y: 451, endPoint x: 619, endPoint y: 489, distance: 38.1
click at [619, 489] on div "Available Balance: 5 Daily Limit Balance: 0 / 6000 Selected Recipients ( 1 ) Al…" at bounding box center [373, 262] width 670 height 480
click at [622, 456] on button at bounding box center [623, 470] width 29 height 30
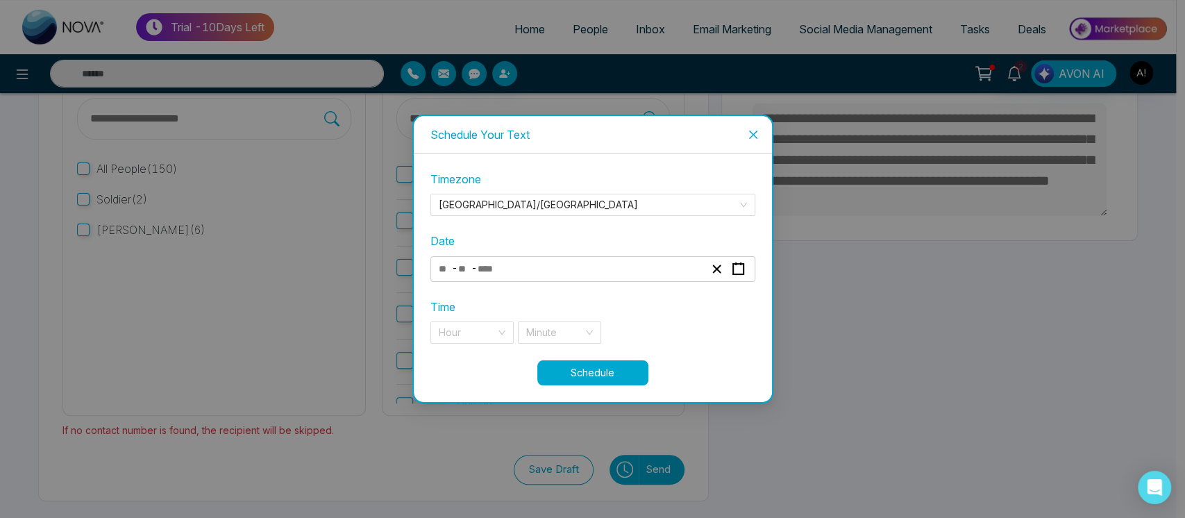
click at [584, 263] on div "- -" at bounding box center [571, 269] width 269 height 19
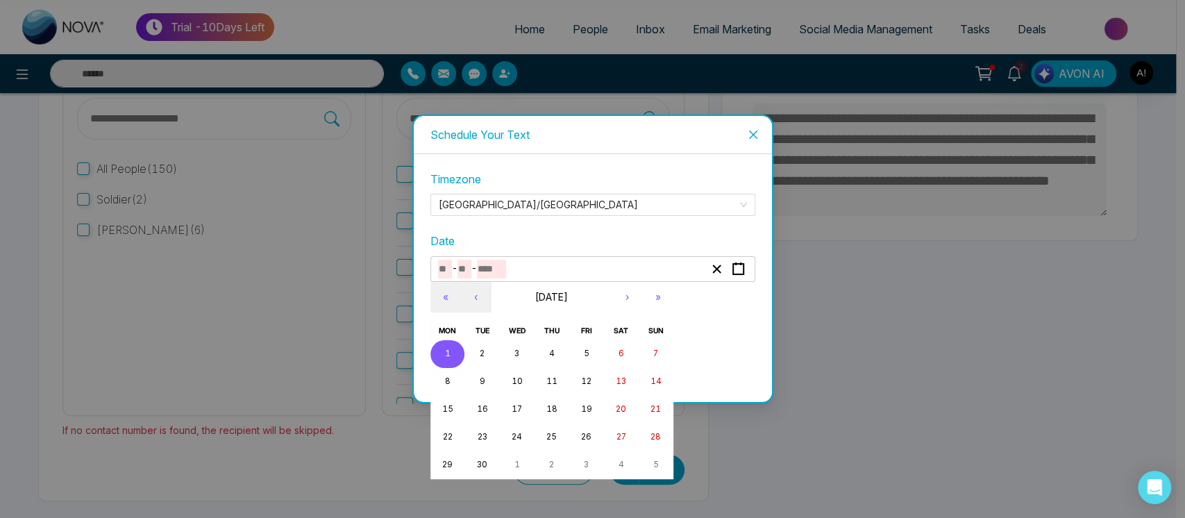
click at [454, 345] on button "1" at bounding box center [447, 354] width 35 height 28
type input "*"
type input "****"
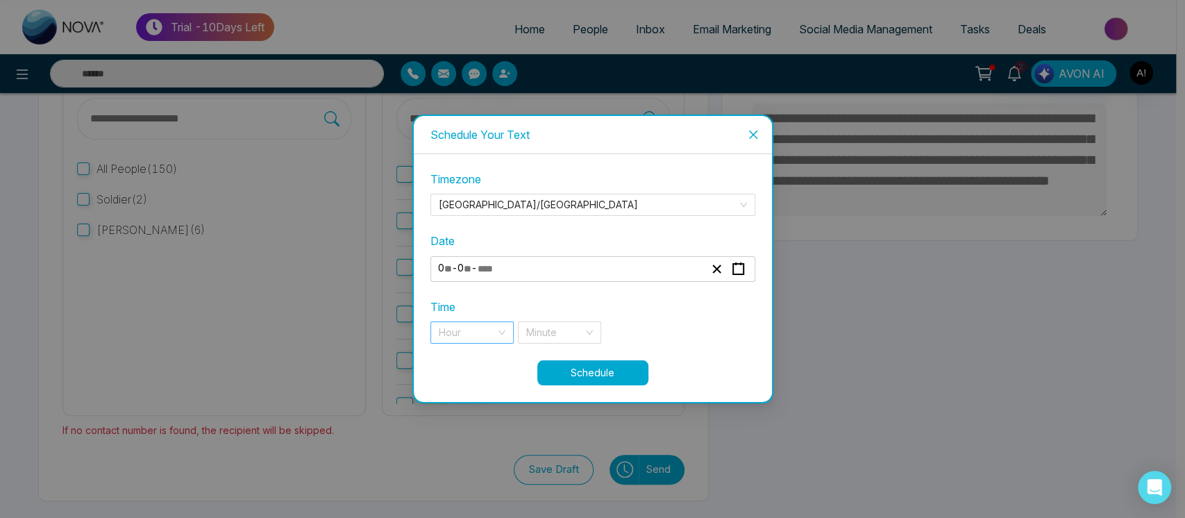
click at [486, 332] on input "search" at bounding box center [467, 332] width 57 height 21
click at [485, 357] on div "8 pm" at bounding box center [472, 360] width 67 height 15
click at [586, 319] on div "Time 8 pm 20 21 8 pm 9 pm 10 pm 11 pm Minute" at bounding box center [592, 320] width 325 height 45
click at [587, 330] on div "Minute" at bounding box center [559, 332] width 83 height 22
click at [584, 373] on button "Schedule" at bounding box center [592, 372] width 111 height 25
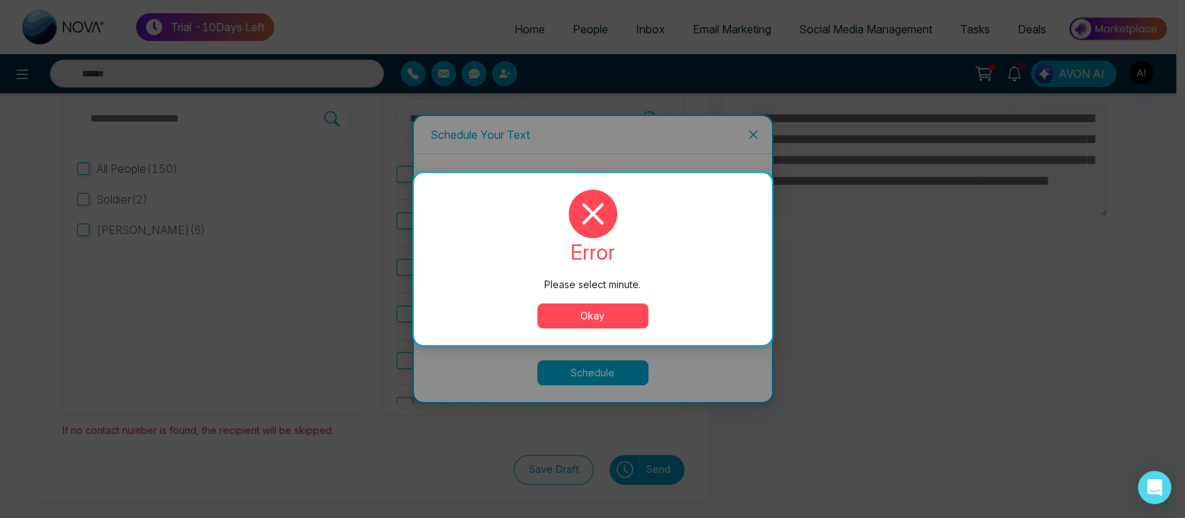
click at [595, 327] on button "Okay" at bounding box center [592, 315] width 111 height 25
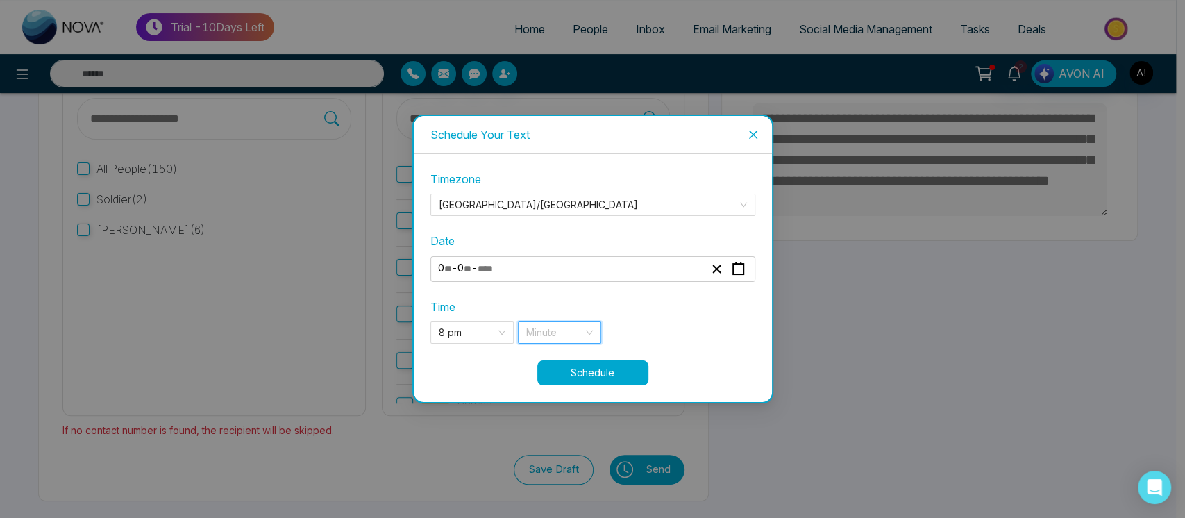
click at [555, 336] on input "search" at bounding box center [554, 332] width 57 height 21
click at [476, 323] on span "8 pm" at bounding box center [472, 332] width 67 height 21
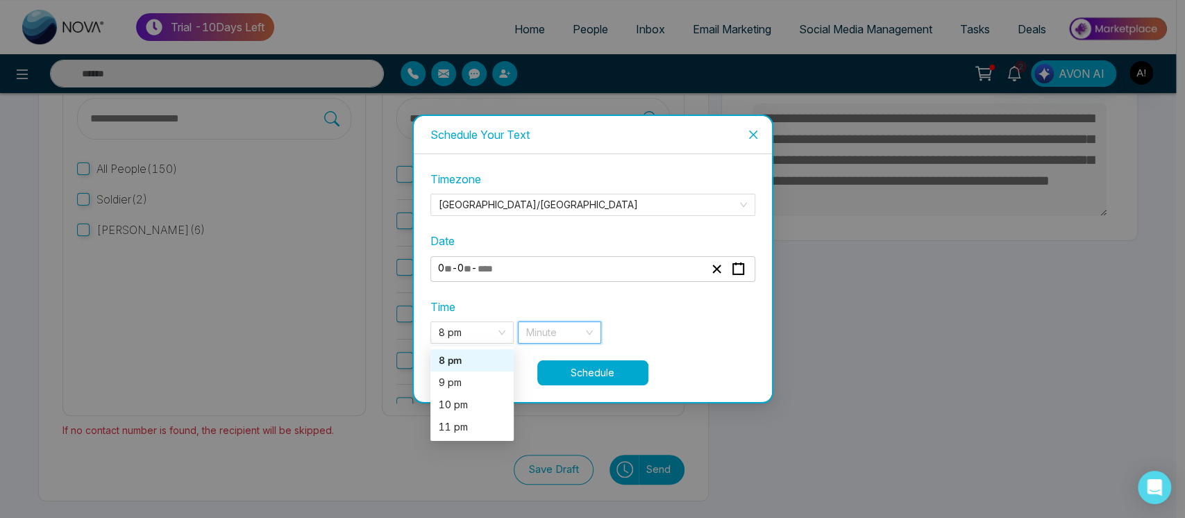
click at [562, 341] on input "search" at bounding box center [554, 332] width 57 height 21
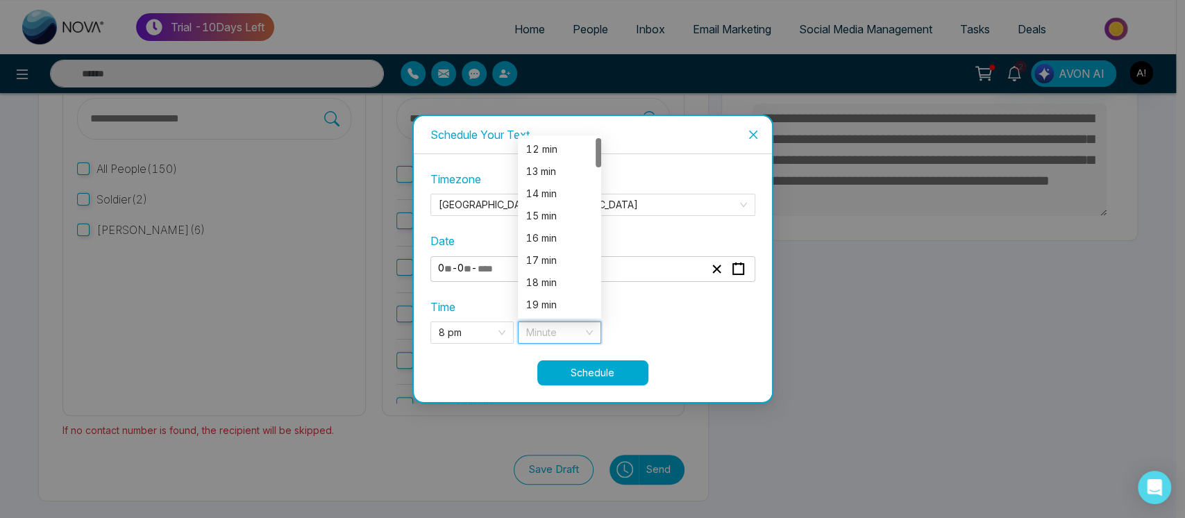
click at [599, 379] on button "Schedule" at bounding box center [592, 372] width 111 height 25
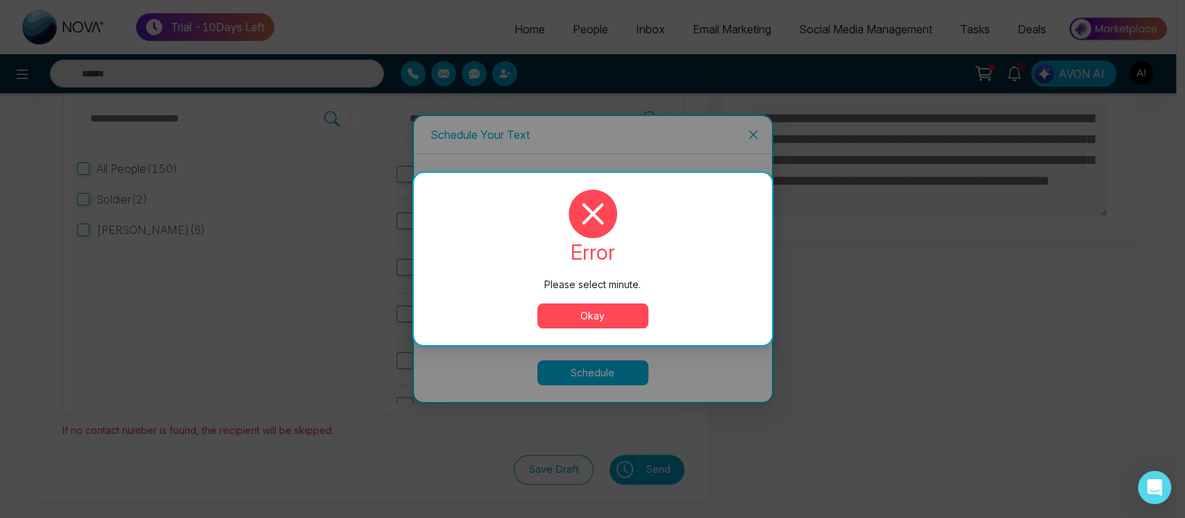
click at [593, 322] on button "Okay" at bounding box center [592, 315] width 111 height 25
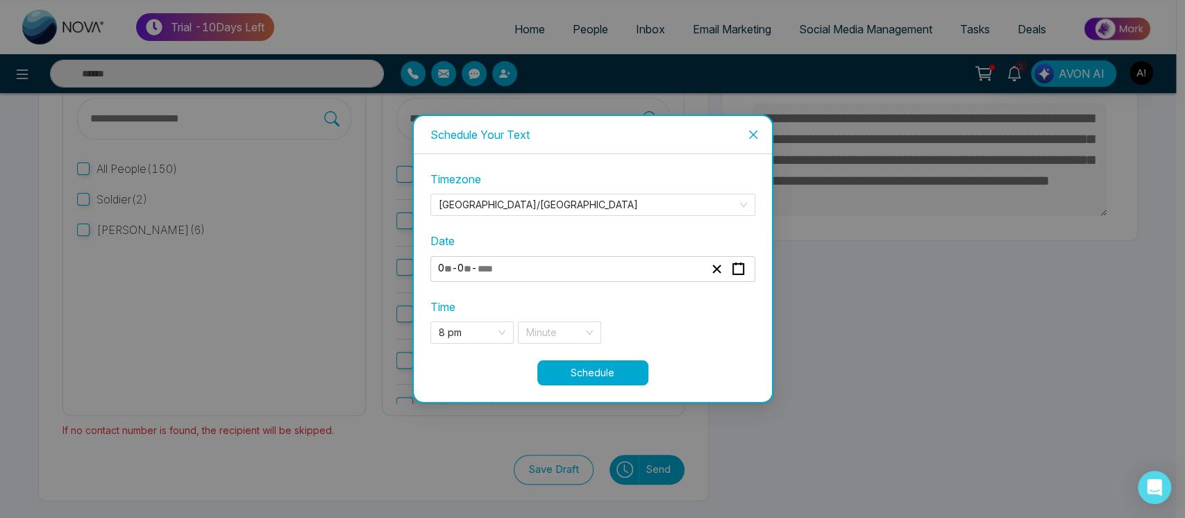
click at [566, 319] on div "Time 8 pm 20 21 8 pm 9 pm 10 pm 11 pm Minute 19 20 21 12 min 13 min 14 min 15 m…" at bounding box center [592, 320] width 325 height 45
click at [567, 331] on input "search" at bounding box center [554, 332] width 57 height 21
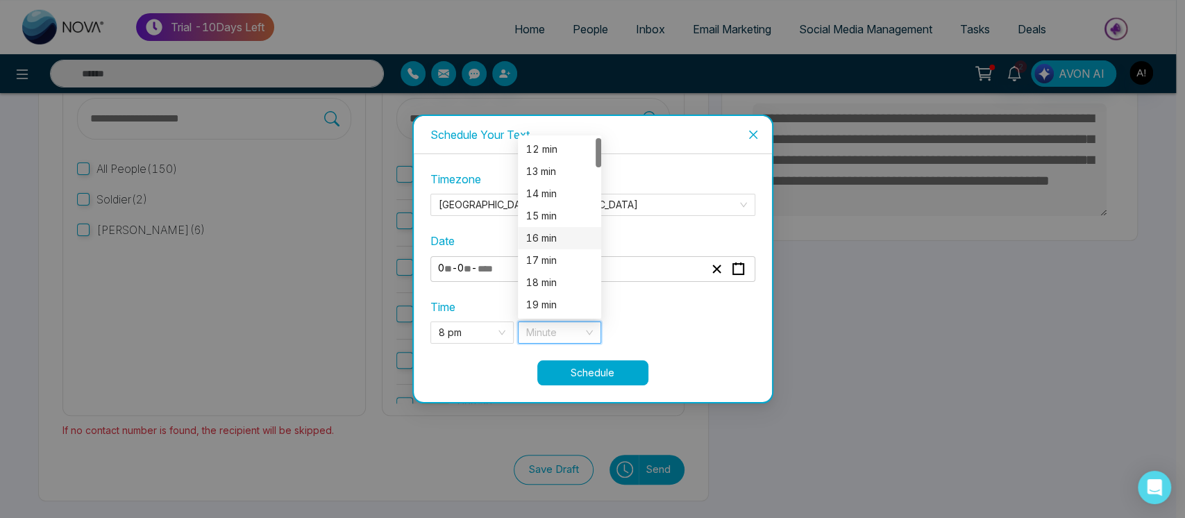
click at [571, 244] on div "16 min" at bounding box center [559, 237] width 67 height 15
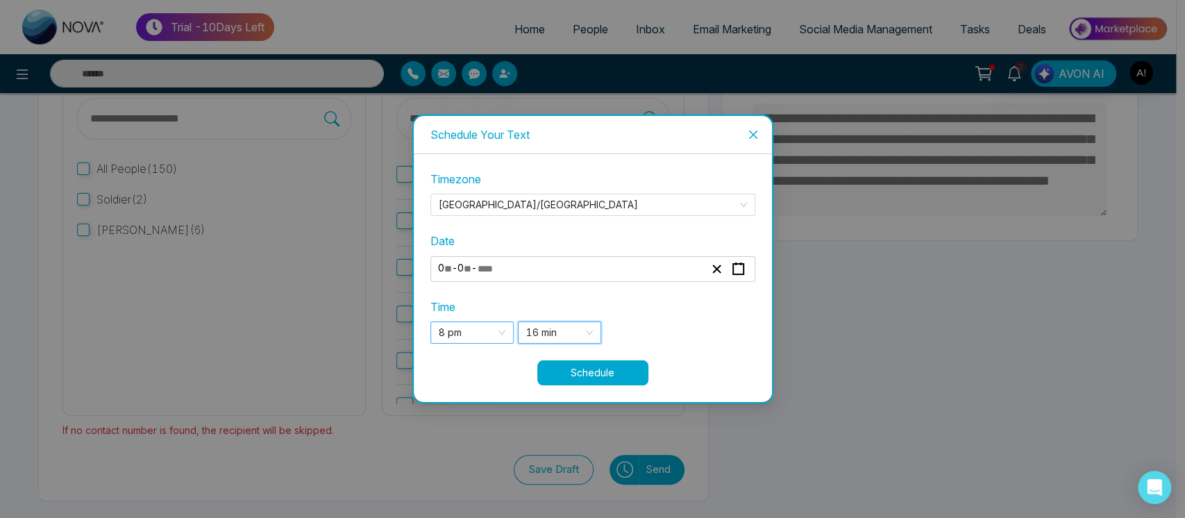
click at [495, 339] on span "8 pm" at bounding box center [472, 332] width 67 height 21
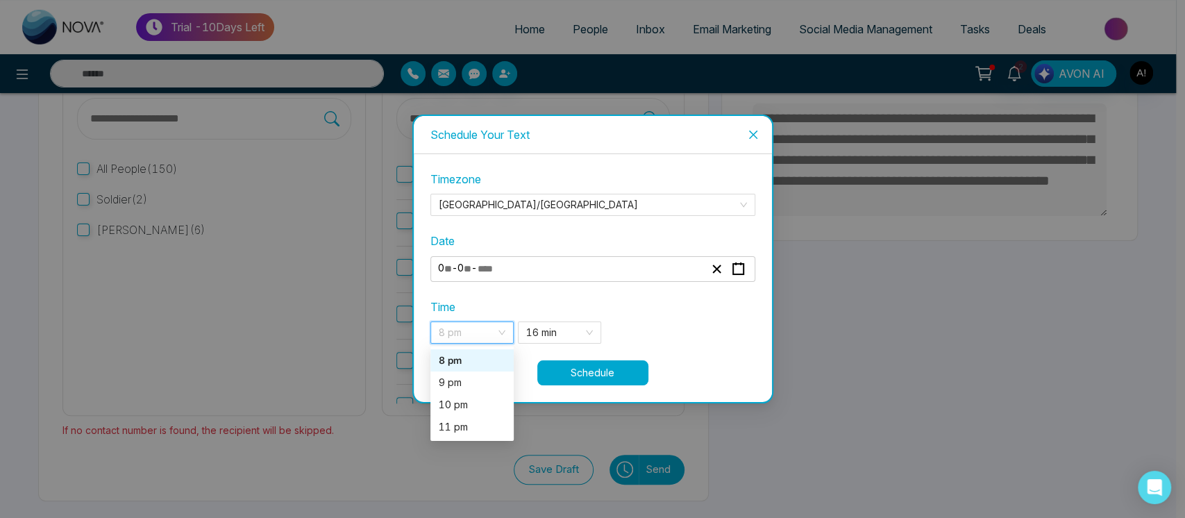
click at [589, 373] on button "Schedule" at bounding box center [592, 372] width 111 height 25
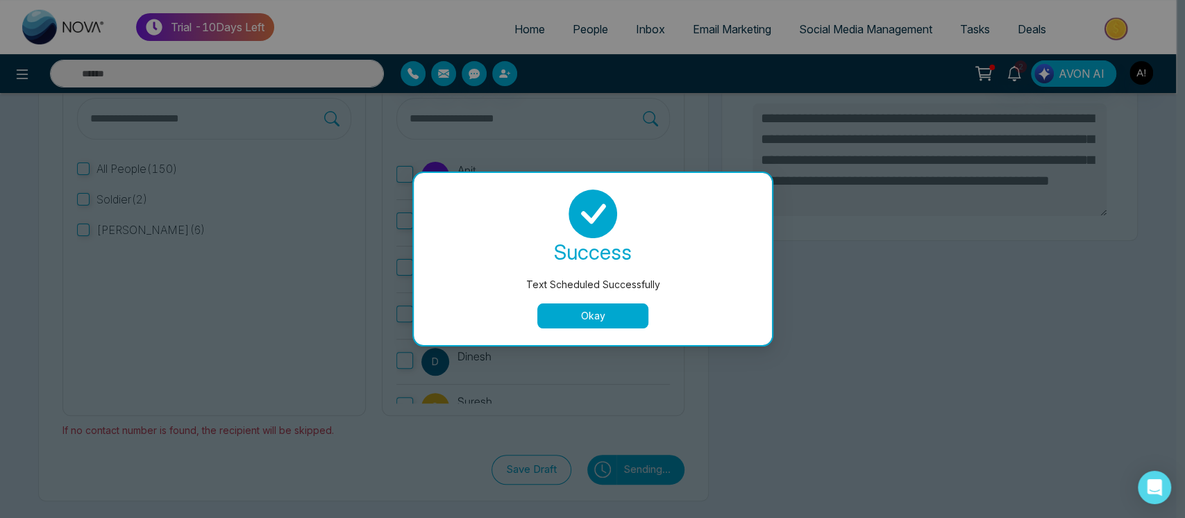
click at [589, 362] on body "Trial - 10 Days Left Home People Inbox Email Marketing Social Media Management …" at bounding box center [588, 104] width 1176 height 518
click at [593, 310] on button "Okay" at bounding box center [592, 315] width 111 height 25
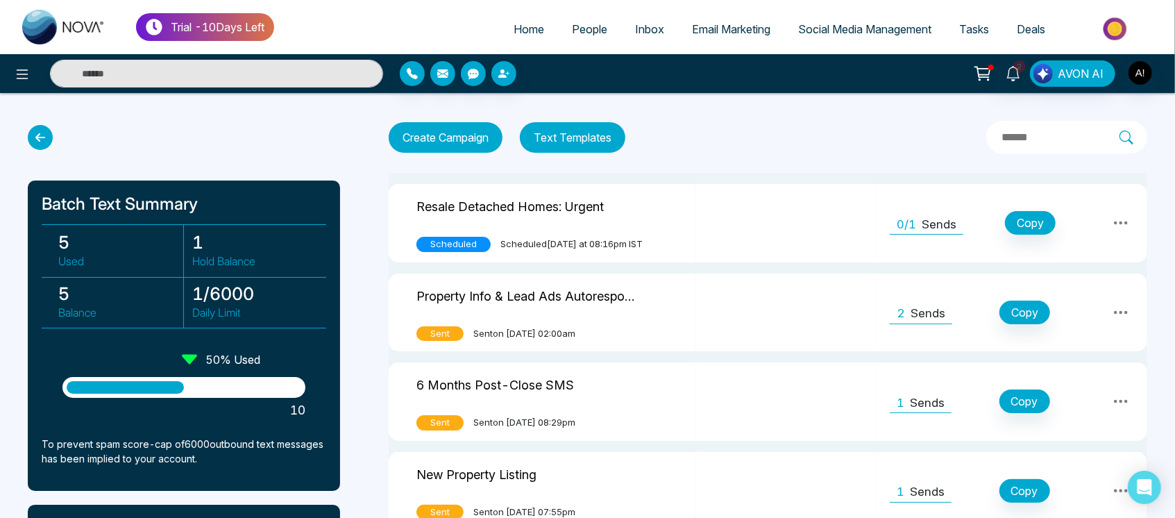
click at [925, 230] on p "Sends" at bounding box center [939, 225] width 35 height 18
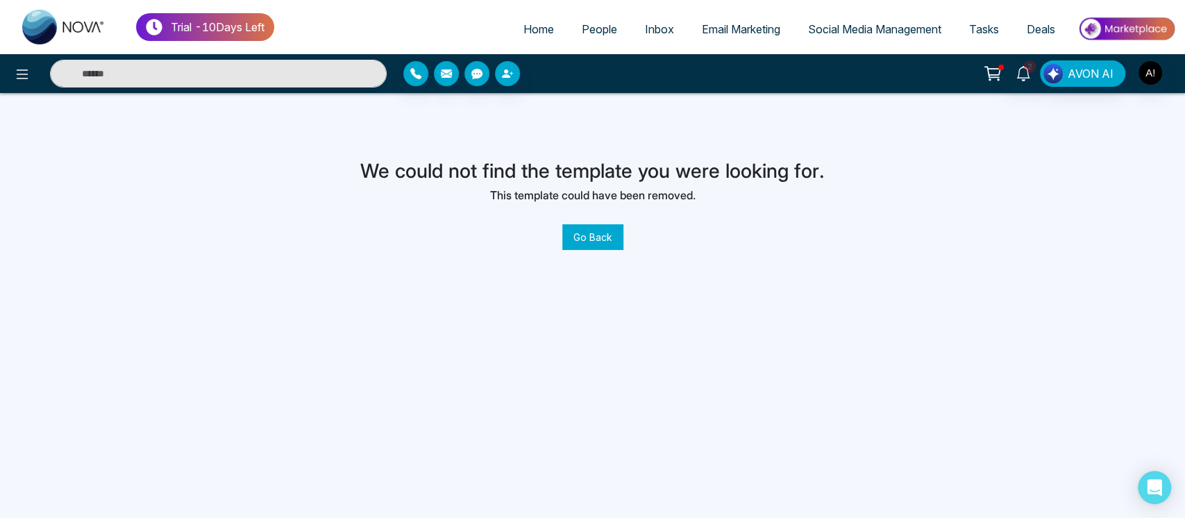
click at [577, 234] on button "Go Back" at bounding box center [592, 237] width 61 height 26
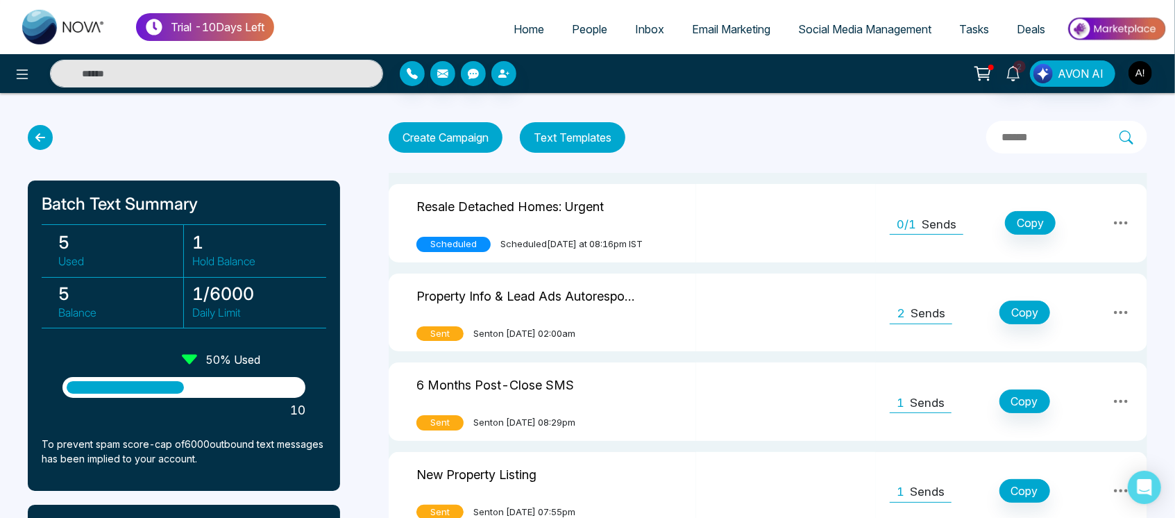
click at [908, 236] on td "0/1 Sends Copy" at bounding box center [1011, 223] width 271 height 78
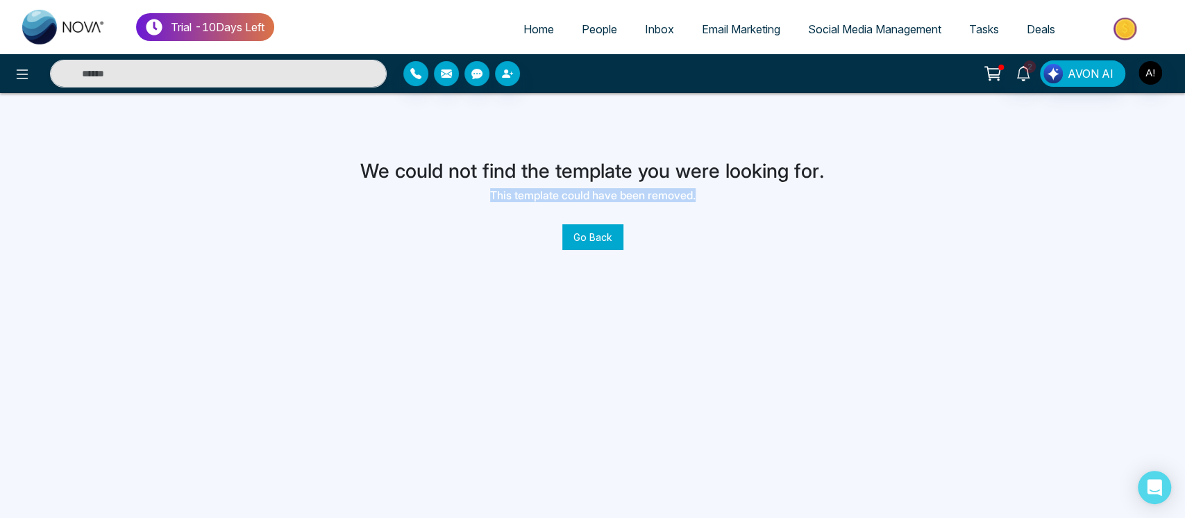
drag, startPoint x: 480, startPoint y: 194, endPoint x: 721, endPoint y: 196, distance: 240.9
click at [721, 196] on h6 "This template could have been removed." at bounding box center [592, 195] width 464 height 13
click at [621, 248] on button "Go Back" at bounding box center [592, 237] width 61 height 26
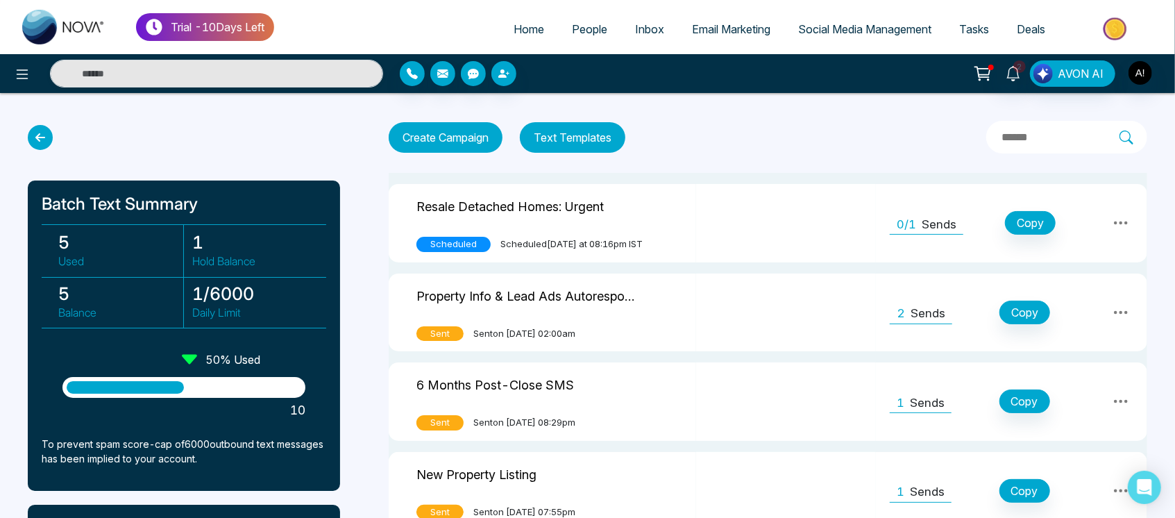
click at [478, 136] on button "Create Campaign" at bounding box center [446, 137] width 114 height 31
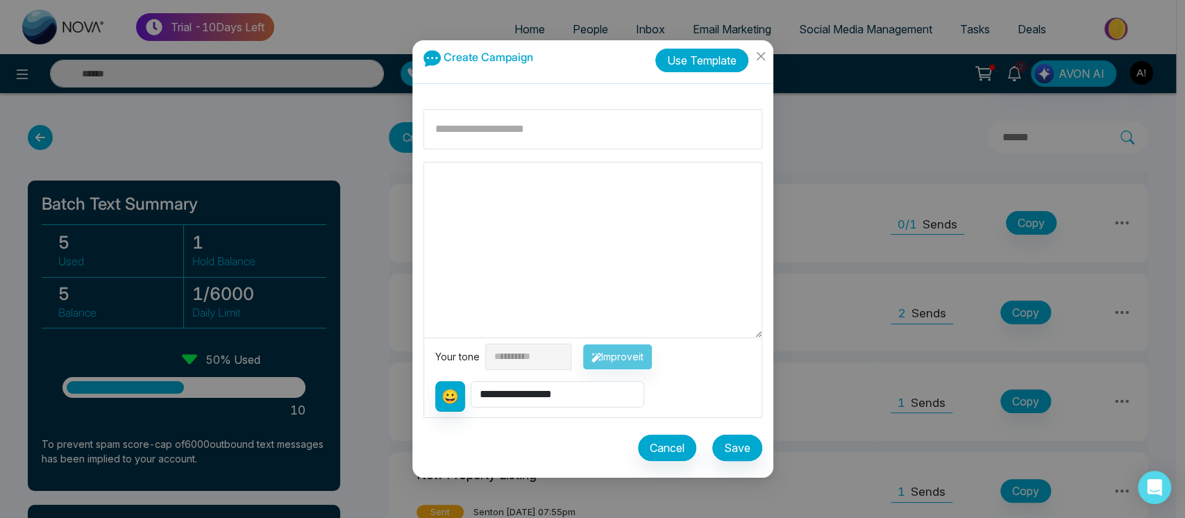
click at [705, 69] on button "Use Template" at bounding box center [701, 61] width 93 height 24
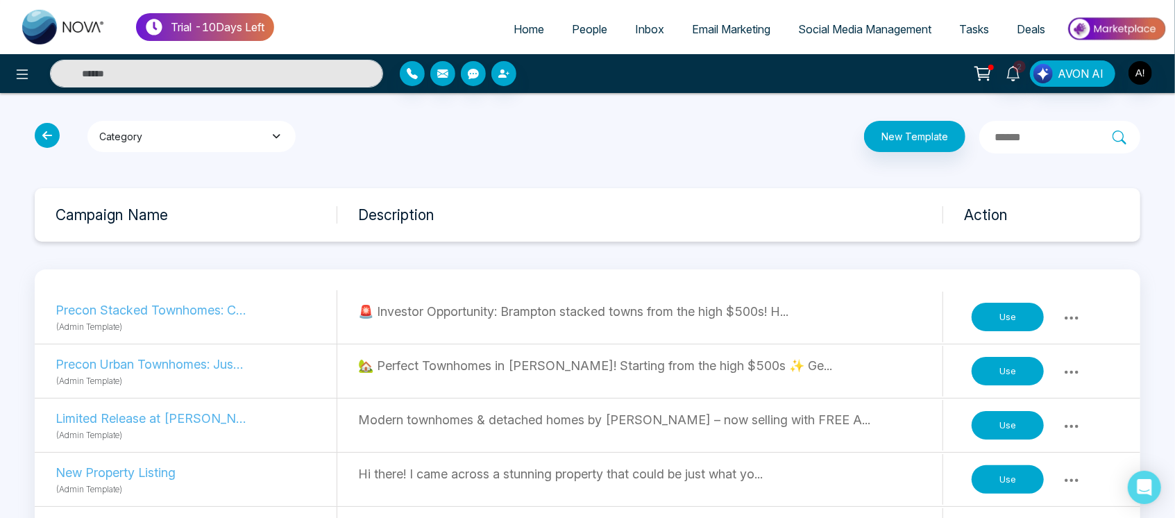
click at [261, 147] on button "Category" at bounding box center [191, 136] width 208 height 31
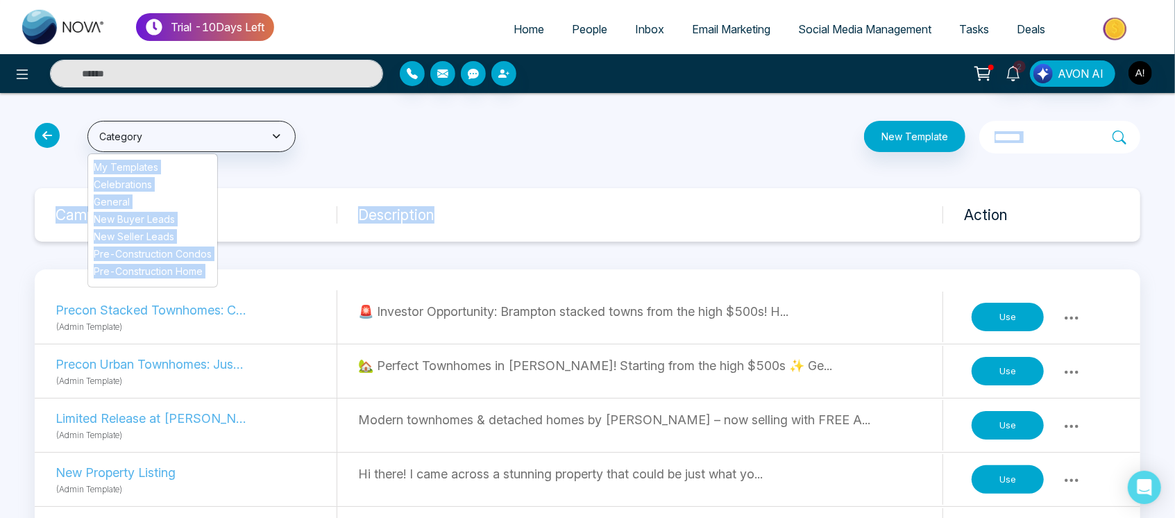
drag, startPoint x: 47, startPoint y: 136, endPoint x: 568, endPoint y: 214, distance: 526.4
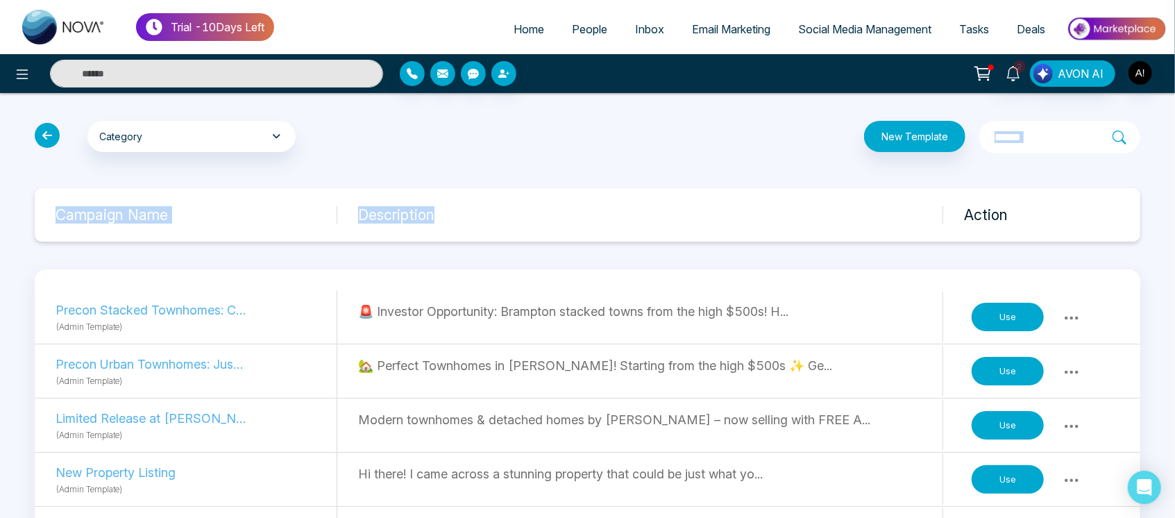
click at [568, 214] on h3 "Description" at bounding box center [650, 214] width 584 height 17
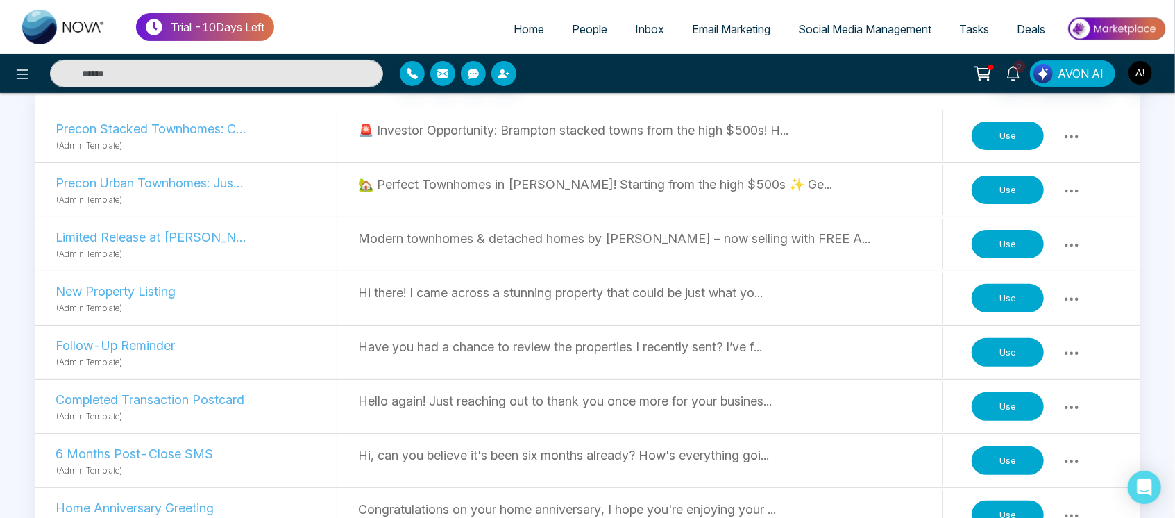
scroll to position [183, 0]
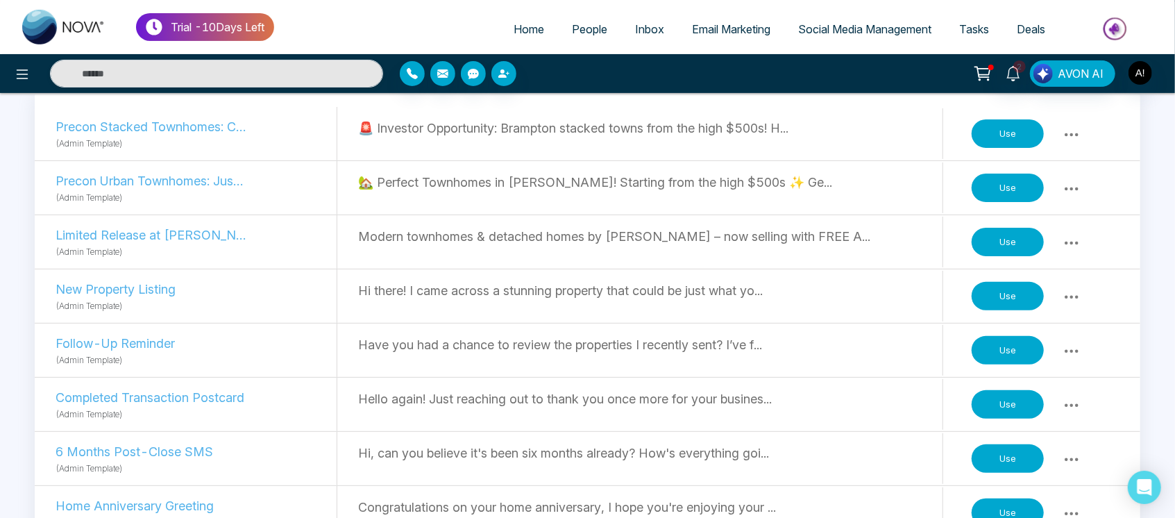
click at [1000, 336] on button "Use" at bounding box center [1008, 350] width 72 height 29
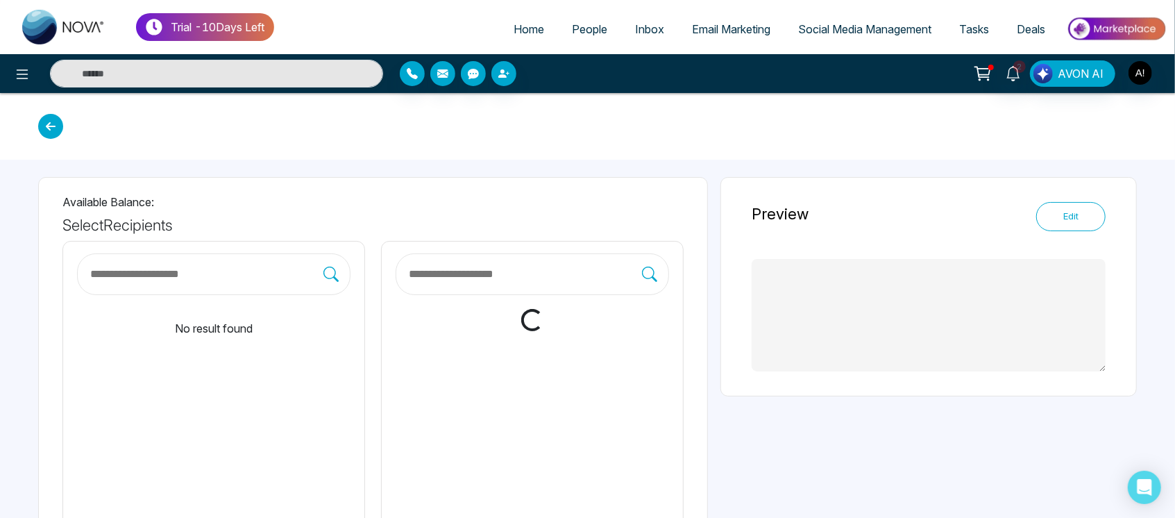
type textarea "**********"
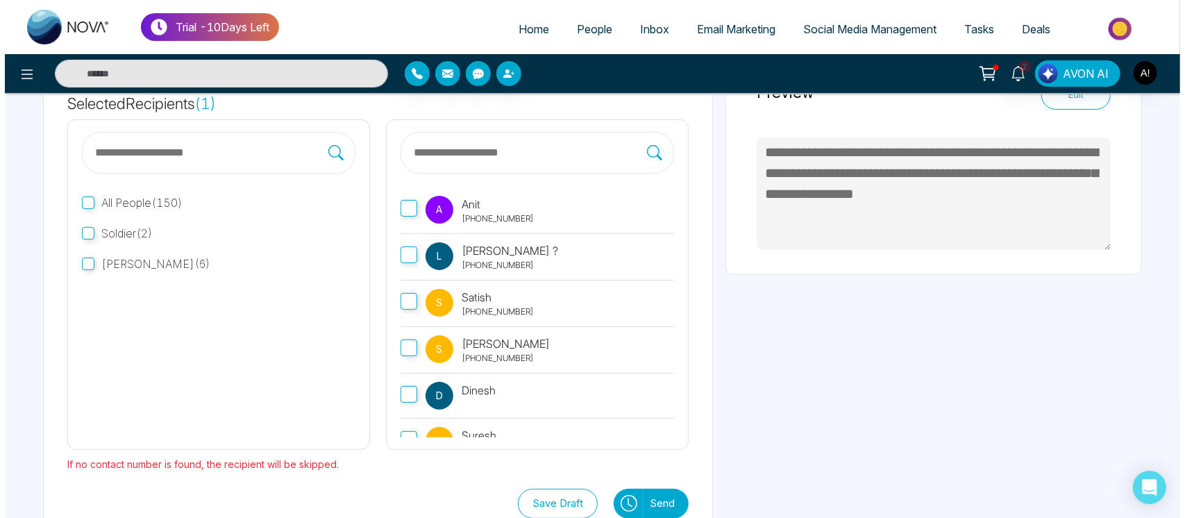
scroll to position [155, 0]
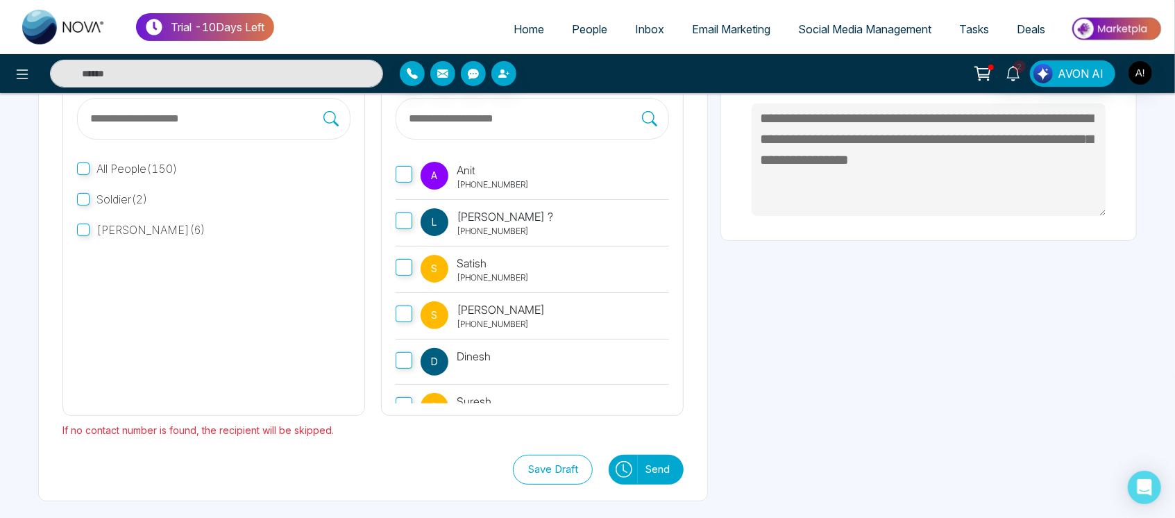
click at [648, 468] on button "Send" at bounding box center [661, 470] width 46 height 30
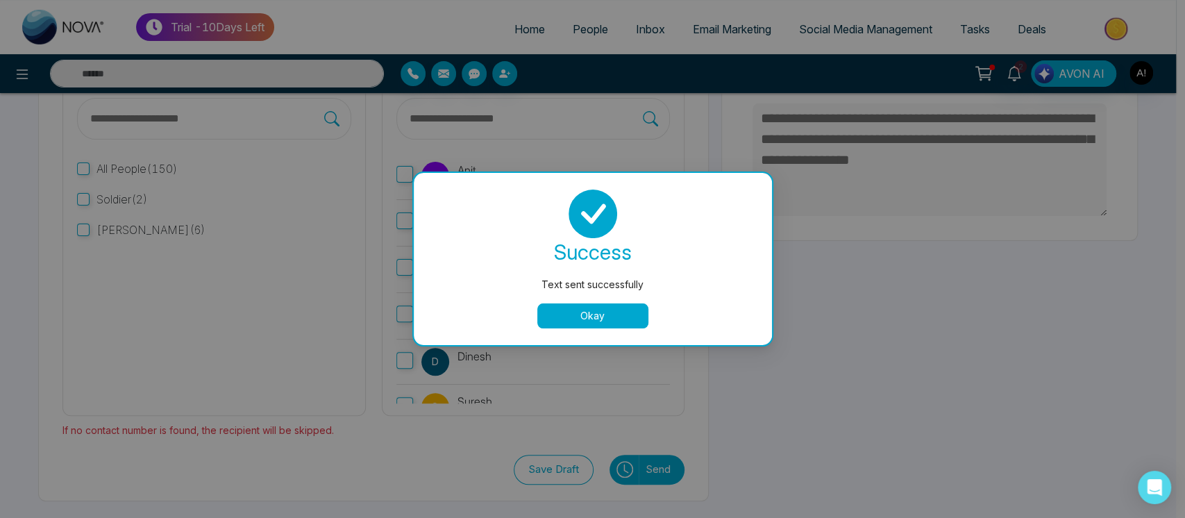
click at [606, 302] on div "success Text sent successfully Okay" at bounding box center [592, 259] width 325 height 139
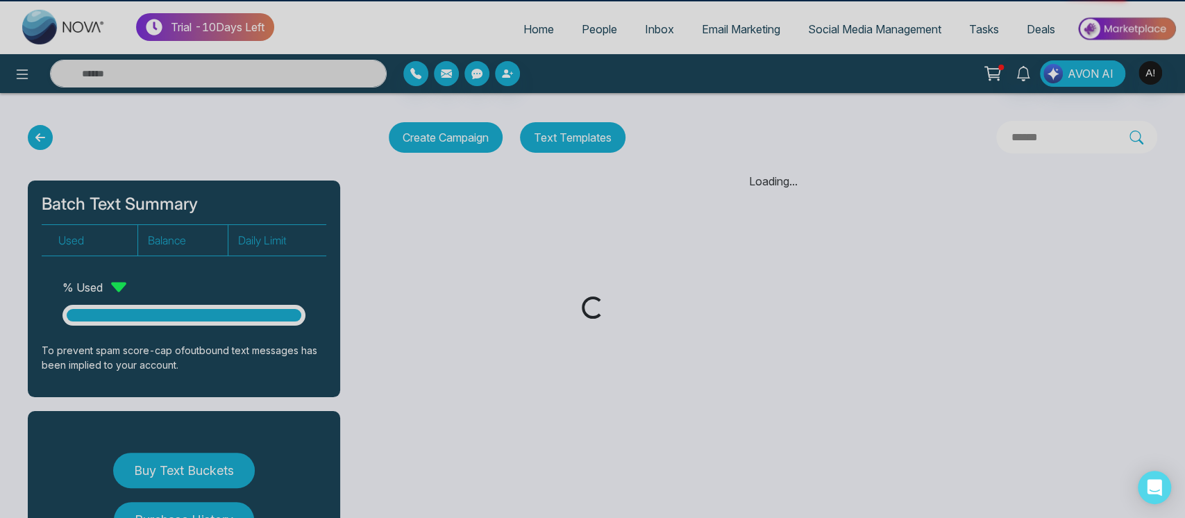
click at [615, 310] on div "Loading..." at bounding box center [592, 307] width 1185 height 22
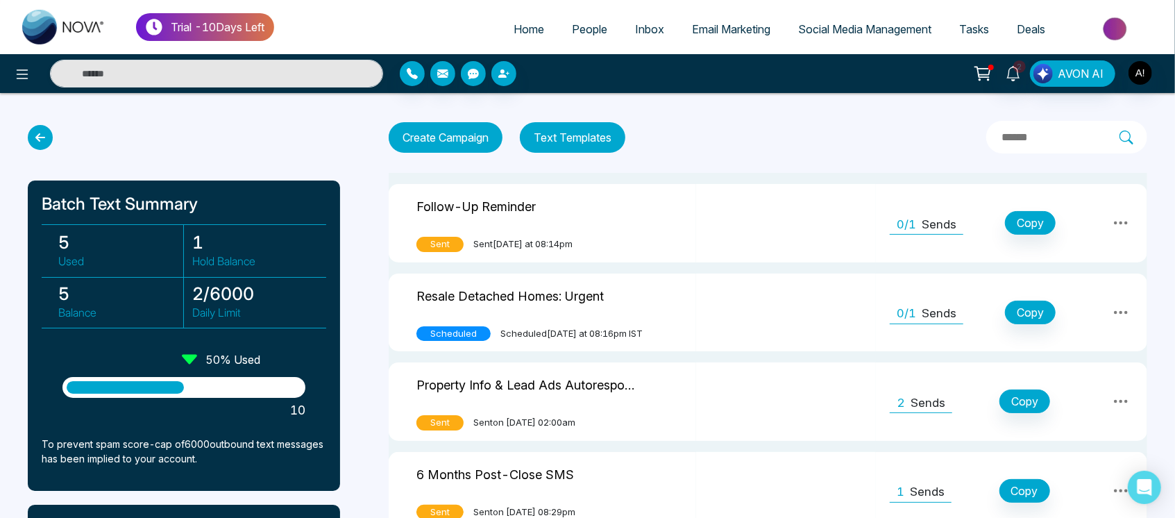
click at [923, 216] on p "Sends" at bounding box center [939, 225] width 35 height 18
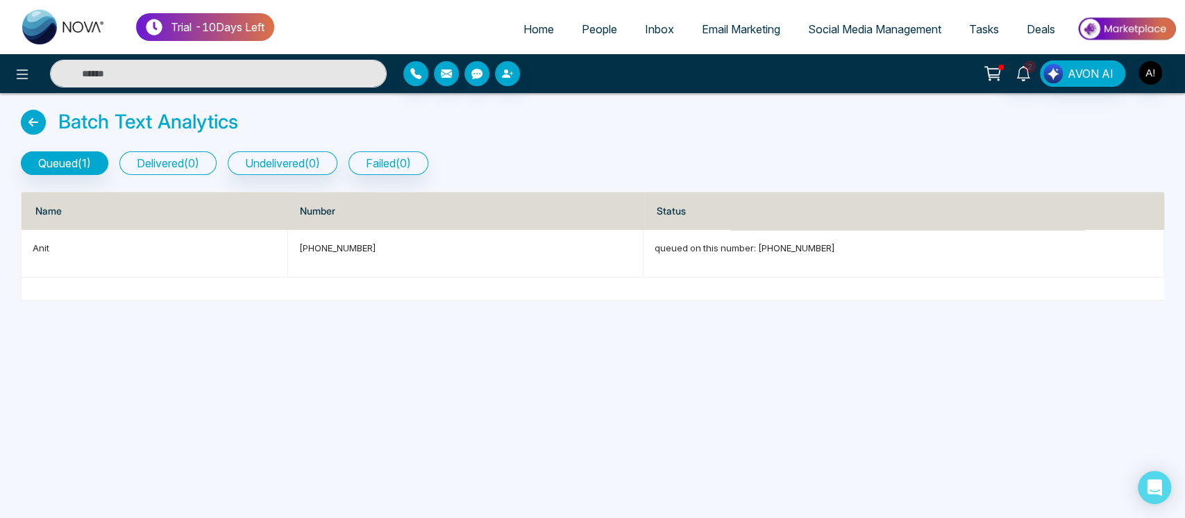
click at [203, 167] on button "delivered ( 0 )" at bounding box center [167, 163] width 97 height 24
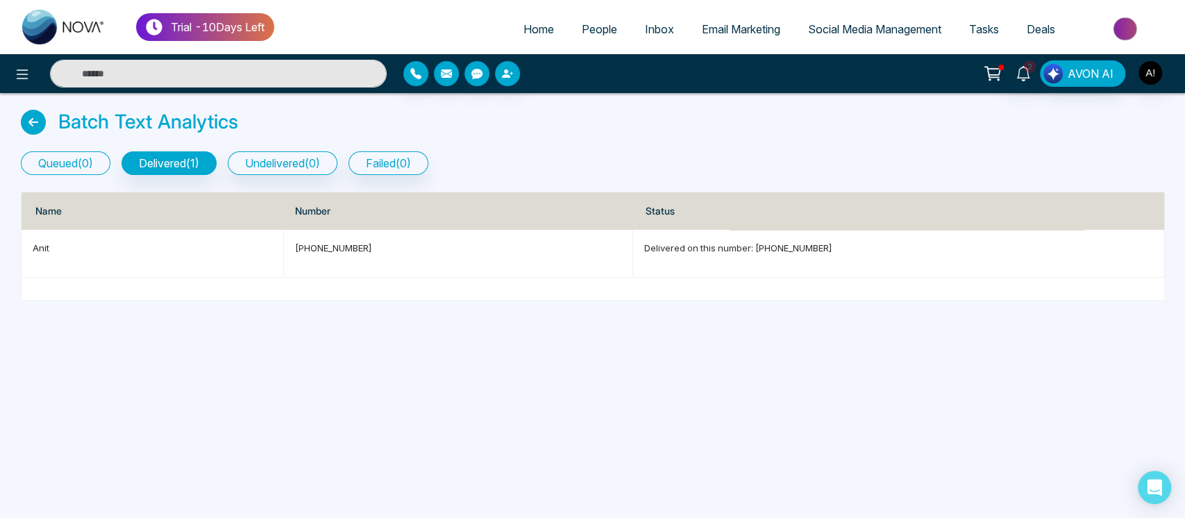
click at [68, 164] on button "queued ( 0 )" at bounding box center [66, 163] width 90 height 24
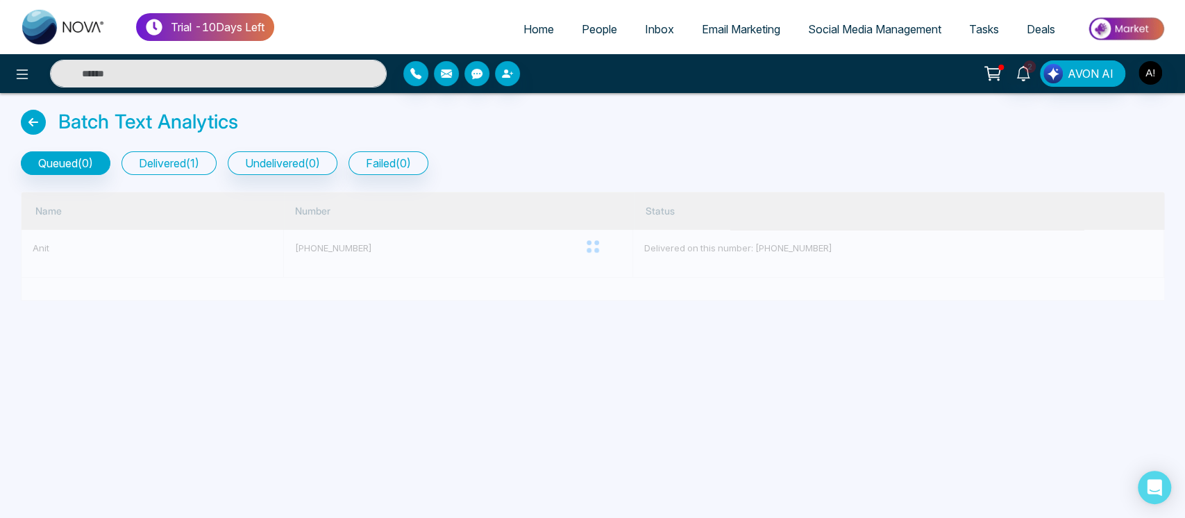
click at [170, 154] on button "delivered ( 1 )" at bounding box center [168, 163] width 95 height 24
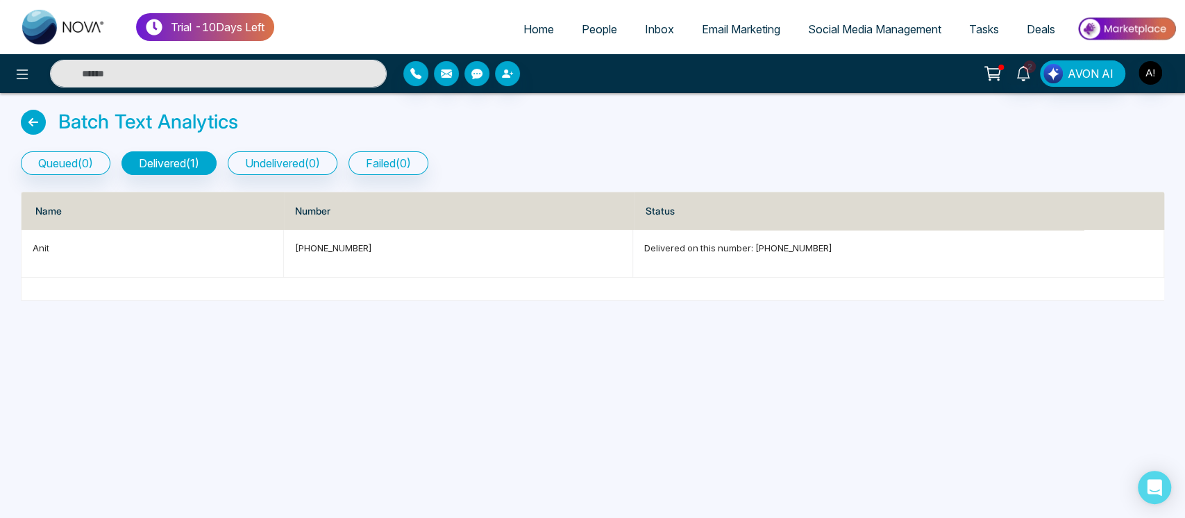
click at [35, 112] on icon at bounding box center [33, 122] width 25 height 25
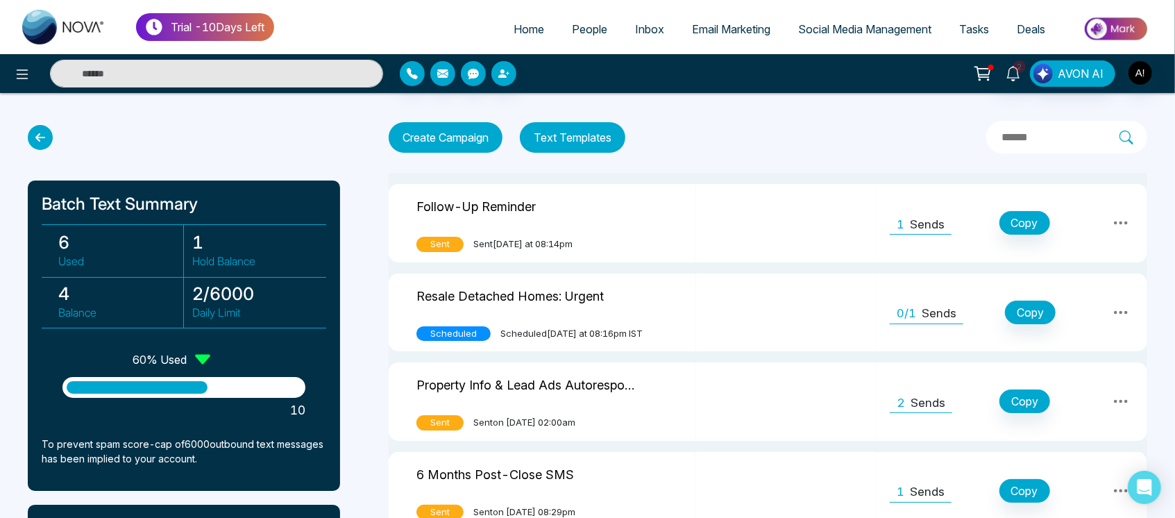
click at [1006, 144] on input "text" at bounding box center [1059, 137] width 119 height 18
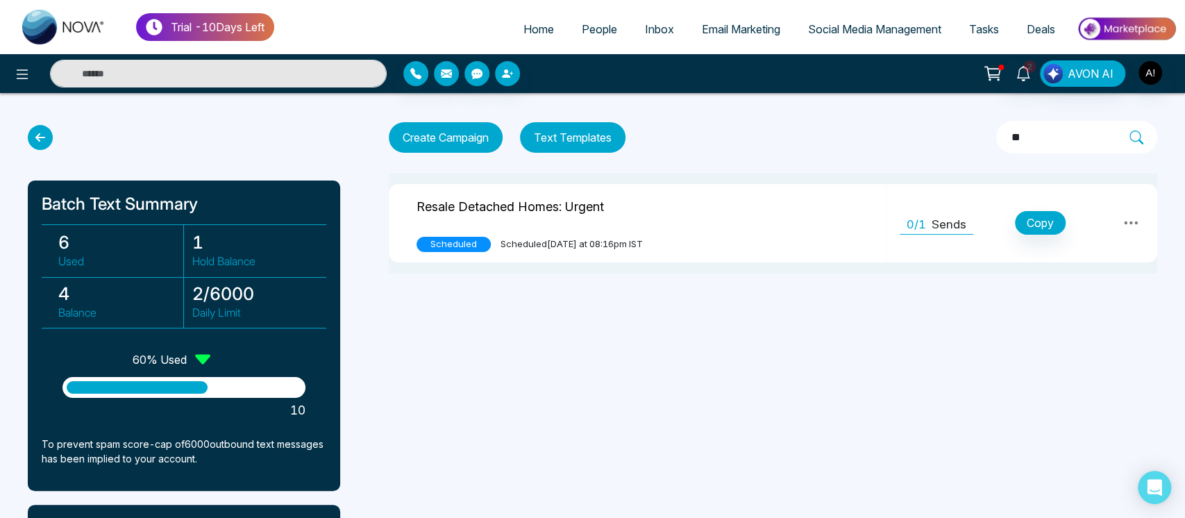
type input "*"
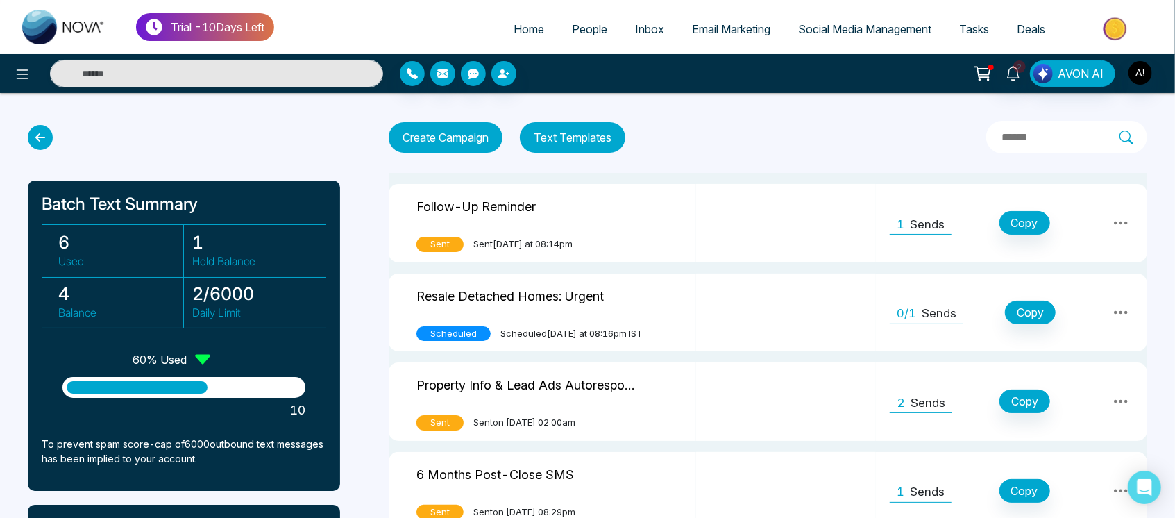
click at [198, 358] on icon at bounding box center [202, 359] width 15 height 10
click at [38, 135] on icon at bounding box center [40, 137] width 25 height 25
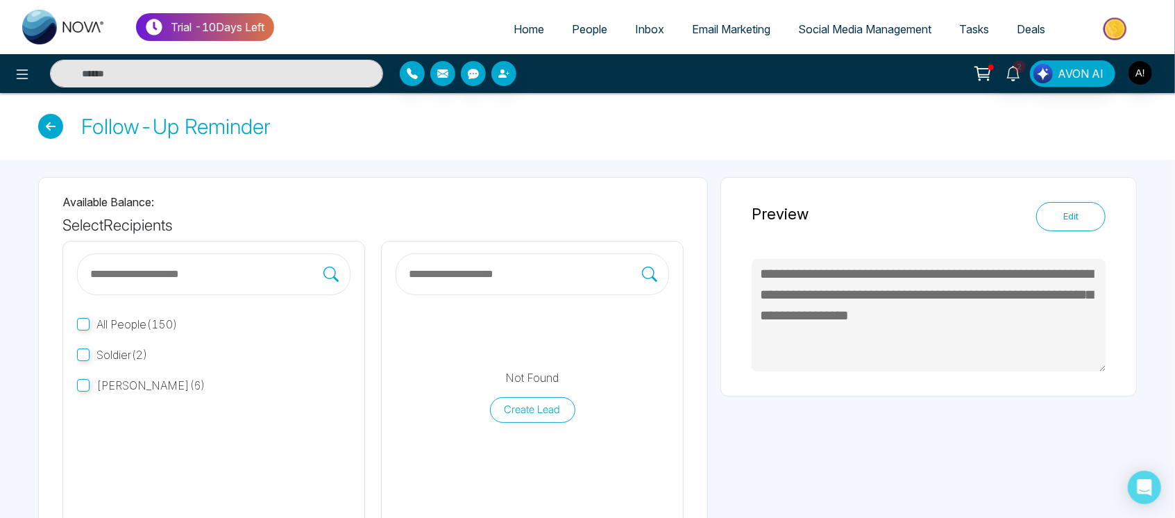
type textarea "**********"
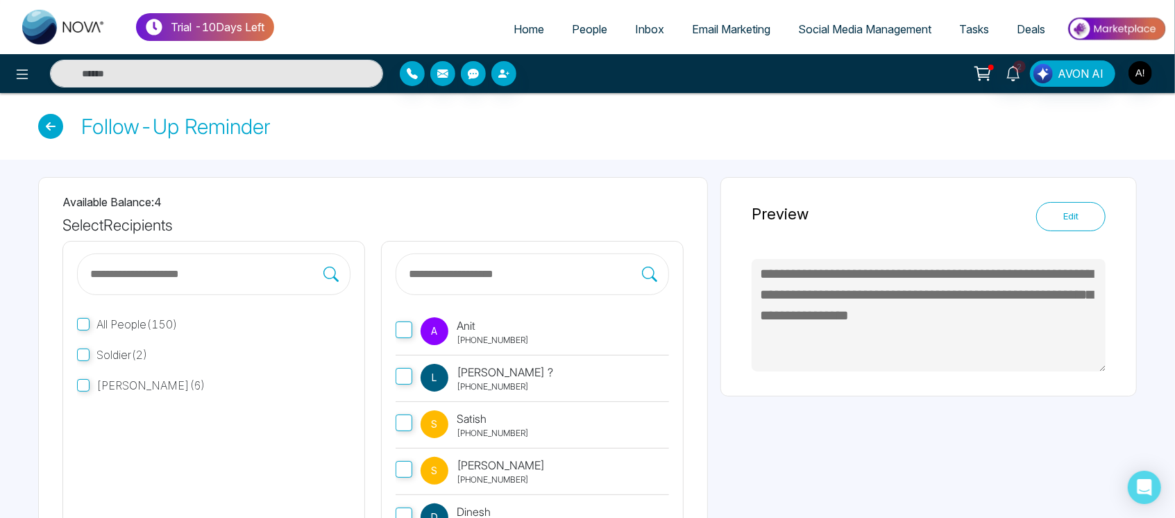
click at [50, 130] on icon at bounding box center [50, 126] width 25 height 25
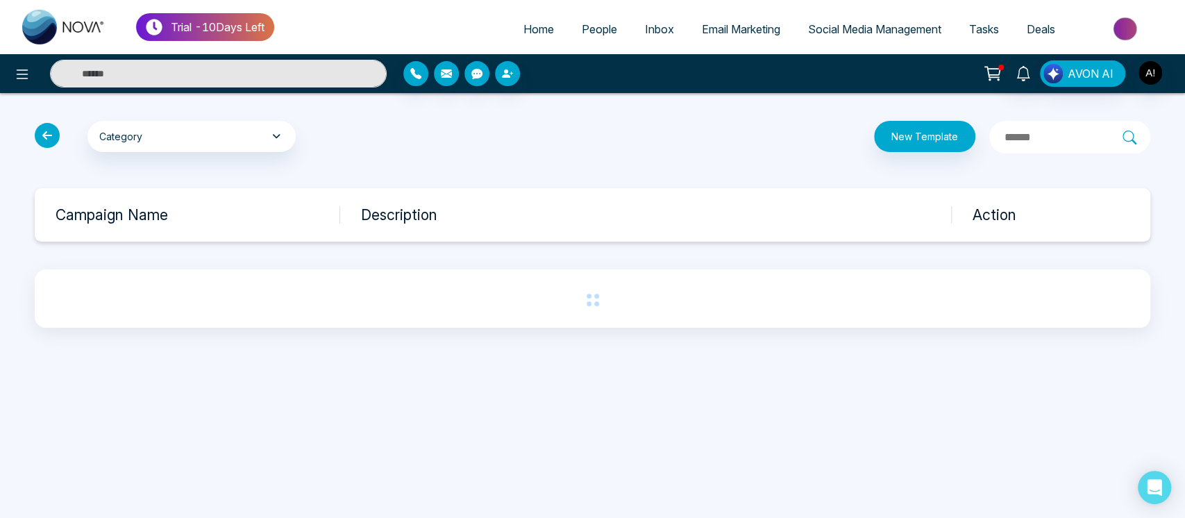
click at [50, 130] on icon at bounding box center [47, 135] width 25 height 25
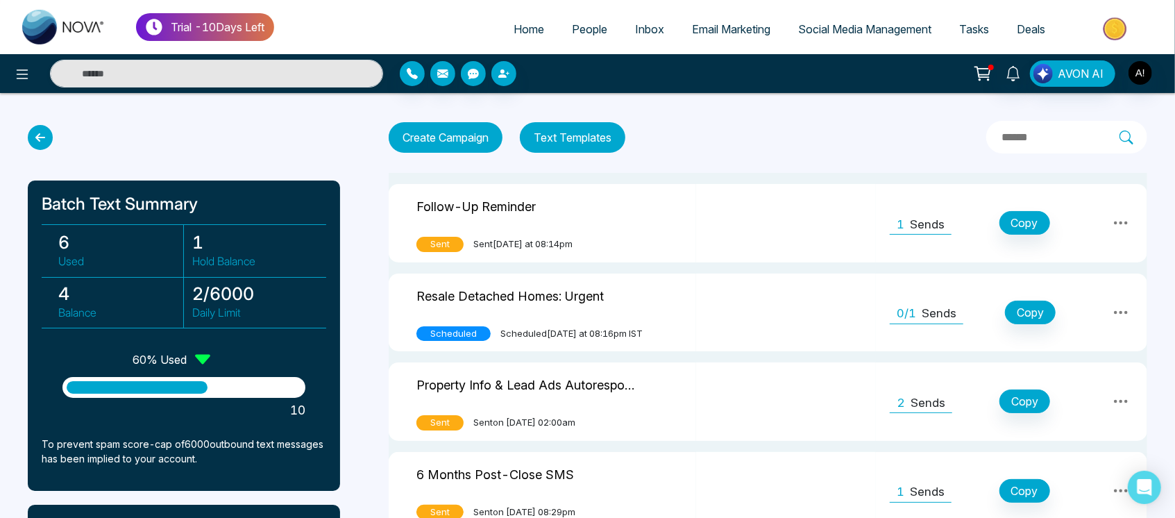
click at [40, 135] on icon at bounding box center [40, 137] width 25 height 25
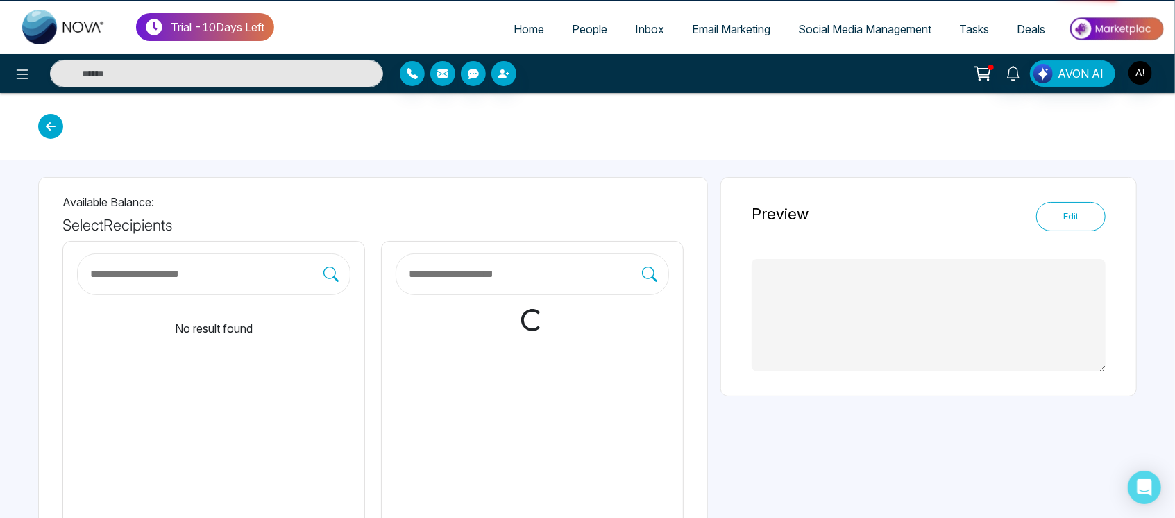
click at [40, 135] on div at bounding box center [587, 126] width 1175 height 67
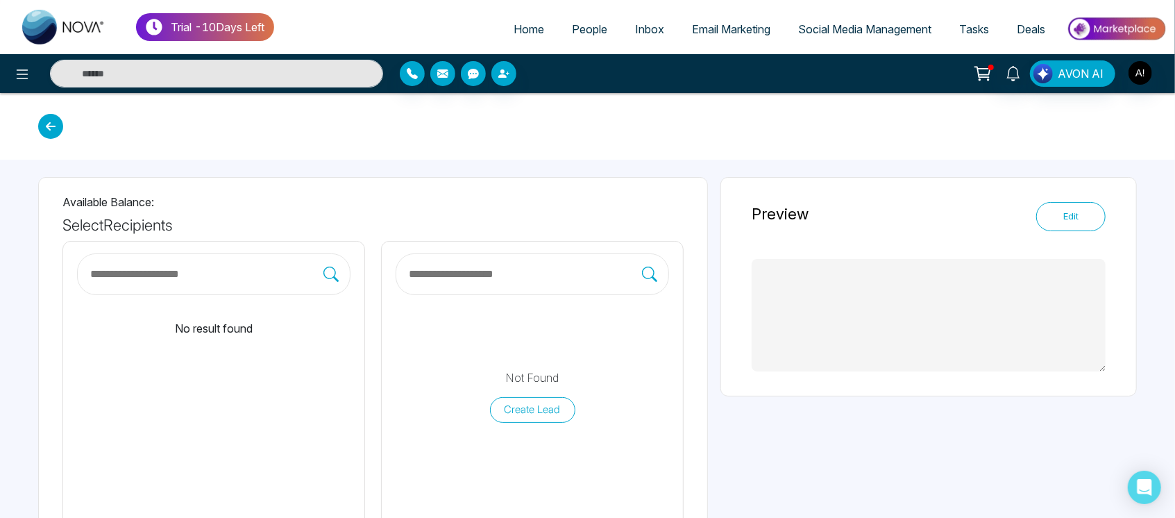
click at [44, 130] on icon at bounding box center [50, 126] width 25 height 25
click at [44, 130] on div "Trial - 10 Days Left Home People Inbox Email Marketing Social Media Management …" at bounding box center [587, 337] width 1175 height 674
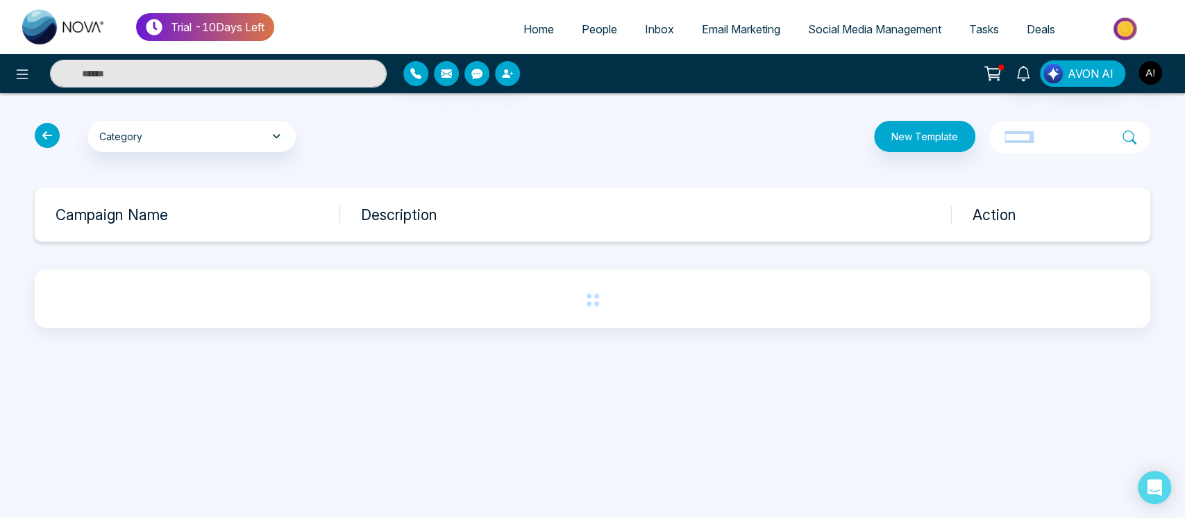
drag, startPoint x: 44, startPoint y: 130, endPoint x: 60, endPoint y: 130, distance: 15.3
click at [49, 130] on icon at bounding box center [47, 135] width 25 height 25
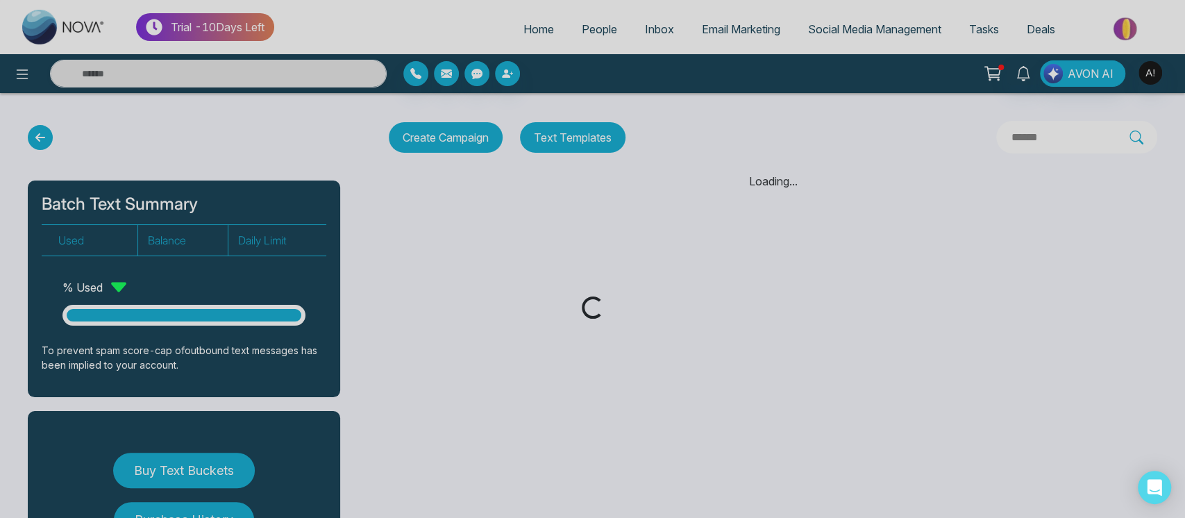
click at [49, 130] on div "Loading..." at bounding box center [592, 259] width 1185 height 518
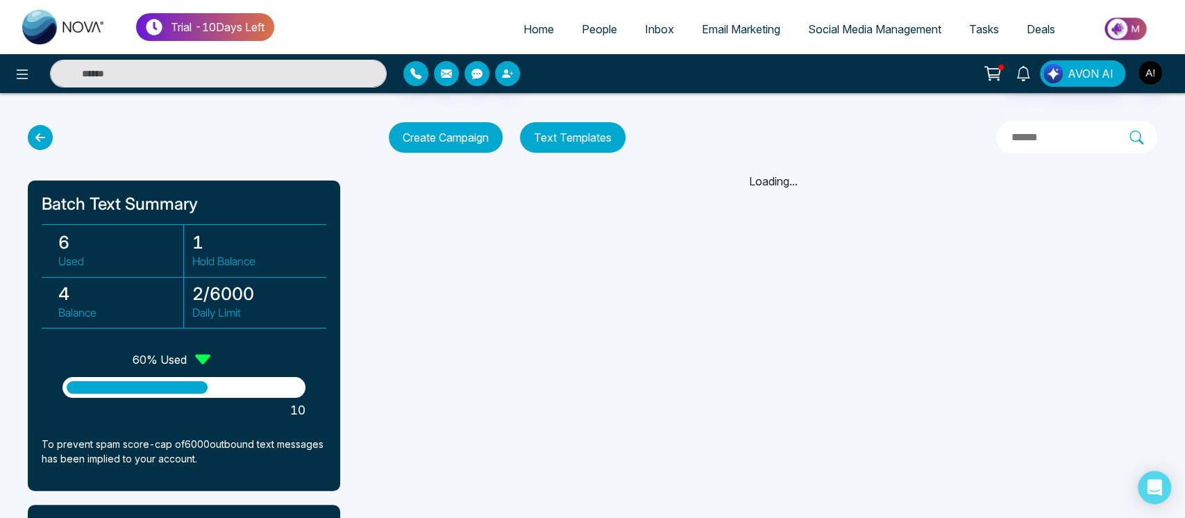
click at [45, 130] on icon at bounding box center [40, 137] width 25 height 25
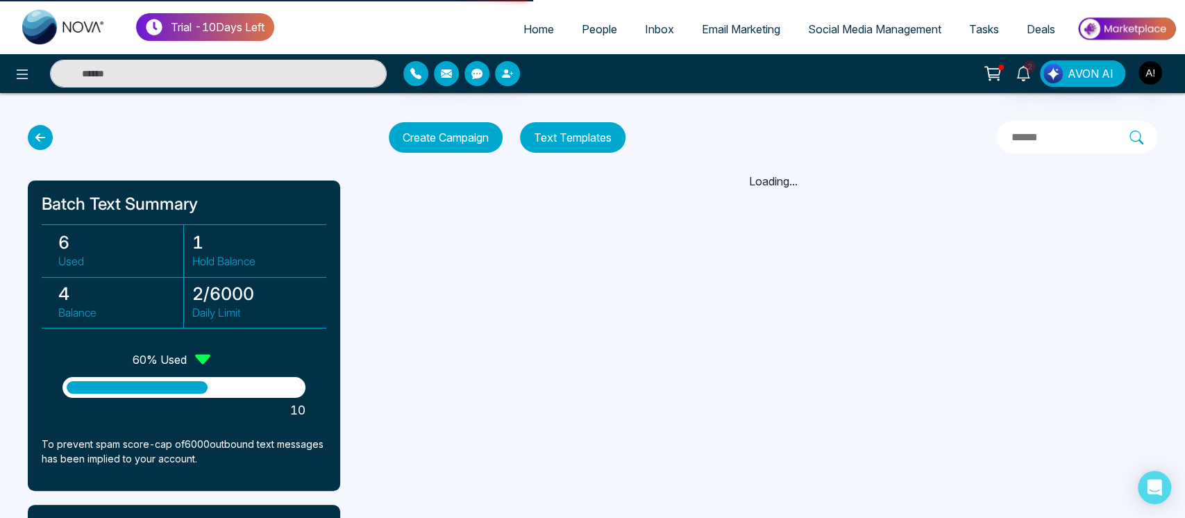
click at [45, 130] on icon at bounding box center [40, 137] width 25 height 25
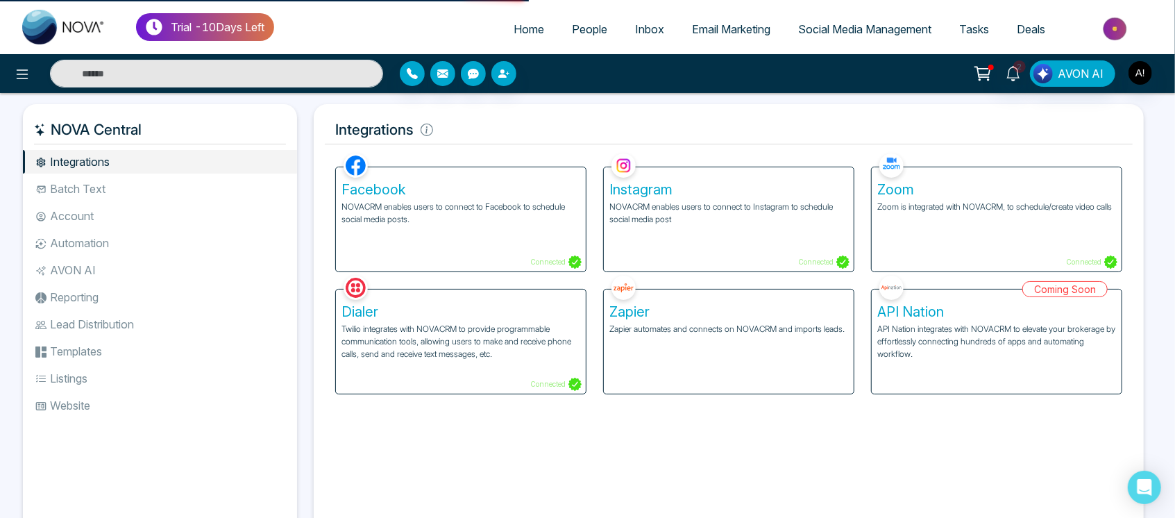
click at [144, 201] on ul "Integrations Batch Text Account Automation AVON AI Reporting Lead Distribution …" at bounding box center [160, 331] width 274 height 362
click at [126, 180] on li "Batch Text" at bounding box center [160, 189] width 274 height 24
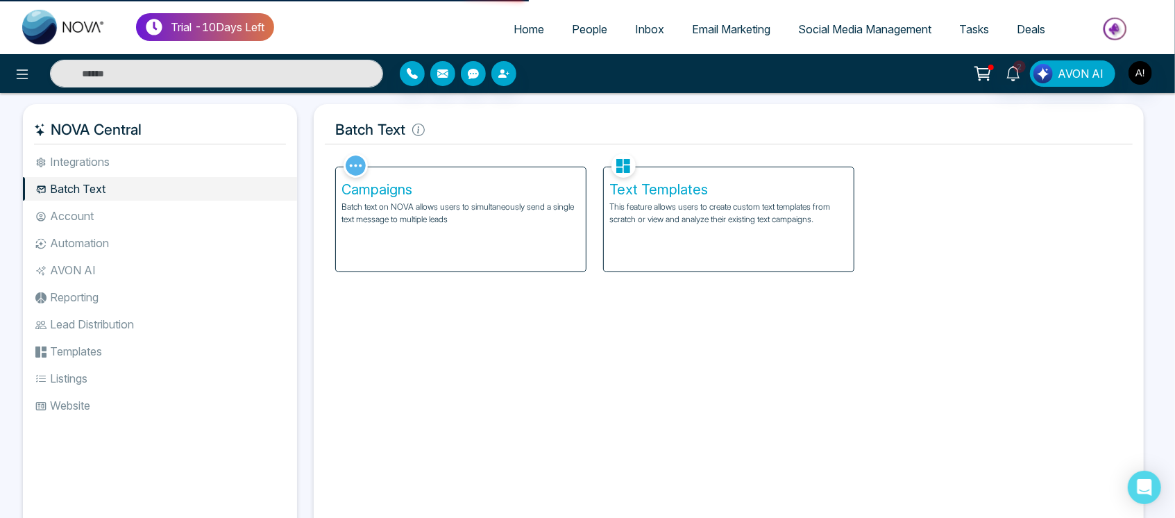
click at [789, 225] on p "This feature allows users to create custom text templates from scratch or view …" at bounding box center [728, 213] width 239 height 25
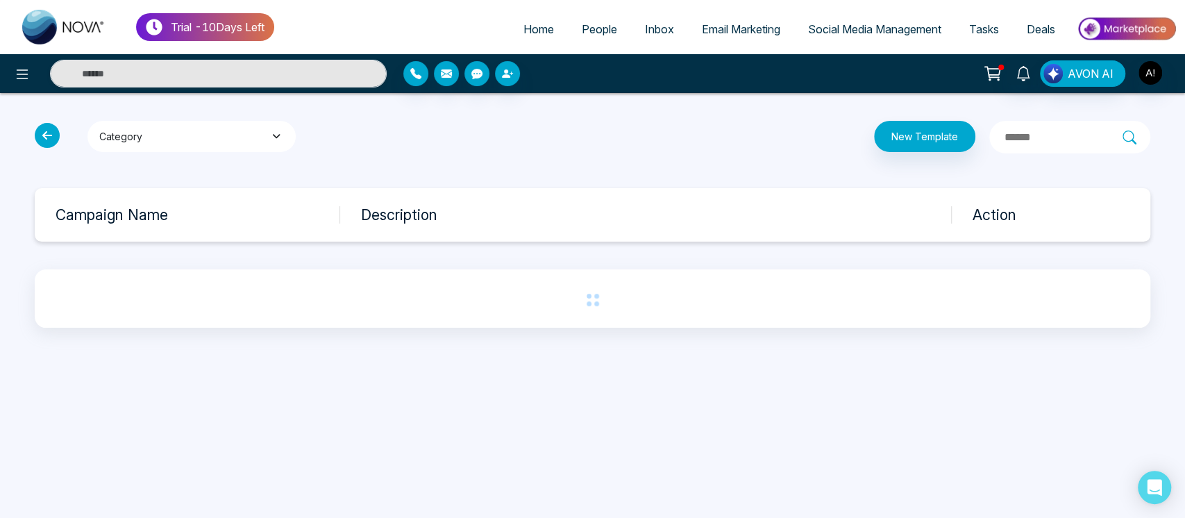
click at [191, 137] on button "Category" at bounding box center [191, 136] width 208 height 31
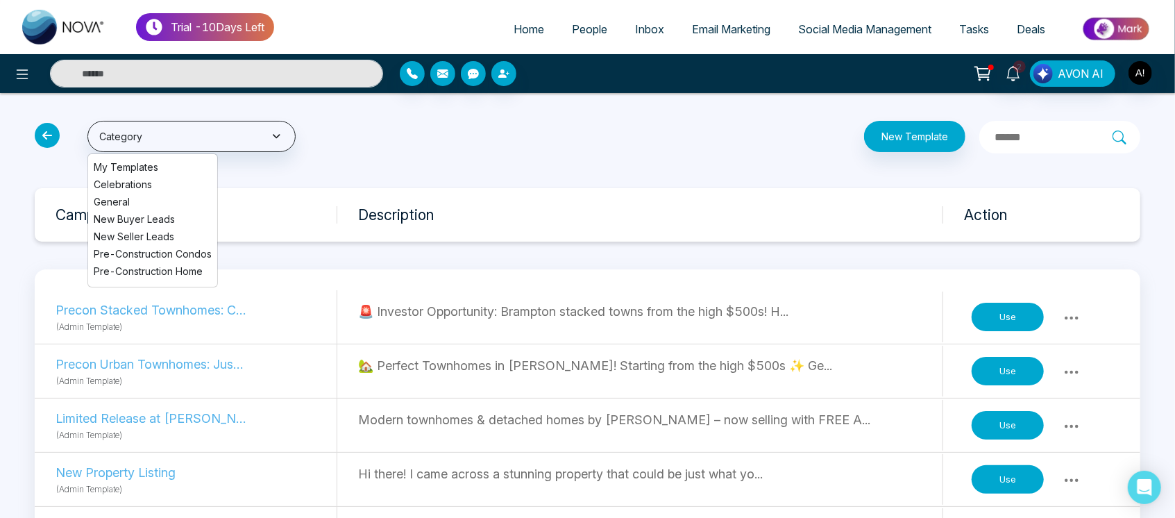
click at [176, 167] on span "My Templates" at bounding box center [153, 167] width 118 height 15
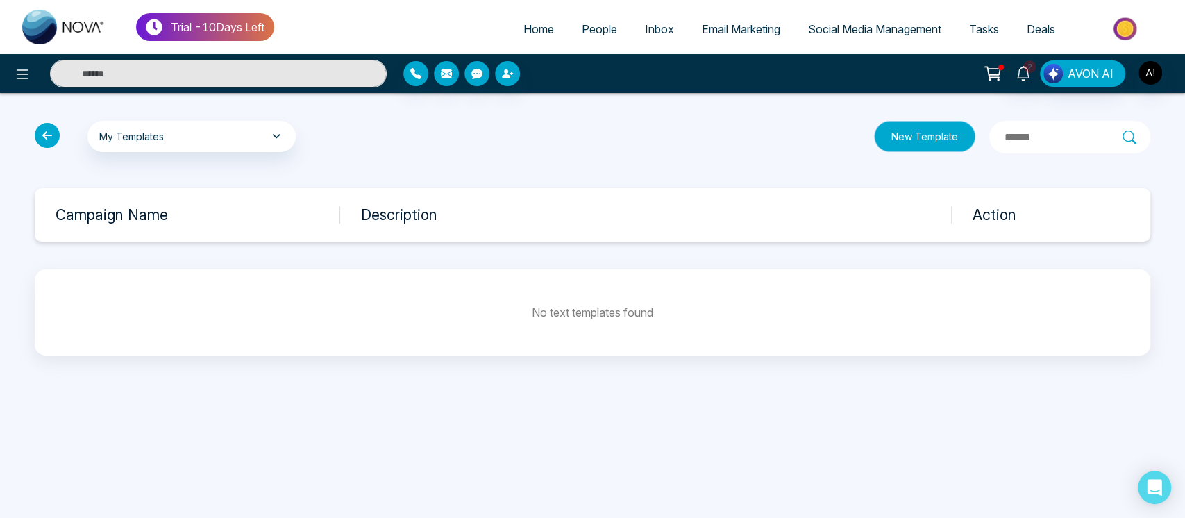
click at [891, 135] on button "New Template" at bounding box center [924, 136] width 101 height 31
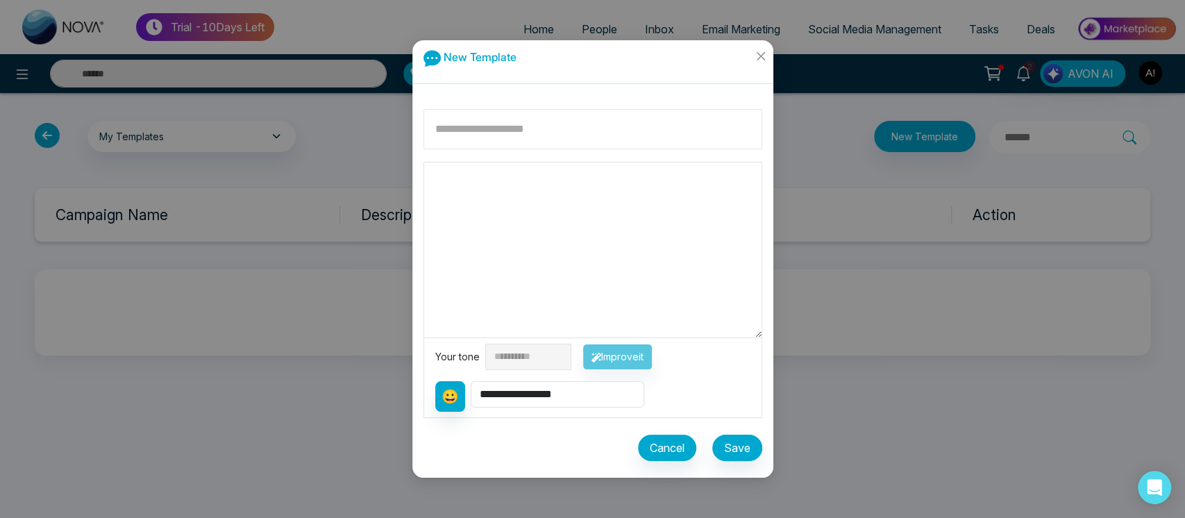
click at [552, 138] on input at bounding box center [592, 129] width 339 height 40
type input "*"
type input "*******"
click at [766, 53] on span "Close" at bounding box center [761, 58] width 24 height 37
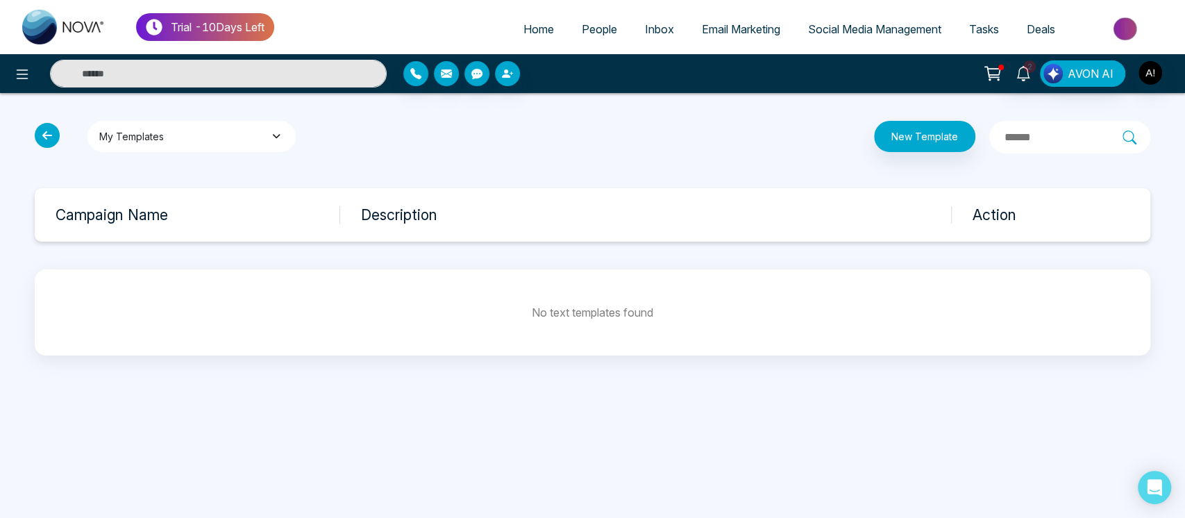
click at [210, 144] on button "My Templates" at bounding box center [191, 136] width 208 height 31
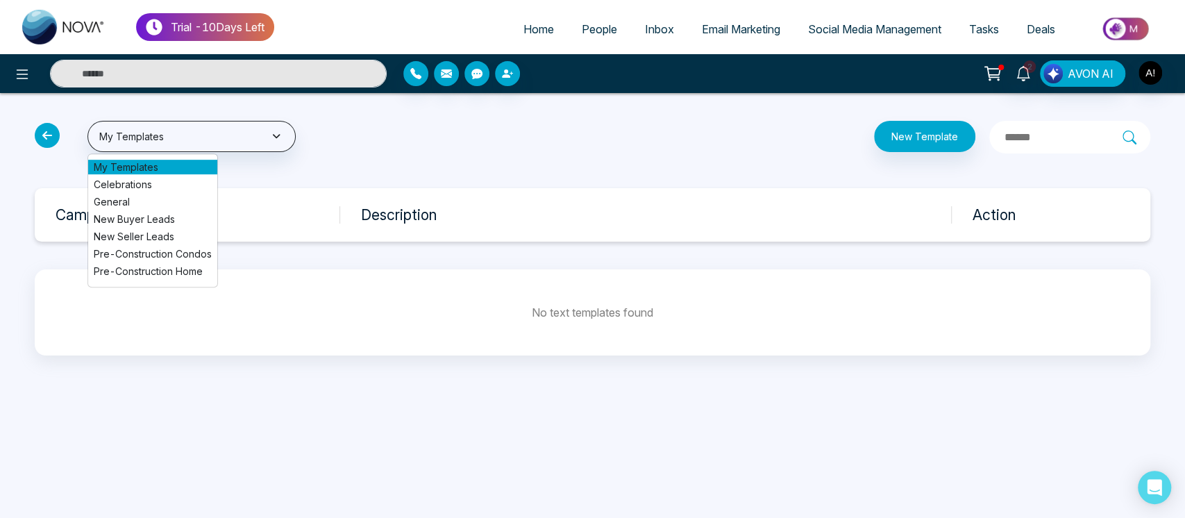
click at [198, 192] on ul "My Templates Celebrations General New Buyer Leads New Seller Leads Pre-Construc…" at bounding box center [152, 220] width 130 height 134
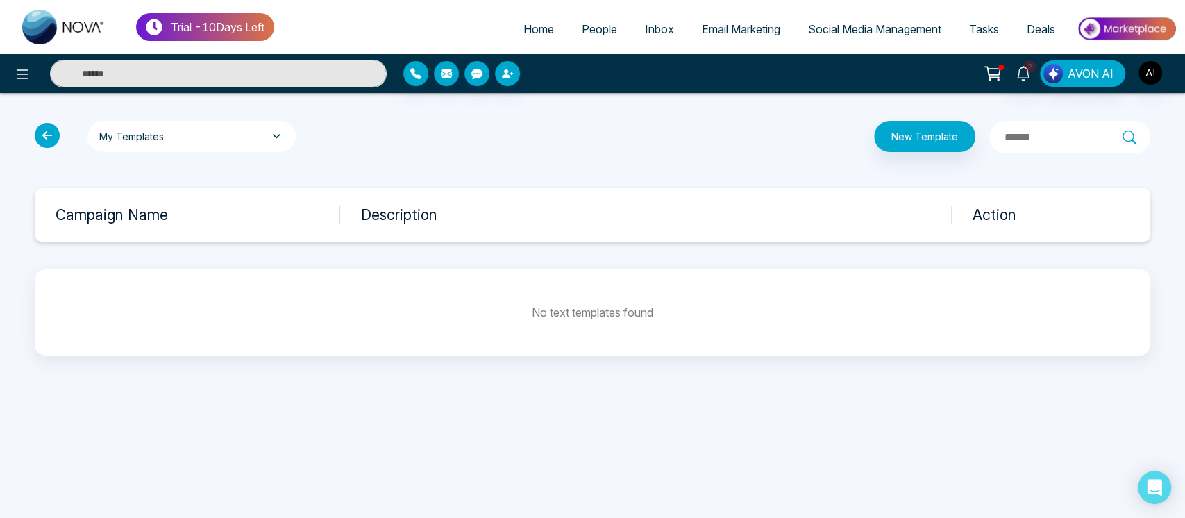
drag, startPoint x: 208, startPoint y: 133, endPoint x: 132, endPoint y: 187, distance: 93.4
click at [132, 187] on div "My Templates My Templates Celebrations General New Buyer Leads New Seller Leads…" at bounding box center [592, 238] width 1185 height 290
click at [221, 128] on button "My Templates" at bounding box center [191, 136] width 208 height 31
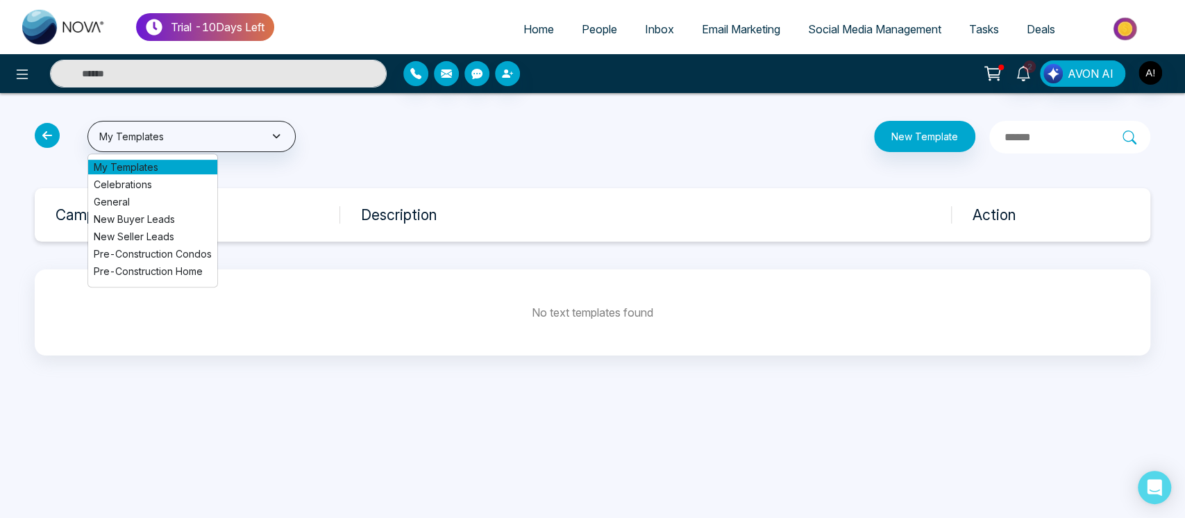
click at [164, 193] on ul "My Templates Celebrations General New Buyer Leads New Seller Leads Pre-Construc…" at bounding box center [152, 220] width 130 height 134
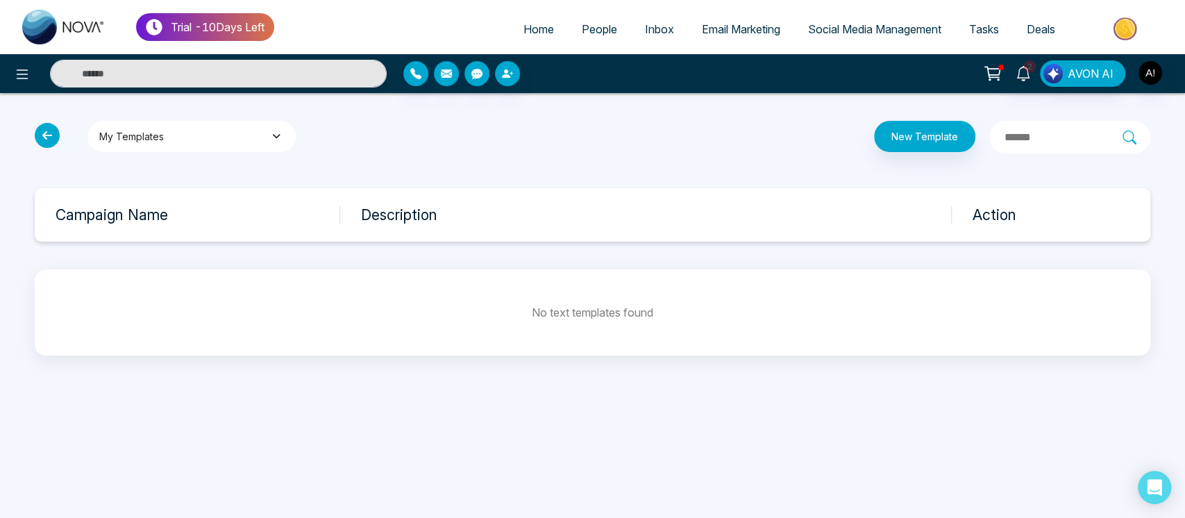
click at [210, 146] on button "My Templates" at bounding box center [191, 136] width 208 height 31
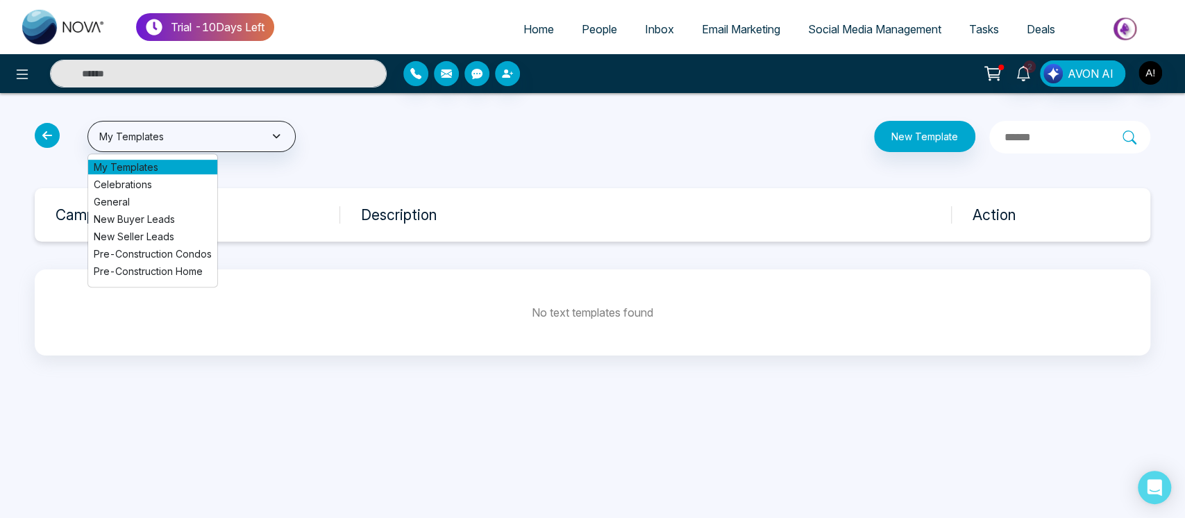
click at [120, 201] on span "General" at bounding box center [153, 201] width 118 height 15
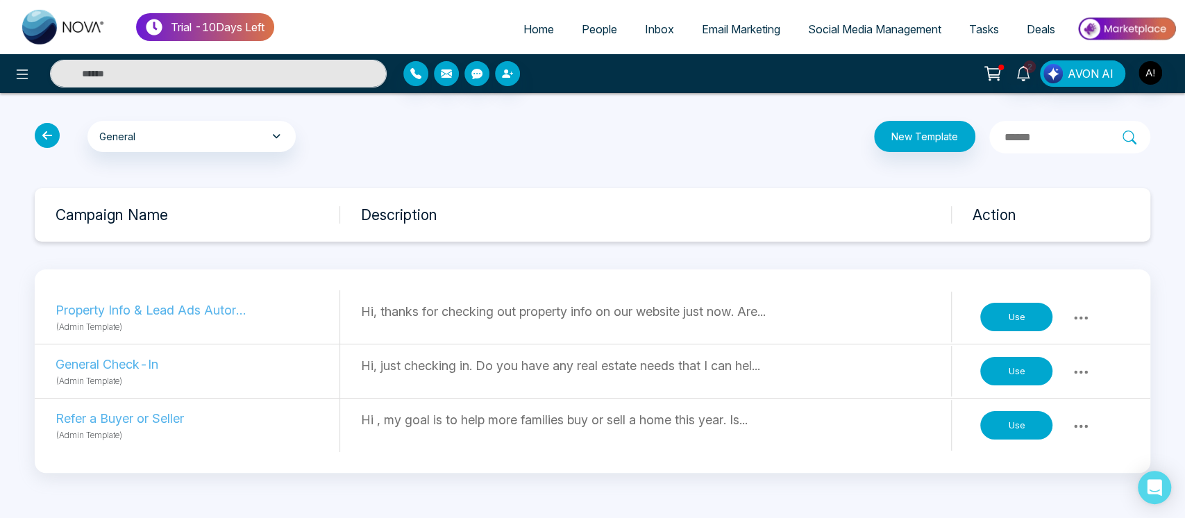
click at [1043, 130] on input "text" at bounding box center [1062, 137] width 119 height 18
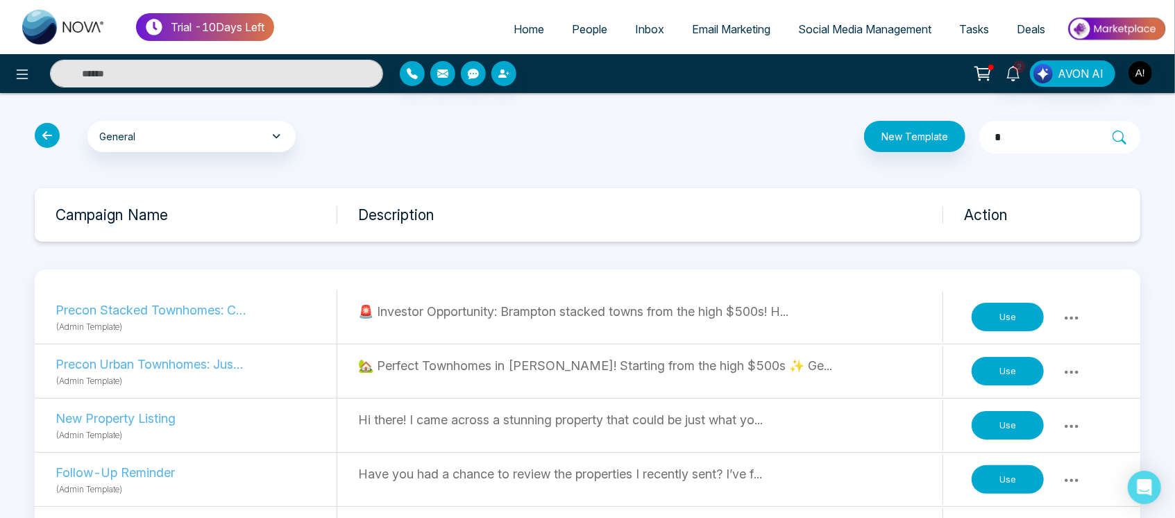
type input "**"
drag, startPoint x: 992, startPoint y: 128, endPoint x: 846, endPoint y: 145, distance: 146.7
click at [846, 145] on div "New Template **" at bounding box center [775, 137] width 748 height 33
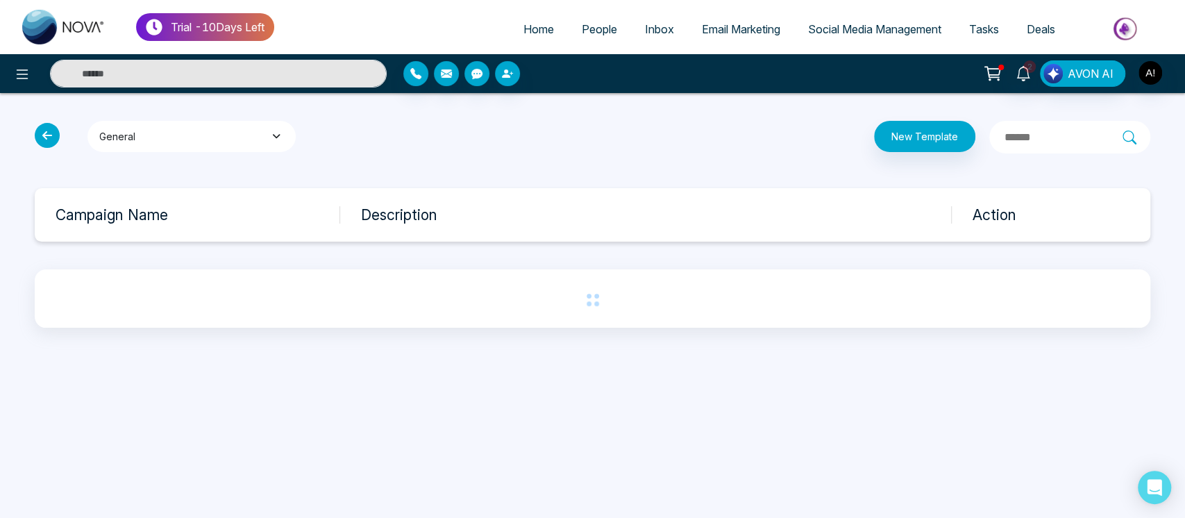
click at [240, 144] on button "General" at bounding box center [191, 136] width 208 height 31
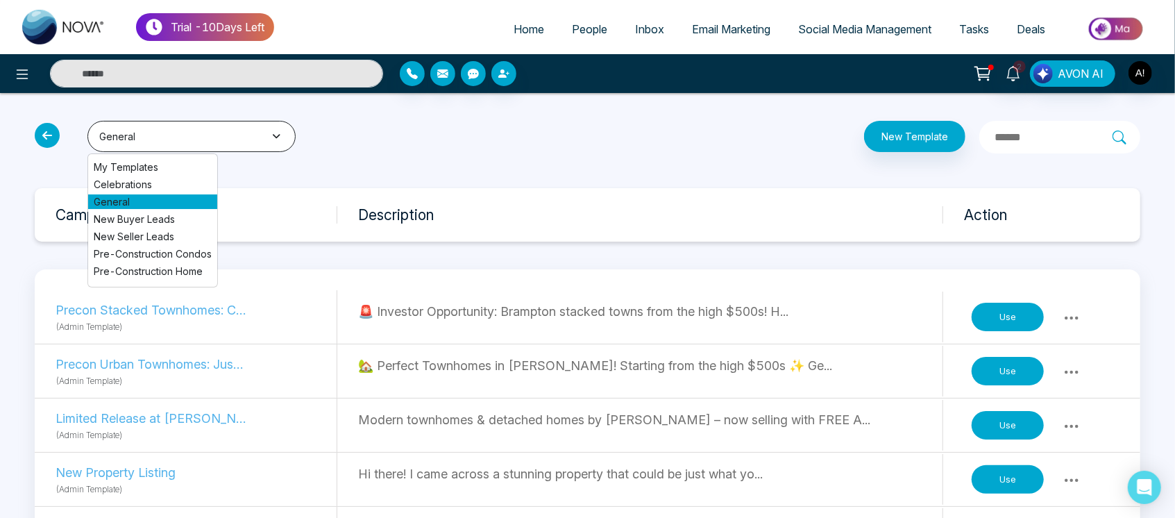
click at [267, 133] on button "General" at bounding box center [191, 136] width 208 height 31
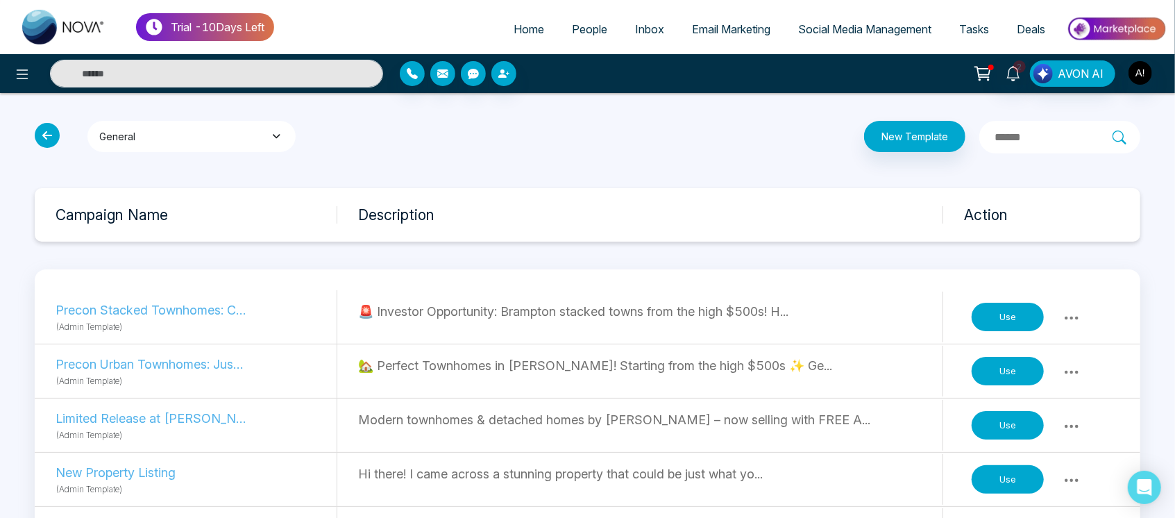
click at [267, 133] on button "General" at bounding box center [191, 136] width 208 height 31
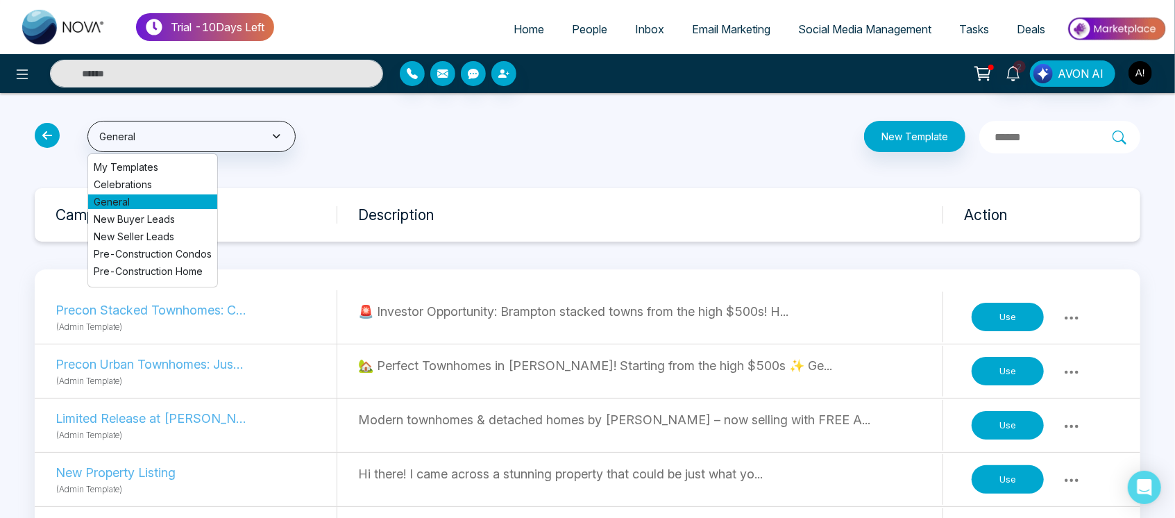
click at [118, 188] on span "Celebrations" at bounding box center [153, 184] width 118 height 15
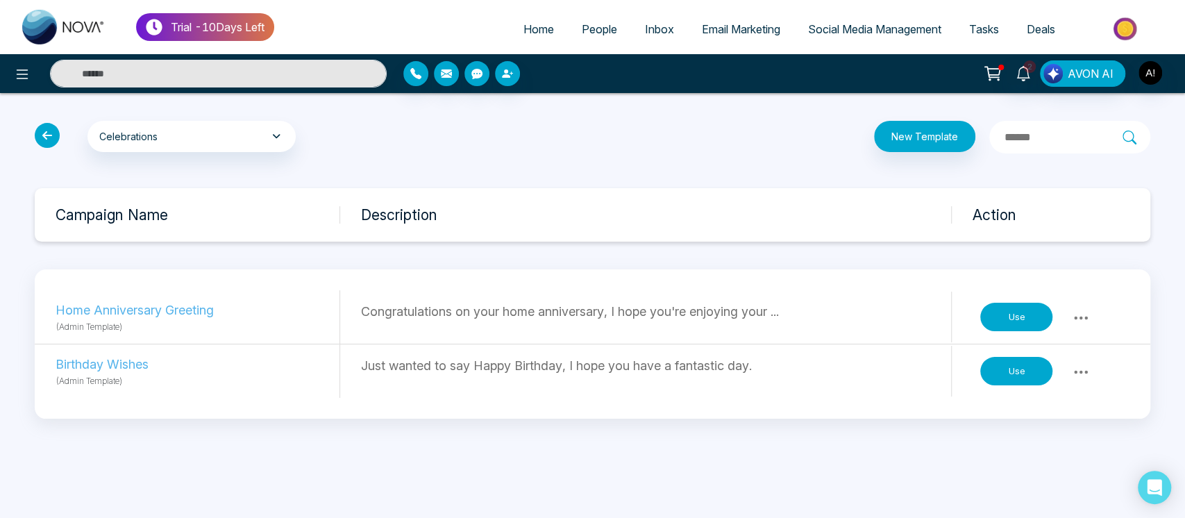
click at [1003, 136] on input "text" at bounding box center [1062, 137] width 119 height 18
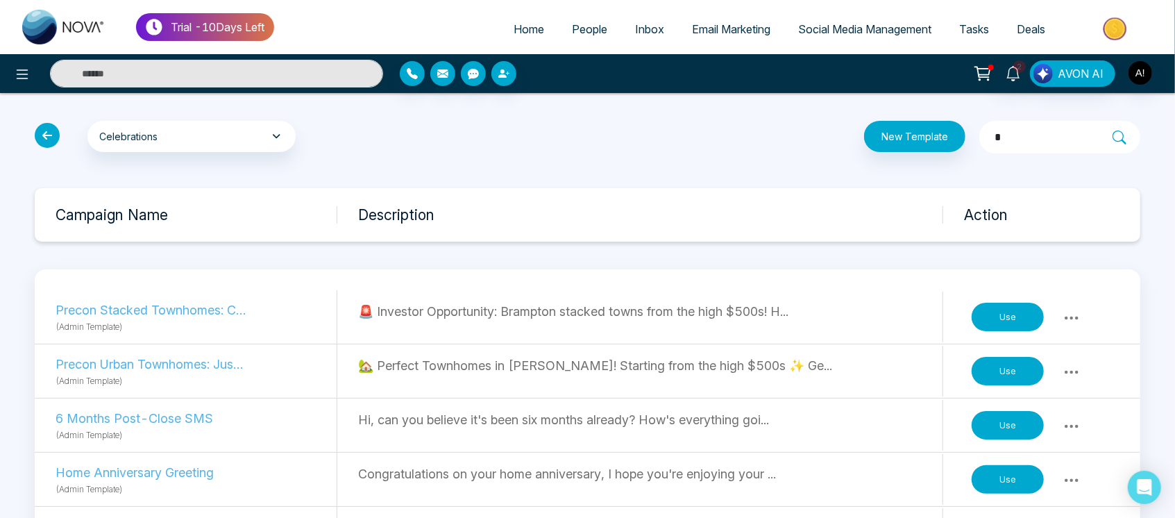
type input "*"
click at [224, 134] on button "Celebrations" at bounding box center [191, 136] width 208 height 31
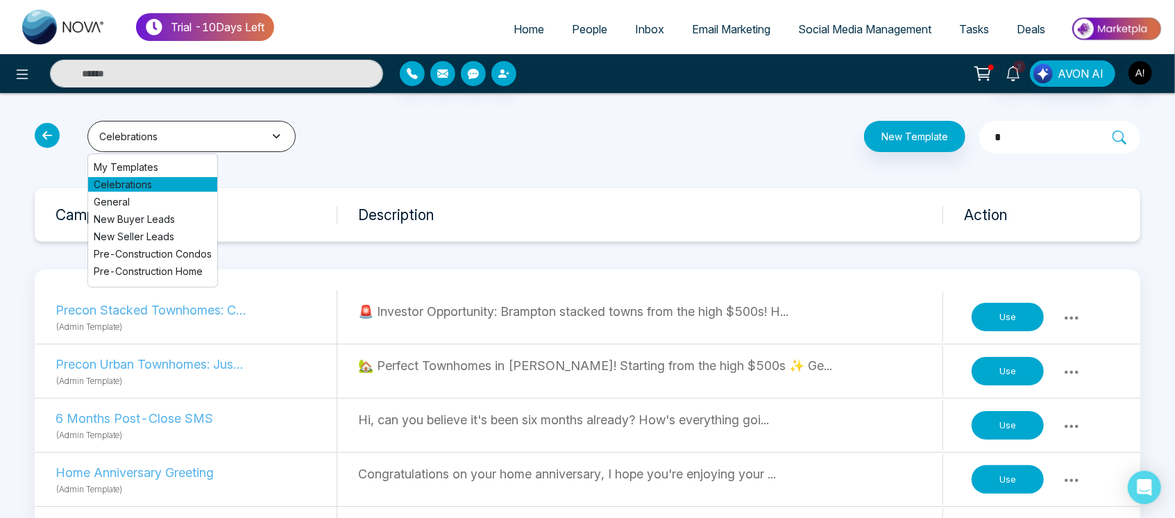
click at [269, 132] on icon "button" at bounding box center [276, 136] width 15 height 10
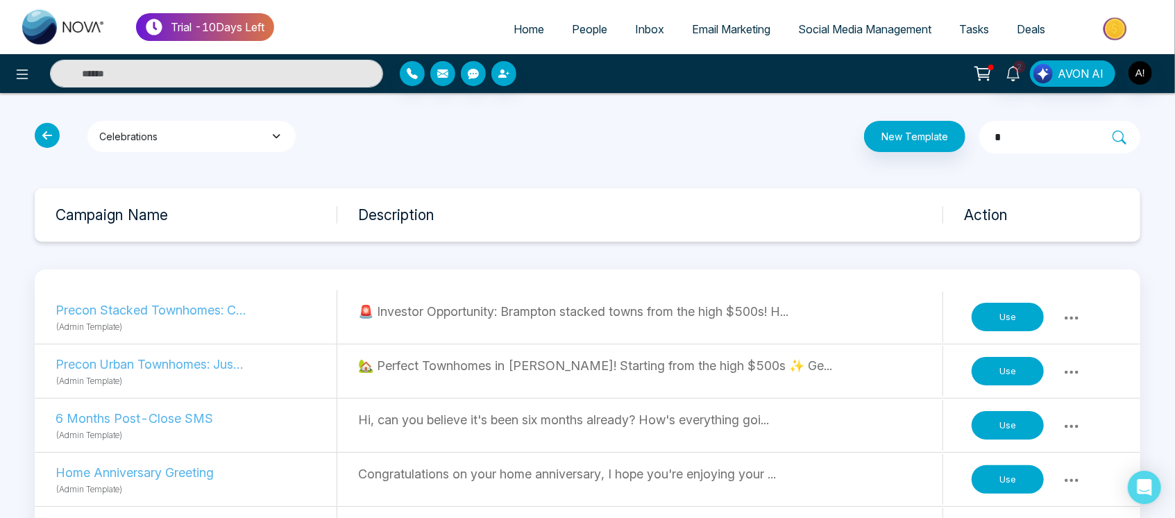
click at [269, 132] on icon "button" at bounding box center [276, 136] width 15 height 10
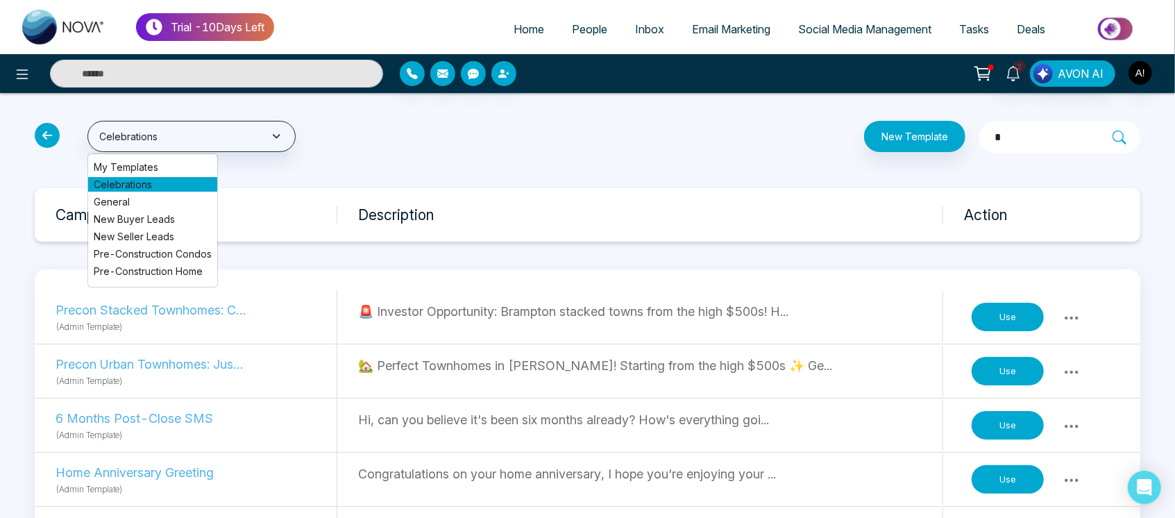
click at [192, 167] on span "My Templates" at bounding box center [153, 167] width 118 height 15
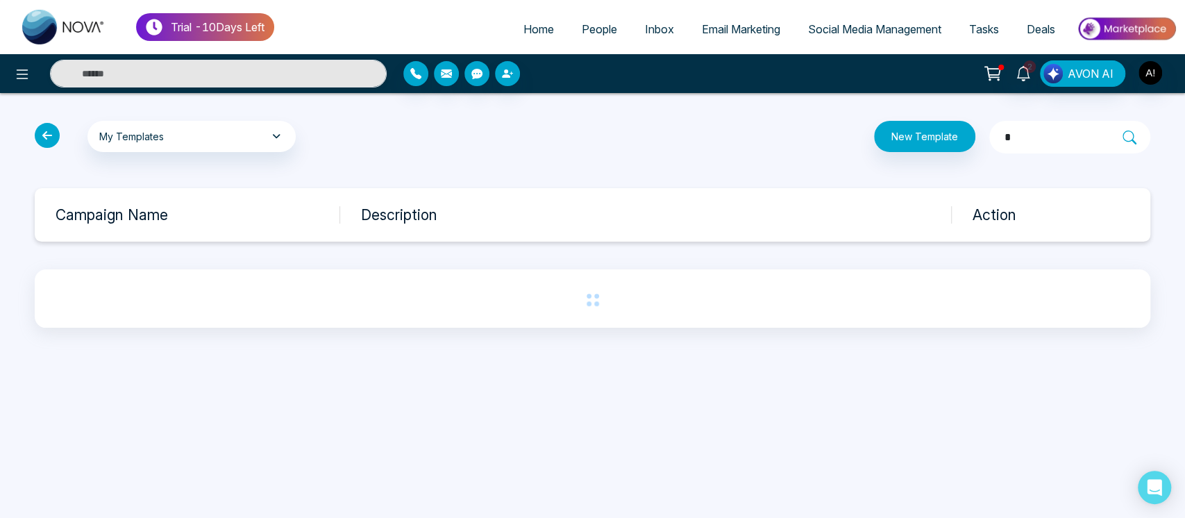
click at [192, 167] on div "My Templates My Templates Celebrations General New Buyer Leads New Seller Leads…" at bounding box center [592, 224] width 1185 height 262
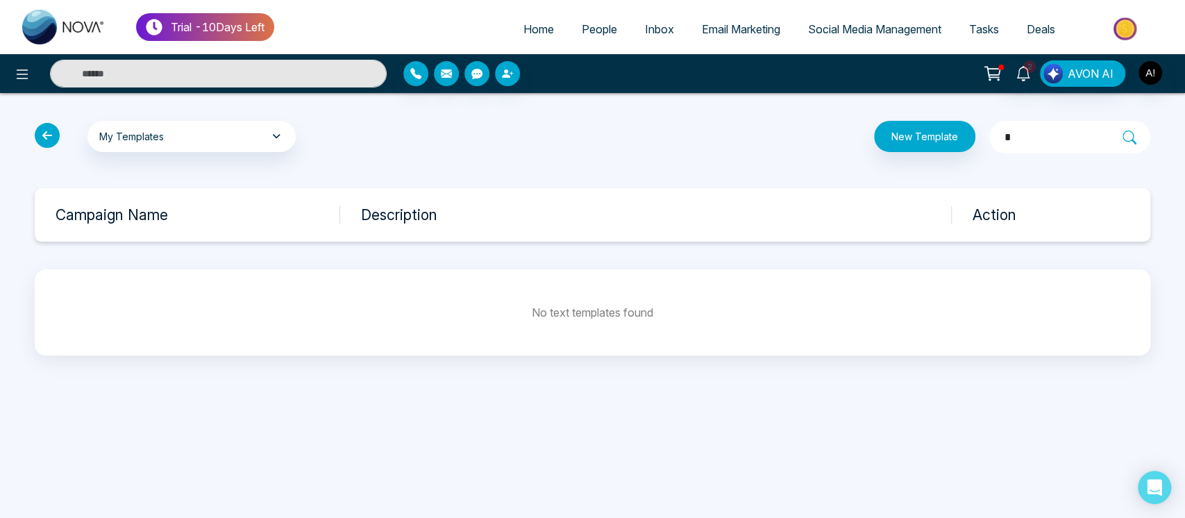
click at [47, 130] on icon at bounding box center [47, 135] width 25 height 25
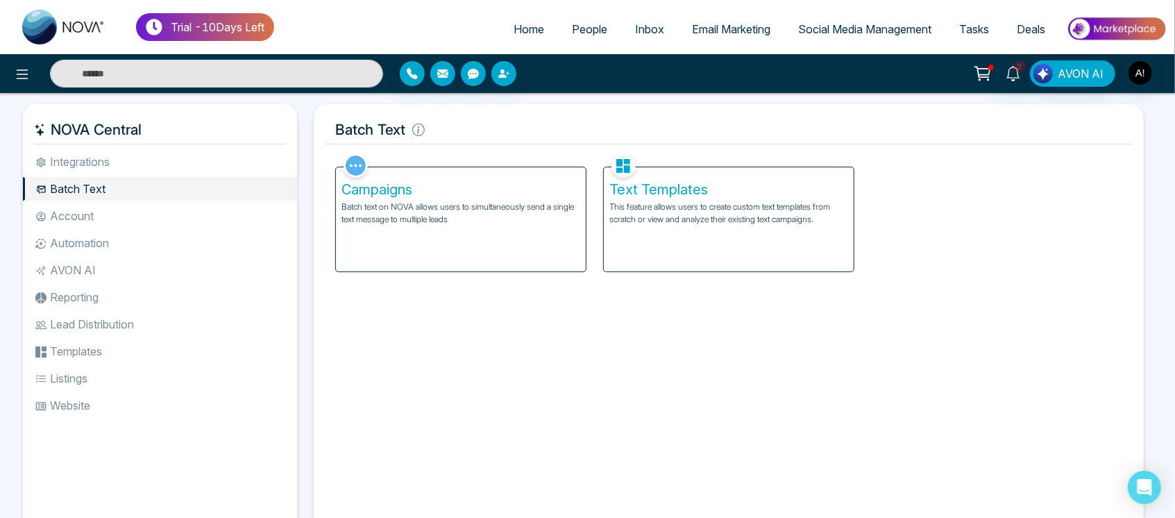
click at [534, 210] on p "Batch text on NOVA allows users to simultaneously send a single text message to…" at bounding box center [461, 213] width 239 height 25
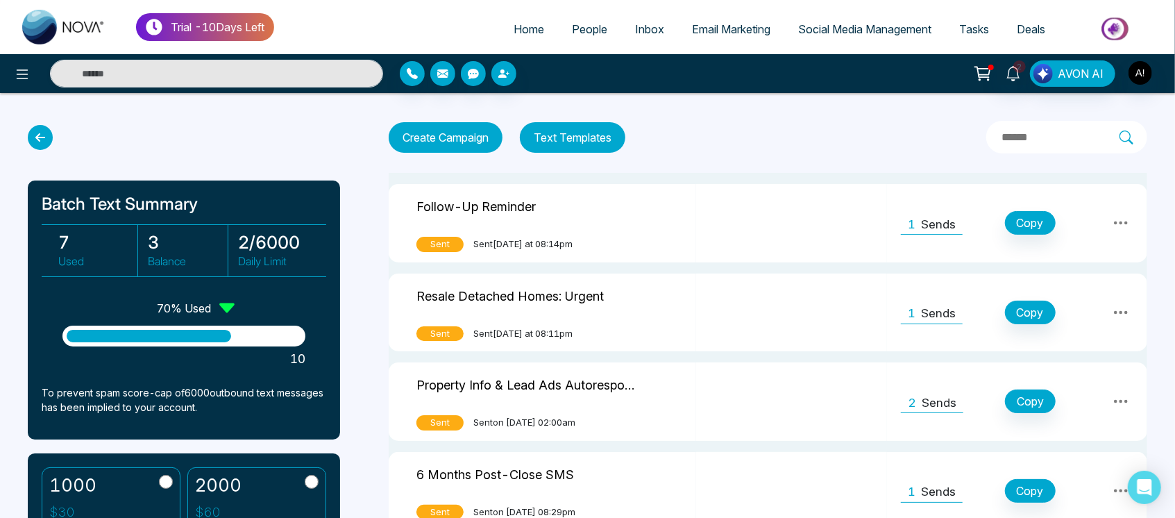
click at [36, 138] on icon at bounding box center [40, 137] width 25 height 25
click at [33, 126] on div at bounding box center [184, 137] width 312 height 25
click at [43, 138] on icon at bounding box center [40, 137] width 25 height 25
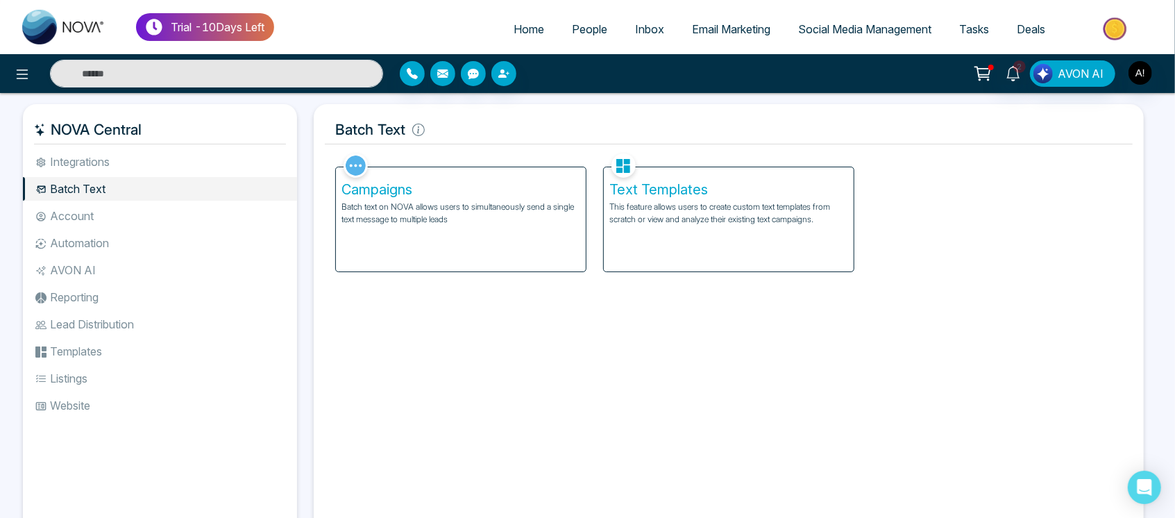
click at [732, 192] on h5 "Text Templates" at bounding box center [728, 189] width 239 height 17
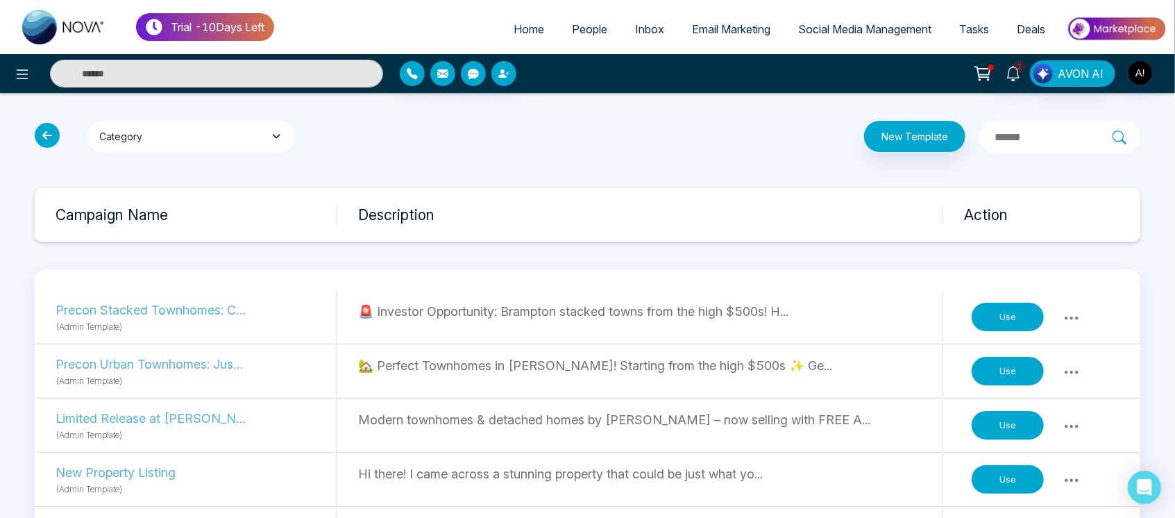
click at [226, 139] on button "Category" at bounding box center [191, 136] width 208 height 31
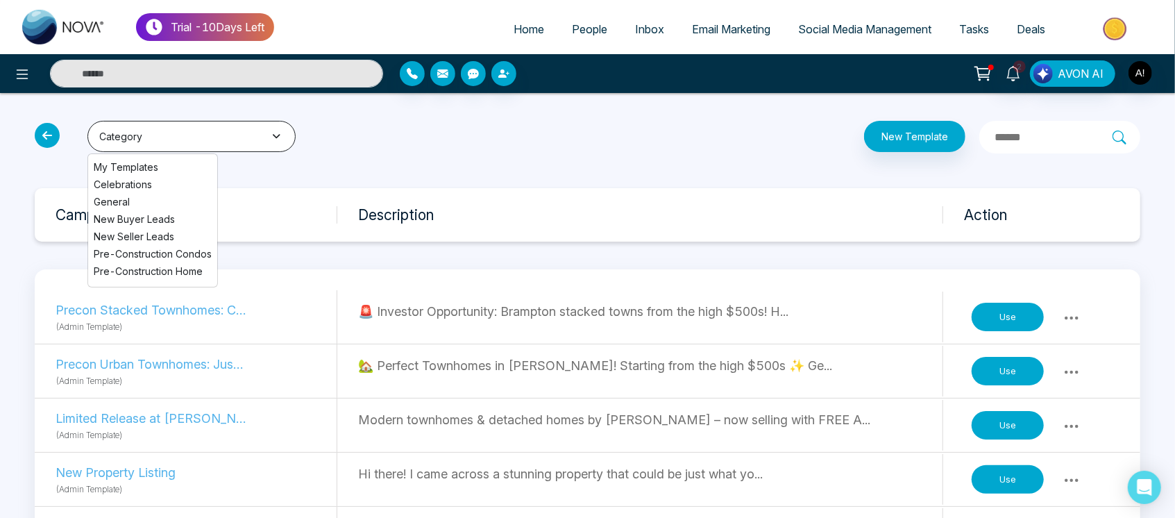
click at [226, 139] on button "Category" at bounding box center [191, 136] width 208 height 31
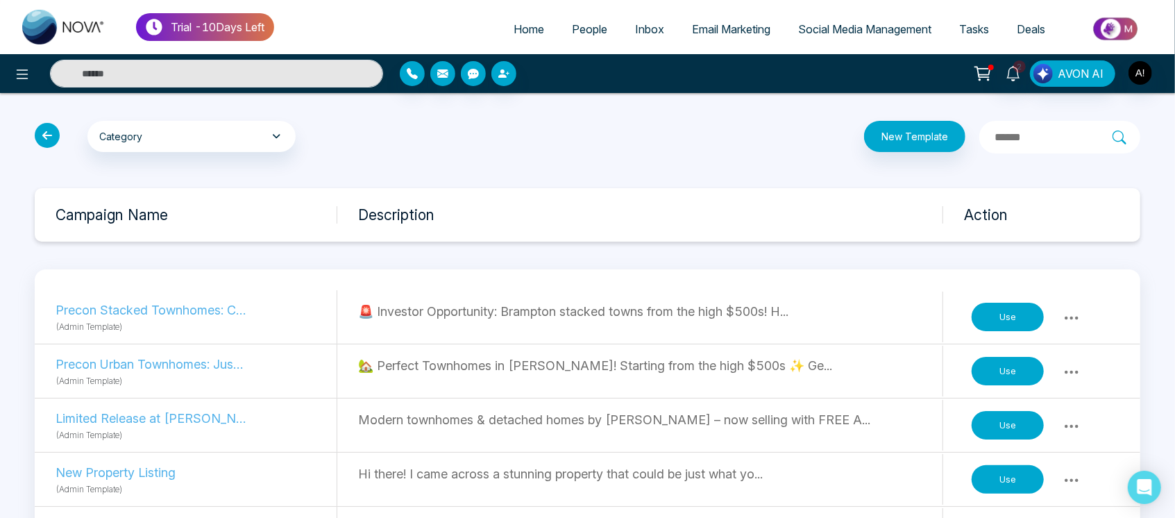
click at [42, 142] on icon at bounding box center [47, 135] width 25 height 25
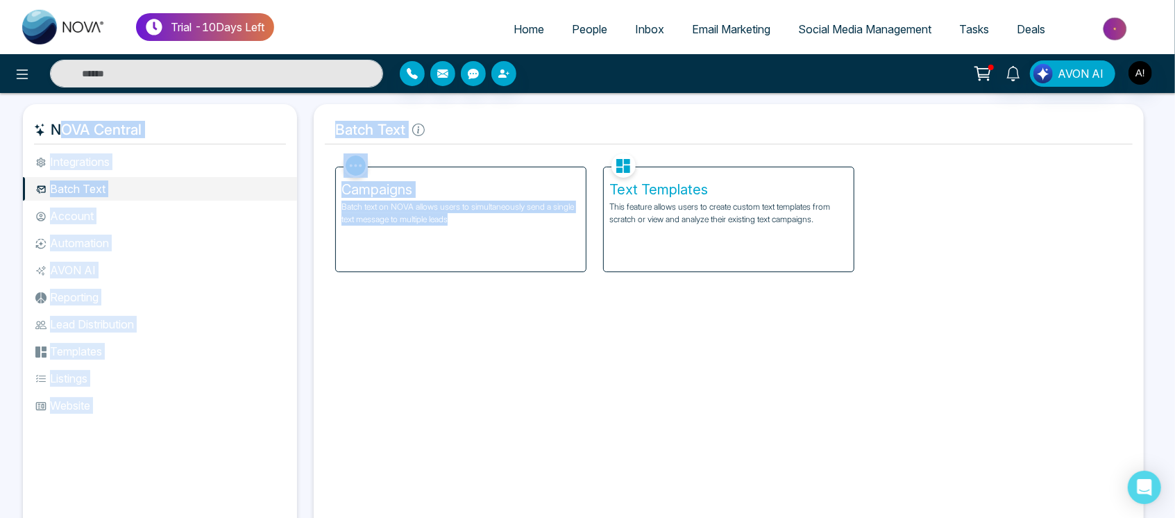
drag, startPoint x: 42, startPoint y: 142, endPoint x: 620, endPoint y: 269, distance: 591.3
click at [620, 269] on div "NOVA Central Integrations Batch Text Account Automation AVON AI Reporting Lead …" at bounding box center [587, 321] width 1129 height 435
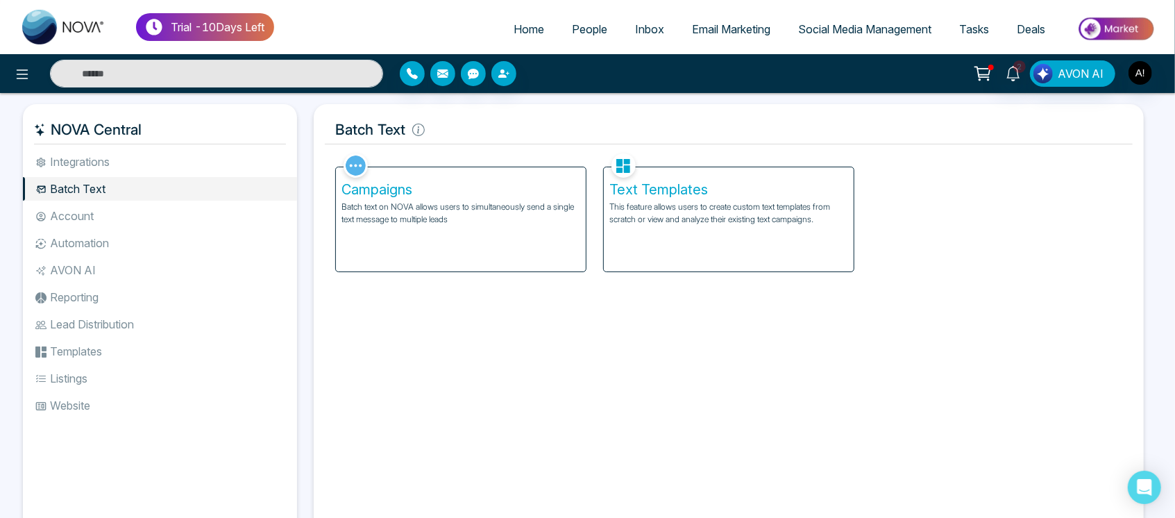
click at [738, 236] on div "Text Templates This feature allows users to create custom text templates from s…" at bounding box center [729, 219] width 250 height 104
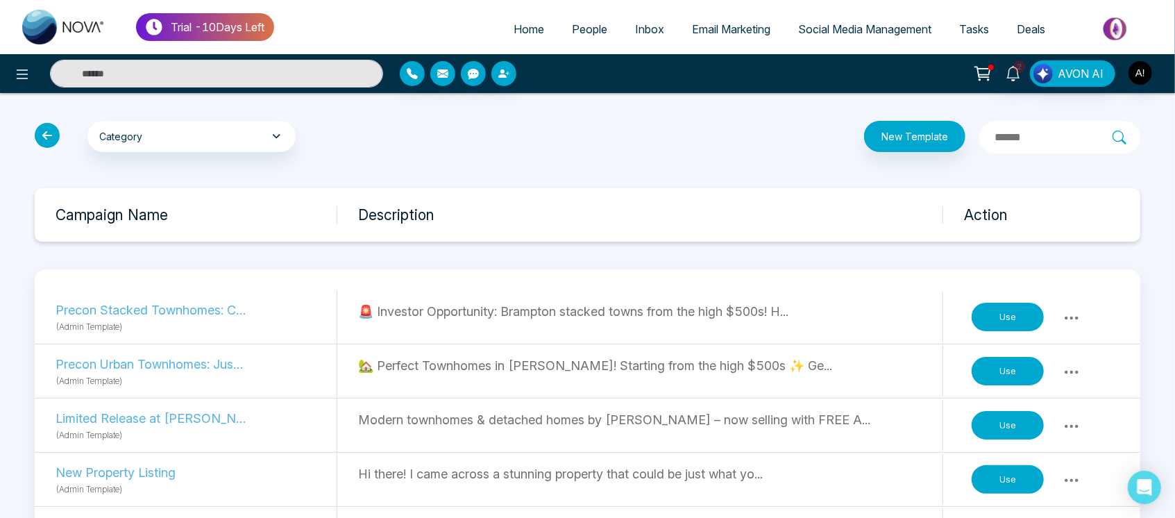
click at [1050, 131] on input "text" at bounding box center [1052, 137] width 119 height 18
click at [194, 133] on button "Category" at bounding box center [191, 136] width 208 height 31
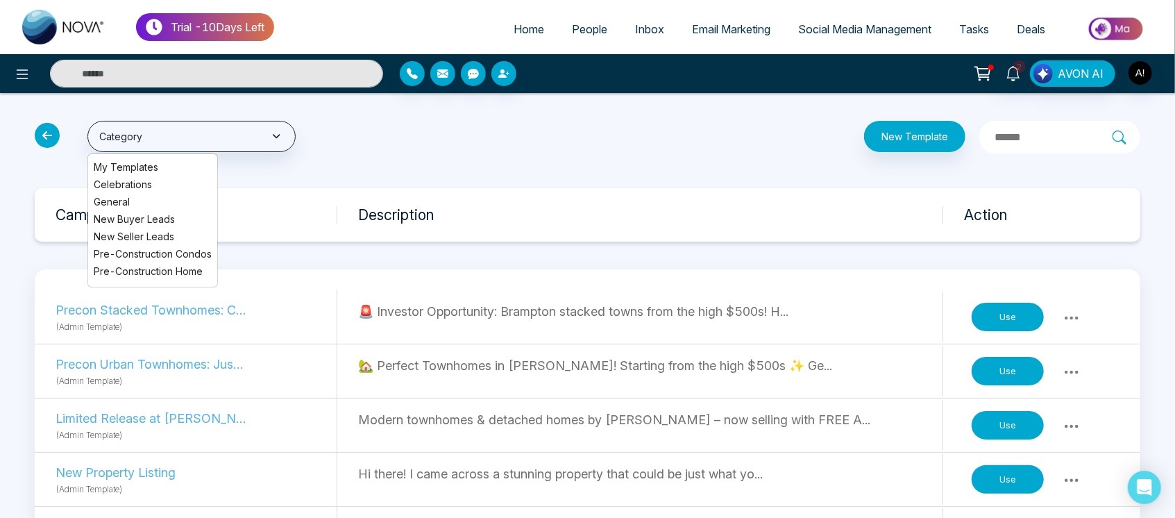
click at [179, 201] on span "General" at bounding box center [153, 201] width 118 height 15
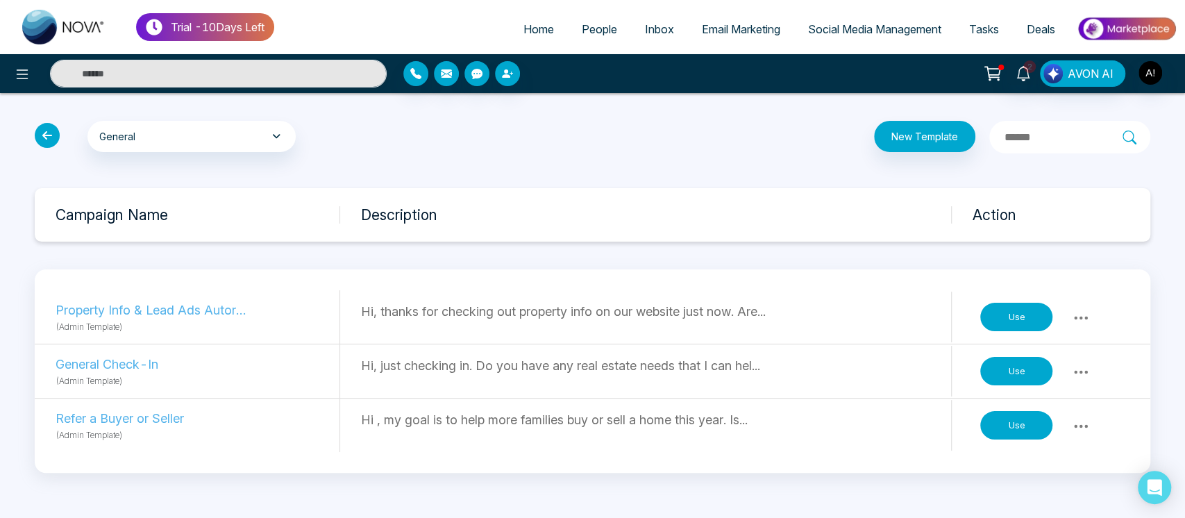
click at [1025, 119] on div "General My Templates Celebrations General New Buyer Leads New Seller Leads Pre-…" at bounding box center [592, 296] width 1185 height 407
click at [1006, 144] on input "text" at bounding box center [1062, 137] width 119 height 18
type input "*"
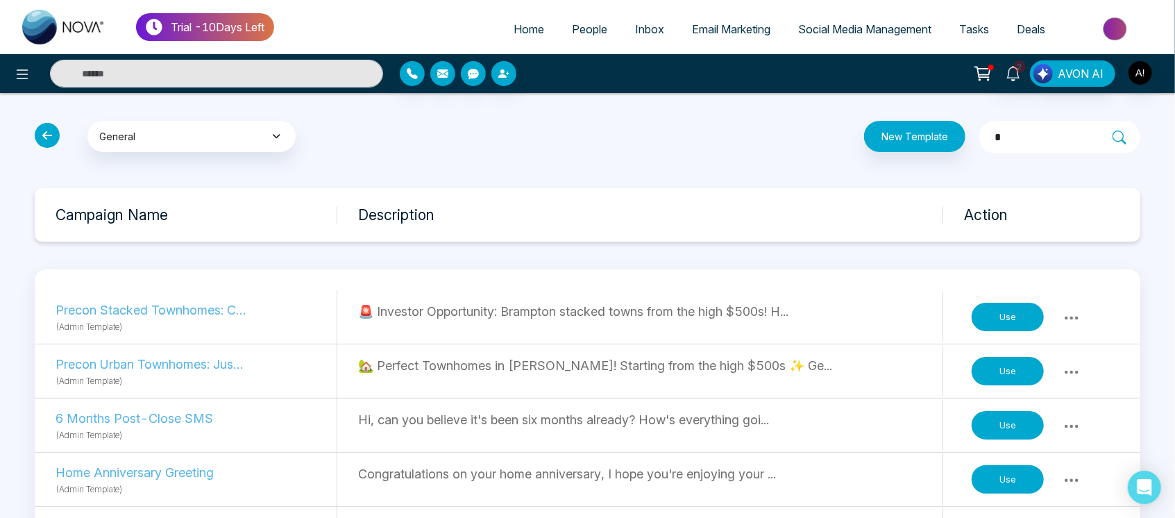
type input "*"
click at [239, 127] on button "General" at bounding box center [191, 136] width 208 height 31
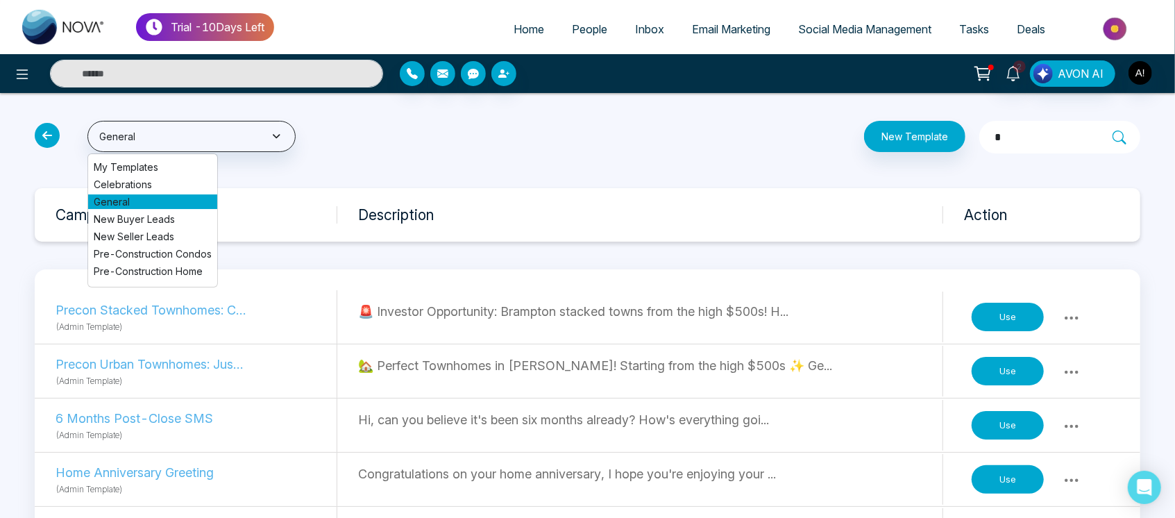
drag, startPoint x: 36, startPoint y: 119, endPoint x: 53, endPoint y: 141, distance: 27.2
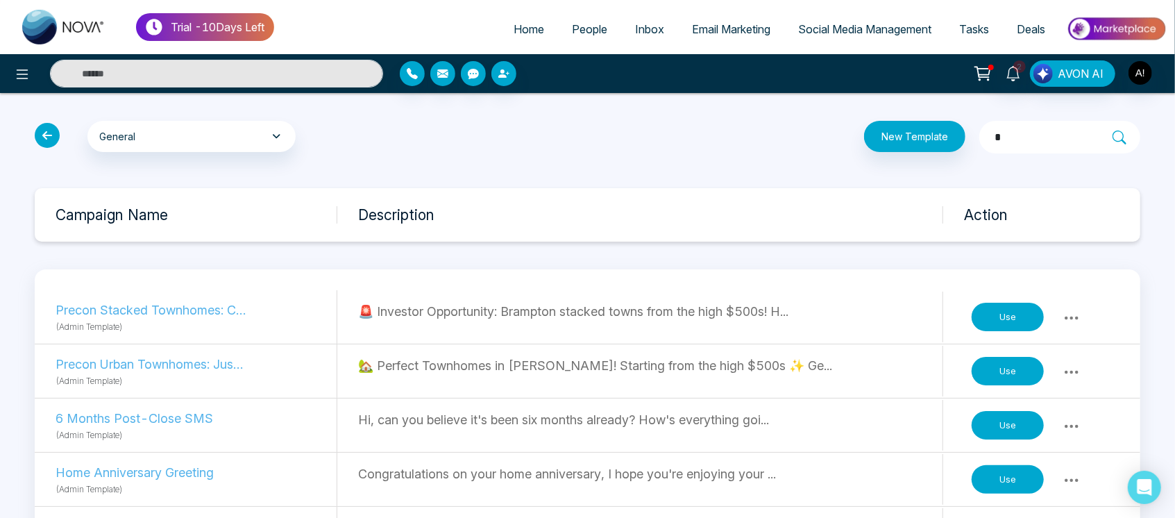
click at [53, 141] on icon at bounding box center [47, 135] width 25 height 25
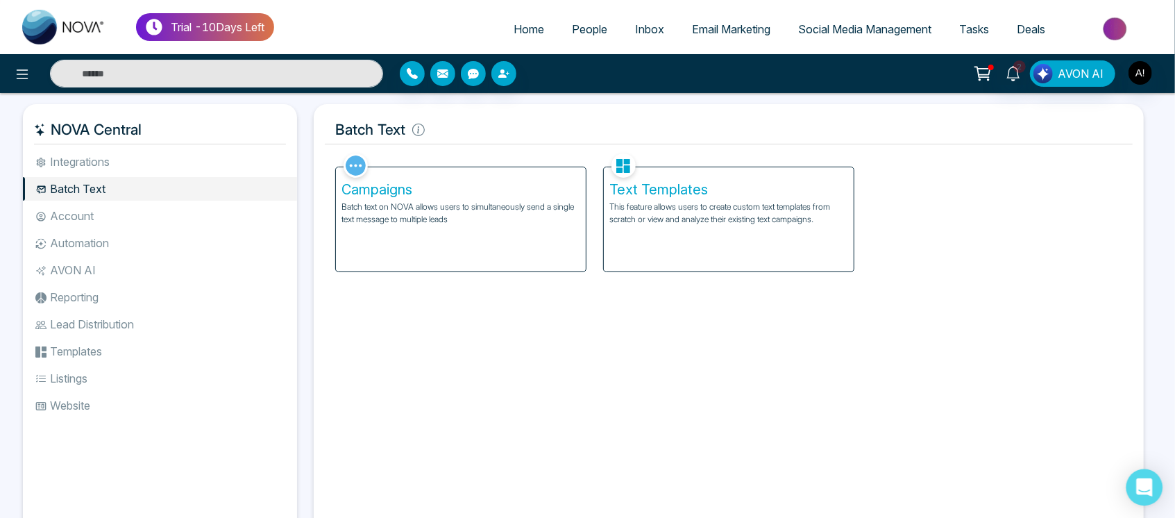
click at [1145, 491] on icon "Open Intercom Messenger" at bounding box center [1145, 487] width 18 height 18
click at [140, 214] on li "Account" at bounding box center [160, 216] width 274 height 24
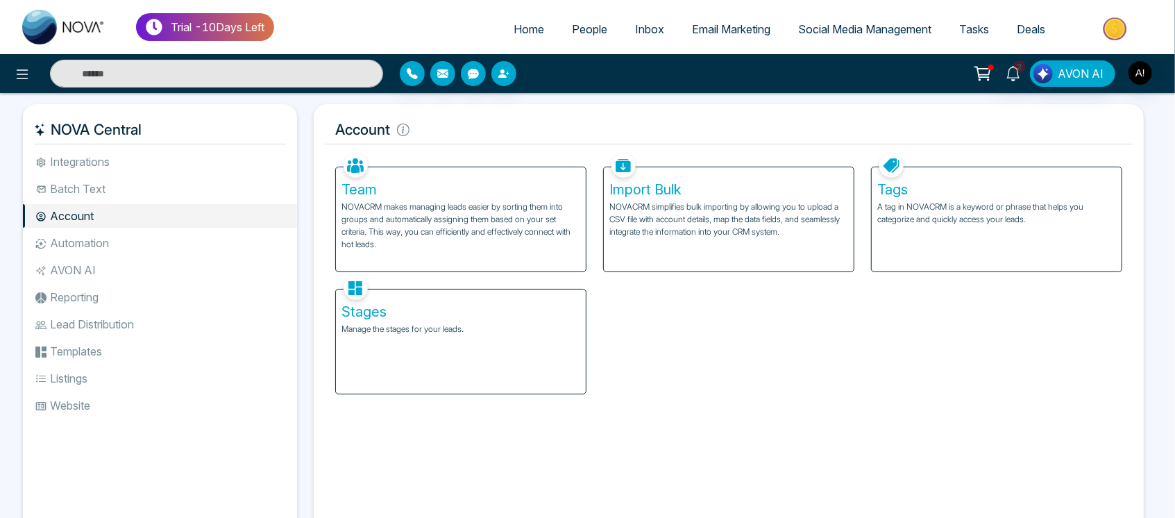
click at [430, 209] on p "NOVACRM makes managing leads easier by sorting them into groups and automatical…" at bounding box center [461, 226] width 239 height 50
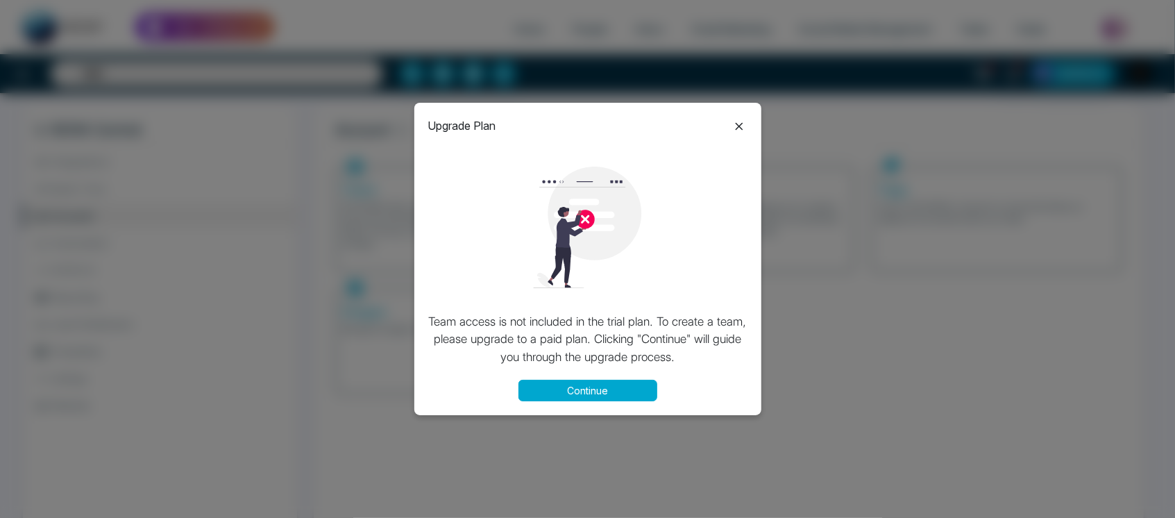
click at [632, 386] on button "Continue" at bounding box center [588, 391] width 139 height 22
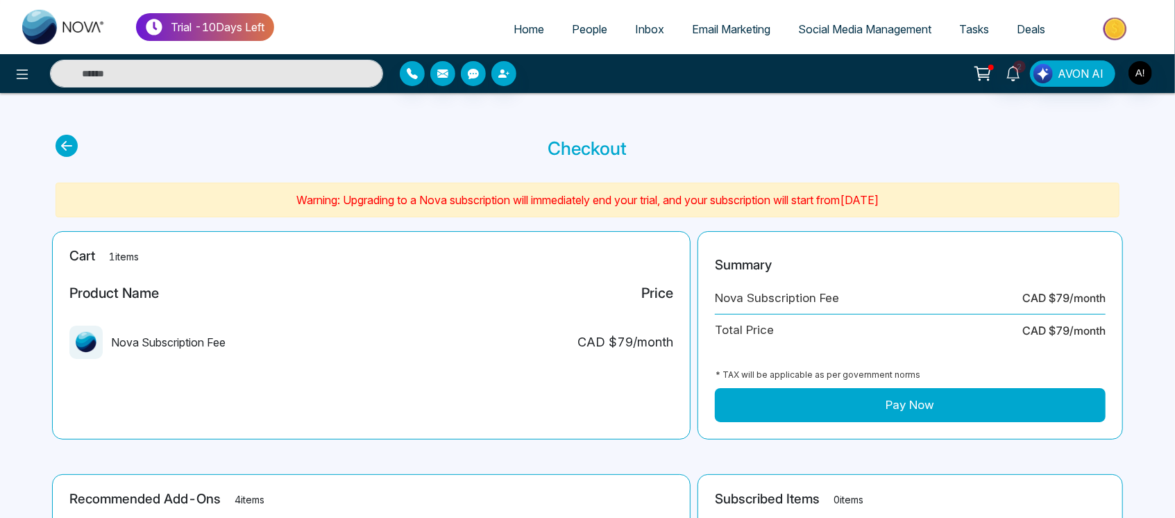
click at [922, 410] on button "Pay Now" at bounding box center [910, 405] width 391 height 35
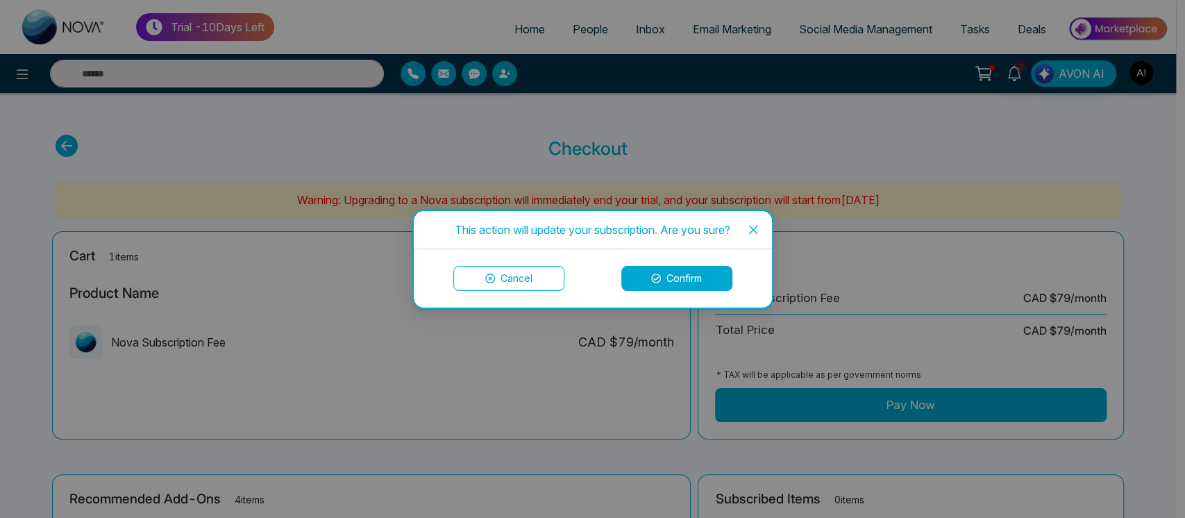
click at [667, 276] on button "Confirm" at bounding box center [676, 278] width 111 height 25
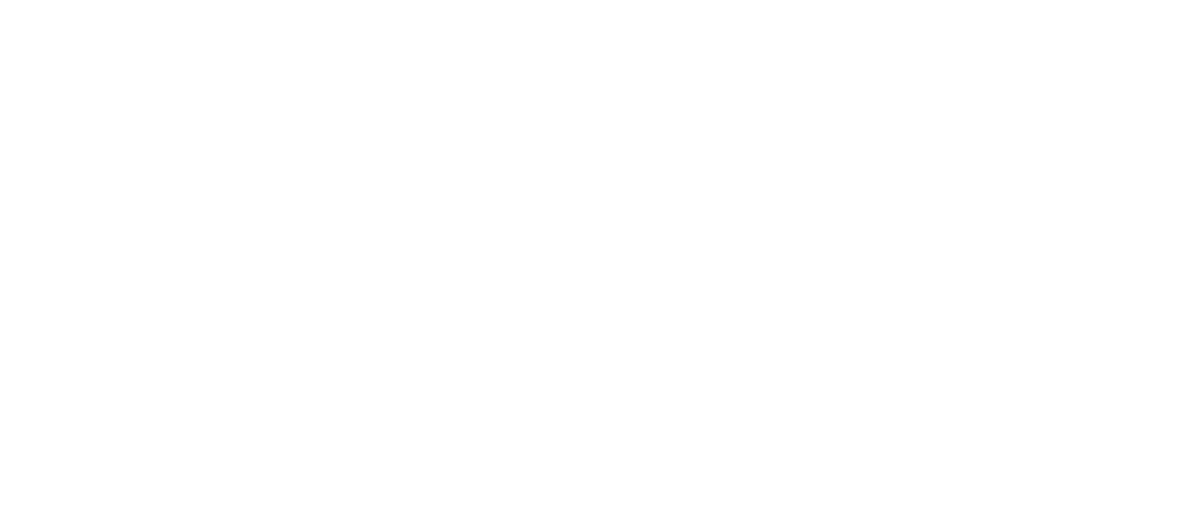
select select "*"
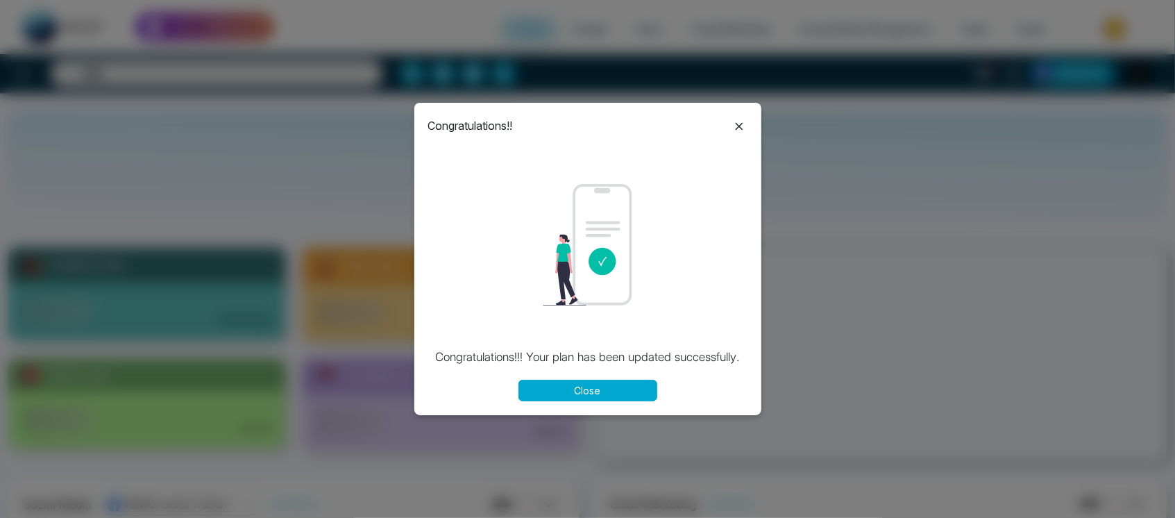
click at [602, 380] on button "Close" at bounding box center [588, 391] width 139 height 22
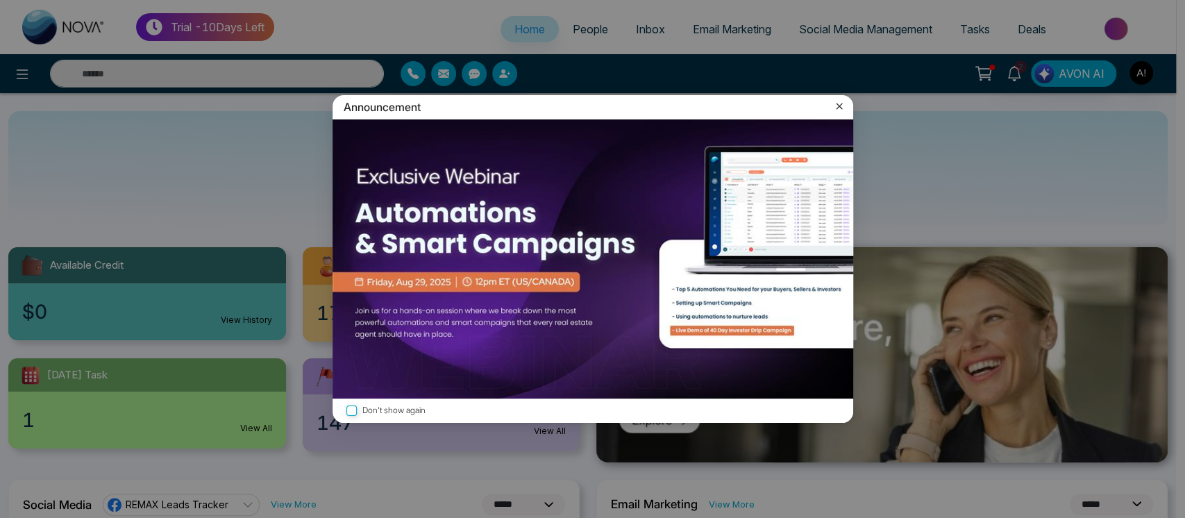
click at [841, 108] on icon at bounding box center [839, 106] width 6 height 6
drag, startPoint x: 845, startPoint y: 107, endPoint x: 837, endPoint y: 101, distance: 10.0
click at [837, 101] on div "Announcement" at bounding box center [592, 107] width 521 height 24
click at [837, 101] on icon at bounding box center [839, 106] width 14 height 14
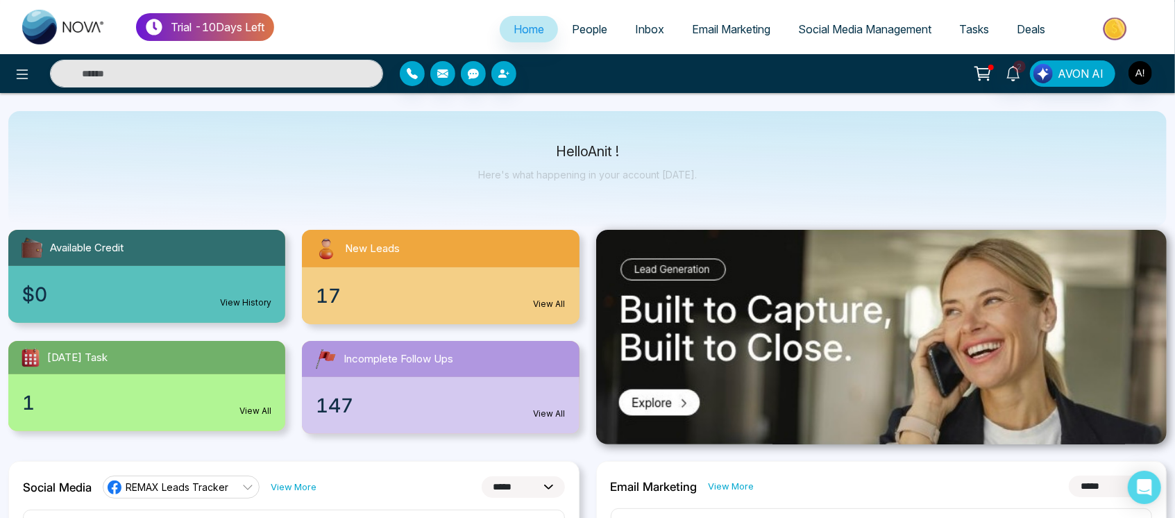
scroll to position [18, 0]
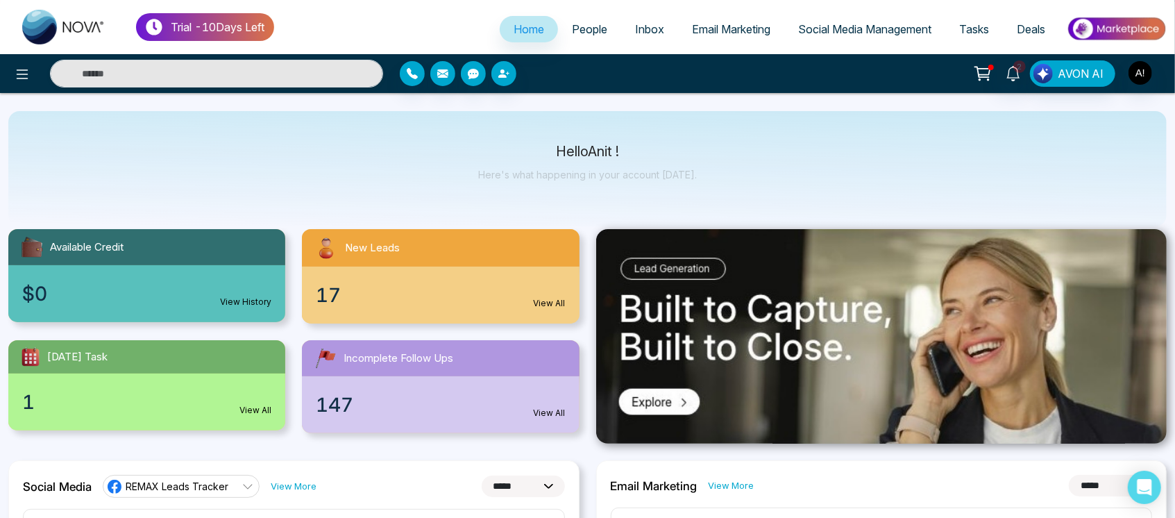
click at [994, 80] on button at bounding box center [983, 73] width 28 height 26
click at [986, 76] on icon at bounding box center [982, 73] width 19 height 19
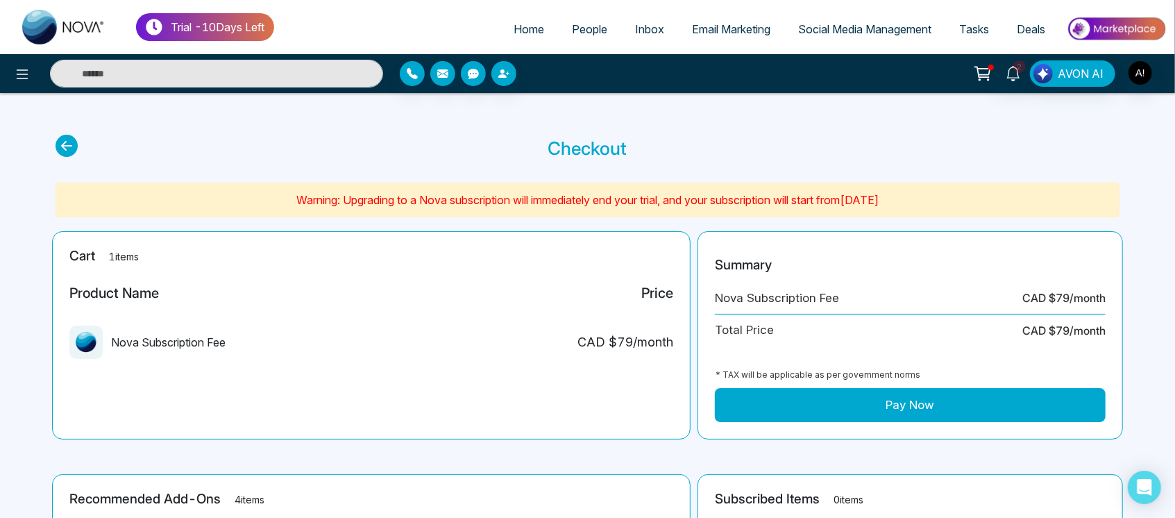
click at [67, 144] on icon at bounding box center [67, 146] width 22 height 22
select select "*"
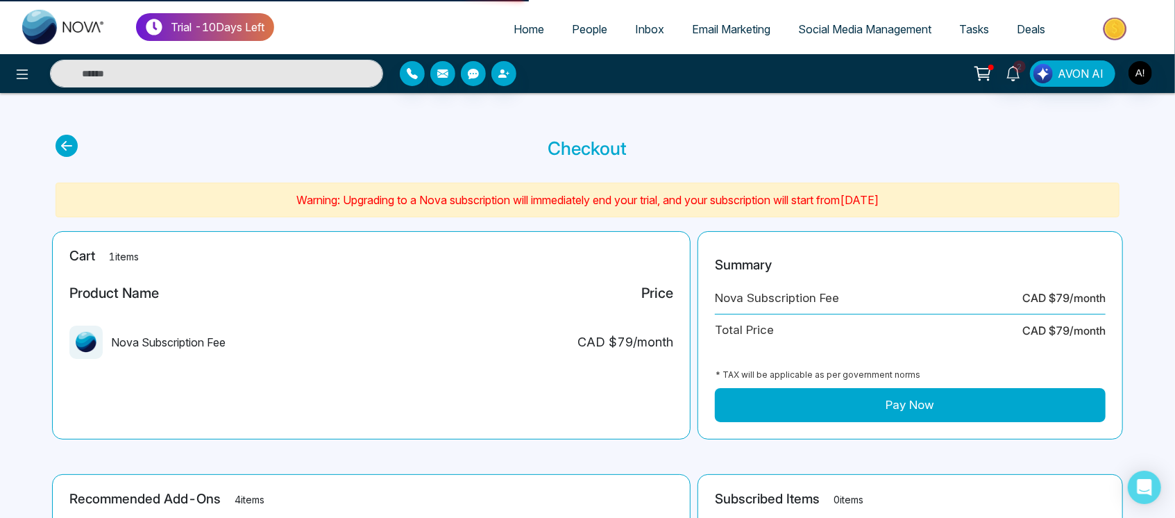
select select "*"
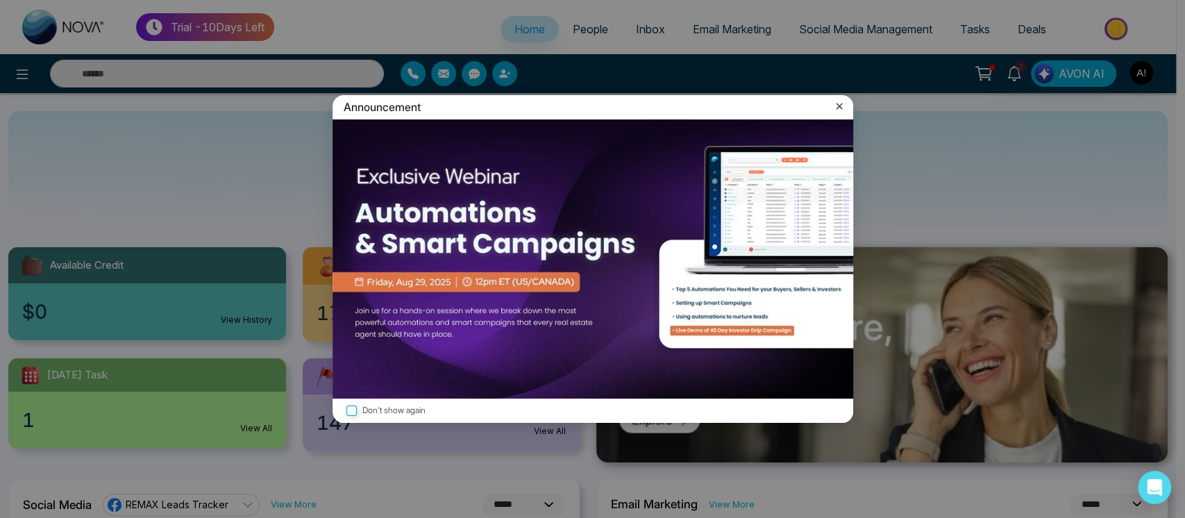
click at [832, 102] on icon at bounding box center [839, 106] width 14 height 14
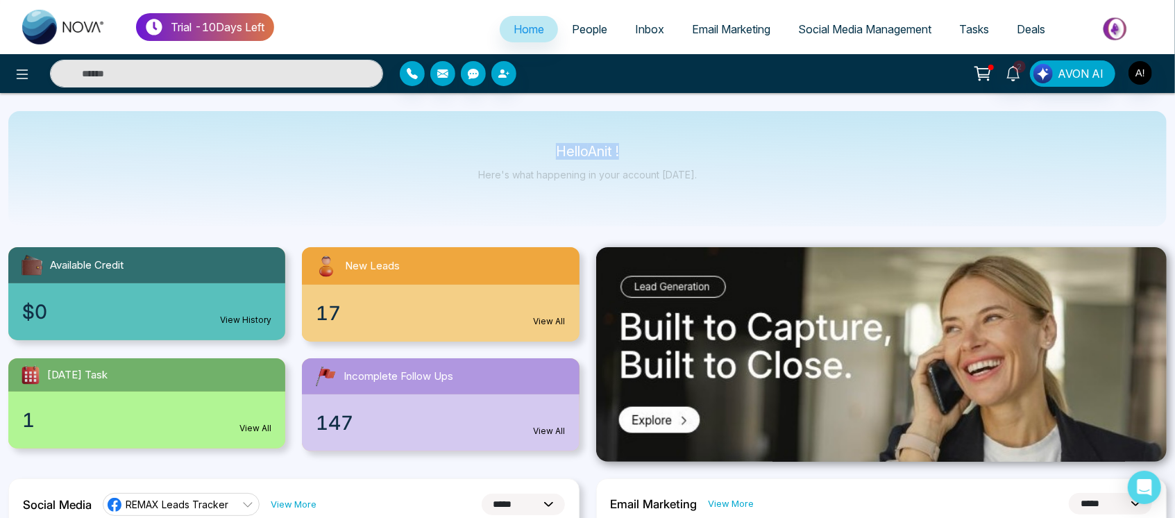
drag, startPoint x: 526, startPoint y: 146, endPoint x: 736, endPoint y: 164, distance: 211.1
click at [736, 164] on div "Hello Anit ! Here's what happening in your account [DATE]." at bounding box center [587, 168] width 1159 height 115
drag, startPoint x: 549, startPoint y: 159, endPoint x: 747, endPoint y: 178, distance: 198.8
click at [747, 178] on div "Hello Anit ! Here's what happening in your account [DATE]." at bounding box center [587, 168] width 1159 height 115
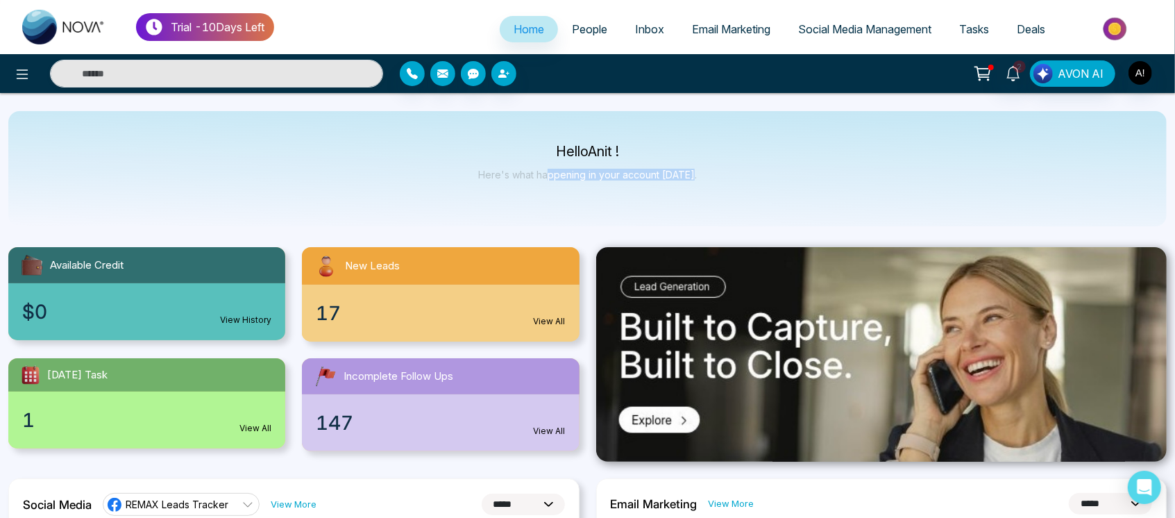
click at [747, 178] on div "Hello Anit ! Here's what happening in your account [DATE]." at bounding box center [587, 168] width 1159 height 115
click at [1011, 84] on div "2" at bounding box center [1013, 73] width 33 height 26
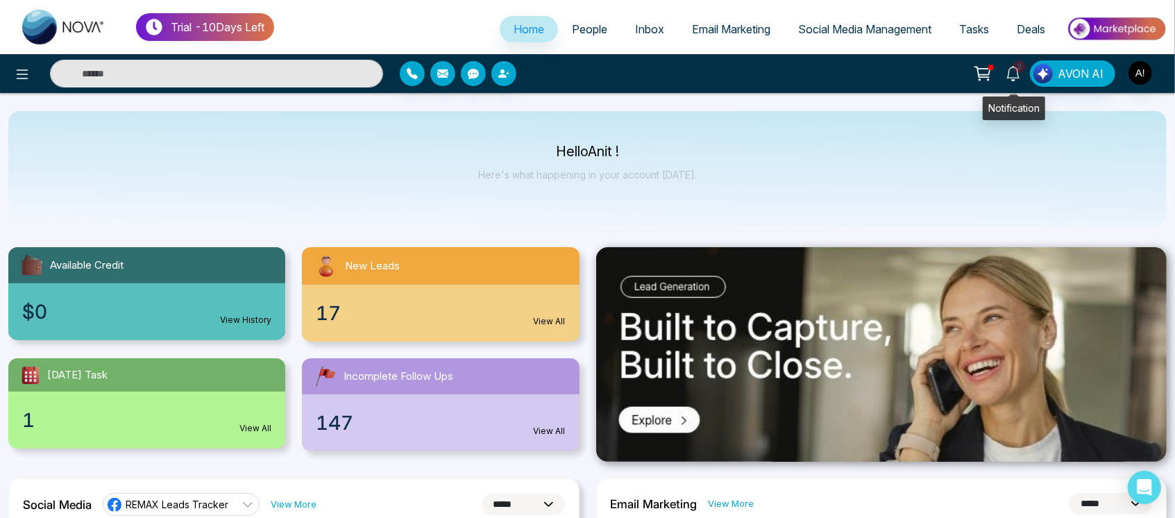
click at [1011, 78] on icon at bounding box center [1013, 73] width 15 height 15
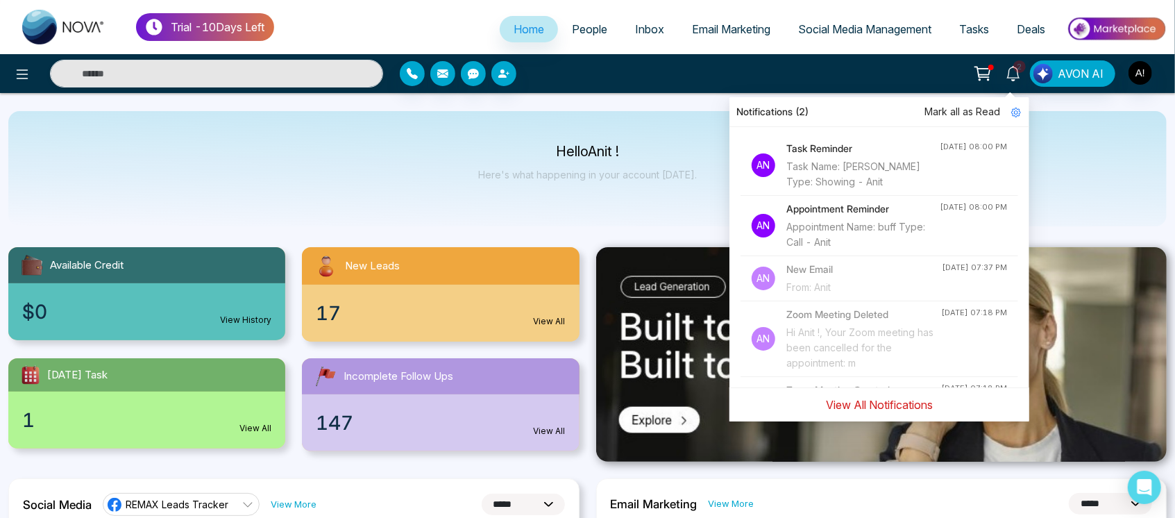
click at [877, 404] on button "View All Notifications" at bounding box center [879, 404] width 125 height 26
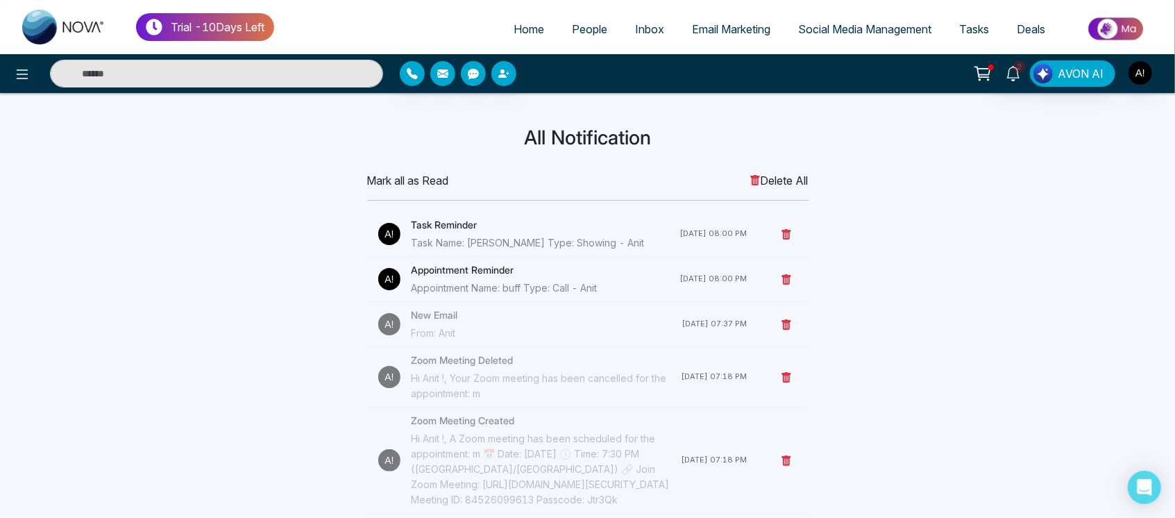
click at [424, 178] on span "Mark all as Read" at bounding box center [408, 180] width 82 height 17
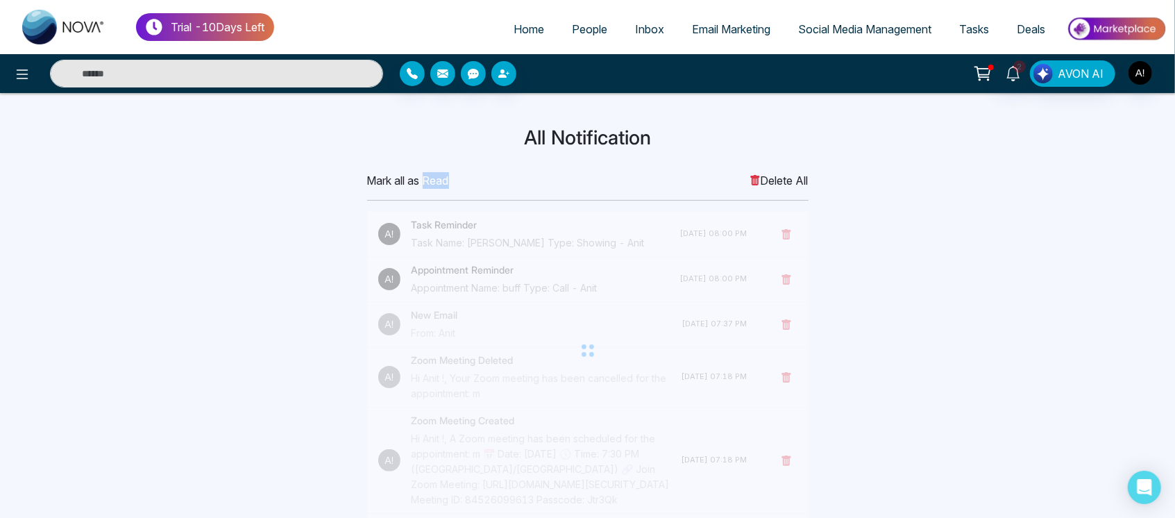
click at [424, 178] on span "Mark all as Read" at bounding box center [408, 180] width 82 height 17
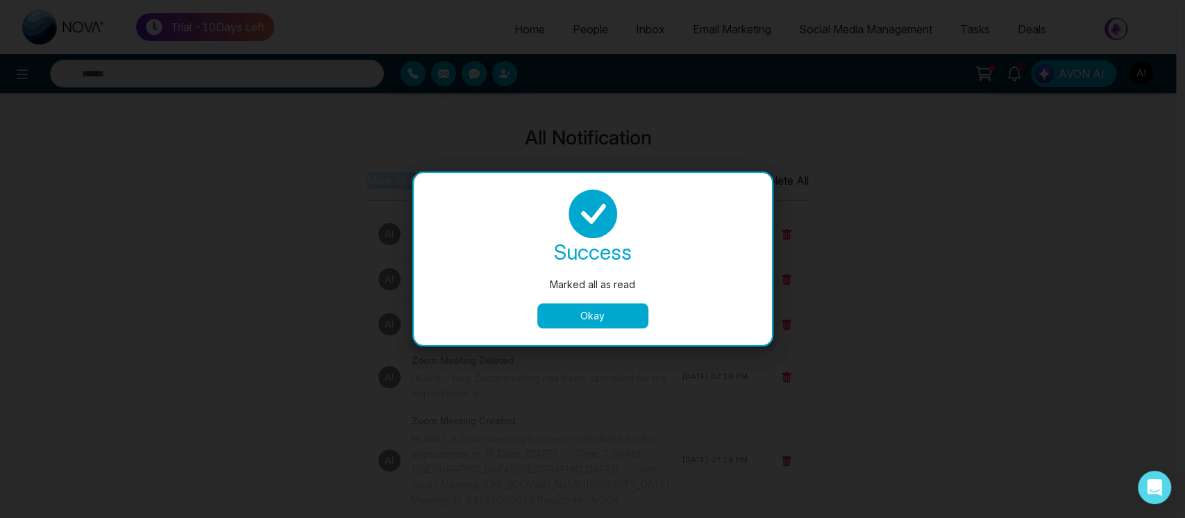
click at [587, 305] on button "Okay" at bounding box center [592, 315] width 111 height 25
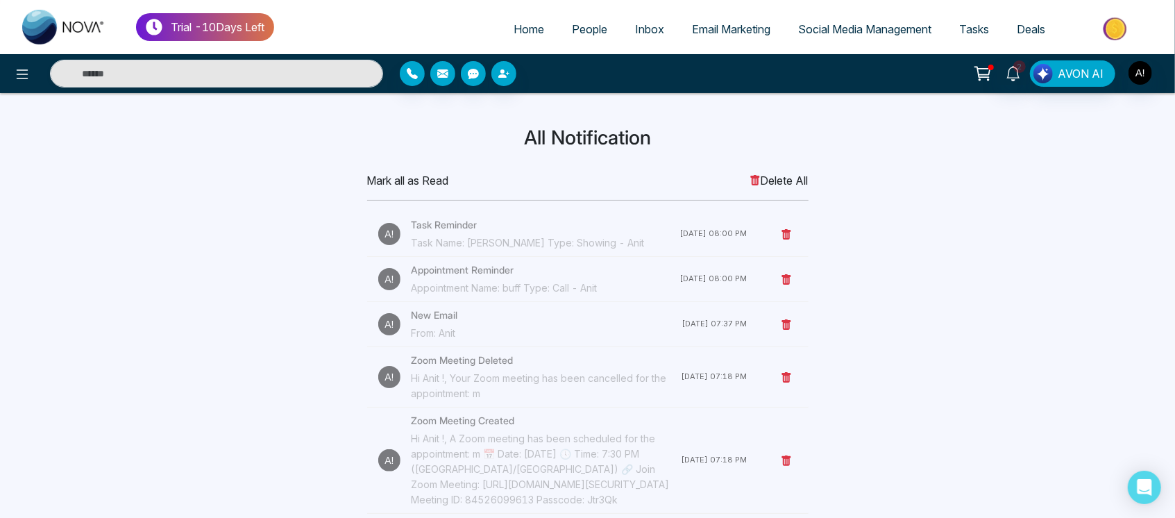
click at [587, 305] on li "New Email From: Anit [DATE] 07:37 PM" at bounding box center [587, 324] width 441 height 45
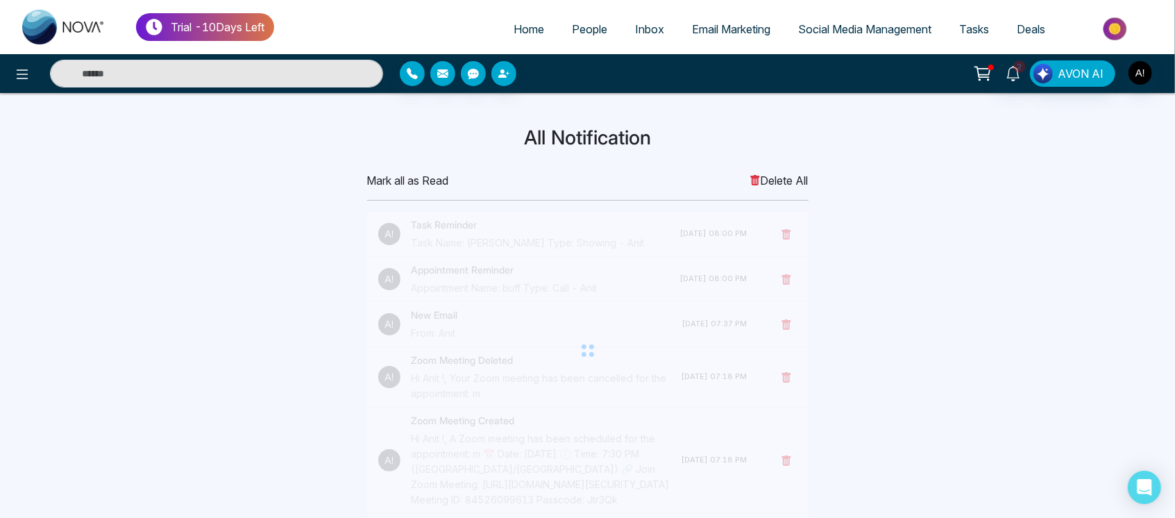
click at [522, 33] on span "Home" at bounding box center [529, 29] width 31 height 14
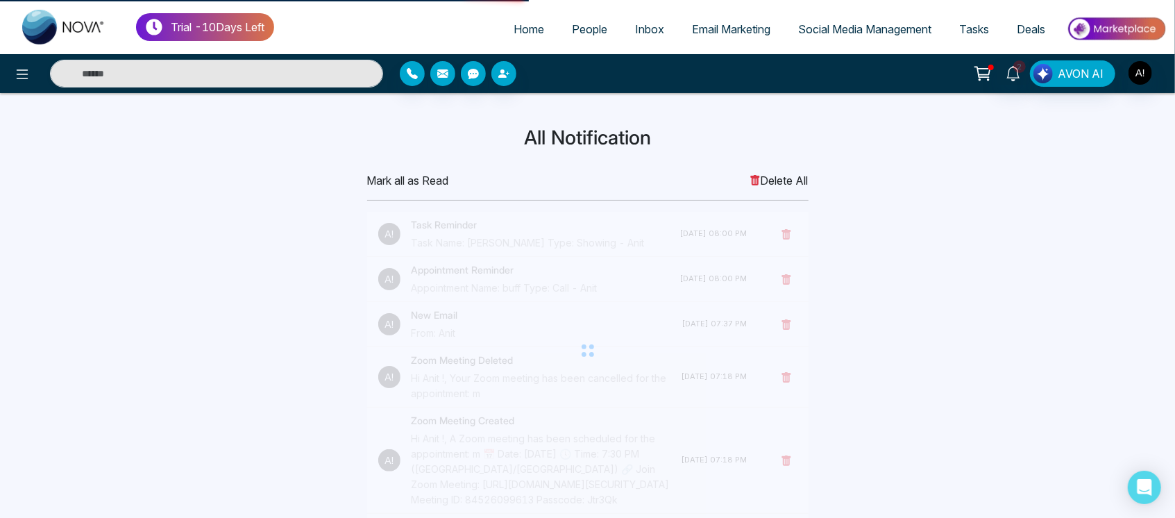
select select "*"
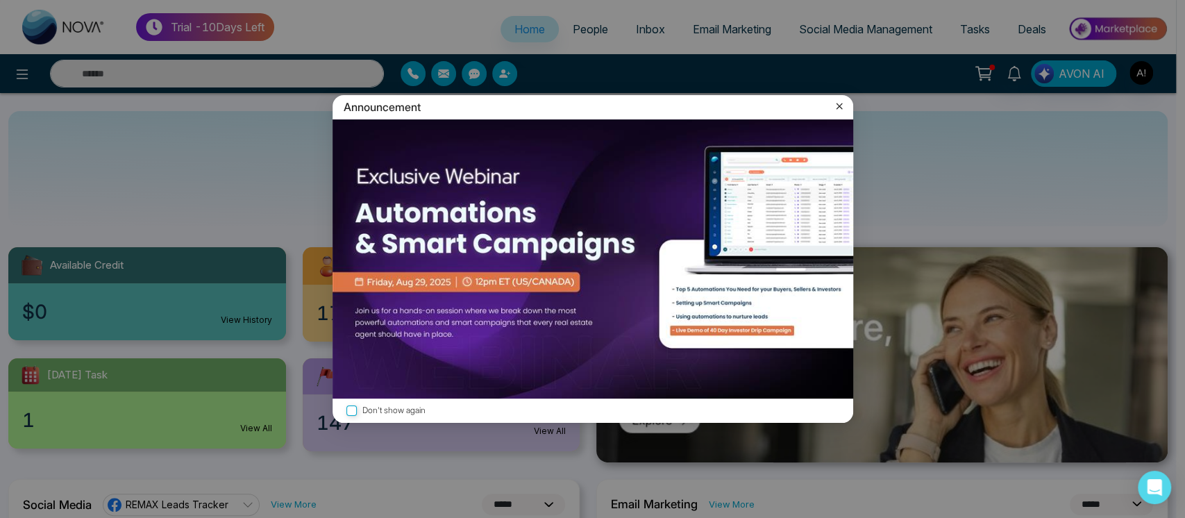
click at [836, 99] on icon at bounding box center [839, 106] width 14 height 14
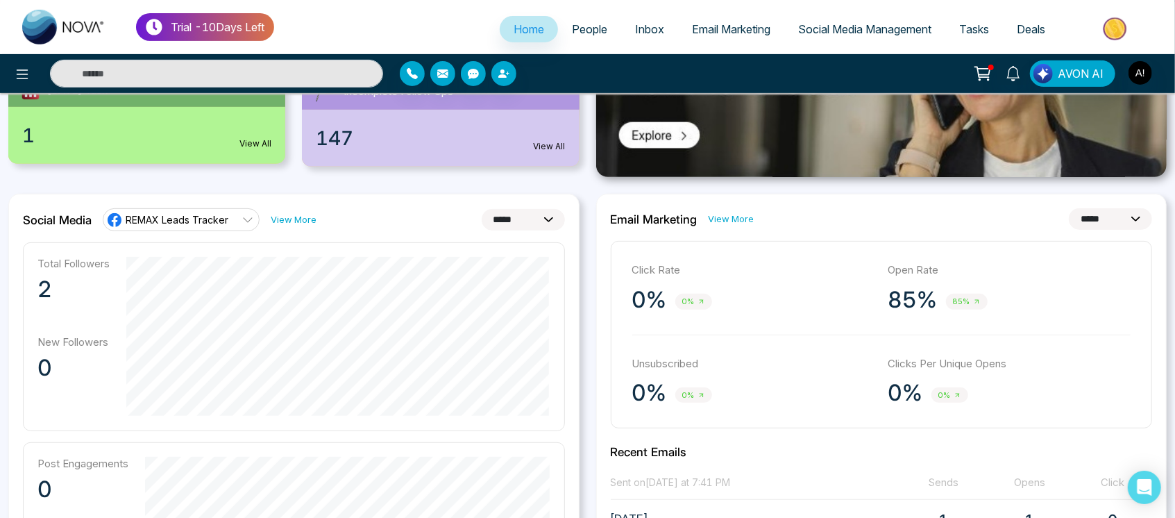
scroll to position [314, 0]
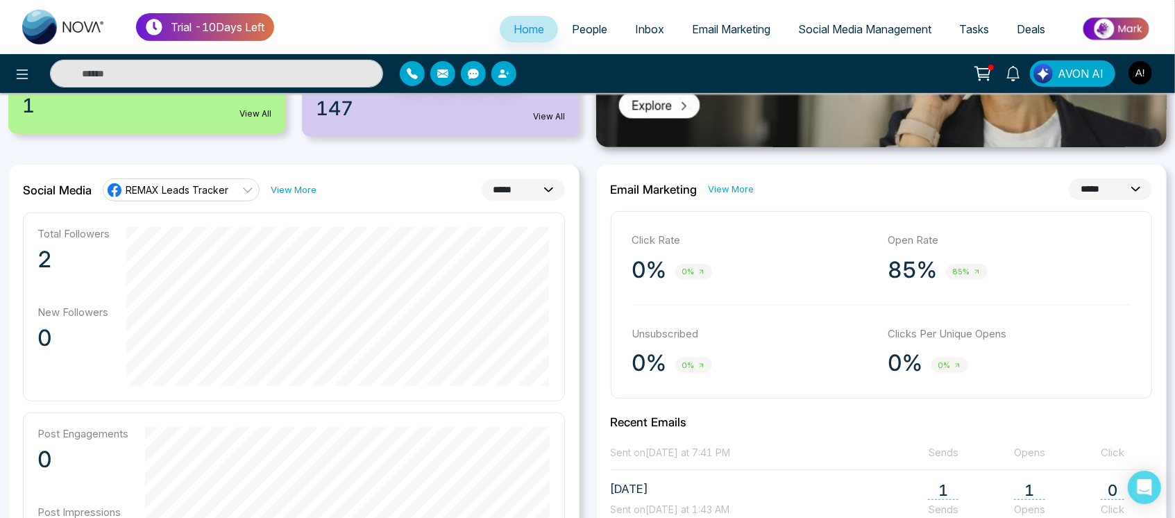
click at [1113, 194] on select "**********" at bounding box center [1110, 189] width 83 height 22
click at [1069, 178] on select "**********" at bounding box center [1110, 189] width 83 height 22
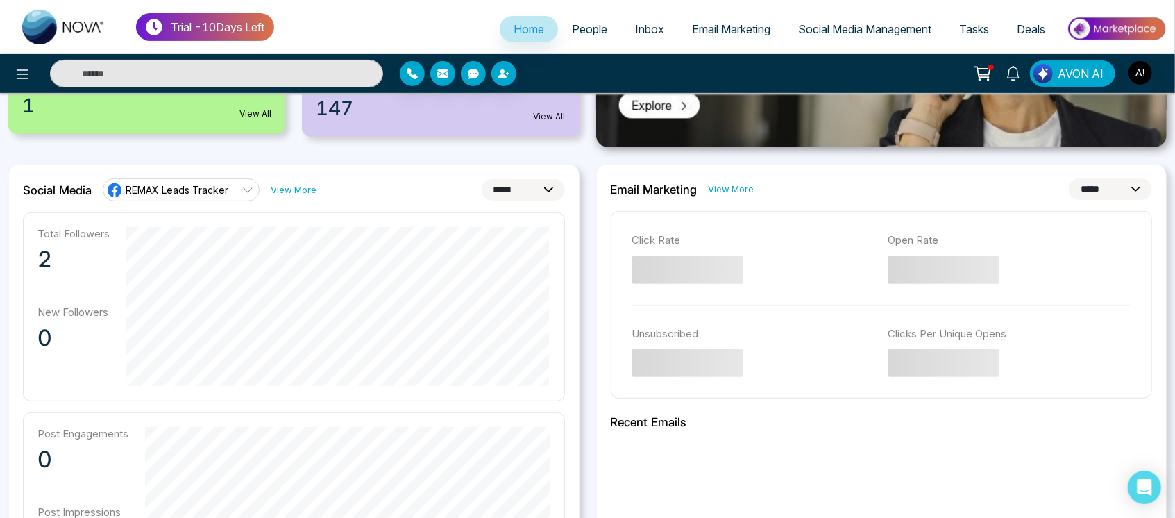
scroll to position [0, 0]
click at [1081, 180] on select "**********" at bounding box center [1110, 189] width 83 height 22
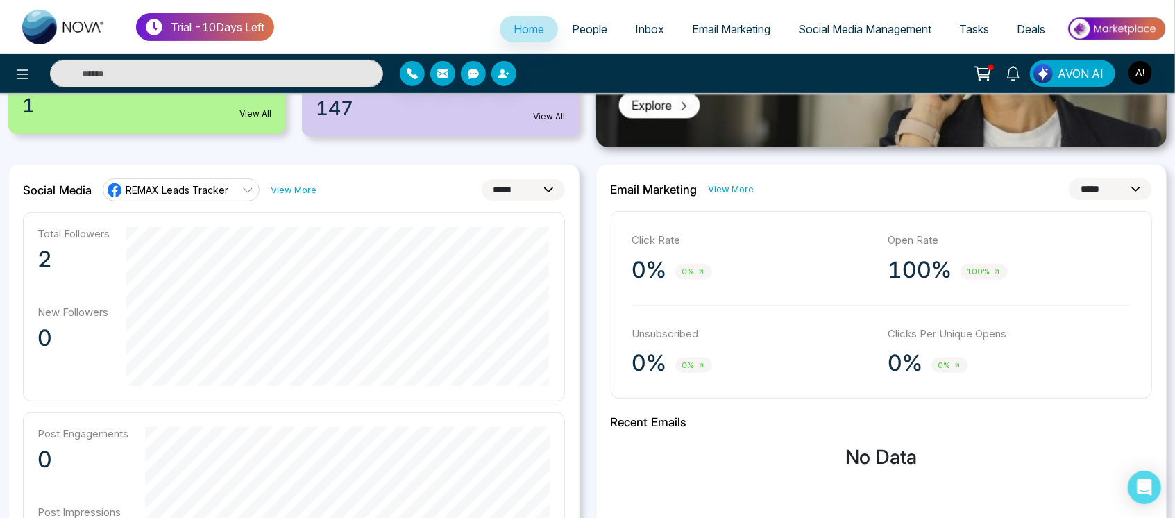
click at [1069, 178] on select "**********" at bounding box center [1110, 189] width 83 height 22
click at [1093, 197] on select "**********" at bounding box center [1110, 189] width 83 height 22
select select "*"
click at [1069, 178] on select "**********" at bounding box center [1110, 189] width 83 height 22
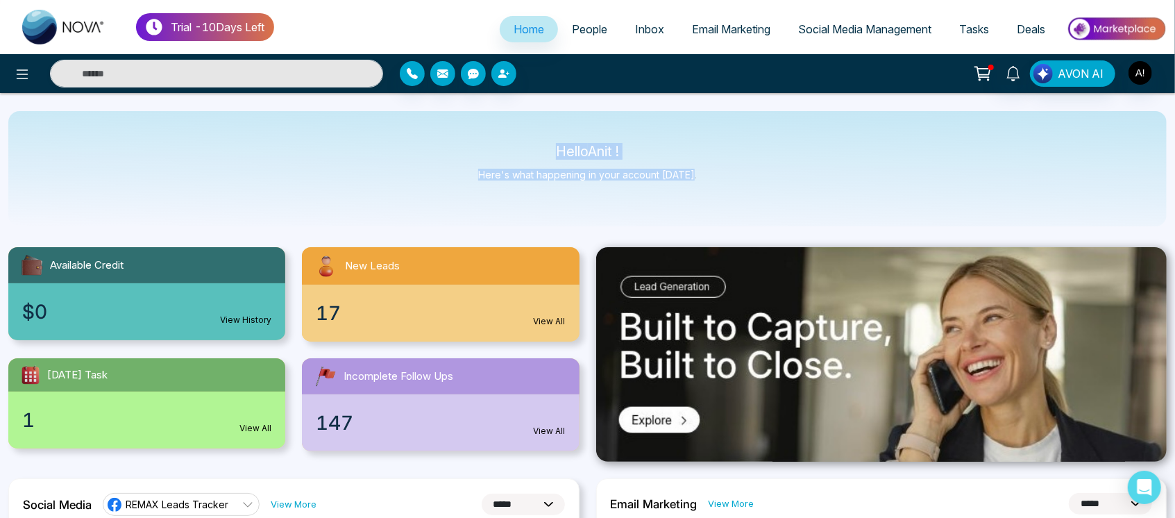
drag, startPoint x: 546, startPoint y: 153, endPoint x: 696, endPoint y: 180, distance: 153.0
click at [696, 180] on div "Hello Anit ! Here's what happening in your account [DATE]." at bounding box center [587, 168] width 1159 height 115
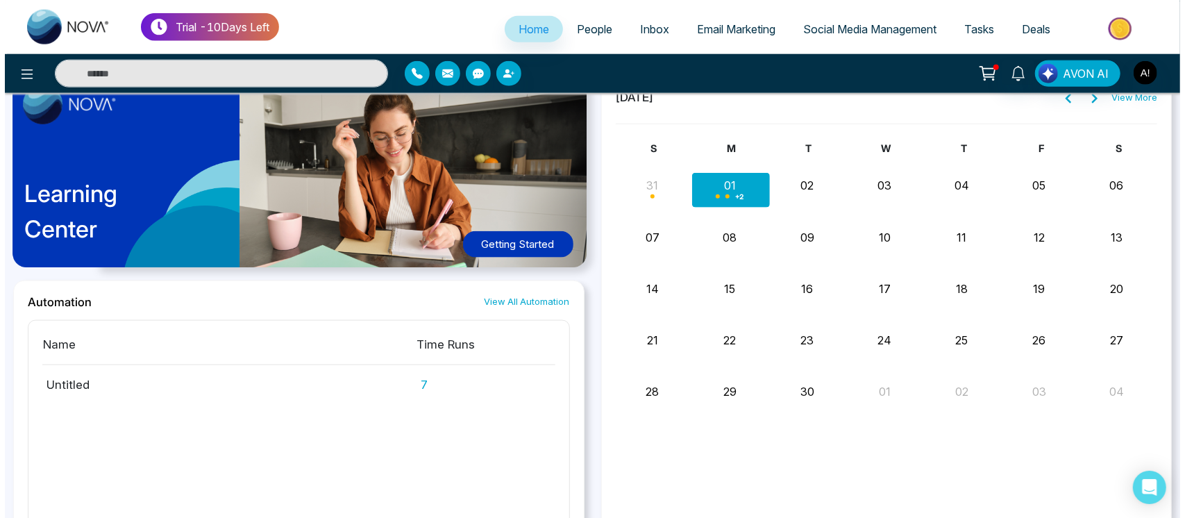
scroll to position [1080, 0]
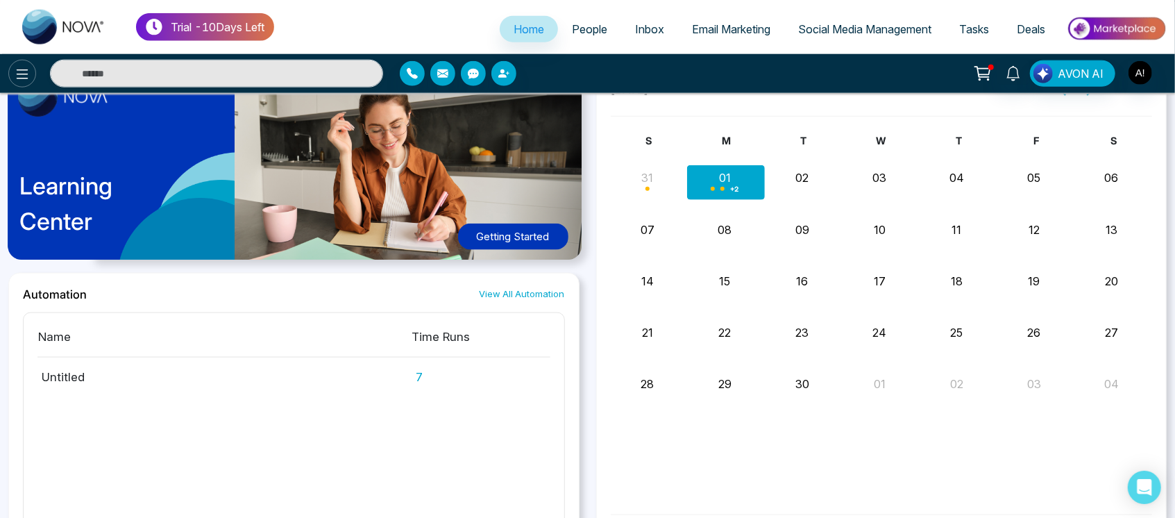
click at [10, 74] on button at bounding box center [22, 74] width 28 height 28
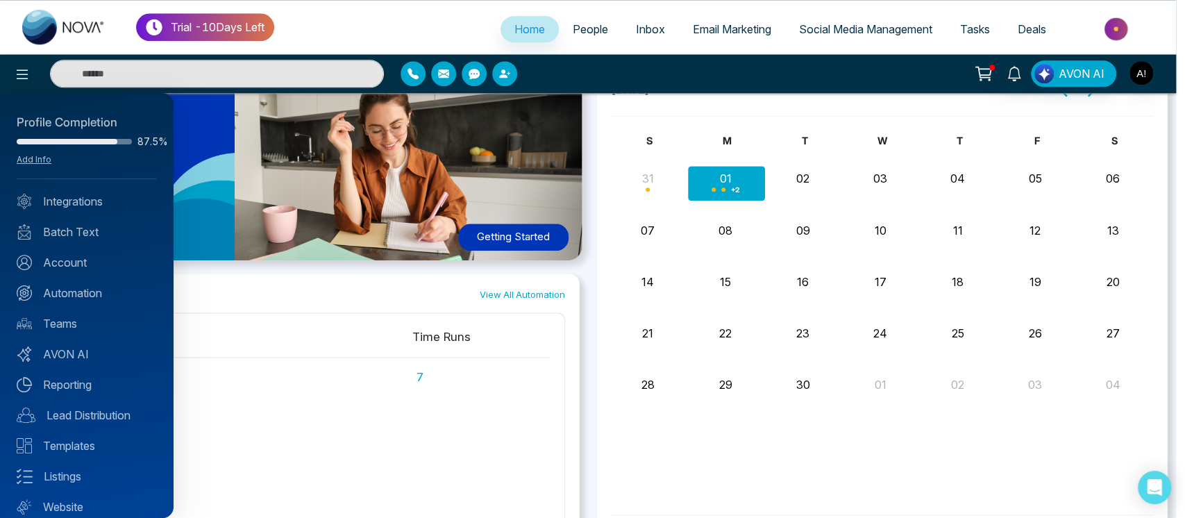
click at [328, 353] on div at bounding box center [592, 259] width 1185 height 518
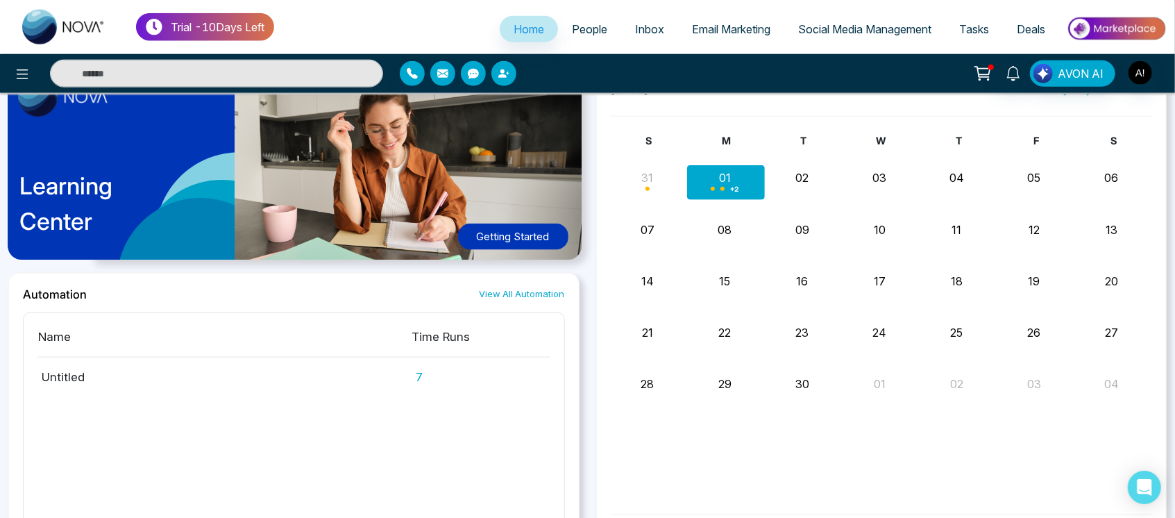
click at [39, 63] on div at bounding box center [209, 74] width 347 height 28
click at [20, 68] on icon at bounding box center [22, 74] width 17 height 17
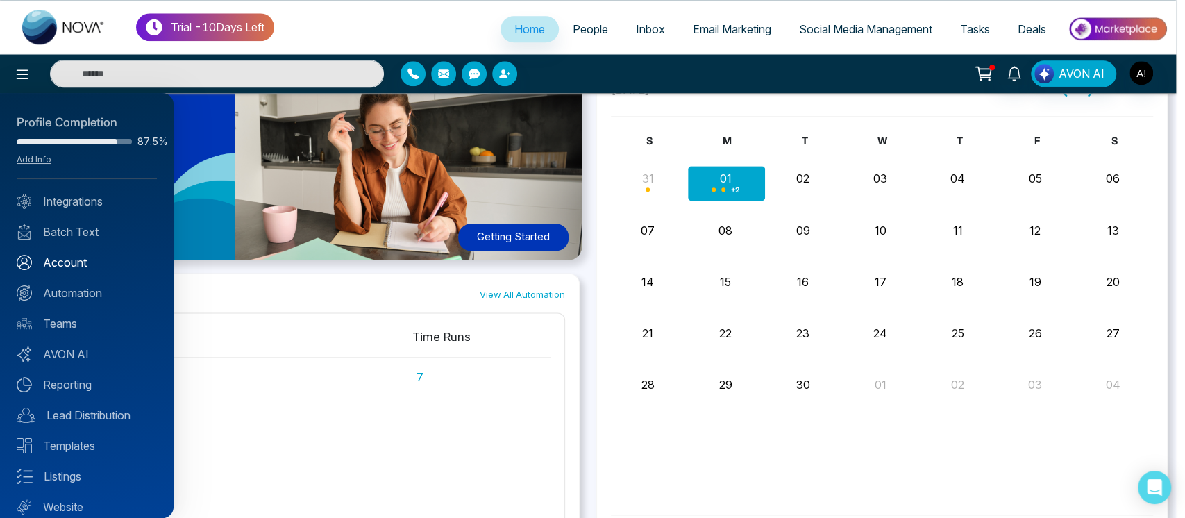
click at [66, 258] on link "Account" at bounding box center [87, 262] width 140 height 17
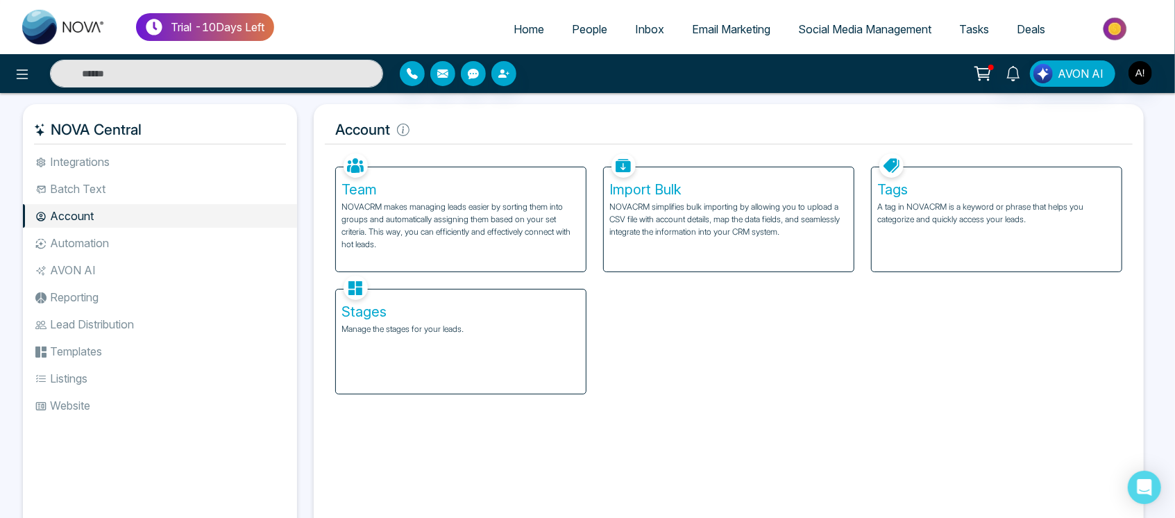
click at [91, 196] on li "Batch Text" at bounding box center [160, 189] width 274 height 24
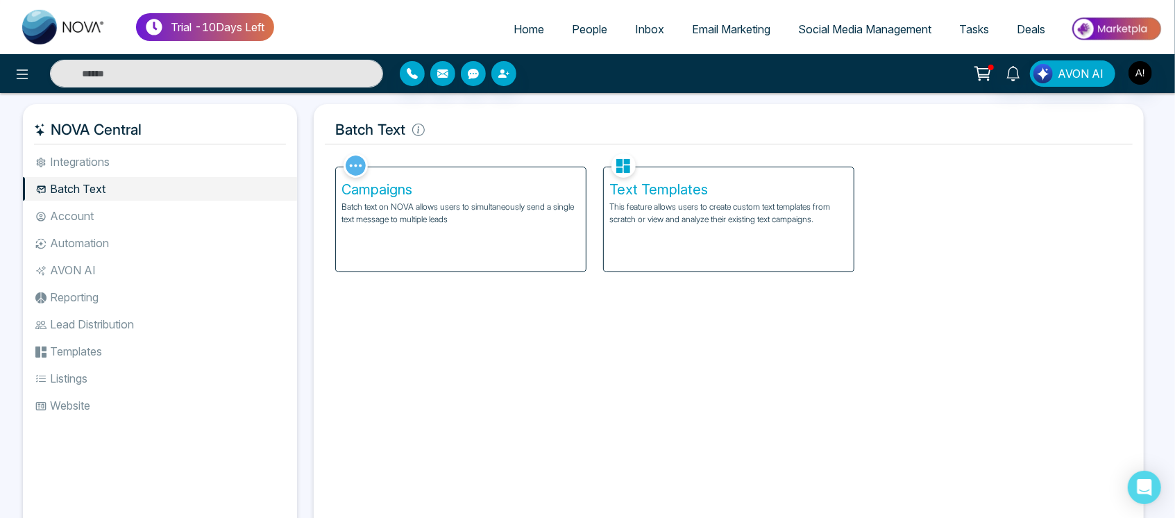
click at [587, 30] on span "People" at bounding box center [589, 29] width 35 height 14
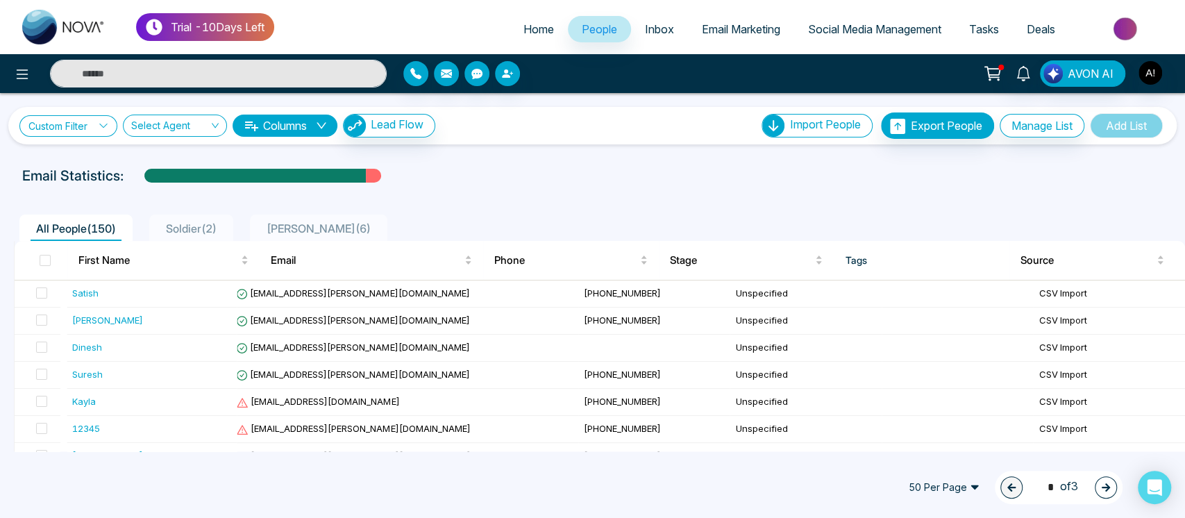
click at [84, 126] on link "Custom Filter" at bounding box center [68, 126] width 98 height 22
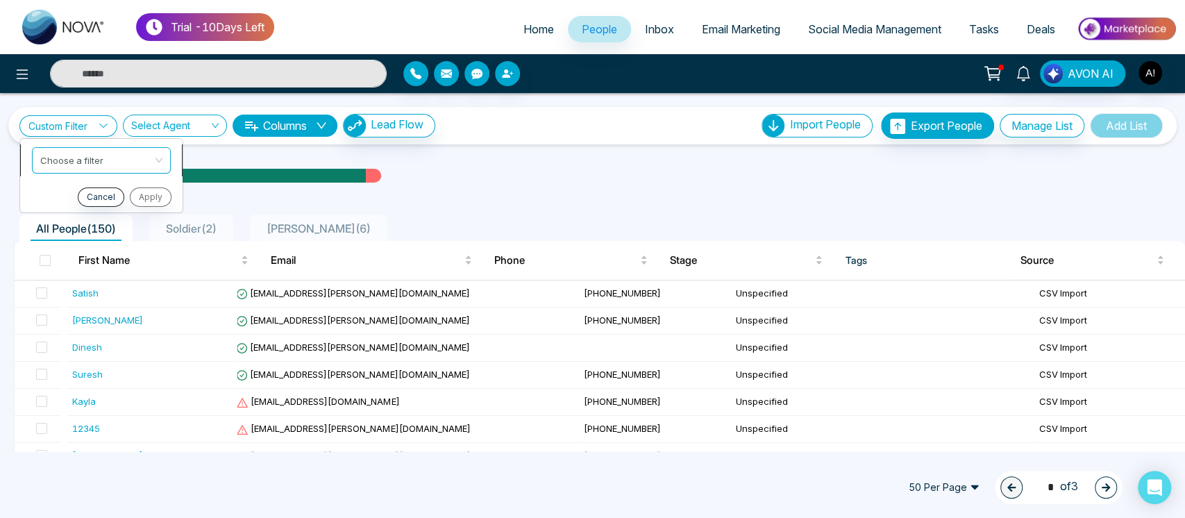
click at [87, 164] on input "search" at bounding box center [96, 157] width 112 height 21
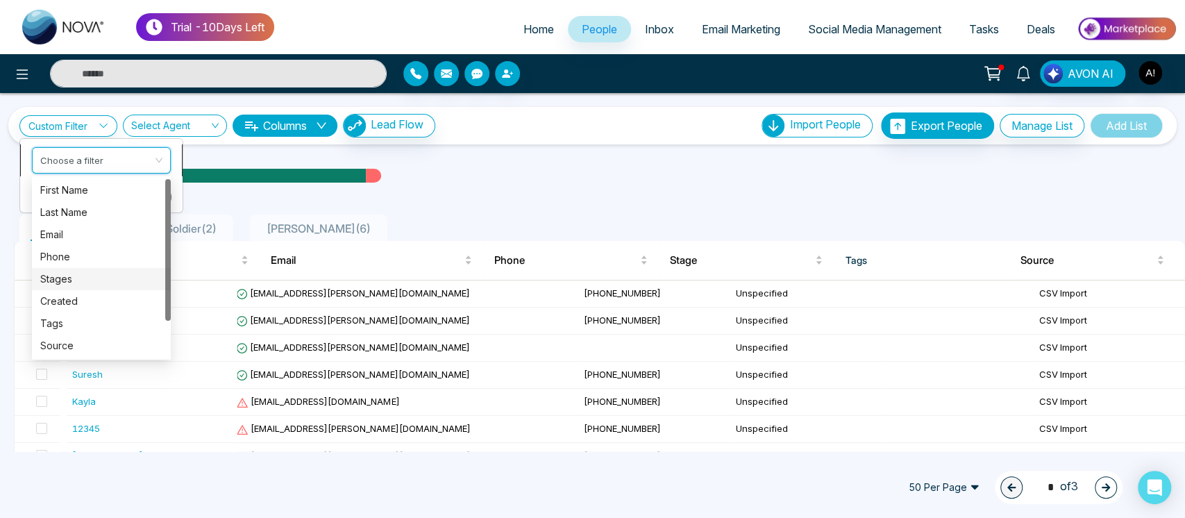
click at [82, 275] on div "Stages" at bounding box center [101, 278] width 122 height 15
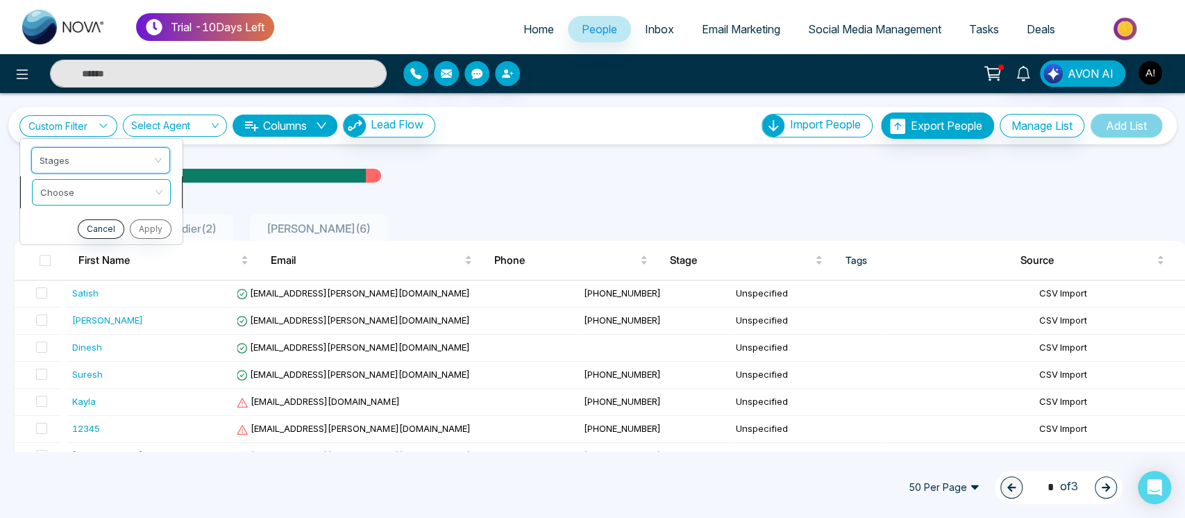
click at [90, 195] on input "search" at bounding box center [96, 189] width 112 height 21
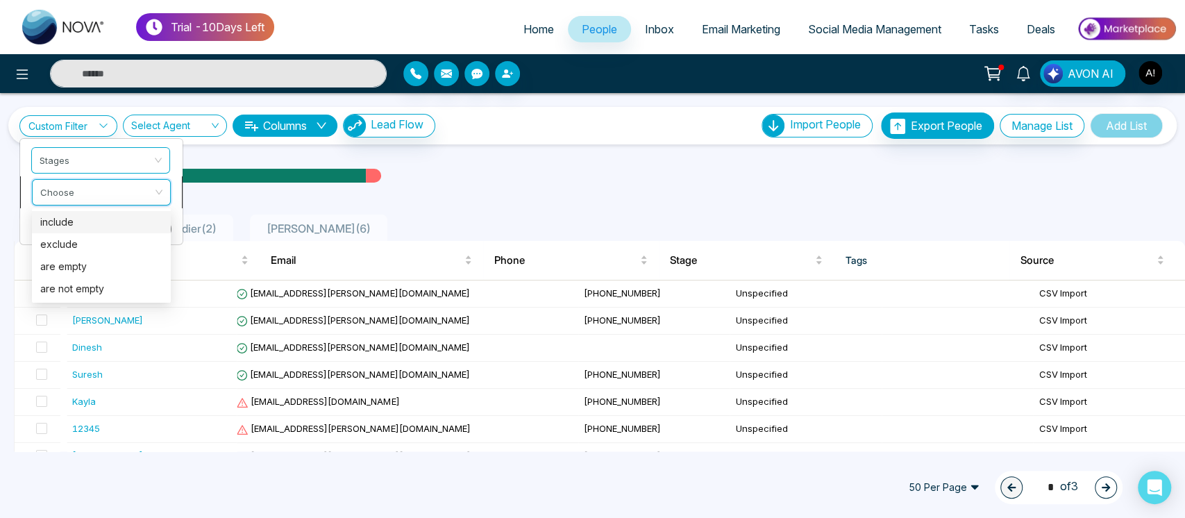
click at [85, 215] on div "include" at bounding box center [101, 221] width 122 height 15
click at [116, 221] on input "search" at bounding box center [96, 221] width 112 height 21
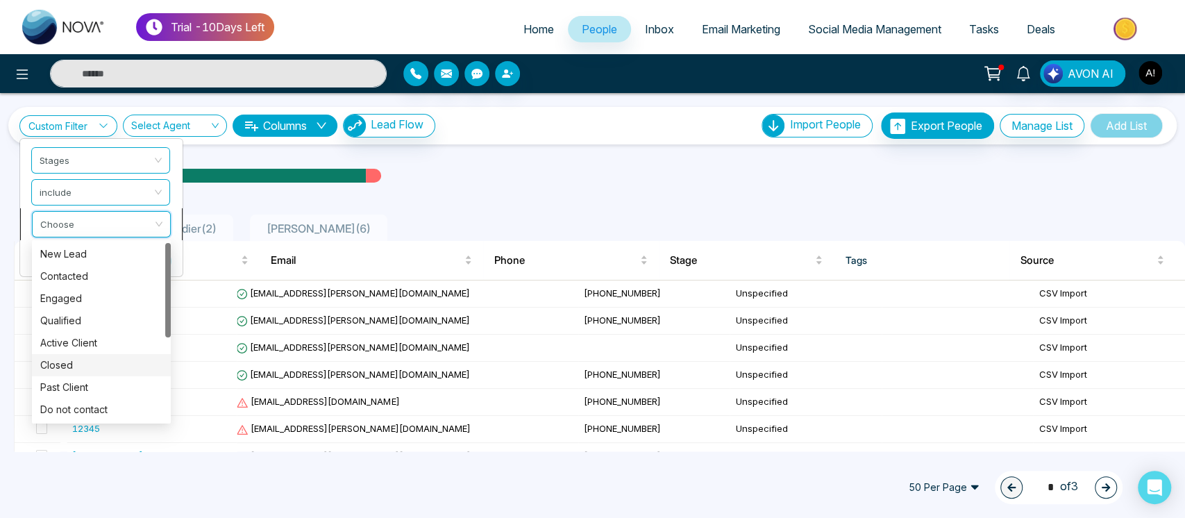
scroll to position [155, 0]
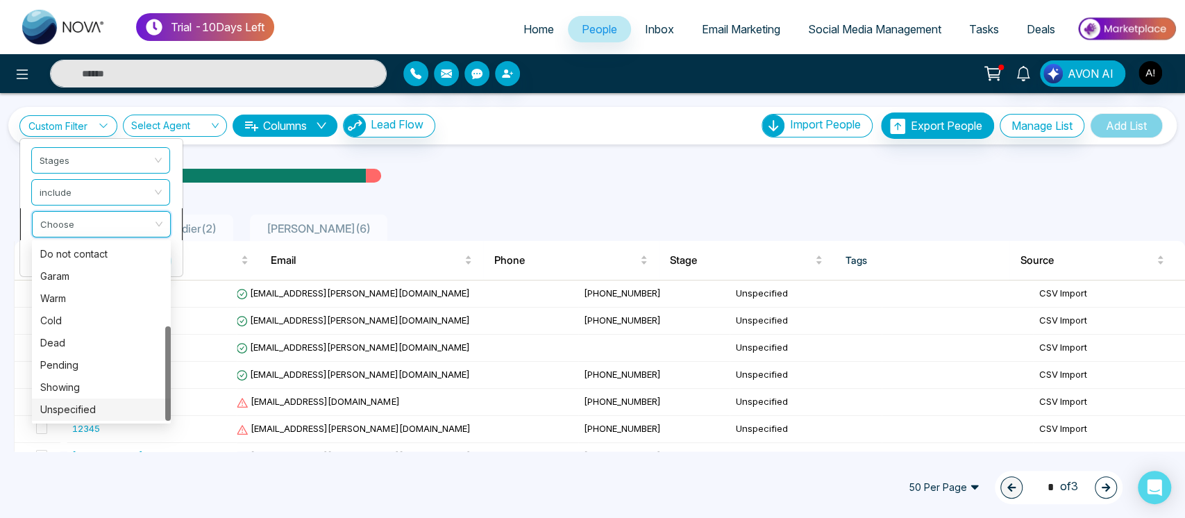
click at [100, 412] on div "Unspecified" at bounding box center [101, 408] width 122 height 15
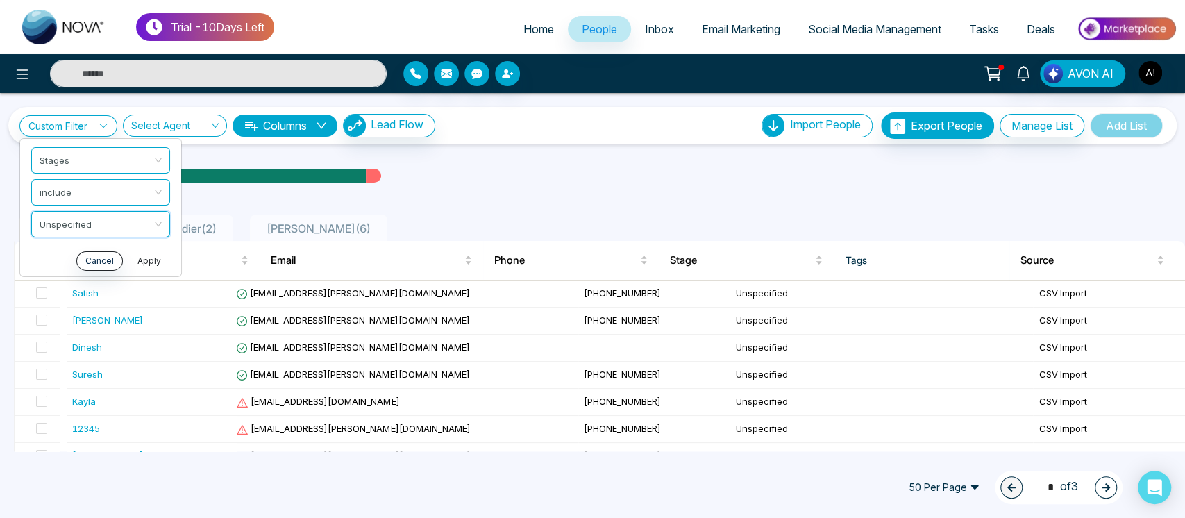
click at [146, 265] on button "Apply" at bounding box center [149, 260] width 42 height 19
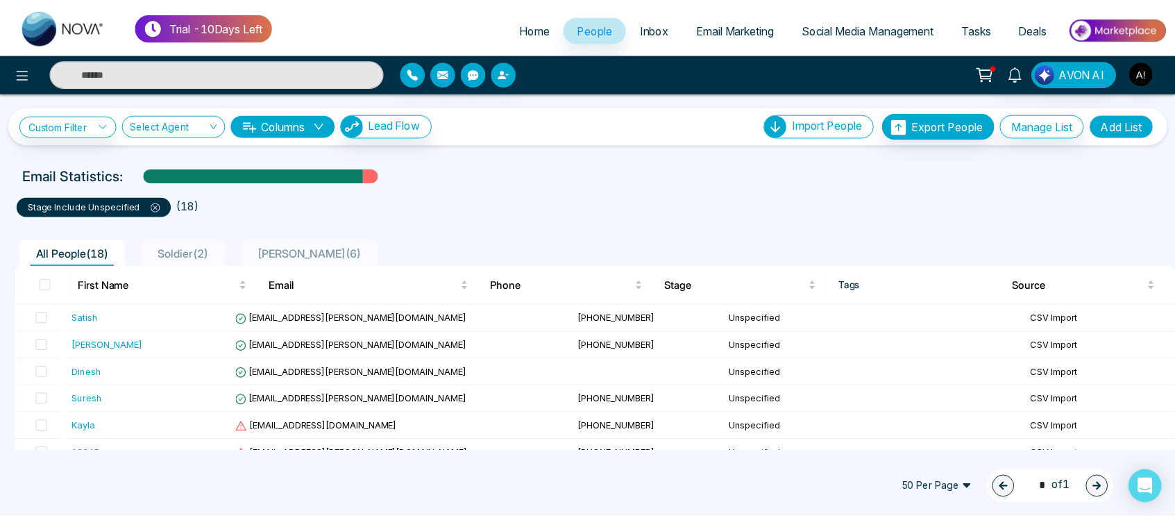
scroll to position [351, 0]
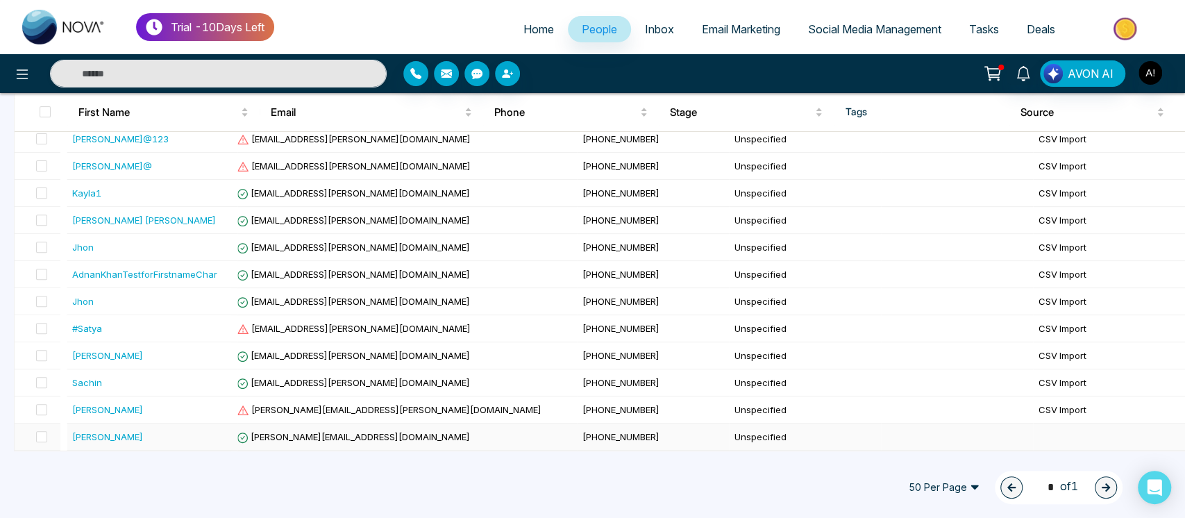
click at [593, 436] on td "[PHONE_NUMBER]" at bounding box center [653, 436] width 152 height 27
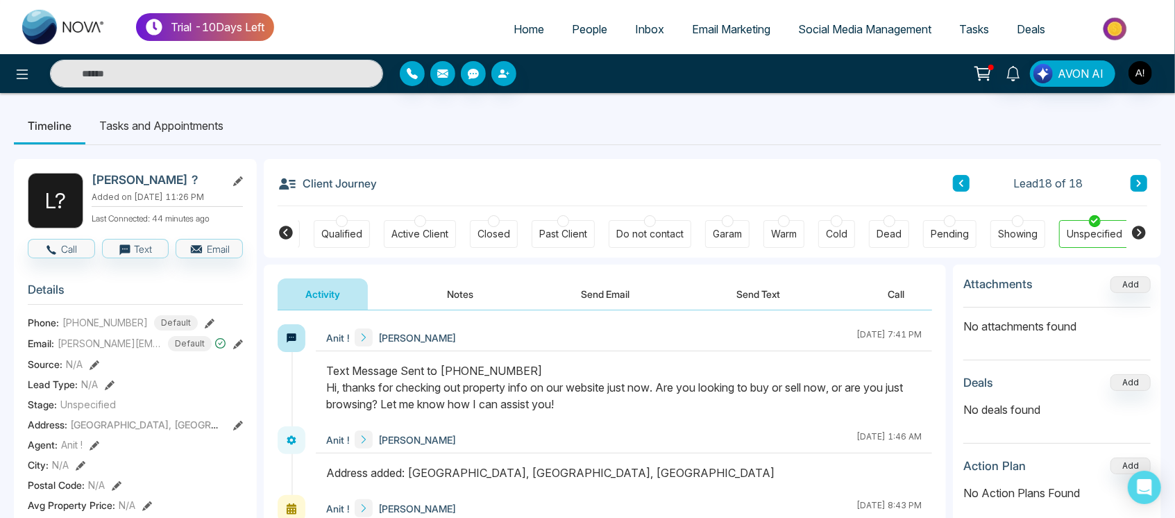
click at [1023, 220] on div "Showing" at bounding box center [1018, 234] width 55 height 28
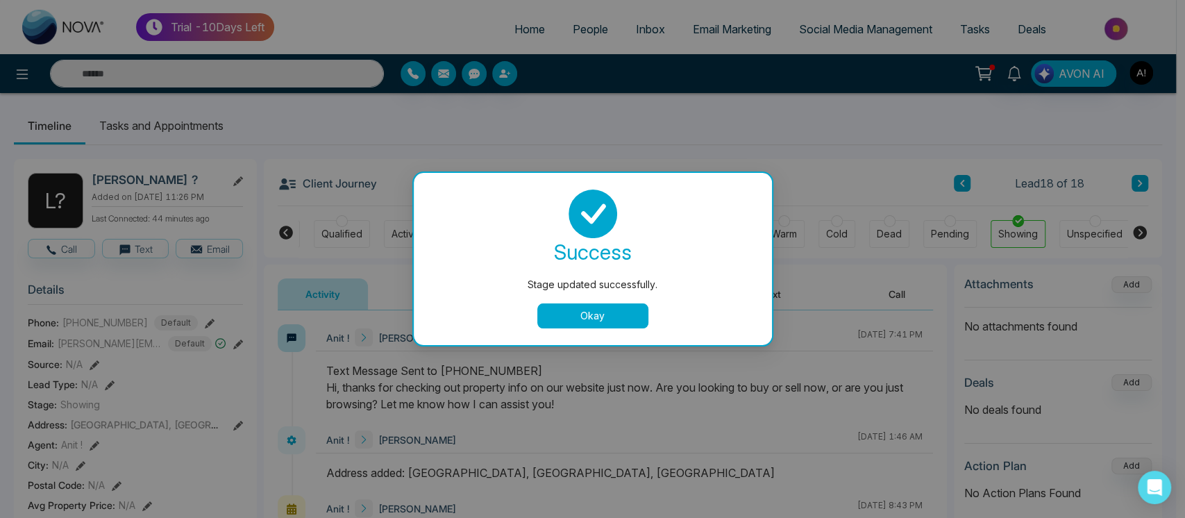
click at [602, 318] on button "Okay" at bounding box center [592, 315] width 111 height 25
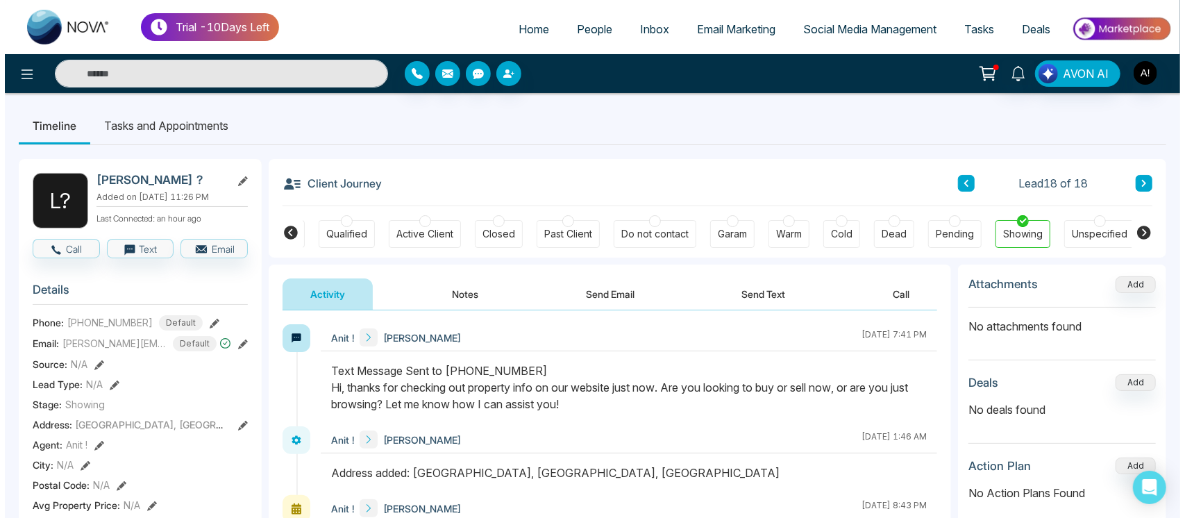
scroll to position [0, 199]
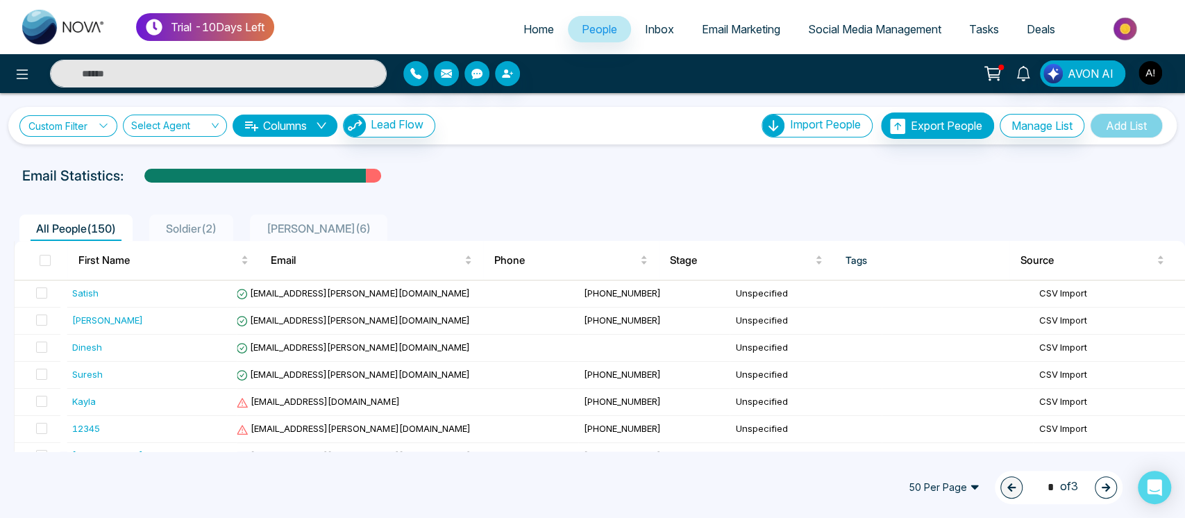
click at [67, 127] on link "Custom Filter" at bounding box center [68, 126] width 98 height 22
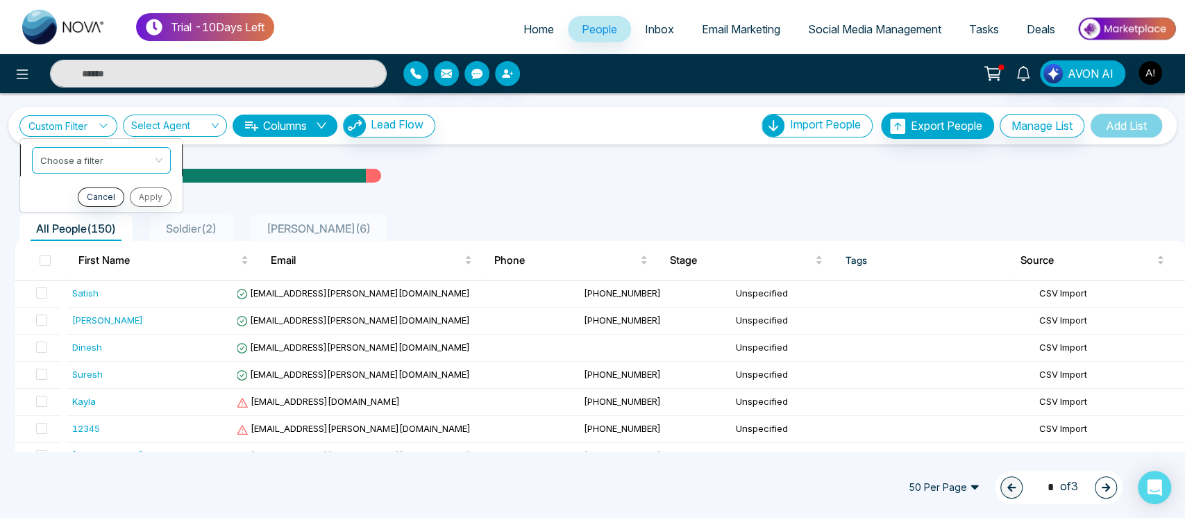
click at [85, 169] on span at bounding box center [96, 159] width 112 height 25
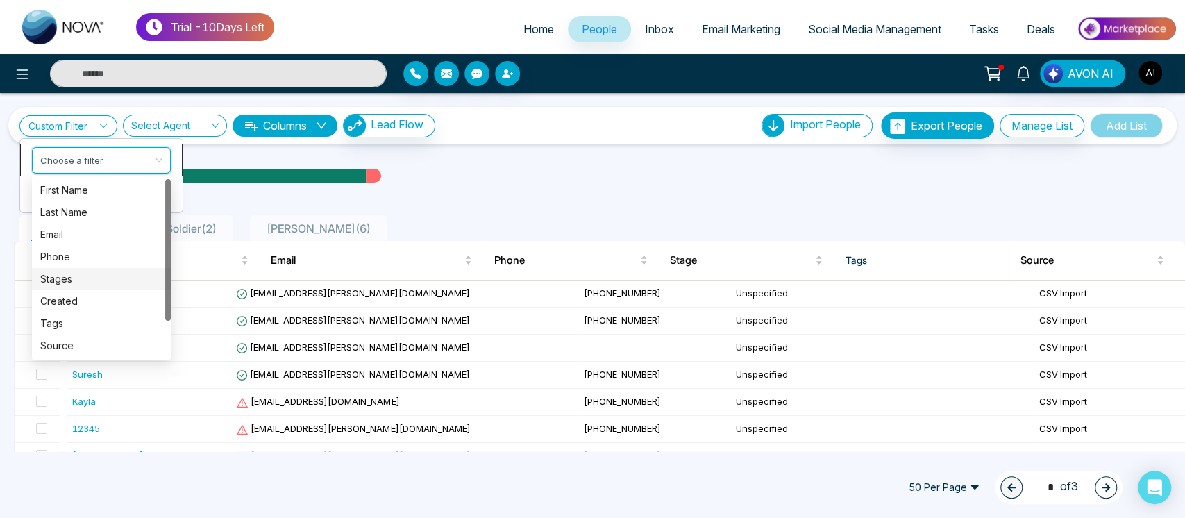
click at [78, 275] on div "Stages" at bounding box center [101, 278] width 122 height 15
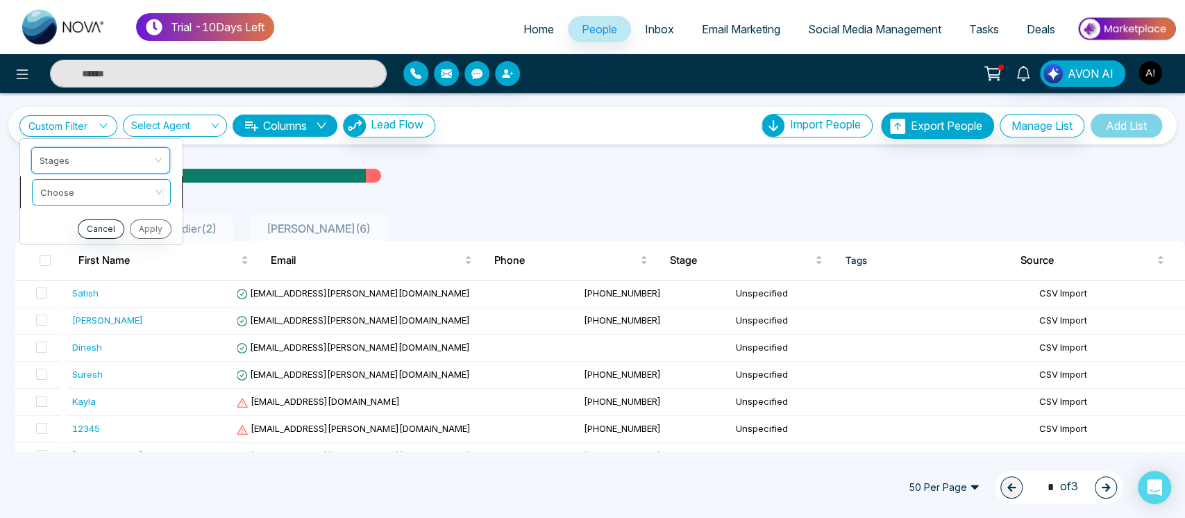
click at [133, 205] on li "Choose" at bounding box center [101, 192] width 162 height 32
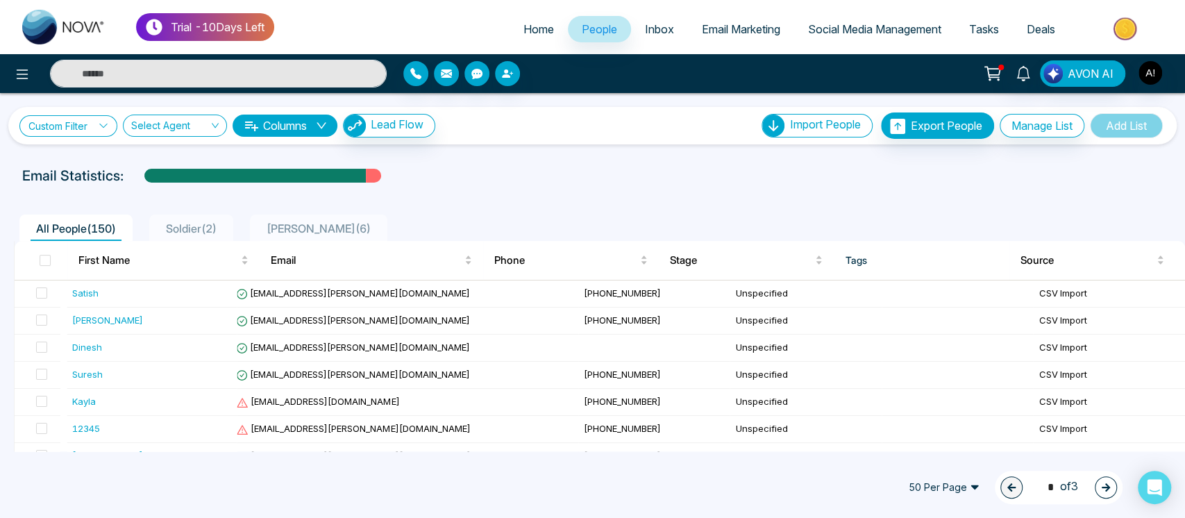
click at [94, 117] on link "Custom Filter" at bounding box center [68, 126] width 98 height 22
click at [111, 176] on li "Choose" at bounding box center [101, 192] width 162 height 32
click at [94, 116] on link "Custom Filter" at bounding box center [68, 126] width 98 height 22
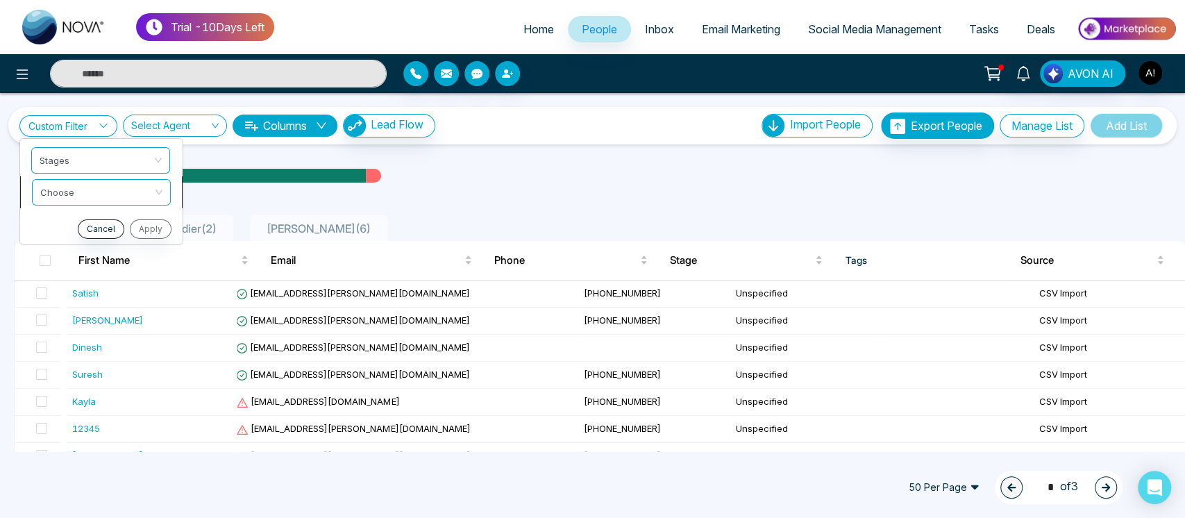
click at [152, 185] on input "search" at bounding box center [96, 189] width 112 height 21
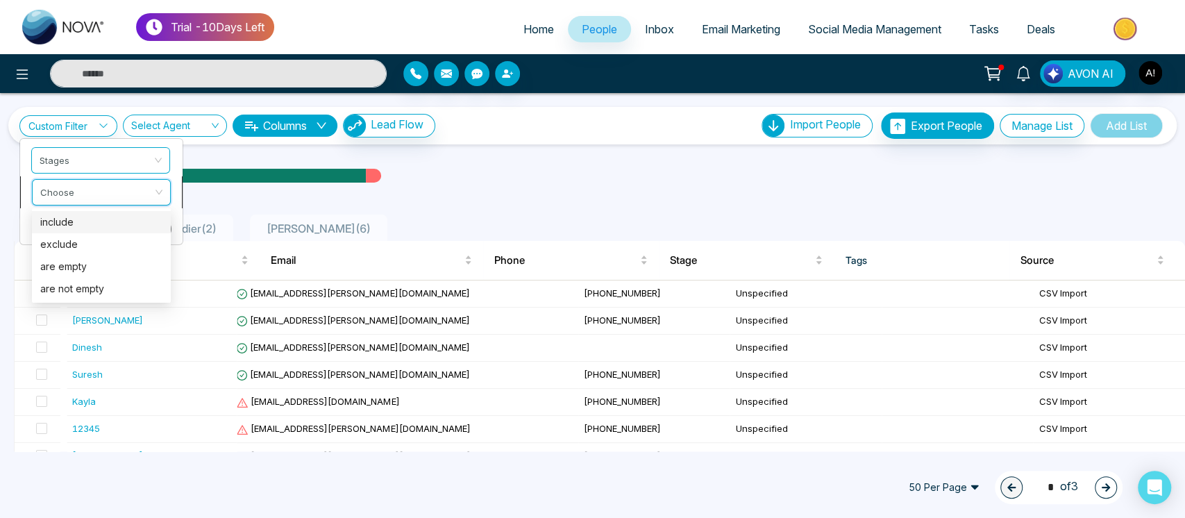
click at [87, 221] on div "include" at bounding box center [101, 221] width 122 height 15
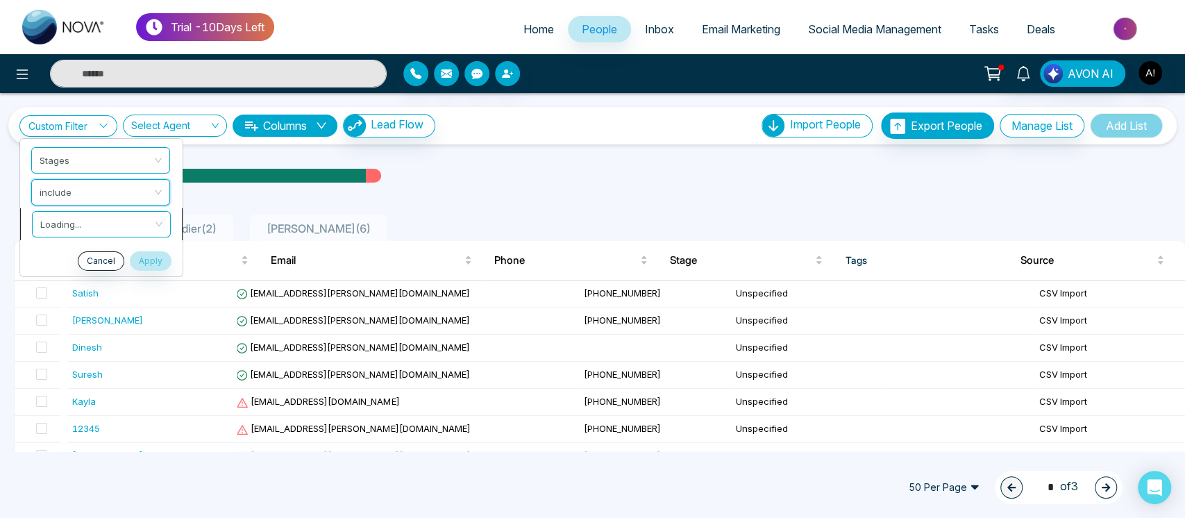
click at [117, 221] on input "search" at bounding box center [96, 221] width 112 height 21
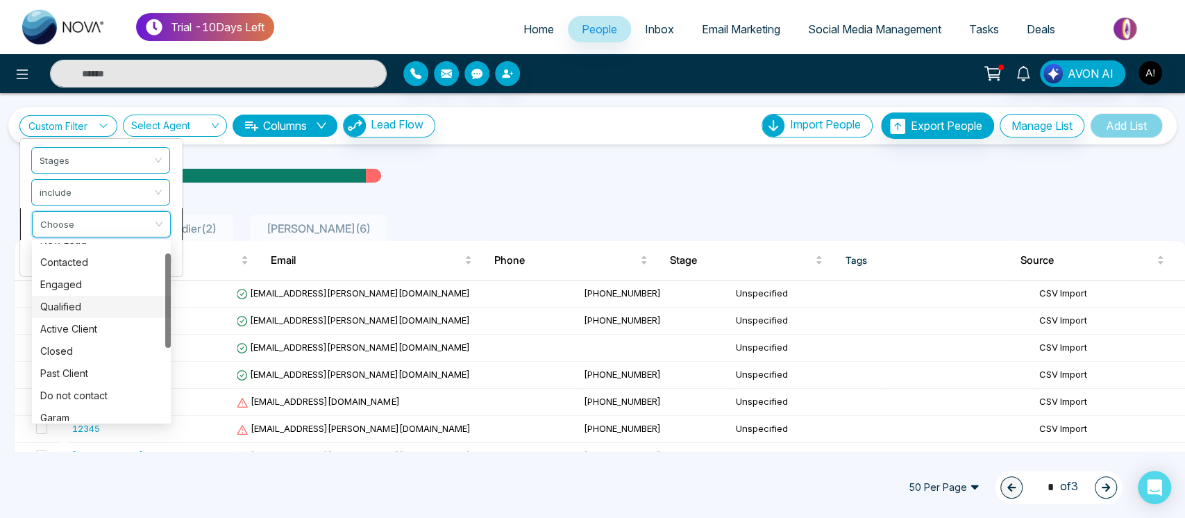
scroll to position [22, 0]
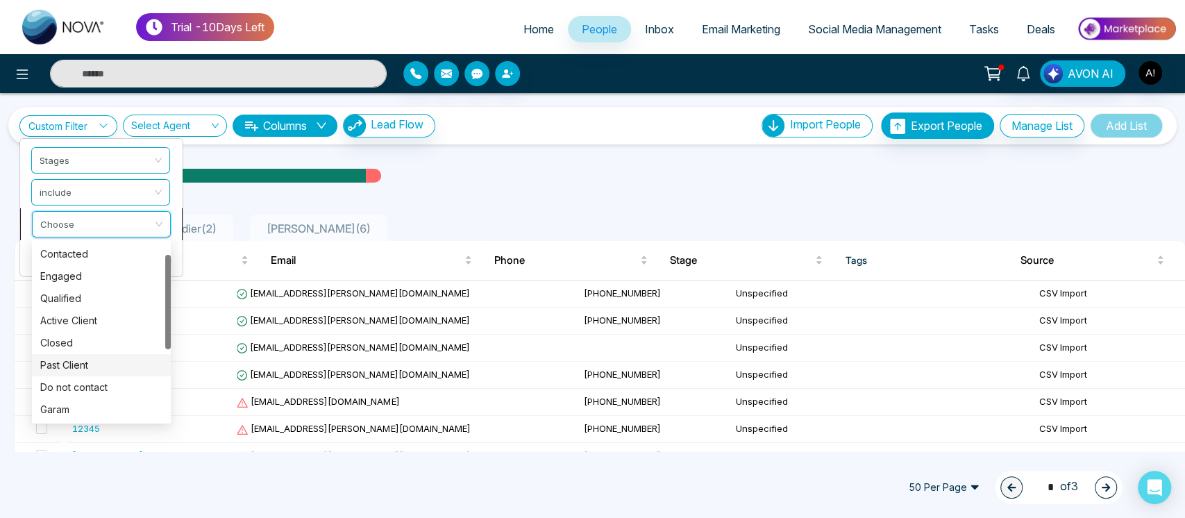
drag, startPoint x: 100, startPoint y: 317, endPoint x: 68, endPoint y: 404, distance: 92.5
click at [68, 404] on div "New Lead Contacted Engaged Qualified Active Client Closed Past Client Do not co…" at bounding box center [101, 342] width 139 height 244
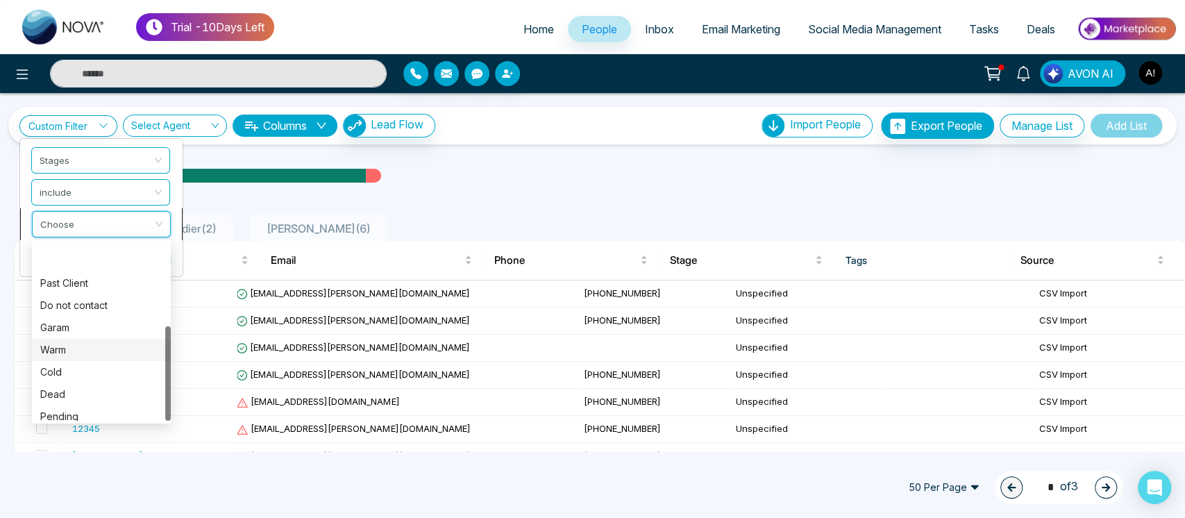
scroll to position [155, 0]
click at [94, 409] on div "Unspecified" at bounding box center [101, 408] width 122 height 15
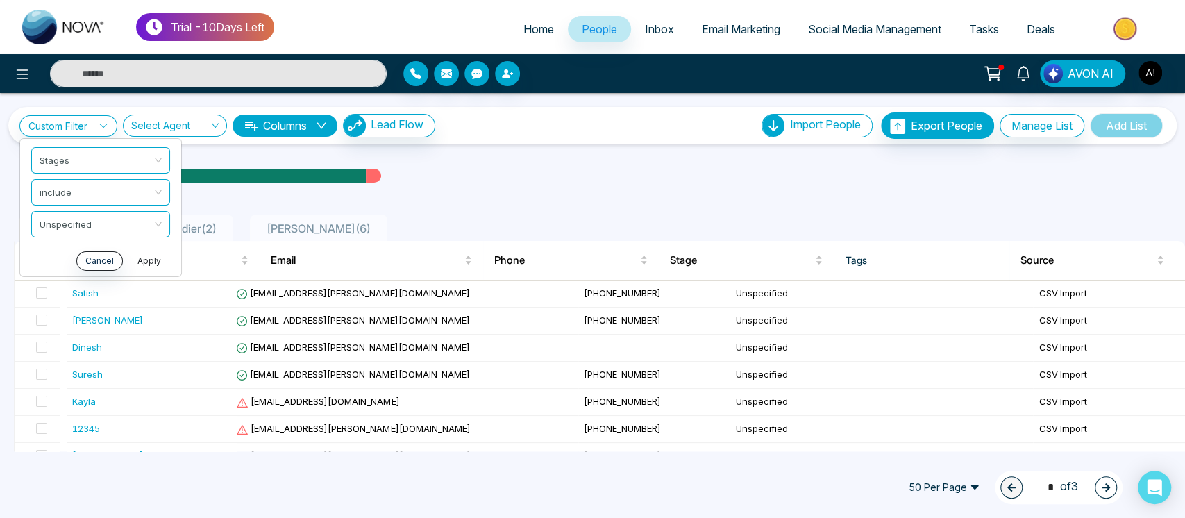
click at [144, 262] on button "Apply" at bounding box center [149, 260] width 42 height 19
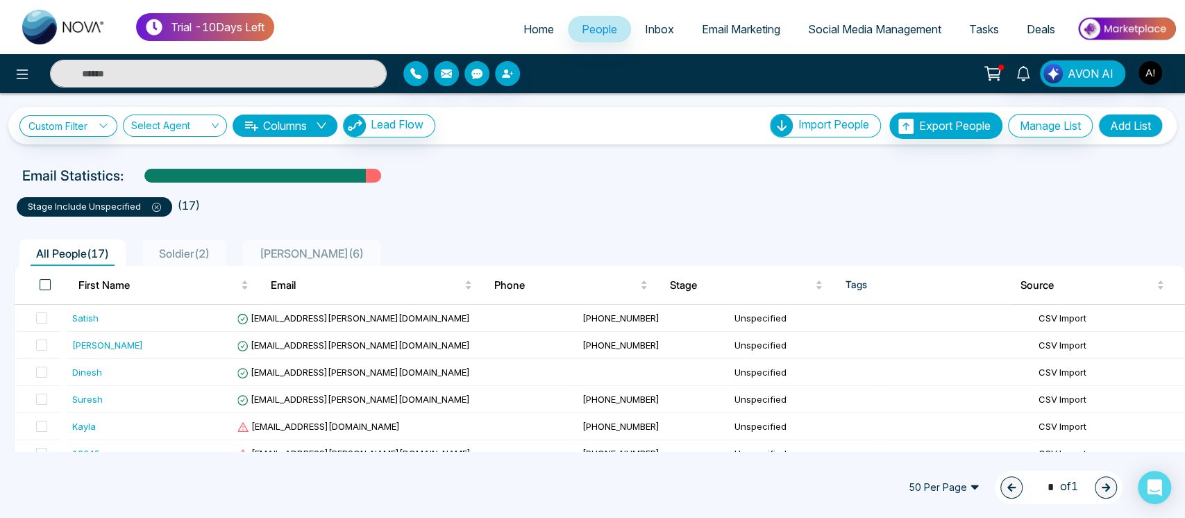
click at [44, 286] on span at bounding box center [45, 284] width 11 height 11
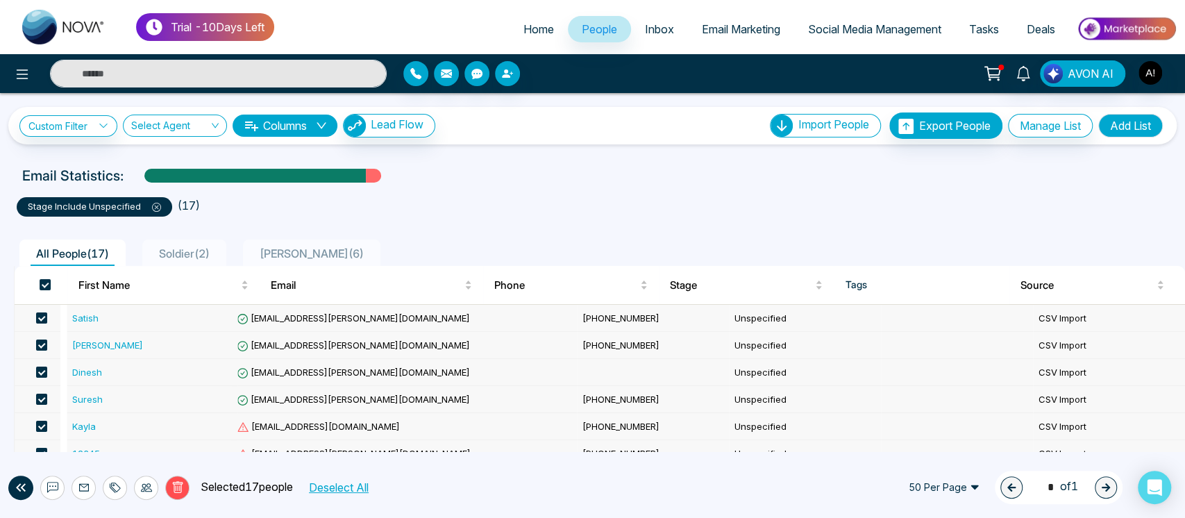
scroll to position [323, 0]
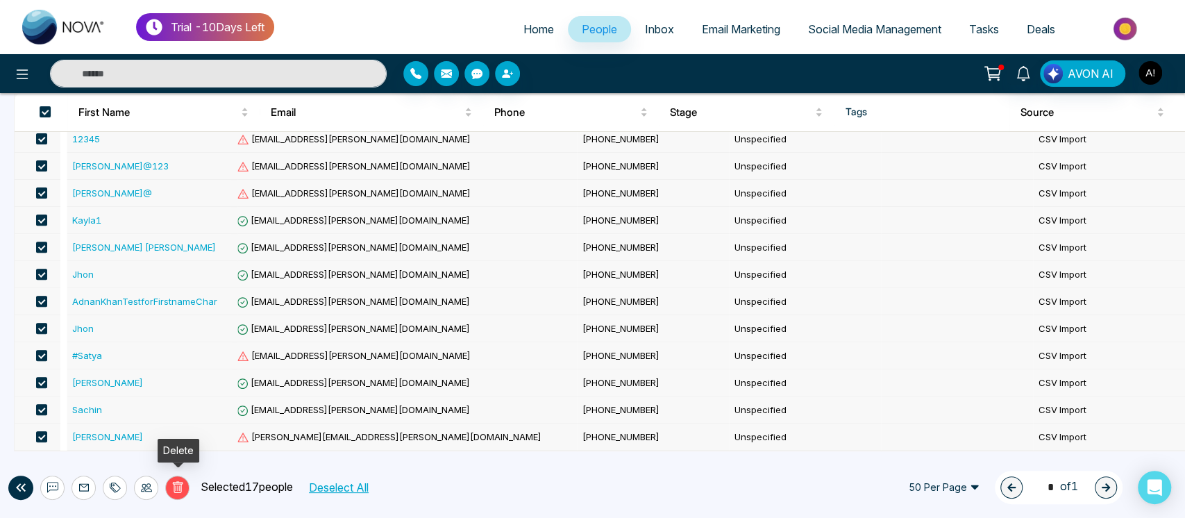
click at [183, 487] on icon at bounding box center [177, 487] width 12 height 12
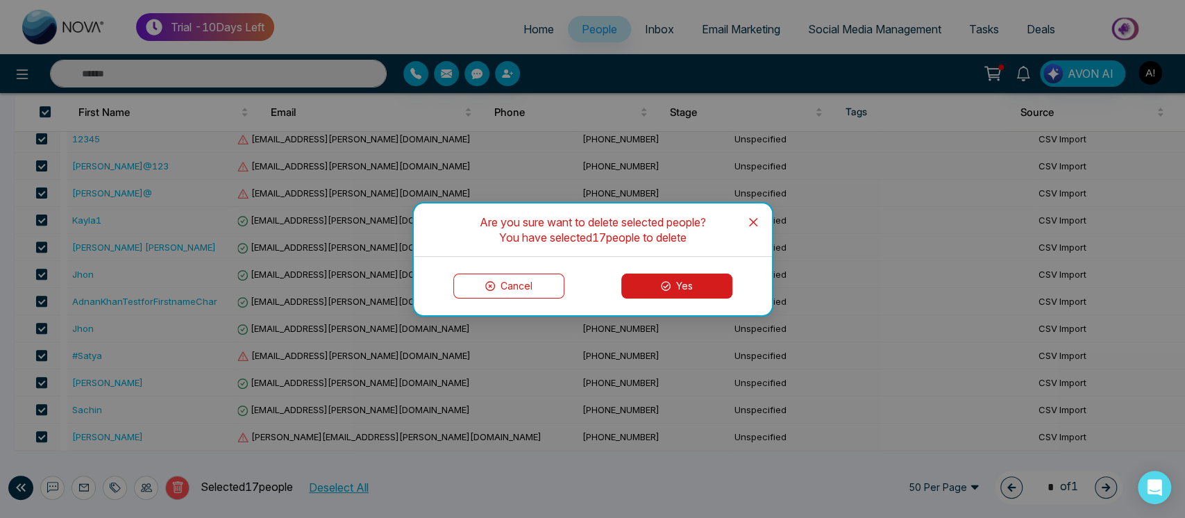
click at [690, 283] on button "Yes" at bounding box center [676, 285] width 111 height 25
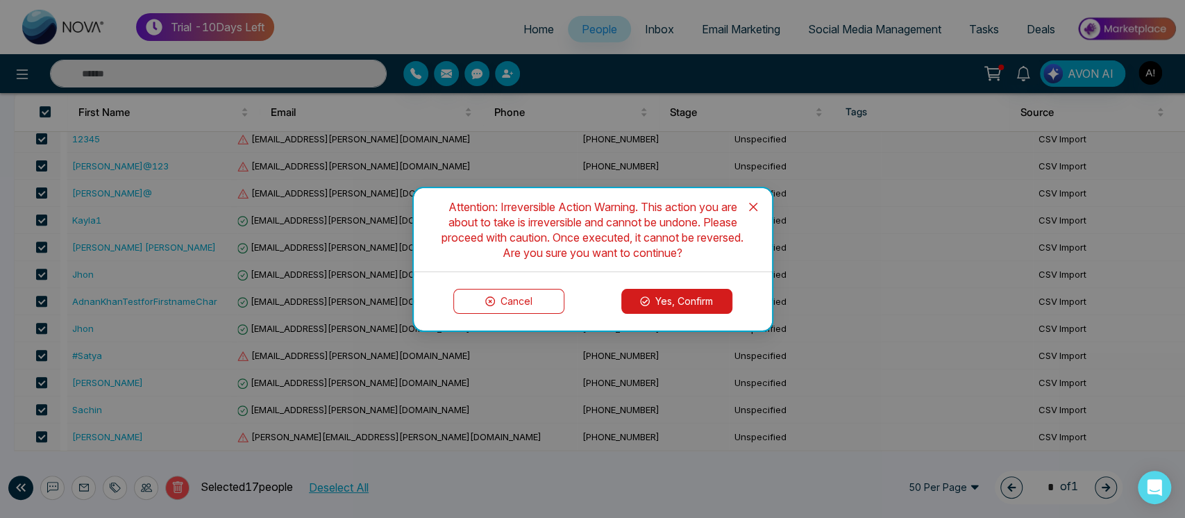
click at [655, 310] on button "Yes, Confirm" at bounding box center [676, 301] width 111 height 25
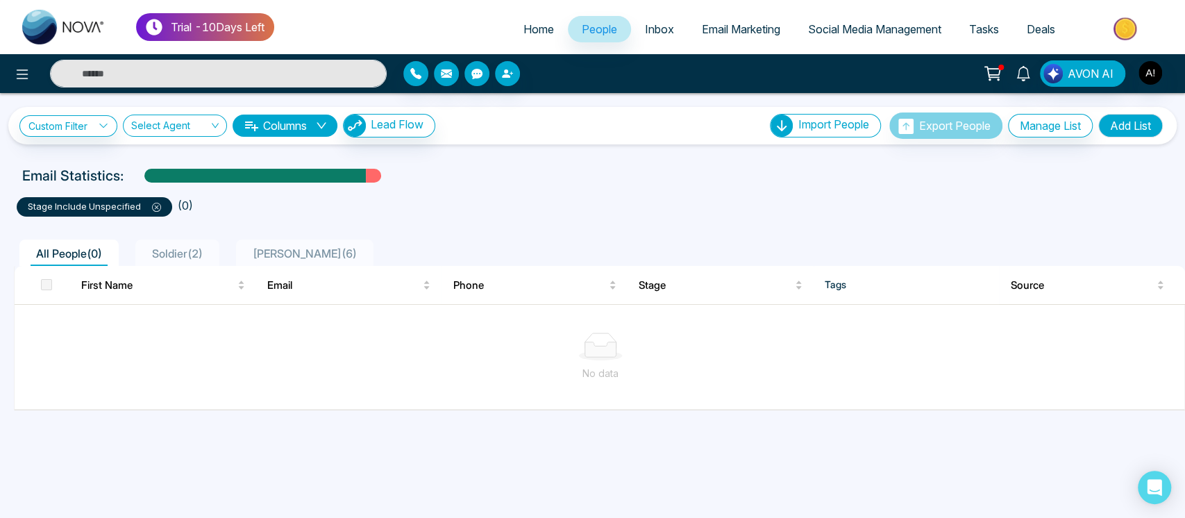
scroll to position [0, 0]
click at [156, 205] on icon at bounding box center [156, 207] width 9 height 9
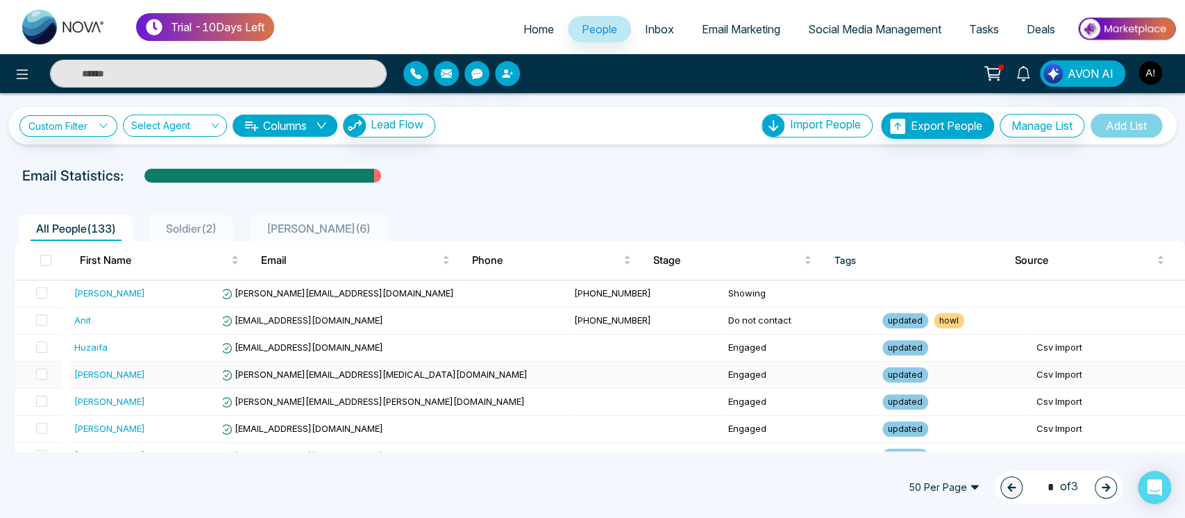
click at [568, 365] on td at bounding box center [645, 375] width 154 height 27
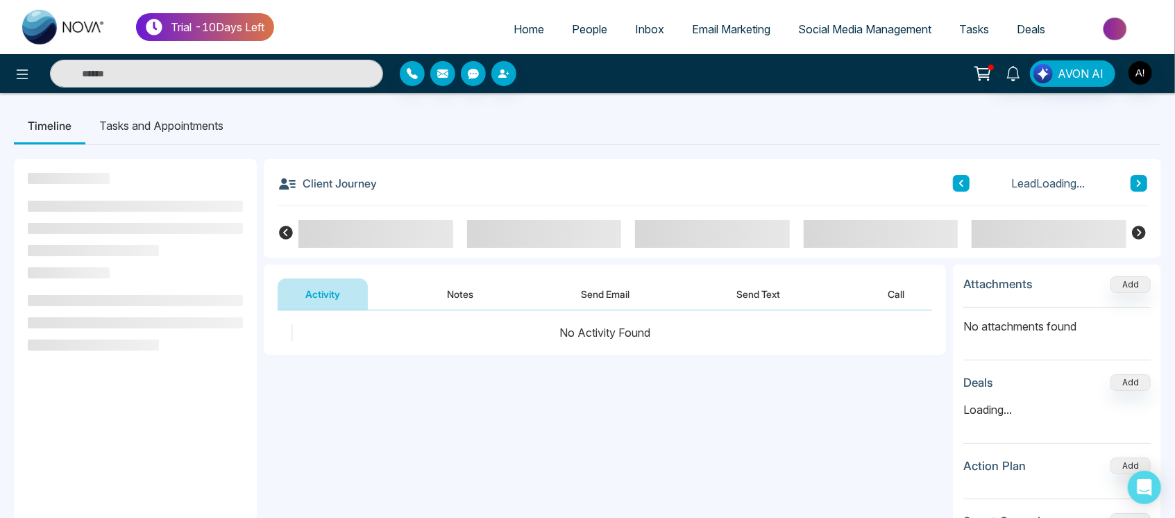
click at [603, 36] on link "People" at bounding box center [589, 29] width 63 height 26
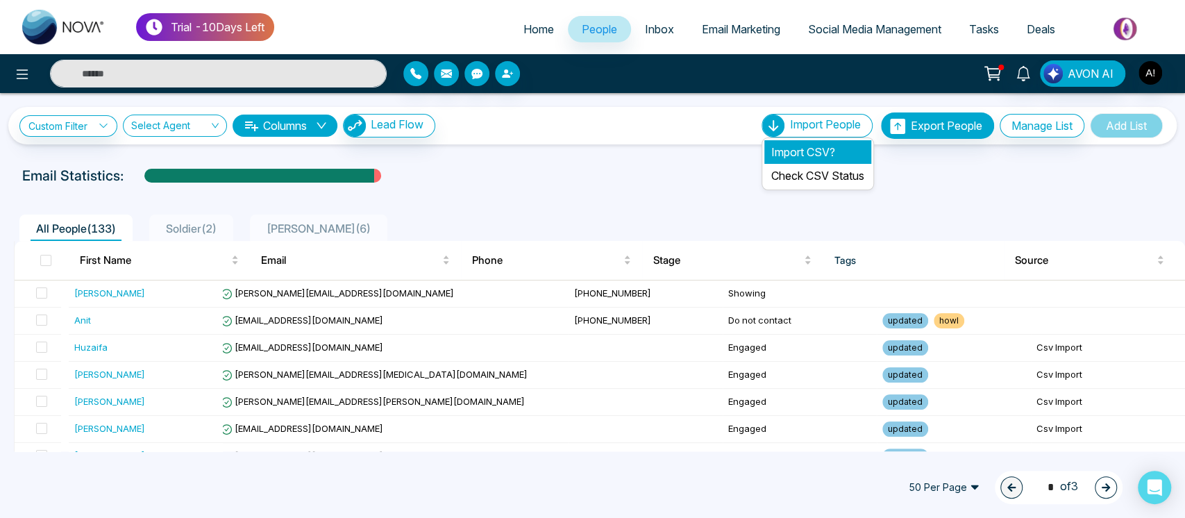
click at [782, 153] on li "Import CSV?" at bounding box center [817, 152] width 107 height 24
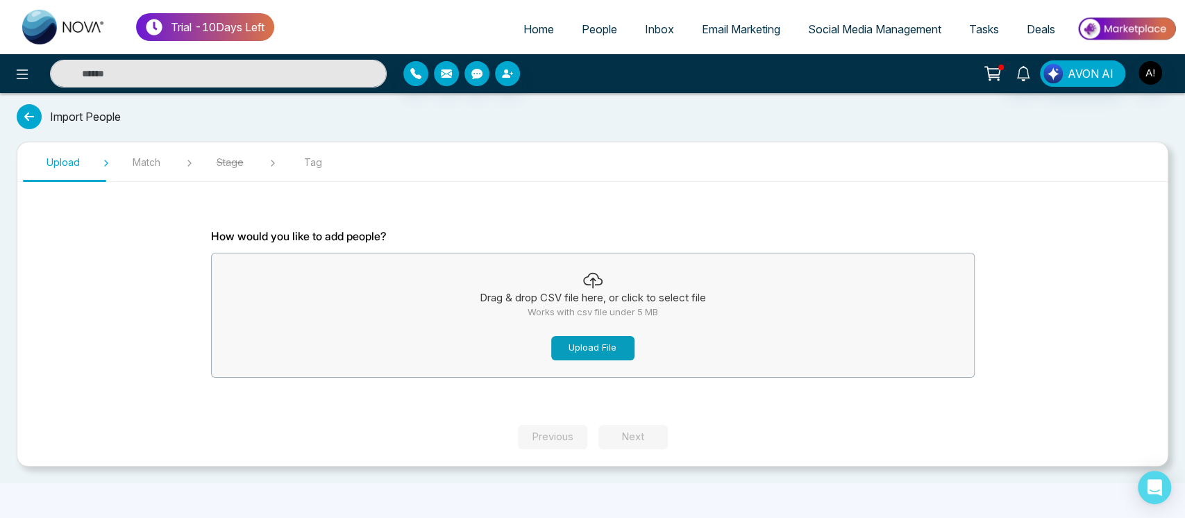
click at [617, 346] on button "Upload File" at bounding box center [592, 348] width 83 height 24
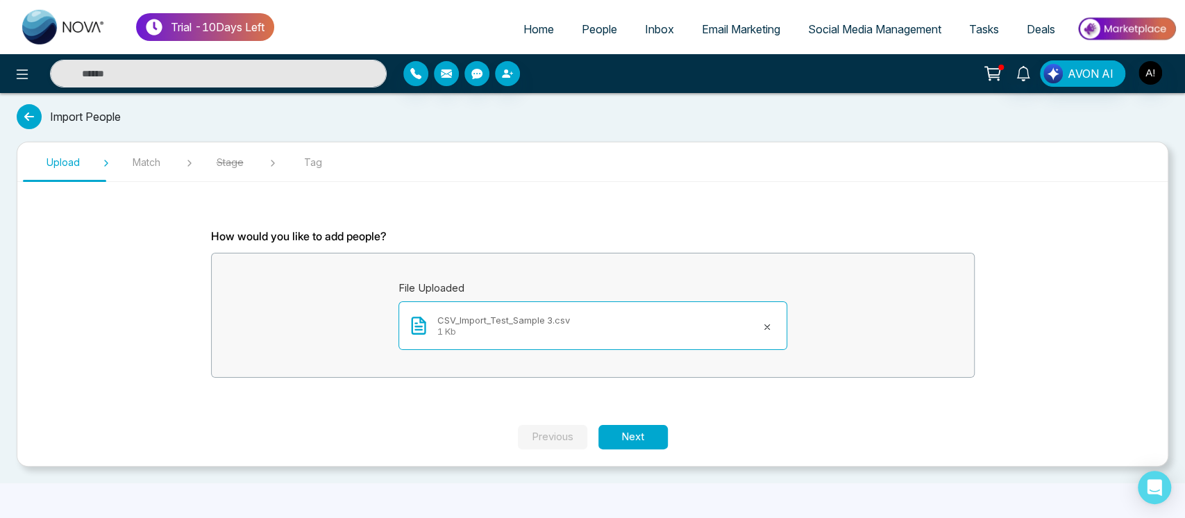
click at [631, 452] on section "Upload Match Stage Tag How would you like to add people? File Uploaded CSV_Impo…" at bounding box center [593, 304] width 1152 height 325
click at [644, 439] on button "Next" at bounding box center [632, 437] width 69 height 24
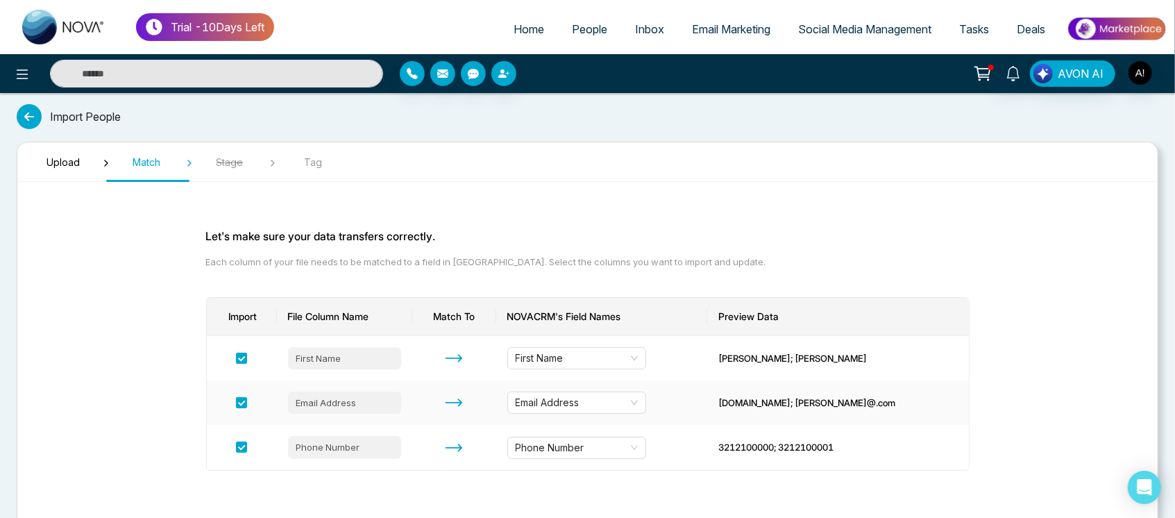
scroll to position [61, 0]
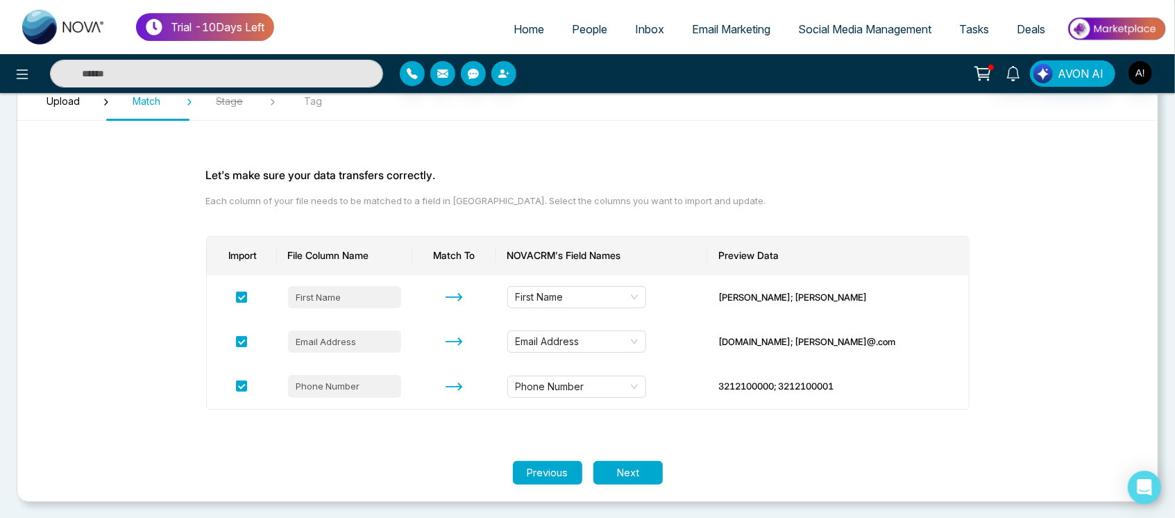
click at [633, 455] on section "Let's make sure your data transfers correctly. Each column of your file needs t…" at bounding box center [587, 296] width 833 height 329
click at [634, 467] on button "Next" at bounding box center [627, 473] width 69 height 24
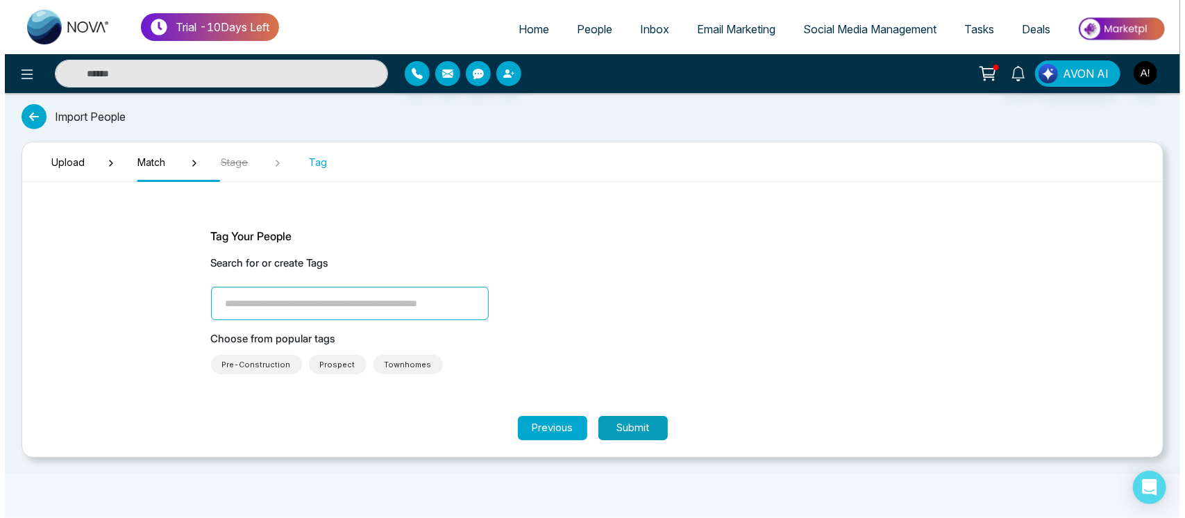
scroll to position [0, 0]
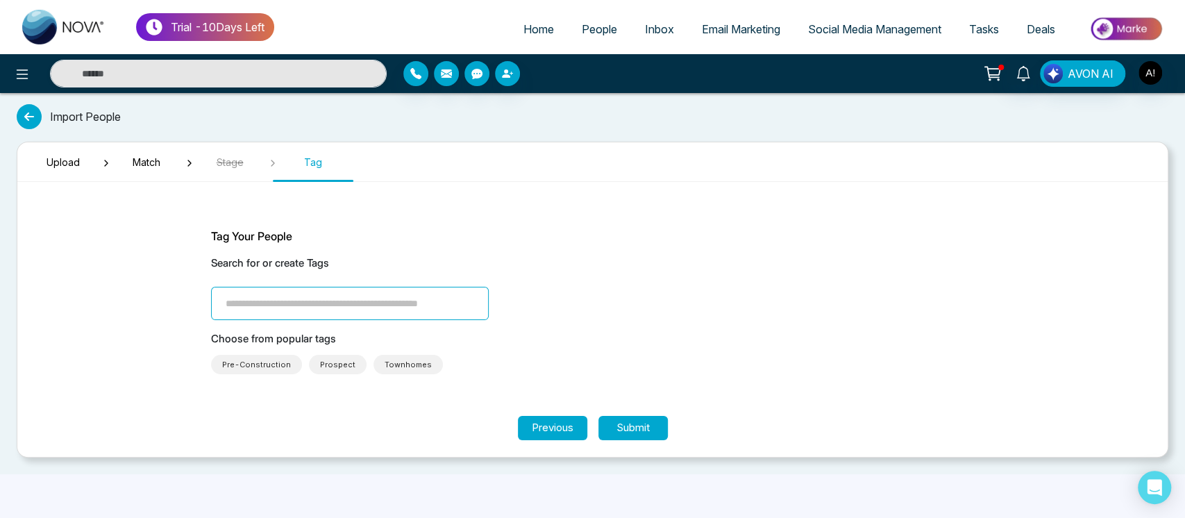
click at [351, 311] on input "search" at bounding box center [350, 303] width 278 height 33
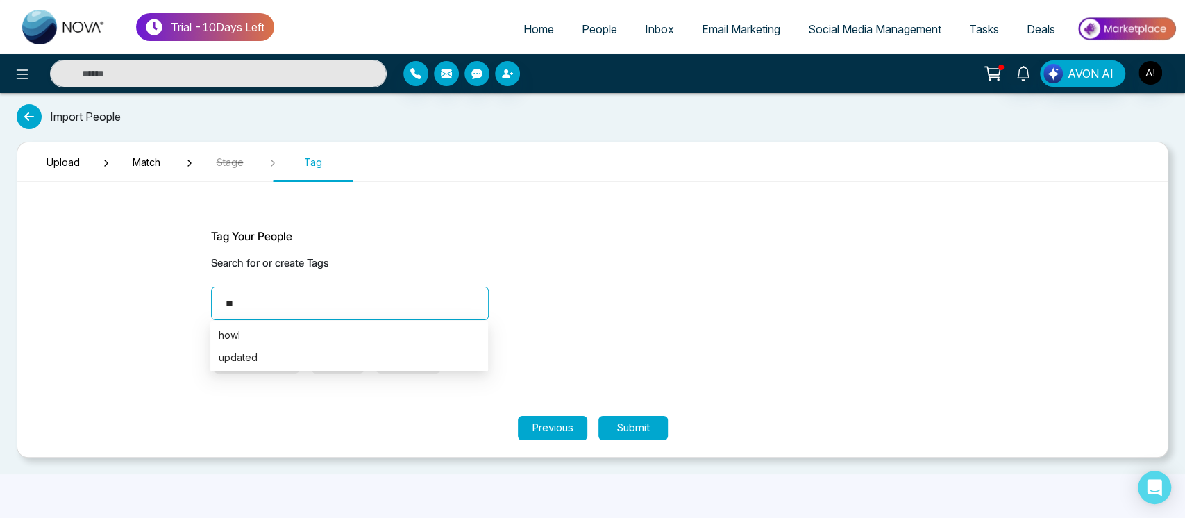
type input "*"
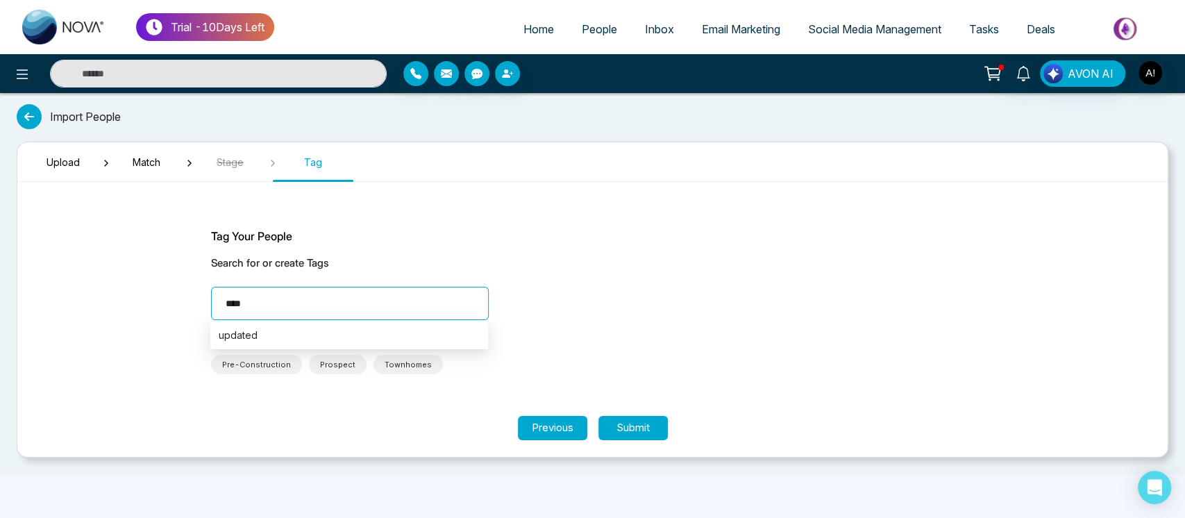
type input "*****"
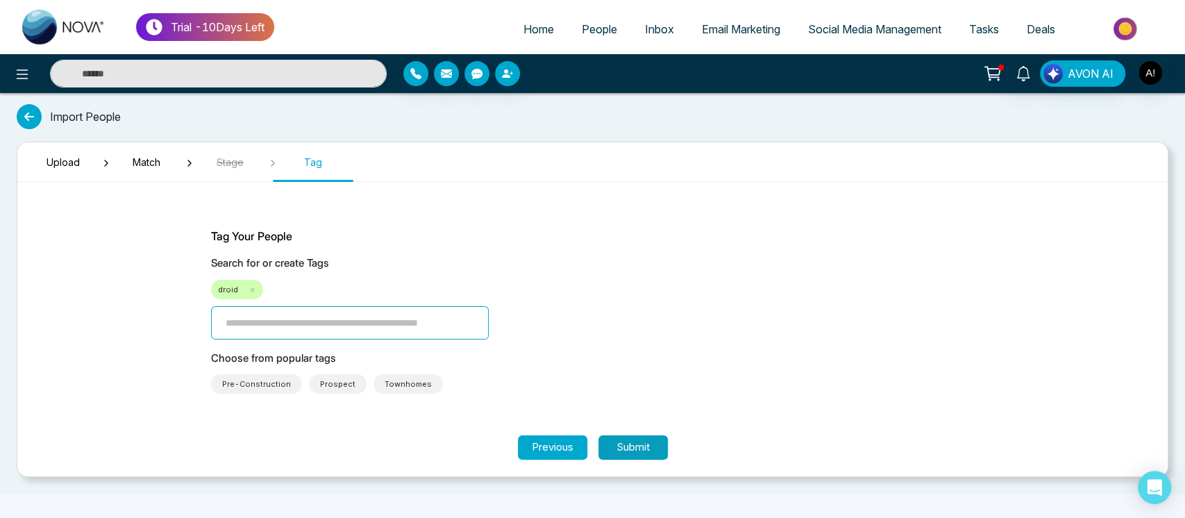
click at [633, 441] on button "Submit" at bounding box center [632, 447] width 69 height 24
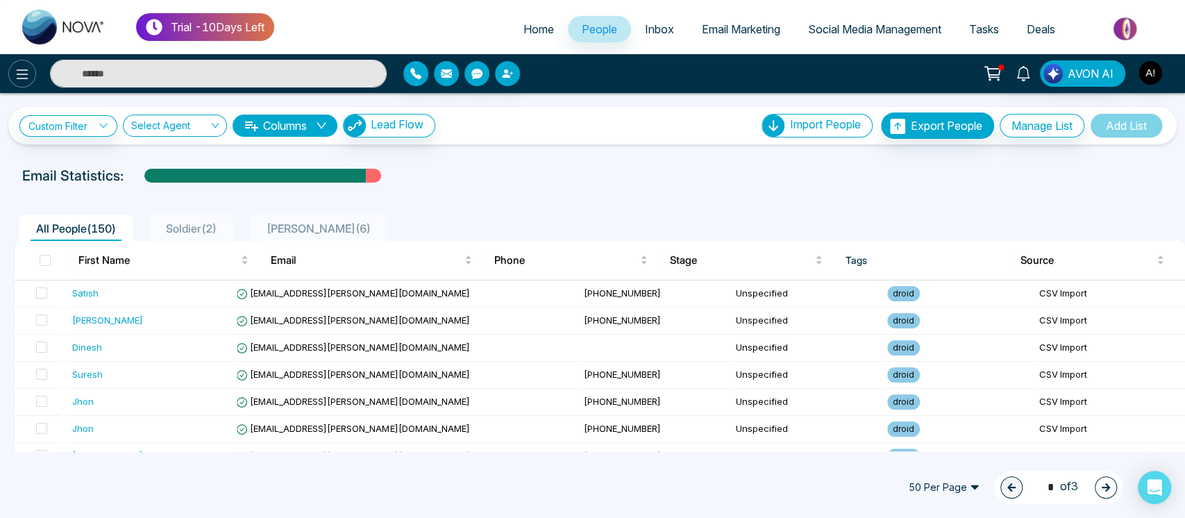
click at [25, 70] on icon at bounding box center [22, 74] width 17 height 17
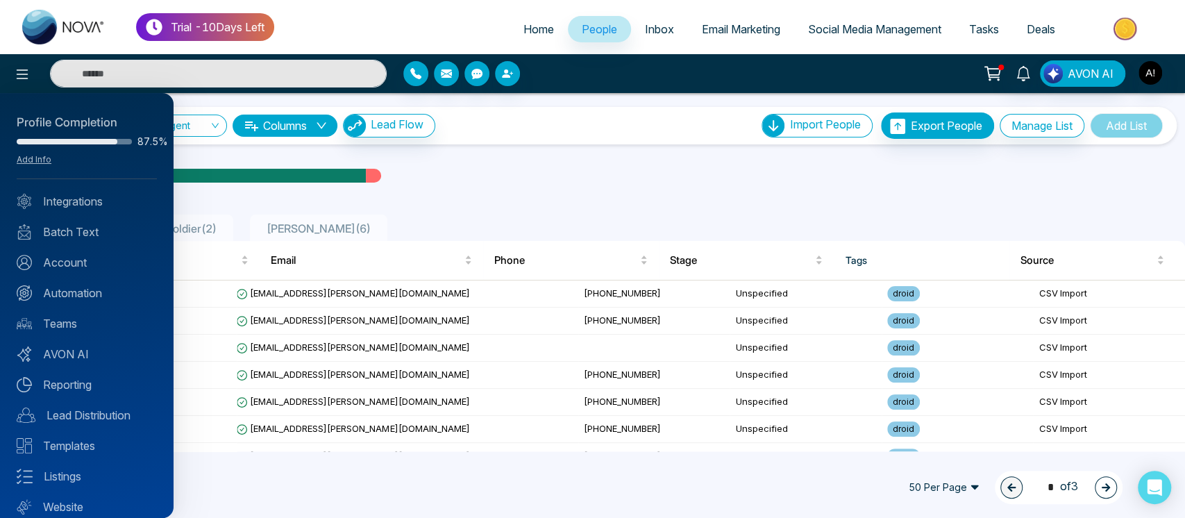
click at [462, 175] on div at bounding box center [592, 259] width 1185 height 518
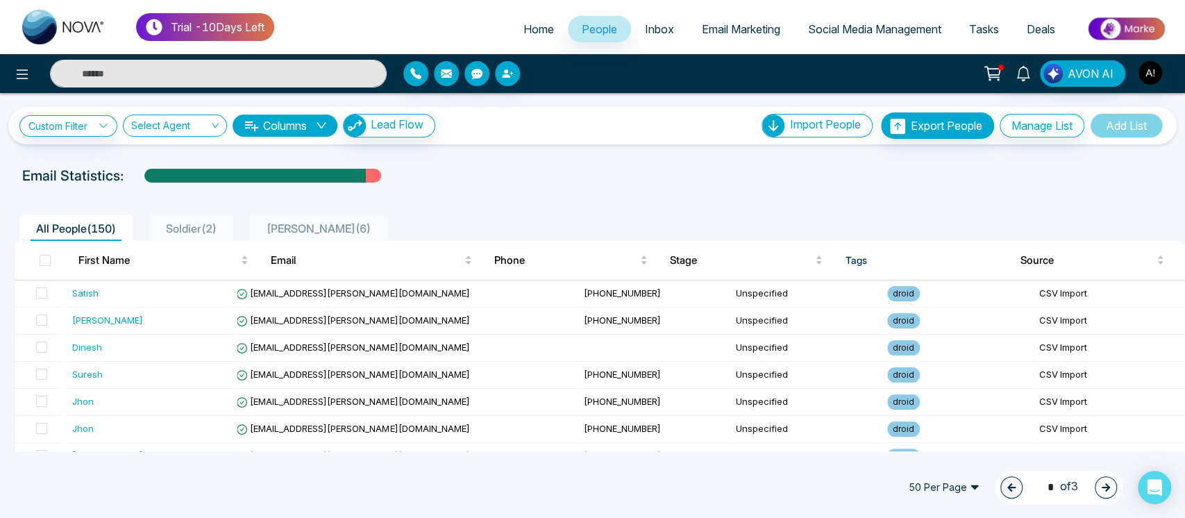
click at [51, 258] on th at bounding box center [41, 260] width 53 height 39
click at [43, 258] on span at bounding box center [45, 260] width 11 height 11
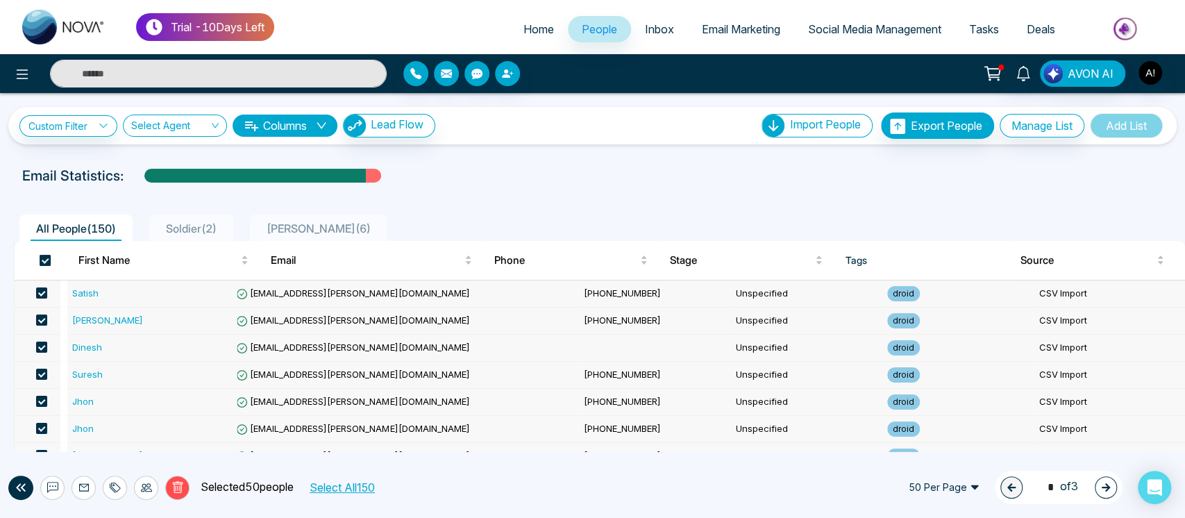
click at [43, 258] on span at bounding box center [45, 260] width 11 height 11
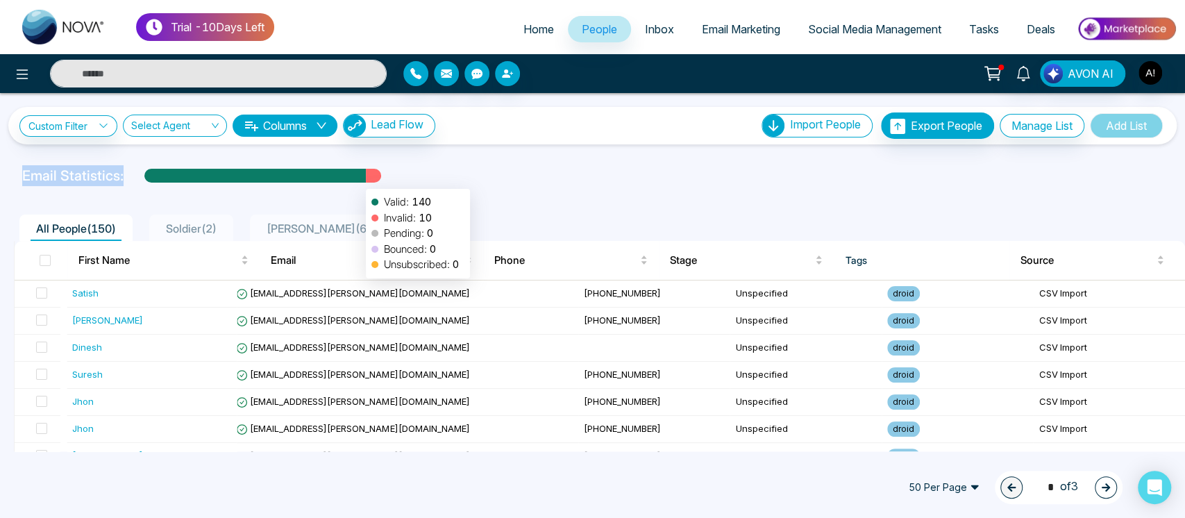
drag, startPoint x: 17, startPoint y: 180, endPoint x: 359, endPoint y: 182, distance: 342.2
click at [359, 182] on div "Email Statistics: Valid: 140 Invalid: 10 Pending: 0 Bounced: 0 Unsubscribed: 0" at bounding box center [592, 175] width 1157 height 21
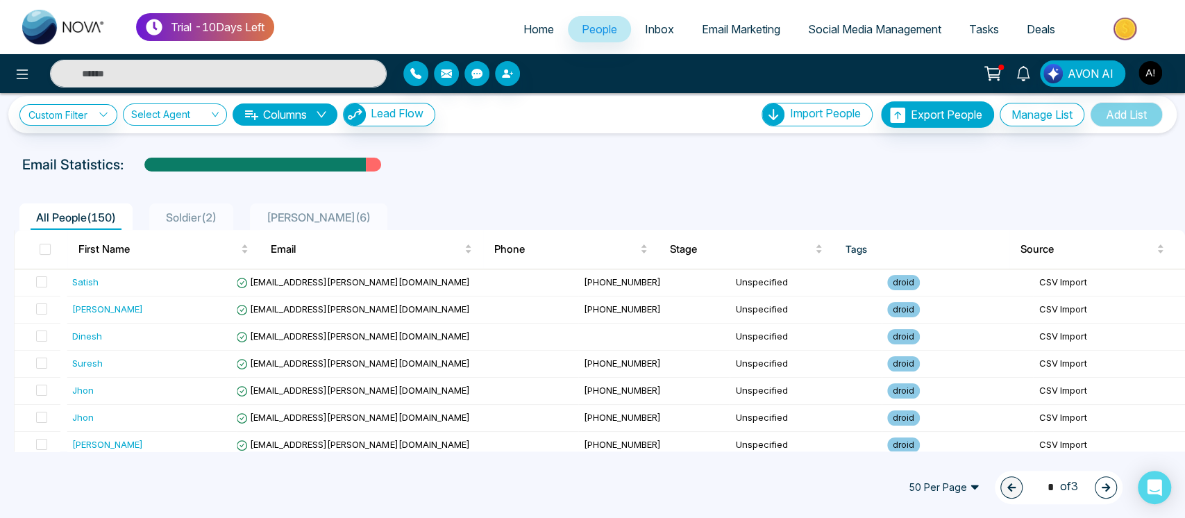
scroll to position [12, 0]
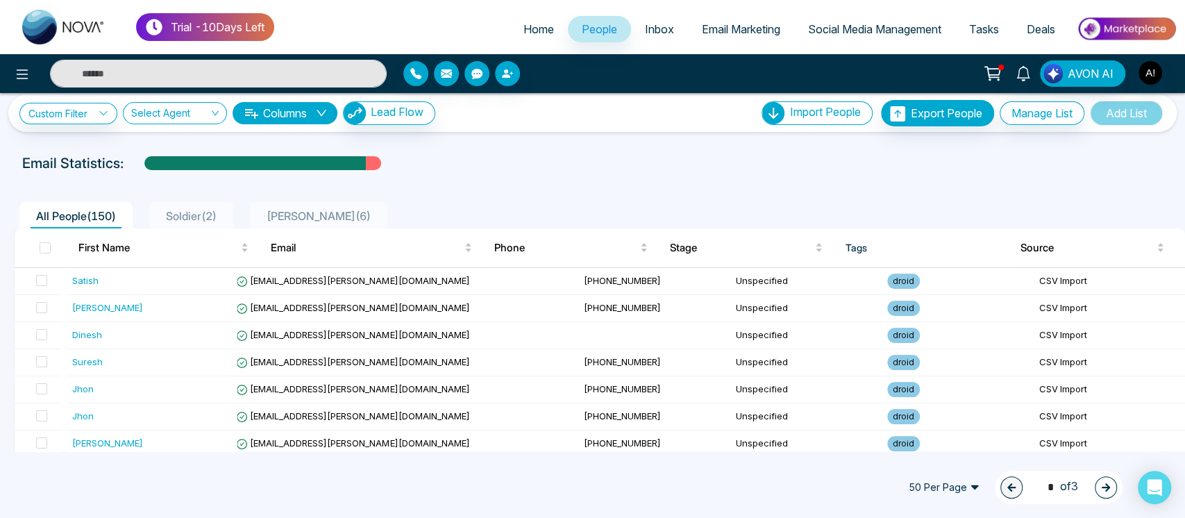
drag, startPoint x: 395, startPoint y: 166, endPoint x: 111, endPoint y: 153, distance: 284.2
click at [111, 153] on div "Email Statistics:" at bounding box center [592, 163] width 1140 height 21
click at [137, 157] on div "Email Statistics:" at bounding box center [592, 163] width 1140 height 21
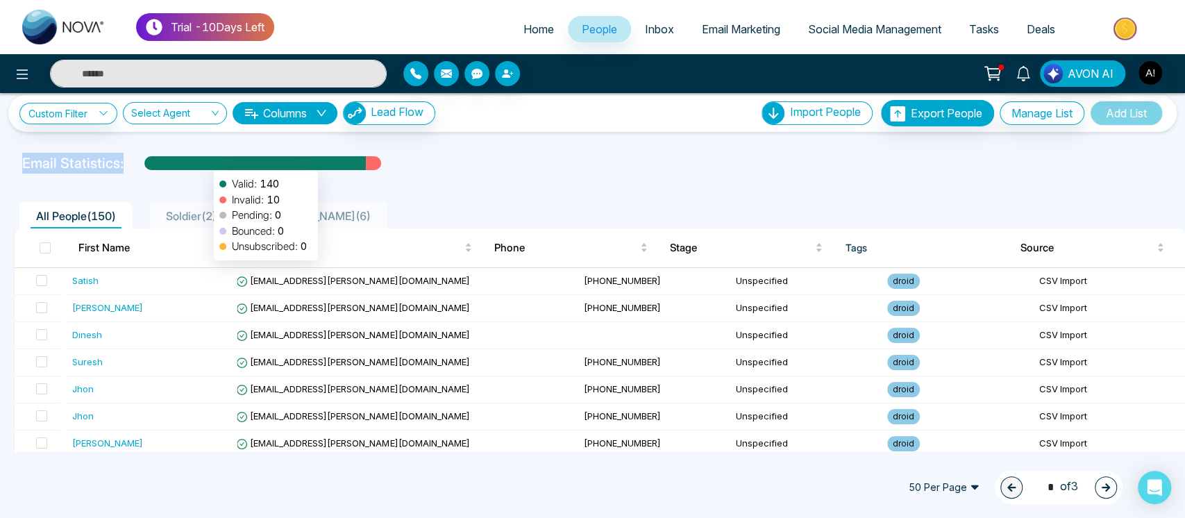
drag, startPoint x: 16, startPoint y: 160, endPoint x: 380, endPoint y: 180, distance: 364.3
click at [380, 180] on div "Custom Filter Choose a filter Cancel Apply Select Agent Columns Lead Flow Impor…" at bounding box center [592, 272] width 1185 height 358
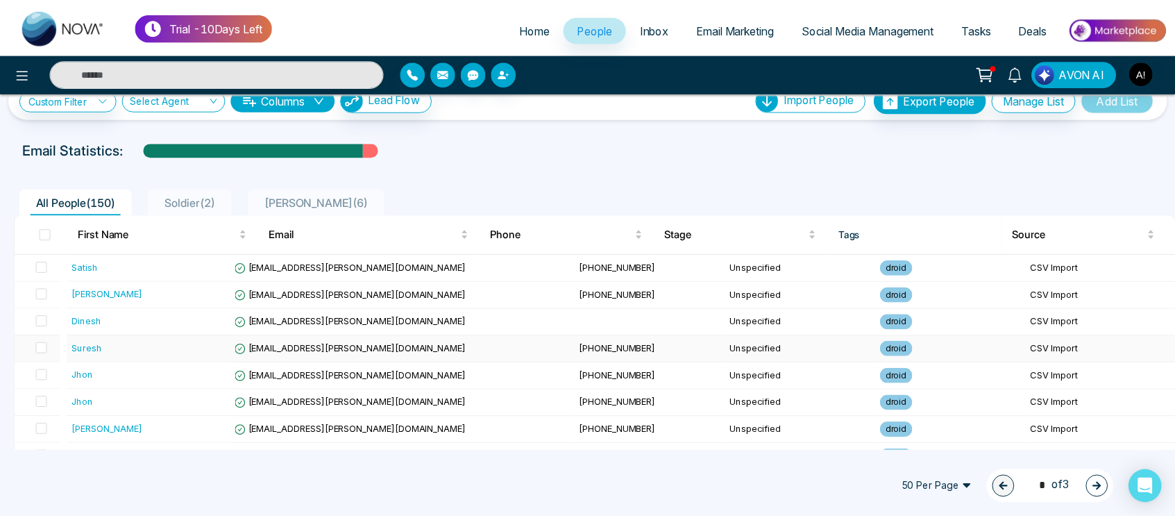
scroll to position [0, 0]
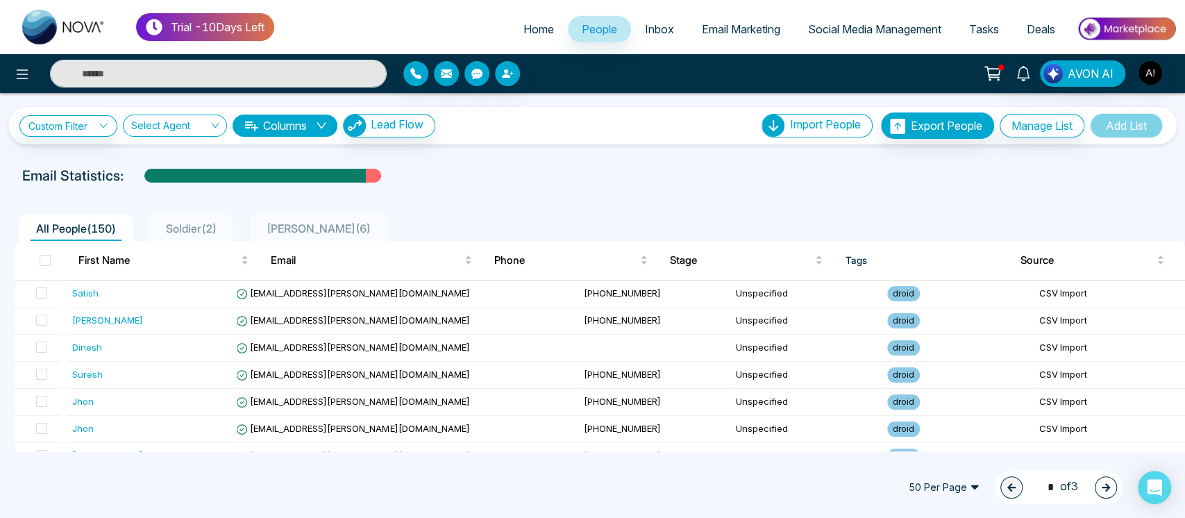
drag, startPoint x: 6, startPoint y: 169, endPoint x: 337, endPoint y: 191, distance: 331.9
click at [337, 191] on div "Custom Filter Choose a filter Cancel Apply Select Agent Columns Lead Flow Impor…" at bounding box center [592, 272] width 1185 height 358
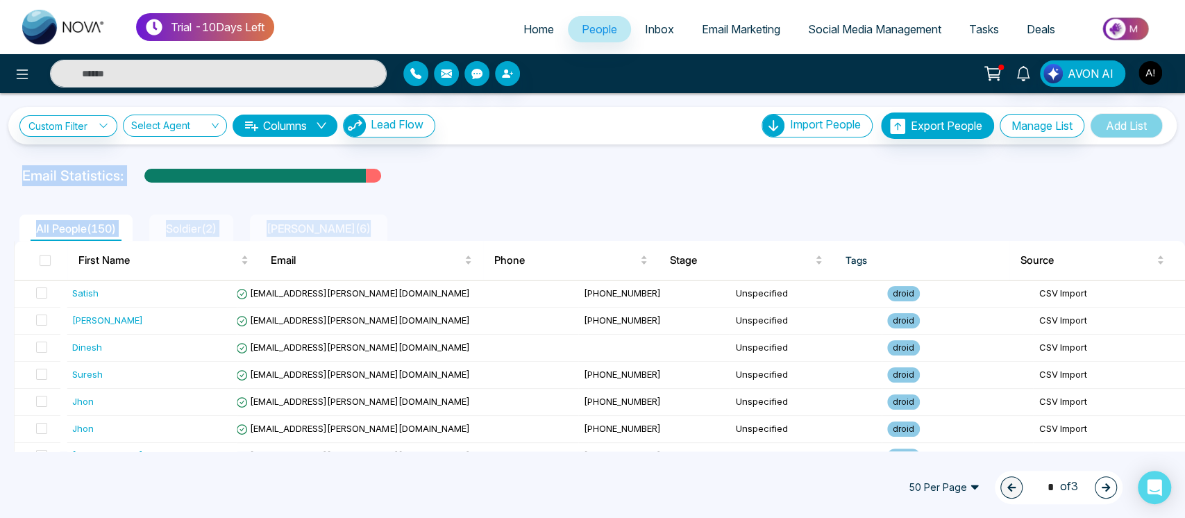
click at [1098, 486] on button "button" at bounding box center [1106, 487] width 22 height 22
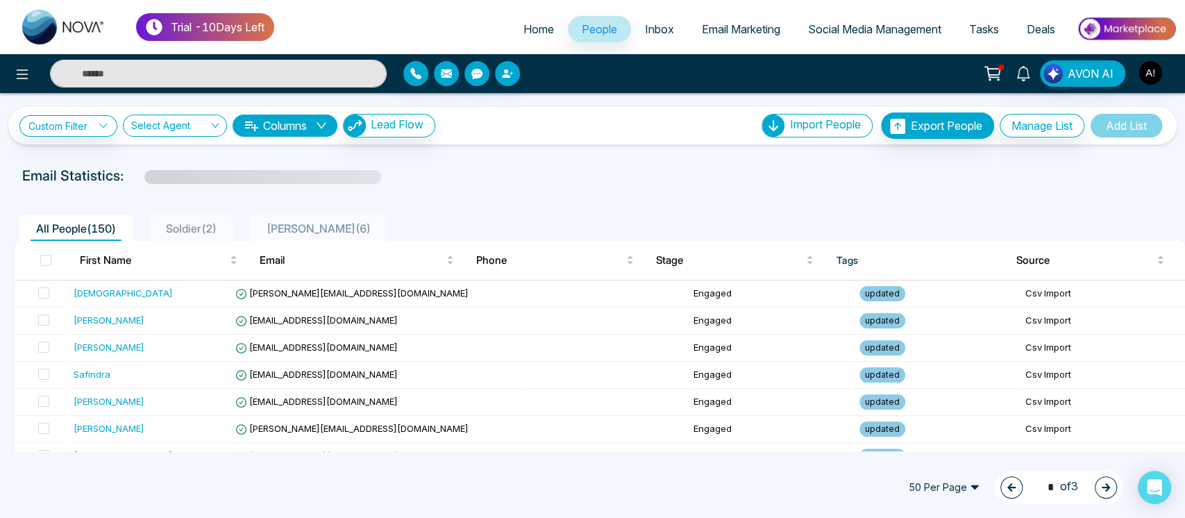
click at [995, 486] on div "2 * of 3" at bounding box center [1059, 487] width 128 height 33
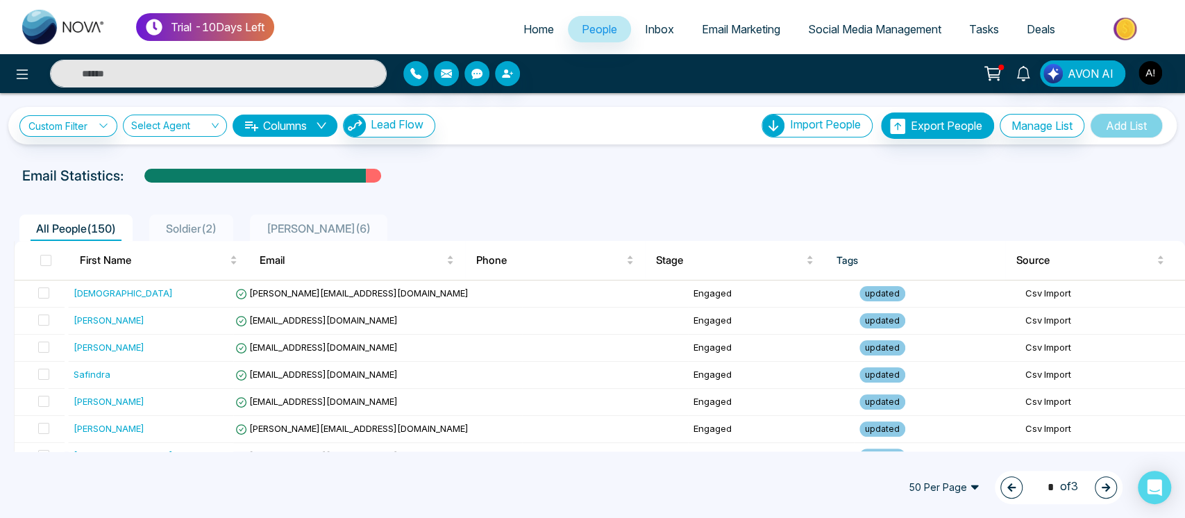
click at [1000, 484] on button "button" at bounding box center [1011, 487] width 22 height 22
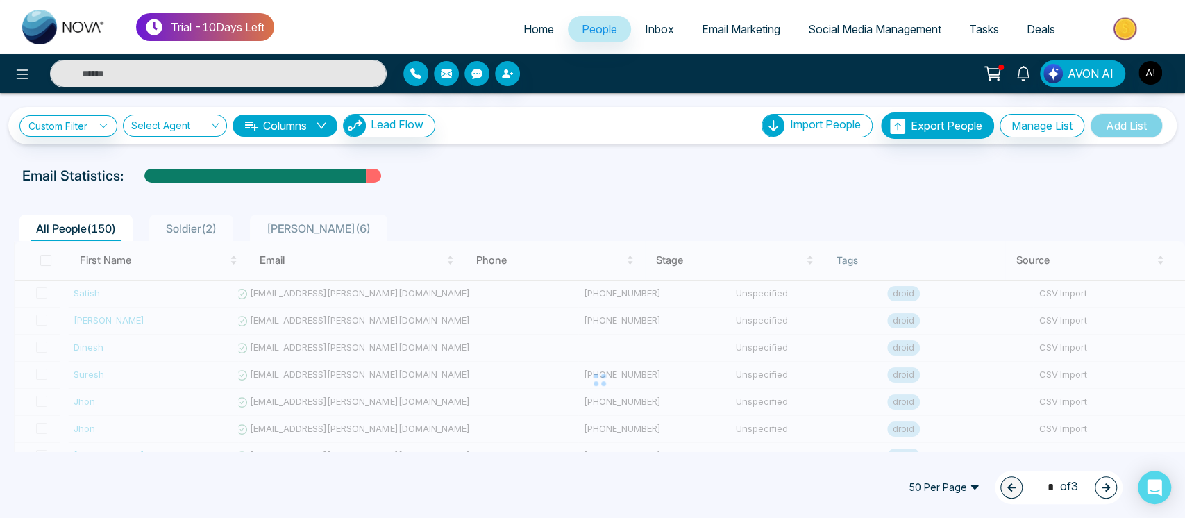
type input "*"
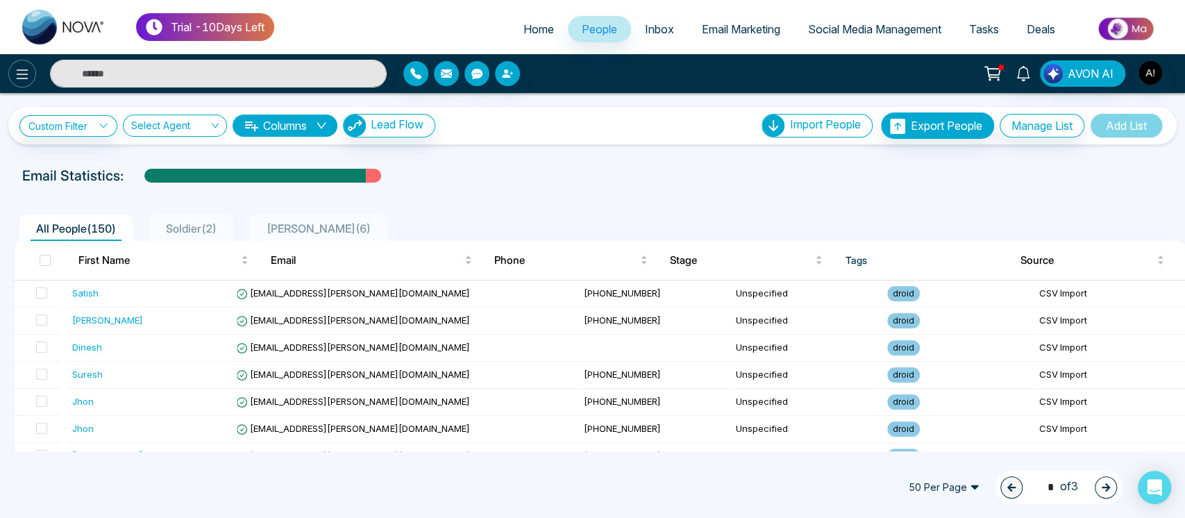
click at [23, 82] on icon at bounding box center [22, 74] width 17 height 17
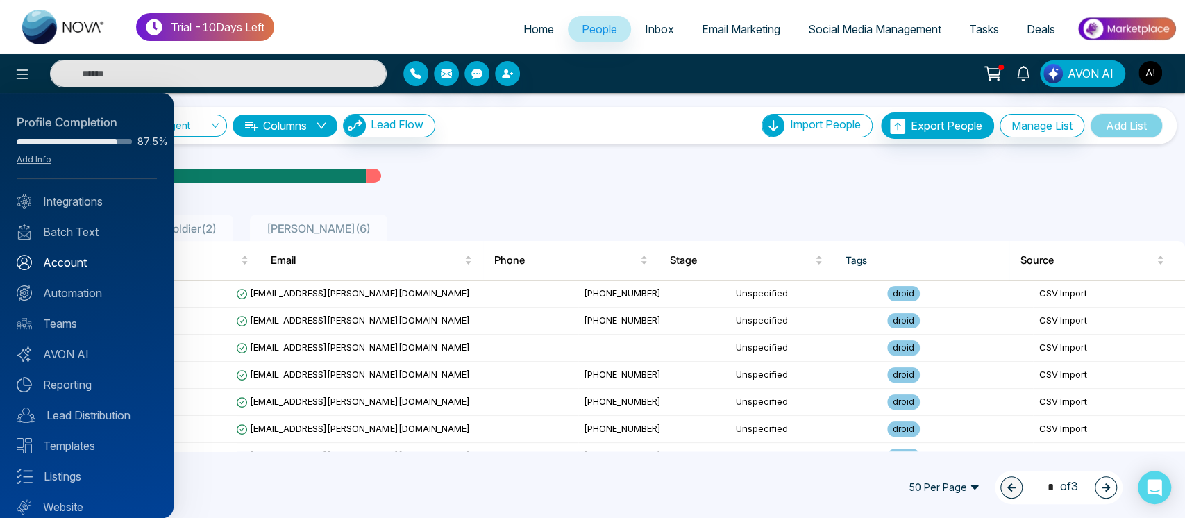
click at [78, 264] on link "Account" at bounding box center [87, 262] width 140 height 17
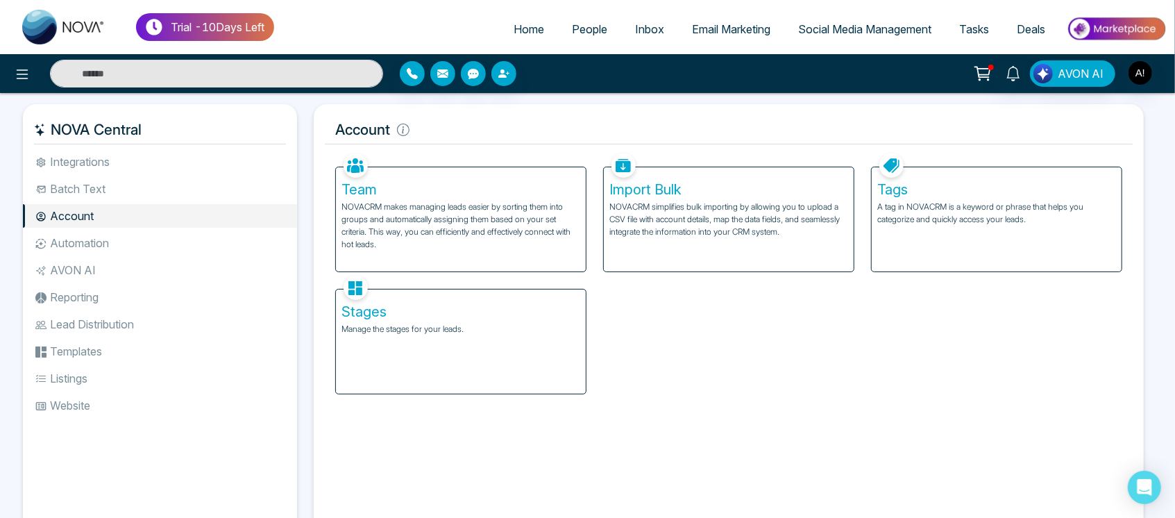
drag, startPoint x: 320, startPoint y: 140, endPoint x: 439, endPoint y: 134, distance: 118.9
click at [439, 134] on div "Account Facebook NOVACRM enables users to connect to Facebook to schedule socia…" at bounding box center [729, 321] width 830 height 435
click at [866, 218] on div "Tags A tag in NOVACRM is a keyword or phrase that helps you categorize and quic…" at bounding box center [997, 211] width 268 height 122
click at [884, 218] on p "A tag in NOVACRM is a keyword or phrase that helps you categorize and quickly a…" at bounding box center [996, 213] width 239 height 25
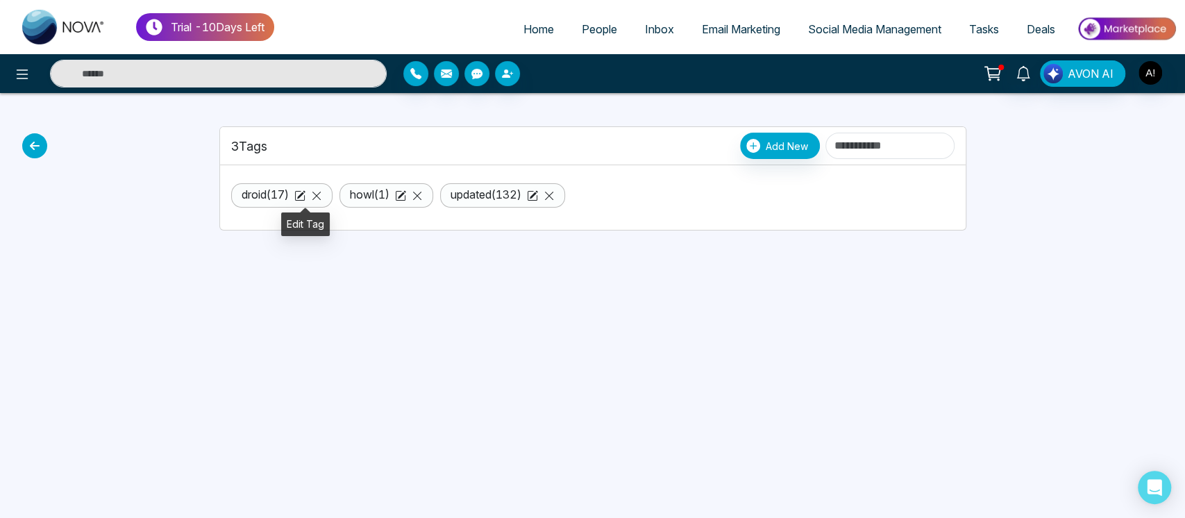
click at [303, 195] on icon at bounding box center [301, 194] width 8 height 8
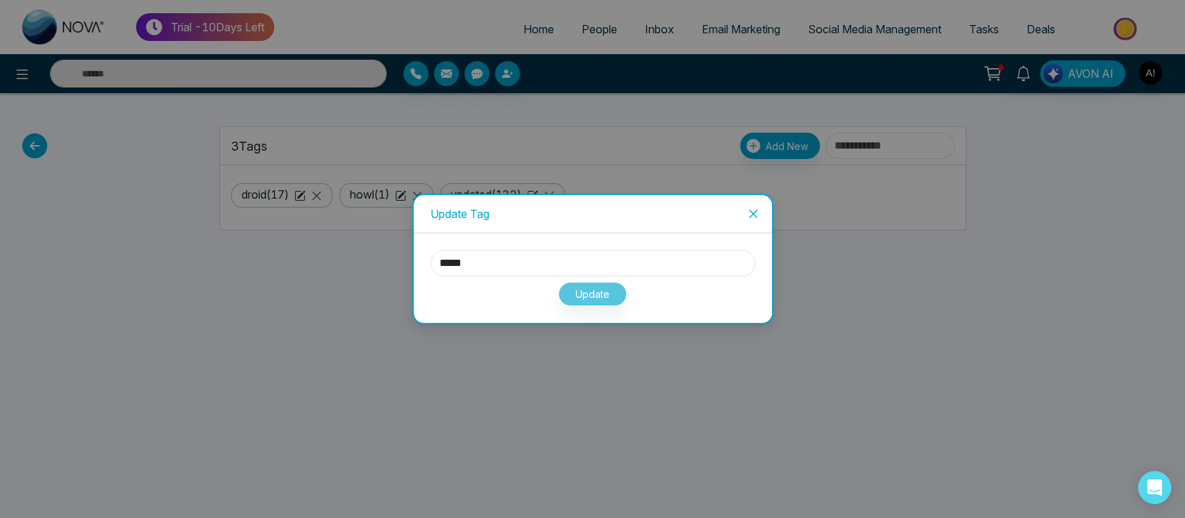
click at [523, 251] on input "*****" at bounding box center [592, 263] width 325 height 26
click at [485, 261] on input "*****" at bounding box center [592, 263] width 325 height 26
type input "********"
click at [597, 292] on button "Update" at bounding box center [592, 294] width 69 height 24
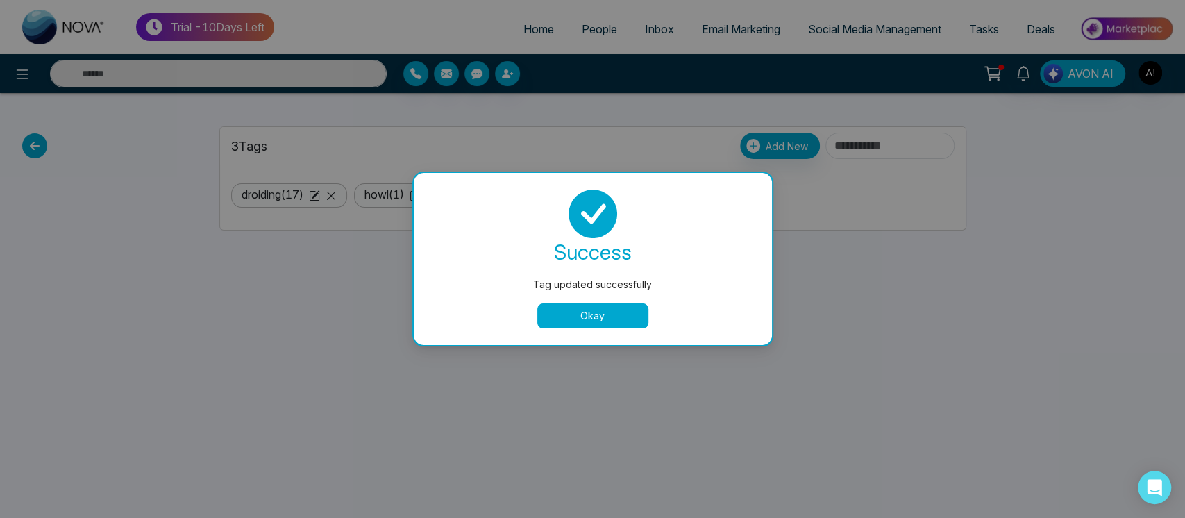
click at [605, 308] on button "Okay" at bounding box center [592, 315] width 111 height 25
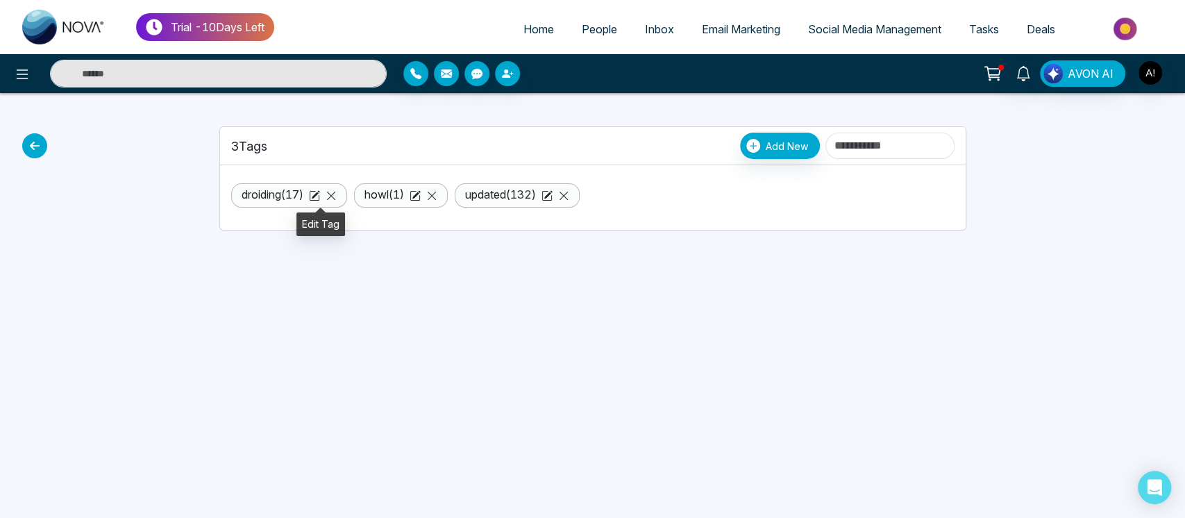
click at [317, 196] on icon at bounding box center [314, 195] width 11 height 11
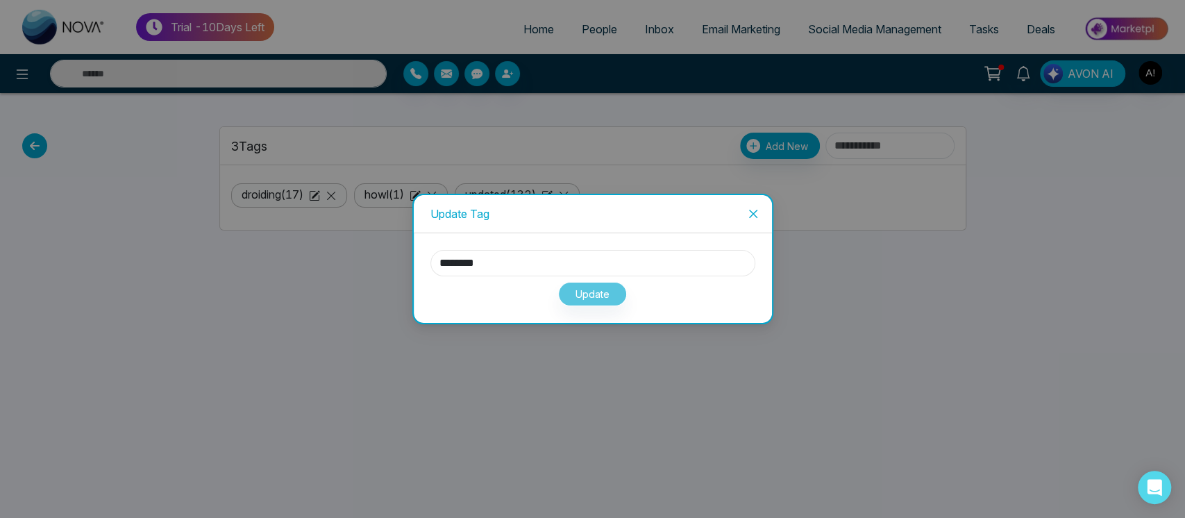
click at [584, 262] on input "********" at bounding box center [592, 263] width 325 height 26
click at [593, 306] on div "******** Update" at bounding box center [593, 278] width 358 height 90
click at [761, 212] on span "Close" at bounding box center [752, 213] width 37 height 37
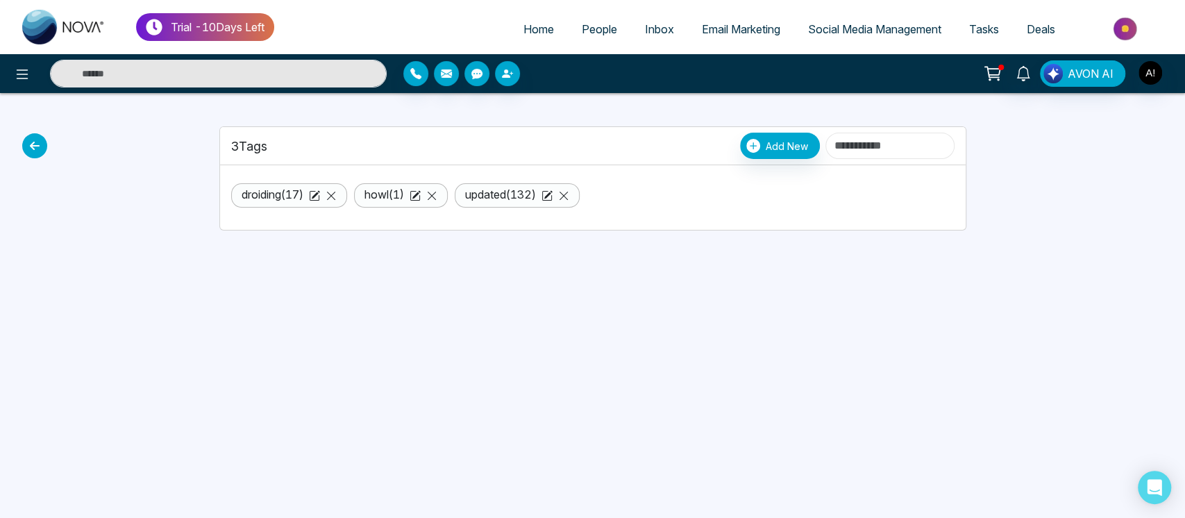
click at [859, 145] on input at bounding box center [889, 146] width 129 height 26
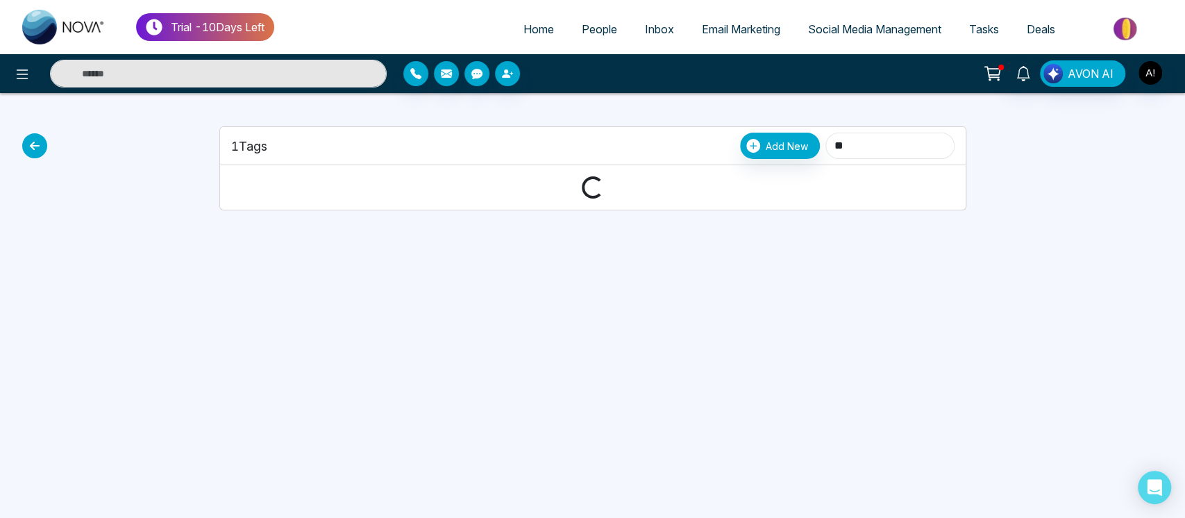
type input "*"
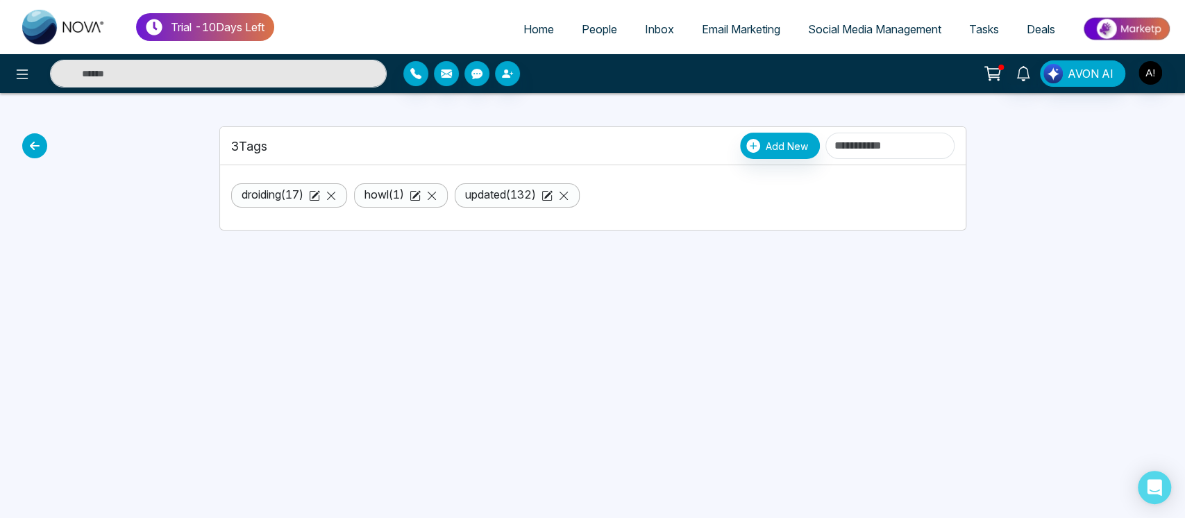
click at [36, 135] on icon at bounding box center [34, 145] width 25 height 25
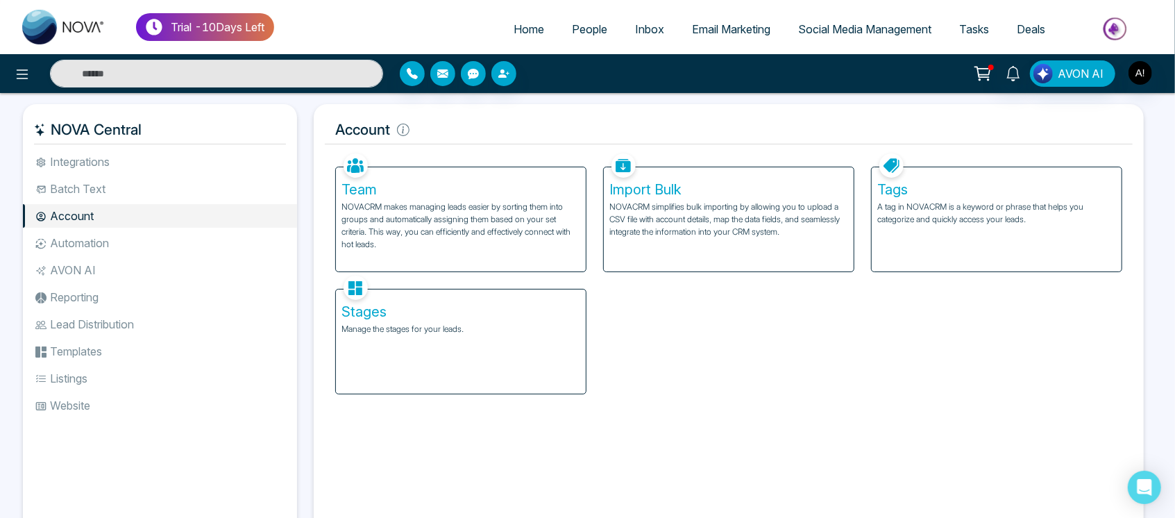
click at [926, 247] on div "Tags A tag in NOVACRM is a keyword or phrase that helps you categorize and quic…" at bounding box center [997, 219] width 250 height 104
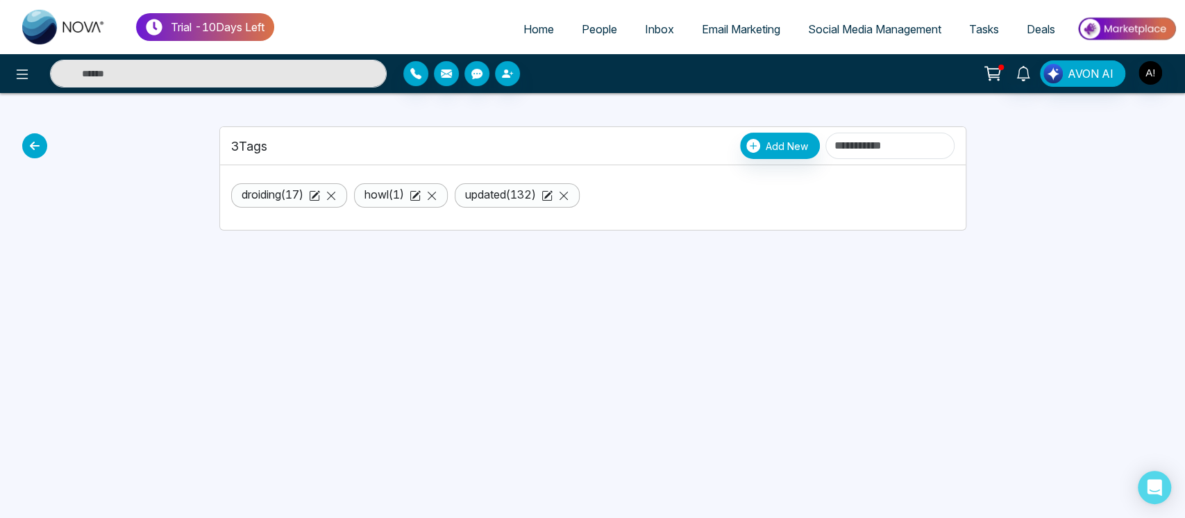
click at [308, 203] on li "droiding ( 17 )" at bounding box center [289, 195] width 116 height 24
drag, startPoint x: 238, startPoint y: 133, endPoint x: 305, endPoint y: 136, distance: 66.7
click at [305, 136] on div "3 Tags Add New" at bounding box center [592, 146] width 723 height 26
drag, startPoint x: 263, startPoint y: 142, endPoint x: 193, endPoint y: 143, distance: 70.1
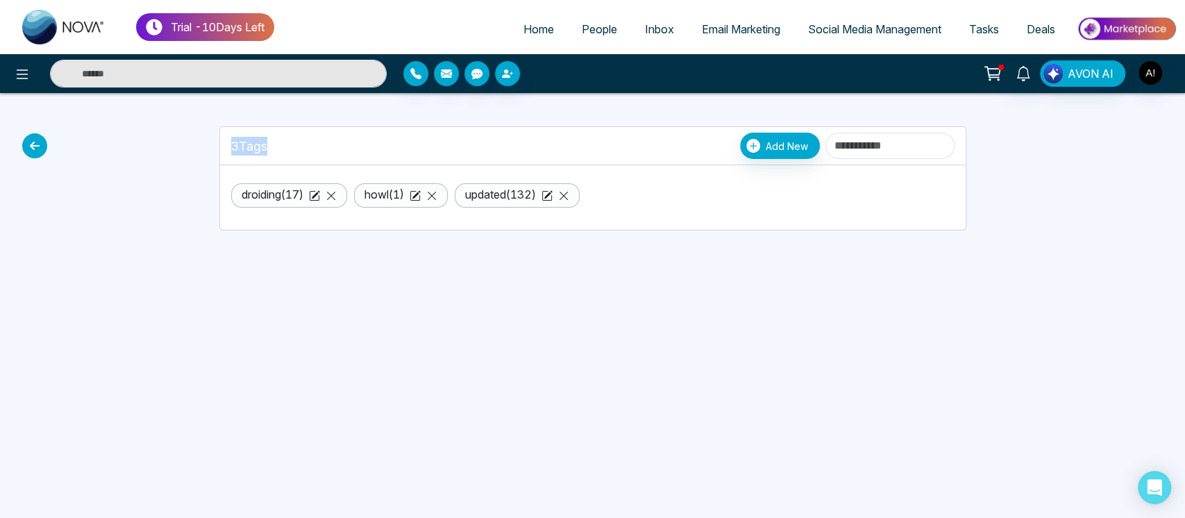
click at [193, 143] on div "3 Tags Add New droiding ( 17 ) howl ( 1 ) updated ( 132 )" at bounding box center [593, 161] width 916 height 137
drag, startPoint x: 273, startPoint y: 147, endPoint x: 225, endPoint y: 147, distance: 47.9
click at [225, 147] on div "3 Tags Add New" at bounding box center [593, 146] width 746 height 38
click at [280, 142] on div "3 Tags Add New" at bounding box center [592, 146] width 723 height 26
drag, startPoint x: 277, startPoint y: 149, endPoint x: 227, endPoint y: 149, distance: 50.0
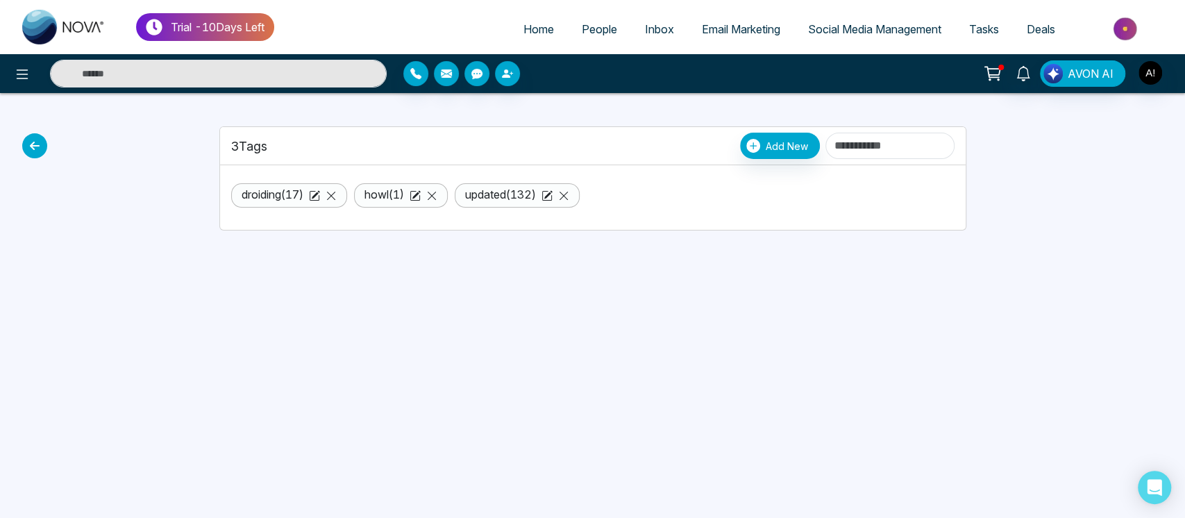
click at [227, 149] on div "3 Tags Add New" at bounding box center [593, 146] width 746 height 38
click at [305, 133] on div "3 Tags Add New" at bounding box center [592, 146] width 723 height 26
click at [42, 143] on icon at bounding box center [34, 145] width 25 height 25
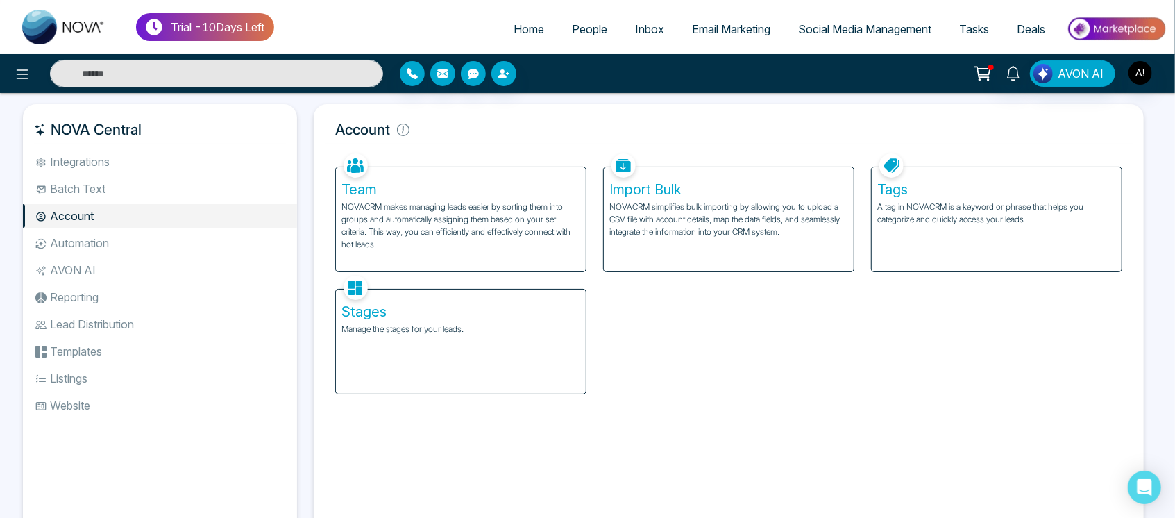
click at [482, 363] on div "Stages Manage the stages for your leads." at bounding box center [461, 341] width 250 height 104
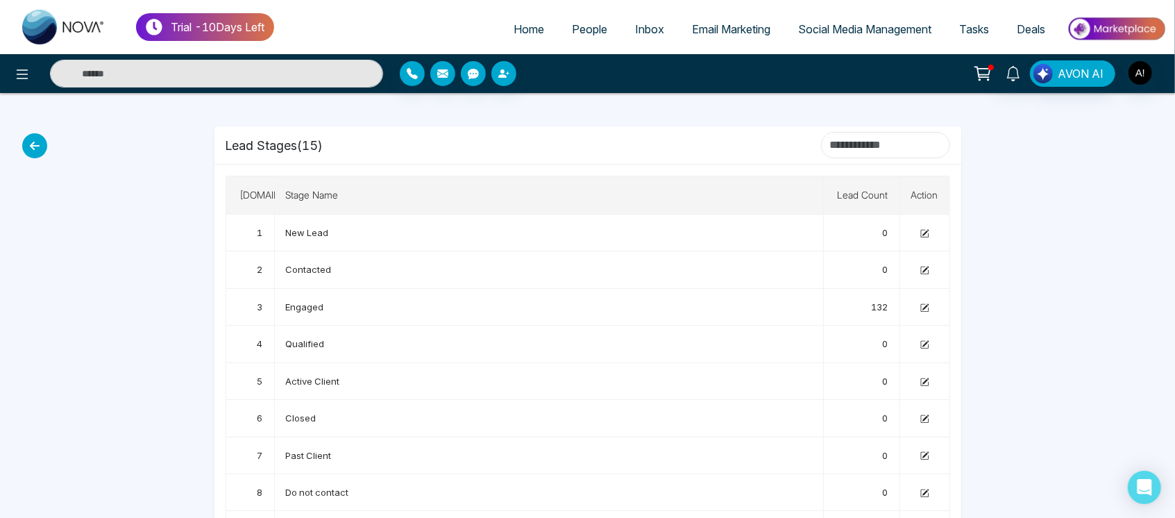
click at [833, 140] on input at bounding box center [885, 145] width 129 height 26
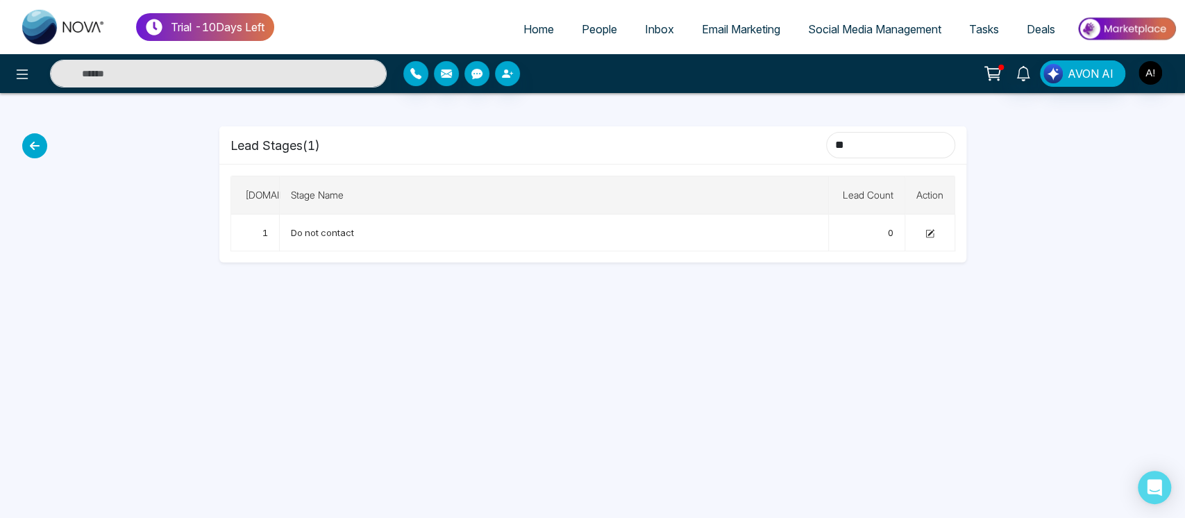
type input "*"
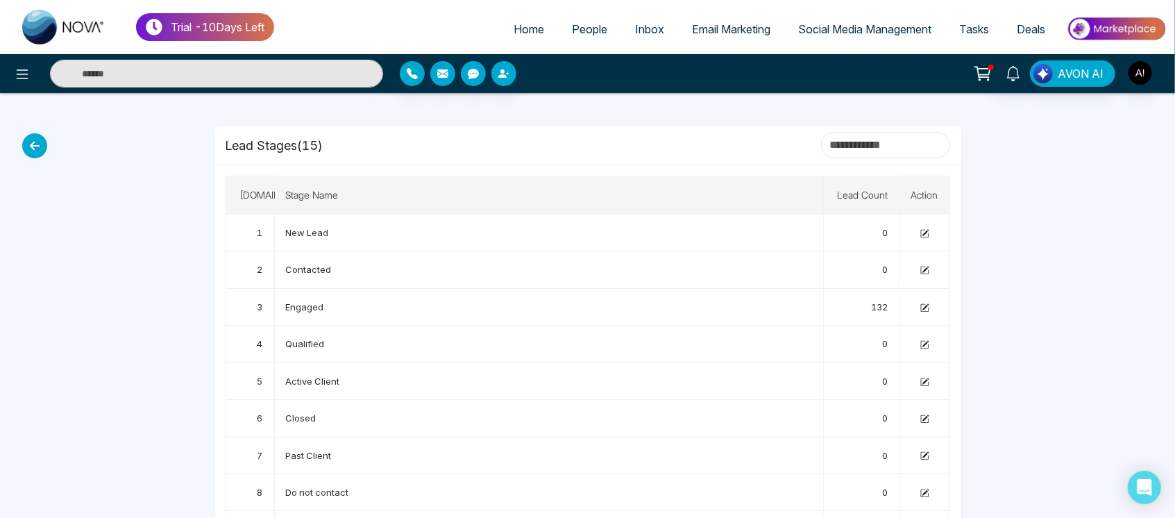
click at [879, 136] on input at bounding box center [885, 145] width 129 height 26
type input "*"
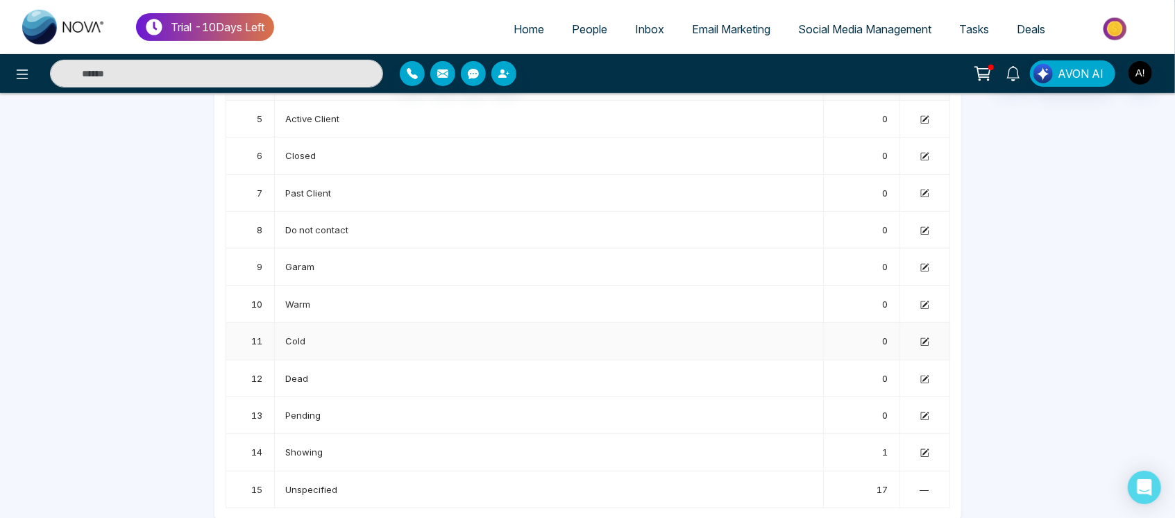
type input "*"
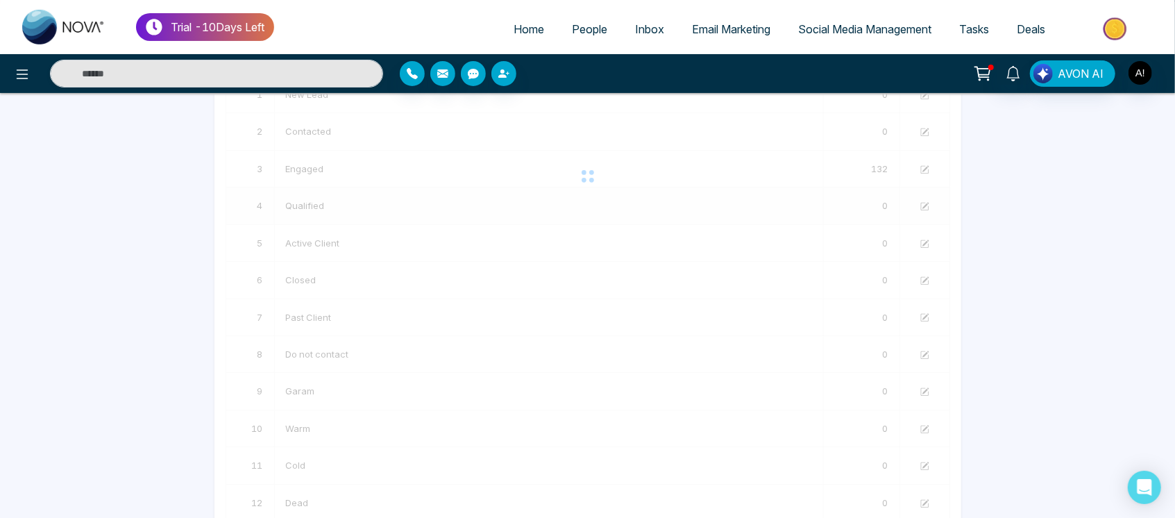
scroll to position [0, 0]
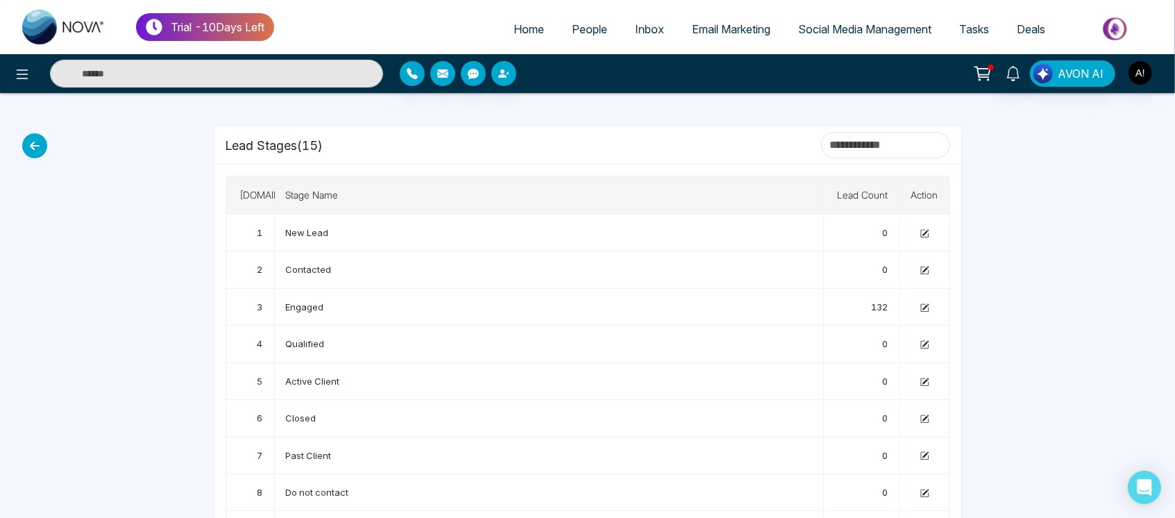
click at [37, 137] on icon at bounding box center [34, 145] width 25 height 25
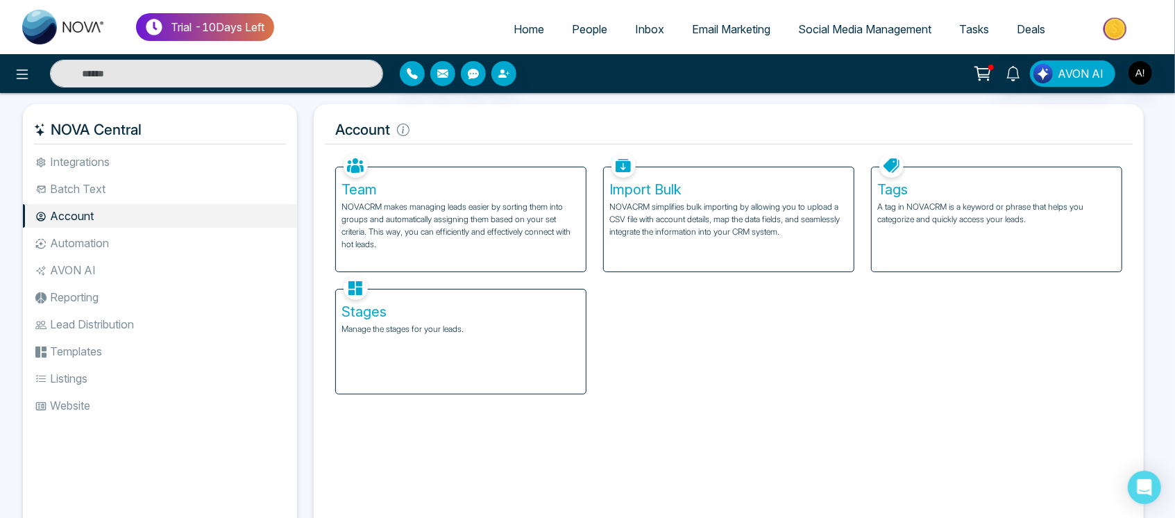
click at [124, 239] on li "Automation" at bounding box center [160, 243] width 274 height 24
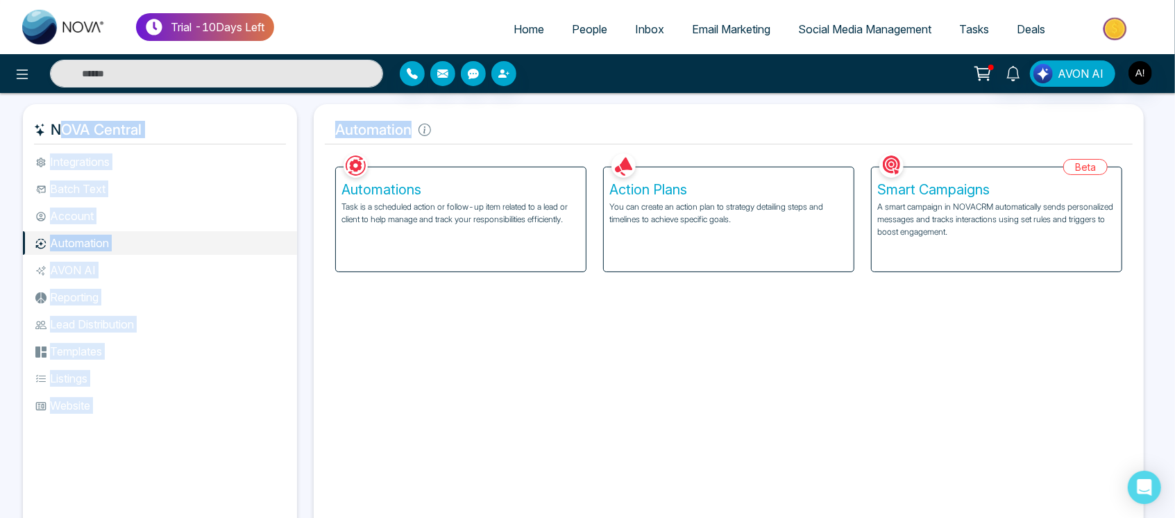
drag, startPoint x: 304, startPoint y: 133, endPoint x: 482, endPoint y: 130, distance: 177.7
click at [482, 130] on div "NOVA Central Integrations Batch Text Account Automation AVON AI Reporting Lead …" at bounding box center [587, 321] width 1129 height 435
click at [482, 130] on h5 "Automation" at bounding box center [729, 129] width 808 height 29
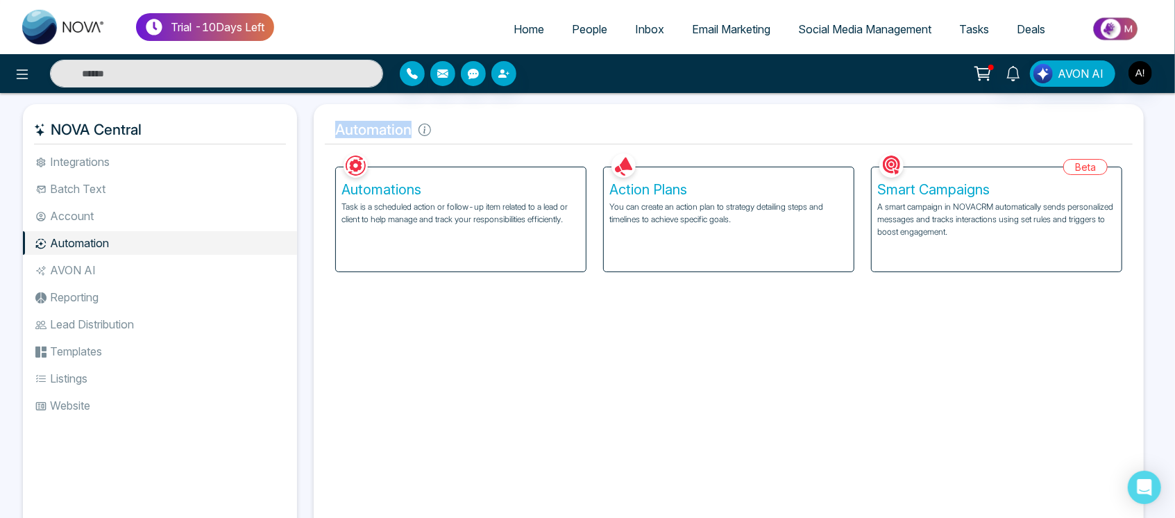
drag, startPoint x: 315, startPoint y: 126, endPoint x: 447, endPoint y: 125, distance: 131.9
click at [447, 125] on div "Automation Facebook NOVACRM enables users to connect to Facebook to schedule so…" at bounding box center [729, 321] width 830 height 435
click at [447, 125] on h5 "Automation" at bounding box center [729, 129] width 808 height 29
click at [112, 231] on li "Automation" at bounding box center [160, 243] width 274 height 24
click at [124, 214] on li "Account" at bounding box center [160, 216] width 274 height 24
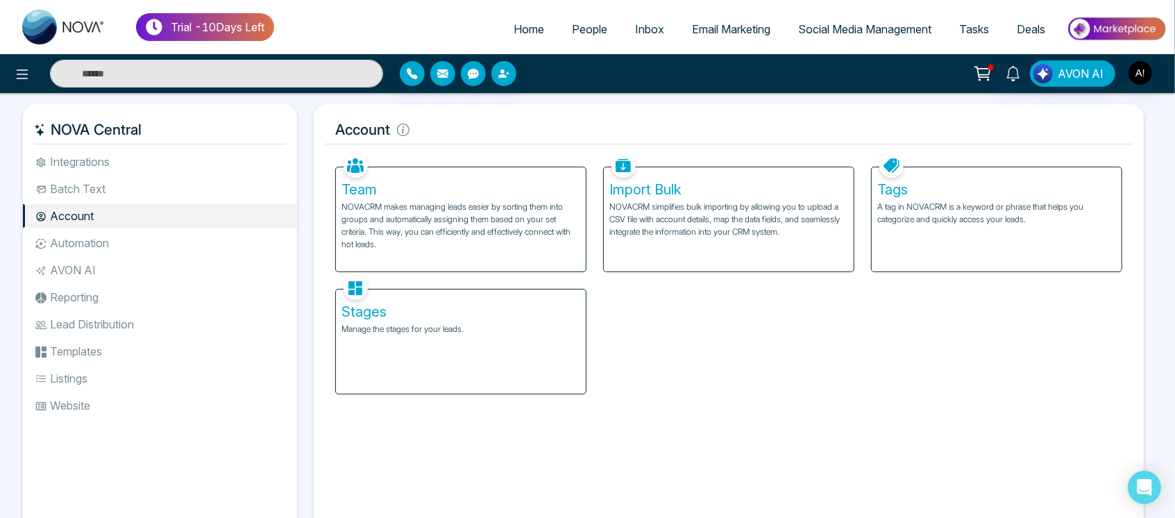
click at [151, 251] on li "Automation" at bounding box center [160, 243] width 274 height 24
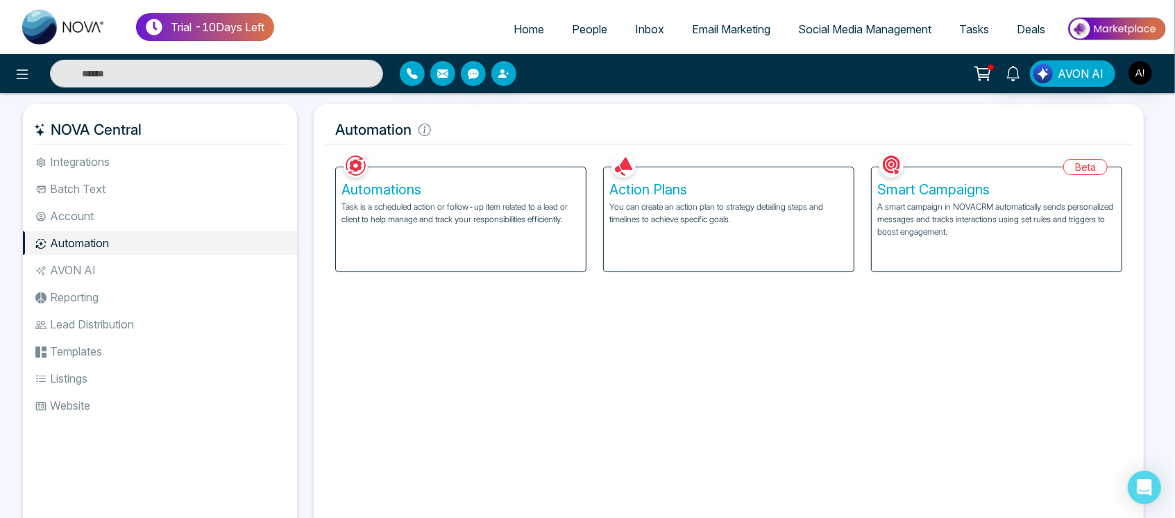
click at [527, 243] on div "Automations Task is a scheduled action or follow-up item related to a lead or c…" at bounding box center [461, 219] width 250 height 104
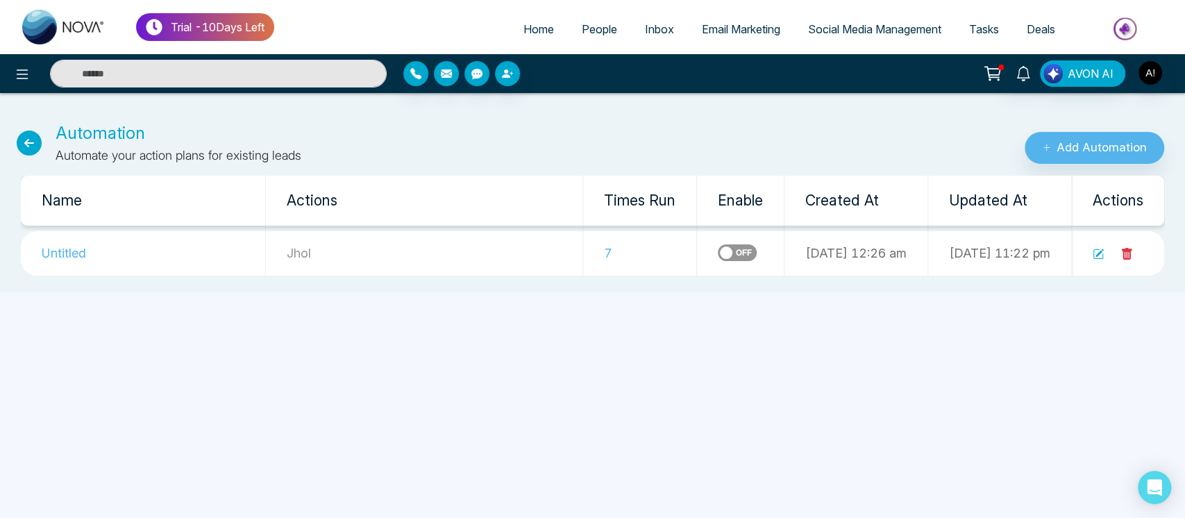
click at [575, 321] on div "Trial - 10 Days Left Home People Inbox Email Marketing Social Media Management …" at bounding box center [592, 259] width 1185 height 518
click at [718, 253] on label at bounding box center [737, 252] width 39 height 17
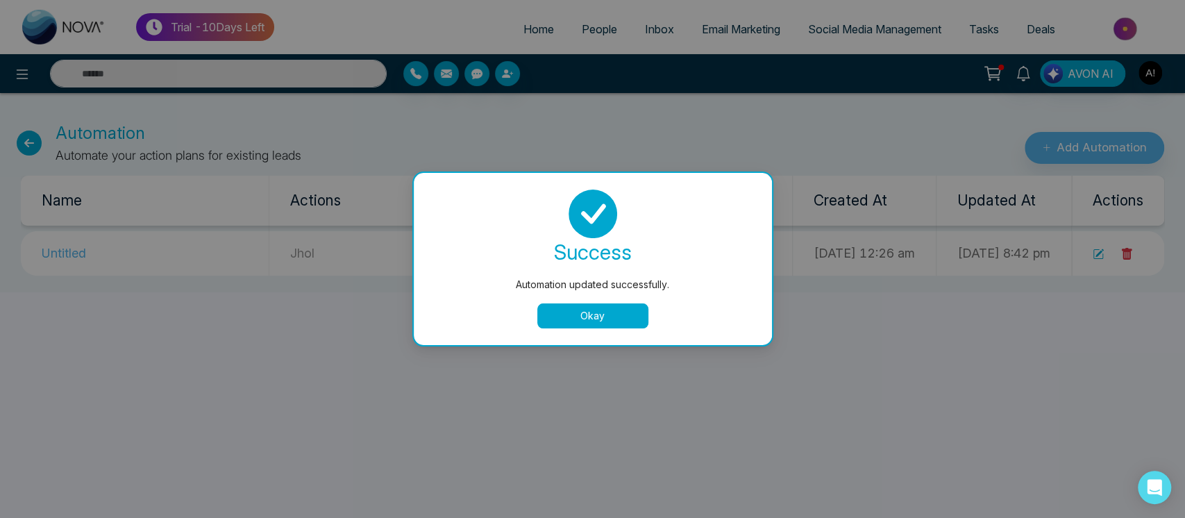
click at [551, 332] on div "success Automation updated successfully. Okay" at bounding box center [593, 259] width 358 height 172
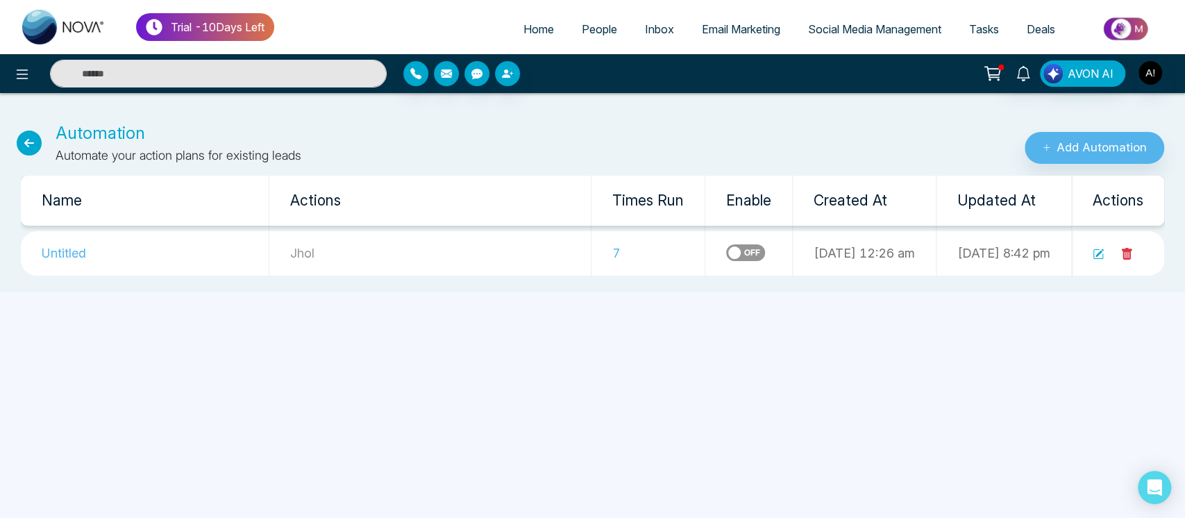
click at [587, 310] on div "Trial - 10 Days Left Home People Inbox Email Marketing Social Media Management …" at bounding box center [592, 259] width 1185 height 518
click at [1100, 258] on icon at bounding box center [1098, 254] width 11 height 11
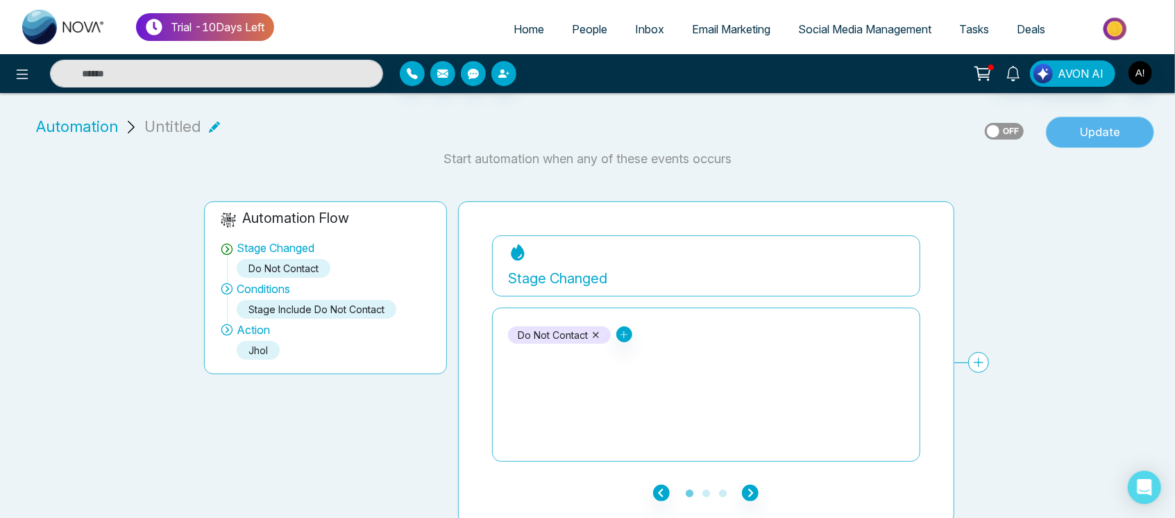
click at [1088, 136] on button "Update" at bounding box center [1100, 133] width 108 height 32
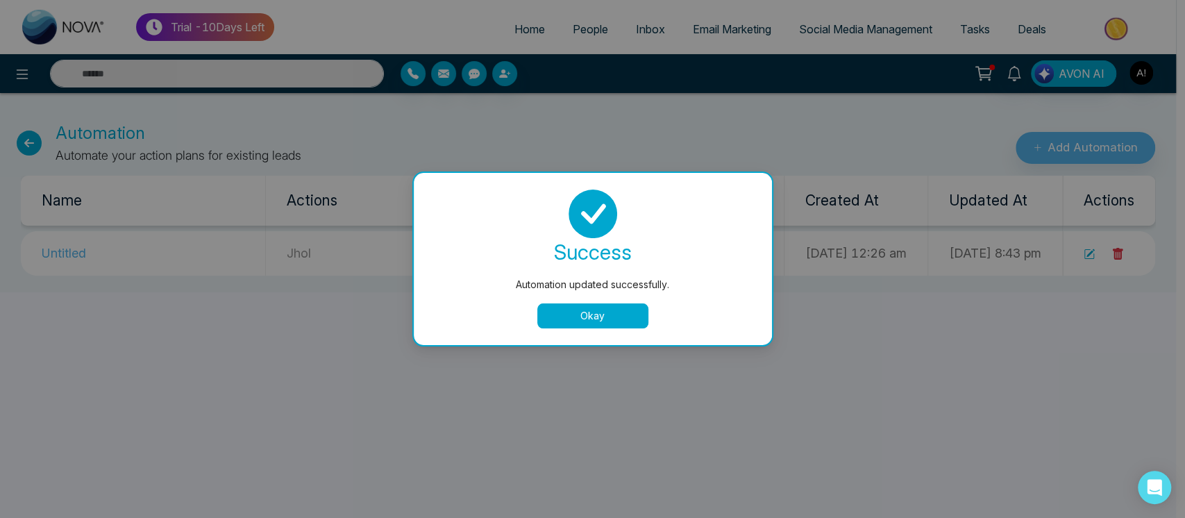
click at [580, 318] on button "Okay" at bounding box center [592, 315] width 111 height 25
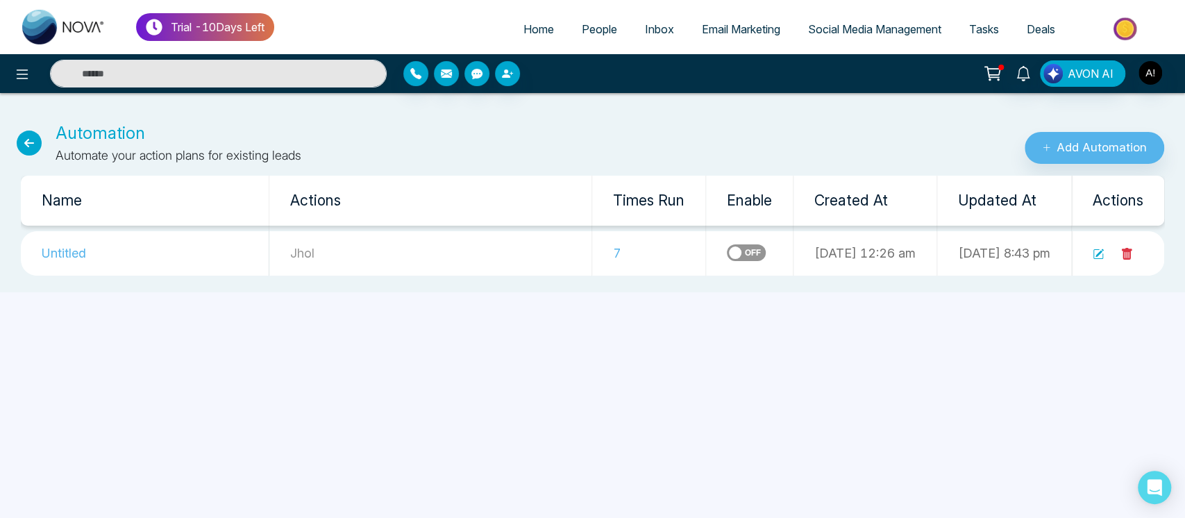
click at [28, 142] on icon at bounding box center [29, 142] width 25 height 25
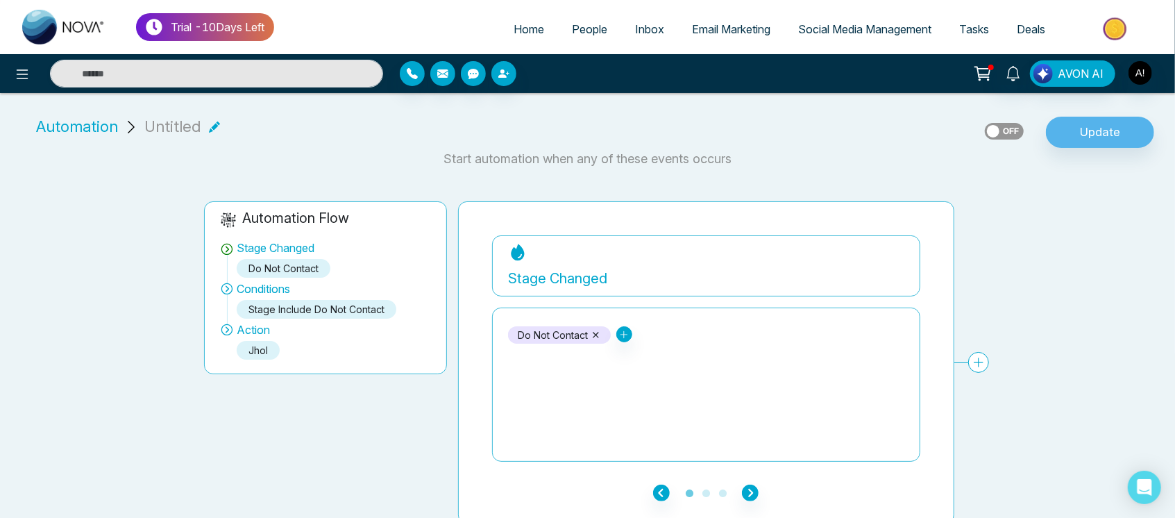
click at [58, 114] on div "Automation Untitled Update" at bounding box center [587, 126] width 1175 height 45
click at [70, 126] on span "Automation" at bounding box center [77, 126] width 82 height 23
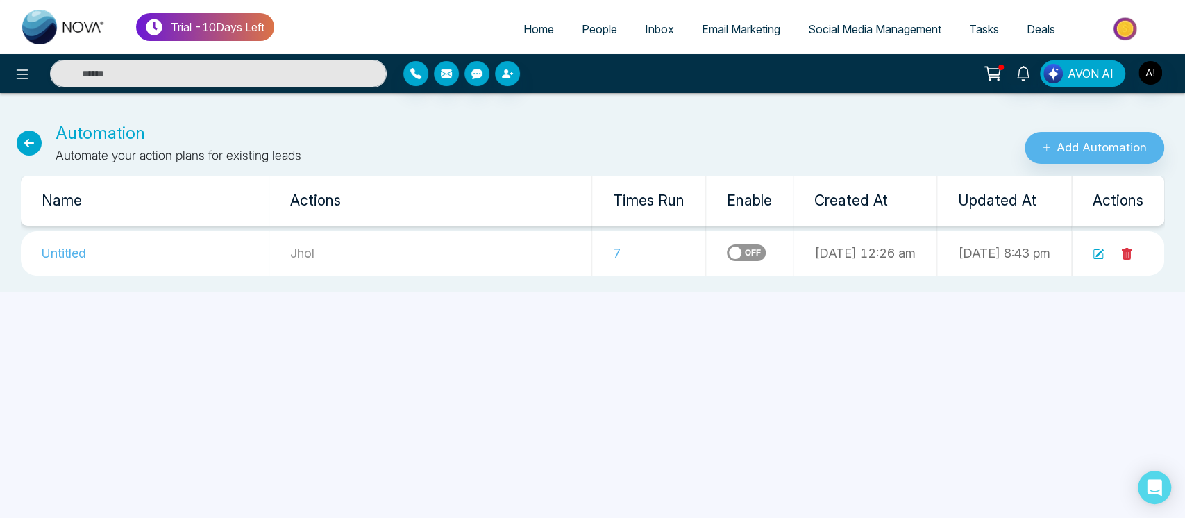
click at [33, 138] on icon at bounding box center [29, 142] width 25 height 25
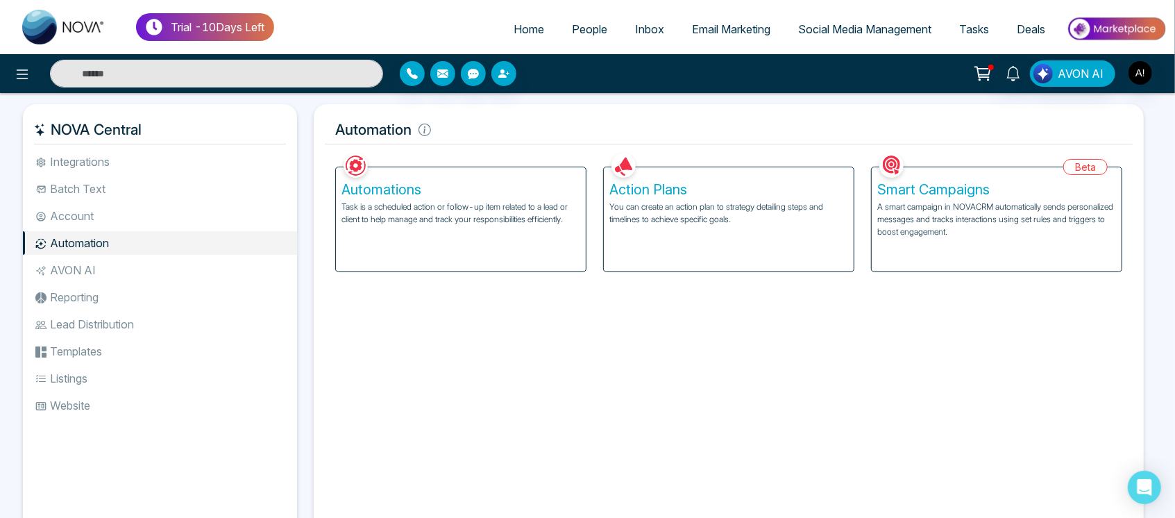
click at [766, 269] on div "Action Plans You can create an action plan to strategy detailing steps and time…" at bounding box center [729, 219] width 250 height 104
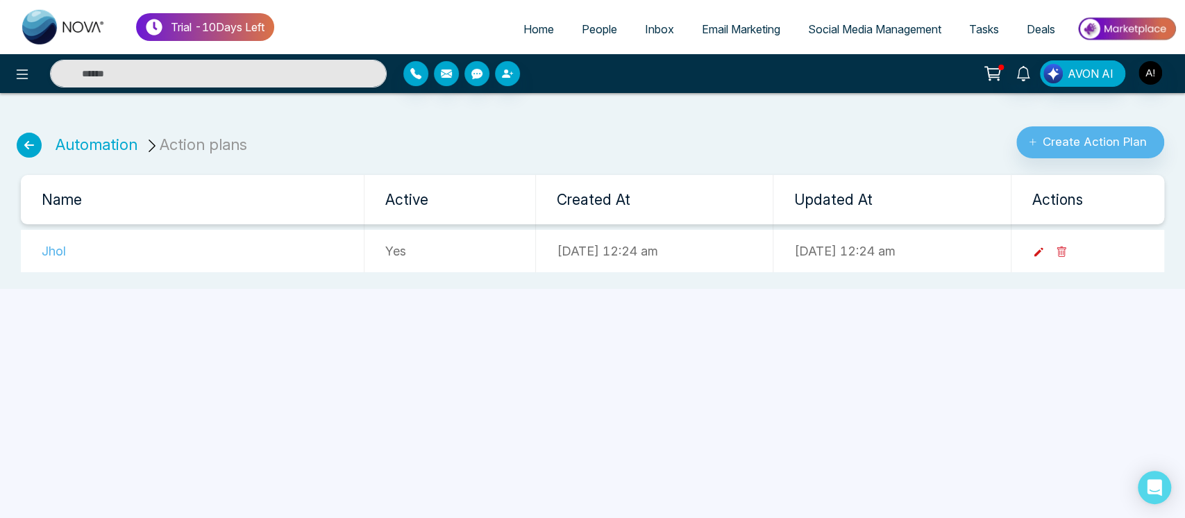
click at [1043, 251] on icon at bounding box center [1038, 252] width 9 height 9
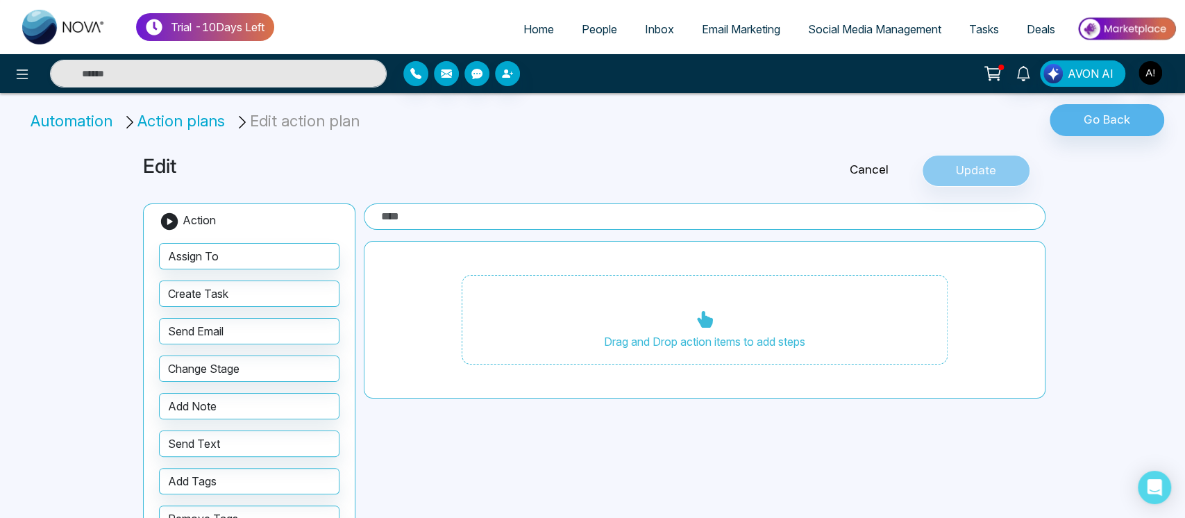
type input "****"
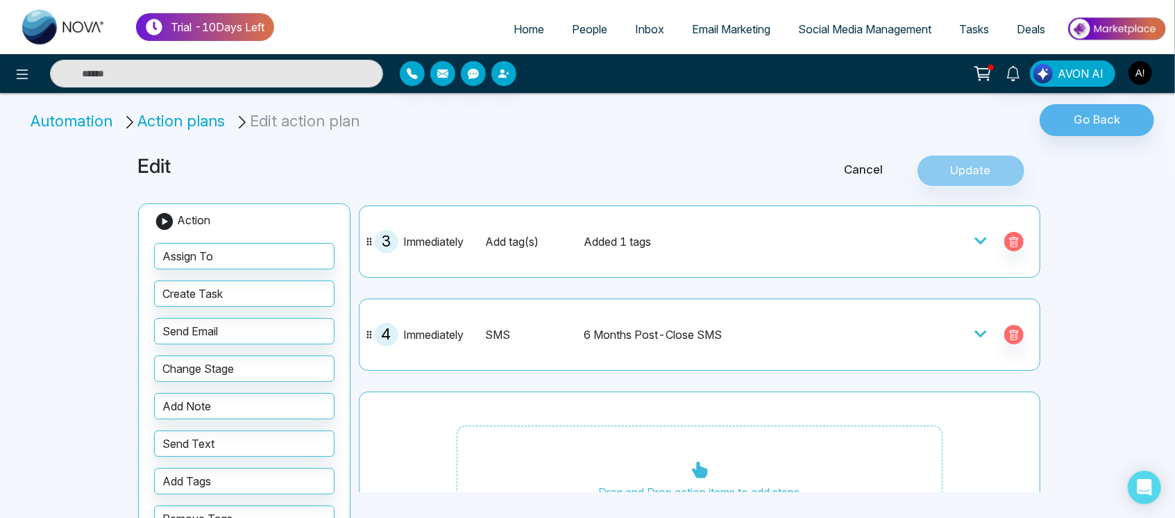
scroll to position [222, 0]
click at [698, 323] on div "SMS 6 Months Post-Close SMS" at bounding box center [671, 334] width 372 height 24
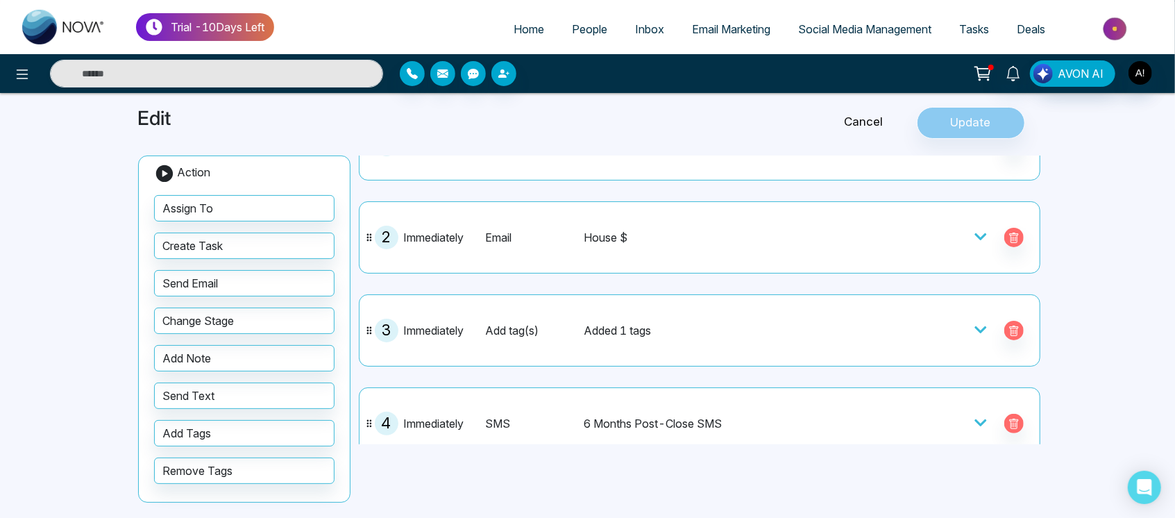
scroll to position [78, 0]
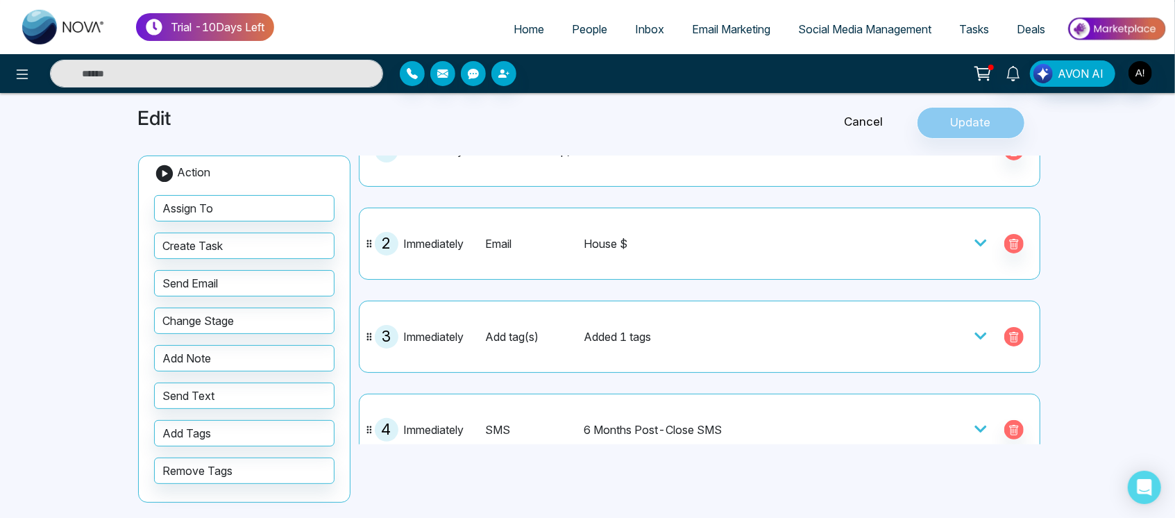
click at [1012, 336] on icon "button" at bounding box center [1014, 338] width 4 height 5
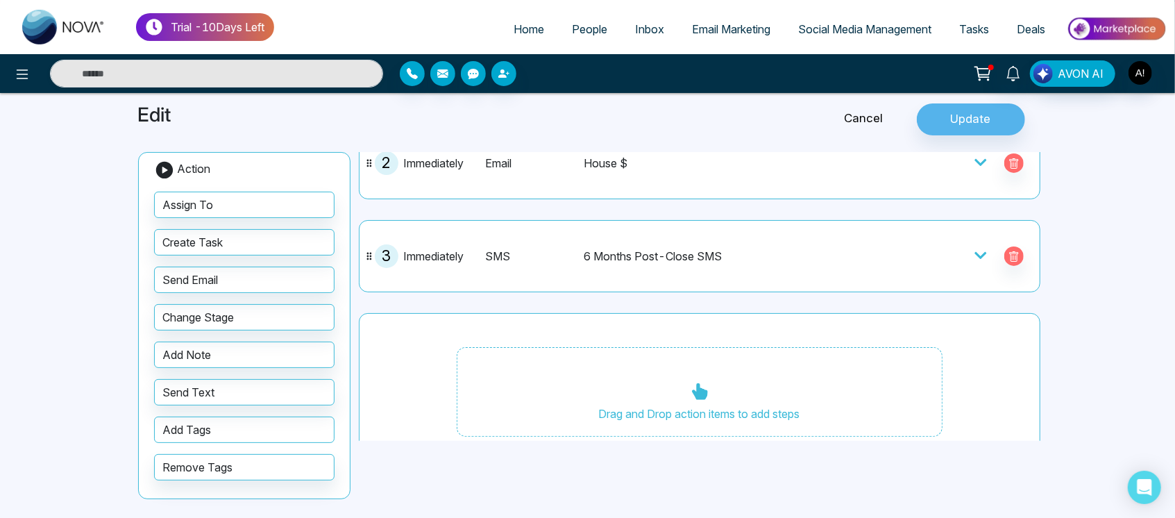
scroll to position [155, 0]
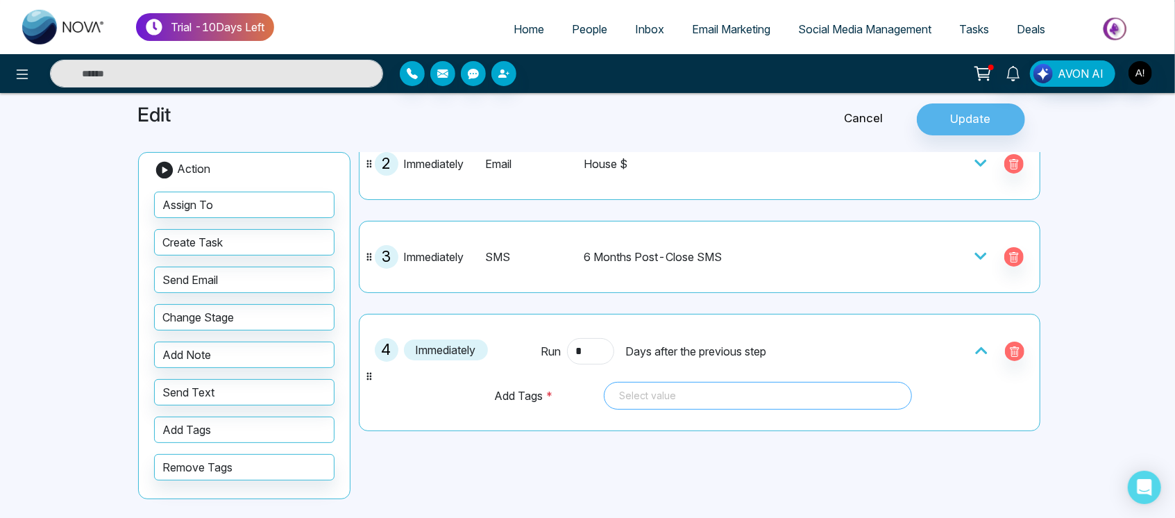
click at [692, 401] on div at bounding box center [758, 395] width 289 height 17
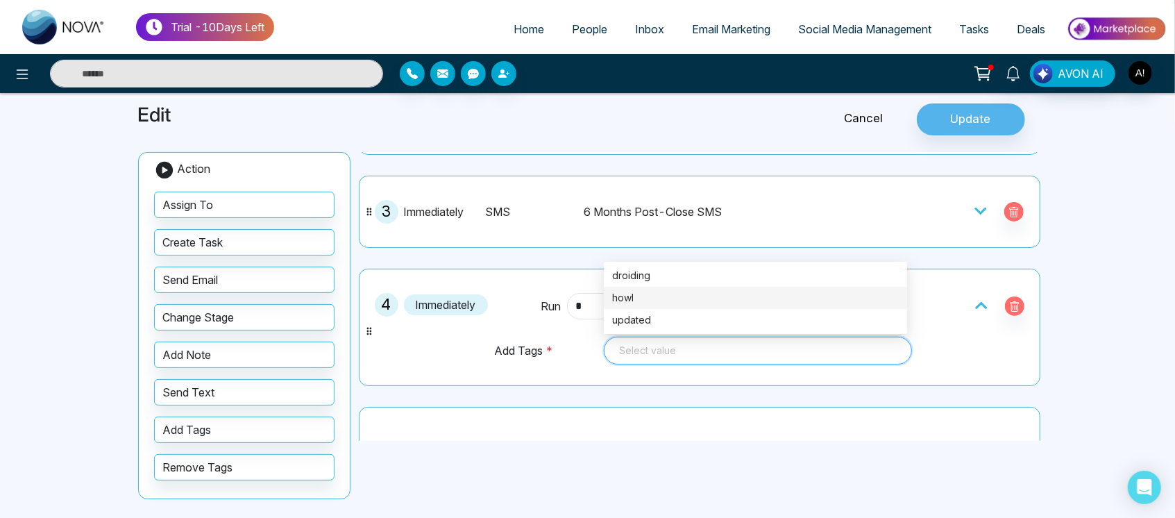
scroll to position [191, 0]
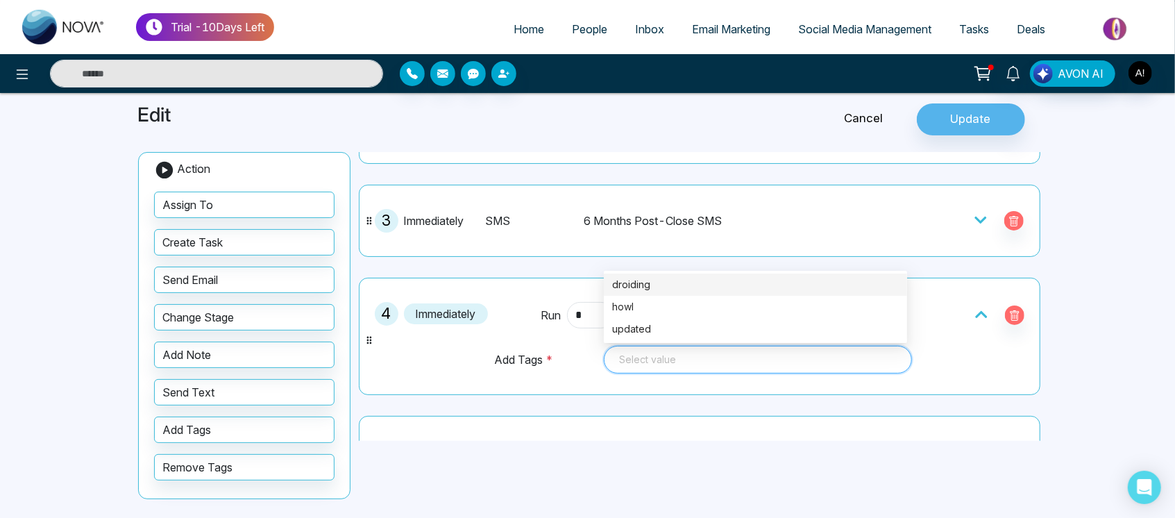
click at [680, 279] on div "droiding" at bounding box center [755, 284] width 287 height 15
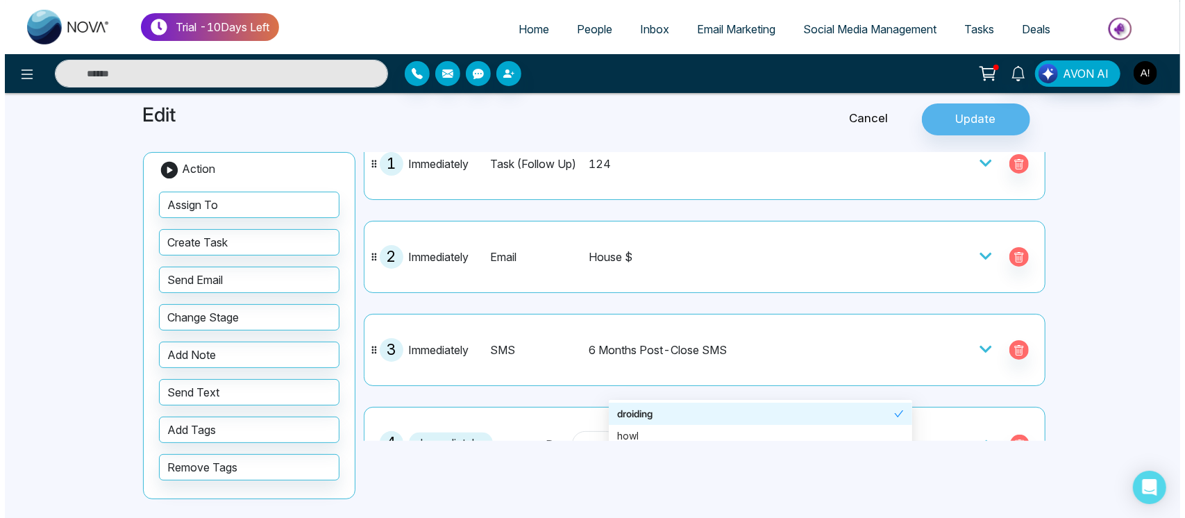
scroll to position [0, 0]
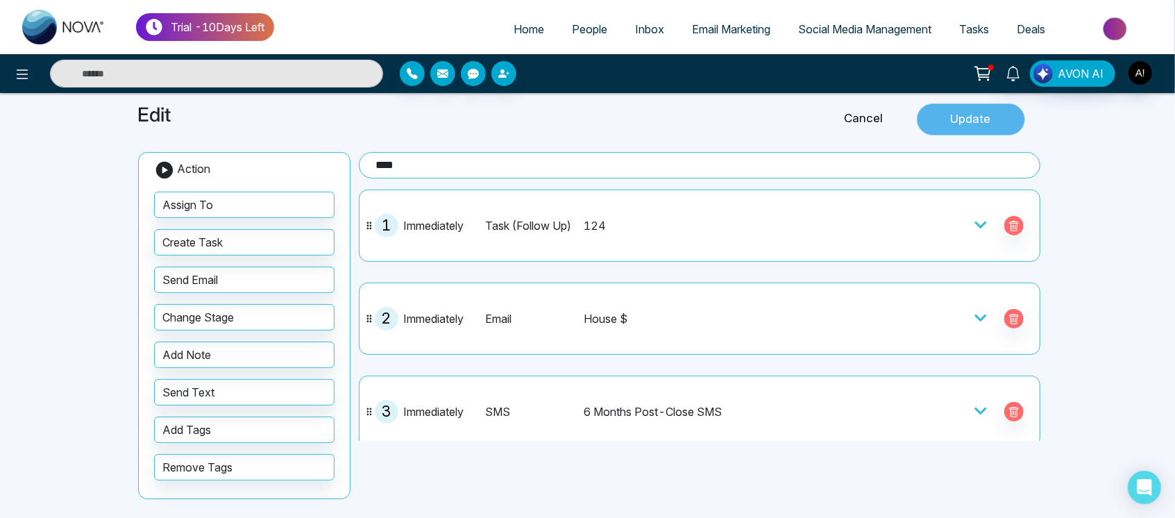
click at [974, 116] on button "Update" at bounding box center [971, 119] width 108 height 32
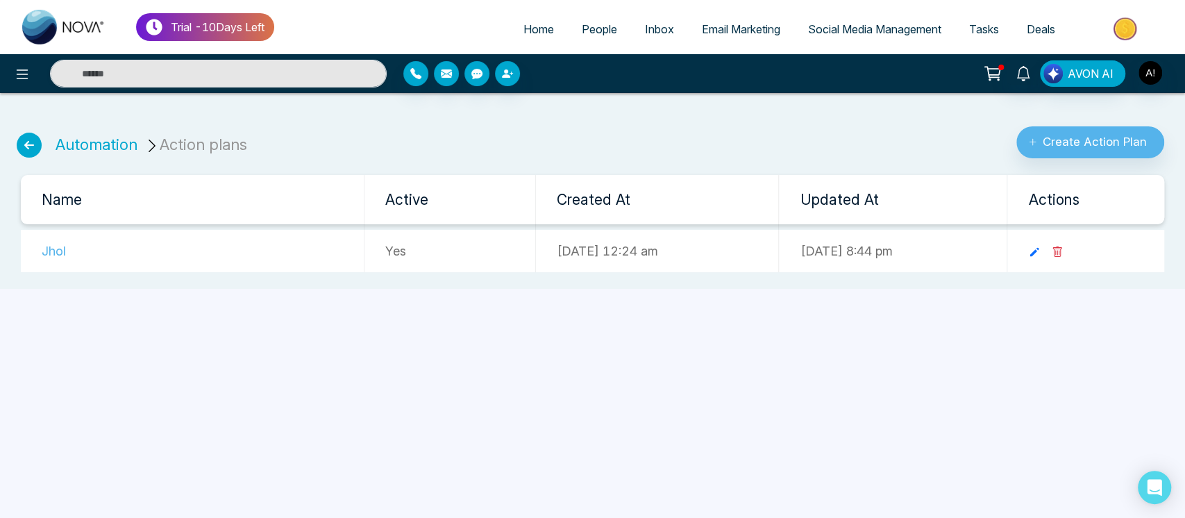
click at [23, 136] on icon at bounding box center [29, 145] width 25 height 25
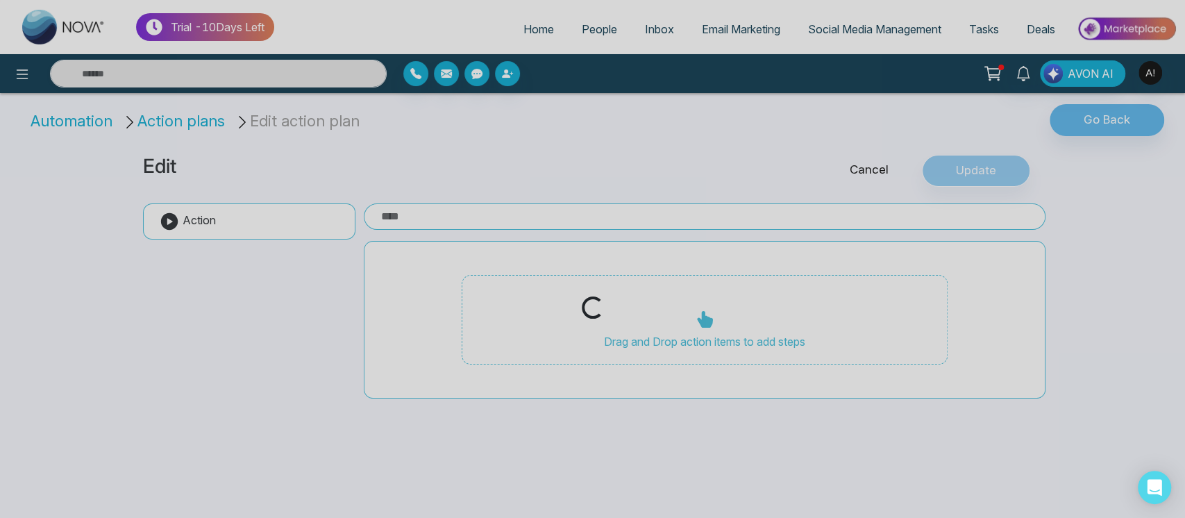
type input "****"
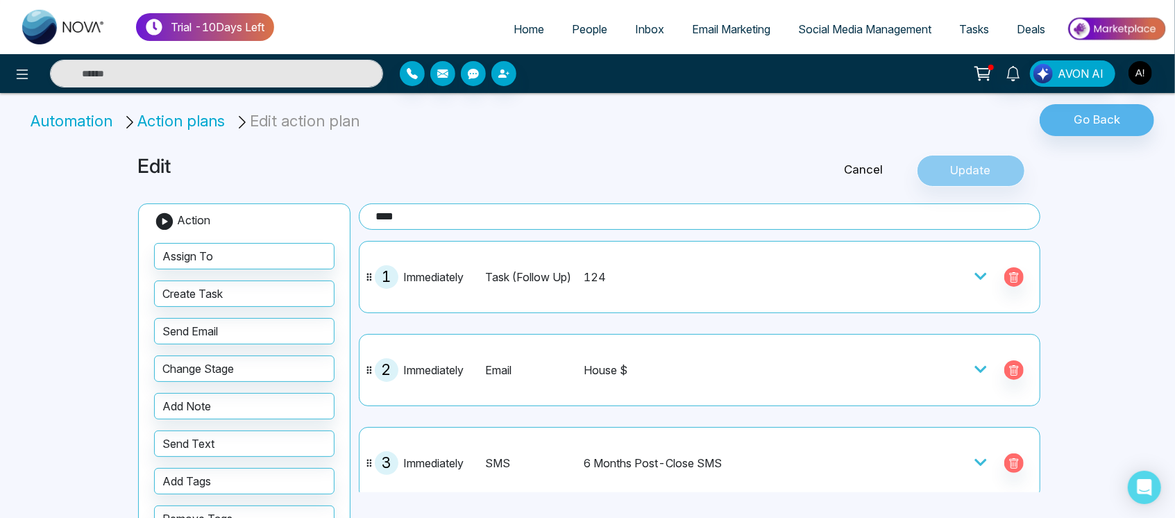
click at [187, 119] on li "Action plans" at bounding box center [176, 121] width 108 height 23
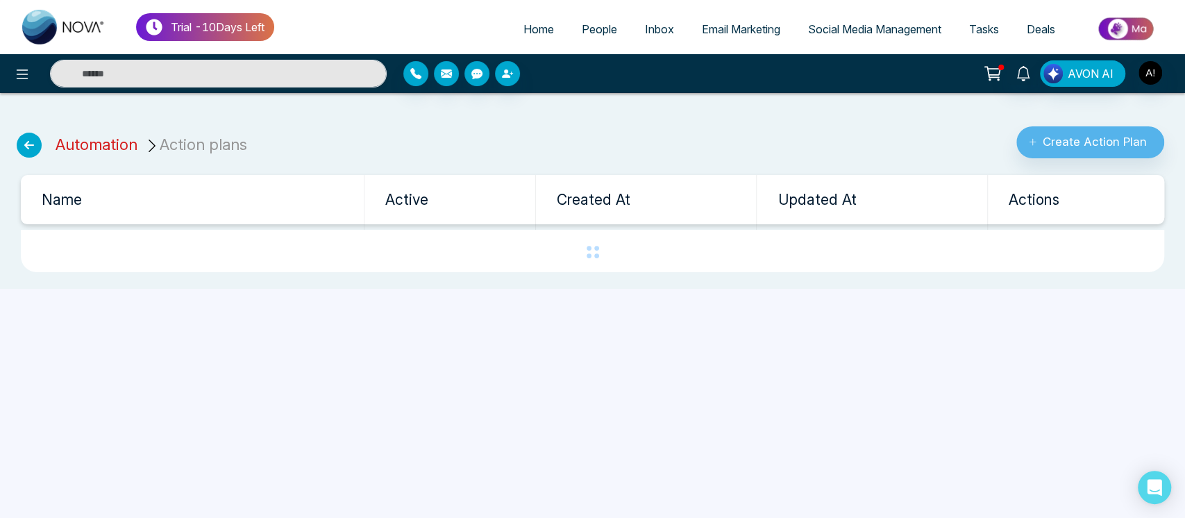
click at [80, 144] on link "Automation" at bounding box center [97, 144] width 82 height 18
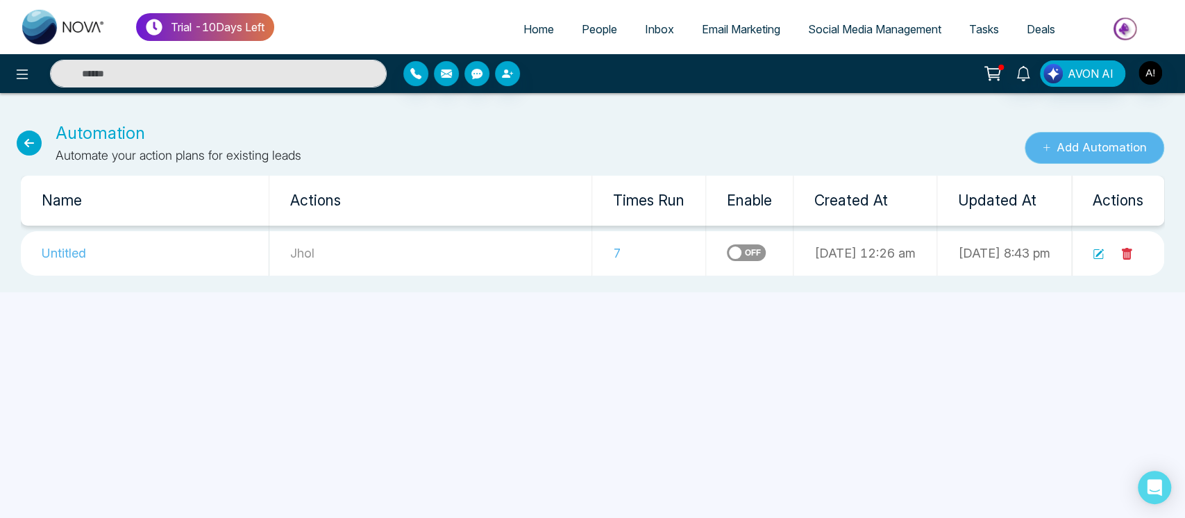
click at [1080, 159] on button "Add Automation" at bounding box center [1095, 148] width 140 height 32
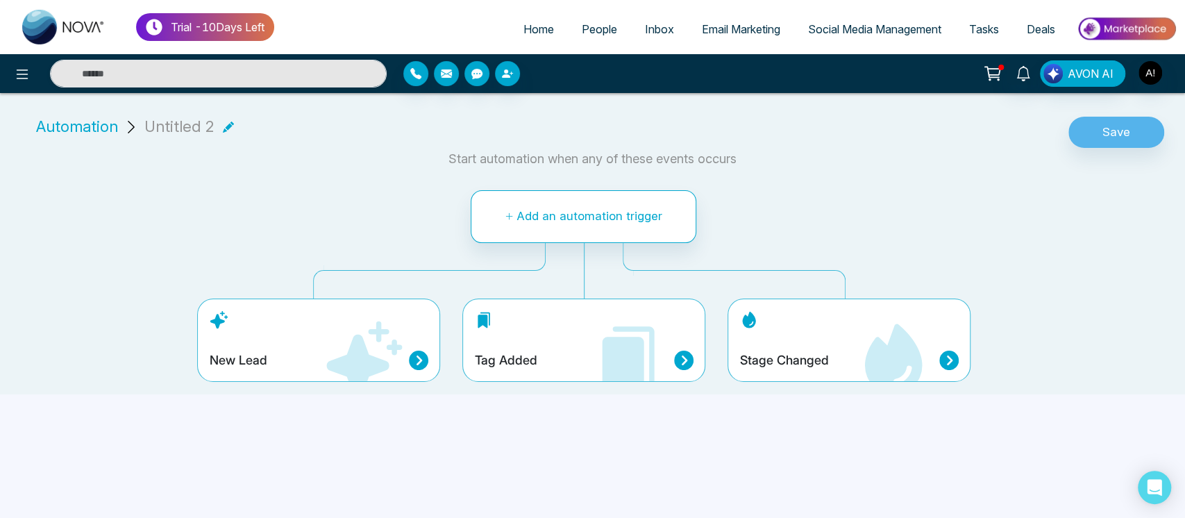
click at [224, 125] on icon at bounding box center [228, 126] width 11 height 11
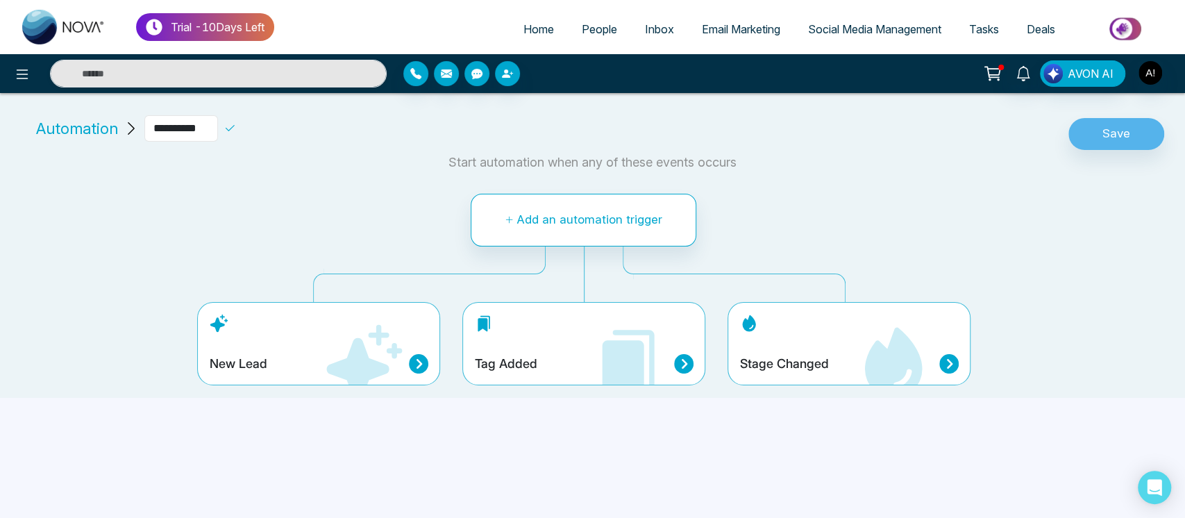
drag, startPoint x: 218, startPoint y: 125, endPoint x: 95, endPoint y: 120, distance: 123.0
click at [95, 120] on div "**********" at bounding box center [161, 128] width 261 height 26
type input "*****"
click at [241, 125] on div "*****" at bounding box center [217, 128] width 147 height 26
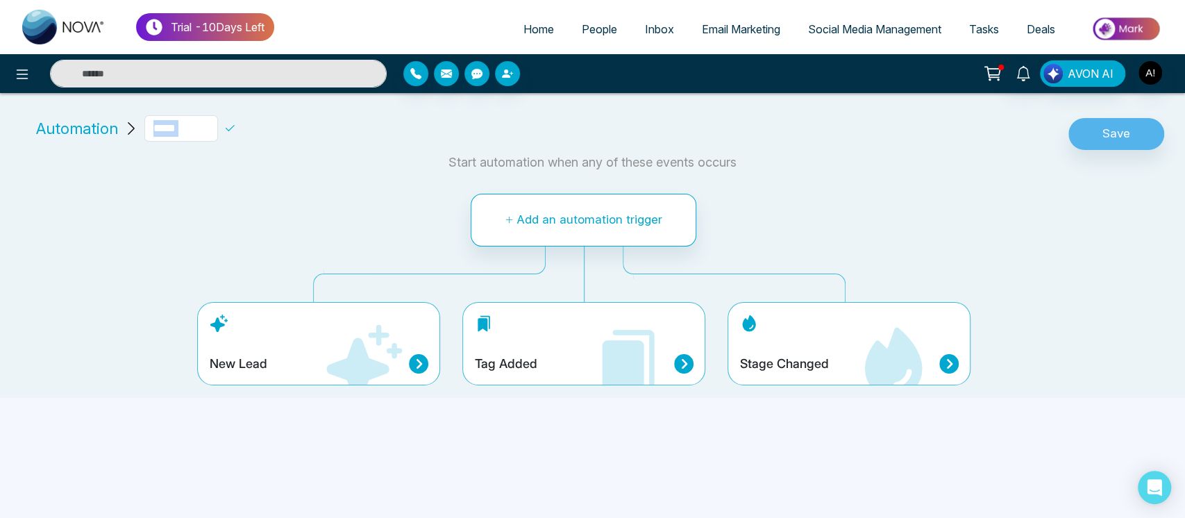
click at [241, 125] on div "*****" at bounding box center [217, 128] width 147 height 26
click at [236, 127] on icon at bounding box center [230, 128] width 12 height 12
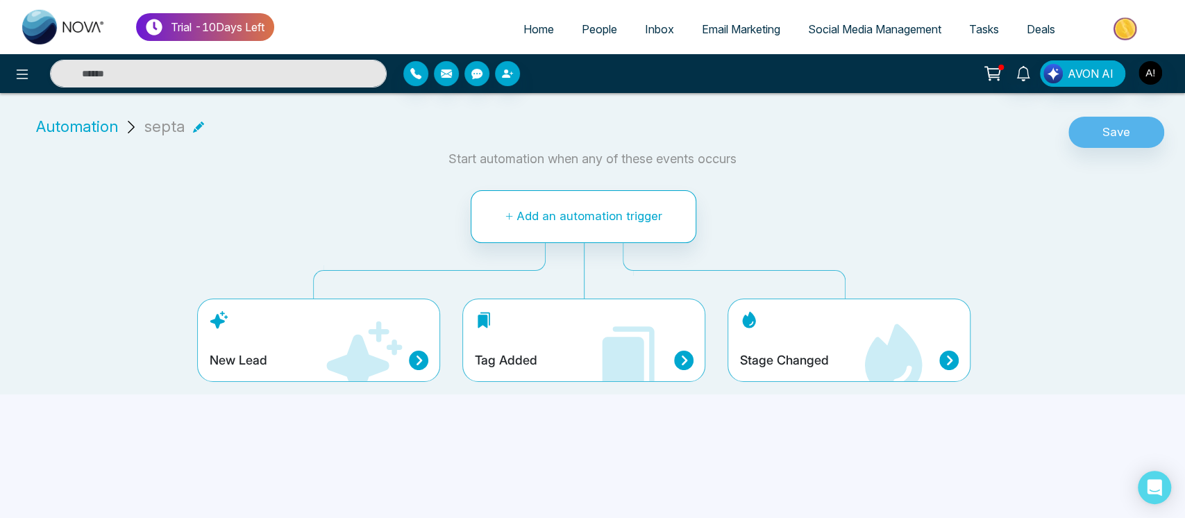
click at [597, 368] on icon at bounding box center [628, 360] width 83 height 83
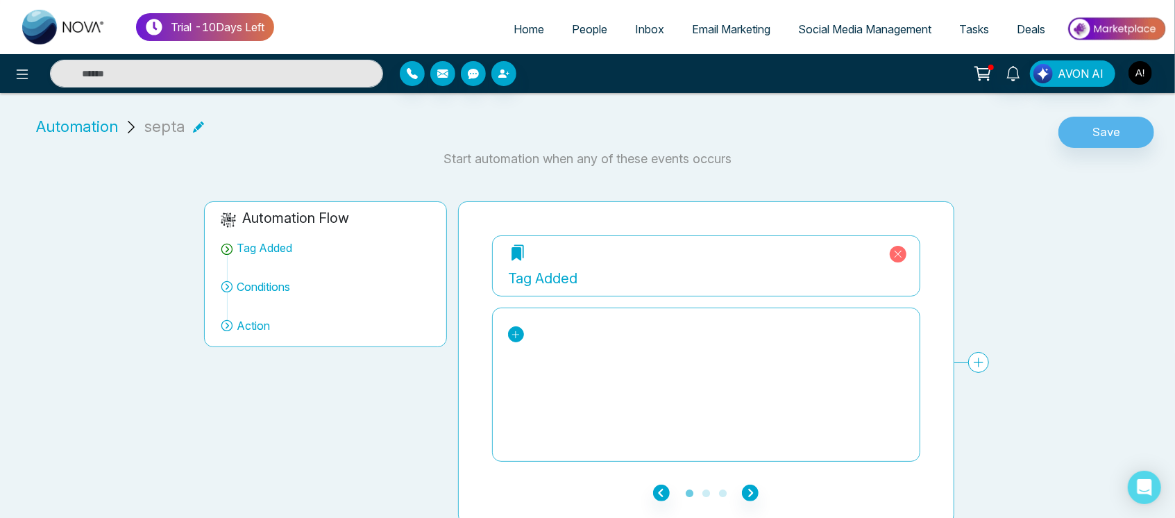
click at [512, 337] on icon at bounding box center [516, 335] width 10 height 10
click at [550, 389] on div "droiding" at bounding box center [573, 387] width 107 height 17
click at [759, 489] on icon "button" at bounding box center [750, 493] width 17 height 17
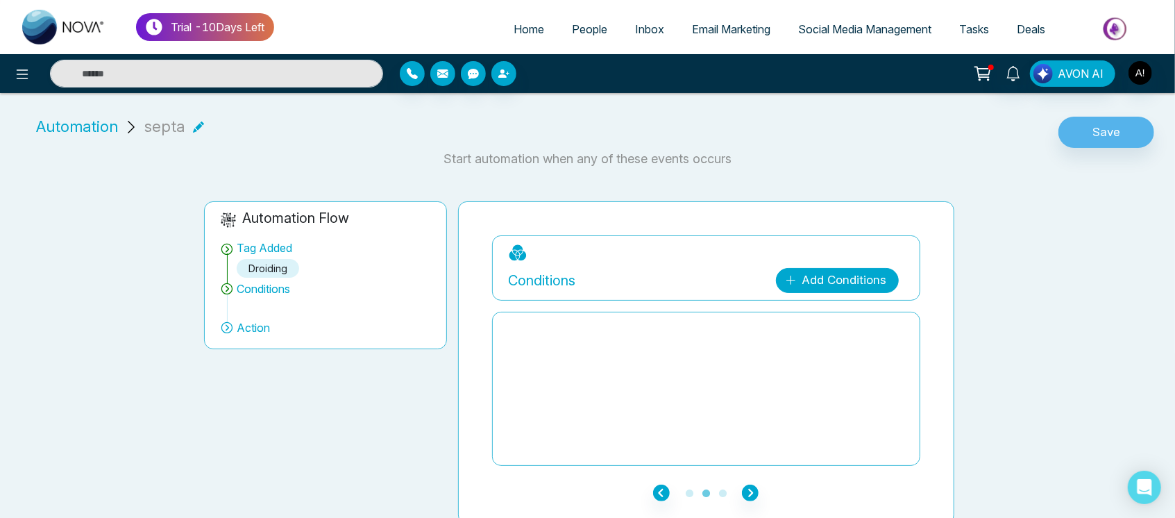
click at [848, 285] on link "Add Conditions" at bounding box center [837, 280] width 123 height 25
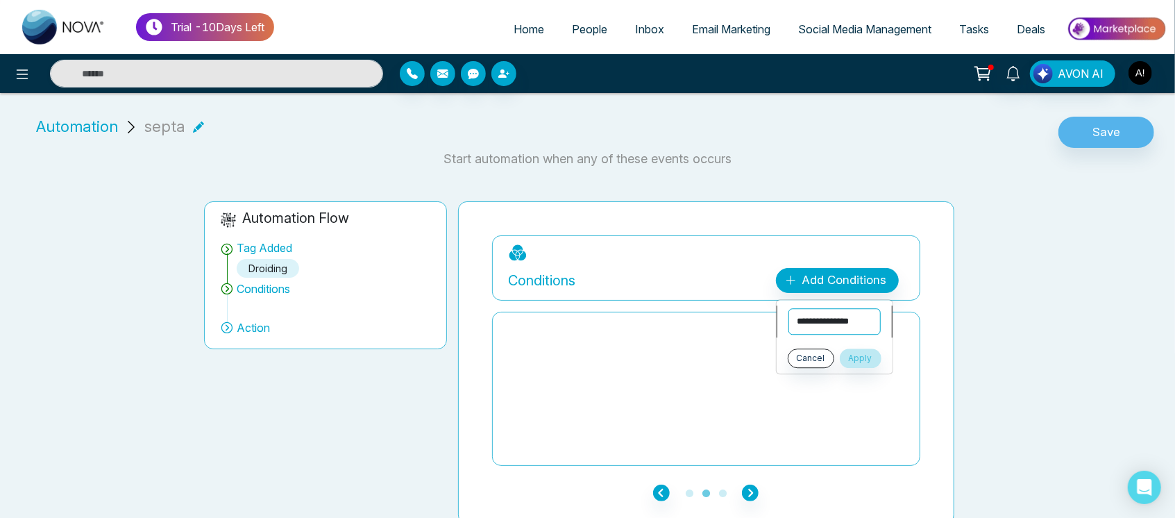
click at [839, 319] on select "**********" at bounding box center [835, 321] width 92 height 26
select select "******"
click at [789, 308] on select "**********" at bounding box center [835, 321] width 92 height 26
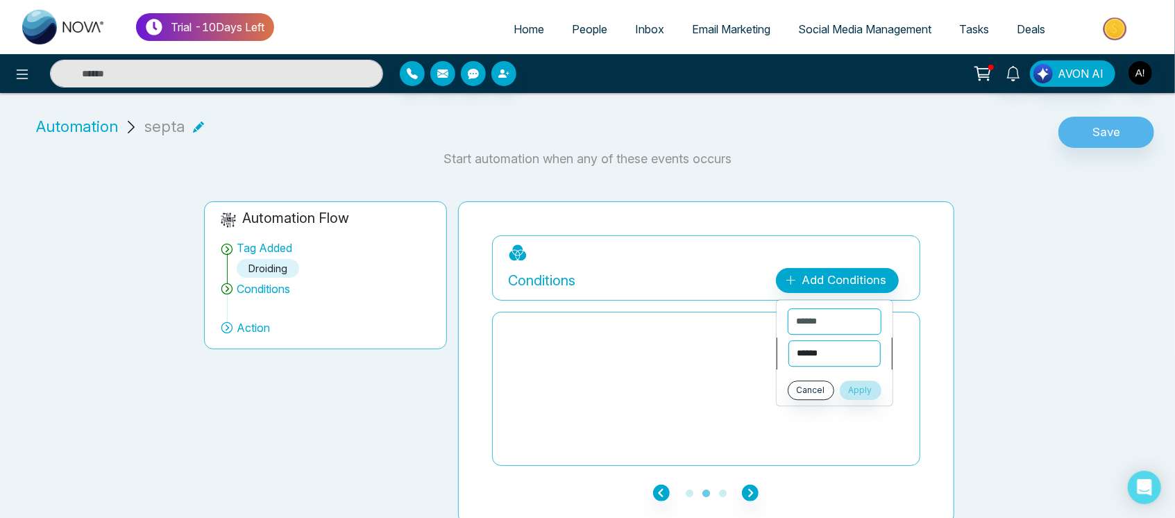
click at [855, 363] on select "**********" at bounding box center [835, 353] width 92 height 26
select select "*******"
click at [789, 340] on select "**********" at bounding box center [835, 353] width 92 height 26
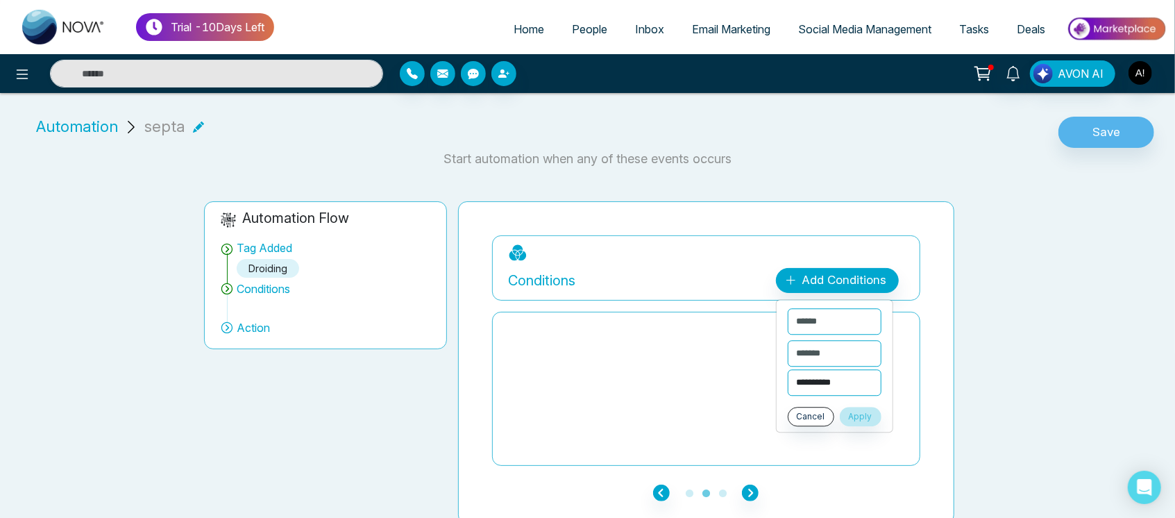
click at [830, 392] on select "**********" at bounding box center [835, 382] width 94 height 26
click at [825, 416] on button "Cancel" at bounding box center [811, 416] width 47 height 19
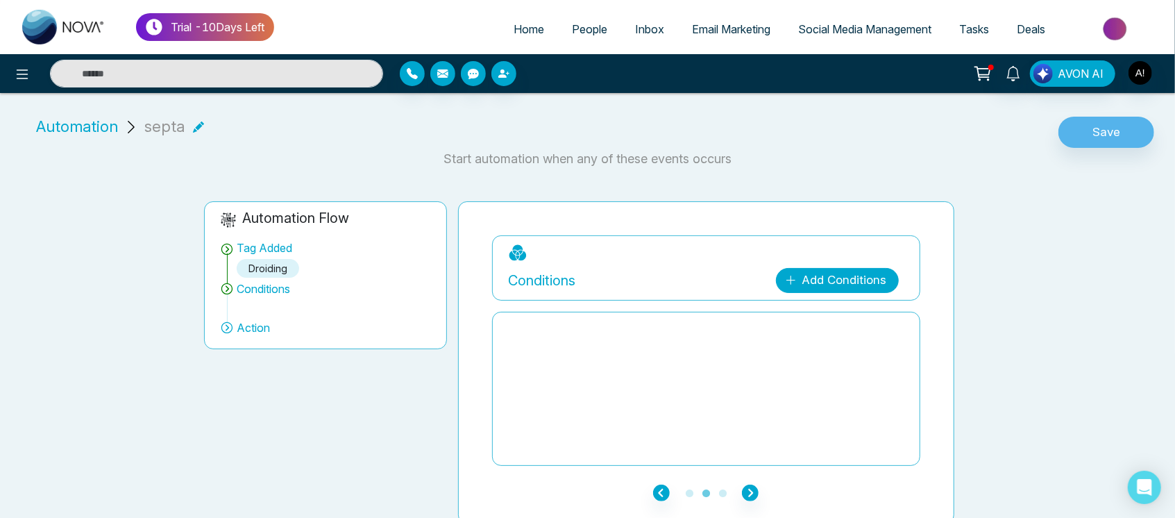
click at [843, 273] on link "Add Conditions" at bounding box center [837, 280] width 123 height 25
click at [847, 321] on select "**********" at bounding box center [835, 321] width 92 height 26
select select "****"
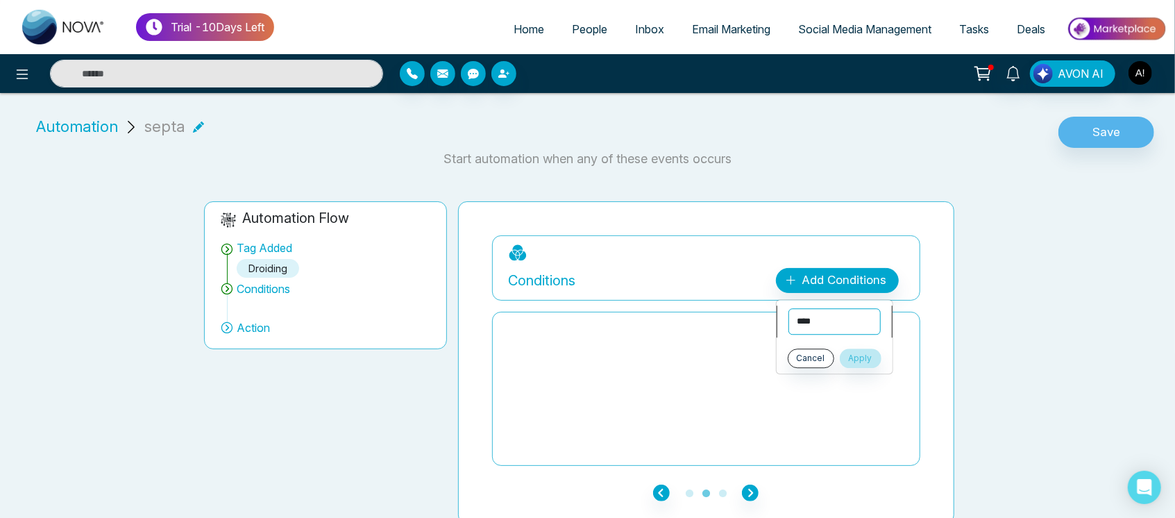
click at [789, 308] on select "**********" at bounding box center [835, 321] width 92 height 26
click at [827, 357] on select "**********" at bounding box center [835, 353] width 92 height 26
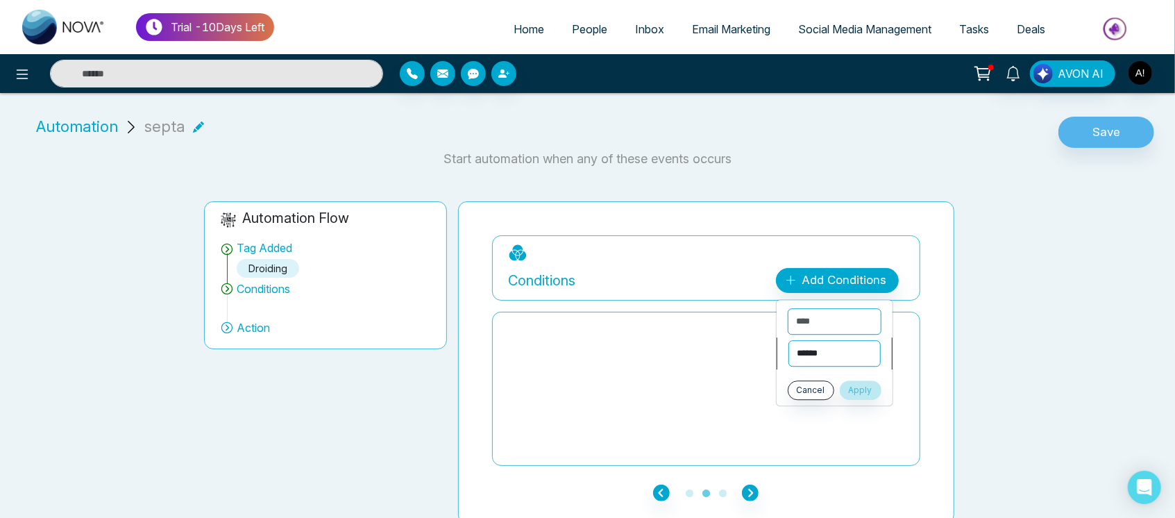
click at [873, 348] on select "**********" at bounding box center [835, 353] width 92 height 26
select select "*******"
click at [789, 340] on select "**********" at bounding box center [835, 353] width 92 height 26
click at [860, 374] on select "****** ******** **** *******" at bounding box center [835, 382] width 94 height 26
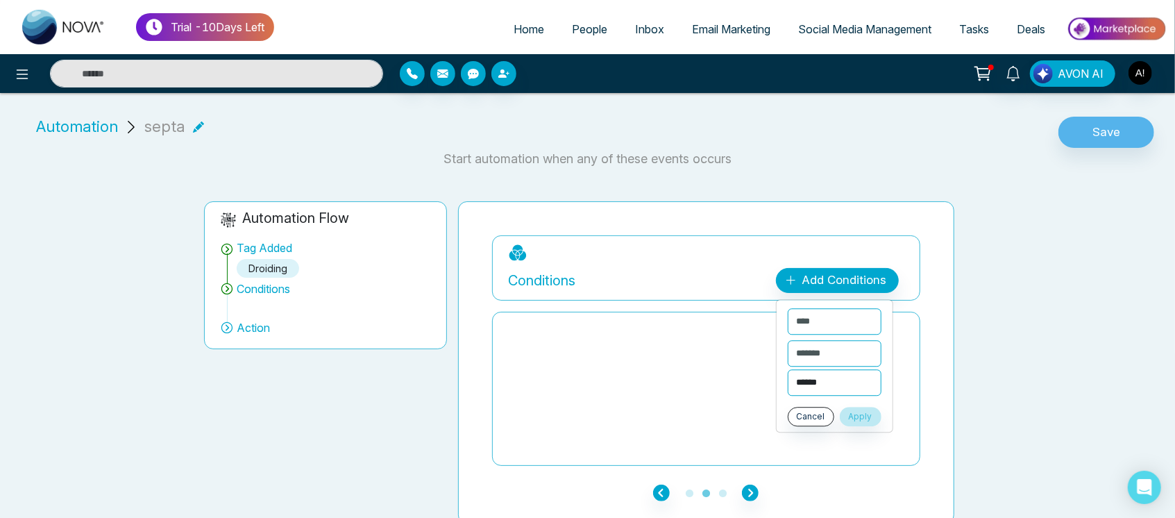
select select "********"
click at [788, 369] on select "****** ******** **** *******" at bounding box center [835, 382] width 94 height 26
click at [869, 419] on button "Apply" at bounding box center [861, 416] width 42 height 19
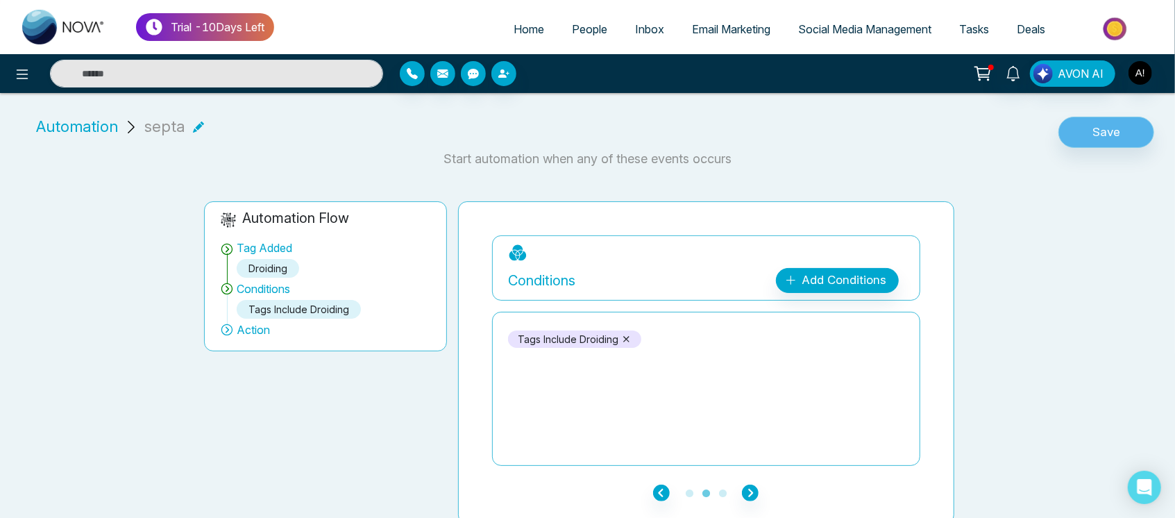
drag, startPoint x: 1128, startPoint y: 162, endPoint x: 1123, endPoint y: 138, distance: 24.1
click at [1123, 138] on div "**********" at bounding box center [587, 314] width 1175 height 420
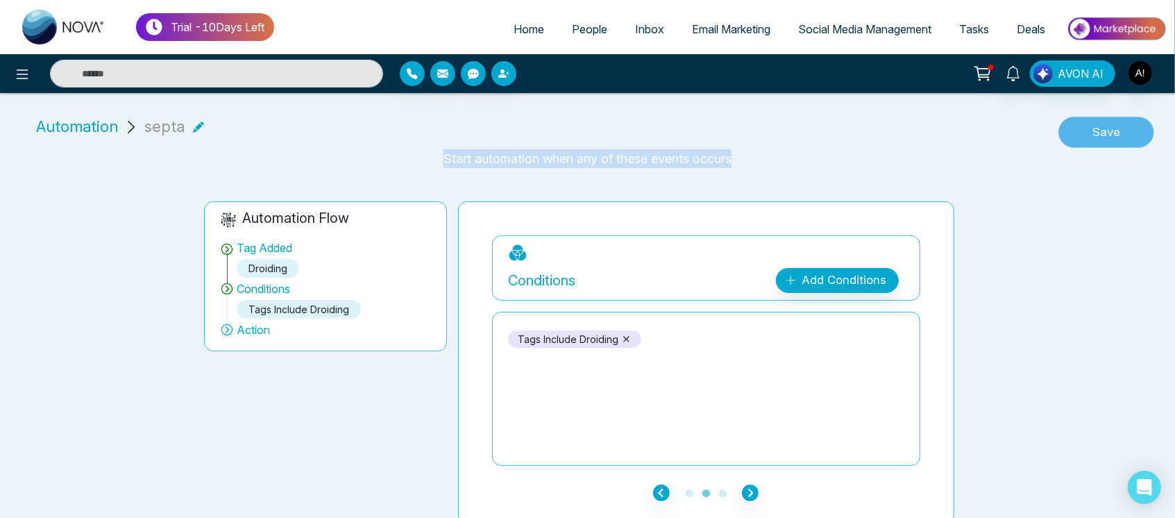
click at [1123, 138] on button "Save" at bounding box center [1107, 133] width 96 height 32
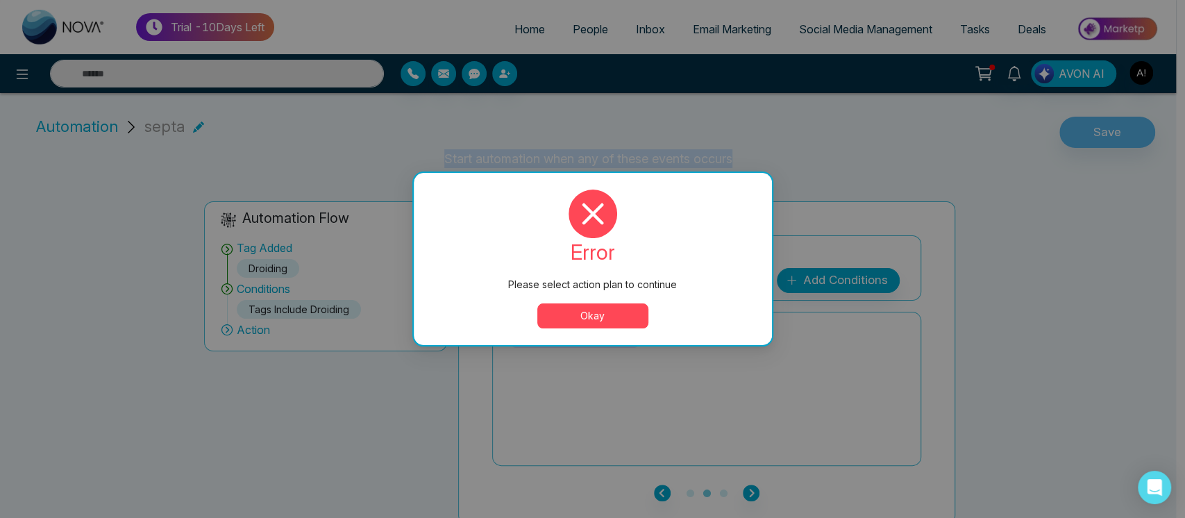
click at [600, 314] on button "Okay" at bounding box center [592, 315] width 111 height 25
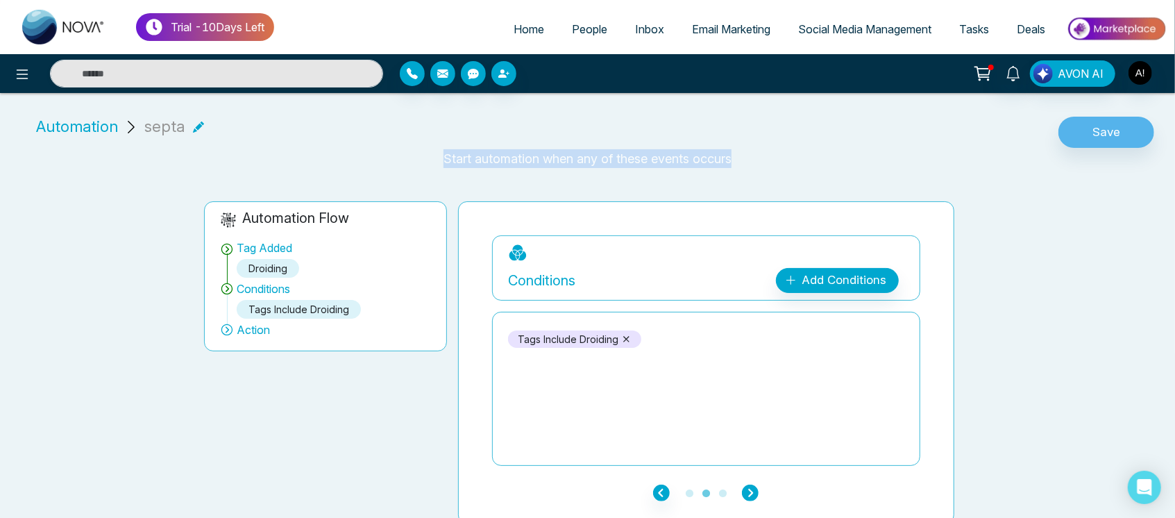
click at [748, 494] on icon "button" at bounding box center [750, 493] width 17 height 17
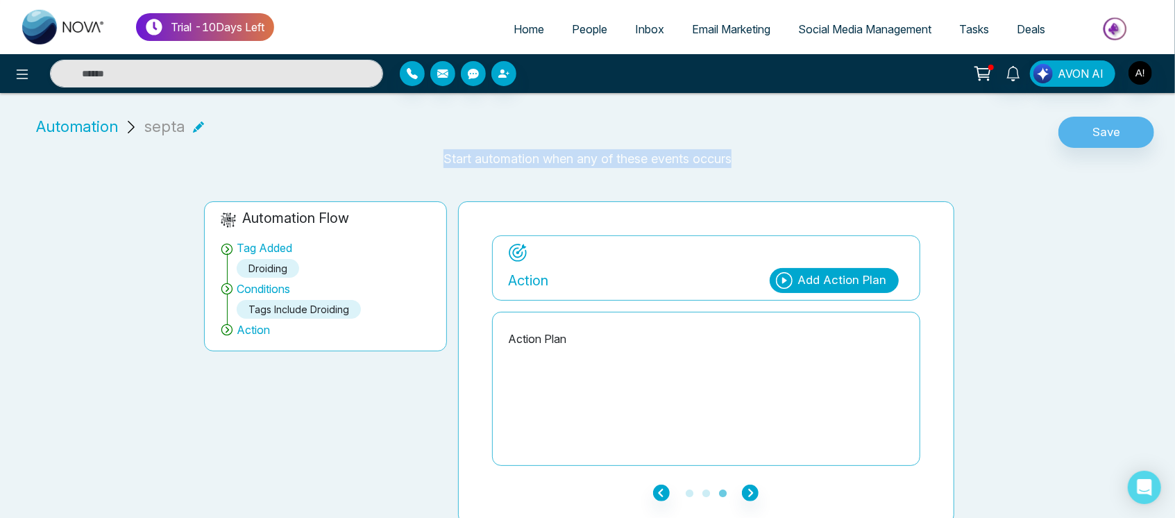
click at [810, 289] on div "Add Action Plan" at bounding box center [834, 280] width 129 height 25
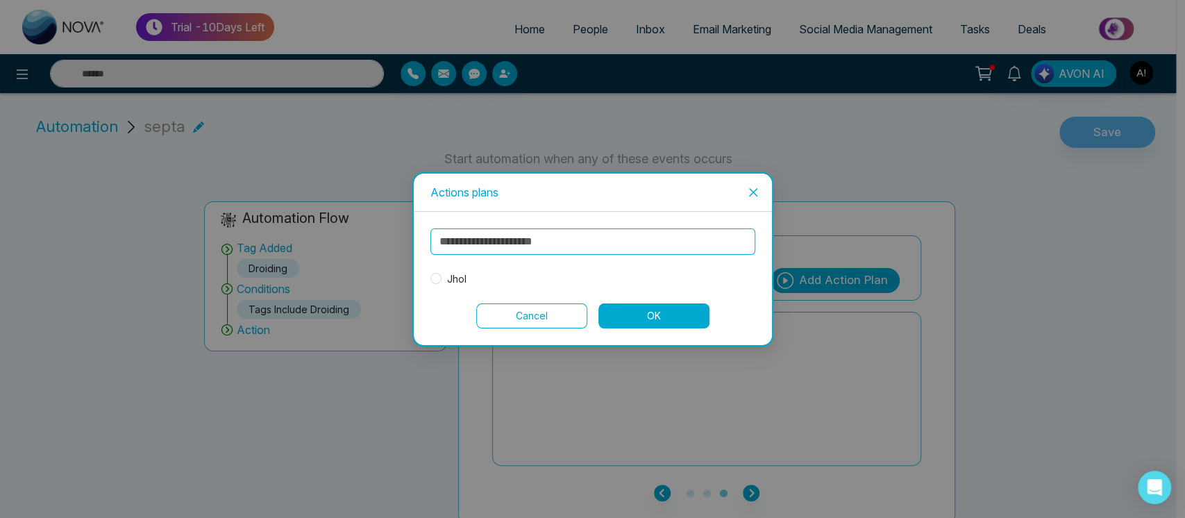
click at [470, 271] on span "Jhol" at bounding box center [456, 278] width 31 height 15
click at [659, 329] on div "Jhol Cancel OK" at bounding box center [593, 278] width 358 height 133
click at [674, 312] on button "OK" at bounding box center [653, 315] width 111 height 25
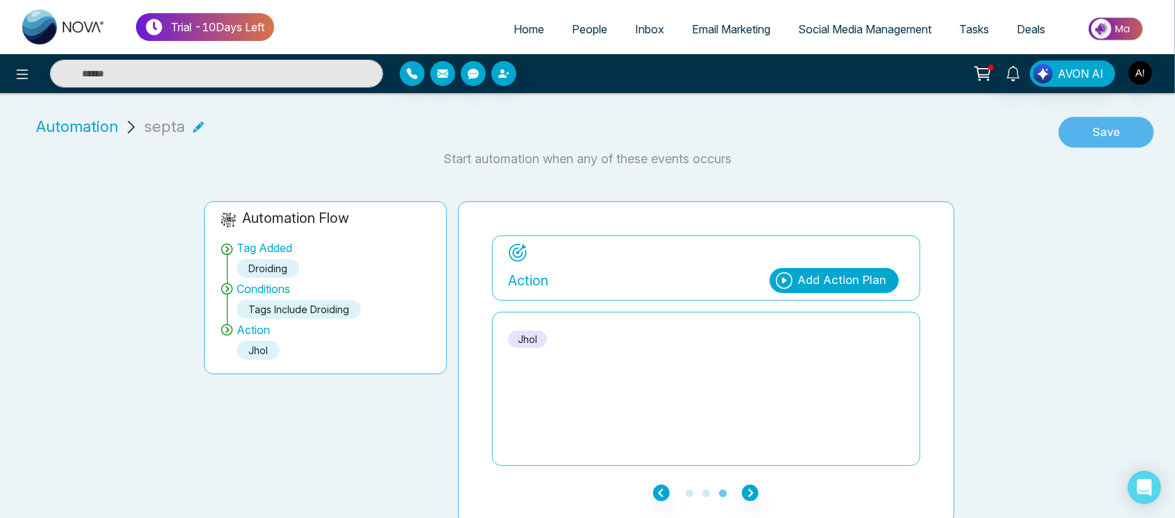
click at [1122, 137] on button "Save" at bounding box center [1107, 133] width 96 height 32
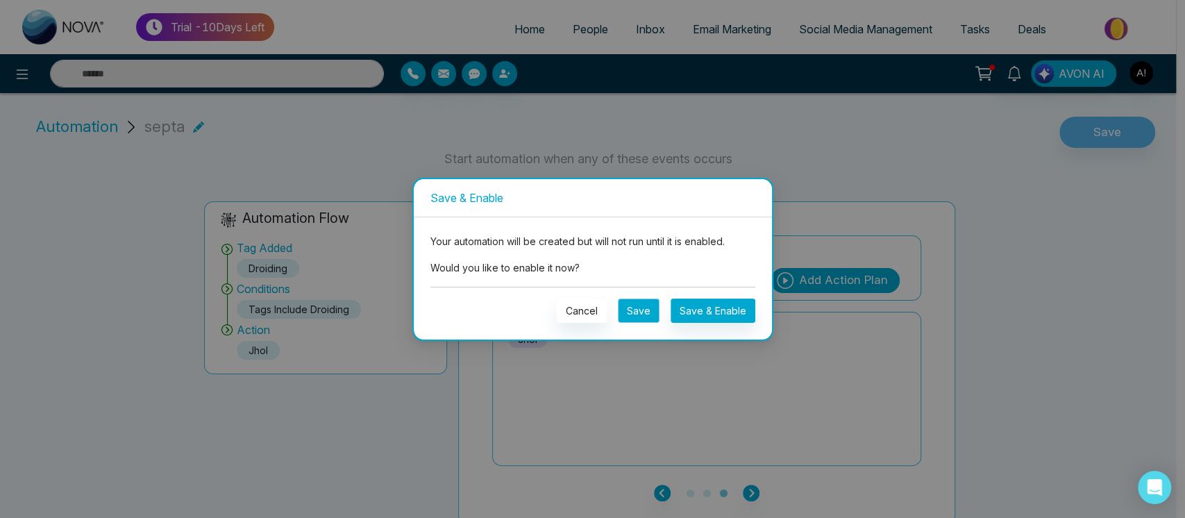
click at [646, 303] on button "Save" at bounding box center [639, 310] width 42 height 24
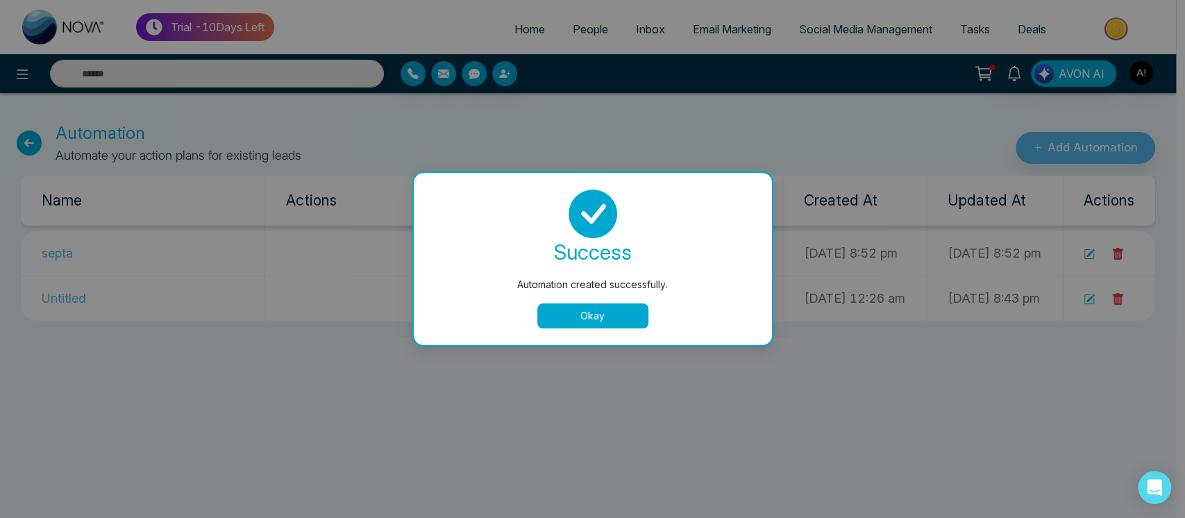
click at [600, 314] on button "Okay" at bounding box center [592, 315] width 111 height 25
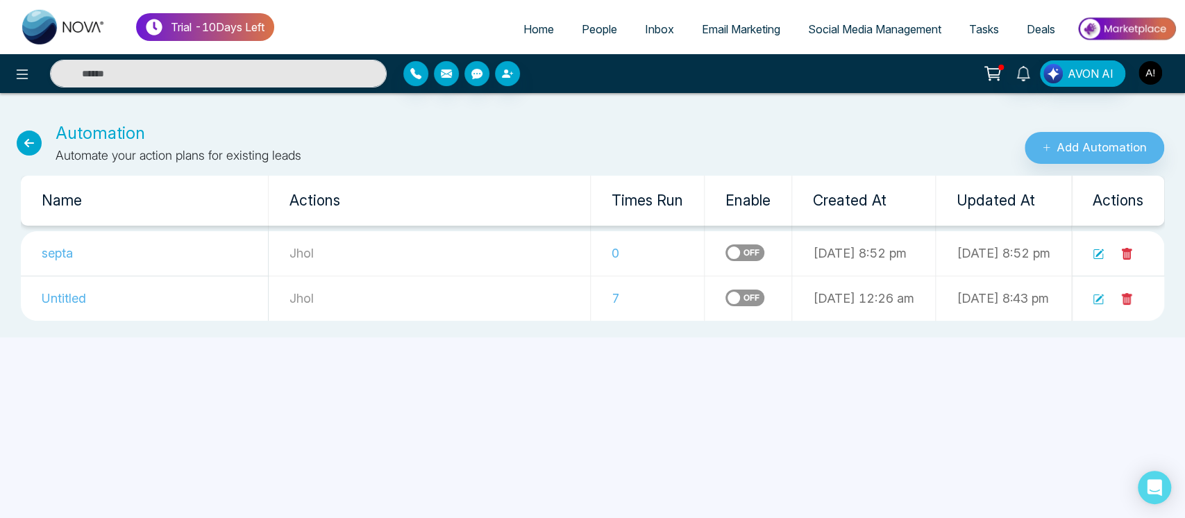
click at [1152, 67] on img "button" at bounding box center [1150, 73] width 24 height 24
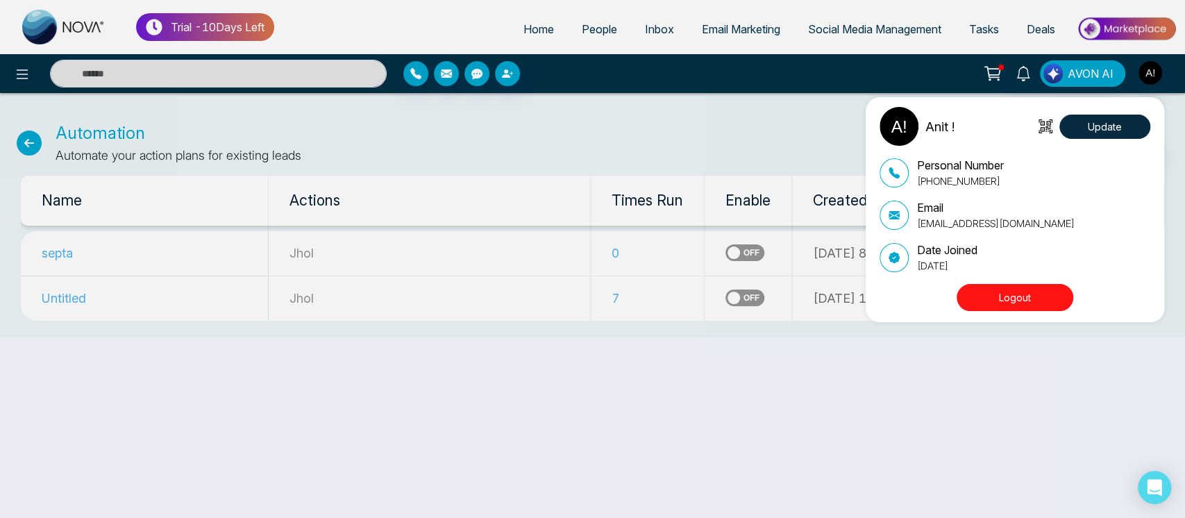
click at [1039, 303] on button "Logout" at bounding box center [1015, 297] width 117 height 27
